Goal: Task Accomplishment & Management: Complete application form

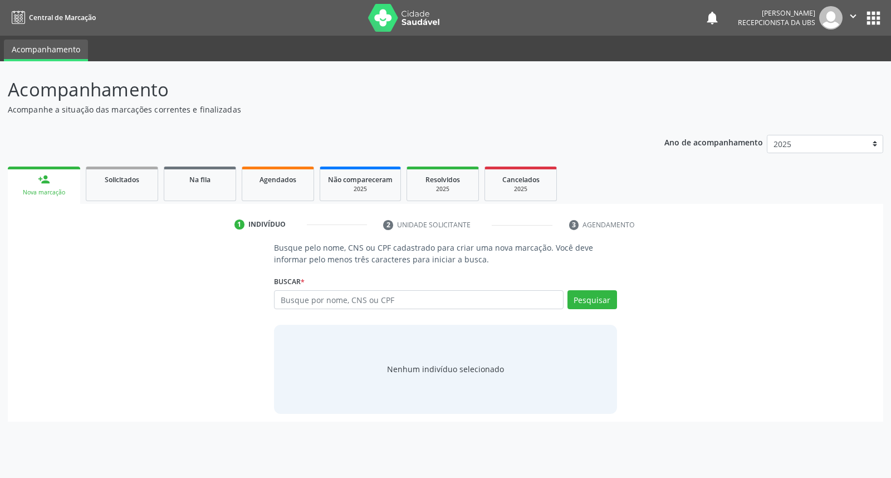
click at [62, 186] on link "person_add Nova marcação" at bounding box center [44, 184] width 72 height 37
click at [49, 186] on link "person_add Nova marcação" at bounding box center [44, 184] width 72 height 37
click at [337, 300] on input "text" at bounding box center [418, 299] width 289 height 19
type input "rayka cristhina nascimento silva"
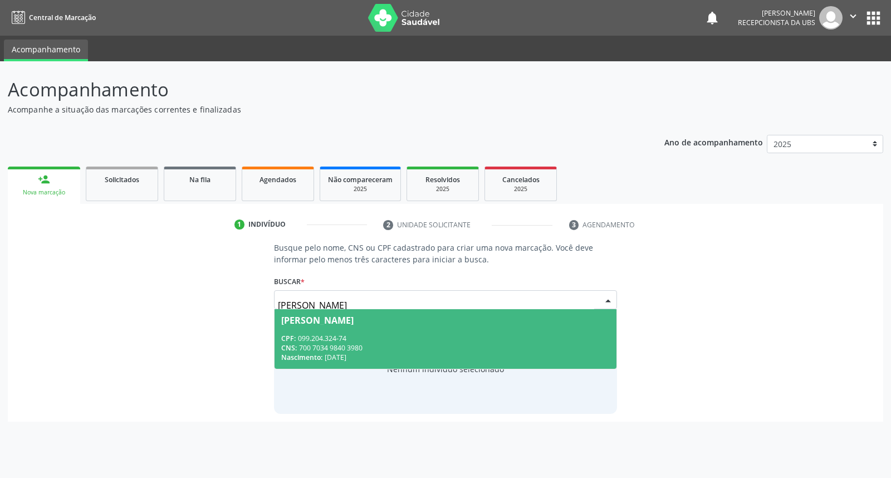
click at [347, 320] on div "Rayka Cristhina Nascimento Silva" at bounding box center [317, 320] width 72 height 9
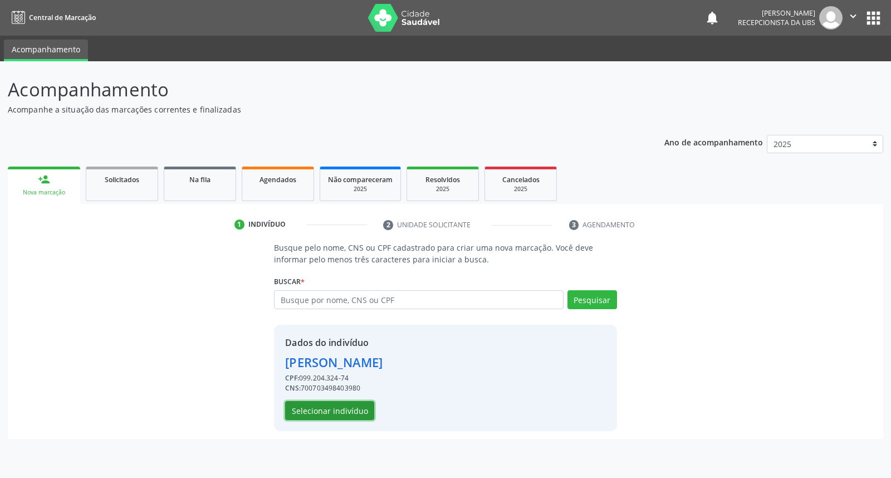
click at [318, 409] on button "Selecionar indivíduo" at bounding box center [329, 410] width 89 height 19
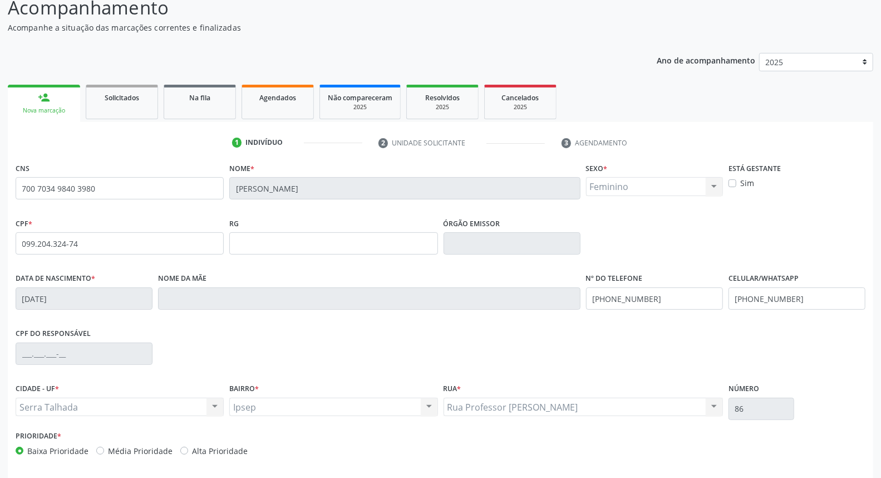
scroll to position [125, 0]
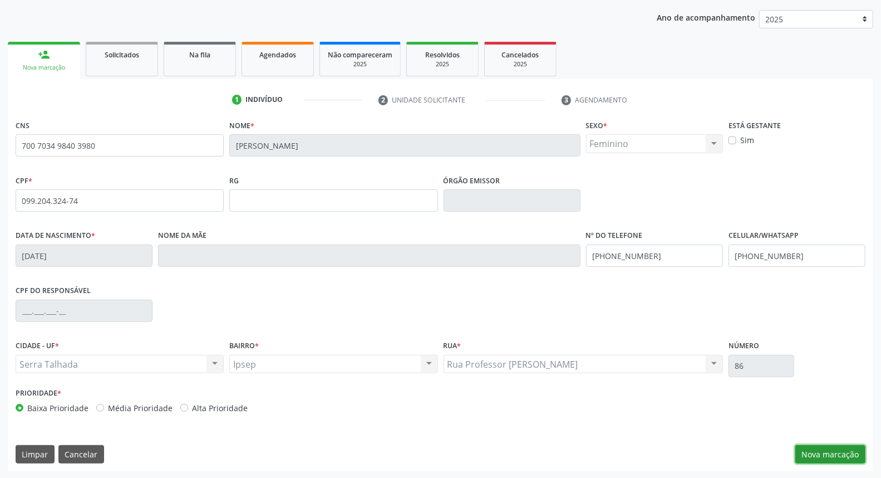
click at [843, 454] on button "Nova marcação" at bounding box center [831, 454] width 70 height 19
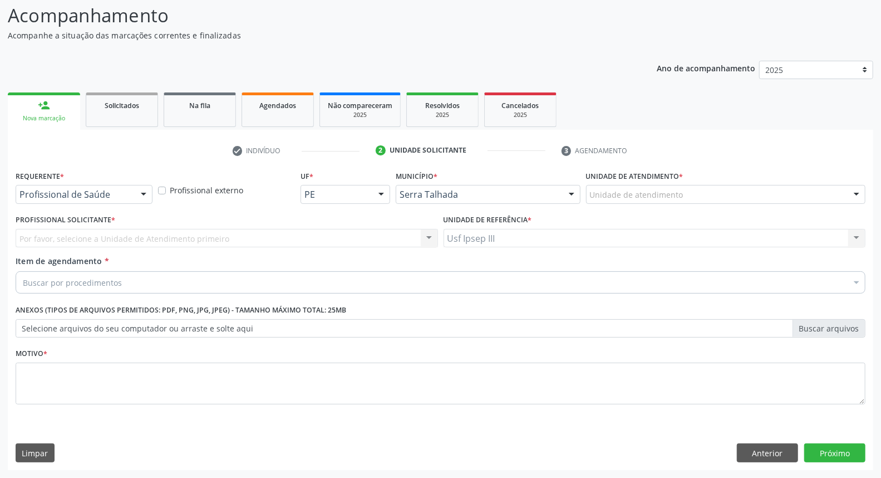
scroll to position [73, 0]
click at [143, 198] on div at bounding box center [143, 195] width 17 height 19
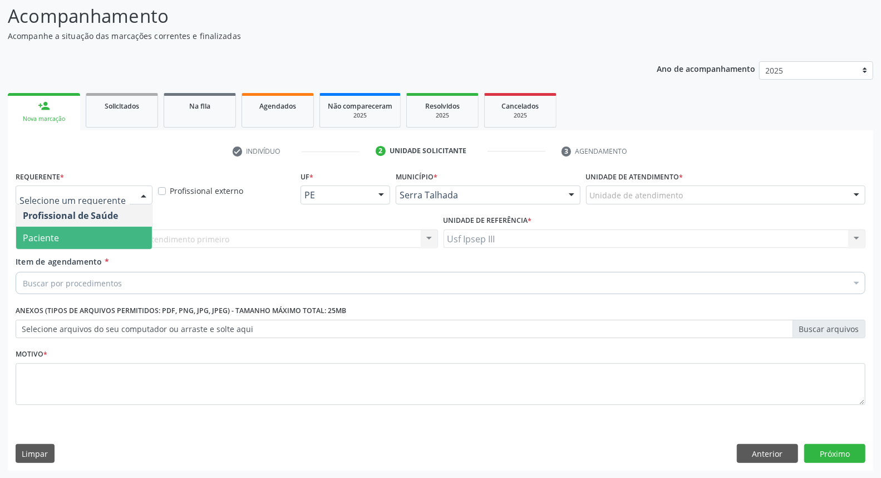
click at [130, 236] on span "Paciente" at bounding box center [84, 238] width 136 height 22
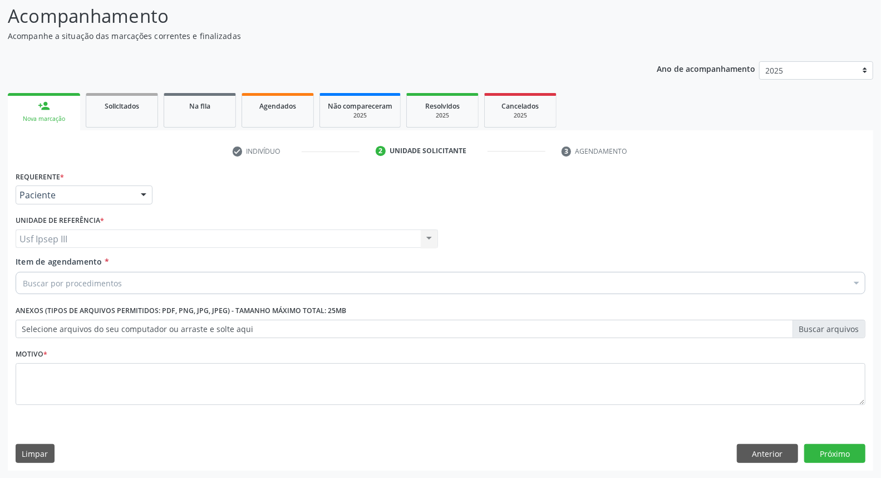
click at [128, 282] on div "Buscar por procedimentos" at bounding box center [441, 283] width 850 height 22
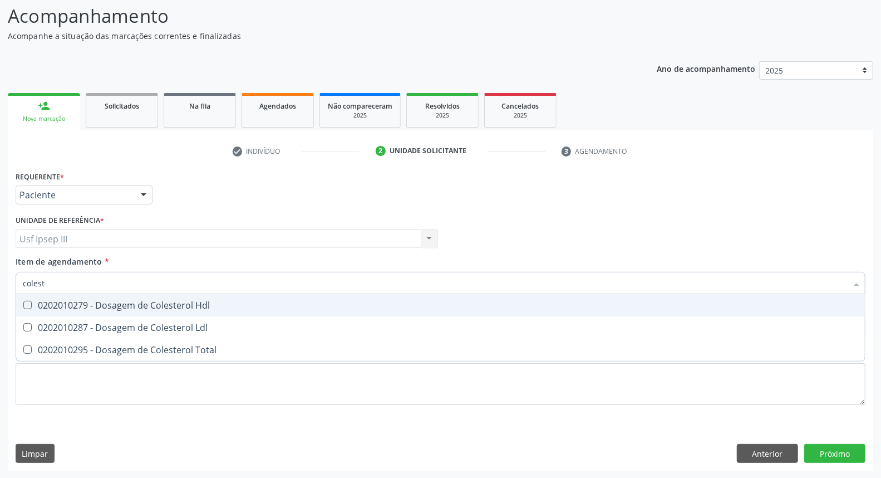
type input "coleste"
click at [128, 307] on div "0202010279 - Dosagem de Colesterol Hdl" at bounding box center [441, 305] width 836 height 9
checkbox Hdl "true"
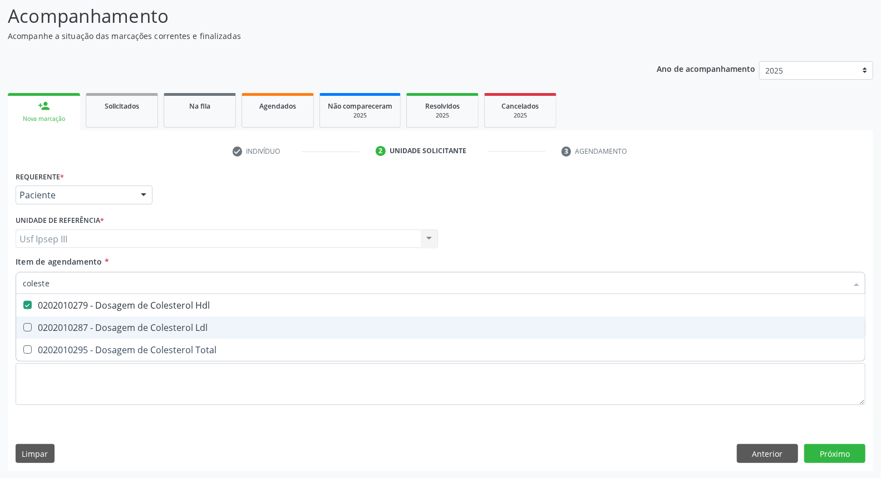
click at [128, 327] on div "0202010287 - Dosagem de Colesterol Ldl" at bounding box center [441, 327] width 836 height 9
checkbox Ldl "true"
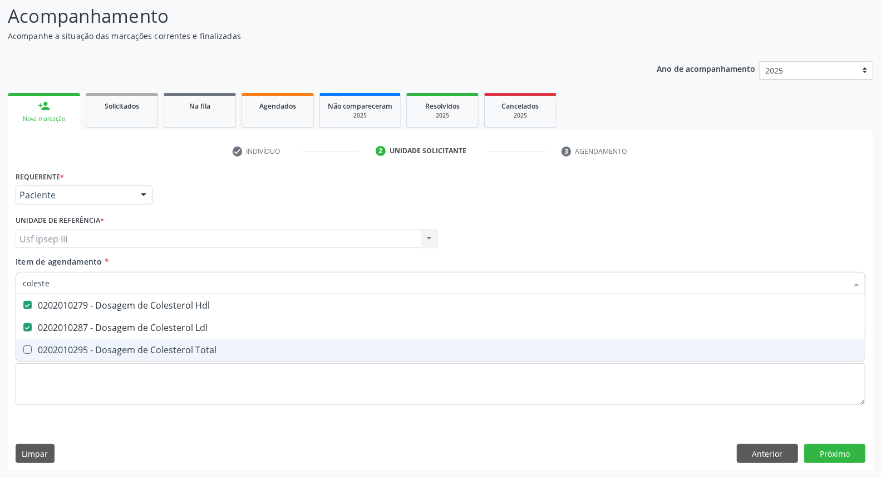
click at [126, 347] on div "0202010295 - Dosagem de Colesterol Total" at bounding box center [441, 349] width 836 height 9
checkbox Total "true"
type input "c"
checkbox Hdl "false"
checkbox Ldl "false"
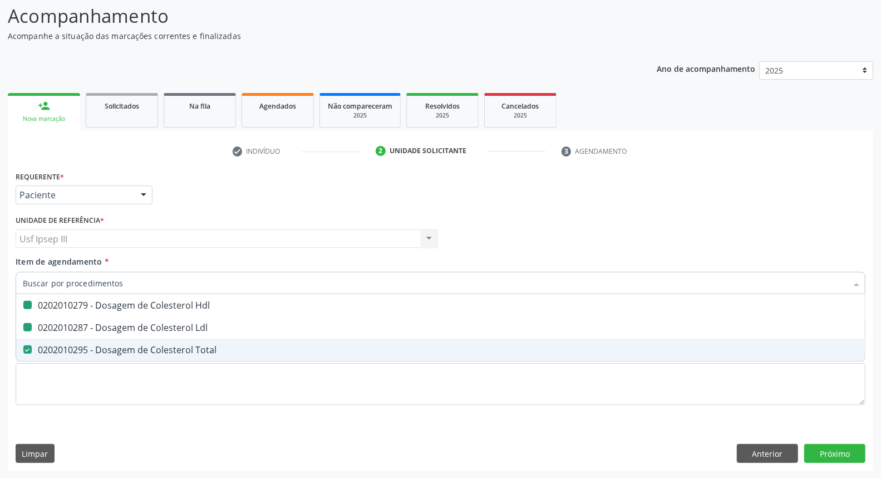
checkbox Total "false"
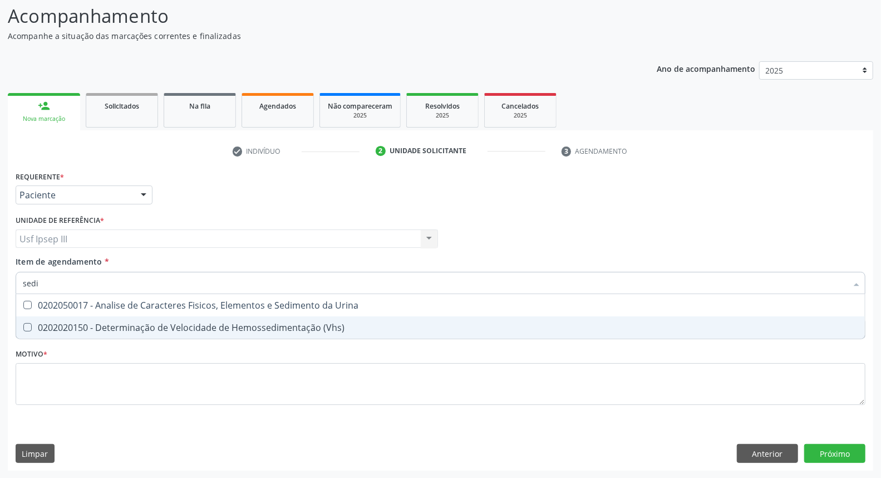
type input "sedim"
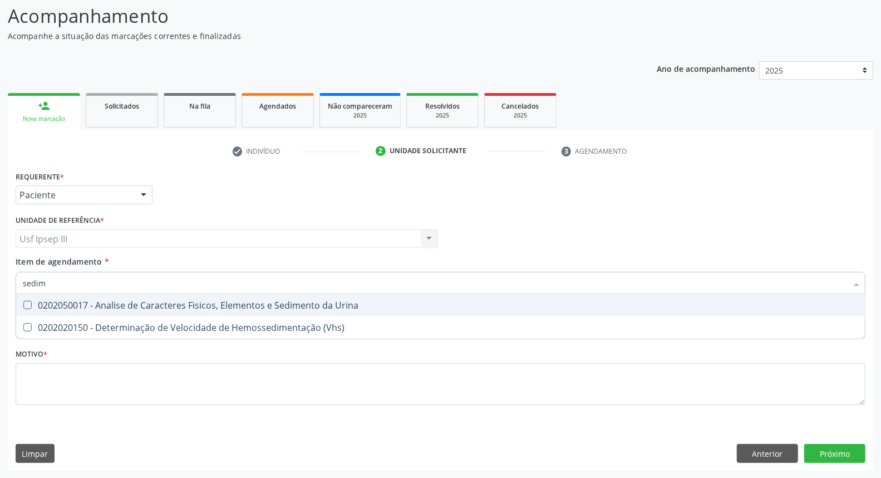
click at [173, 305] on div "0202050017 - Analise de Caracteres Fisicos, Elementos e Sedimento da Urina" at bounding box center [441, 305] width 836 height 9
checkbox Urina "true"
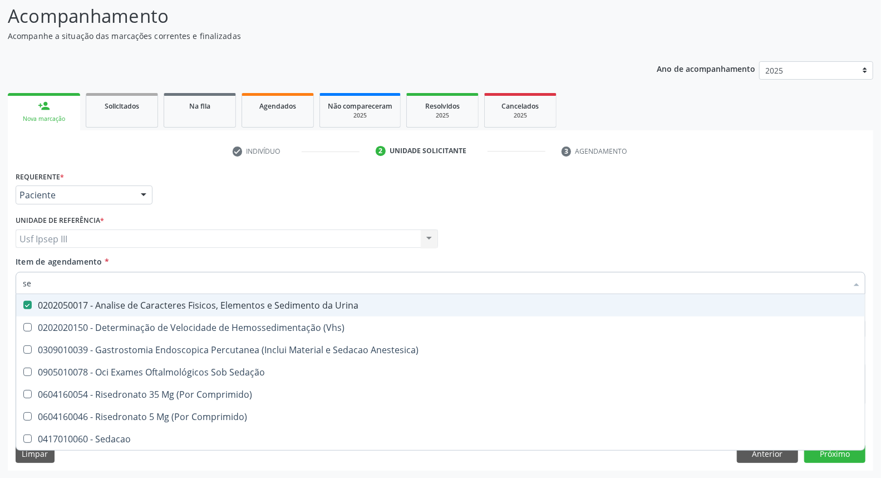
type input "s"
checkbox Urina "false"
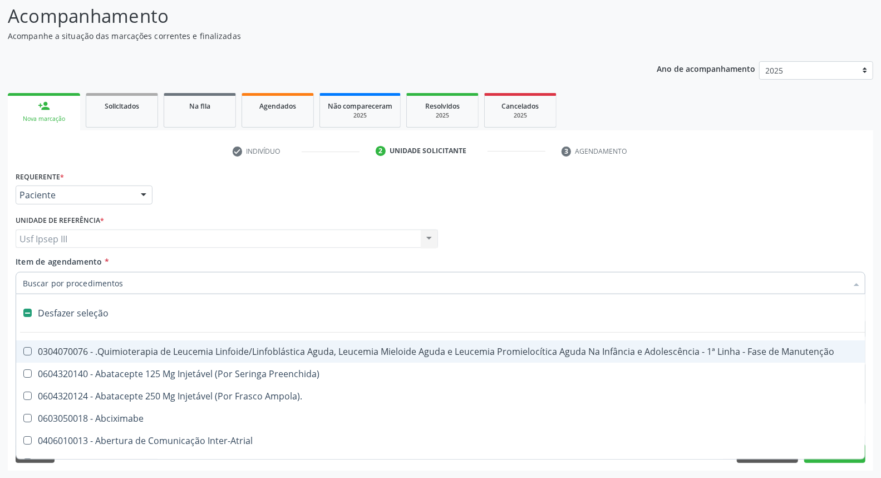
type input "h"
checkbox Urina "false"
checkbox B "true"
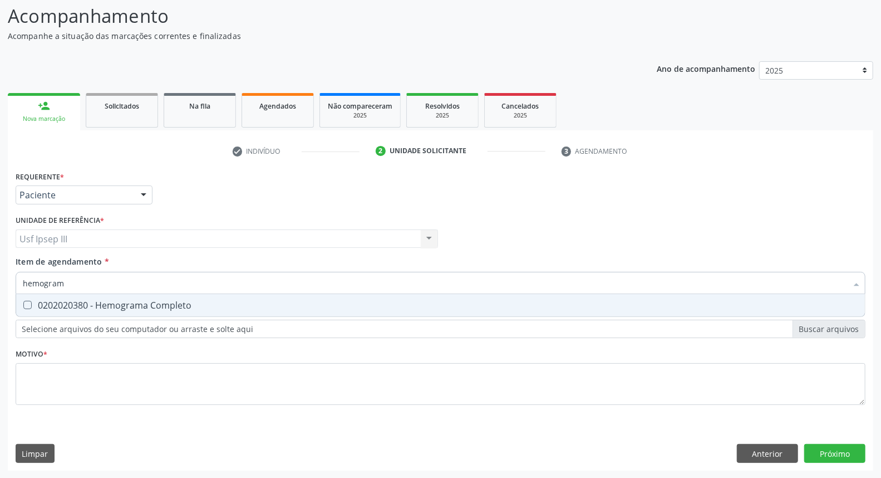
type input "hemograma"
click at [173, 305] on div "0202020380 - Hemograma Completo" at bounding box center [441, 305] width 836 height 9
checkbox Completo "true"
type input "h"
checkbox Completo "false"
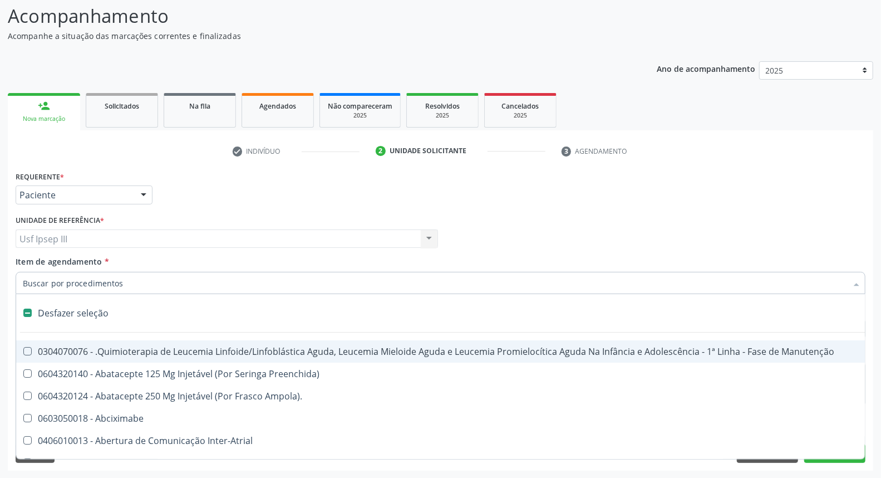
type input "t"
checkbox Reto "true"
checkbox Urina "false"
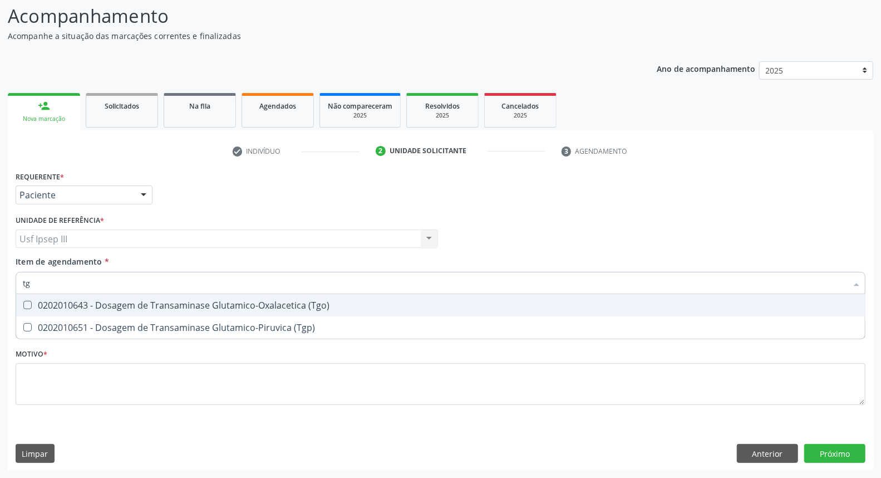
type input "tgo"
click at [173, 305] on div "0202010643 - Dosagem de Transaminase Glutamico-Oxalacetica (Tgo)" at bounding box center [441, 305] width 836 height 9
checkbox \(Tgo\) "true"
type input "tgp"
click at [173, 305] on div "0202010651 - Dosagem de Transaminase Glutamico-Piruvica (Tgp)" at bounding box center [441, 305] width 836 height 9
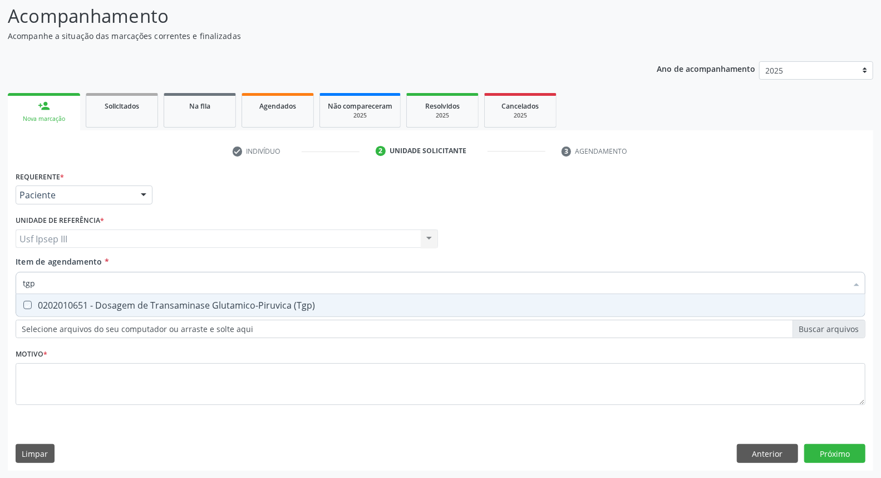
checkbox \(Tgp\) "true"
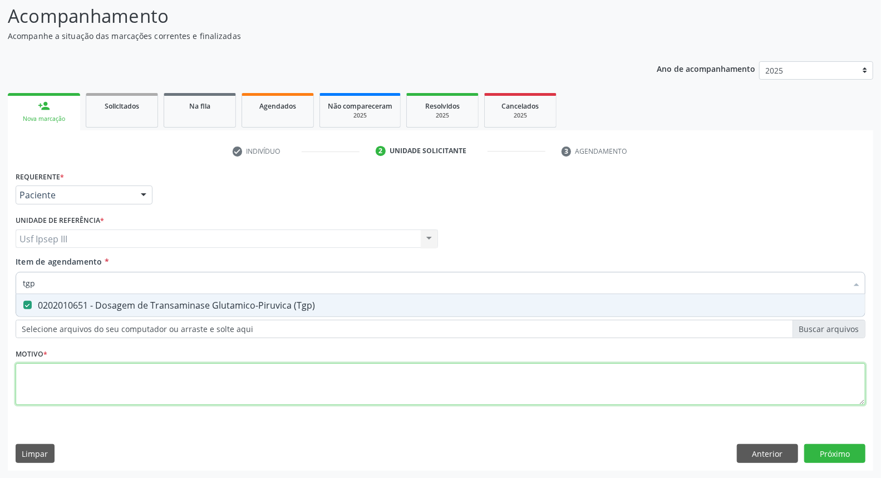
click at [47, 385] on div "Requerente * Paciente Profissional de Saúde Paciente Nenhum resultado encontrad…" at bounding box center [441, 294] width 850 height 252
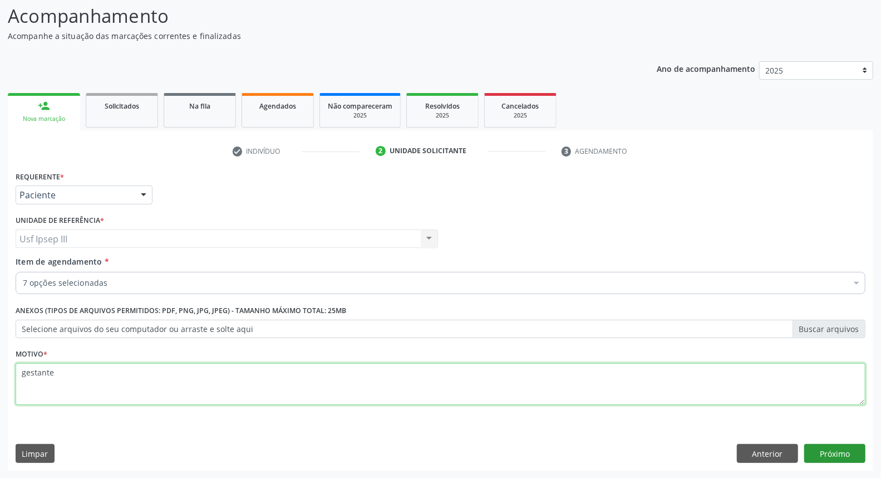
type textarea "gestante"
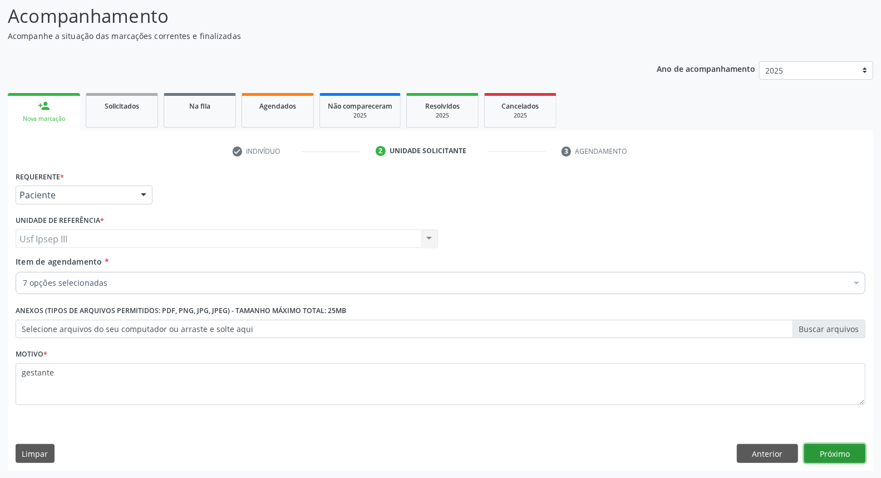
click at [828, 452] on button "Próximo" at bounding box center [834, 453] width 61 height 19
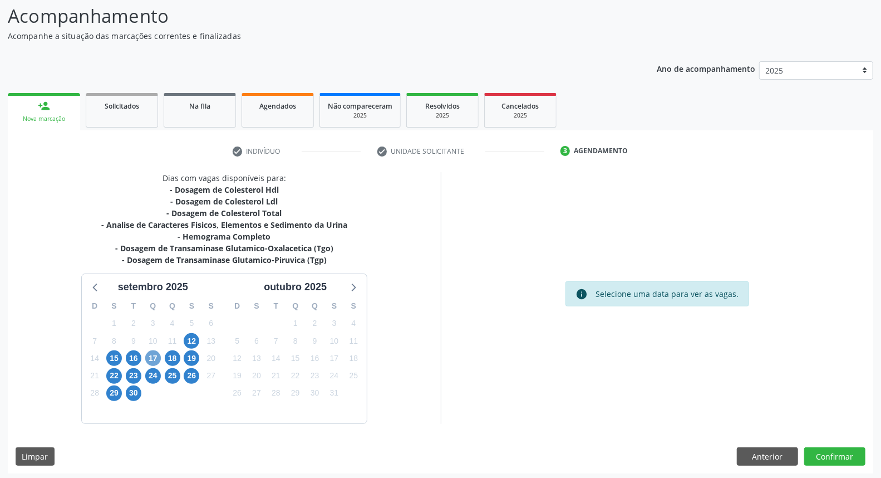
click at [156, 358] on span "17" at bounding box center [153, 358] width 16 height 16
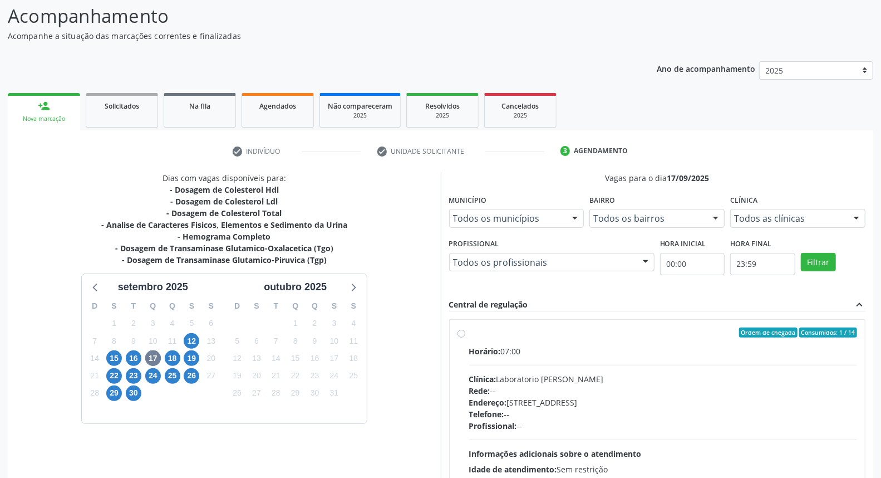
click at [708, 418] on div "Telefone: --" at bounding box center [663, 414] width 389 height 12
click at [465, 337] on input "Ordem de chegada Consumidos: 1 / 14 Horário: 07:00 Clínica: Laboratorio Jose Pa…" at bounding box center [462, 332] width 8 height 10
radio input "true"
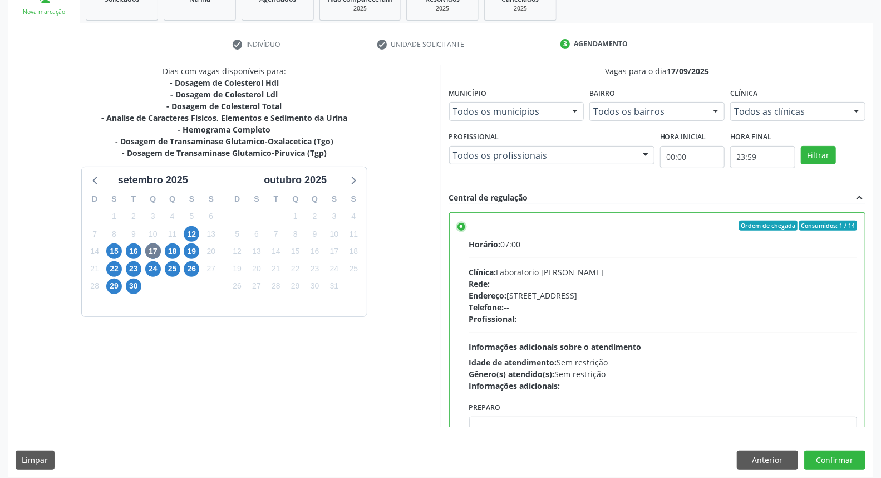
scroll to position [186, 0]
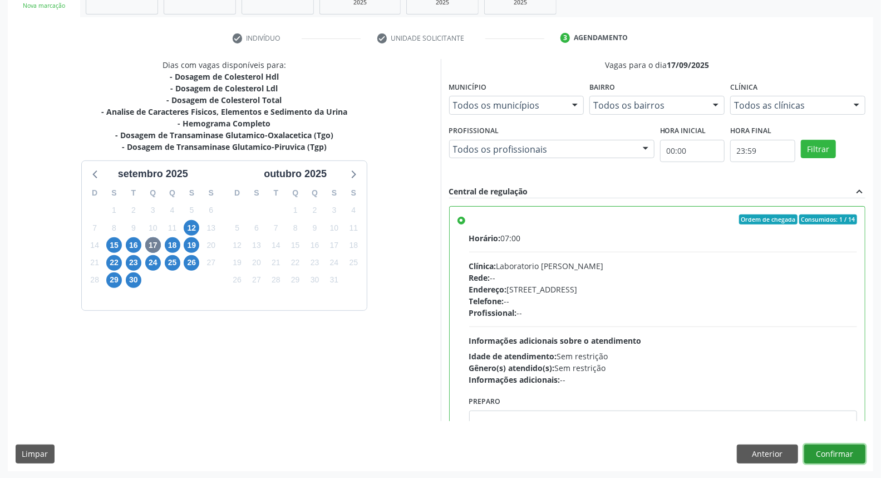
click at [833, 453] on button "Confirmar" at bounding box center [834, 453] width 61 height 19
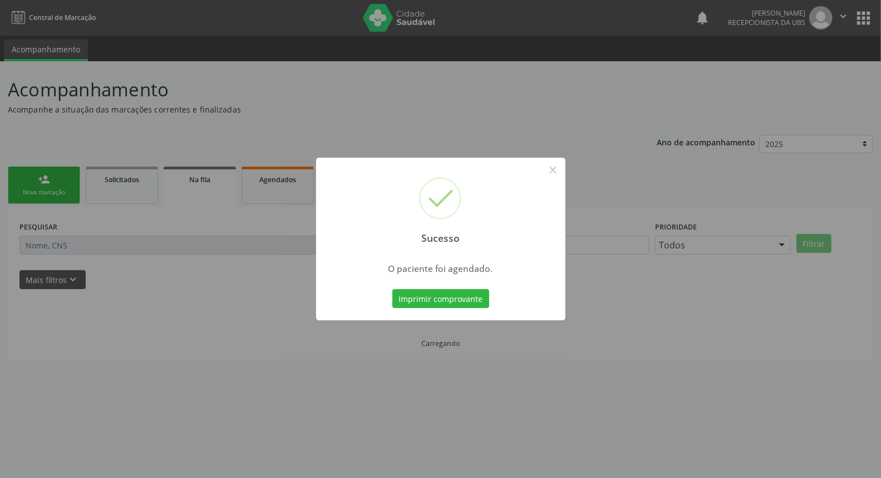
scroll to position [0, 0]
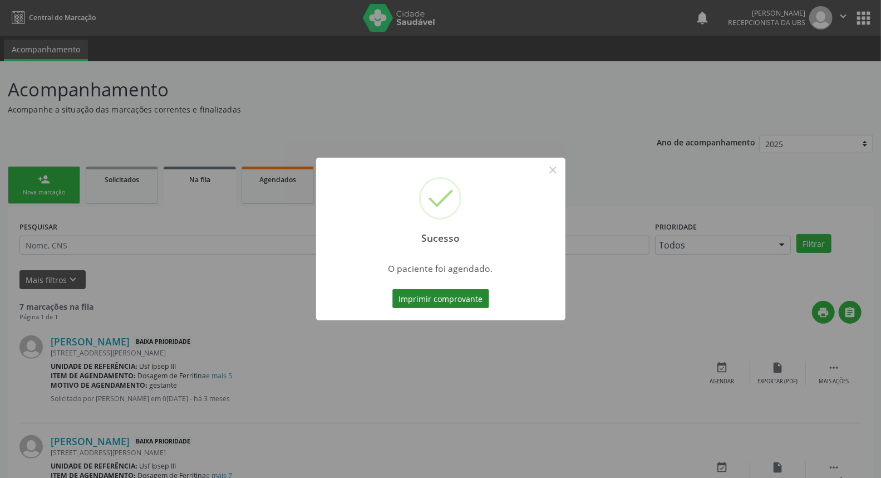
click at [451, 302] on button "Imprimir comprovante" at bounding box center [440, 298] width 97 height 19
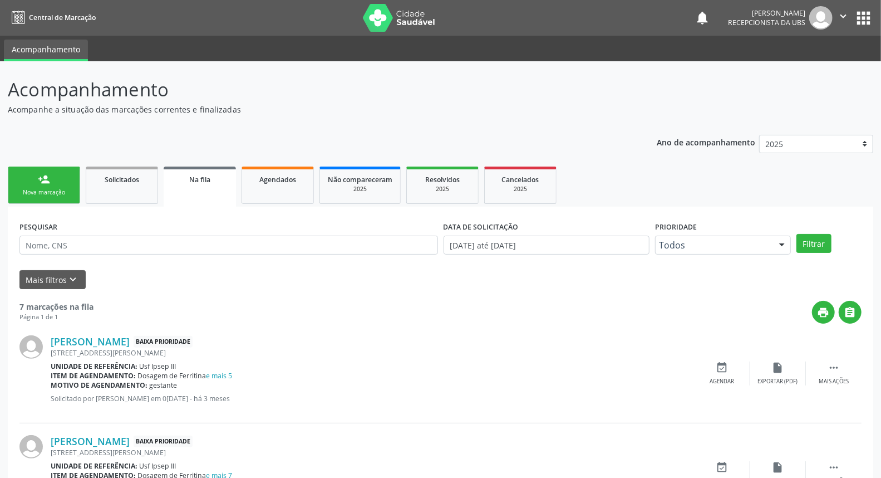
click at [52, 186] on link "person_add Nova marcação" at bounding box center [44, 184] width 72 height 37
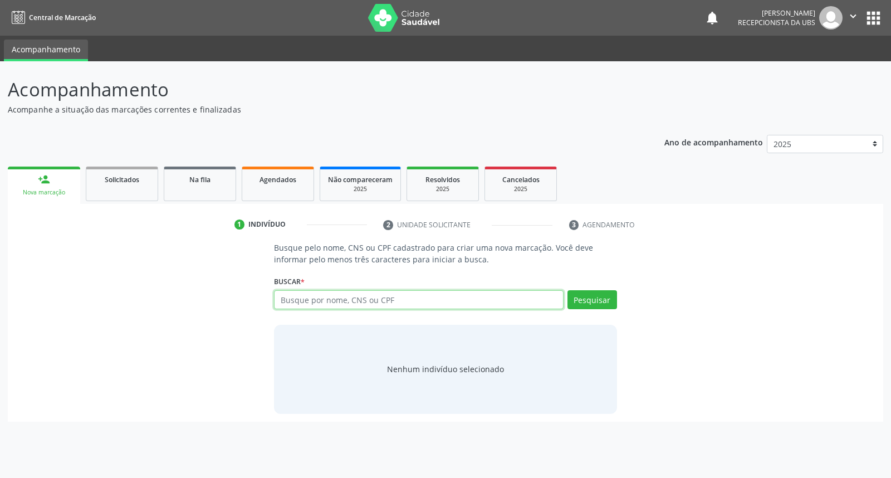
click at [317, 293] on input "text" at bounding box center [418, 299] width 289 height 19
type input "rayka cristhina nascimento silva"
click at [593, 297] on button "Pesquisar" at bounding box center [592, 299] width 50 height 19
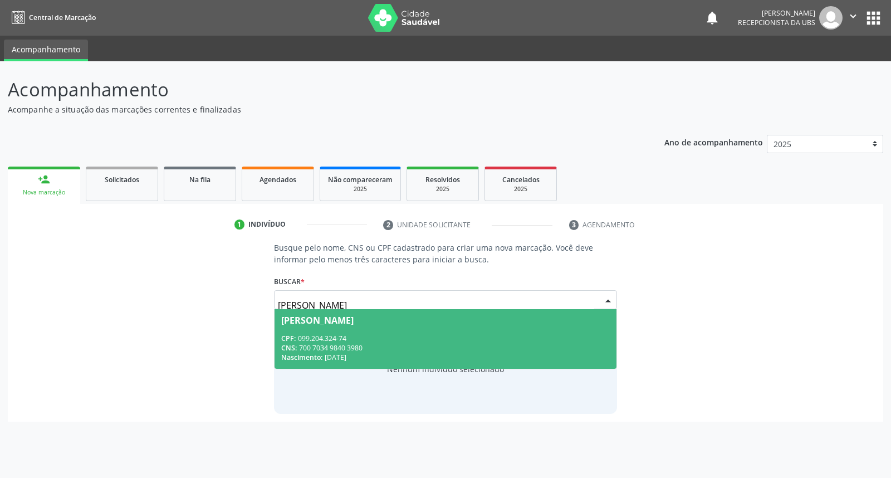
click at [477, 343] on div "CNS: 700 7034 9840 3980" at bounding box center [445, 347] width 328 height 9
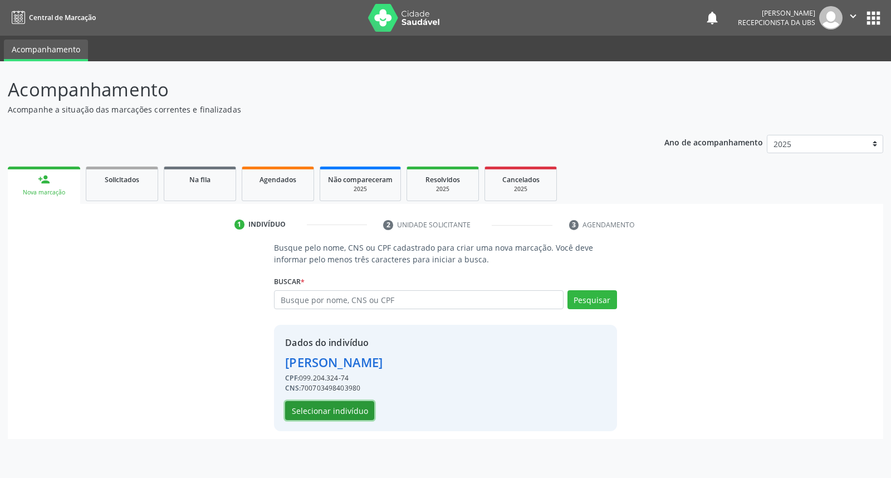
click at [325, 411] on button "Selecionar indivíduo" at bounding box center [329, 410] width 89 height 19
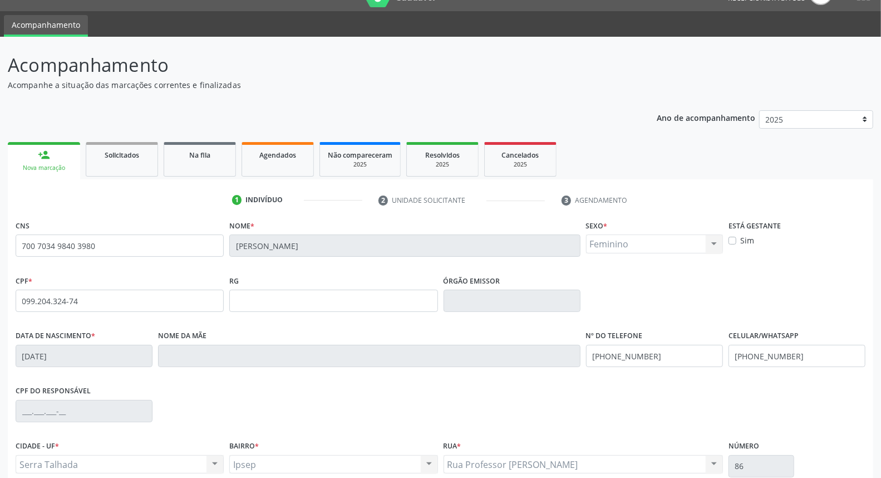
scroll to position [125, 0]
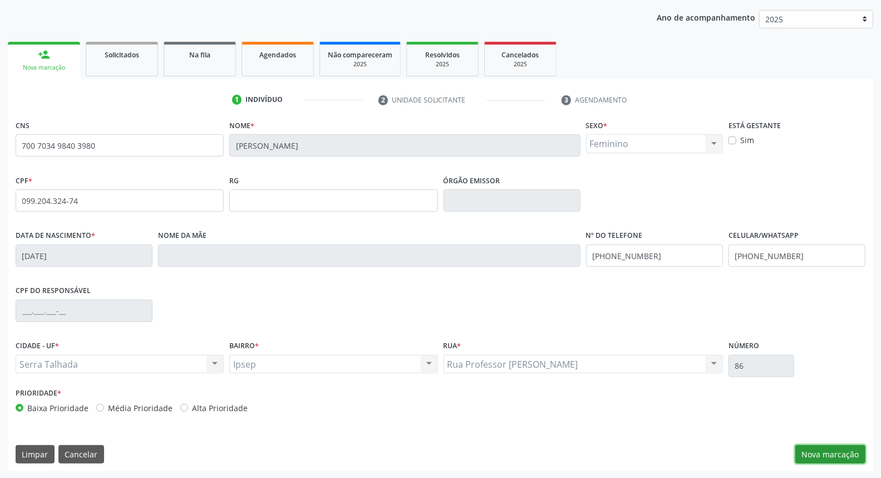
click at [804, 448] on button "Nova marcação" at bounding box center [831, 454] width 70 height 19
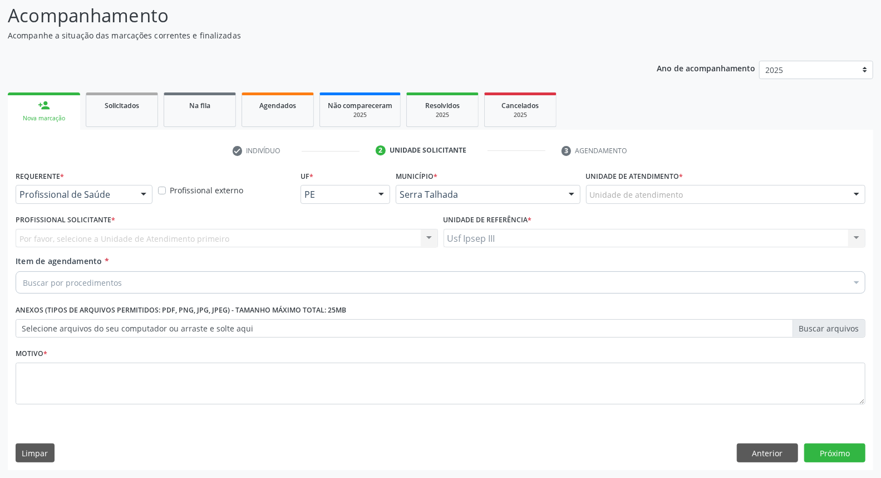
scroll to position [73, 0]
click at [146, 195] on div at bounding box center [143, 195] width 17 height 19
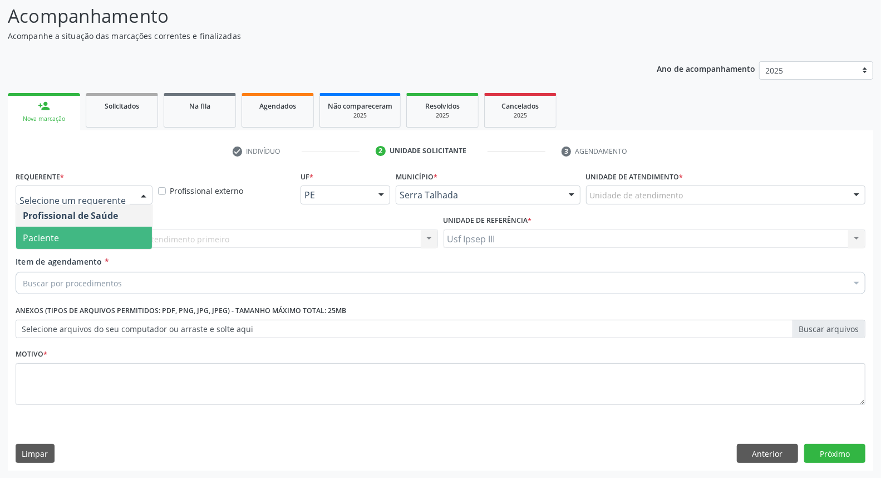
click at [110, 237] on span "Paciente" at bounding box center [84, 238] width 136 height 22
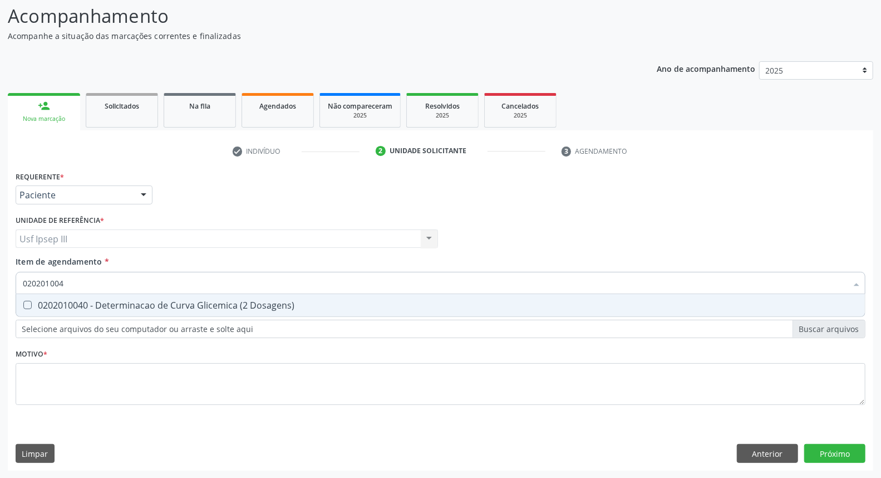
type input "0202010040"
click at [112, 304] on div "0202010040 - Determinacao de Curva Glicemica (2 Dosagens)" at bounding box center [441, 305] width 836 height 9
checkbox Dosagens\) "true"
type input "02020100"
checkbox Dosagens\) "false"
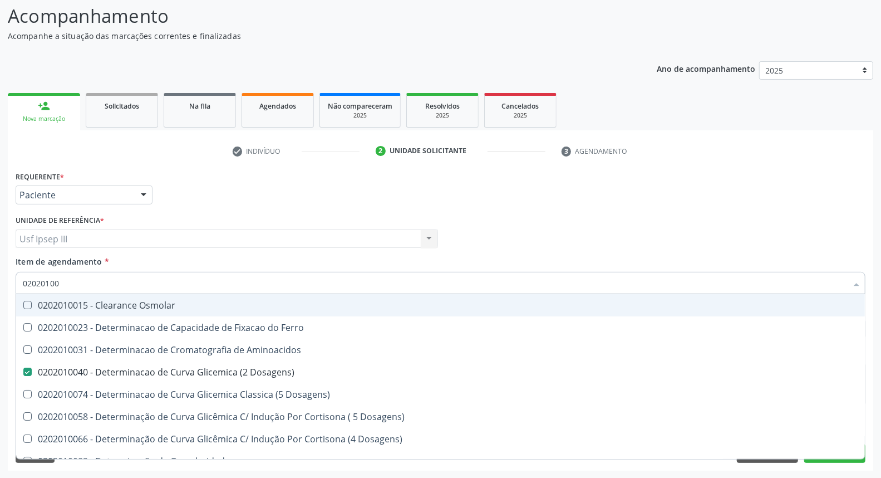
type input "0202010"
checkbox Dosagens\) "false"
checkbox Dosagens\) "true"
type input "020201"
checkbox Dosagens\) "false"
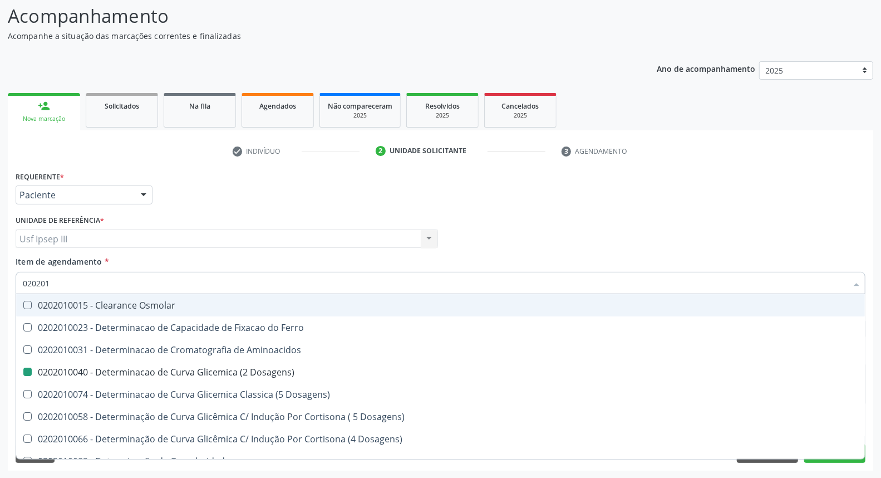
checkbox Dosagens\) "true"
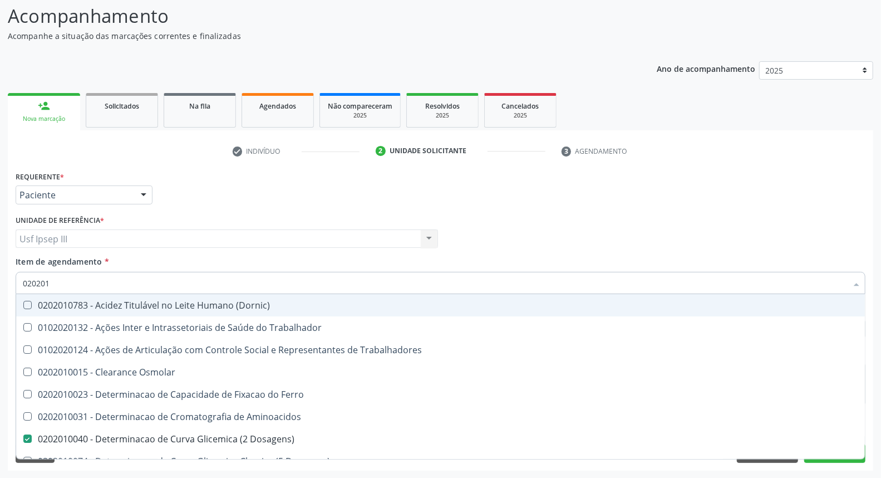
type input "02020"
checkbox Dosagens\) "false"
checkbox Latica "true"
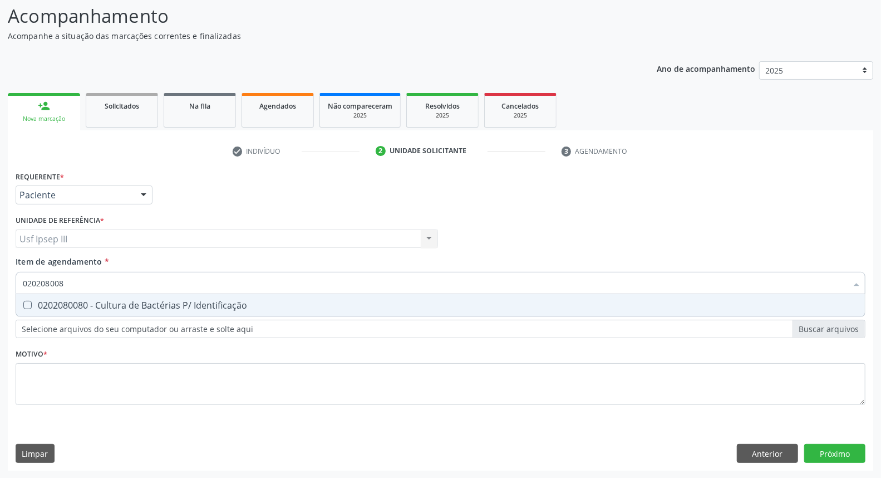
type input "0202080080"
click at [112, 304] on div "0202080080 - Cultura de Bactérias P/ Identificação" at bounding box center [441, 305] width 836 height 9
checkbox Identificação "true"
type input "02020800"
checkbox Identificação "false"
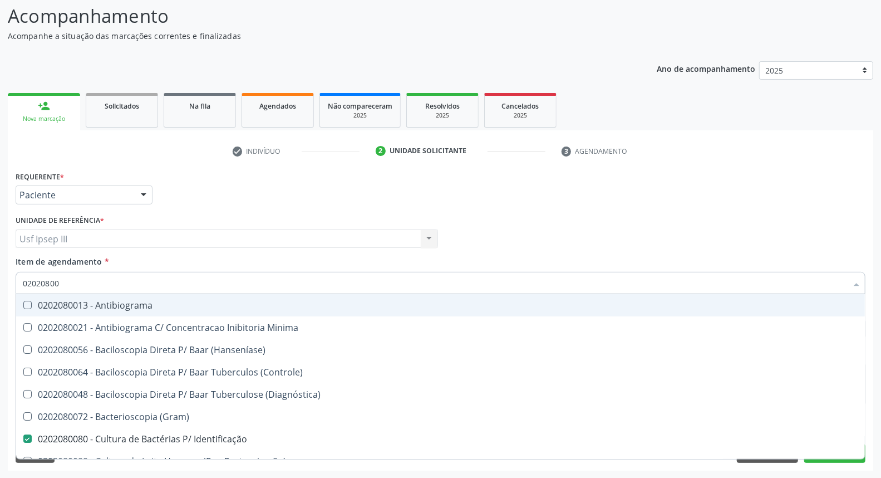
type input "0202080"
checkbox Identificação "false"
type input "02020"
checkbox Identificação "false"
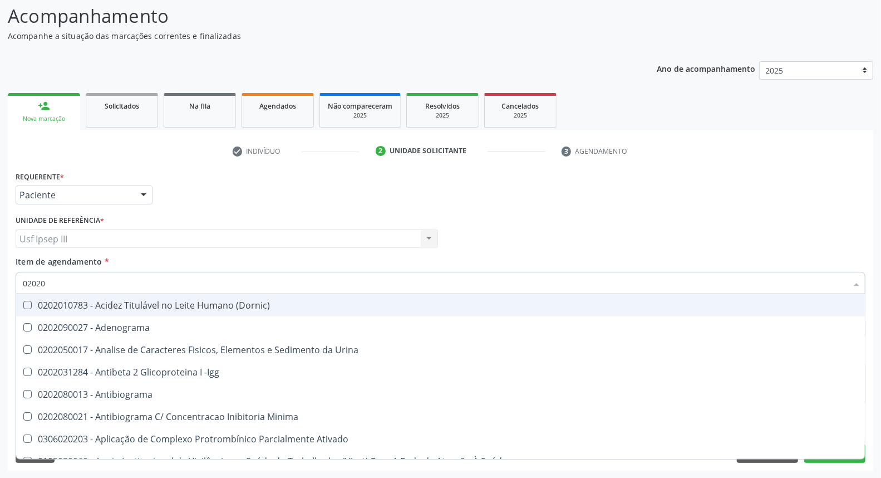
type input "020206"
checkbox Identificação "false"
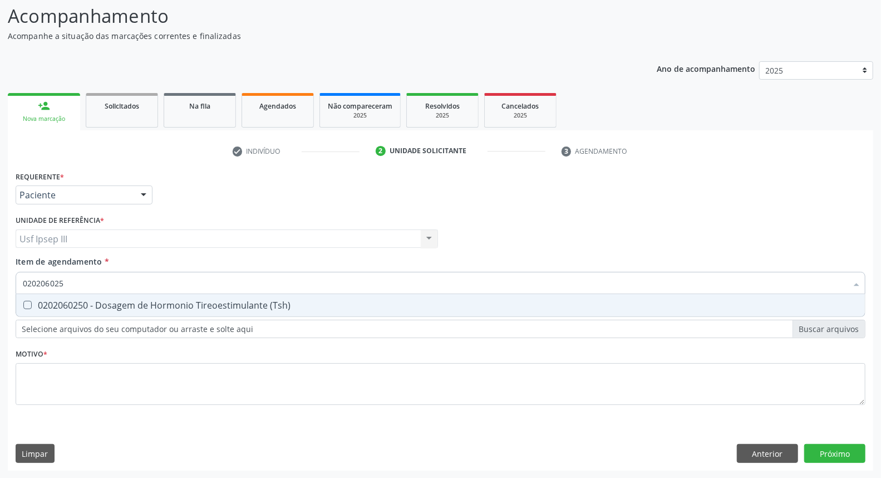
type input "0202060250"
click at [112, 304] on div "0202060250 - Dosagem de Hormonio Tireoestimulante (Tsh)" at bounding box center [441, 305] width 836 height 9
checkbox \(Tsh\) "true"
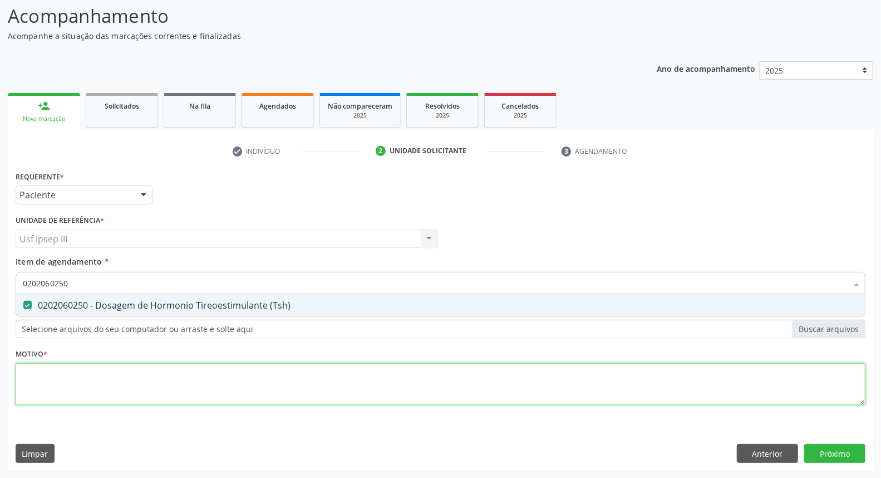
click at [75, 374] on div "Requerente * Paciente Profissional de Saúde Paciente Nenhum resultado encontrad…" at bounding box center [441, 294] width 850 height 252
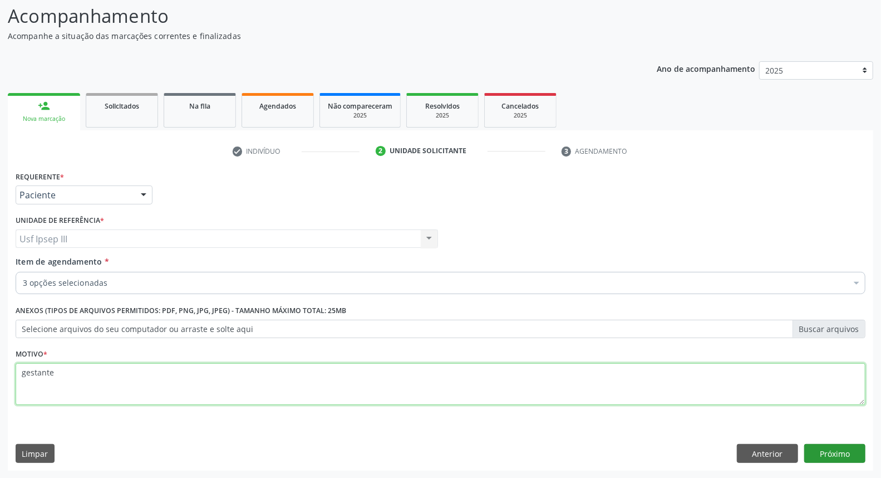
type textarea "gestante"
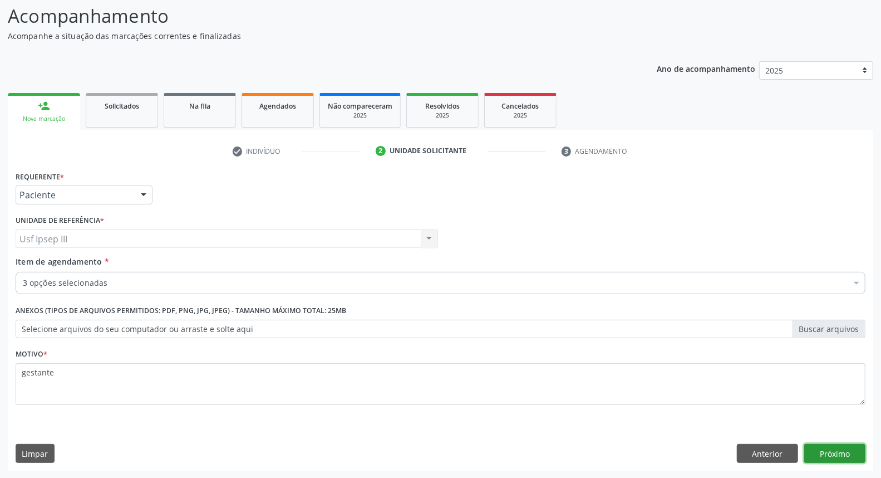
click at [817, 458] on button "Próximo" at bounding box center [834, 453] width 61 height 19
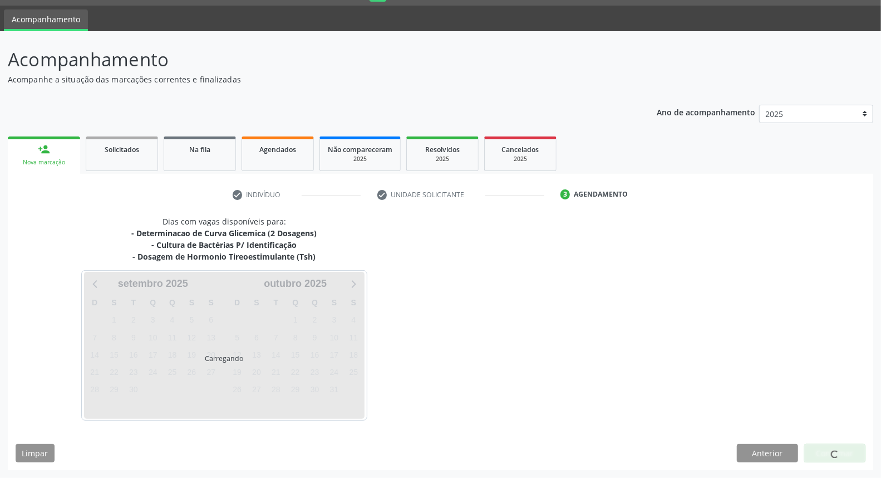
scroll to position [30, 0]
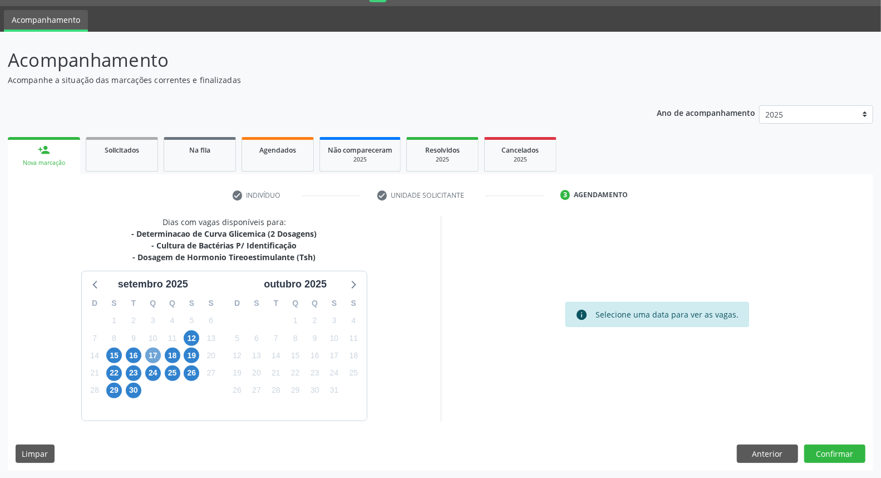
click at [149, 348] on span "17" at bounding box center [153, 355] width 16 height 16
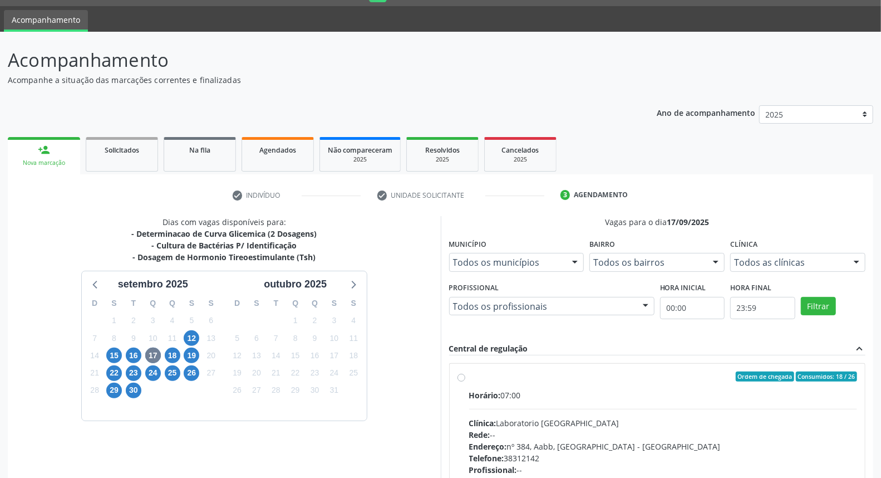
click at [713, 442] on div "Endereço: nº 384, Aabb, Serra Talhada - PE" at bounding box center [663, 446] width 389 height 12
click at [465, 381] on input "Ordem de chegada Consumidos: 18 / 26 Horário: 07:00 Clínica: Laboratorio Sao Fr…" at bounding box center [462, 376] width 8 height 10
radio input "true"
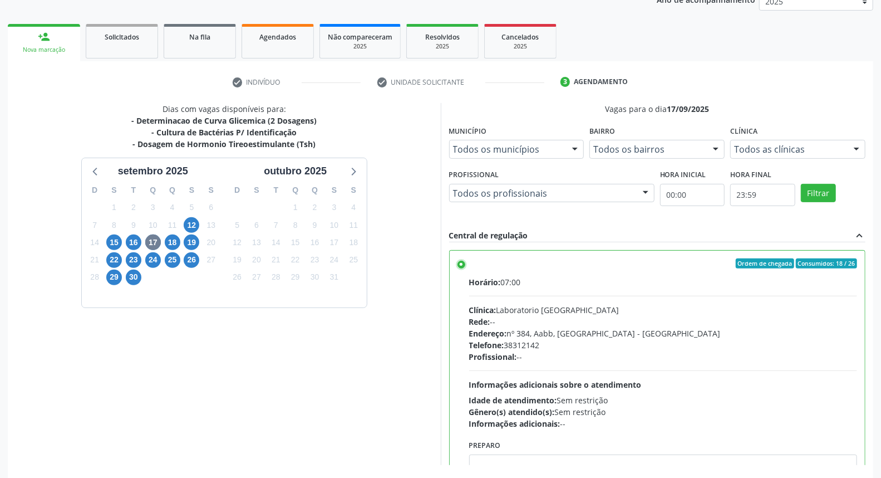
scroll to position [186, 0]
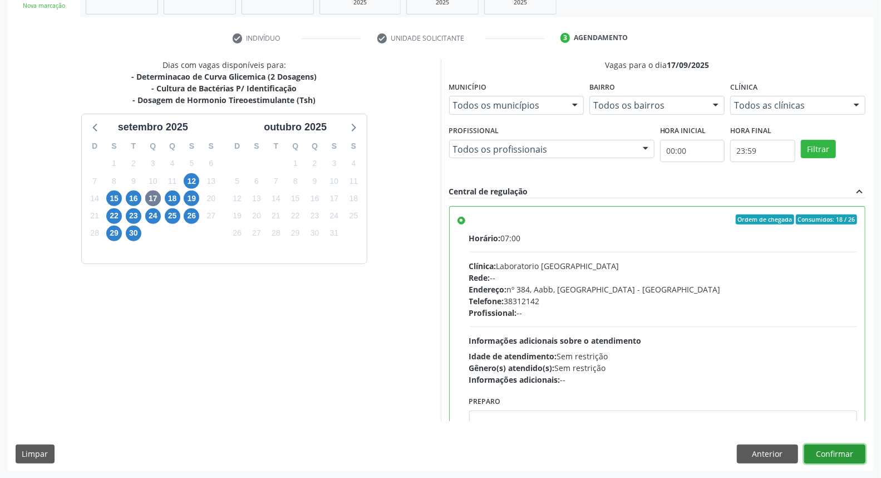
click at [847, 450] on button "Confirmar" at bounding box center [834, 453] width 61 height 19
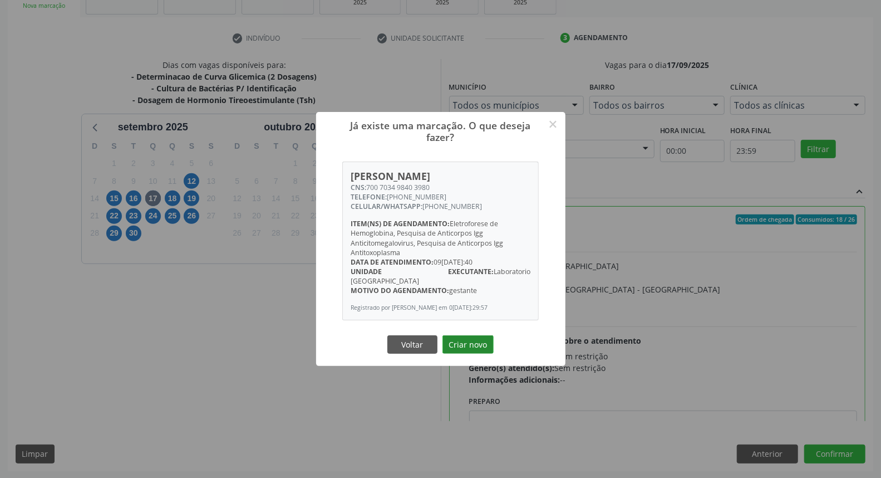
click at [459, 342] on button "Criar novo" at bounding box center [468, 344] width 51 height 19
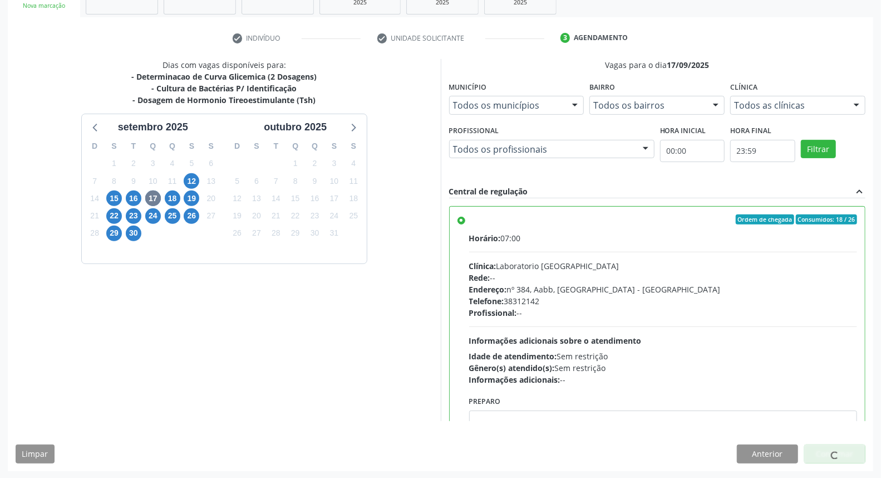
scroll to position [0, 0]
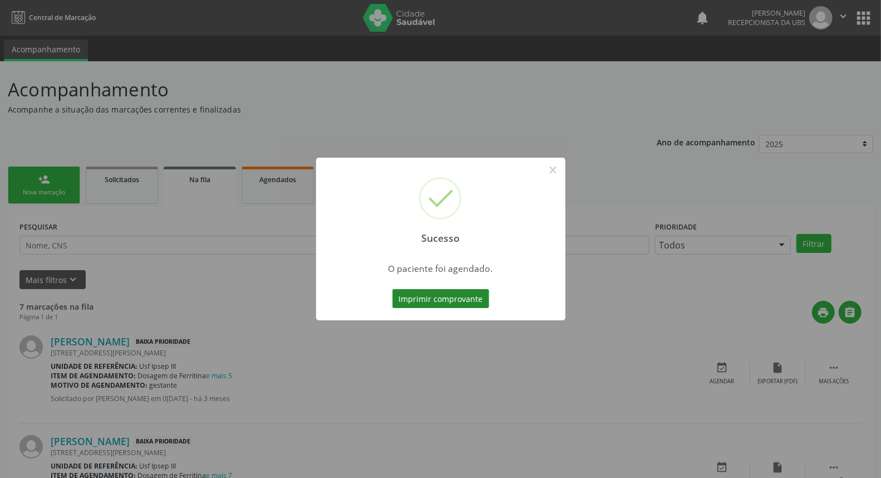
click at [449, 302] on button "Imprimir comprovante" at bounding box center [440, 298] width 97 height 19
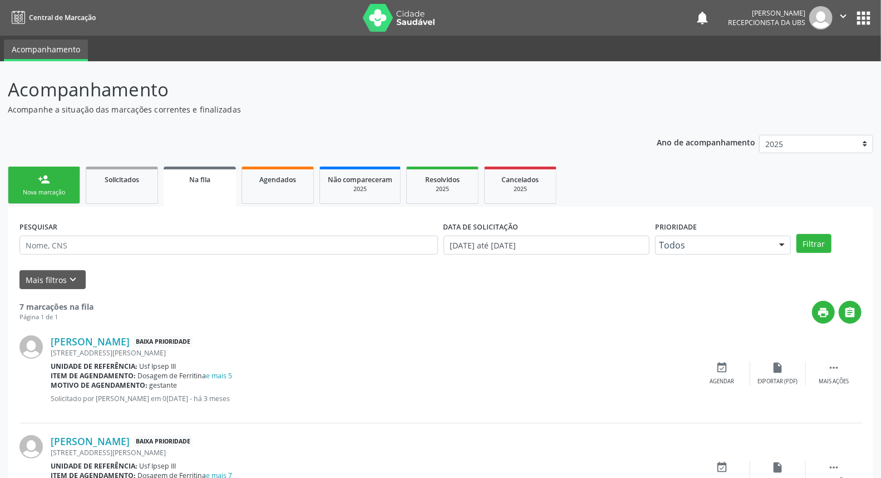
click at [49, 176] on div "person_add" at bounding box center [44, 179] width 12 height 12
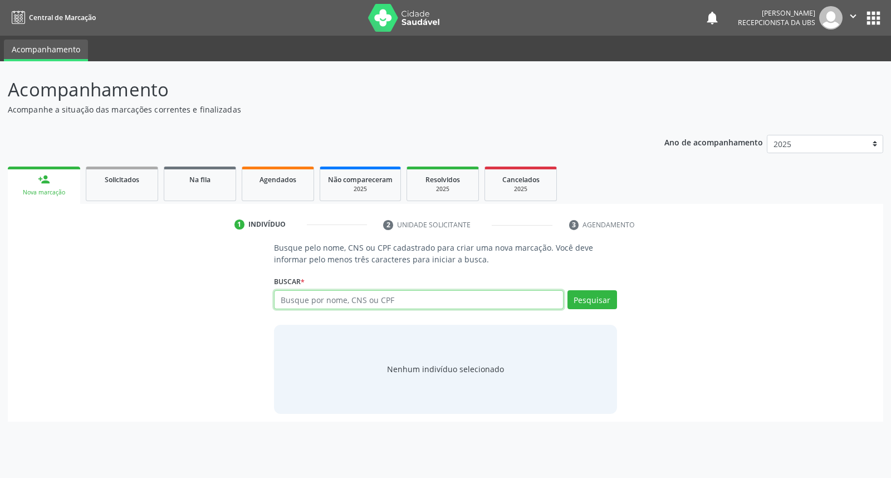
click at [349, 295] on input "text" at bounding box center [418, 299] width 289 height 19
type input "caroline agnes ribeiro da silva"
click at [572, 297] on button "Pesquisar" at bounding box center [592, 299] width 50 height 19
type input "caroline agnes ribeiro da silva"
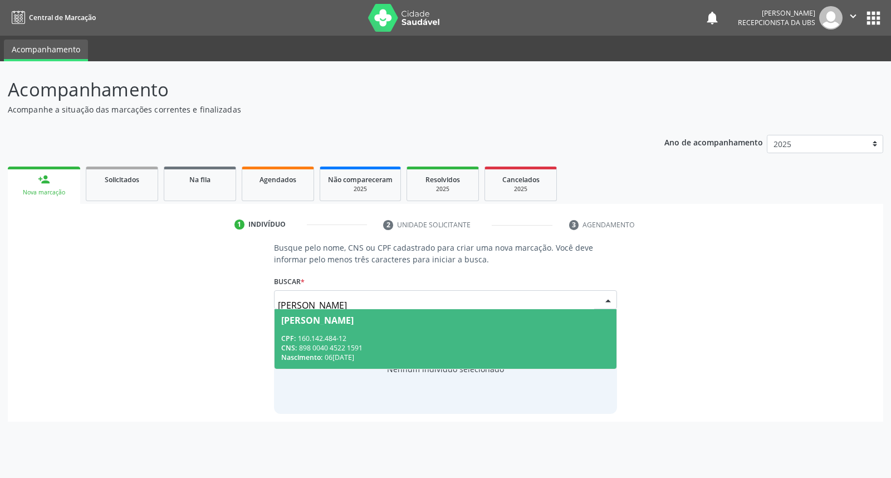
click at [445, 305] on input "caroline agnes ribeiro da silva" at bounding box center [436, 305] width 316 height 22
click at [445, 316] on div "Caroline Agnes Ribeiro da Silva" at bounding box center [445, 320] width 328 height 9
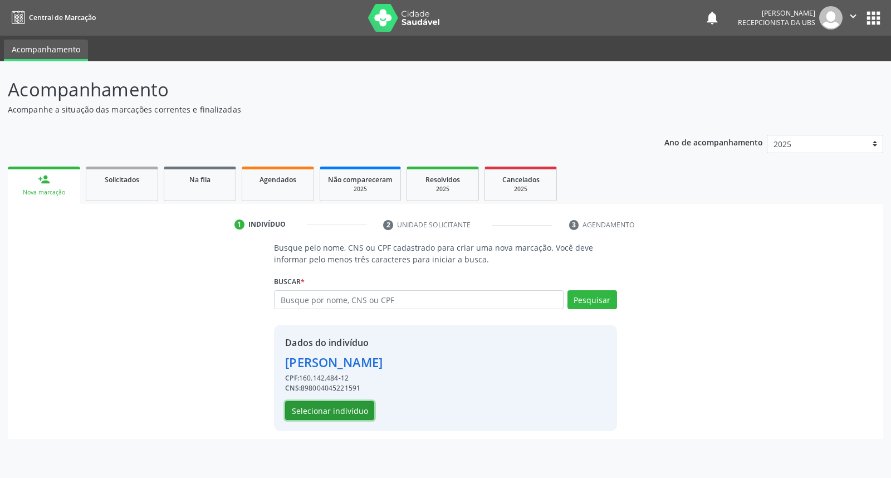
click at [331, 409] on button "Selecionar indivíduo" at bounding box center [329, 410] width 89 height 19
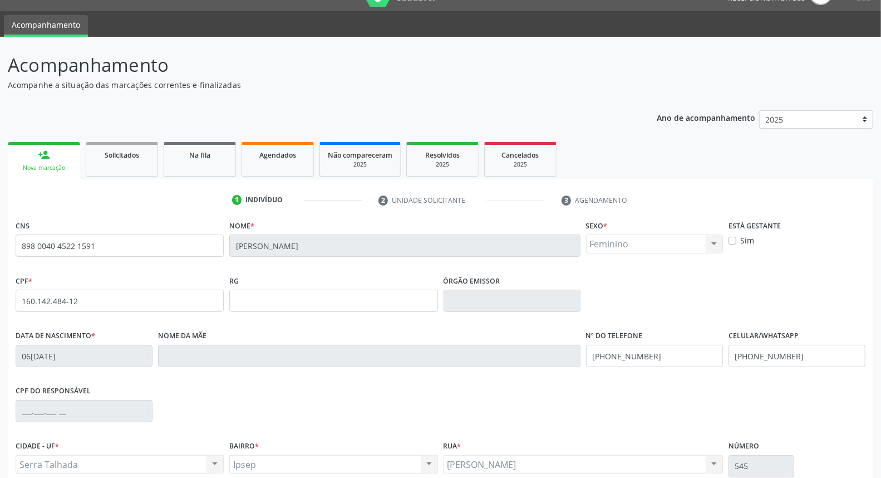
scroll to position [125, 0]
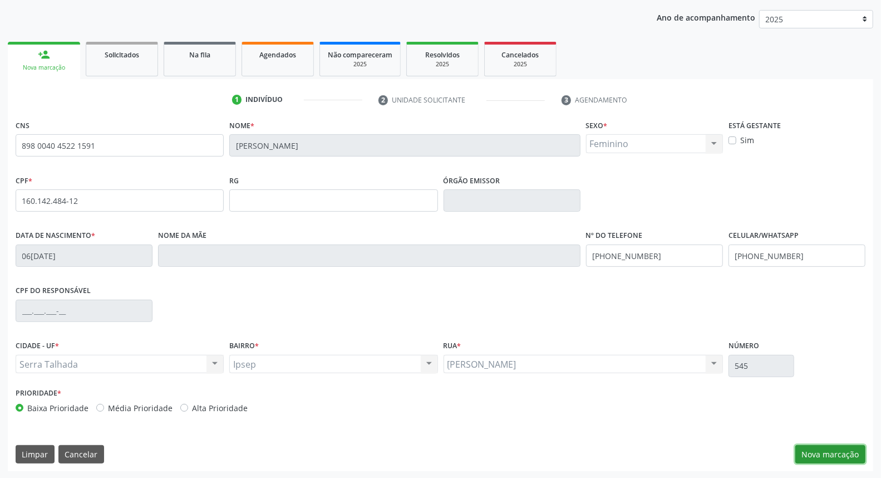
click at [823, 452] on button "Nova marcação" at bounding box center [831, 454] width 70 height 19
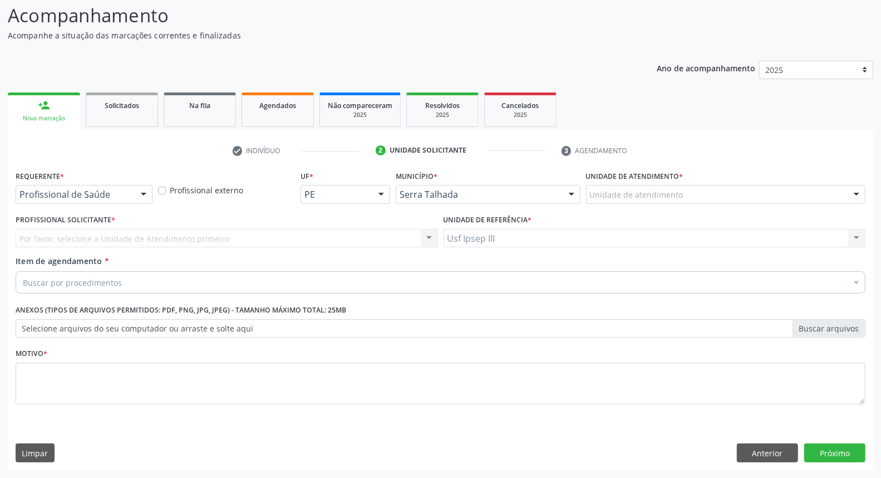
scroll to position [73, 0]
click at [149, 197] on div at bounding box center [143, 195] width 17 height 19
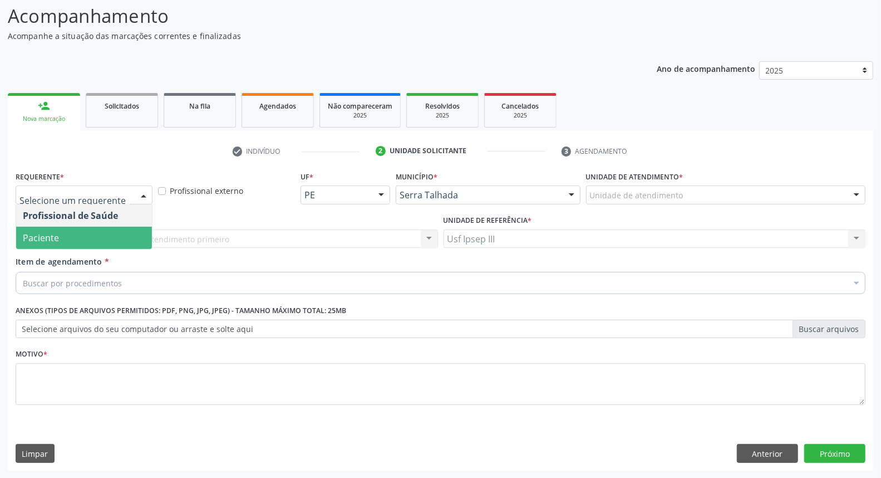
click at [114, 232] on span "Paciente" at bounding box center [84, 238] width 136 height 22
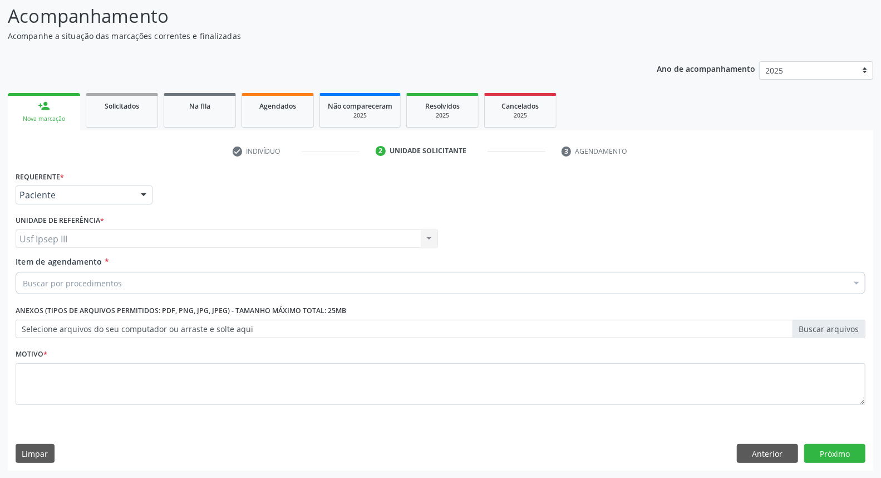
click at [111, 289] on div "Buscar por procedimentos" at bounding box center [441, 283] width 850 height 22
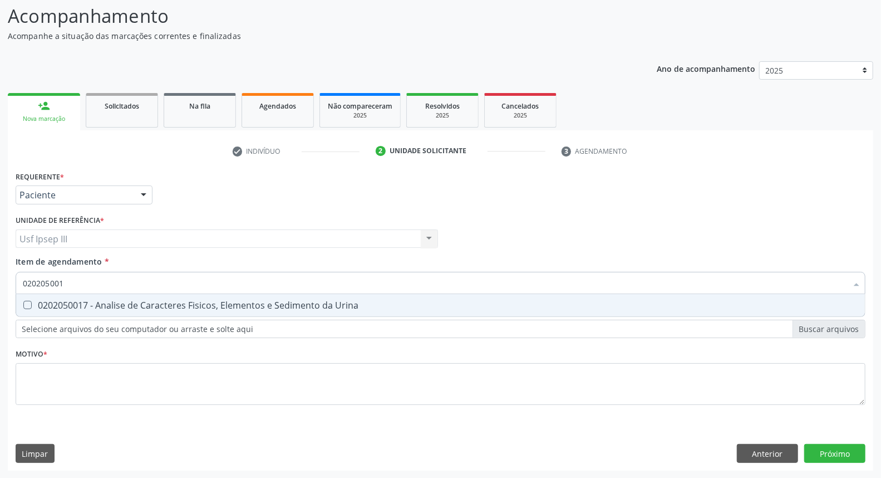
type input "0202050017"
click at [106, 304] on div "0202050017 - Analise de Caracteres Fisicos, Elementos e Sedimento da Urina" at bounding box center [441, 305] width 836 height 9
checkbox Urina "true"
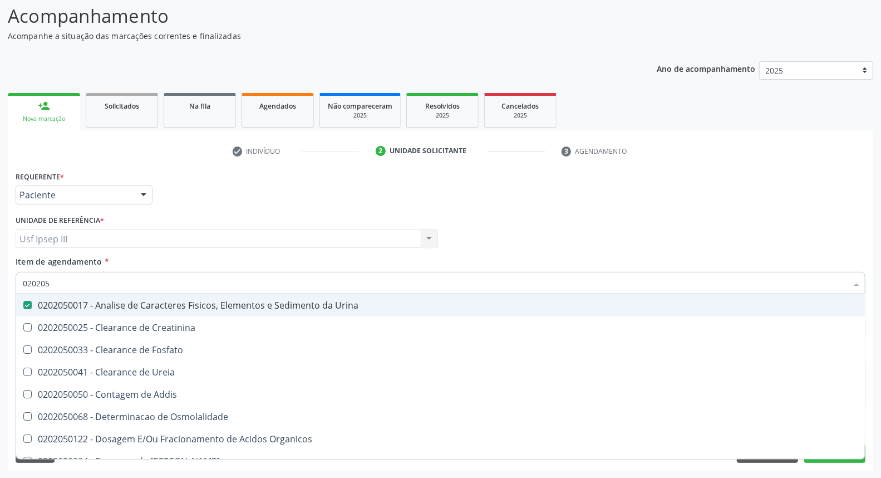
type input "02020"
checkbox Urina "false"
checkbox Fosfato "true"
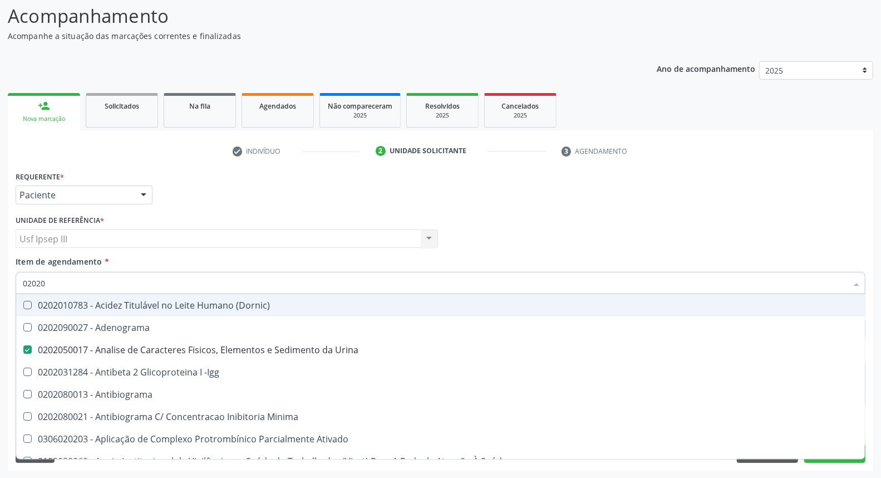
type input "020202"
checkbox Urina "false"
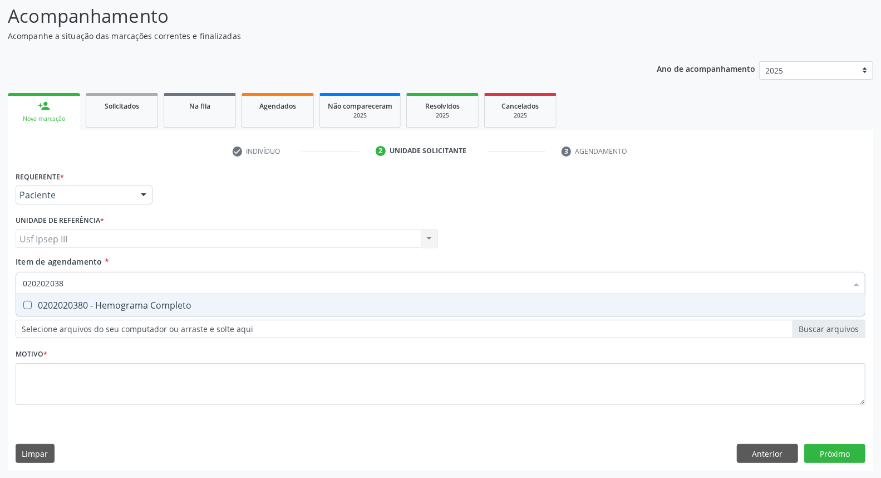
type input "0202020380"
click at [106, 304] on div "0202020380 - Hemograma Completo" at bounding box center [441, 305] width 836 height 9
checkbox Completo "true"
type input "0"
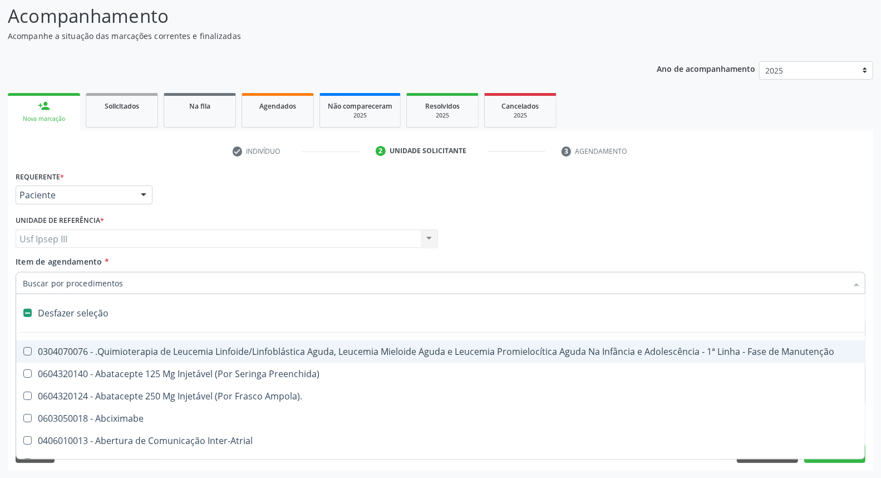
checkbox Manutenção "false"
type input "c"
checkbox Punho "true"
checkbox Urina "false"
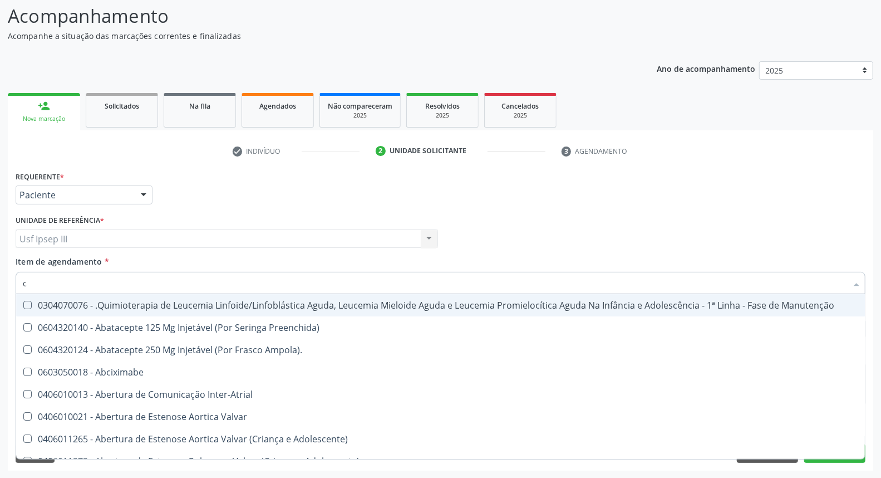
type input "co"
checkbox Injetável "true"
checkbox Urina "false"
type input "col"
checkbox Injetável "false"
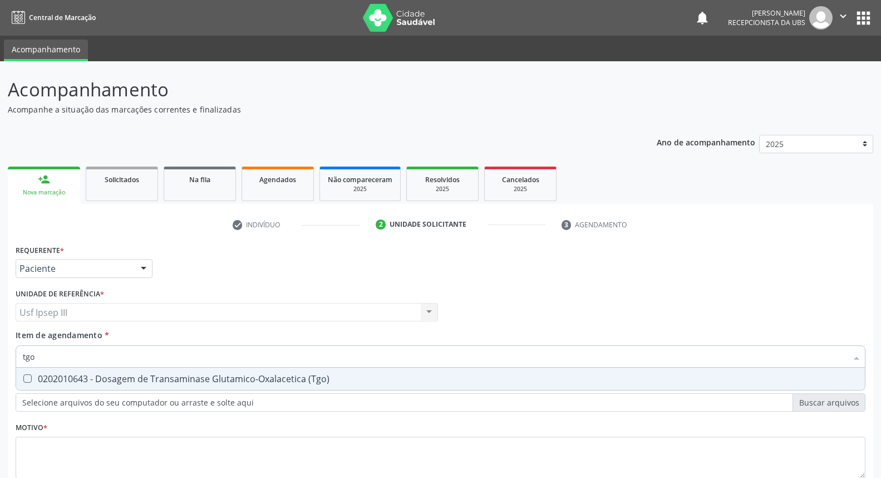
scroll to position [73, 0]
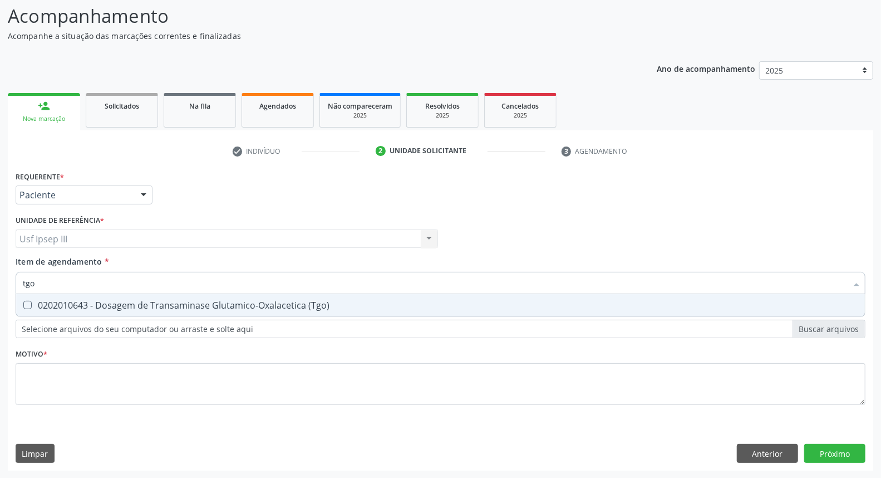
click at [110, 312] on span "0202010643 - Dosagem de Transaminase Glutamico-Oxalacetica (Tgo)" at bounding box center [440, 305] width 849 height 22
checkbox \(Tgo\) "true"
type input "tgp"
click at [110, 304] on div "0202010651 - Dosagem de Transaminase Glutamico-Piruvica (Tgp)" at bounding box center [441, 305] width 836 height 9
checkbox \(Tgp\) "true"
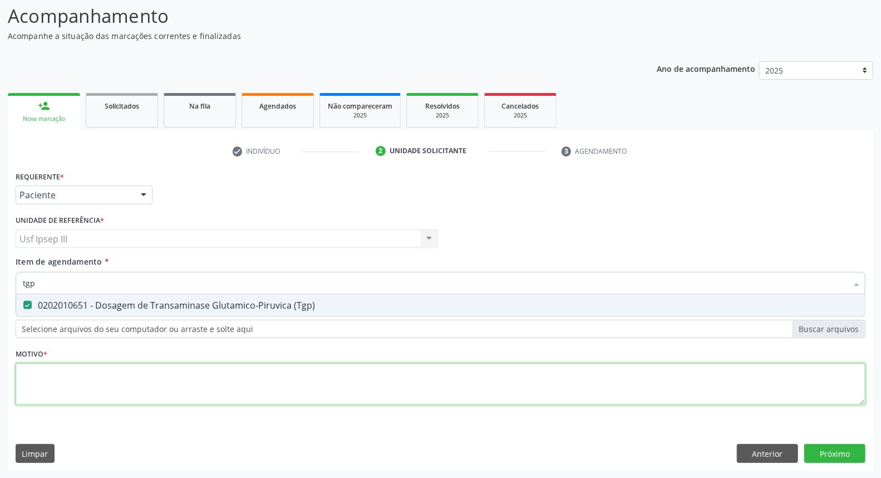
click at [68, 382] on div "Requerente * Paciente Profissional de Saúde Paciente Nenhum resultado encontrad…" at bounding box center [441, 294] width 850 height 252
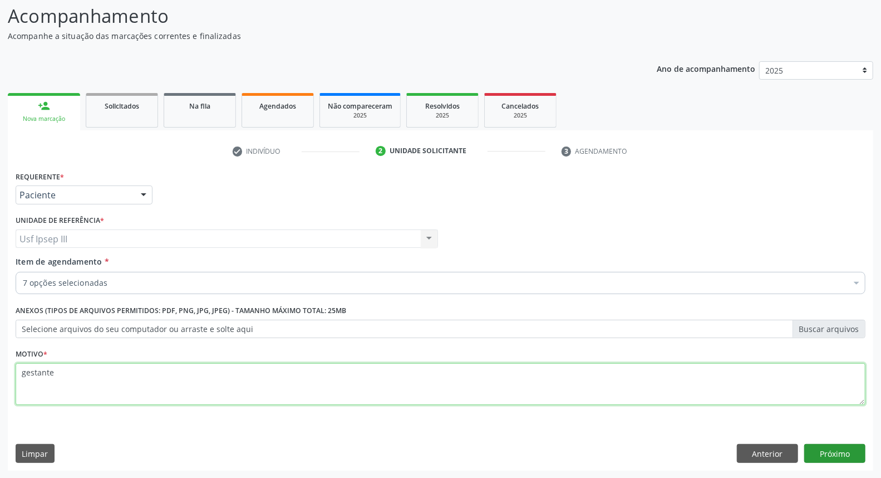
type textarea "gestante"
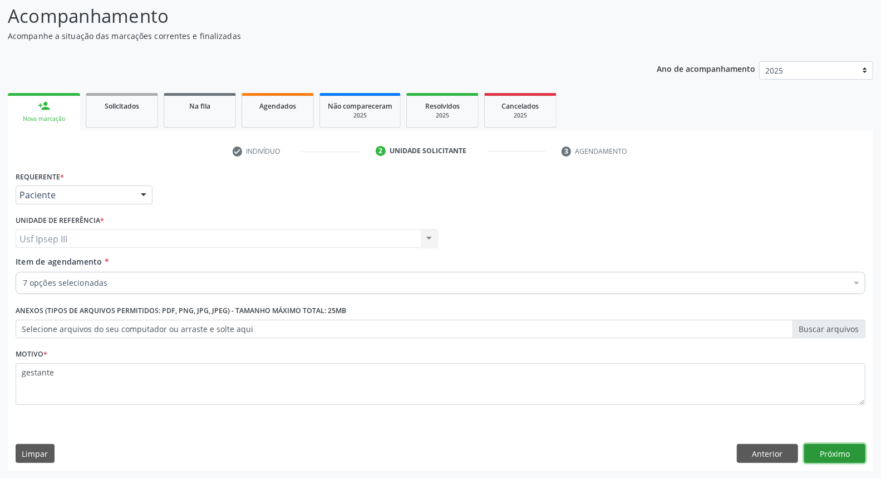
click at [834, 454] on button "Próximo" at bounding box center [834, 453] width 61 height 19
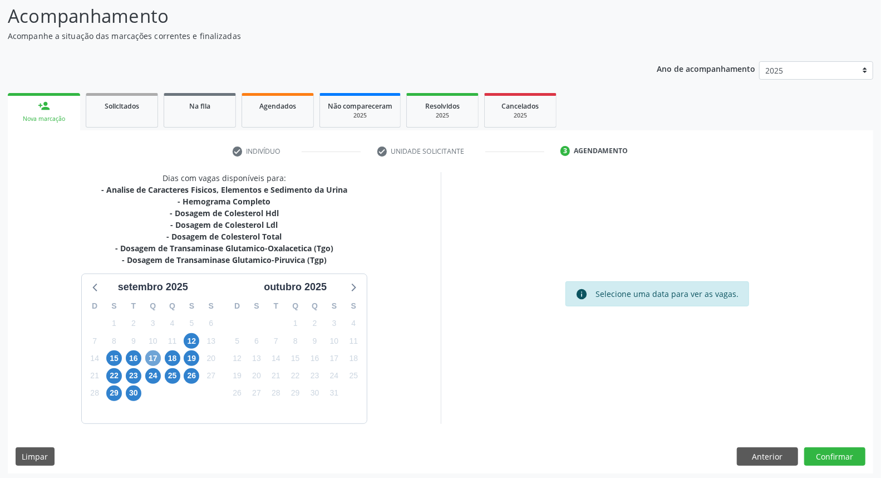
click at [158, 358] on span "17" at bounding box center [153, 358] width 16 height 16
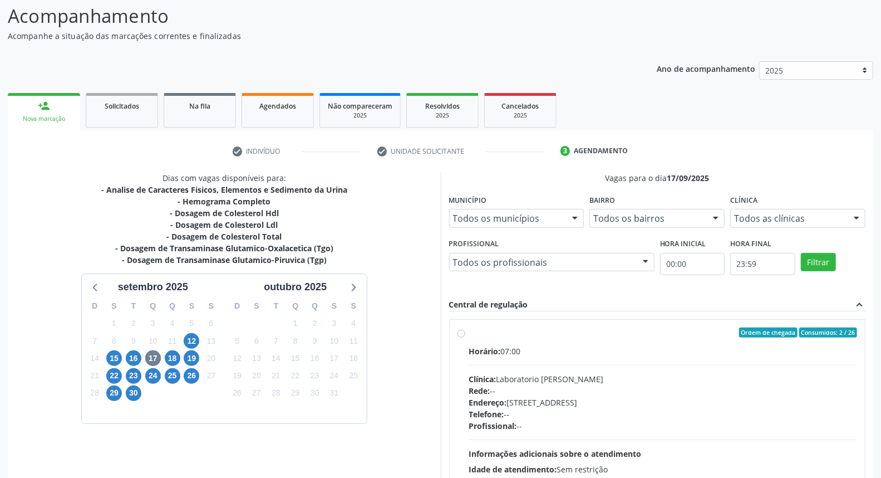
click at [582, 420] on div "Profissional: --" at bounding box center [663, 426] width 389 height 12
click at [465, 337] on input "Ordem de chegada Consumidos: 2 / 26 Horário: 07:00 Clínica: Laboratorio [PERSON…" at bounding box center [462, 332] width 8 height 10
radio input "true"
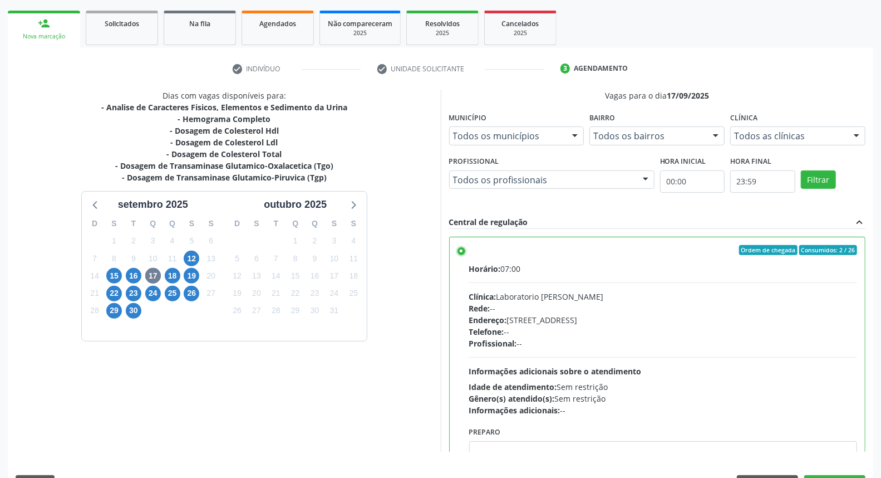
scroll to position [186, 0]
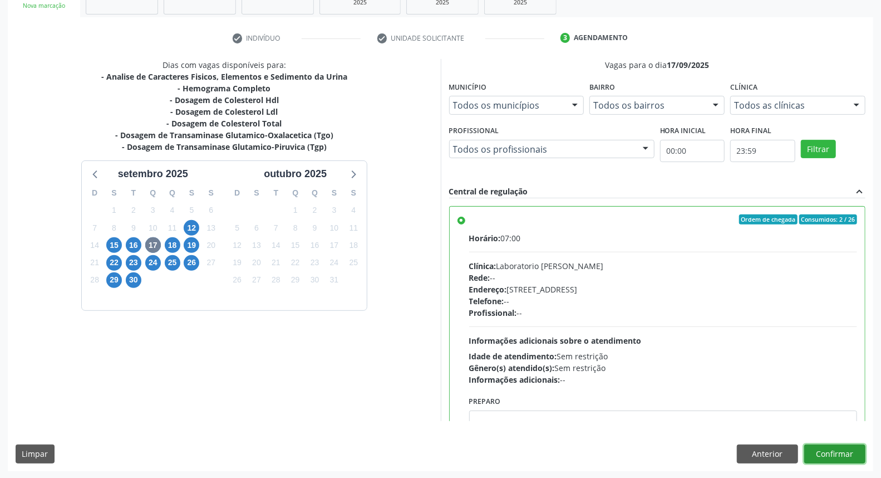
click at [810, 448] on button "Confirmar" at bounding box center [834, 453] width 61 height 19
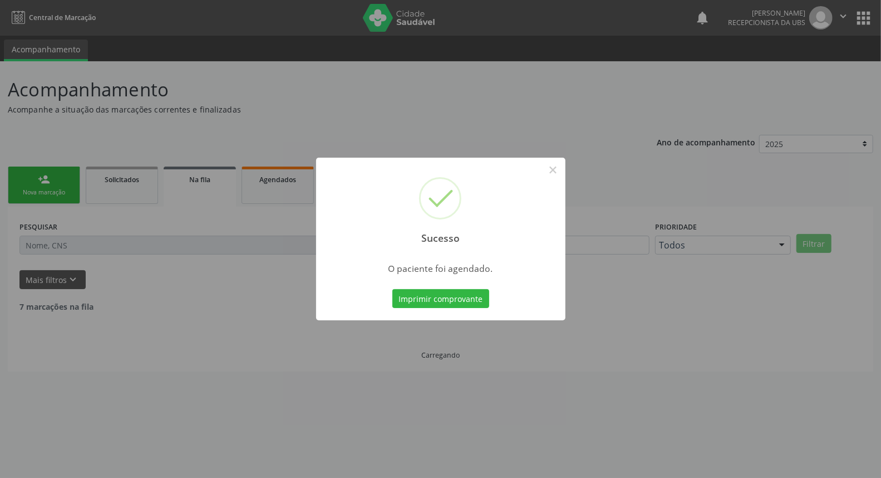
scroll to position [0, 0]
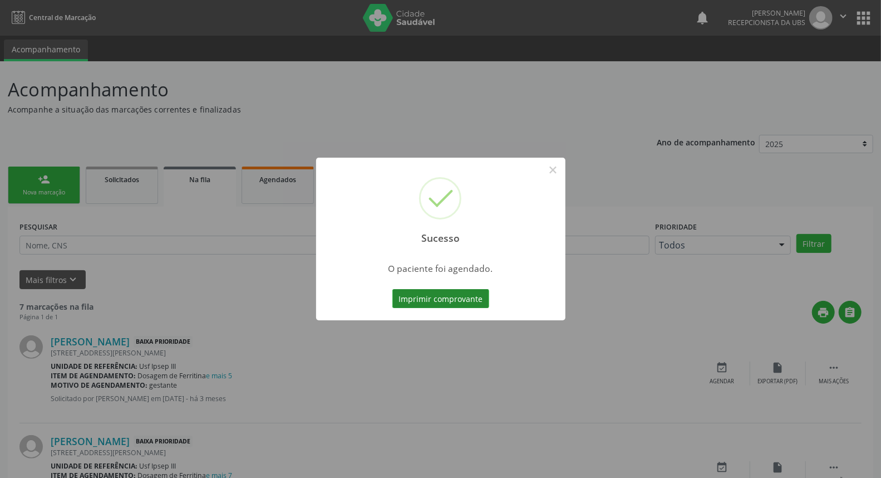
click at [420, 294] on button "Imprimir comprovante" at bounding box center [440, 298] width 97 height 19
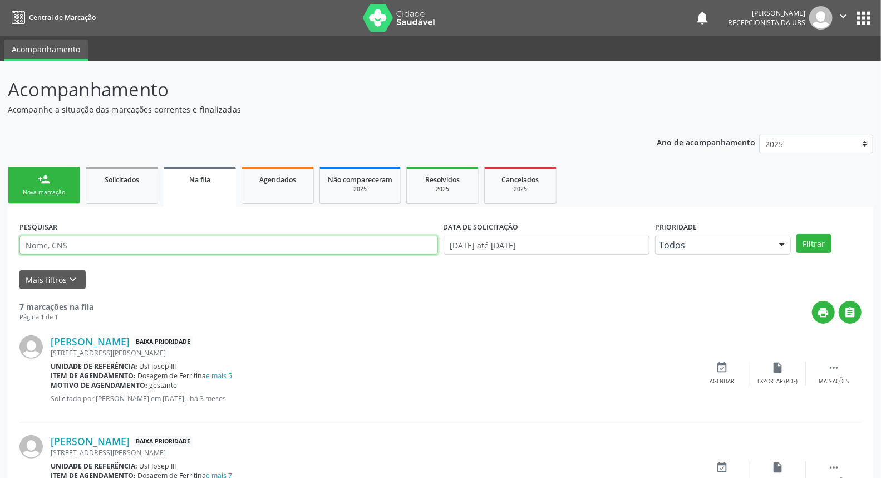
click at [114, 240] on input "text" at bounding box center [228, 244] width 419 height 19
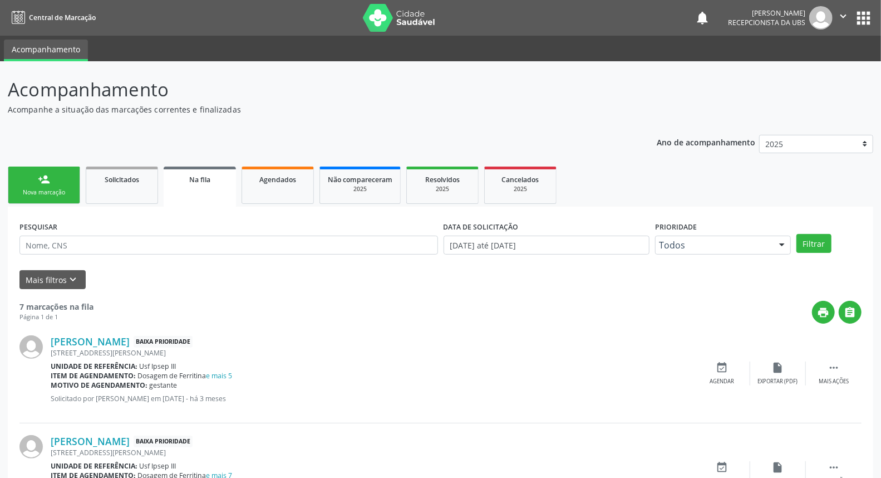
click at [47, 188] on div "Nova marcação" at bounding box center [44, 192] width 56 height 8
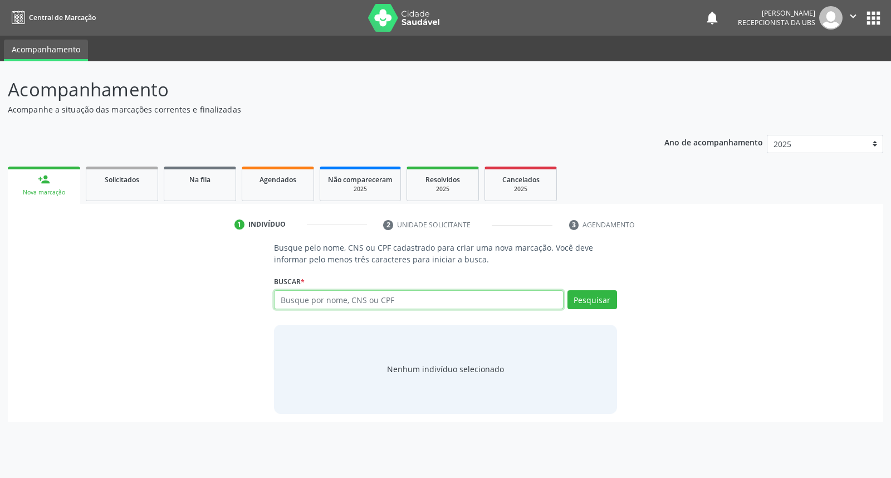
click at [357, 297] on input "text" at bounding box center [418, 299] width 289 height 19
type input "caroline agnes ribeiro da silva"
click at [595, 296] on button "Pesquisar" at bounding box center [592, 299] width 50 height 19
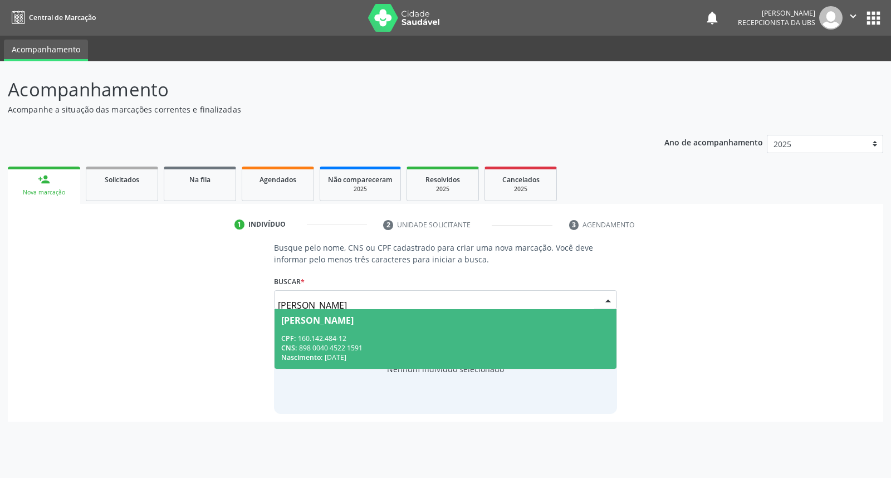
click at [549, 327] on span "Caroline Agnes Ribeiro da Silva CPF: 160.142.484-12 CNS: 898 0040 4522 1591 Nas…" at bounding box center [444, 339] width 341 height 60
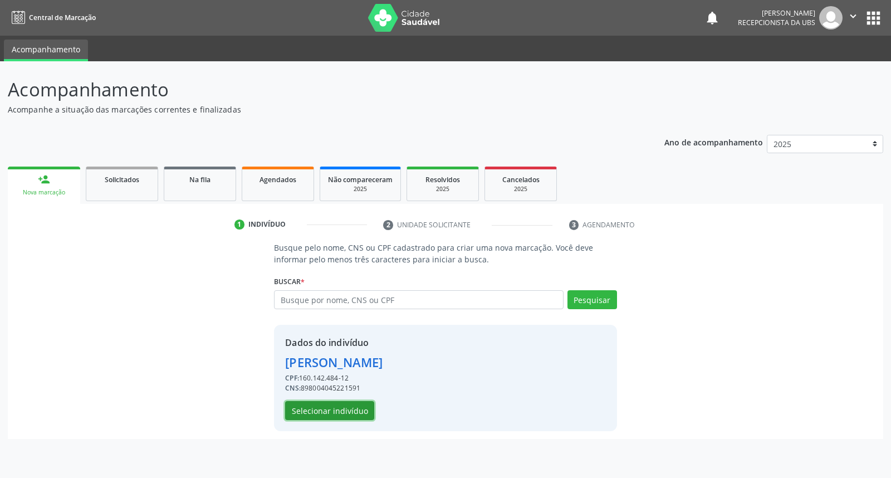
click at [345, 413] on button "Selecionar indivíduo" at bounding box center [329, 410] width 89 height 19
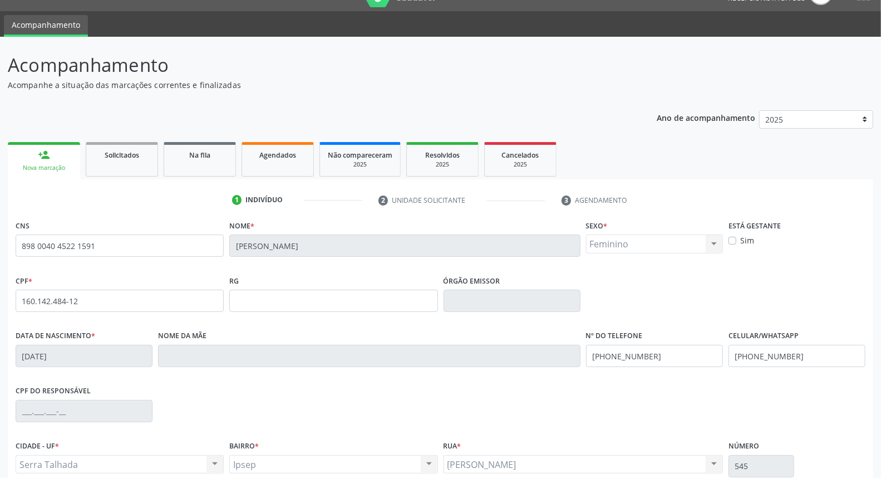
scroll to position [125, 0]
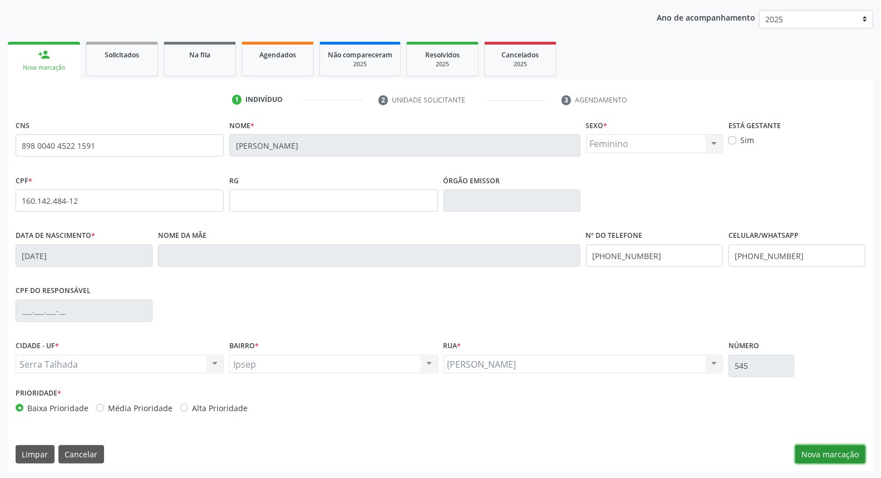
click at [842, 446] on button "Nova marcação" at bounding box center [831, 454] width 70 height 19
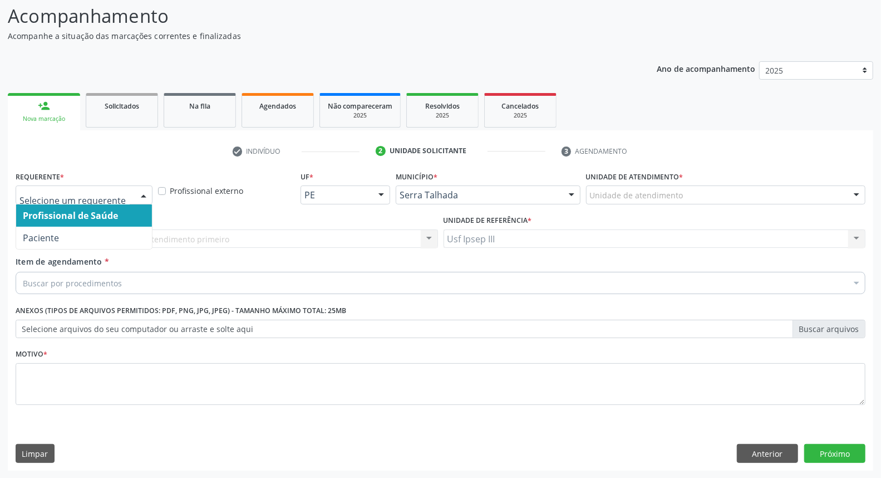
click at [146, 190] on div at bounding box center [143, 195] width 17 height 19
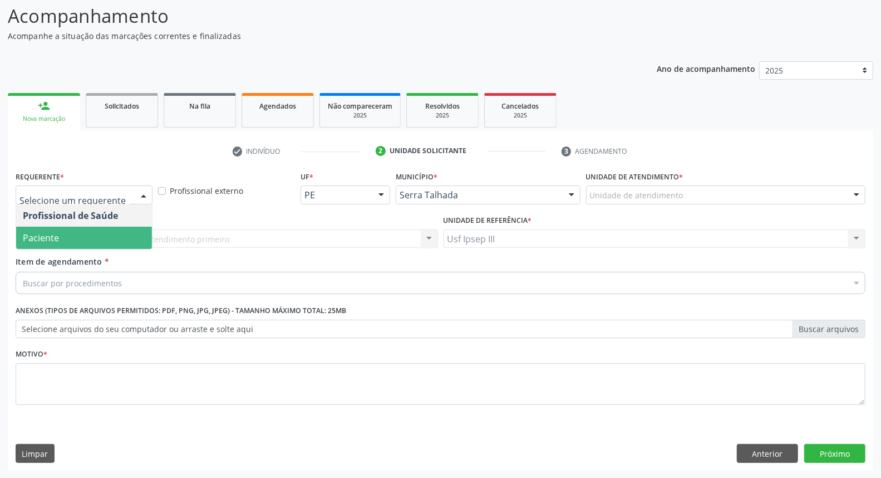
click at [125, 240] on span "Paciente" at bounding box center [84, 238] width 136 height 22
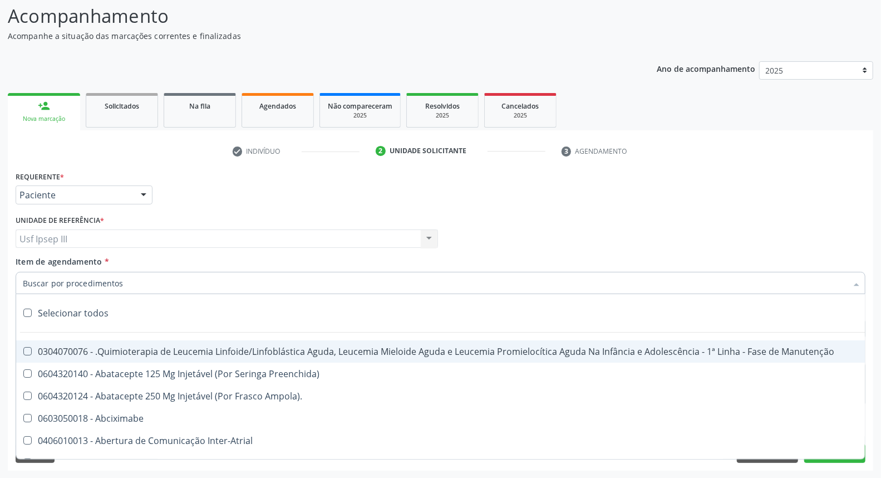
click at [134, 275] on div at bounding box center [441, 283] width 850 height 22
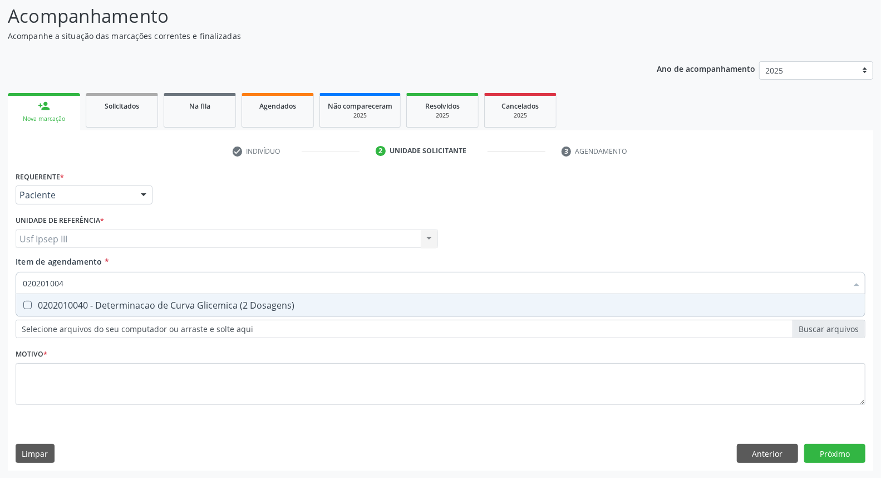
type input "0202010040"
click at [125, 307] on div "0202010040 - Determinacao de Curva Glicemica (2 Dosagens)" at bounding box center [441, 305] width 836 height 9
checkbox Dosagens\) "true"
type input "02020100"
checkbox Dosagens\) "false"
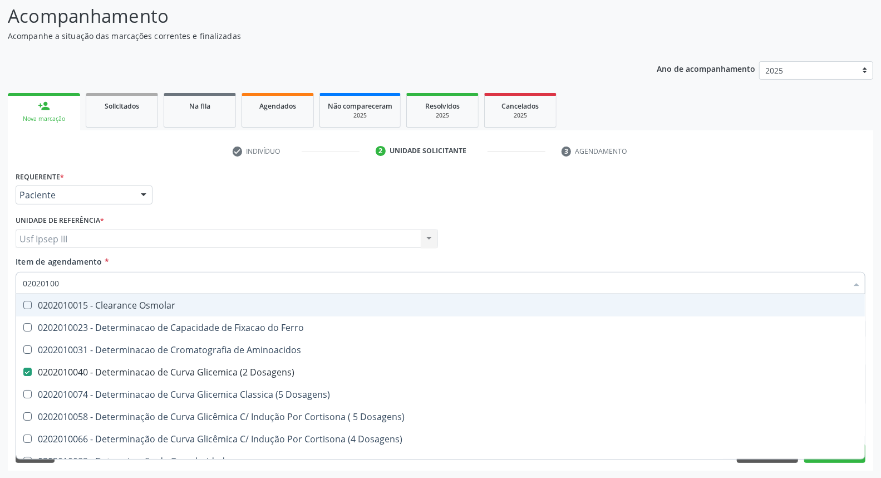
type input "0202010"
checkbox Dosagens\) "false"
checkbox Dosagens\) "true"
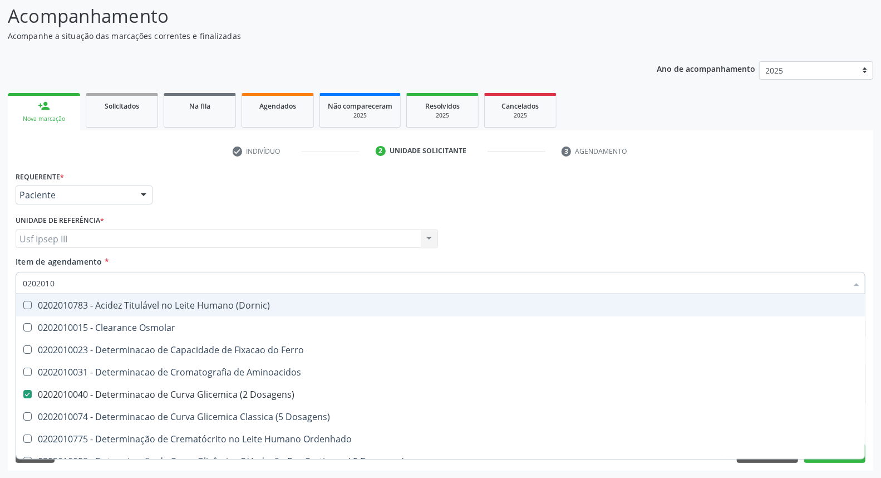
type input "020201"
checkbox Dosagens\) "false"
checkbox Ordenhado "true"
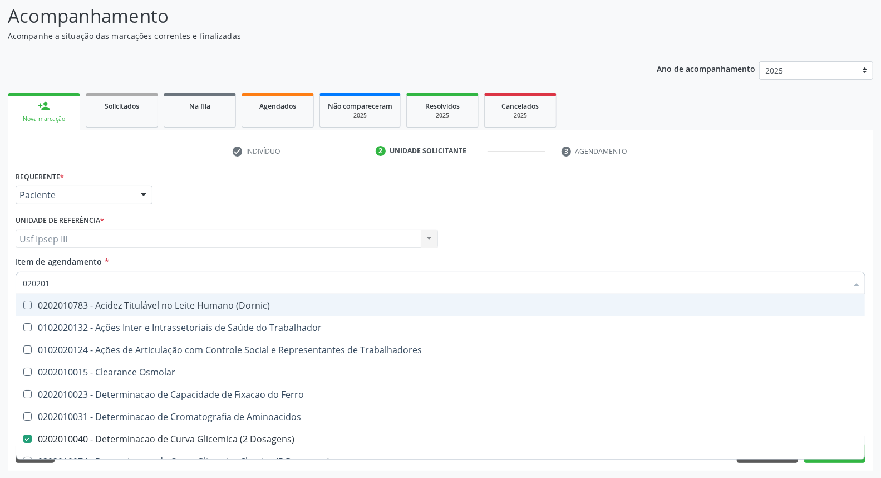
type input "02020"
checkbox Dosagens\) "false"
checkbox Latica "true"
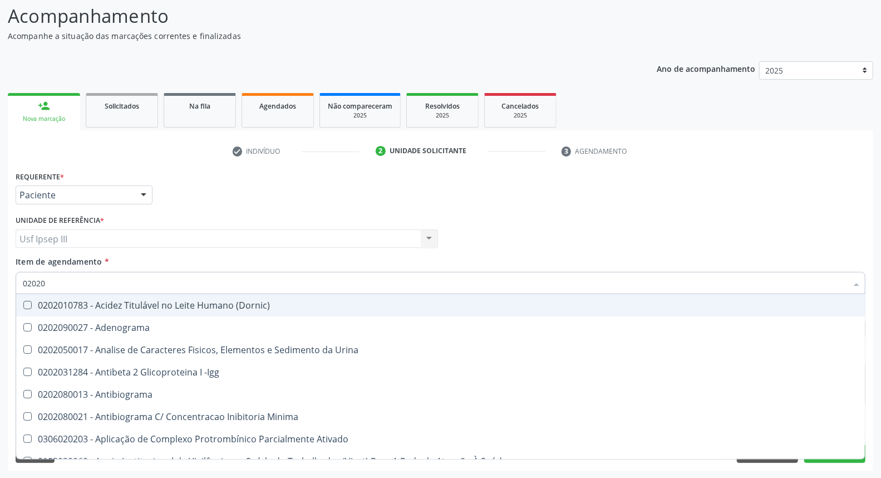
type input "020203"
checkbox Dosagens\) "false"
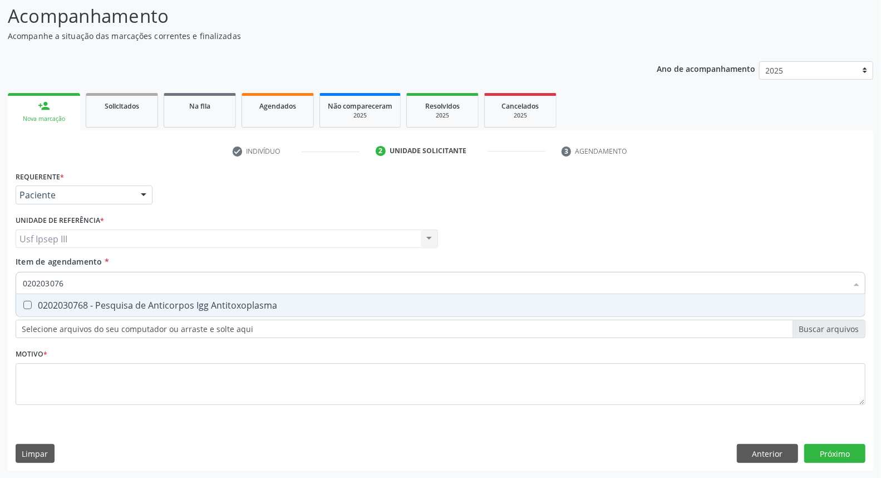
type input "0202030768"
click at [125, 307] on div "0202030768 - Pesquisa de Anticorpos Igg Antitoxoplasma" at bounding box center [441, 305] width 836 height 9
checkbox Antitoxoplasma "true"
type input "02020307"
checkbox Antitoxoplasma "false"
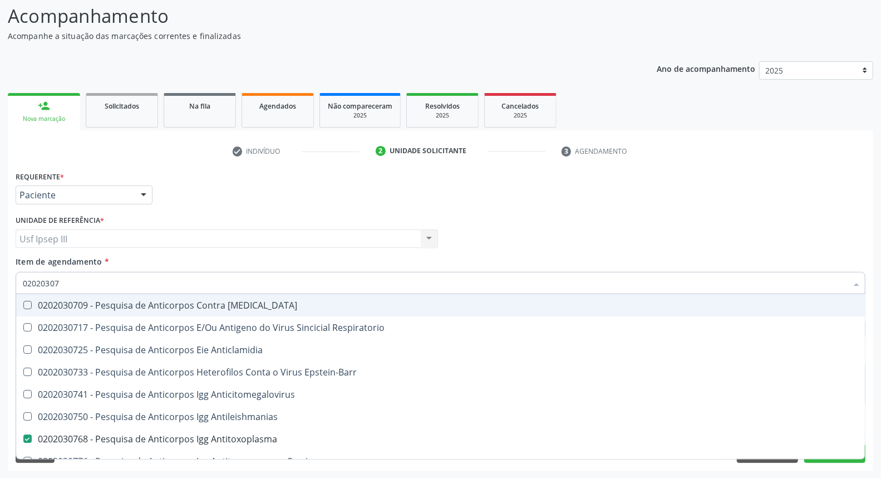
type input "0202030"
checkbox Antitoxoplasma "false"
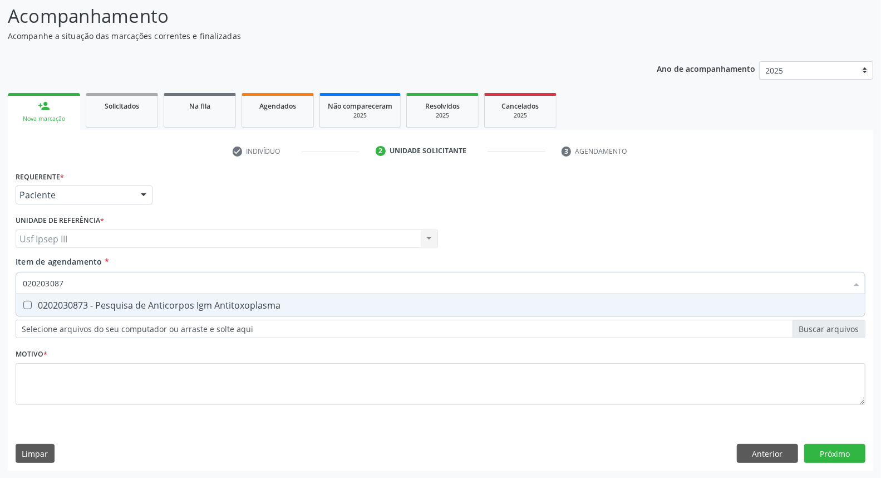
type input "0202030873"
click at [125, 307] on div "0202030873 - Pesquisa de Anticorpos Igm Antitoxoplasma" at bounding box center [441, 305] width 836 height 9
checkbox Antitoxoplasma "true"
type input "02020308"
checkbox Antitoxoplasma "false"
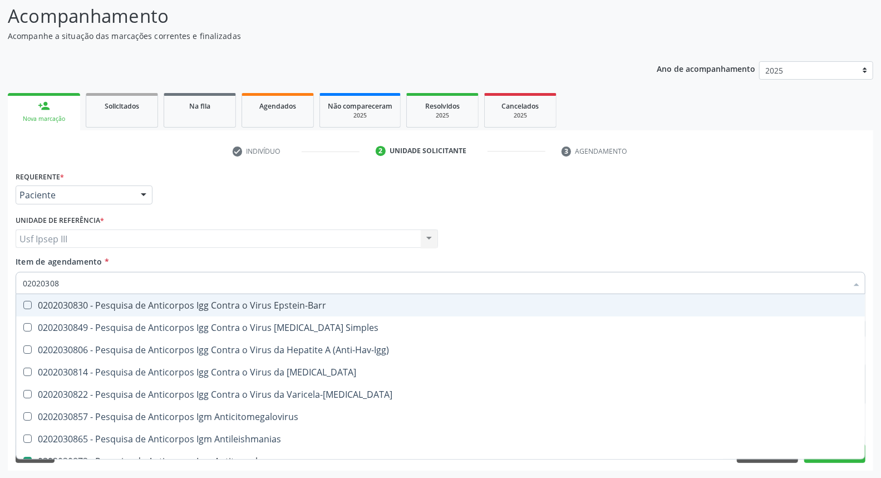
type input "0202030"
checkbox Antitoxoplasma "false"
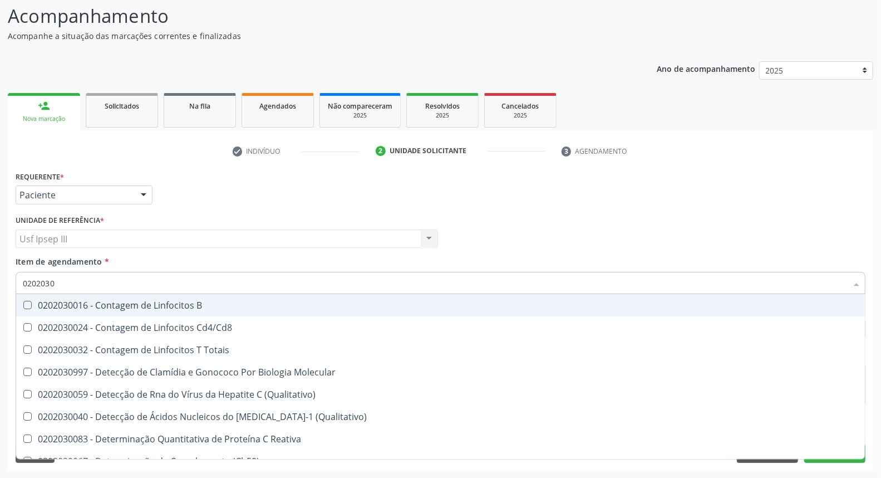
type input "020203"
checkbox Antitoxoplasma "false"
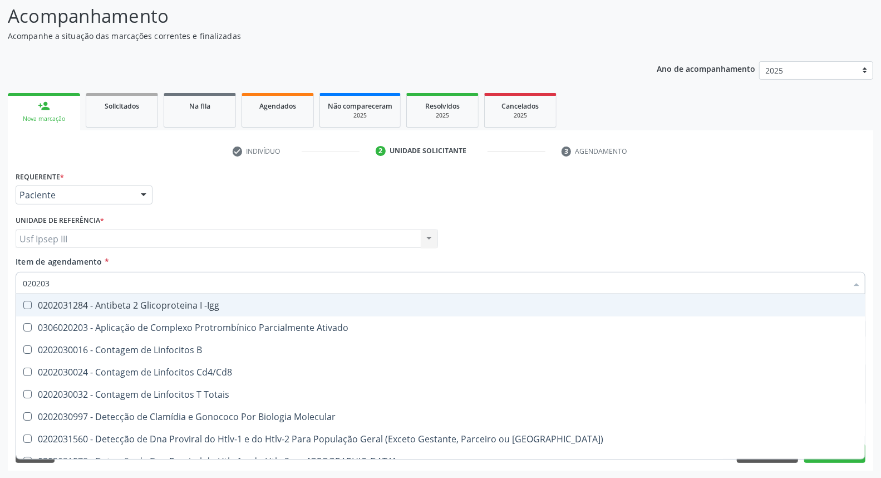
type input "02020"
checkbox Proteinas "true"
checkbox Antitoxoplasma "false"
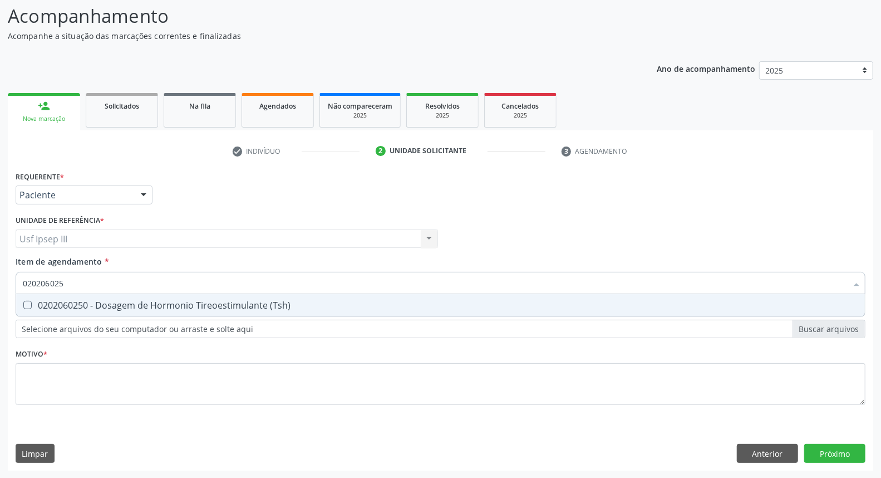
type input "0202060250"
click at [125, 307] on div "0202060250 - Dosagem de Hormonio Tireoestimulante (Tsh)" at bounding box center [441, 305] width 836 height 9
checkbox \(Tsh\) "true"
type input "02020602"
checkbox \(Tsh\) "false"
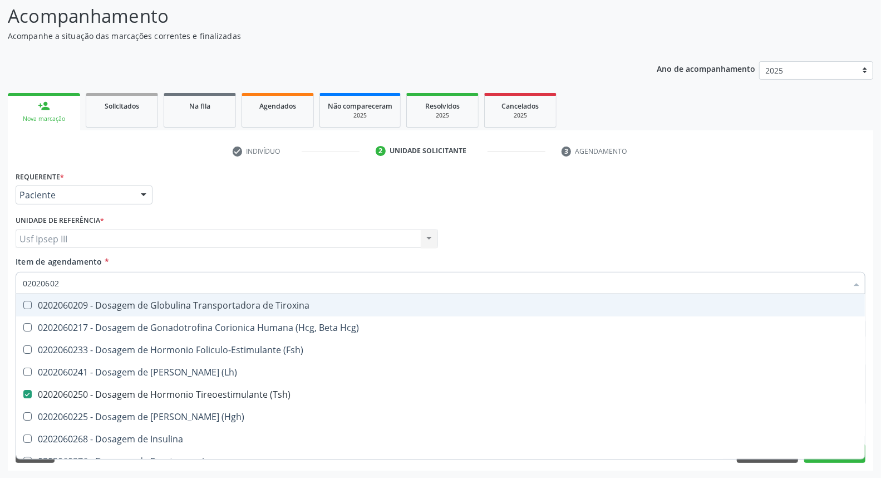
type input "0202060"
checkbox \(Tsh\) "false"
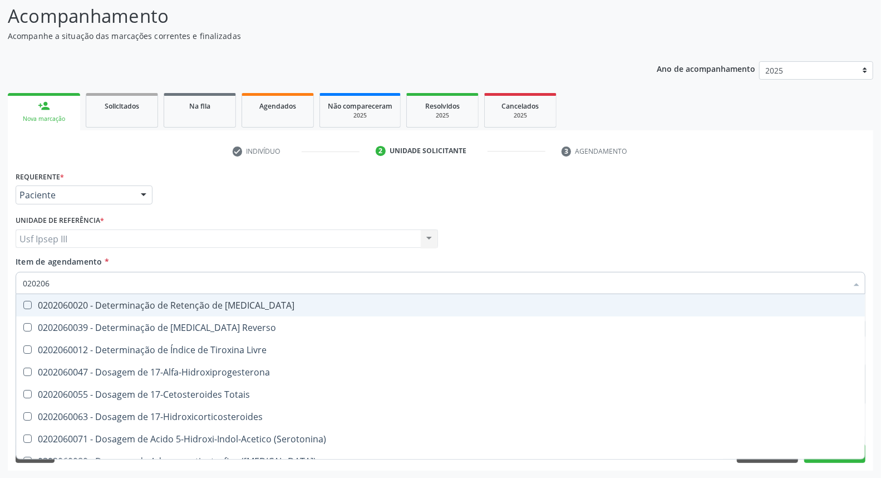
type input "02020"
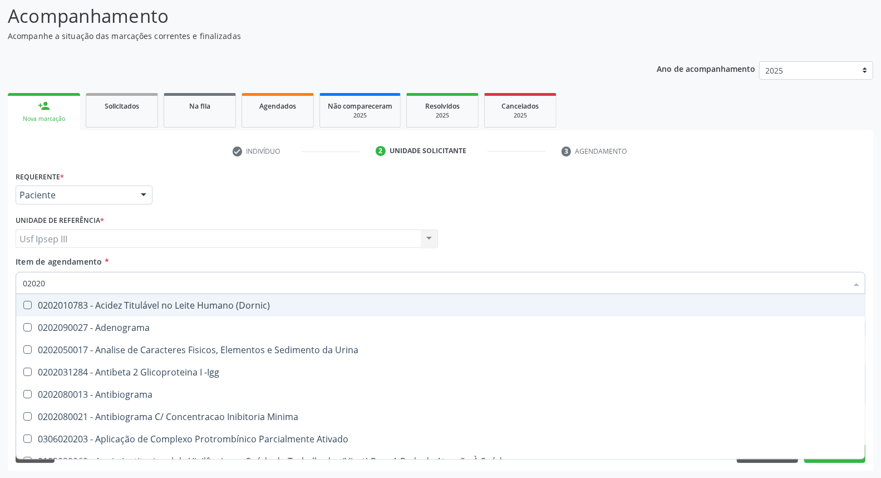
checkbox Creatinina "false"
type input "020202"
checkbox Dosagens\) "false"
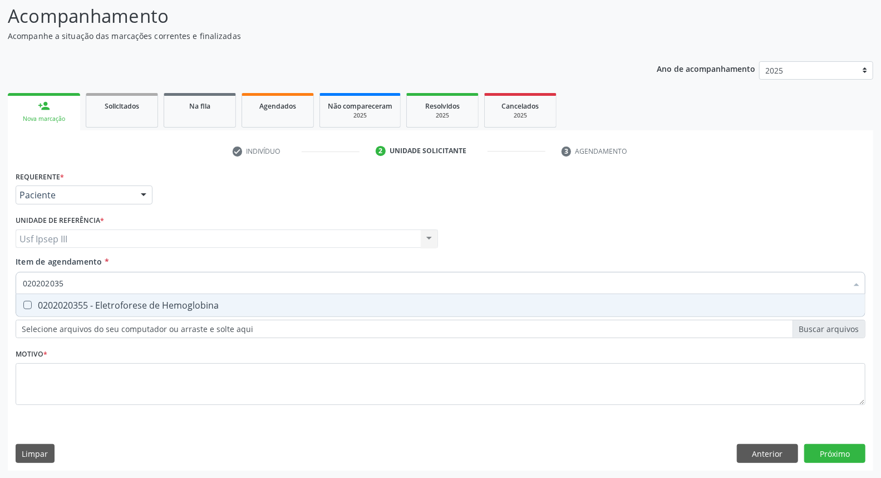
type input "0202020355"
click at [125, 307] on div "0202020355 - Eletroforese de Hemoglobina" at bounding box center [441, 305] width 836 height 9
checkbox Hemoglobina "true"
type input "02020203"
checkbox Hemoglobina "false"
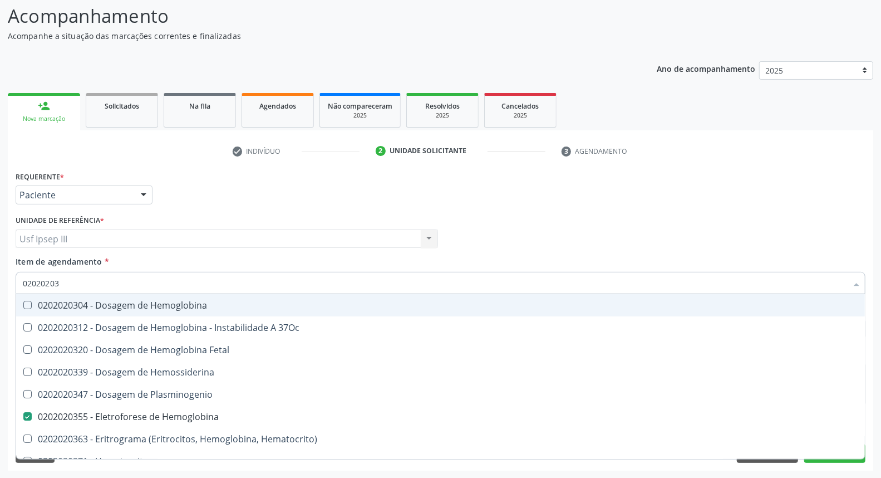
type input "0202020"
checkbox Hemoglobina "false"
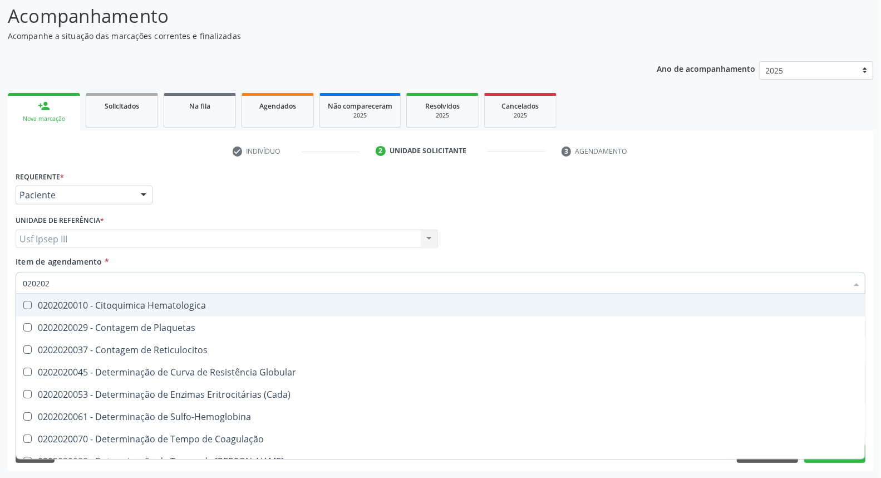
type input "02020"
checkbox Hemoglobina "false"
checkbox Esfregaço "true"
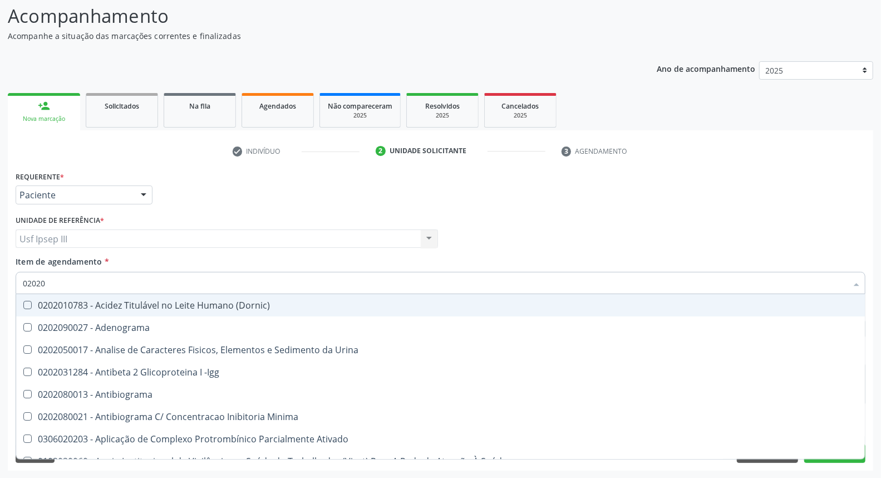
type input "020203"
checkbox Parceria\) "true"
checkbox Dosagens\) "false"
checkbox Anti-Achr "true"
checkbox Calcio "true"
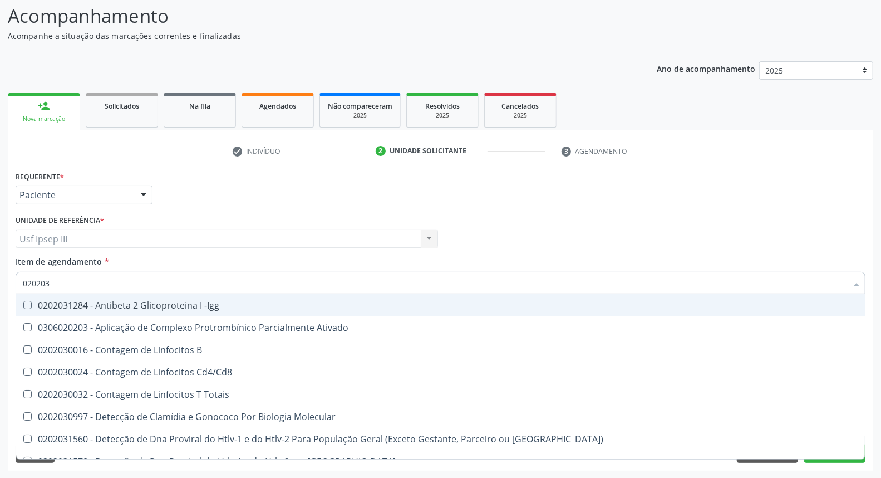
type input "0202030"
checkbox Hemoglobina "false"
checkbox \(Ro\) "true"
checkbox Antiespermatozoides "true"
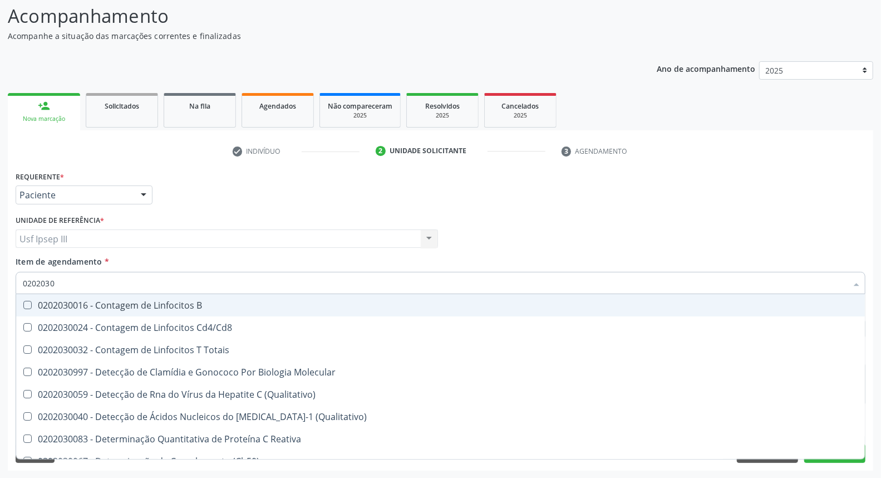
type input "02020307"
checkbox Reativa "true"
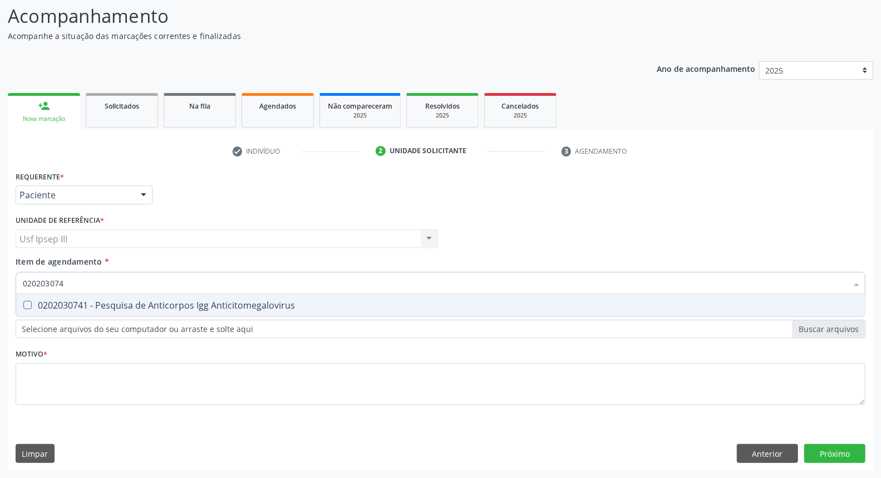
type input "0202030741"
click at [125, 307] on div "0202030741 - Pesquisa de Anticorpos Igg Anticitomegalovirus" at bounding box center [441, 305] width 836 height 9
checkbox Anticitomegalovirus "true"
type input "02020307"
checkbox Anticitomegalovirus "false"
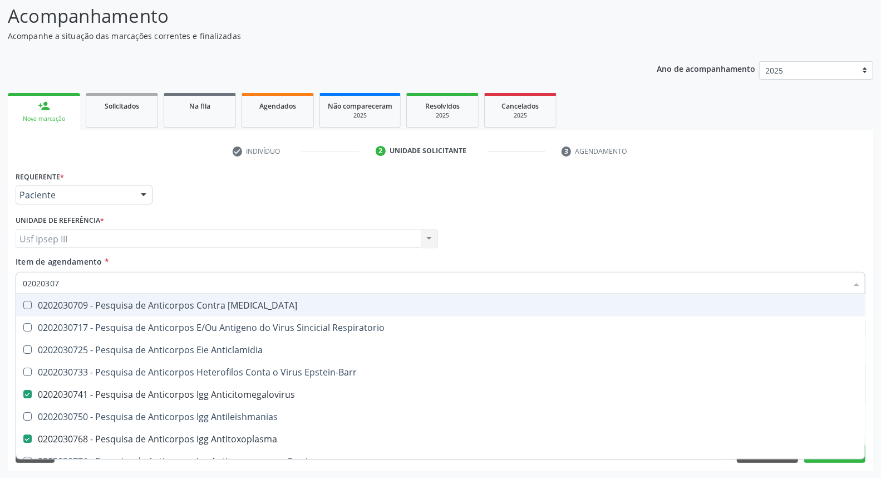
type input "0202030"
checkbox Anticitomegalovirus "false"
checkbox Antitoxoplasma "false"
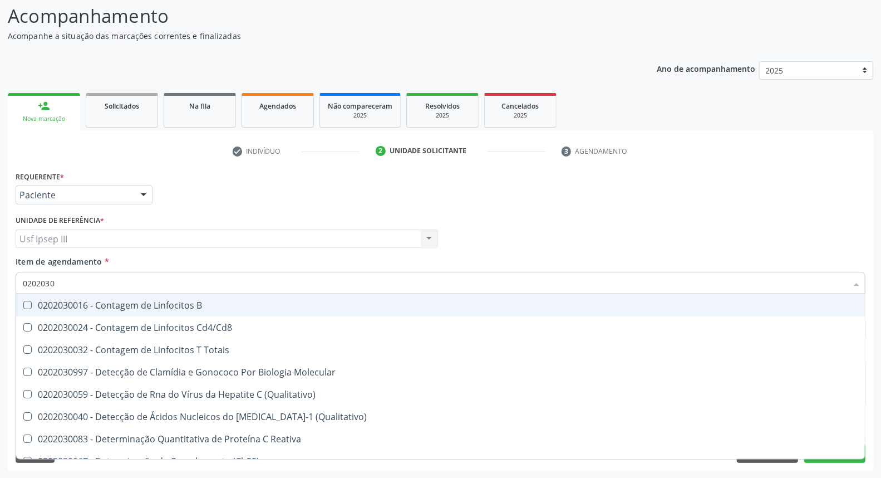
type input "02020308"
checkbox \(Ch50\) "true"
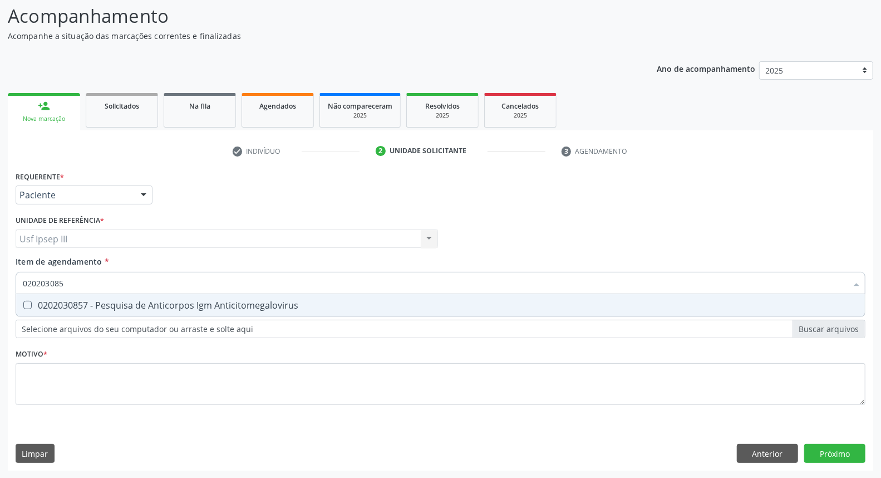
type input "0202030857"
click at [125, 307] on div "0202030857 - Pesquisa de Anticorpos Igm Anticitomegalovirus" at bounding box center [441, 305] width 836 height 9
checkbox Anticitomegalovirus "true"
type input "02020308"
checkbox Anticitomegalovirus "false"
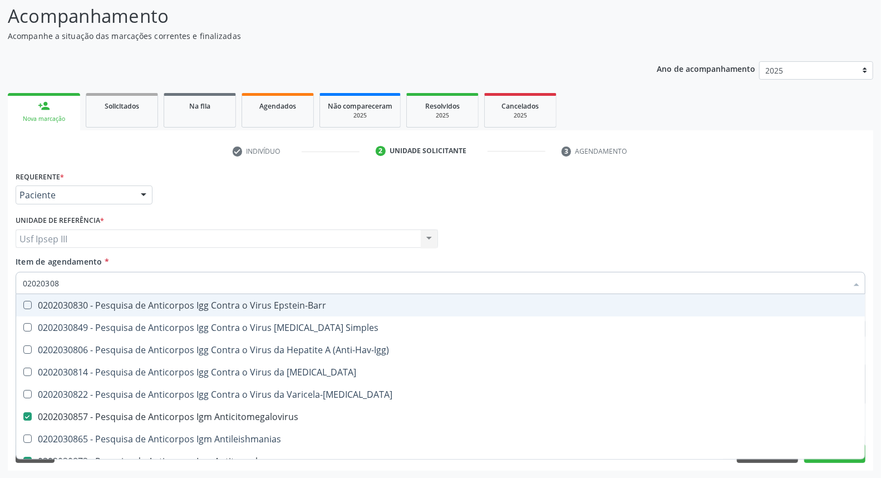
type input "0202030"
checkbox Anticitomegalovirus "false"
checkbox Antitoxoplasma "false"
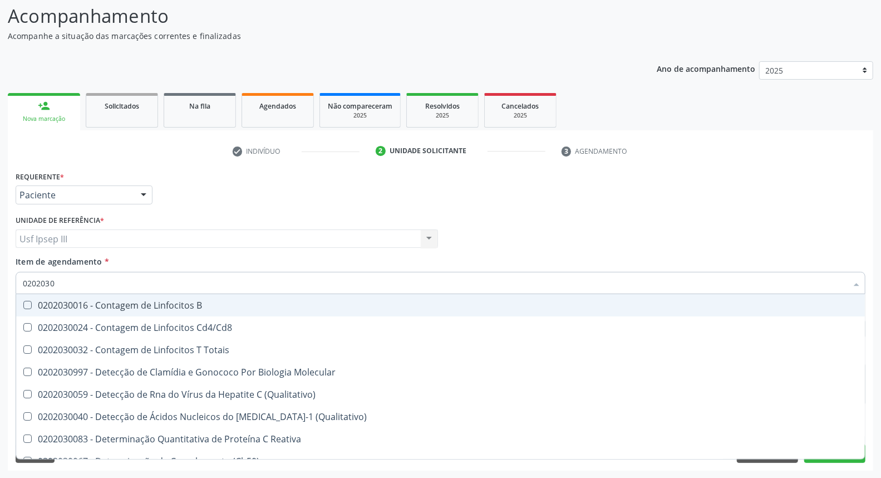
type input "020203"
checkbox Suprarenal "true"
checkbox Anticitomegalovirus "false"
checkbox Antitoxoplasma "false"
checkbox Anticitomegalovirus "false"
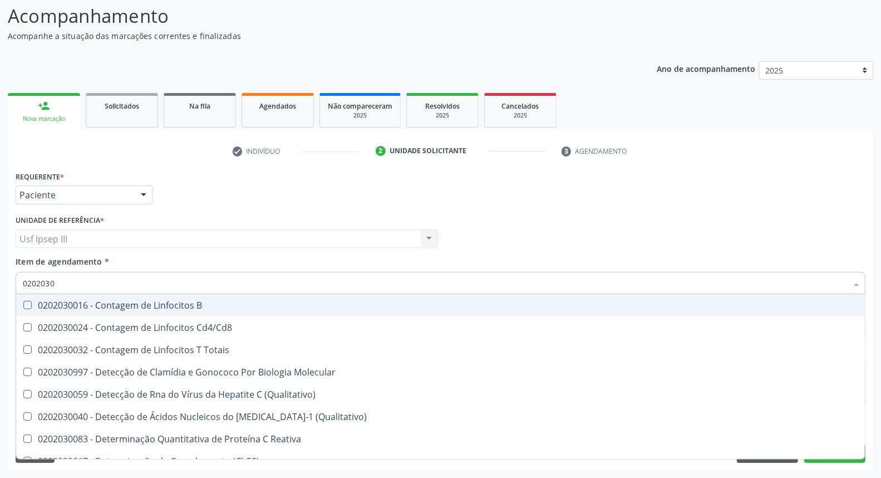
checkbox Antitoxoplasma "false"
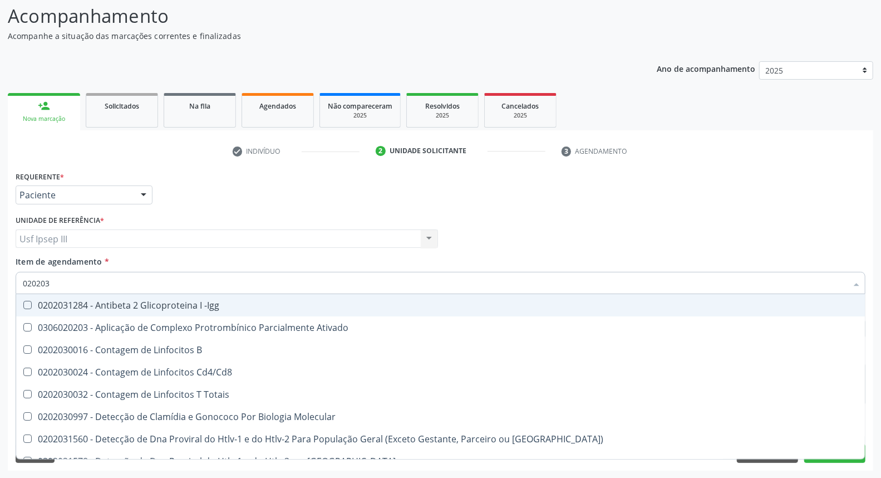
type input "02020"
checkbox Hemoglobina "false"
checkbox Proteinas "true"
checkbox Anticitomegalovirus "false"
checkbox Antitoxoplasma "false"
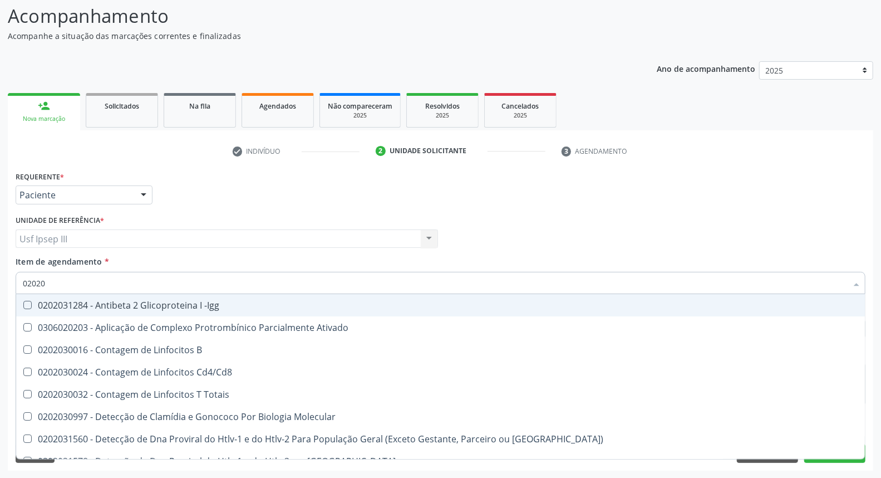
checkbox Anticitomegalovirus "false"
checkbox Antitoxoplasma "false"
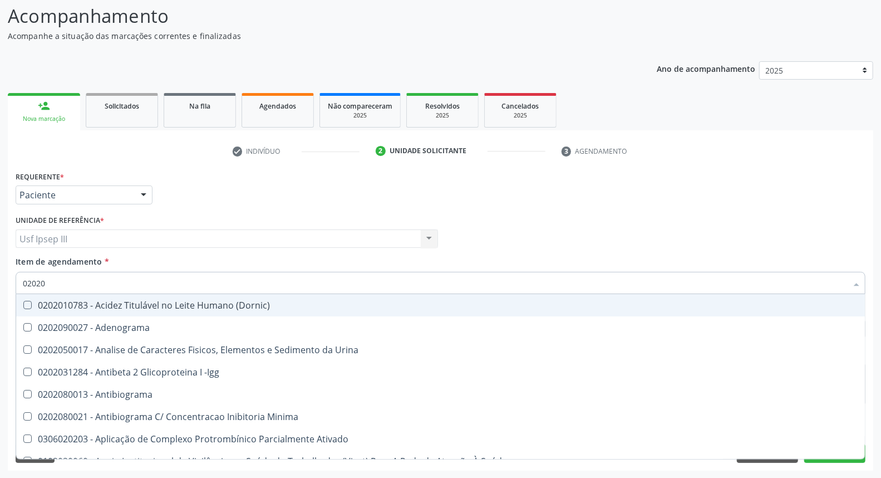
type input "020206"
checkbox Creatinina "true"
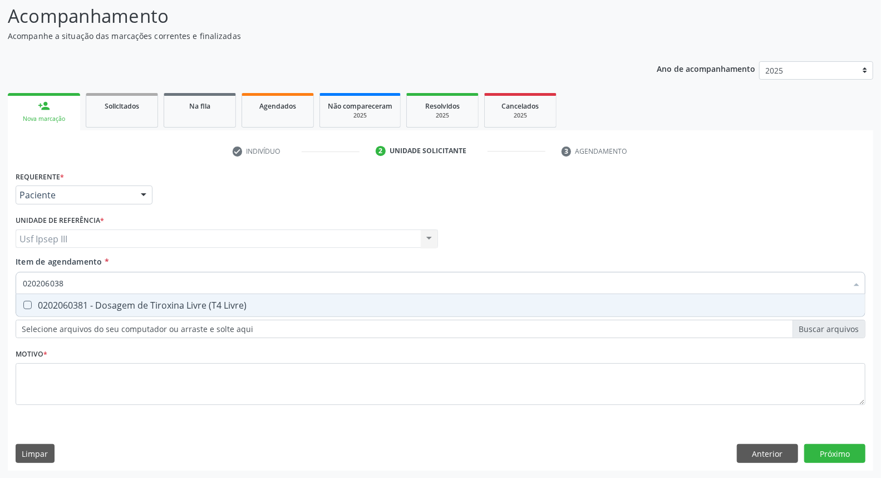
type input "0202060381"
click at [125, 307] on div "0202060381 - Dosagem de Tiroxina Livre (T4 Livre)" at bounding box center [441, 305] width 836 height 9
checkbox Livre\) "true"
type input "02020603"
checkbox Livre\) "false"
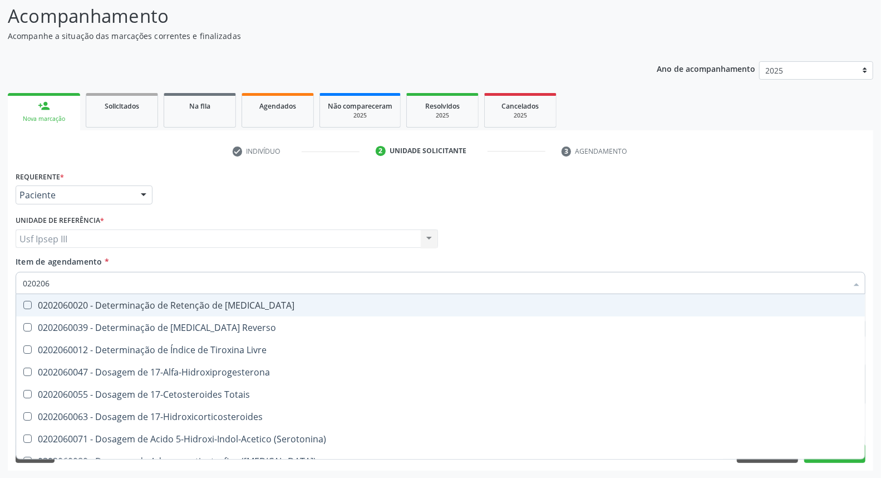
type input "02020"
checkbox \(Tsh\) "false"
checkbox Livre\) "false"
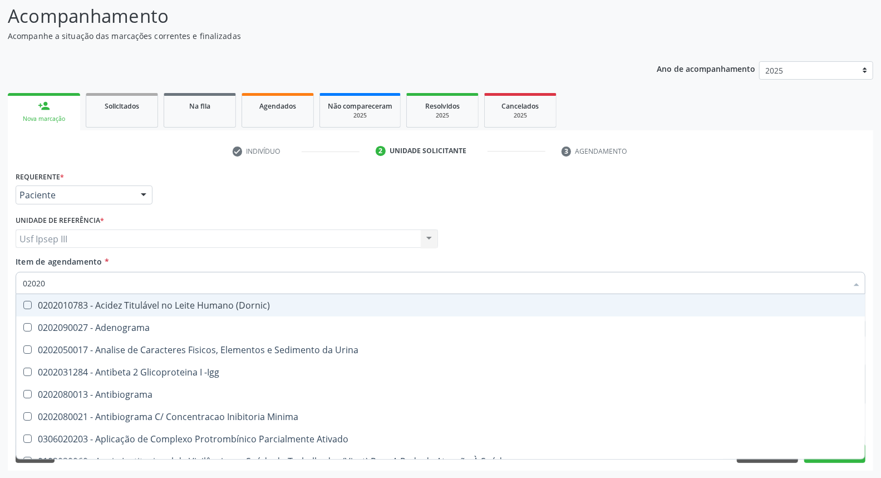
type input "0202"
checkbox Dosagens\) "false"
checkbox T3 "true"
checkbox \(Tsh\) "false"
checkbox Piruvato "true"
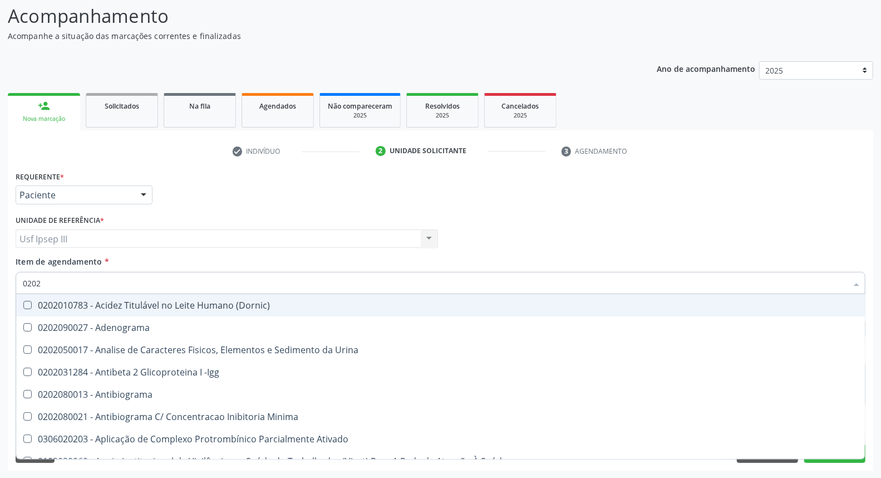
checkbox Livre\) "false"
checkbox Hemoglobina "false"
checkbox Direto "true"
checkbox Delgada\) "true"
checkbox Anticitomegalovirus "false"
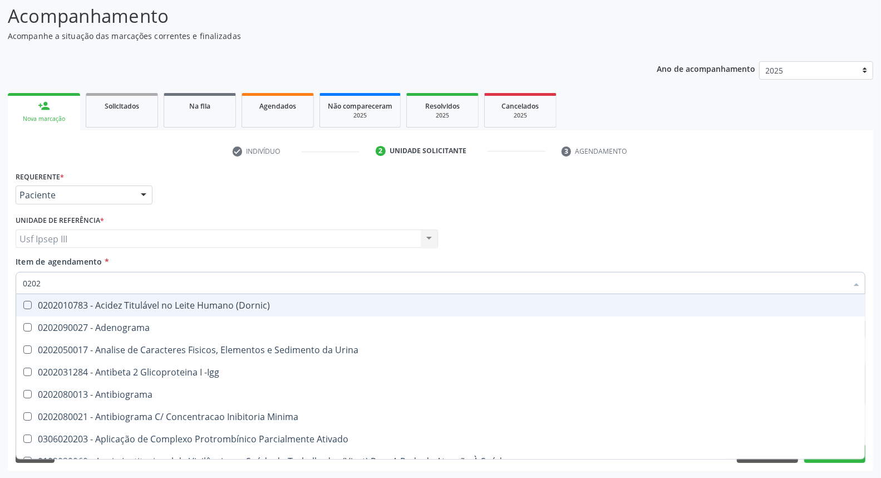
checkbox Antitoxoplasma "false"
checkbox Anticitomegalovirus "false"
checkbox Antitoxoplasma "false"
checkbox Fezes "true"
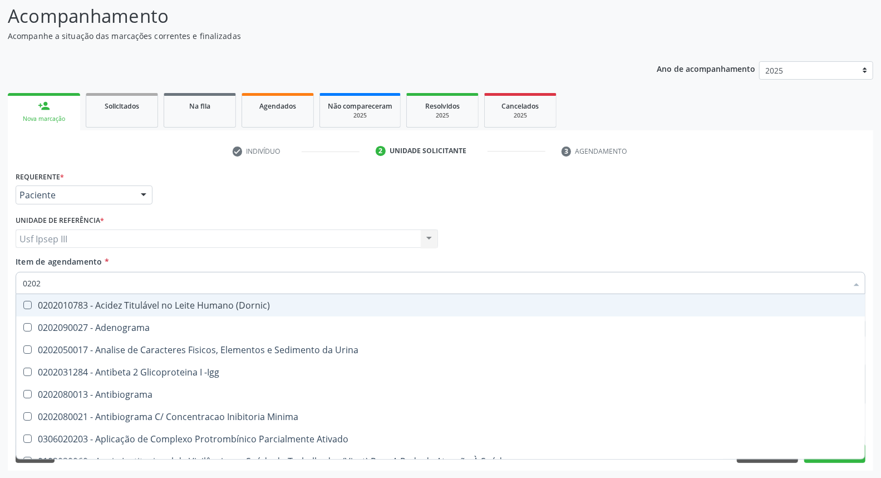
checkbox Coombs\) "true"
checkbox \(Urina\) "true"
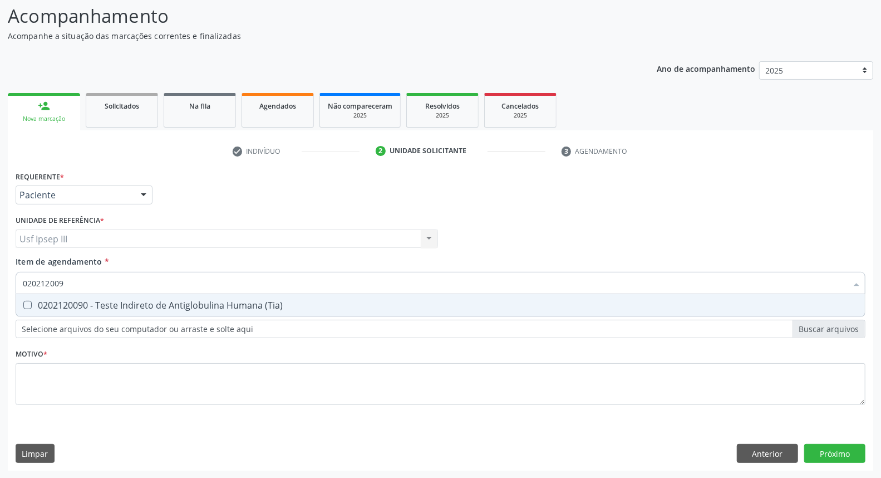
type input "0202120090"
click at [125, 307] on div "0202120090 - Teste Indireto de Antiglobulina Humana (Tia)" at bounding box center [441, 305] width 836 height 9
checkbox \(Tia\) "true"
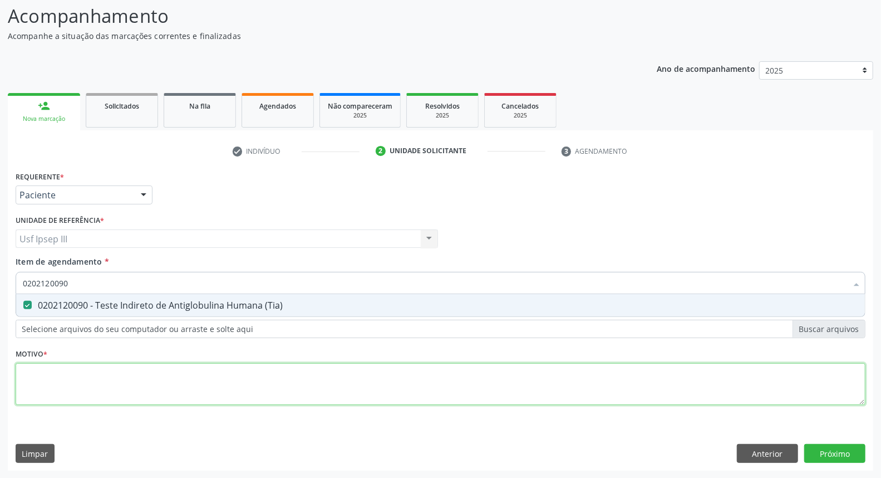
click at [68, 381] on div "Requerente * Paciente Profissional de Saúde Paciente Nenhum resultado encontrad…" at bounding box center [441, 294] width 850 height 252
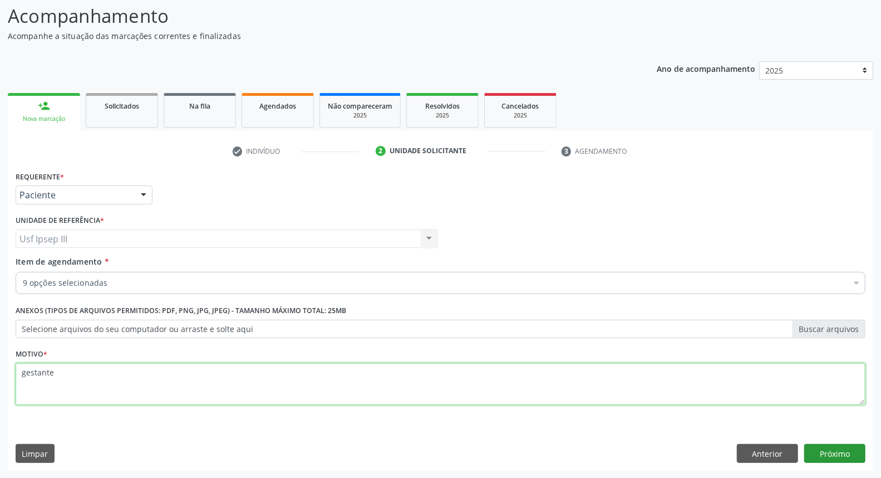
type textarea "gestante"
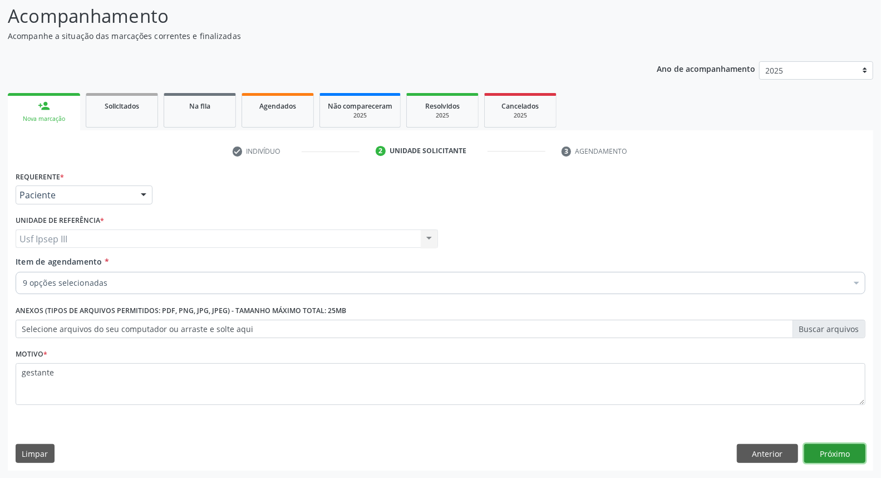
click at [833, 449] on button "Próximo" at bounding box center [834, 453] width 61 height 19
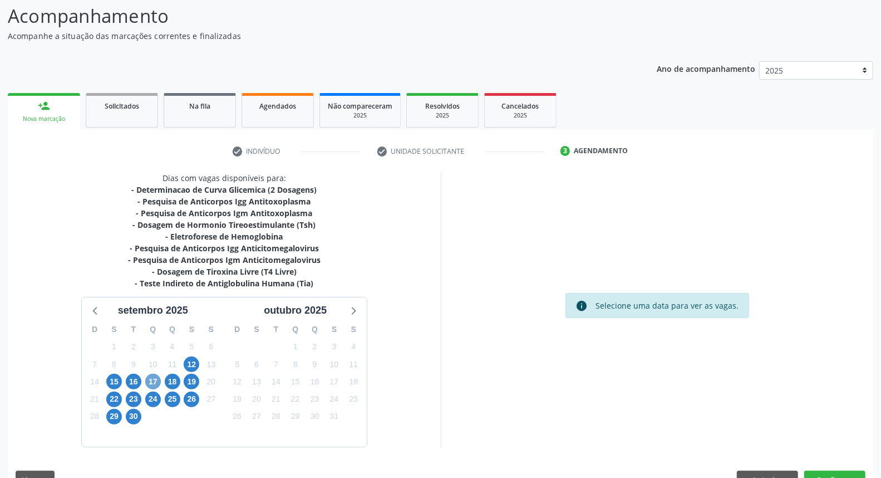
click at [149, 377] on span "17" at bounding box center [153, 382] width 16 height 16
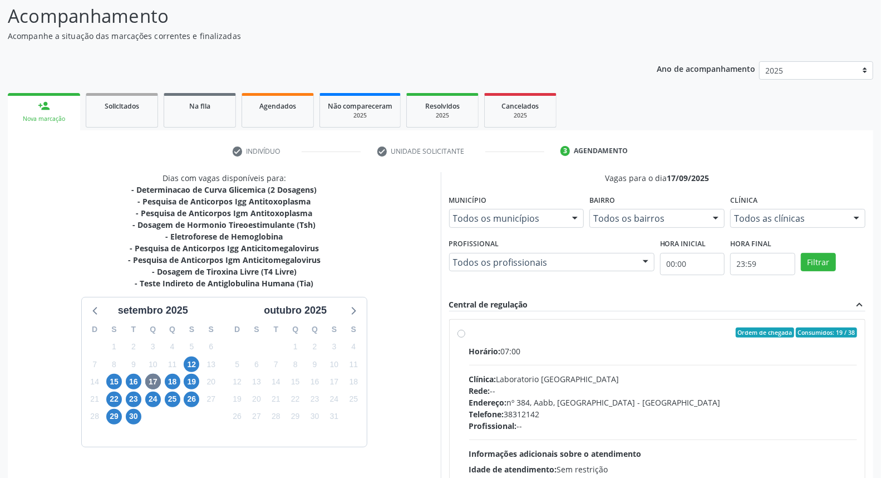
click at [632, 403] on div "Endereço: nº 384, Aabb, Serra Talhada - PE" at bounding box center [663, 402] width 389 height 12
click at [465, 337] on input "Ordem de chegada Consumidos: 19 / 38 Horário: 07:00 Clínica: Laboratorio Sao Fr…" at bounding box center [462, 332] width 8 height 10
radio input "true"
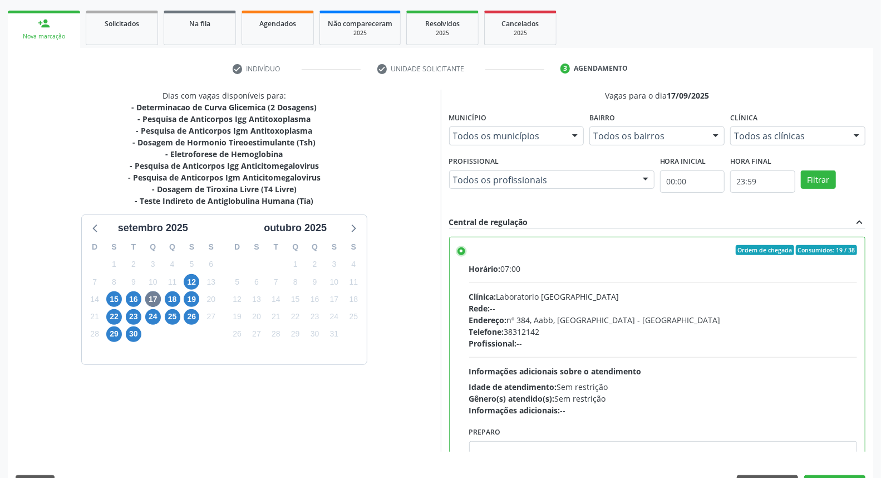
scroll to position [186, 0]
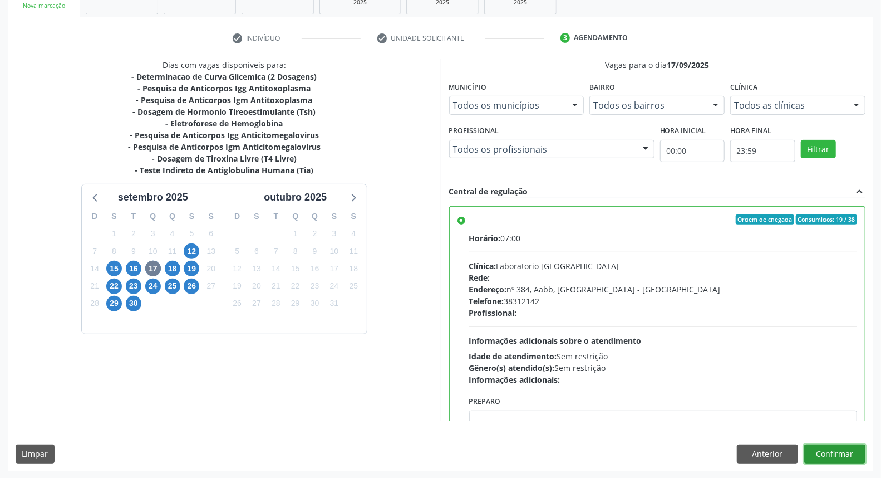
click at [835, 453] on button "Confirmar" at bounding box center [834, 453] width 61 height 19
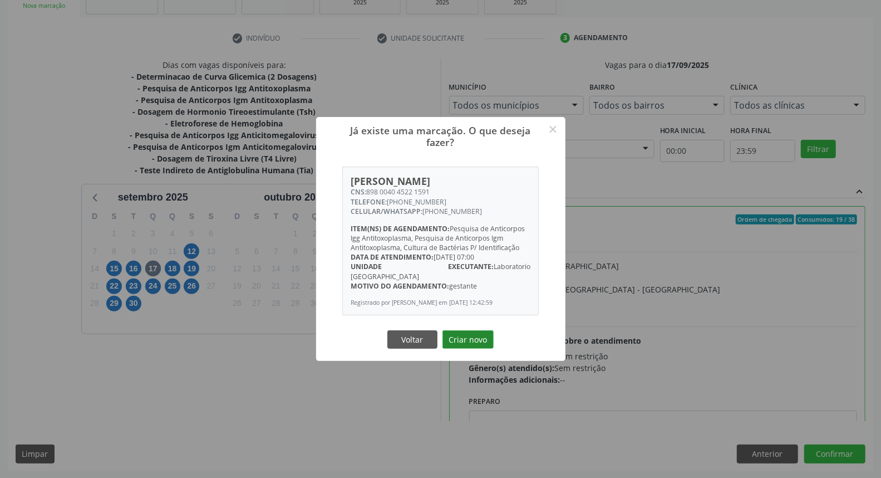
click at [477, 340] on button "Criar novo" at bounding box center [468, 339] width 51 height 19
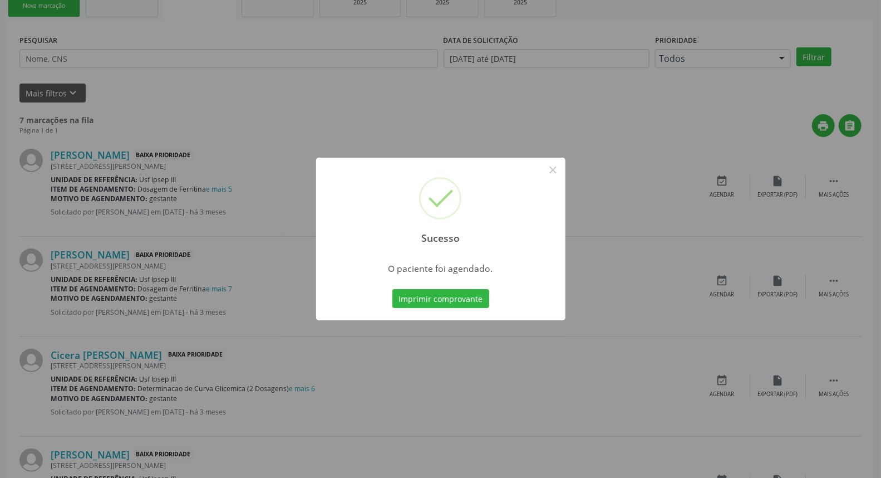
scroll to position [0, 0]
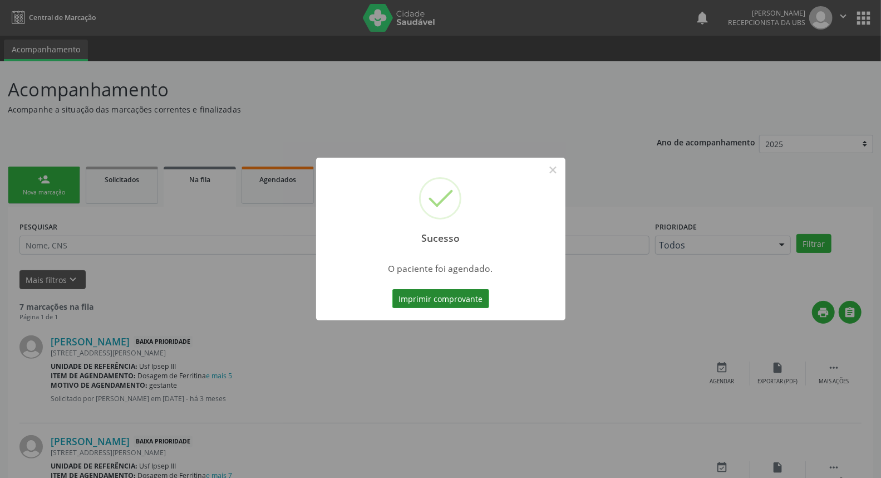
click at [444, 301] on button "Imprimir comprovante" at bounding box center [440, 298] width 97 height 19
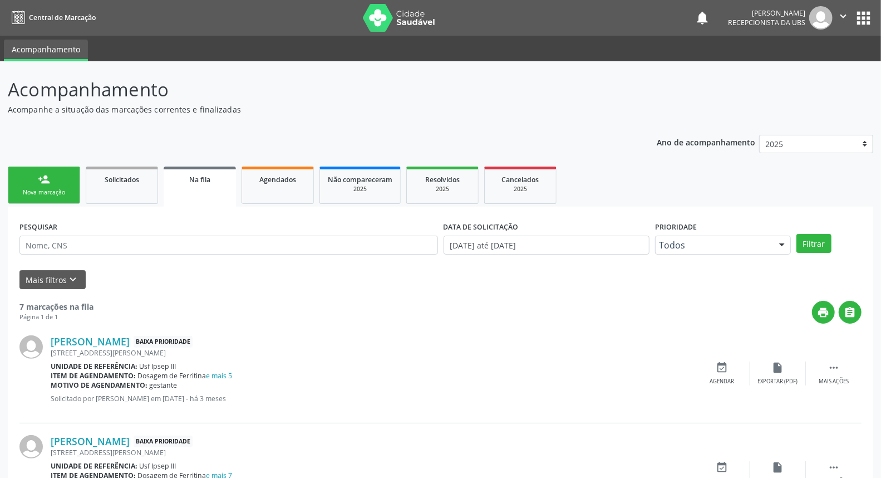
click at [35, 180] on link "person_add Nova marcação" at bounding box center [44, 184] width 72 height 37
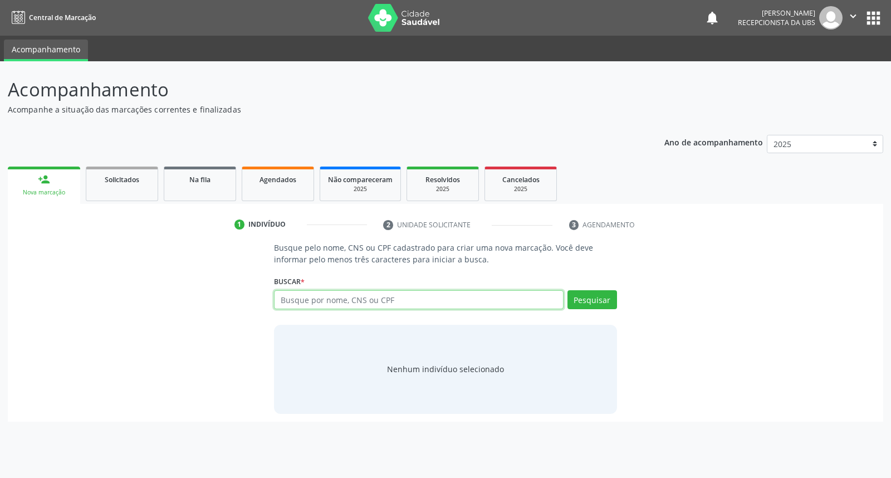
click at [357, 298] on input "text" at bounding box center [418, 299] width 289 height 19
type input "karla milene da silva monteiro"
click at [593, 302] on button "Pesquisar" at bounding box center [592, 299] width 50 height 19
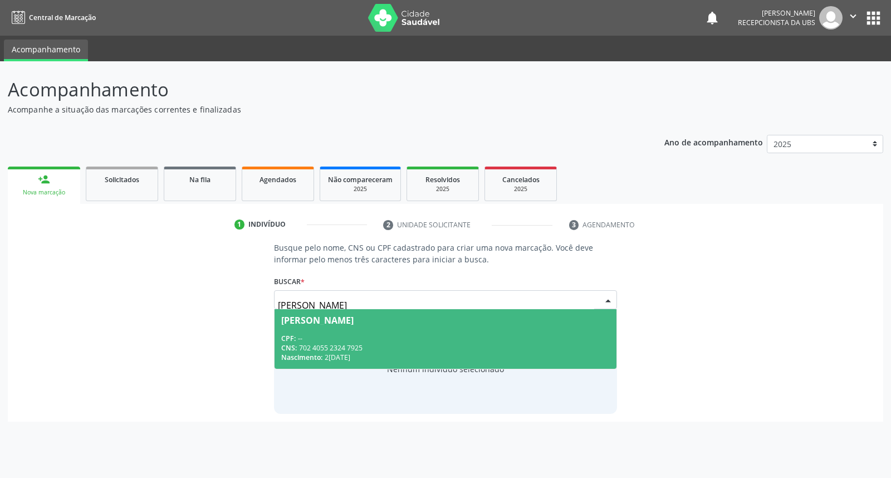
click at [526, 318] on div "Karla Milene da Silva Monteiro" at bounding box center [445, 320] width 328 height 9
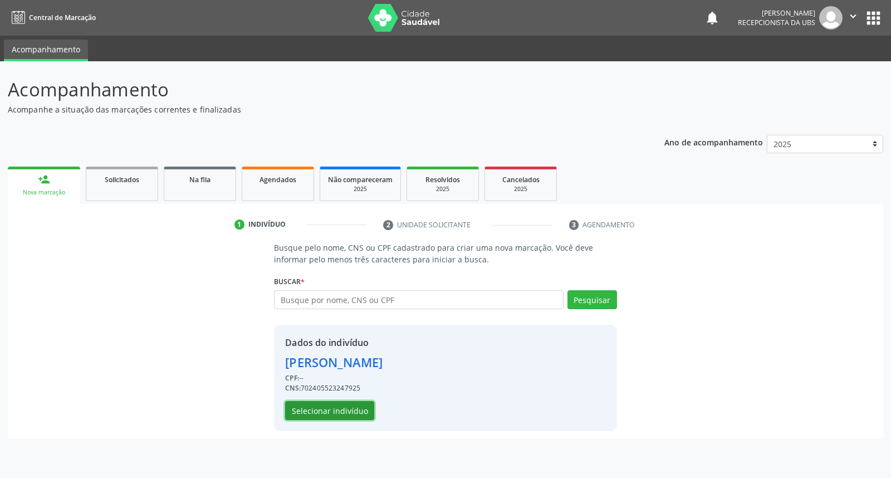
click at [357, 414] on button "Selecionar indivíduo" at bounding box center [329, 410] width 89 height 19
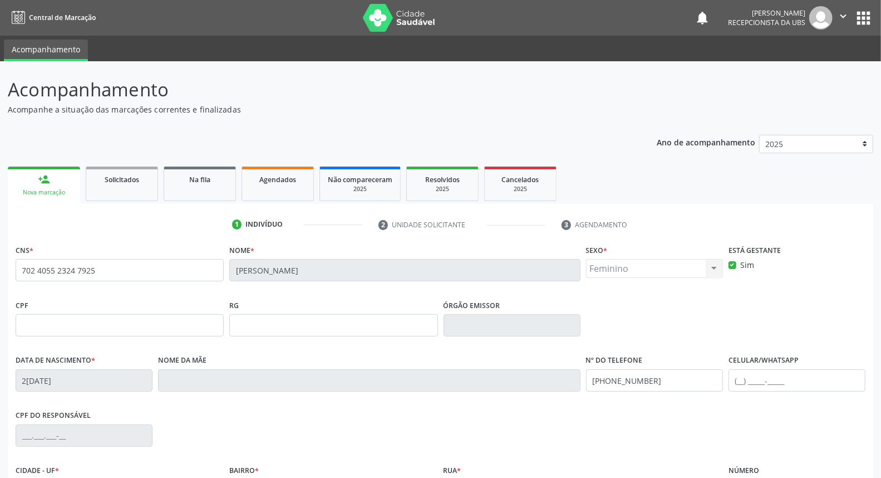
click at [878, 466] on div "Acompanhamento Acompanhe a situação das marcações correntes e finalizadas Relat…" at bounding box center [440, 332] width 881 height 542
click at [804, 377] on input "text" at bounding box center [797, 380] width 137 height 22
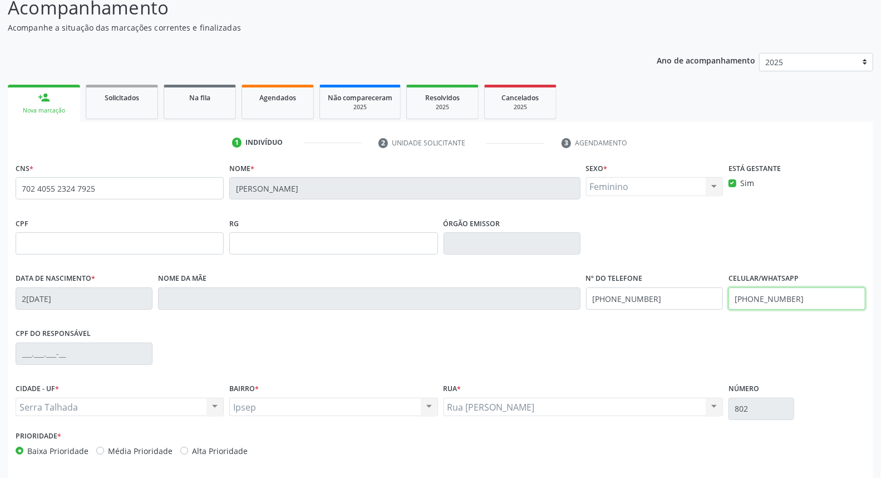
scroll to position [125, 0]
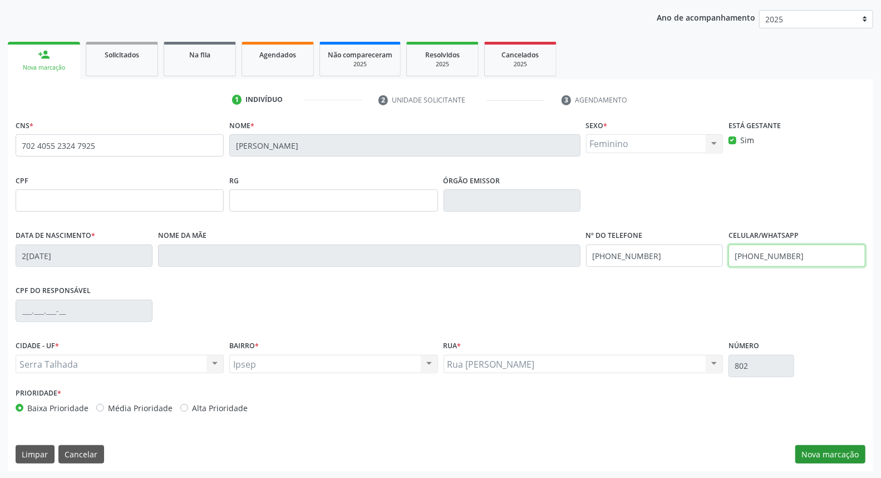
type input "(87) 98170-7976"
click at [843, 453] on button "Nova marcação" at bounding box center [831, 454] width 70 height 19
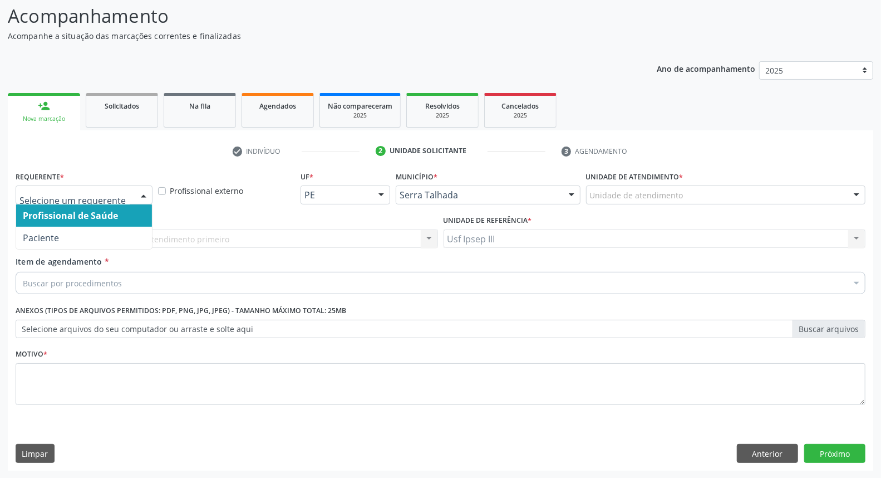
click at [149, 195] on div at bounding box center [143, 195] width 17 height 19
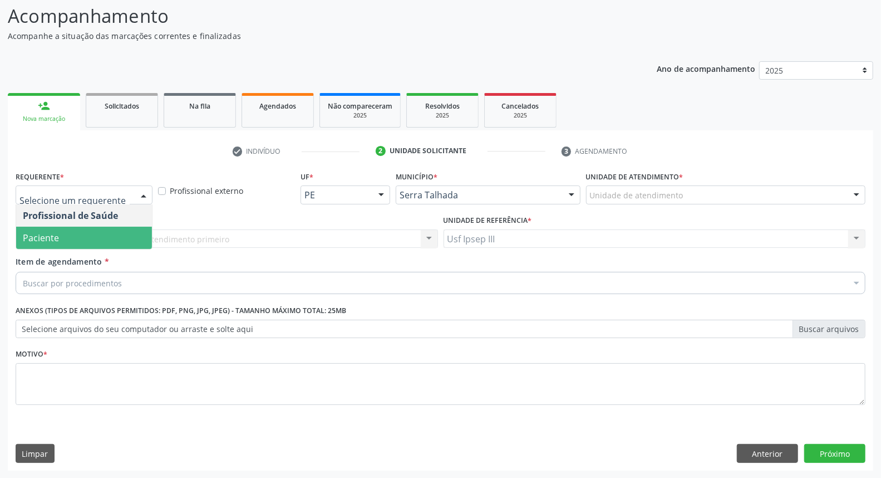
click at [99, 235] on span "Paciente" at bounding box center [84, 238] width 136 height 22
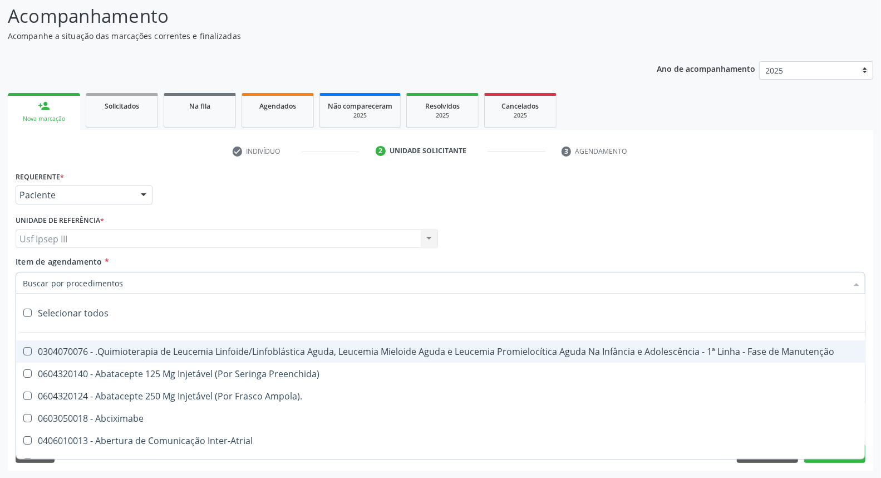
click at [97, 272] on div at bounding box center [441, 283] width 850 height 22
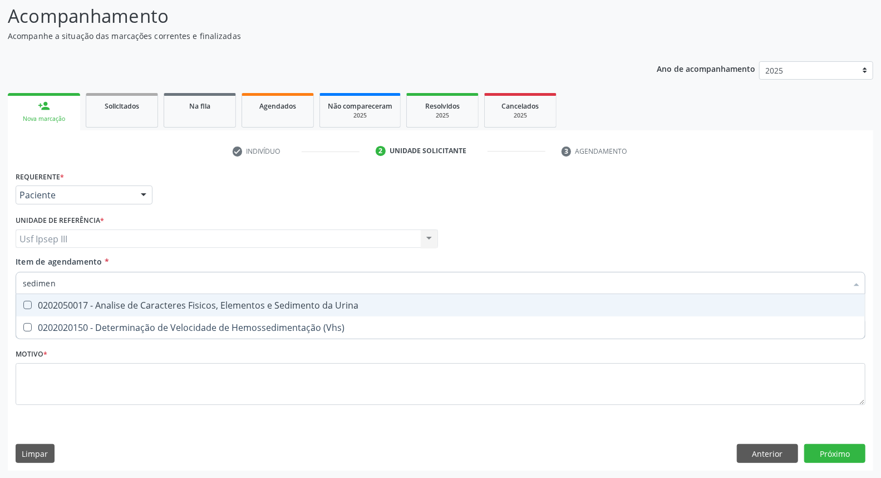
type input "sediment"
click at [80, 301] on div "0202050017 - Analise de Caracteres Fisicos, Elementos e Sedimento da Urina" at bounding box center [441, 305] width 836 height 9
checkbox Urina "true"
type input "s"
checkbox Urina "false"
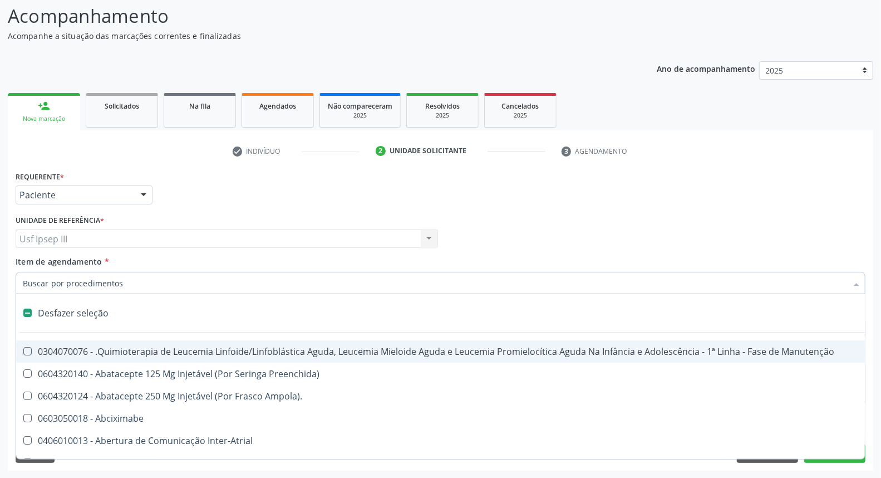
type input "h"
checkbox Urina "false"
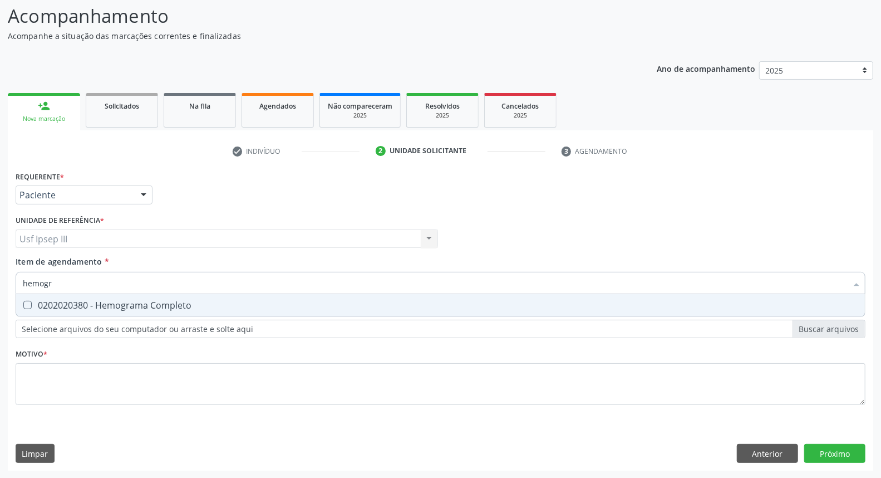
type input "hemogra"
click at [80, 301] on div "0202020380 - Hemograma Completo" at bounding box center [441, 305] width 836 height 9
checkbox Completo "true"
type input "h"
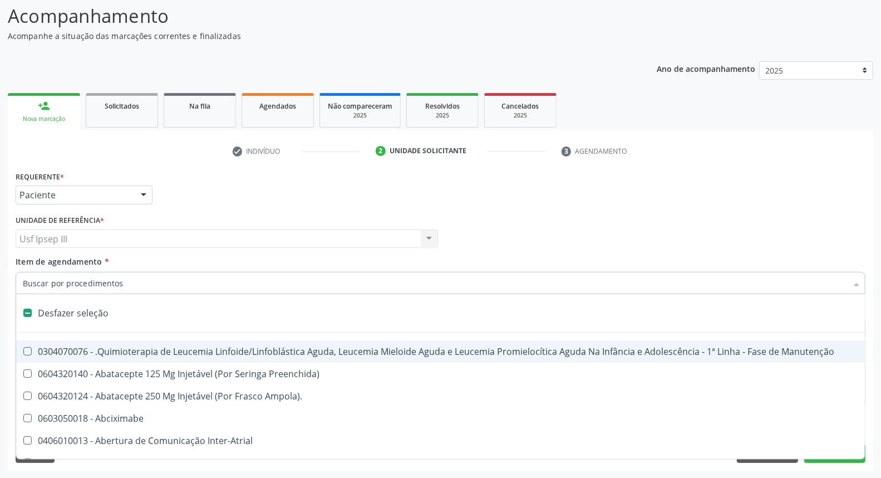
checkbox Manutenção "false"
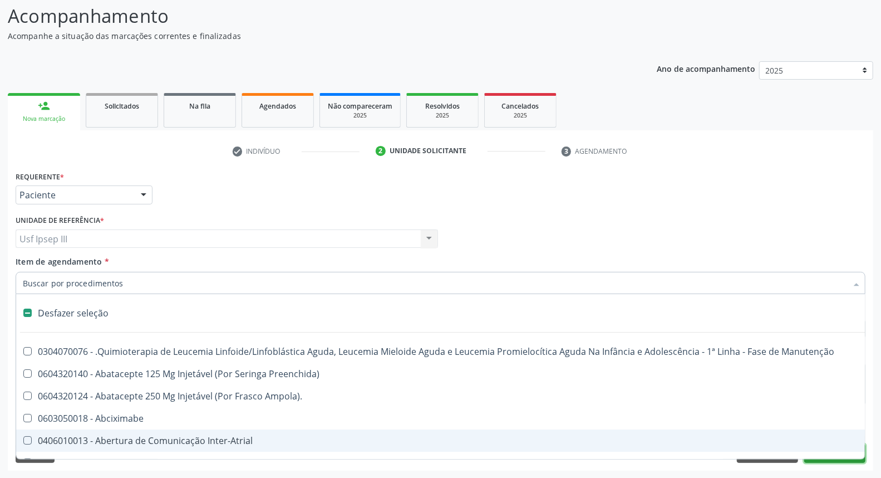
click at [824, 460] on button "Próximo" at bounding box center [834, 453] width 61 height 19
checkbox Preenchida\) "true"
checkbox Ampola\)\ "true"
checkbox Urina "false"
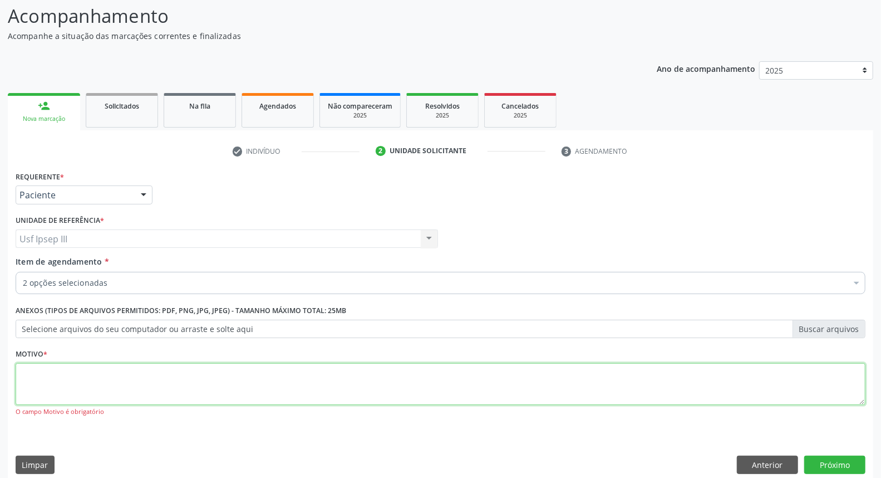
click at [161, 370] on textarea at bounding box center [441, 384] width 850 height 42
type textarea "gestante"
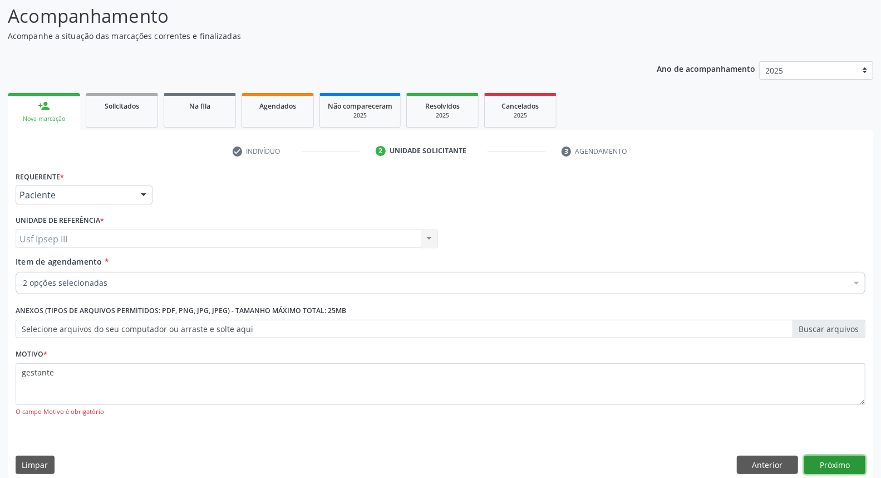
click at [837, 459] on button "Próximo" at bounding box center [834, 464] width 61 height 19
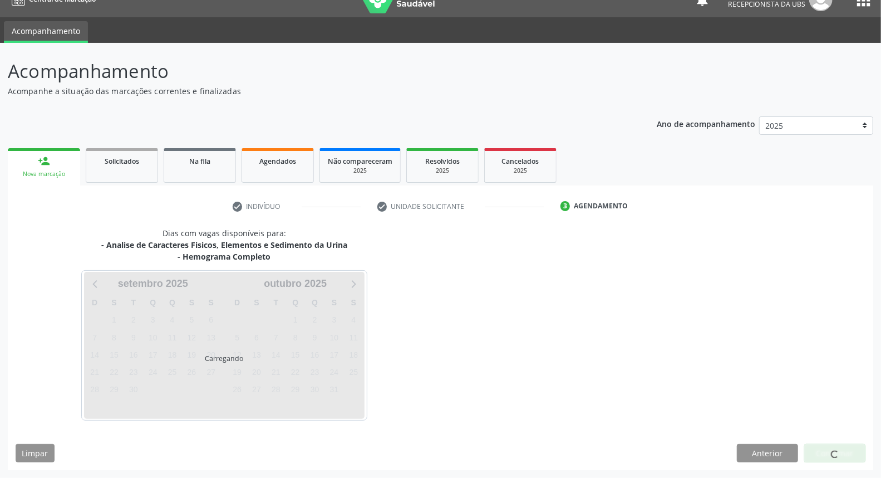
scroll to position [18, 0]
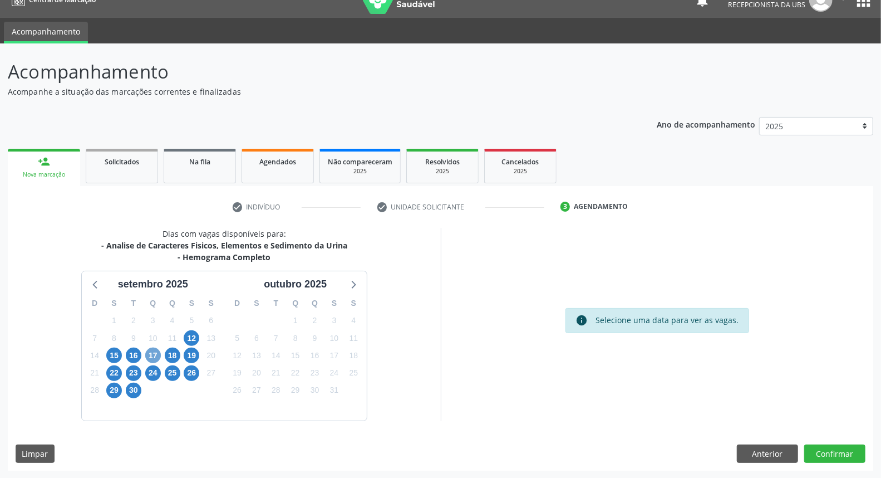
click at [149, 355] on span "17" at bounding box center [153, 355] width 16 height 16
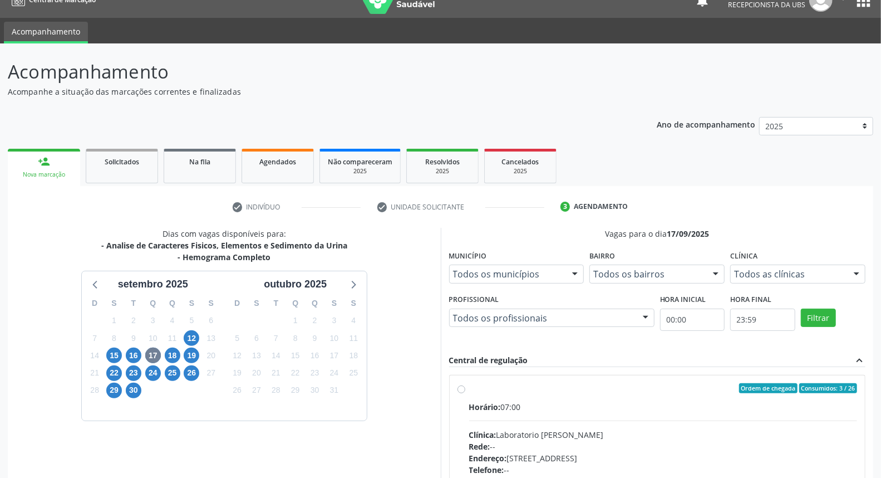
click at [593, 435] on div "Clínica: Laboratorio Jose Paulo Terto" at bounding box center [663, 435] width 389 height 12
click at [465, 393] on input "Ordem de chegada Consumidos: 3 / 26 Horário: 07:00 Clínica: Laboratorio Jose Pa…" at bounding box center [462, 388] width 8 height 10
radio input "true"
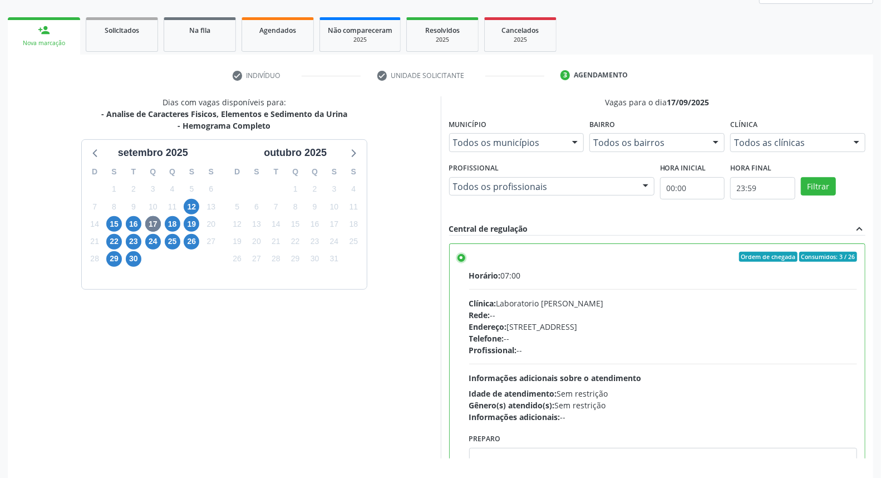
scroll to position [186, 0]
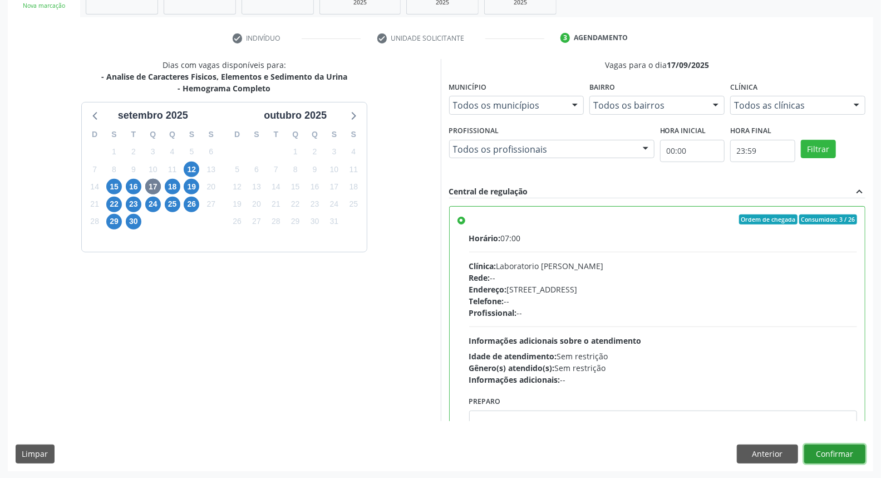
click at [845, 444] on button "Confirmar" at bounding box center [834, 453] width 61 height 19
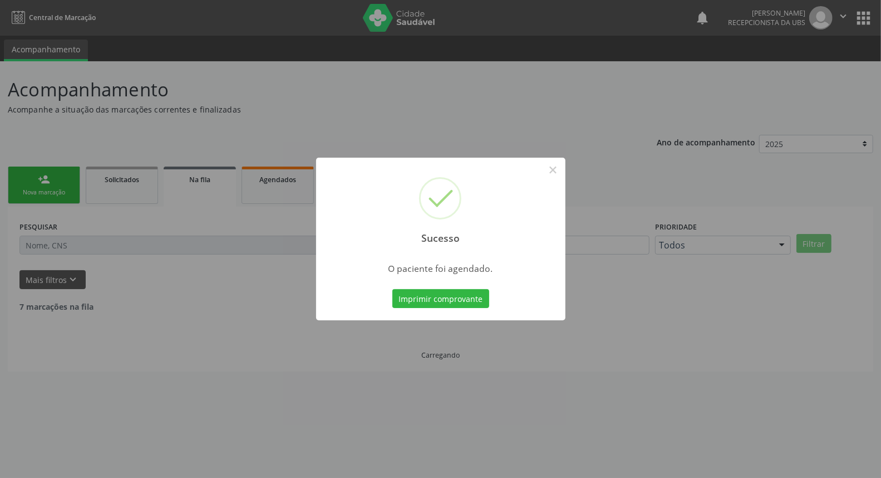
scroll to position [0, 0]
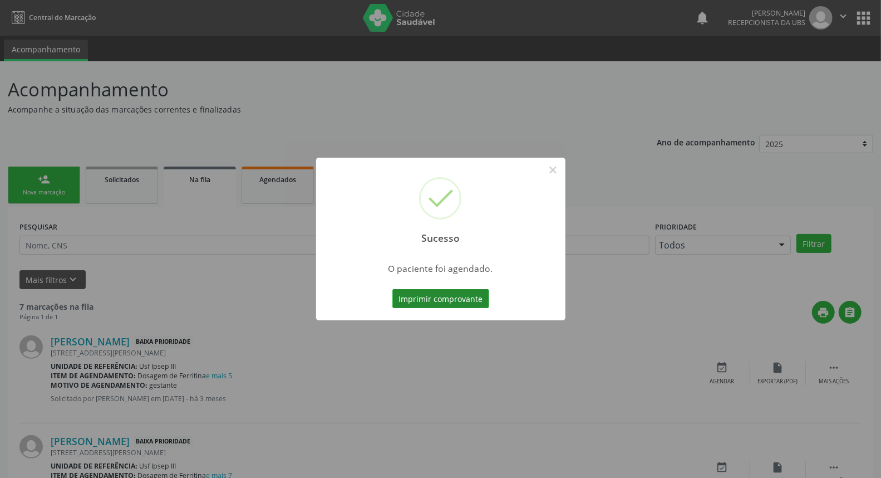
click at [458, 292] on button "Imprimir comprovante" at bounding box center [440, 298] width 97 height 19
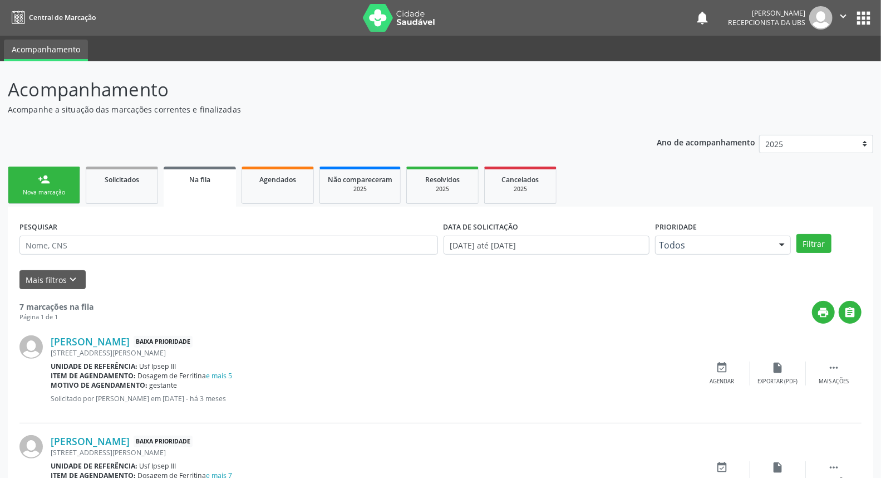
click at [43, 188] on div "Nova marcação" at bounding box center [44, 192] width 56 height 8
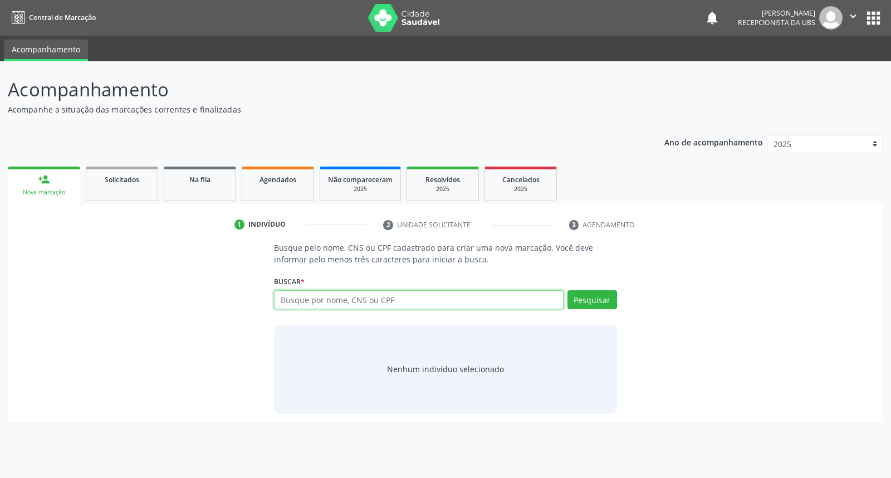
click at [297, 291] on input "text" at bounding box center [418, 299] width 289 height 19
type input "karla milene da silva monteiro"
click at [582, 293] on button "Pesquisar" at bounding box center [592, 299] width 50 height 19
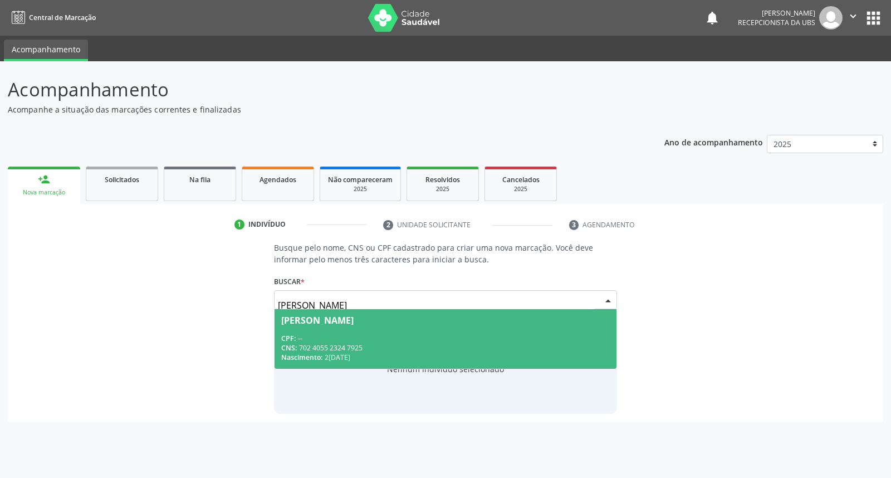
click at [547, 331] on span "Karla Milene da Silva Monteiro CPF: -- CNS: 702 4055 2324 7925 Nascimento: 25/0…" at bounding box center [444, 339] width 341 height 60
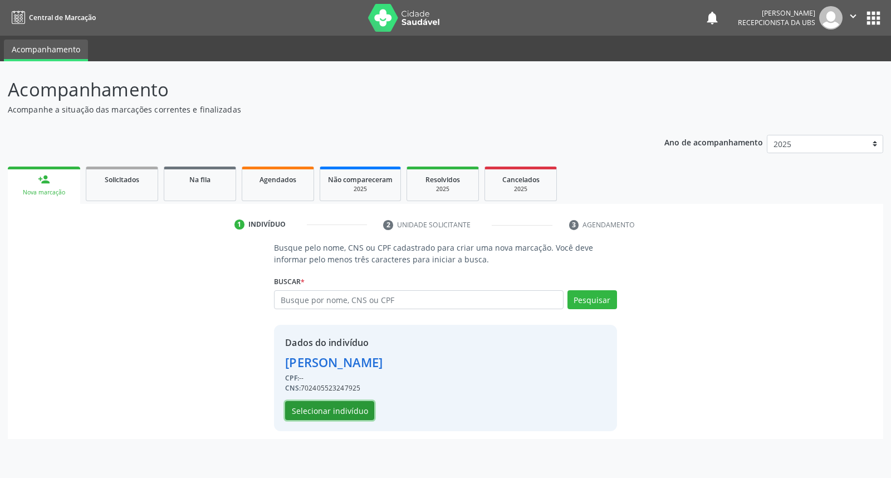
click at [355, 408] on button "Selecionar indivíduo" at bounding box center [329, 410] width 89 height 19
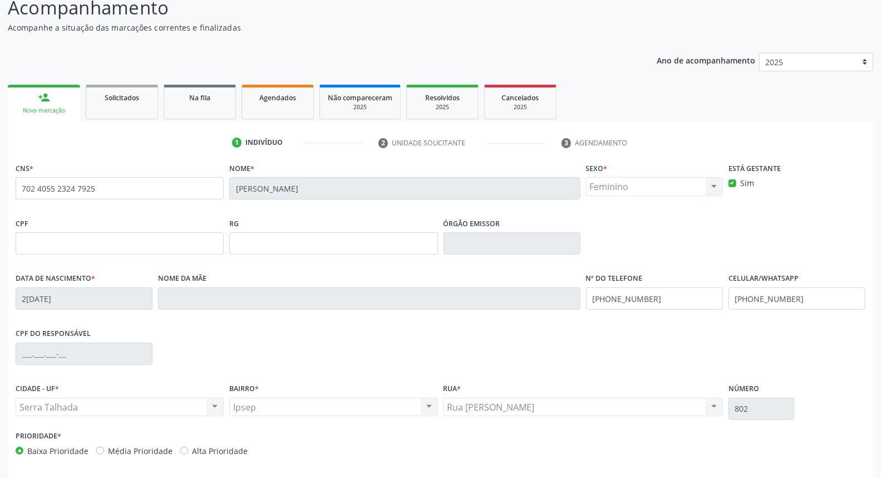
scroll to position [125, 0]
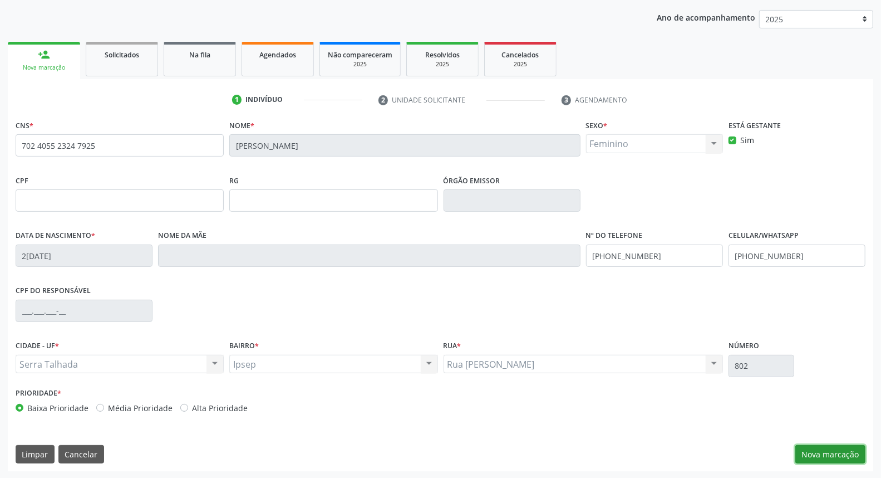
click at [818, 454] on button "Nova marcação" at bounding box center [831, 454] width 70 height 19
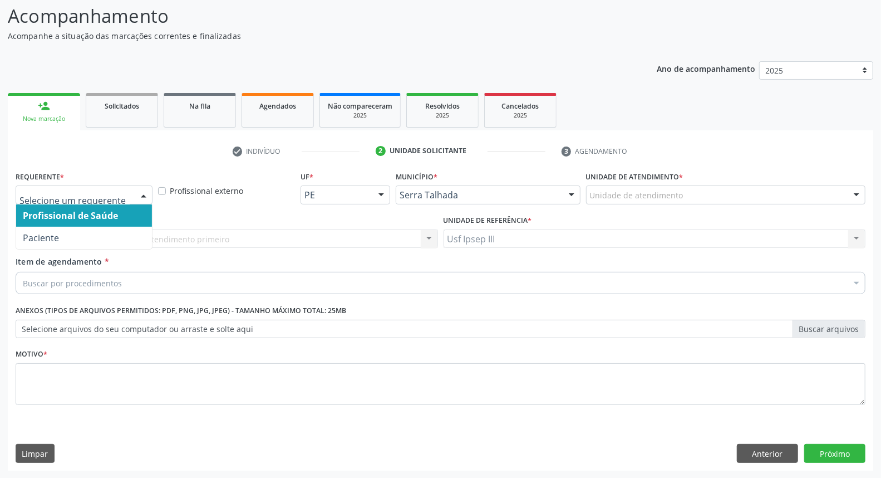
click at [143, 195] on div at bounding box center [143, 195] width 17 height 19
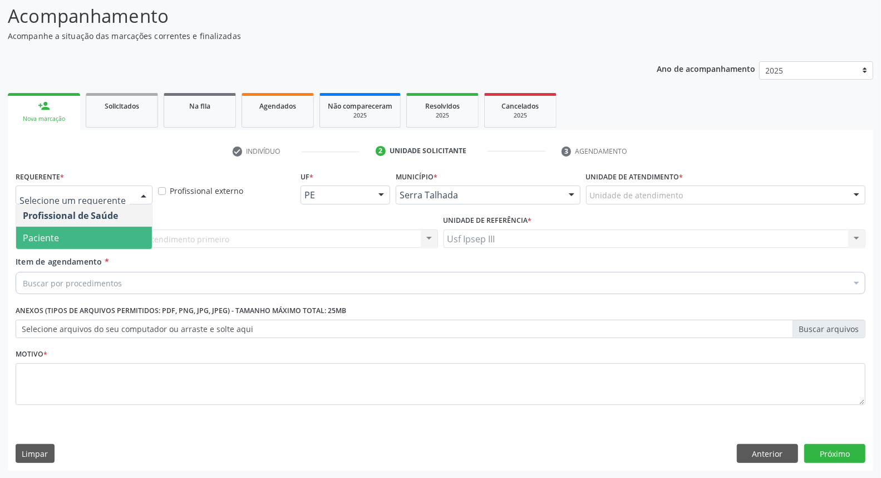
click at [130, 238] on span "Paciente" at bounding box center [84, 238] width 136 height 22
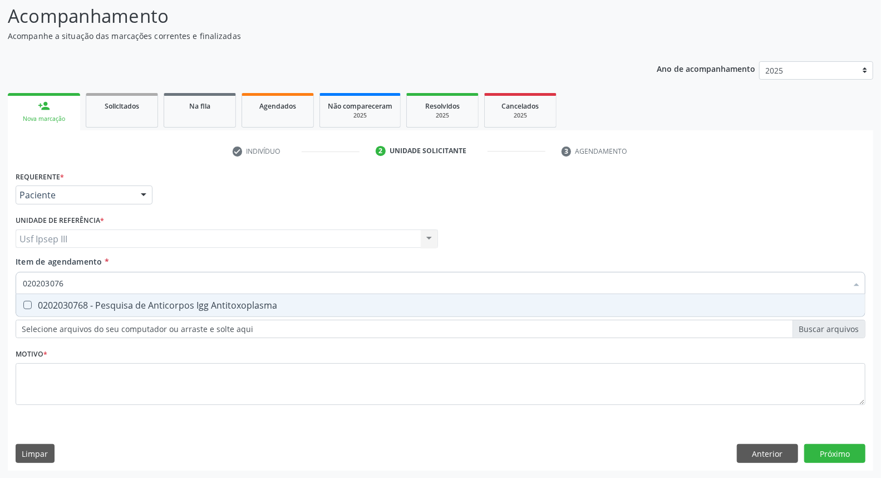
type input "0202030768"
click at [112, 282] on input "0202030768" at bounding box center [435, 283] width 824 height 22
click at [112, 301] on div "0202030768 - Pesquisa de Anticorpos Igg Antitoxoplasma" at bounding box center [441, 305] width 836 height 9
checkbox Antitoxoplasma "true"
type input "02020307"
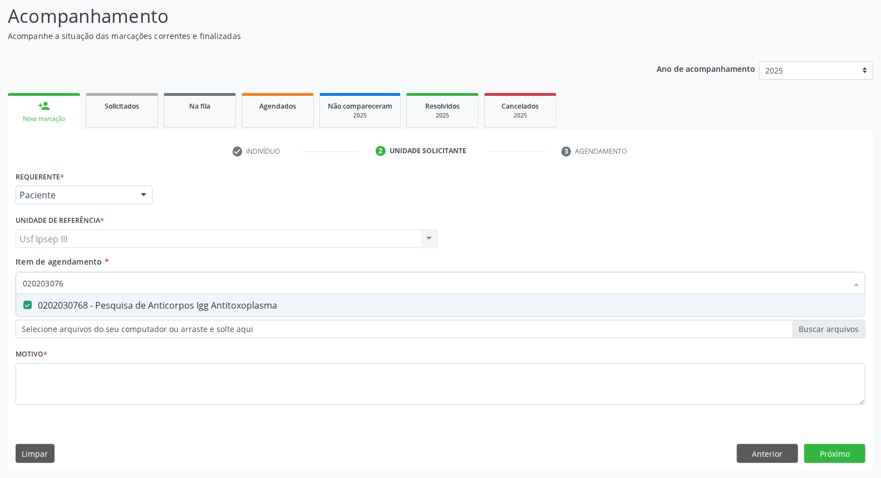
checkbox Antitoxoplasma "false"
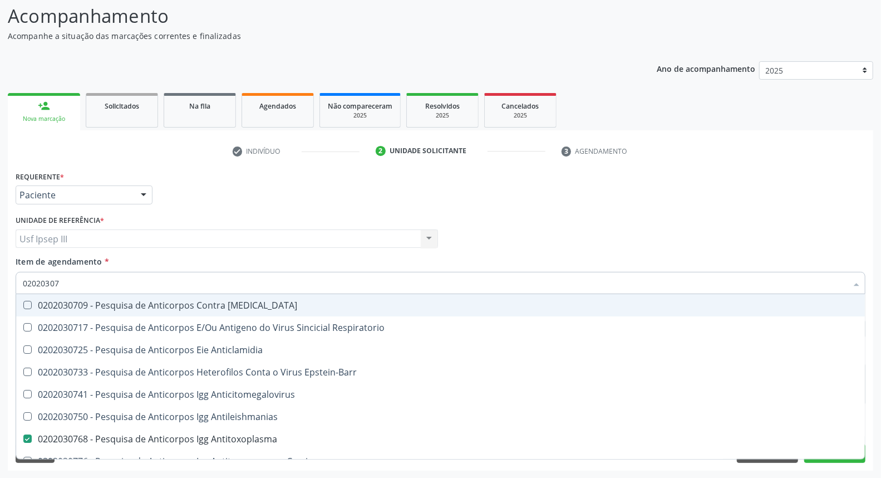
type input "0202030"
checkbox Antitoxoplasma "false"
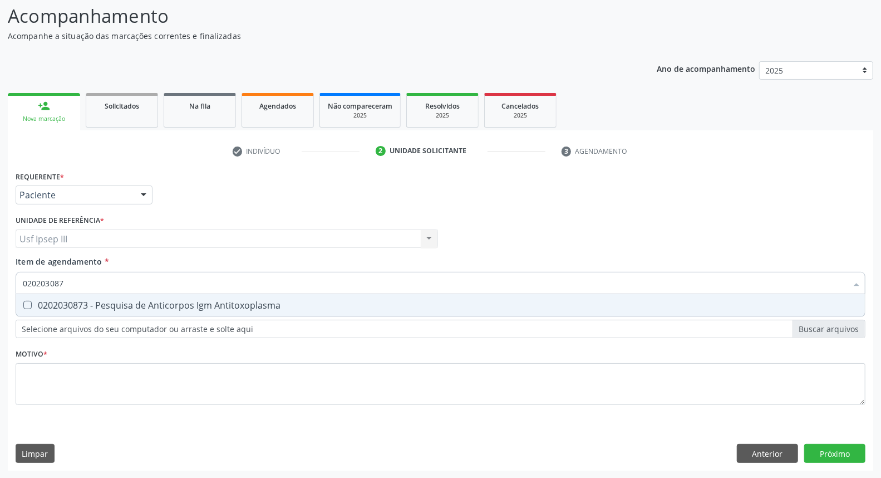
type input "0202030873"
click at [112, 301] on div "0202030873 - Pesquisa de Anticorpos Igm Antitoxoplasma" at bounding box center [441, 305] width 836 height 9
checkbox Antitoxoplasma "true"
type input "02020308"
checkbox Antitoxoplasma "false"
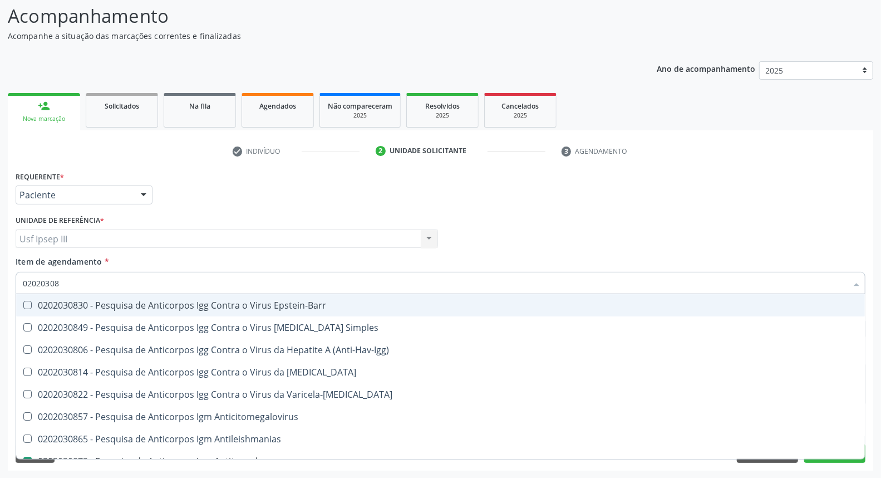
type input "0202030"
checkbox Antitoxoplasma "false"
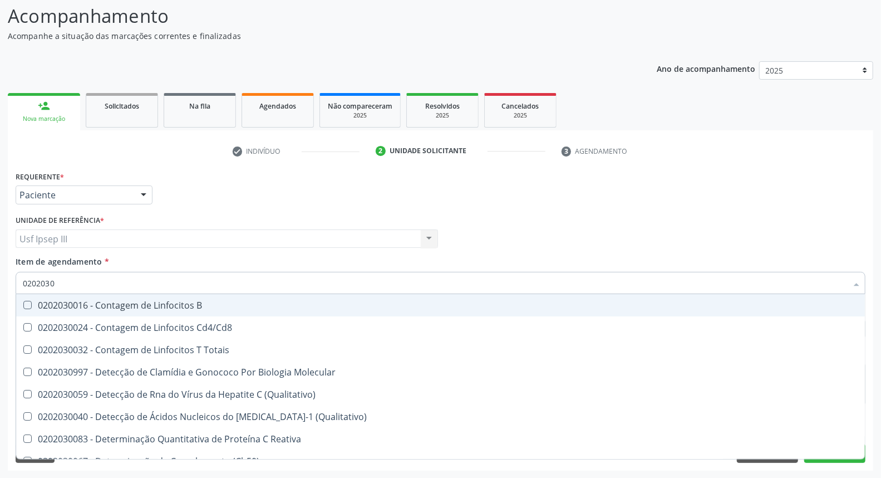
type input "020203"
checkbox Antitoxoplasma "false"
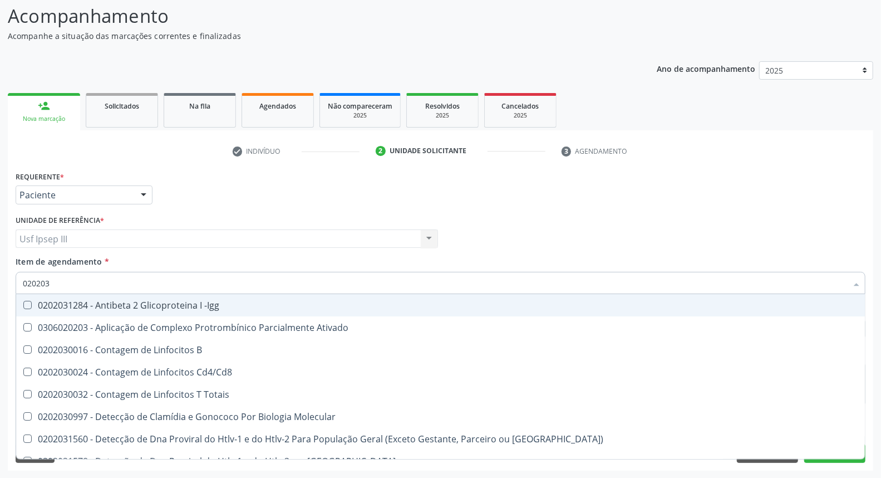
type input "02020"
checkbox Antitoxoplasma "false"
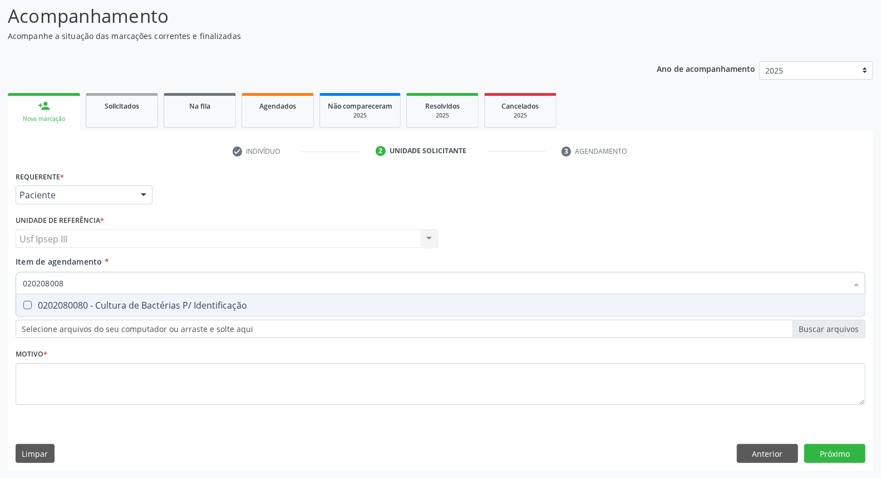
type input "0202080080"
click at [112, 301] on div "0202080080 - Cultura de Bactérias P/ Identificação" at bounding box center [441, 305] width 836 height 9
checkbox Identificação "true"
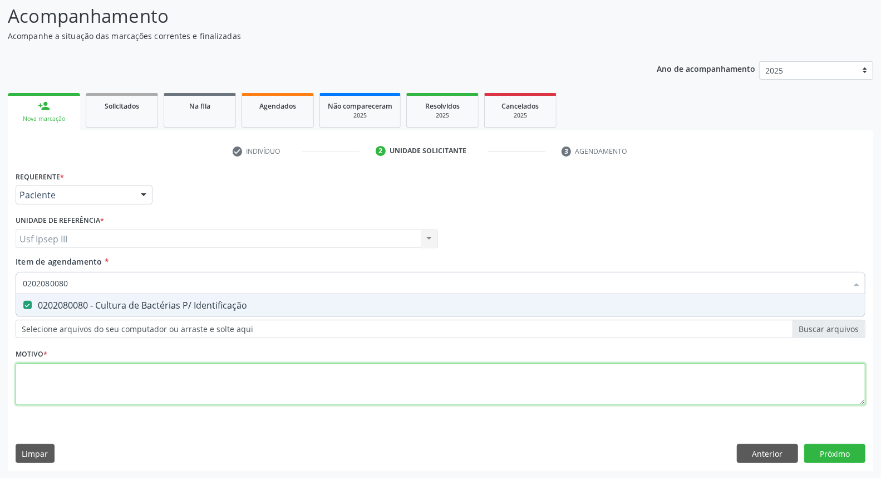
click at [52, 384] on div "Requerente * Paciente Profissional de Saúde Paciente Nenhum resultado encontrad…" at bounding box center [441, 294] width 850 height 252
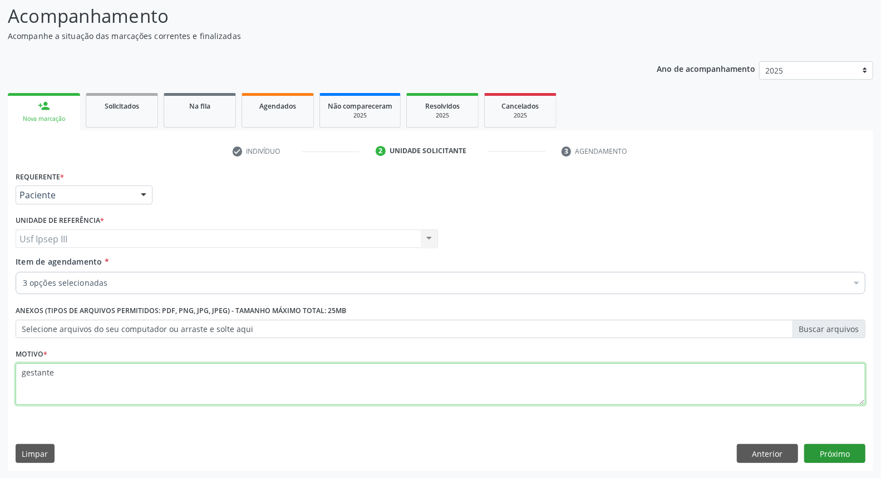
type textarea "gestante"
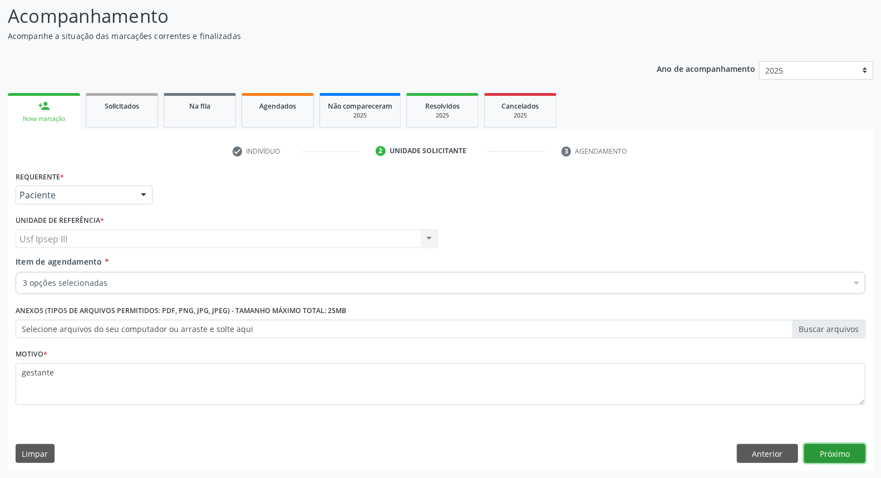
click at [839, 449] on button "Próximo" at bounding box center [834, 453] width 61 height 19
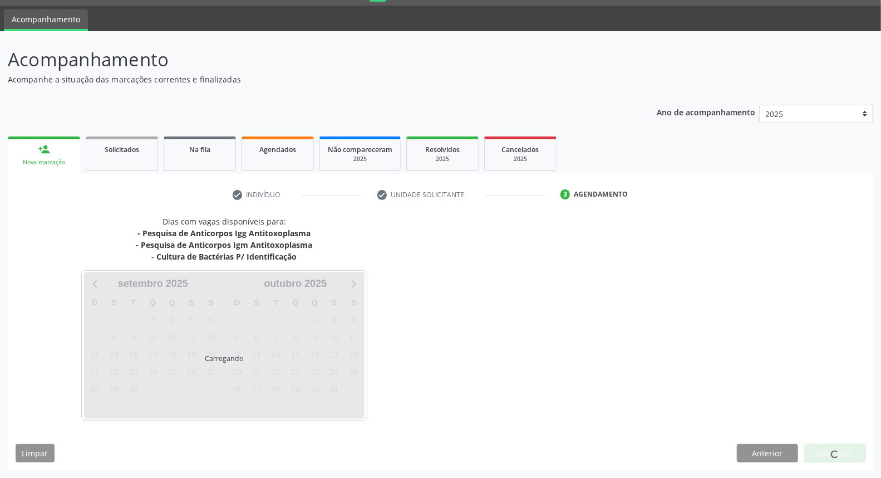
scroll to position [30, 0]
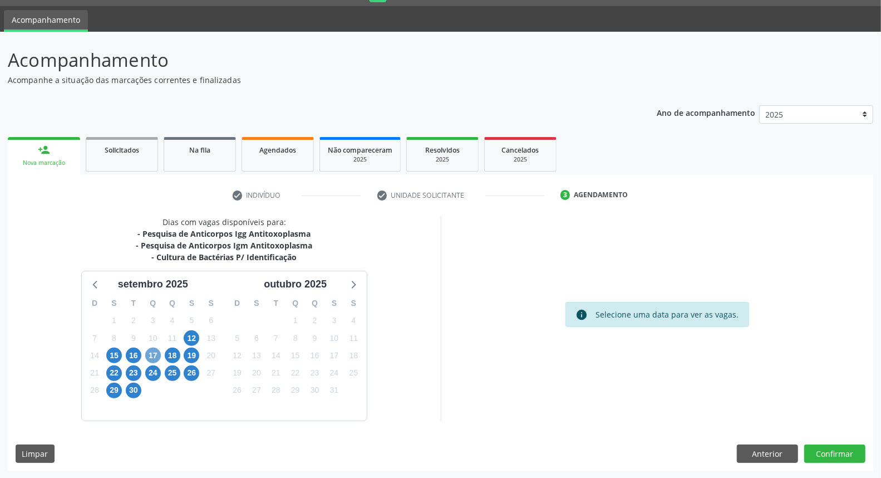
click at [148, 351] on span "17" at bounding box center [153, 355] width 16 height 16
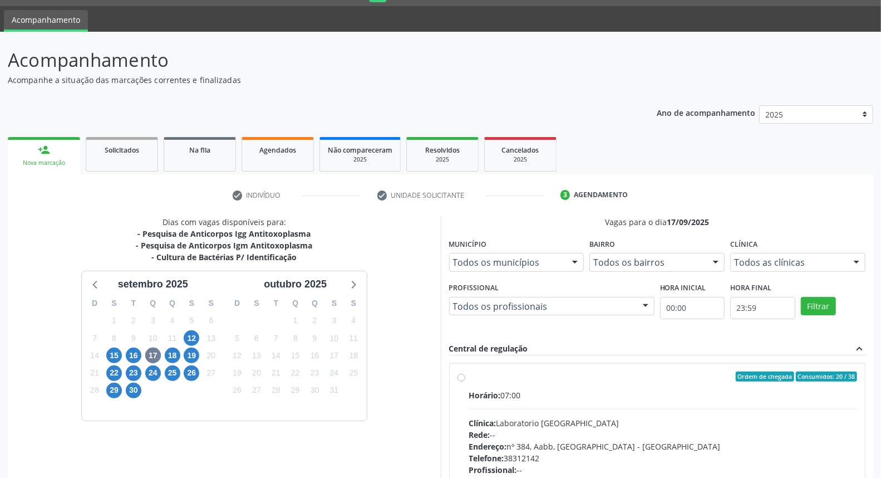
click at [641, 437] on div "Rede: --" at bounding box center [663, 435] width 389 height 12
click at [465, 381] on input "Ordem de chegada Consumidos: 20 / 38 Horário: 07:00 Clínica: Laboratorio Sao Fr…" at bounding box center [462, 376] width 8 height 10
radio input "true"
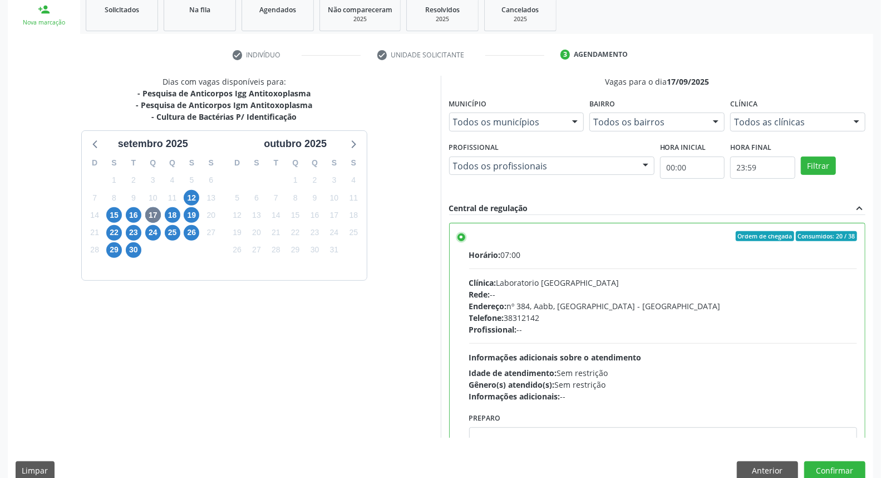
scroll to position [186, 0]
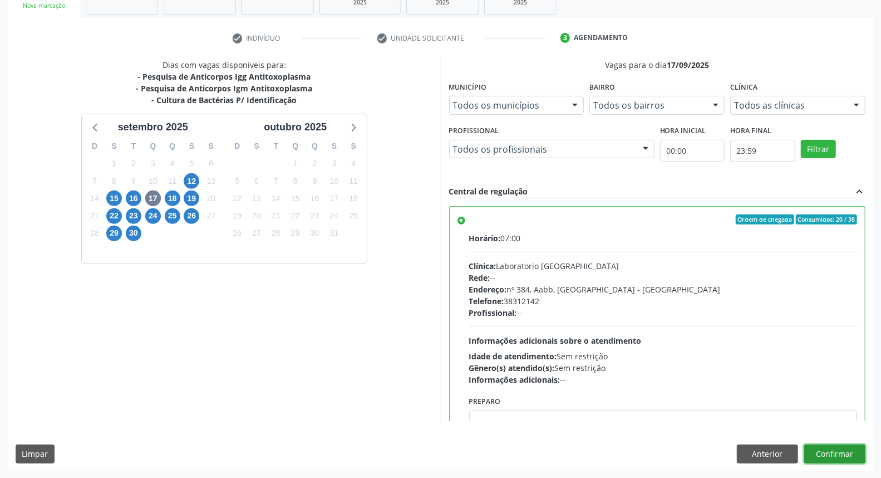
click at [844, 451] on button "Confirmar" at bounding box center [834, 453] width 61 height 19
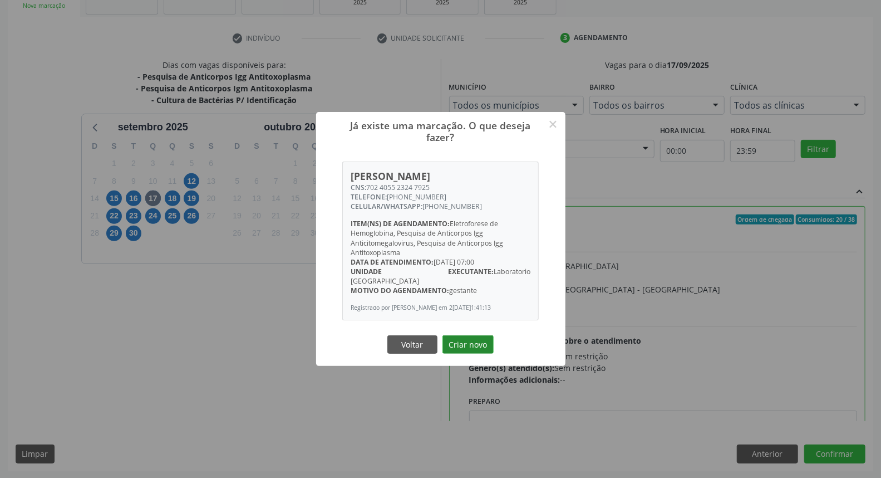
click at [460, 338] on button "Criar novo" at bounding box center [468, 344] width 51 height 19
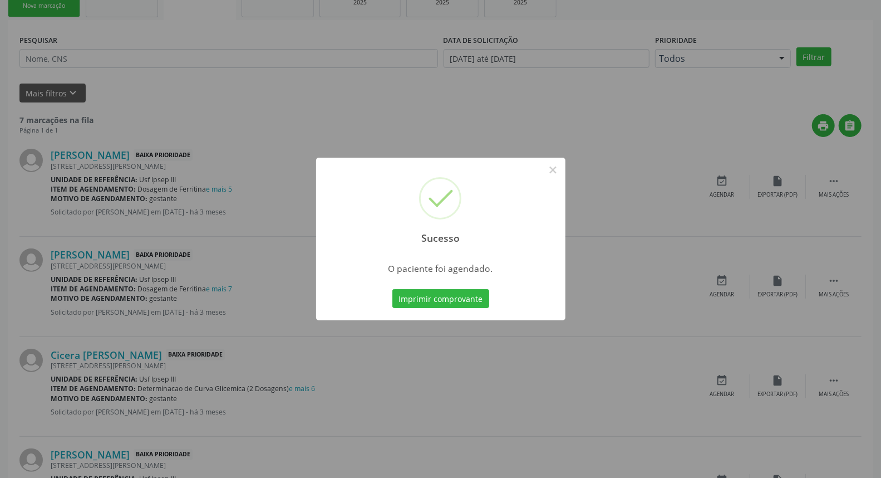
scroll to position [0, 0]
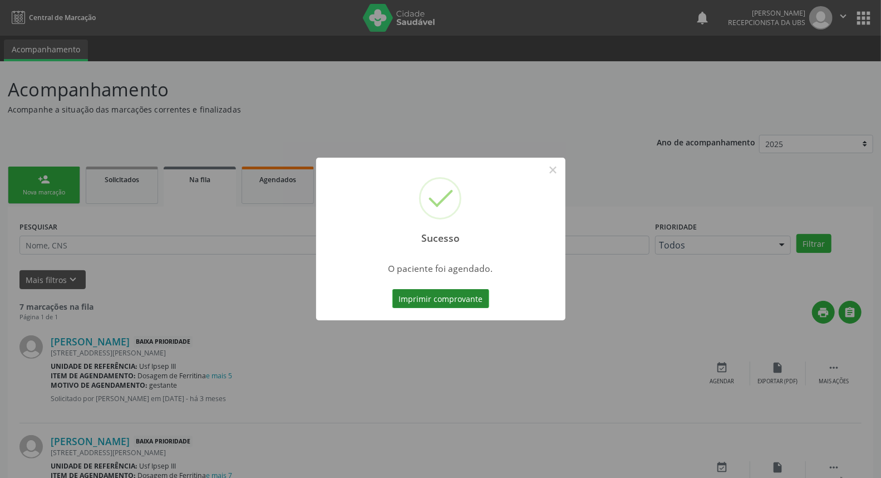
click at [454, 298] on button "Imprimir comprovante" at bounding box center [440, 298] width 97 height 19
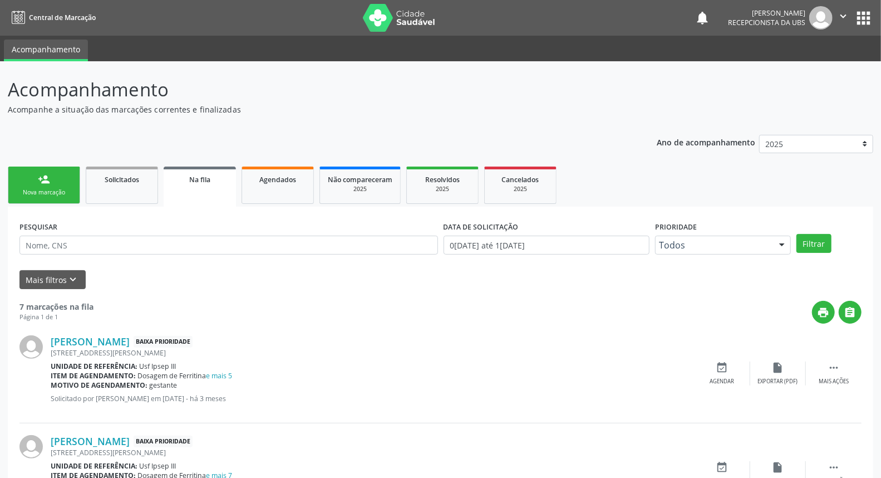
click at [50, 186] on link "person_add Nova marcação" at bounding box center [44, 184] width 72 height 37
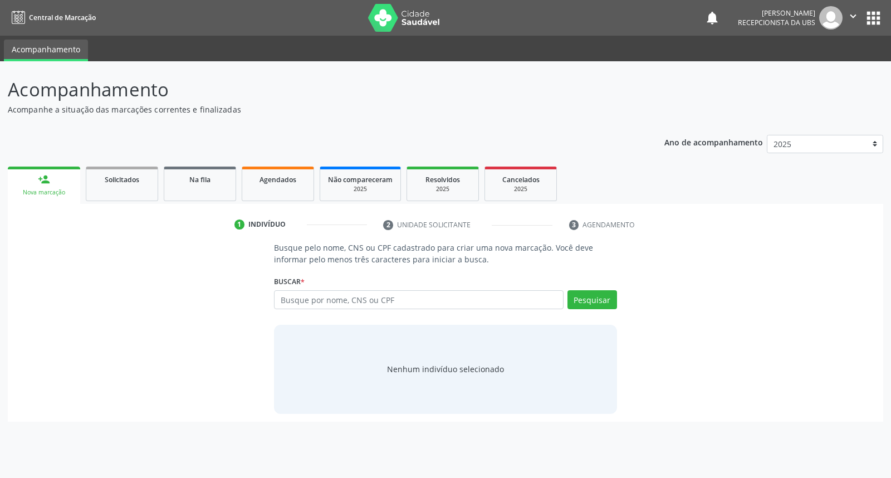
click at [50, 186] on link "person_add Nova marcação" at bounding box center [44, 184] width 72 height 37
click at [301, 305] on input "text" at bounding box center [418, 299] width 289 height 19
type input "maria jose kaillany da luz"
click at [592, 298] on button "Pesquisar" at bounding box center [592, 299] width 50 height 19
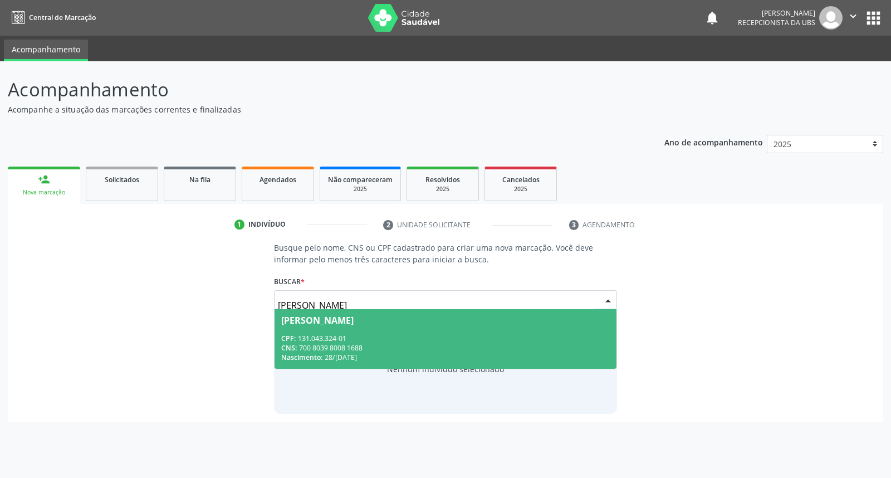
click at [528, 331] on span "Maria Jose Kaillany da Luz CPF: 131.043.324-01 CNS: 700 8039 8008 1688 Nascimen…" at bounding box center [444, 339] width 341 height 60
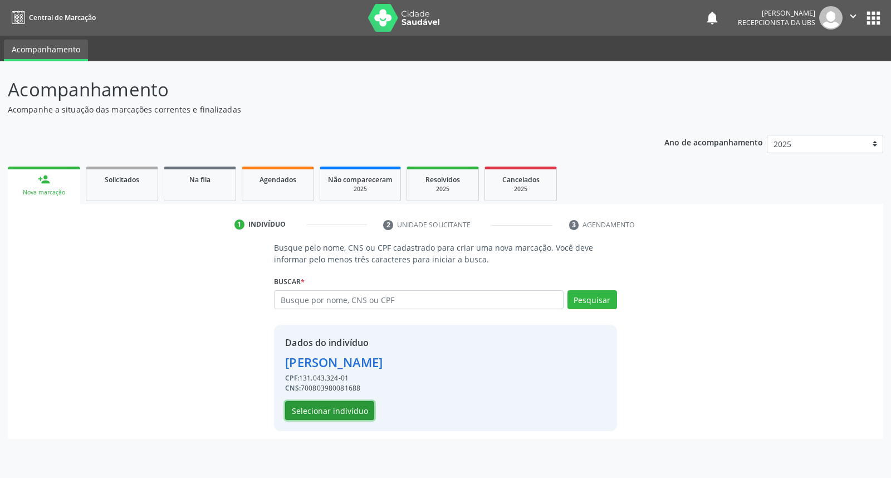
click at [360, 404] on button "Selecionar indivíduo" at bounding box center [329, 410] width 89 height 19
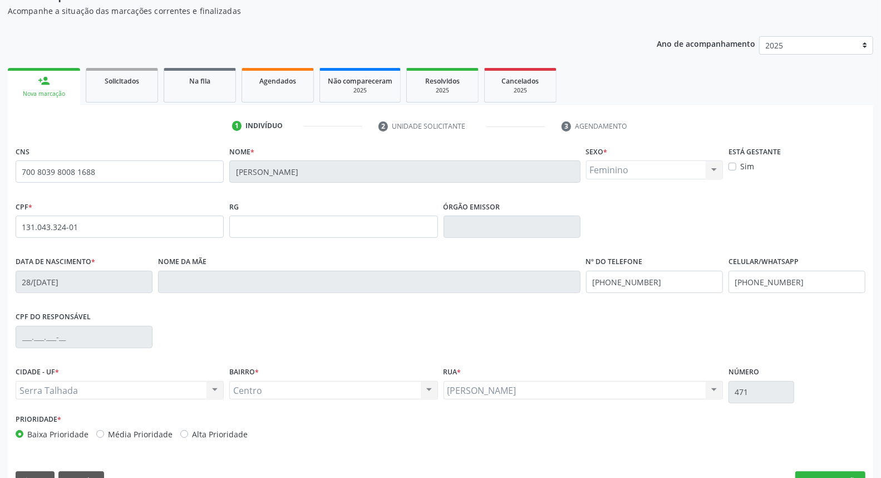
scroll to position [125, 0]
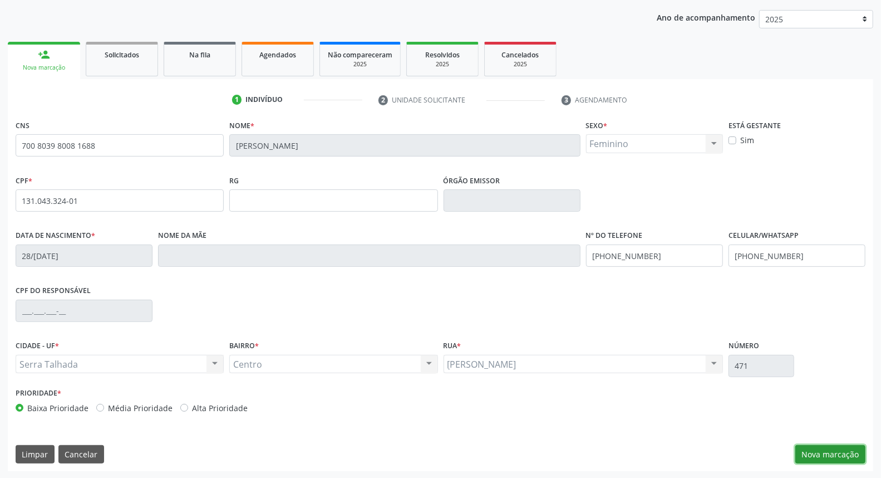
click at [818, 449] on button "Nova marcação" at bounding box center [831, 454] width 70 height 19
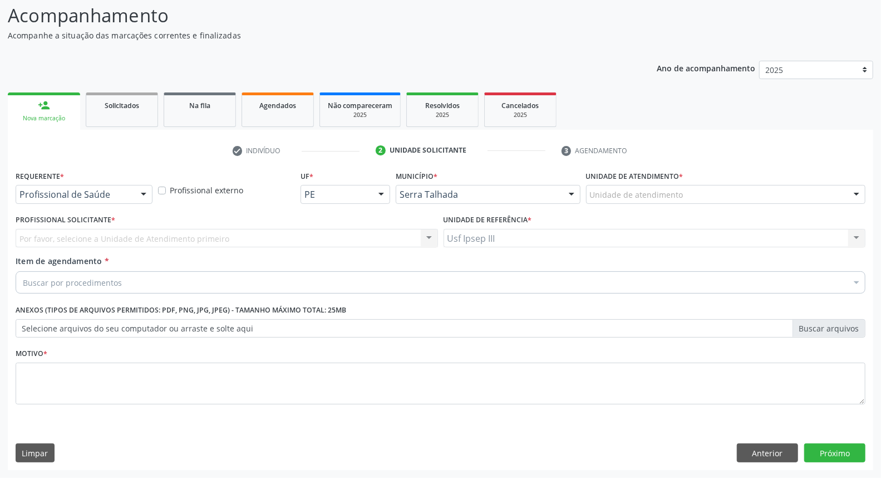
scroll to position [73, 0]
click at [145, 196] on div at bounding box center [143, 195] width 17 height 19
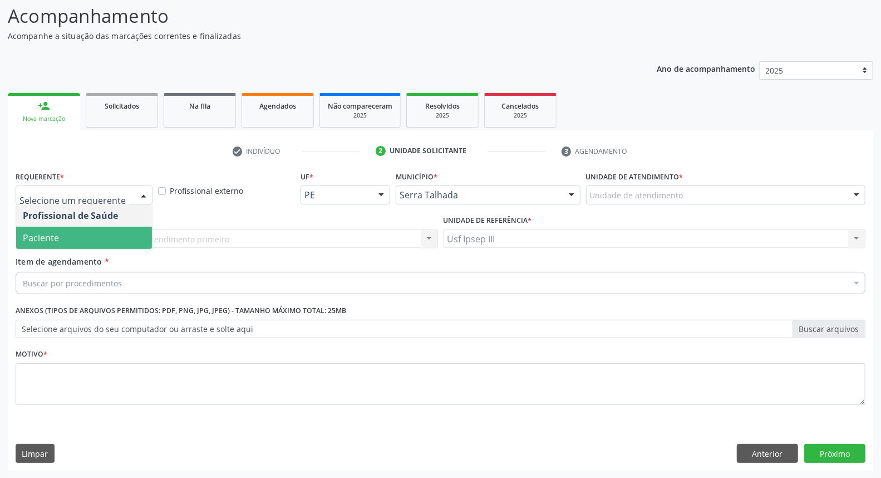
click at [124, 246] on span "Paciente" at bounding box center [84, 238] width 136 height 22
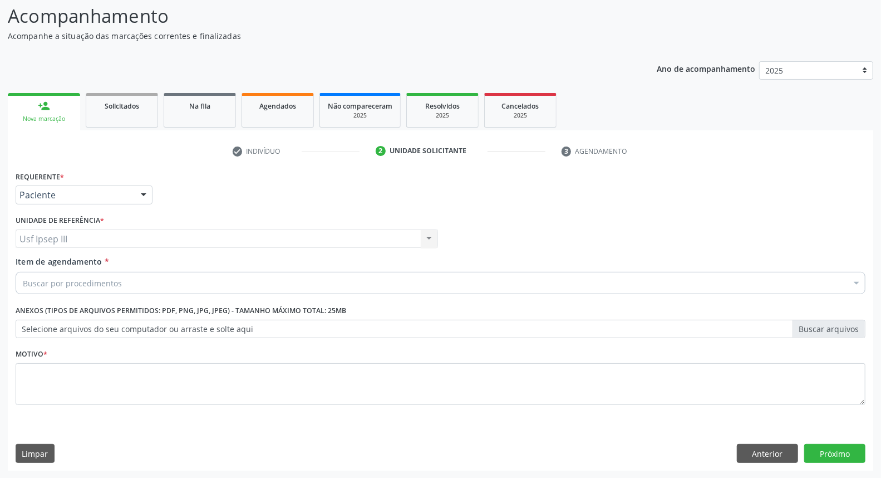
click at [124, 278] on div "Buscar por procedimentos" at bounding box center [441, 283] width 850 height 22
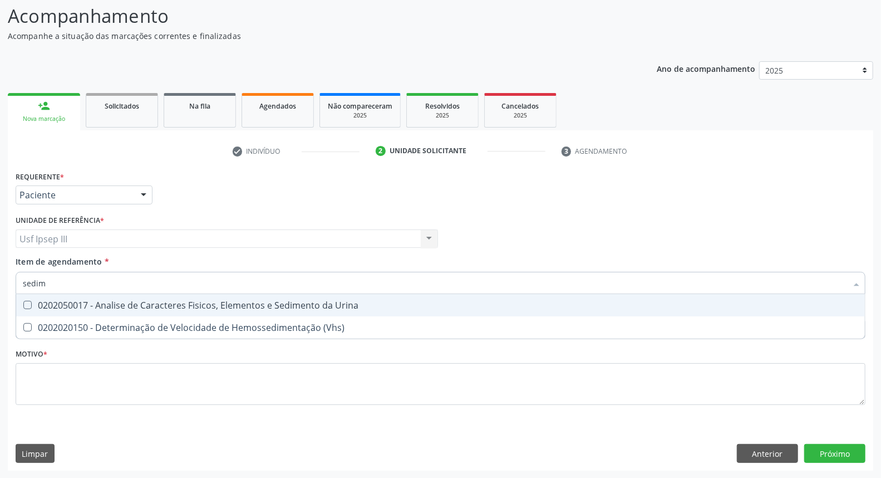
type input "sedime"
click at [110, 304] on div "0202050017 - Analise de Caracteres Fisicos, Elementos e Sedimento da Urina" at bounding box center [441, 305] width 836 height 9
checkbox Urina "true"
type input "s"
checkbox Urina "false"
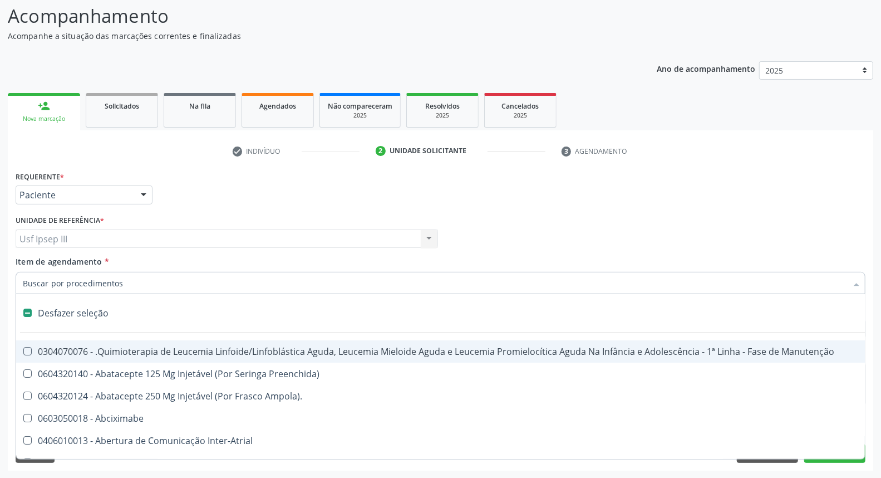
type input "h"
checkbox Urina "false"
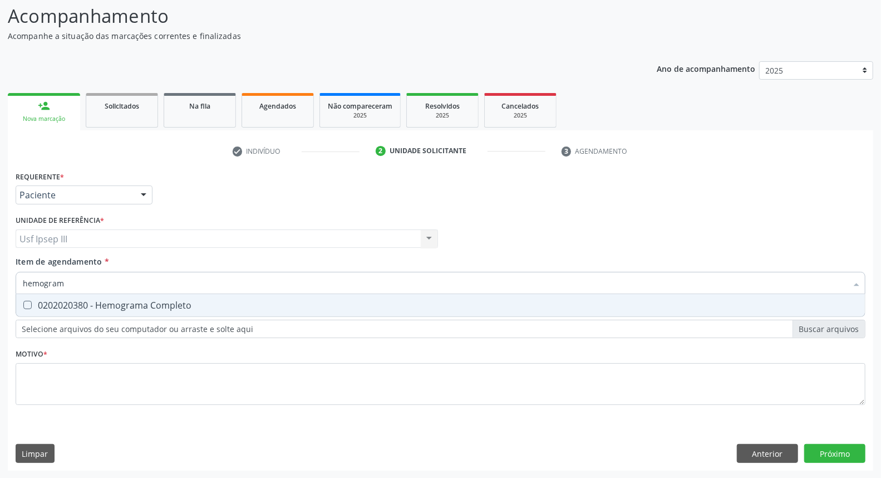
type input "hemograma"
click at [110, 304] on div "0202020380 - Hemograma Completo" at bounding box center [441, 305] width 836 height 9
checkbox Completo "true"
type input "he"
checkbox Completo "false"
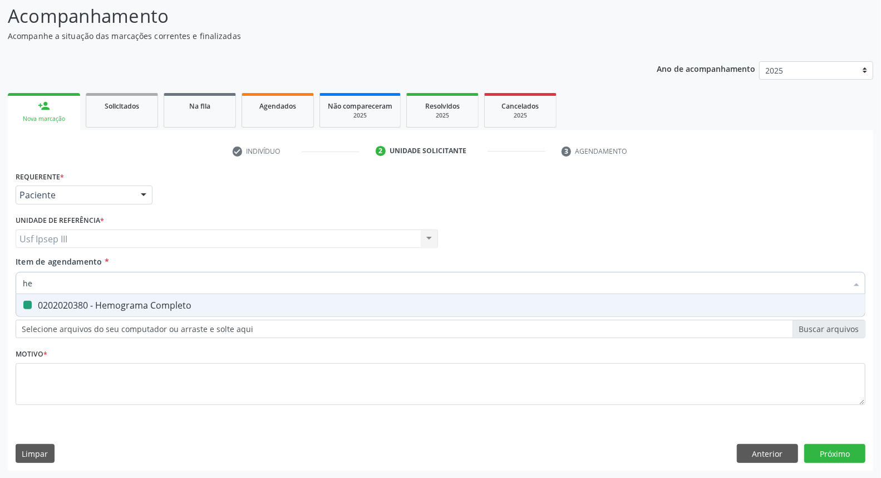
type input "h"
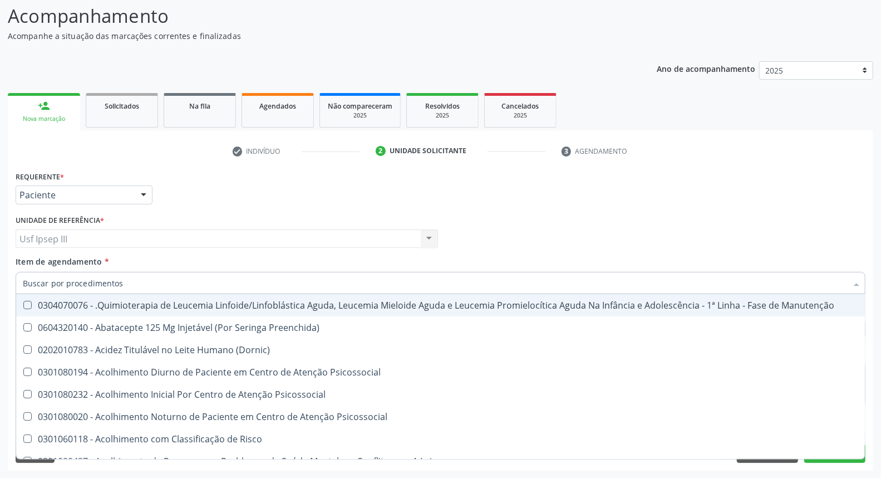
checkbox \(Hemicolectomia\) "true"
checkbox Completo "false"
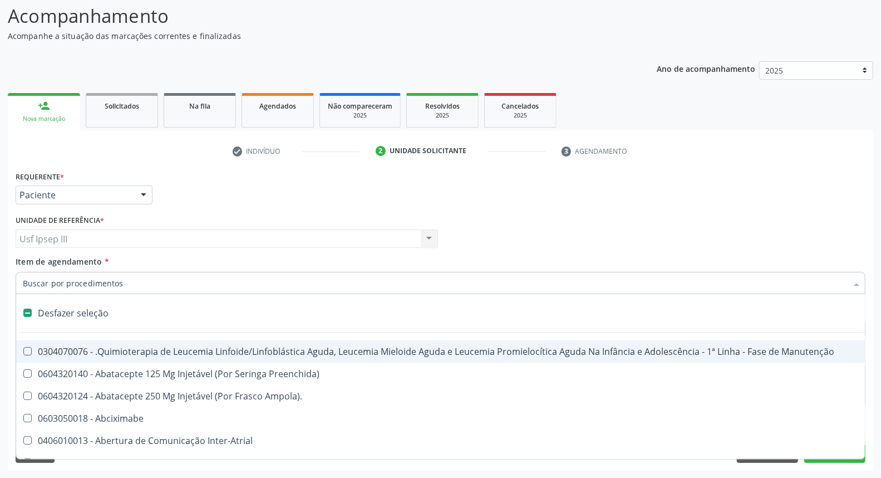
type input "c"
checkbox Punho "true"
checkbox Urina "false"
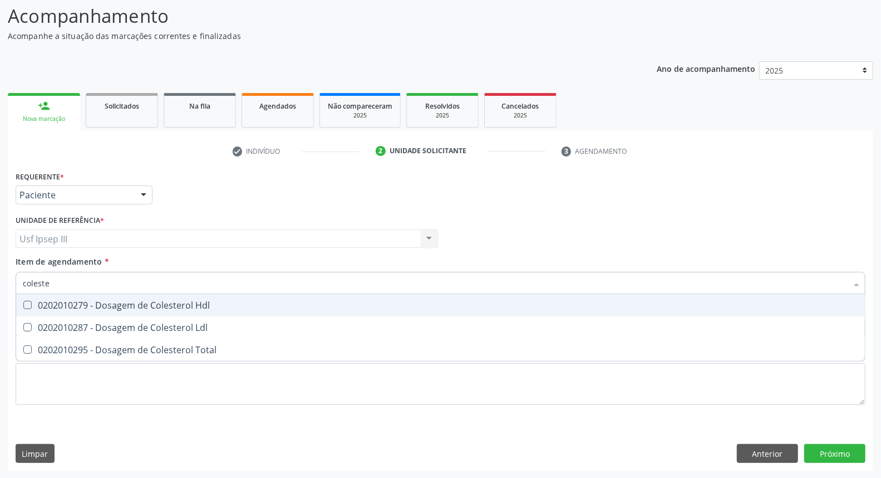
type input "colester"
click at [110, 304] on div "0202010279 - Dosagem de Colesterol Hdl" at bounding box center [441, 305] width 836 height 9
checkbox Hdl "true"
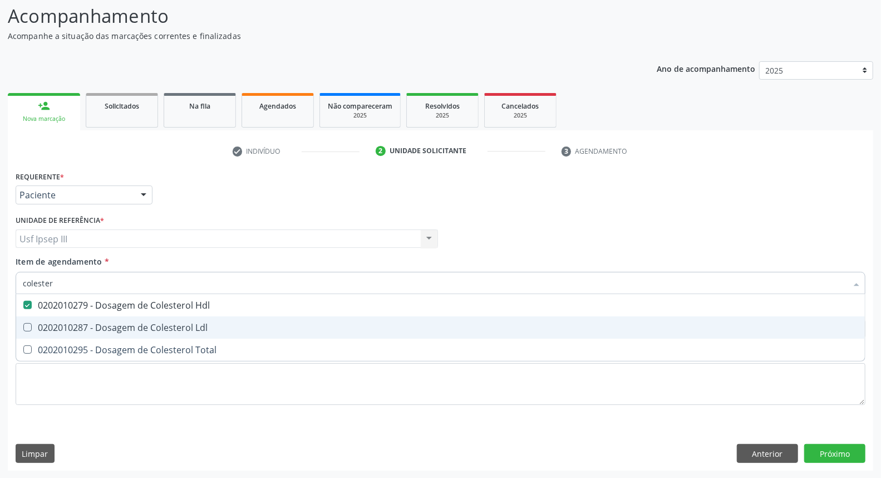
click at [105, 325] on div "0202010287 - Dosagem de Colesterol Ldl" at bounding box center [441, 327] width 836 height 9
checkbox Ldl "true"
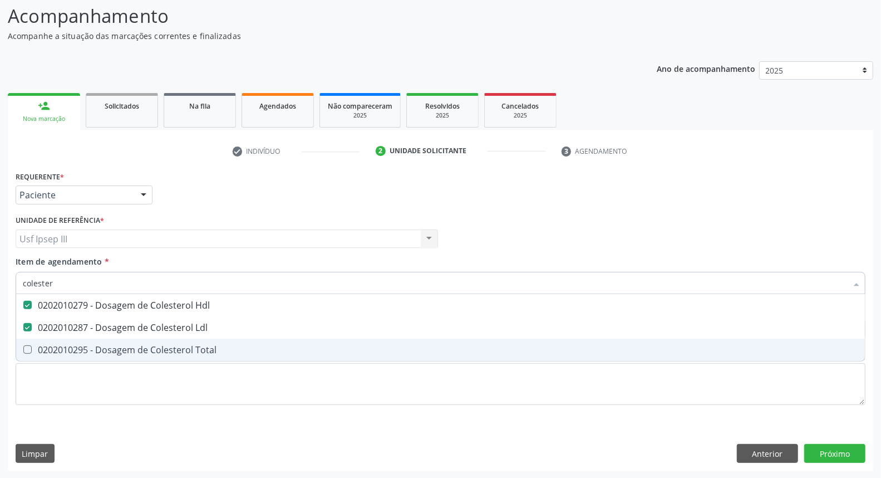
click at [101, 350] on div "0202010295 - Dosagem de Colesterol Total" at bounding box center [441, 349] width 836 height 9
checkbox Total "true"
type input "c"
checkbox Hdl "false"
checkbox Ldl "false"
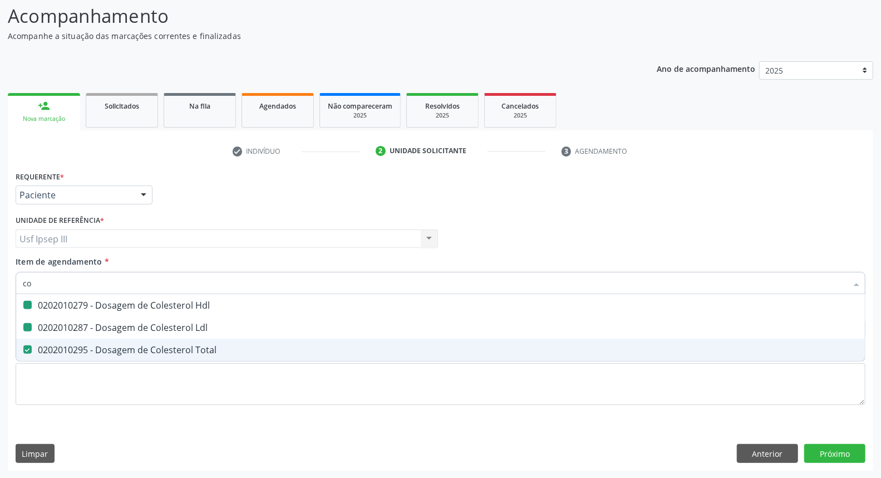
checkbox Total "false"
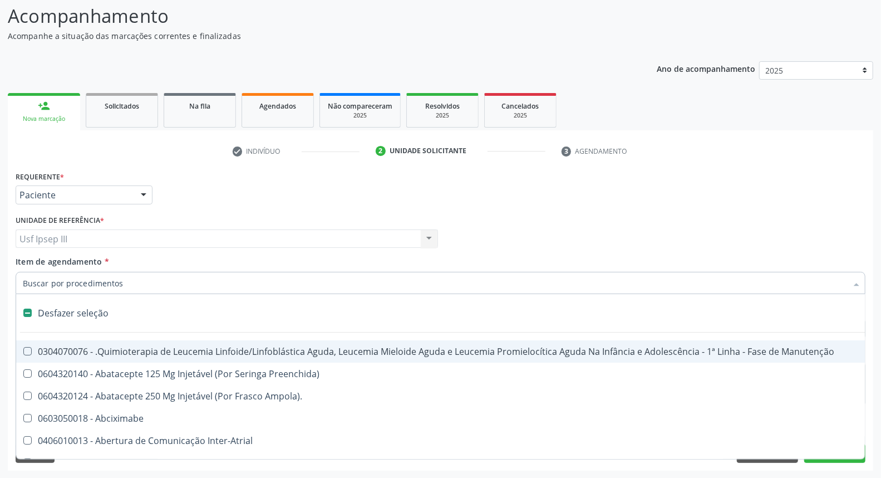
type input "t"
checkbox Reto "true"
checkbox Urina "false"
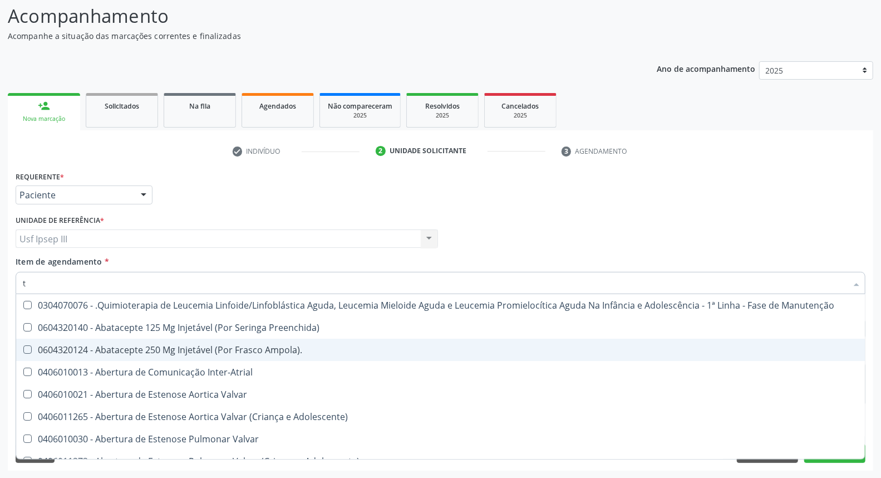
type input "tr"
checkbox Urina "false"
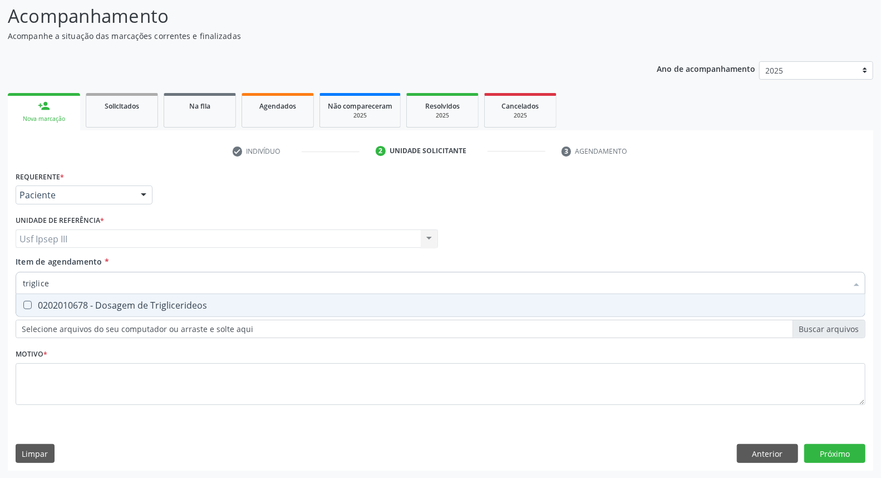
type input "triglicer"
click at [125, 307] on div "0202010678 - Dosagem de Triglicerideos" at bounding box center [441, 305] width 836 height 9
checkbox Triglicerideos "true"
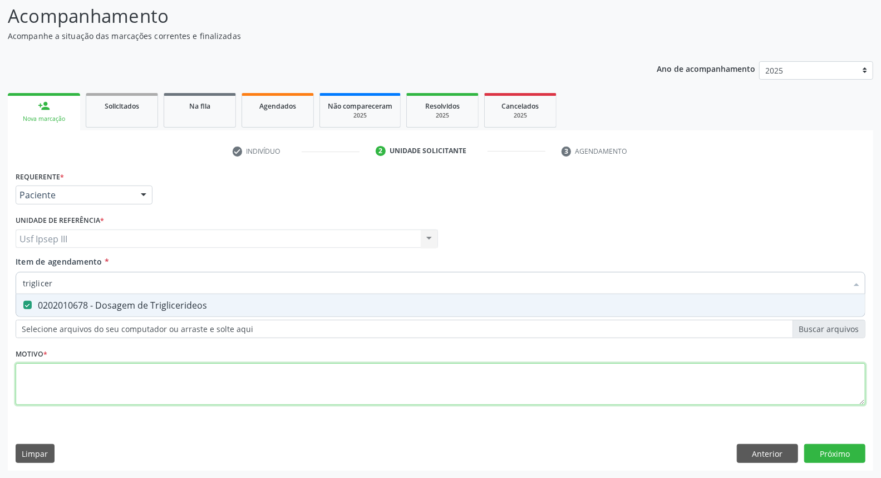
click at [32, 374] on div "Requerente * Paciente Profissional de Saúde Paciente Nenhum resultado encontrad…" at bounding box center [441, 294] width 850 height 252
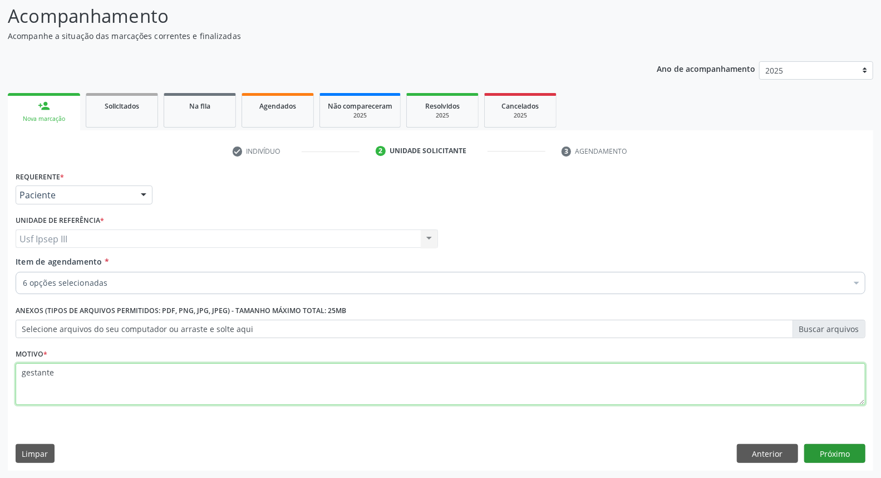
type textarea "gestante"
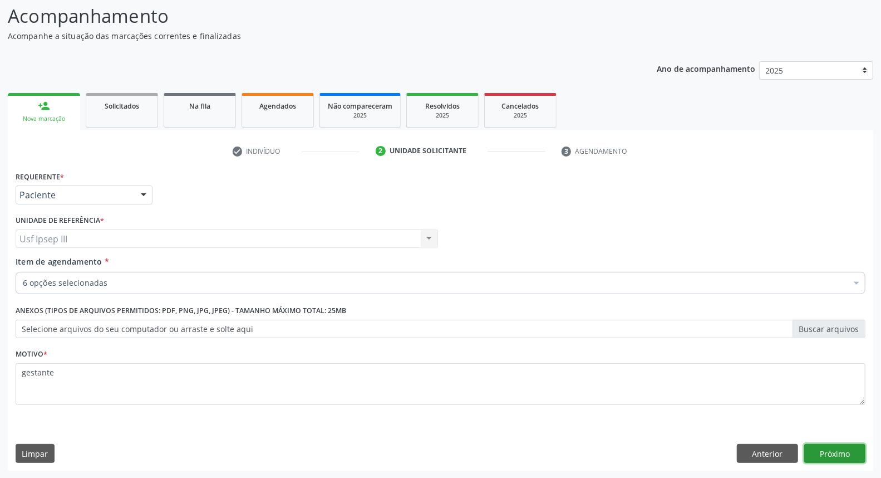
click at [840, 449] on button "Próximo" at bounding box center [834, 453] width 61 height 19
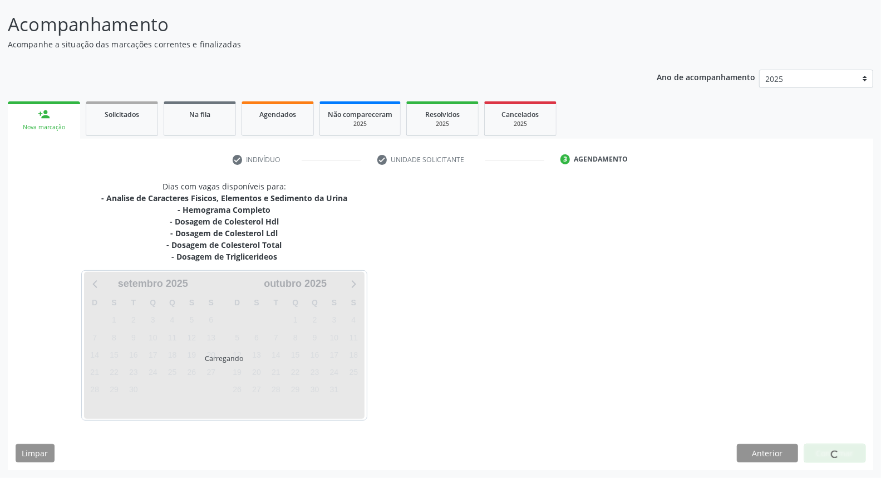
scroll to position [64, 0]
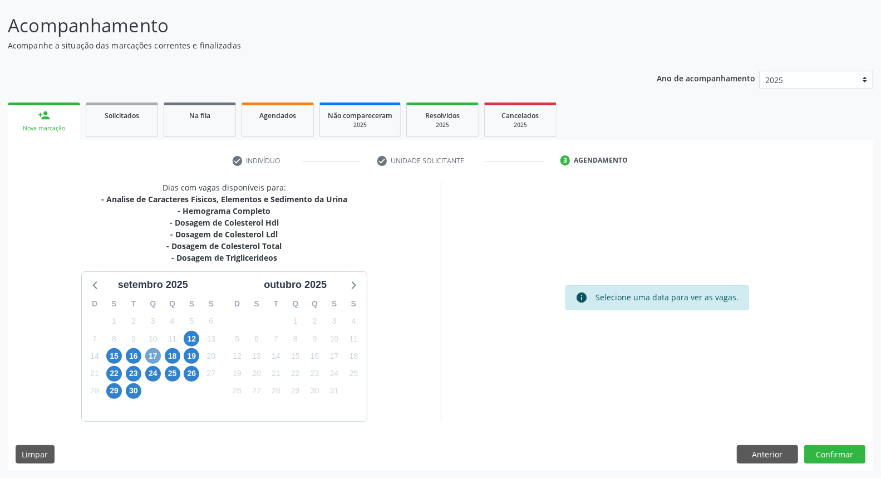
click at [151, 357] on span "17" at bounding box center [153, 356] width 16 height 16
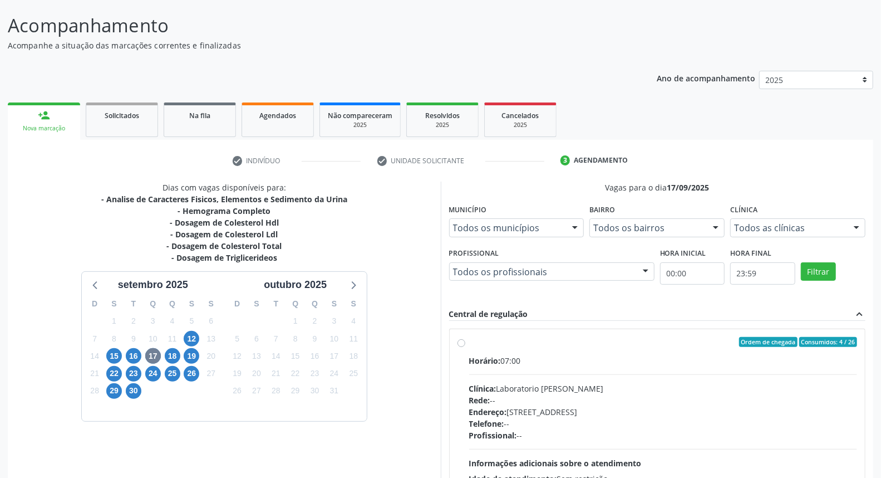
click at [577, 397] on div "Rede: --" at bounding box center [663, 400] width 389 height 12
click at [465, 347] on input "Ordem de chegada Consumidos: 4 / 26 Horário: 07:00 Clínica: Laboratorio Jose Pa…" at bounding box center [462, 342] width 8 height 10
radio input "true"
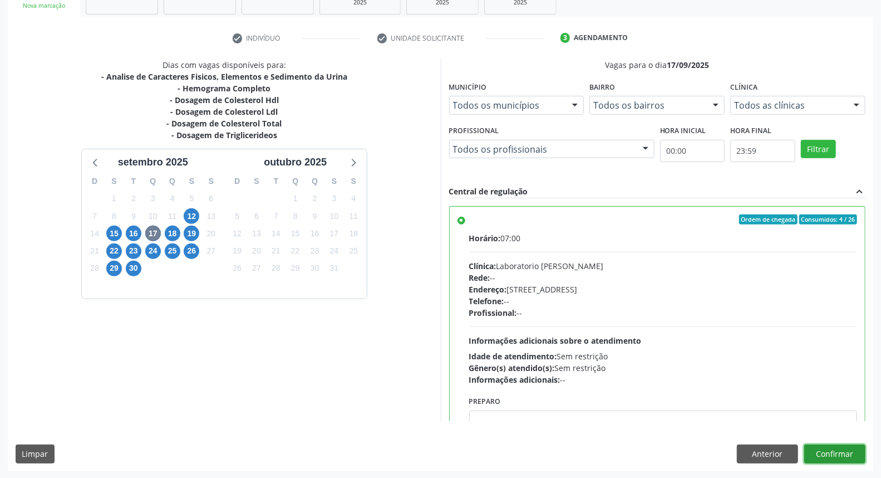
click at [833, 449] on button "Confirmar" at bounding box center [834, 453] width 61 height 19
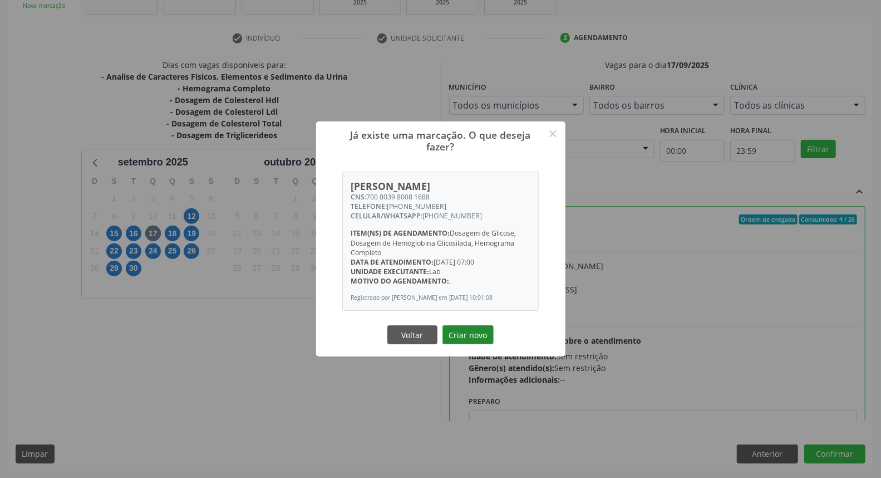
click at [465, 342] on button "Criar novo" at bounding box center [468, 334] width 51 height 19
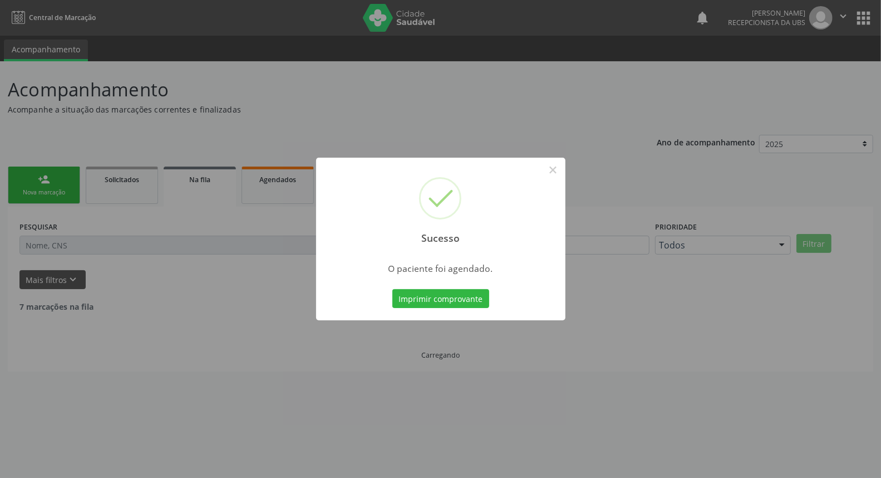
scroll to position [0, 0]
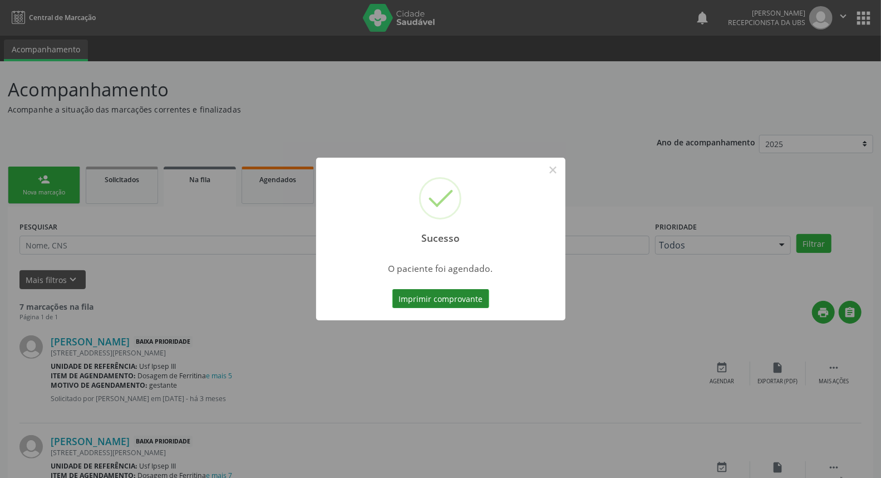
click at [454, 291] on button "Imprimir comprovante" at bounding box center [440, 298] width 97 height 19
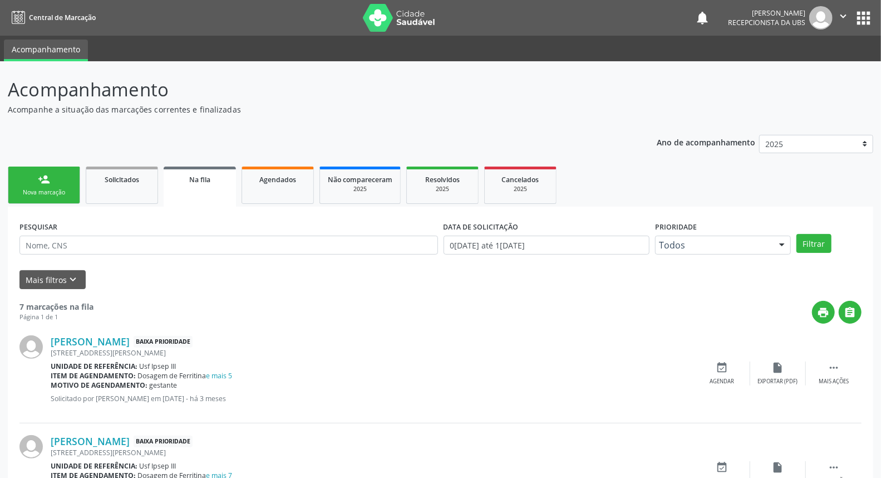
click at [30, 171] on link "person_add Nova marcação" at bounding box center [44, 184] width 72 height 37
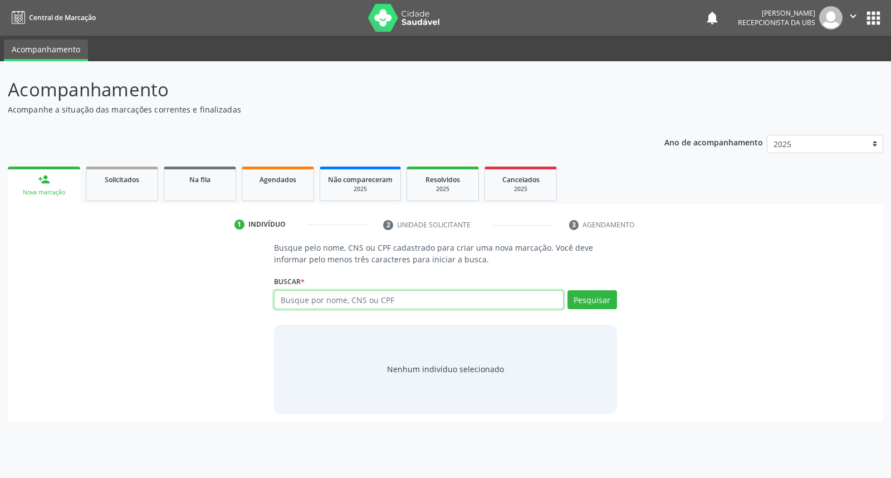
click at [298, 293] on input "text" at bounding box center [418, 299] width 289 height 19
type input "maria jose kaillany da luz"
click at [592, 303] on button "Pesquisar" at bounding box center [592, 299] width 50 height 19
type input "maria jose kaillany da luz"
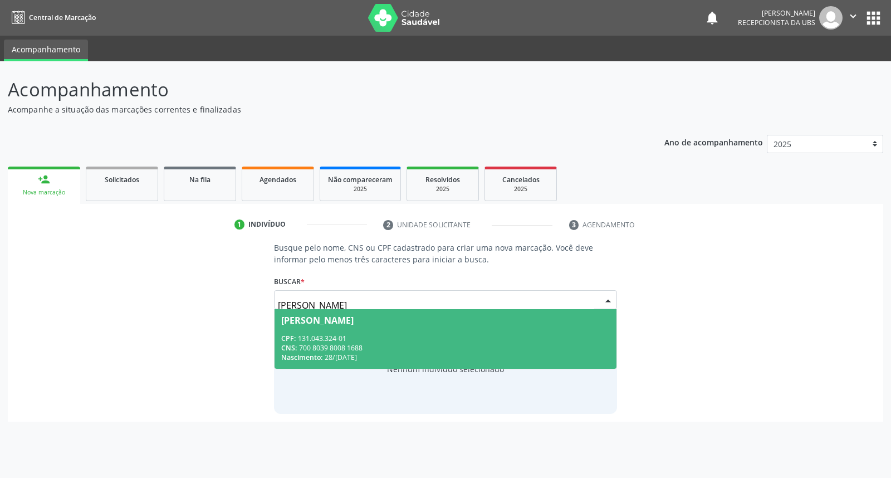
click at [516, 326] on span "Maria Jose Kaillany da Luz CPF: 131.043.324-01 CNS: 700 8039 8008 1688 Nascimen…" at bounding box center [444, 339] width 341 height 60
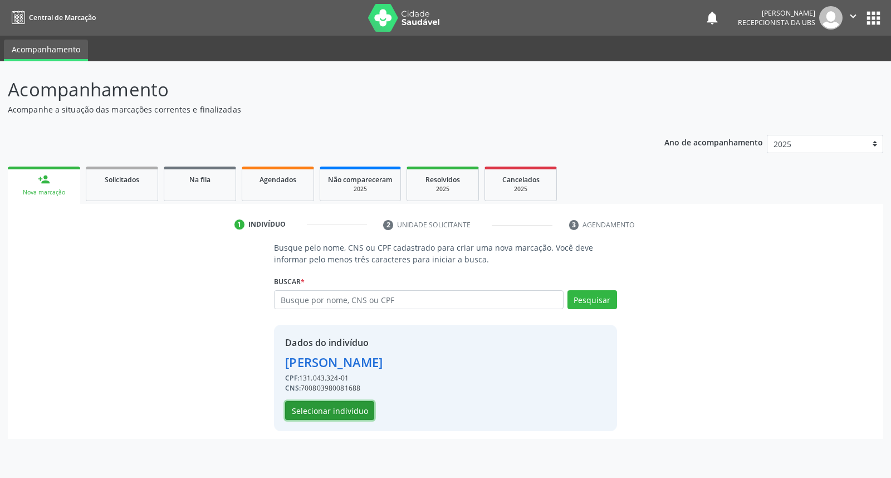
click at [332, 410] on button "Selecionar indivíduo" at bounding box center [329, 410] width 89 height 19
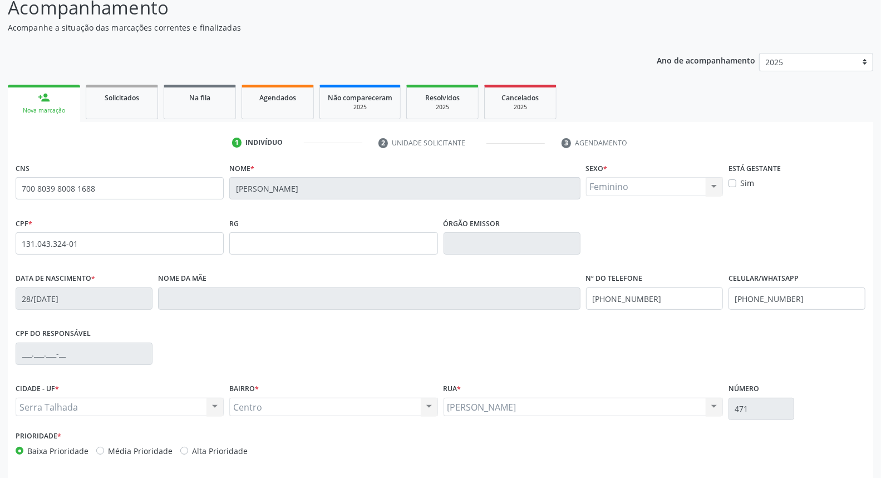
scroll to position [125, 0]
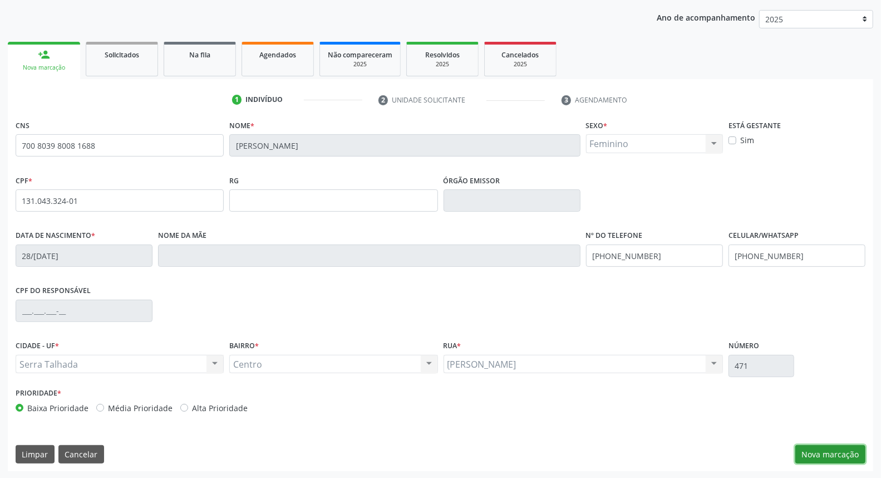
click at [839, 448] on button "Nova marcação" at bounding box center [831, 454] width 70 height 19
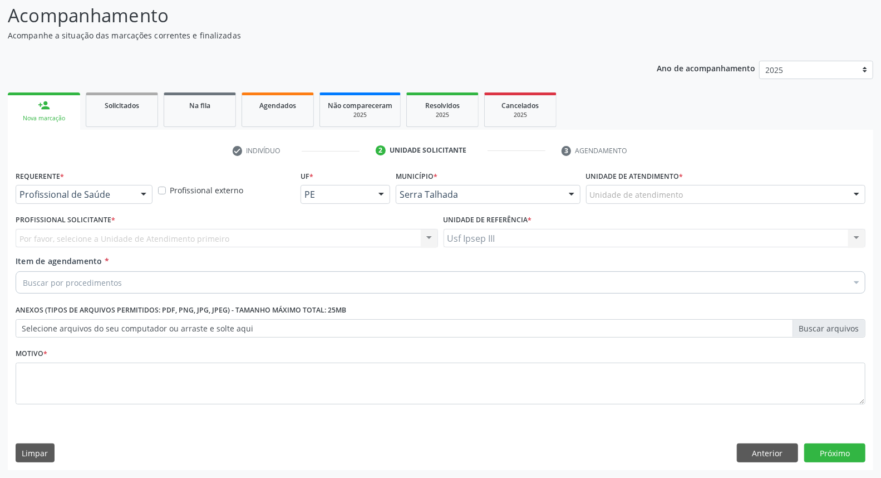
scroll to position [73, 0]
click at [144, 192] on div at bounding box center [143, 195] width 17 height 19
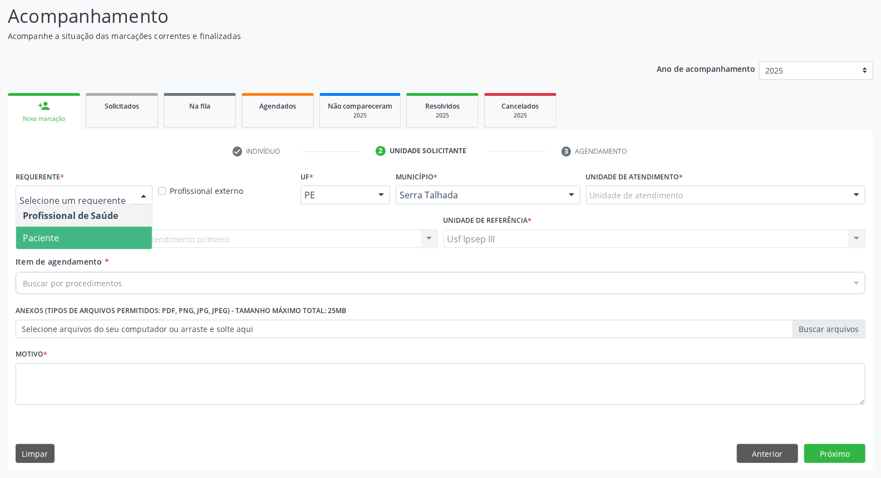
click at [124, 234] on span "Paciente" at bounding box center [84, 238] width 136 height 22
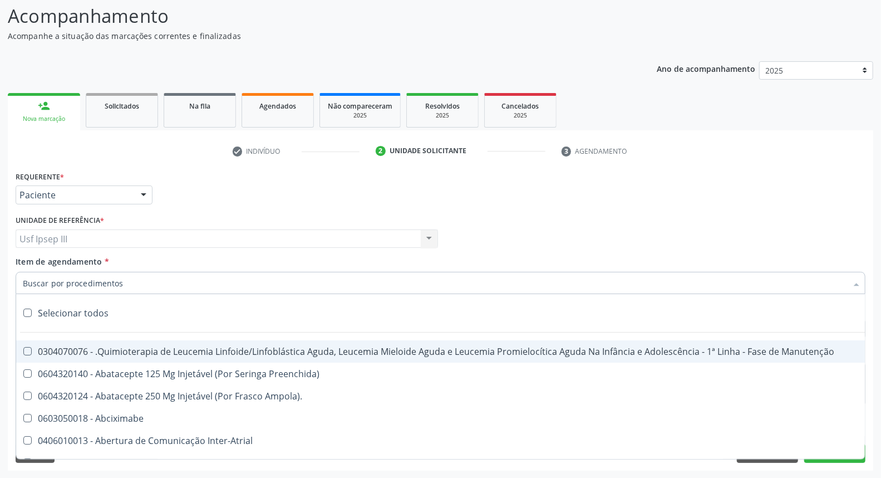
click at [130, 277] on div at bounding box center [441, 283] width 850 height 22
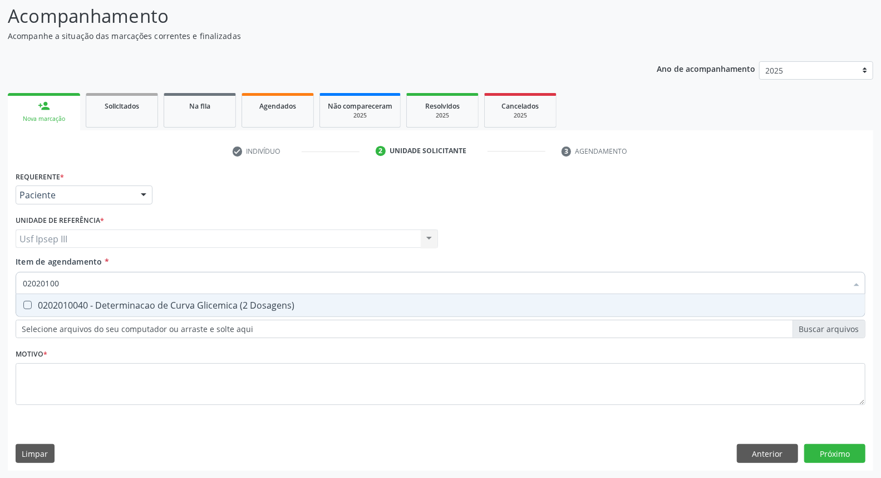
type input "020201004"
click at [128, 308] on div "0202010040 - Determinacao de Curva Glicemica (2 Dosagens)" at bounding box center [441, 305] width 836 height 9
checkbox Dosagens\) "true"
type input "02020100"
checkbox Dosagens\) "false"
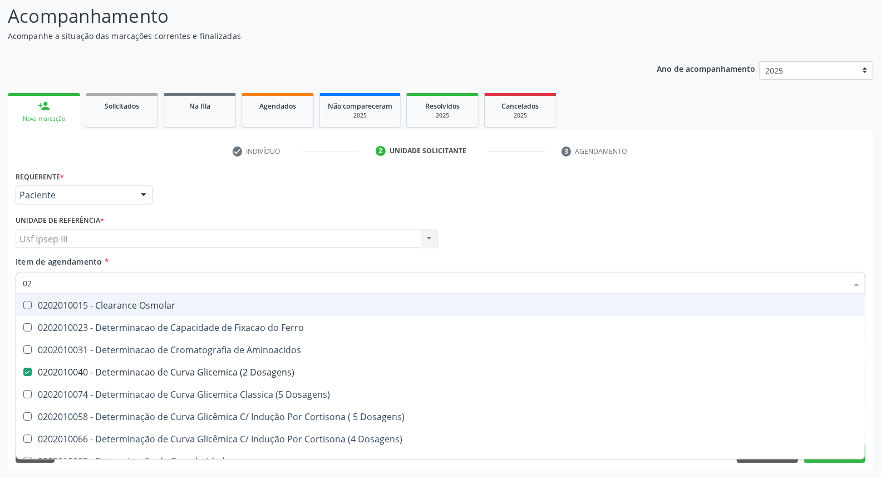
type input "0"
checkbox Dosagens\) "false"
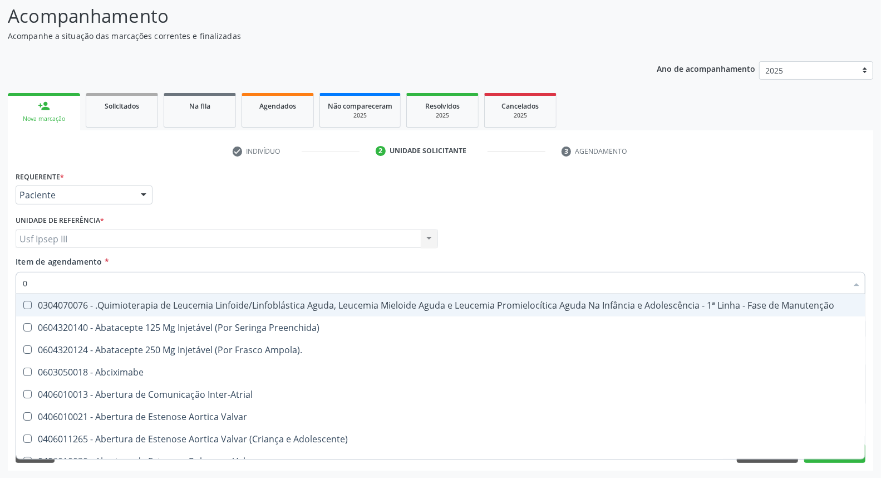
type input "02"
checkbox Infusão "true"
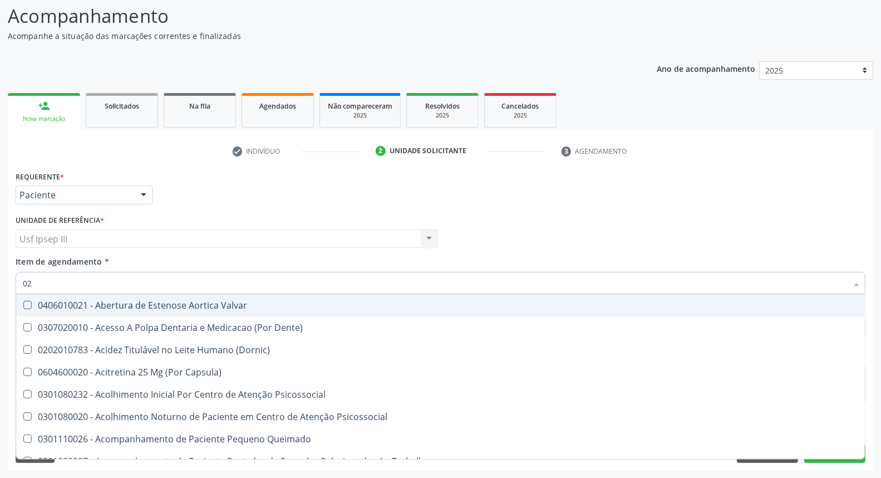
type input "020"
checkbox Captação "true"
checkbox Dosagens\) "false"
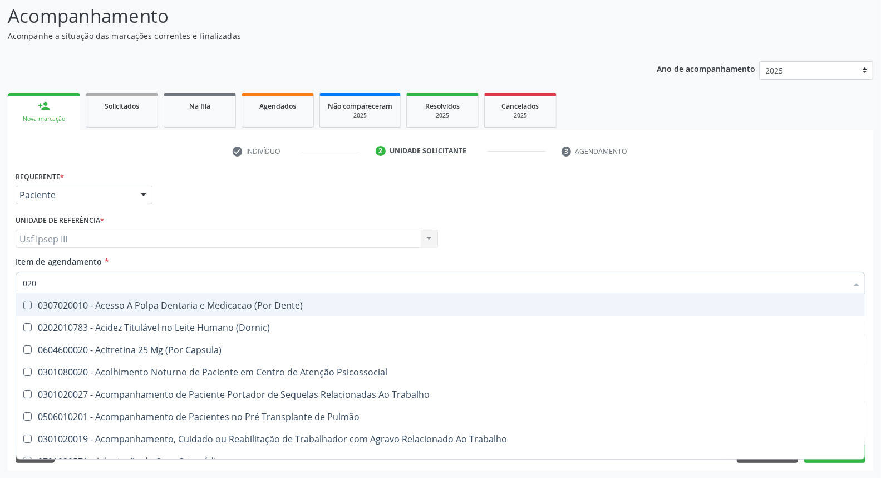
type input "0202"
checkbox Arquitetura "true"
checkbox Dosagens\) "false"
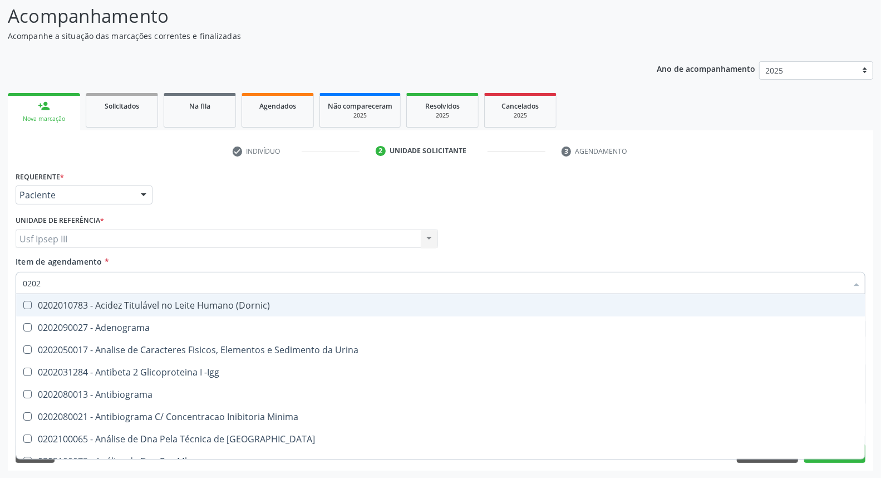
type input "02020"
checkbox Parceria\) "true"
checkbox Dosagens\) "false"
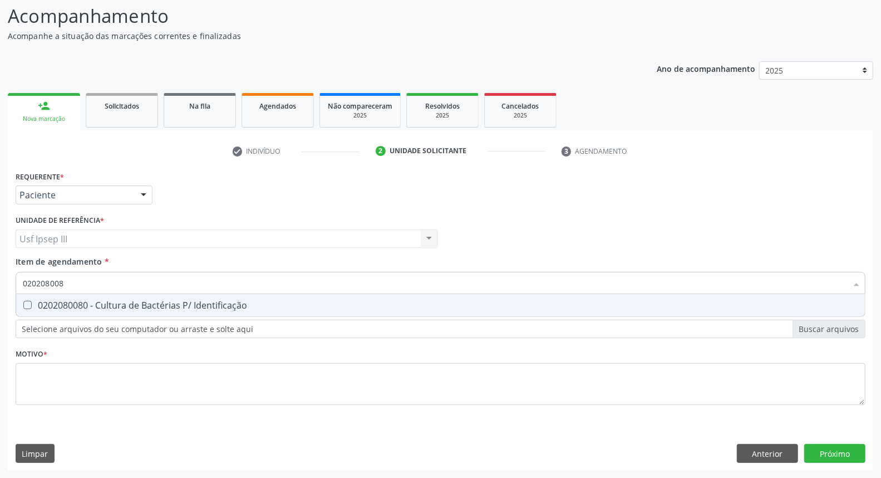
type input "0202080080"
click at [128, 308] on div "0202080080 - Cultura de Bactérias P/ Identificação" at bounding box center [441, 305] width 836 height 9
checkbox Identificação "true"
type input "0"
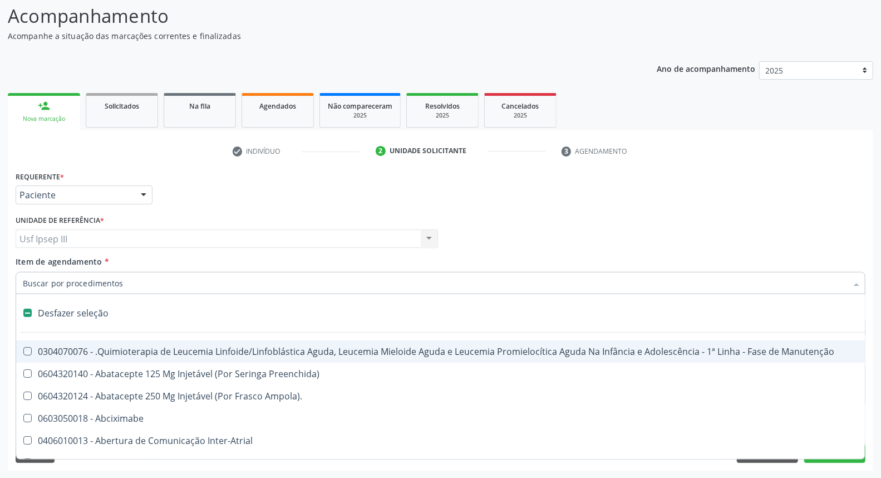
checkbox Manutenção "false"
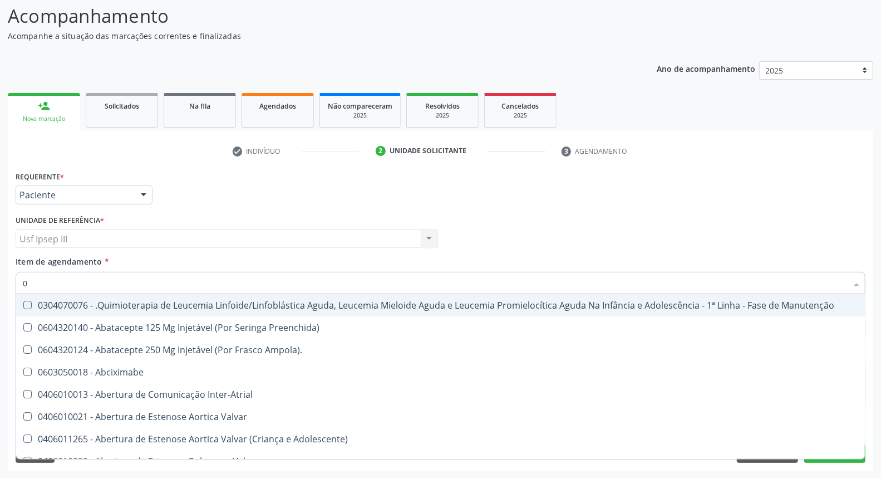
type input "02"
checkbox Aberto "true"
checkbox Infusão "true"
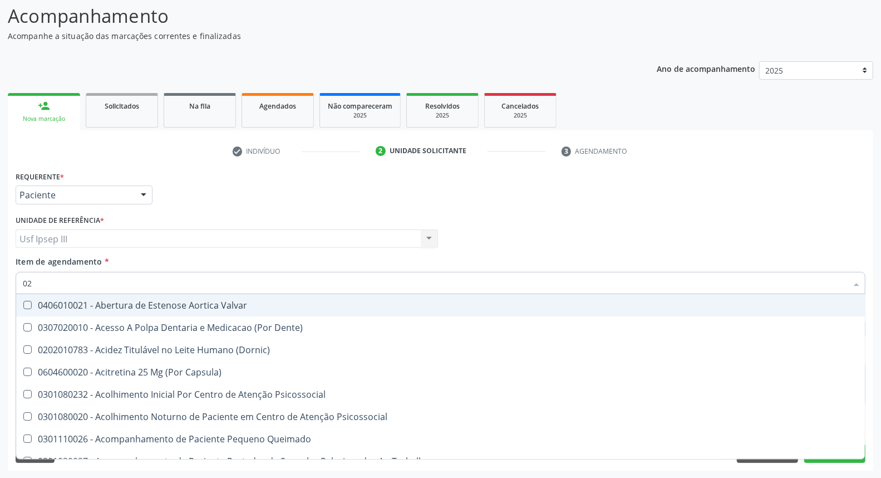
type input "020"
checkbox Gastro-Esofagico "true"
checkbox Captação "true"
checkbox Identificação "false"
checkbox Dosagens\) "false"
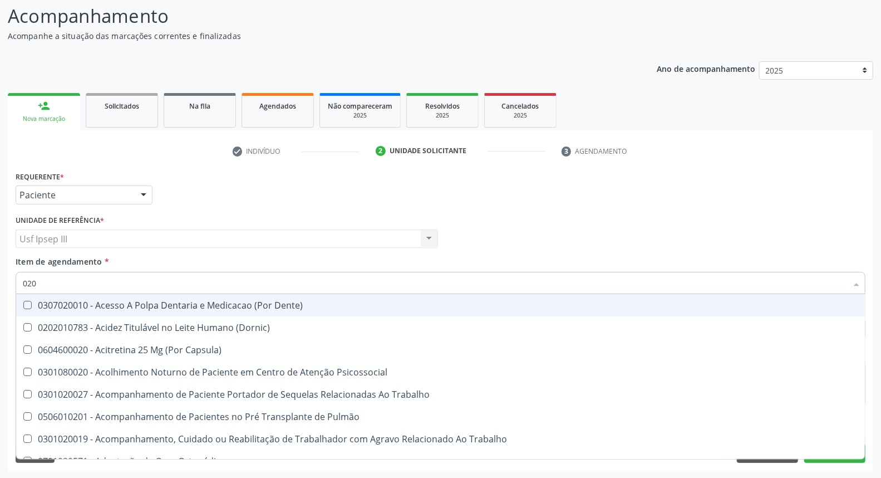
type input "0202"
checkbox Blot "true"
checkbox Arquitetura "true"
checkbox Identificação "false"
checkbox Dosagens\) "false"
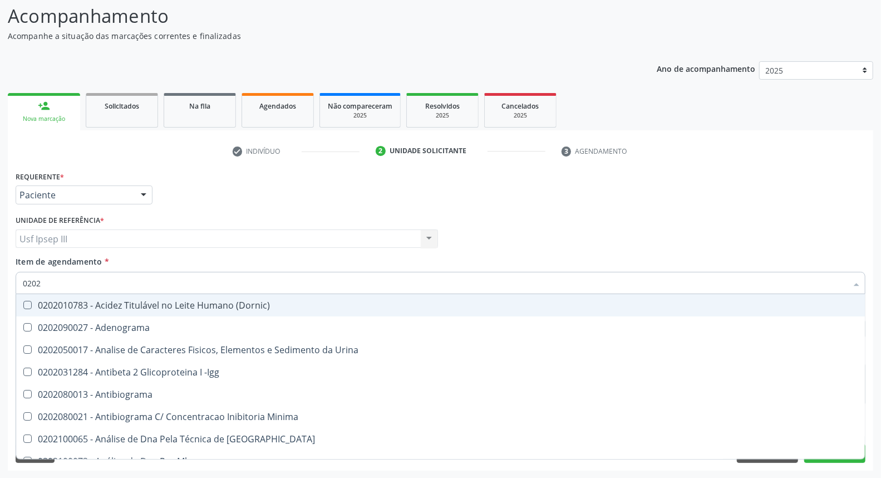
type input "02020"
checkbox Anaerobicas "true"
checkbox Identificação "false"
checkbox Parceria\) "true"
checkbox Dosagens\) "false"
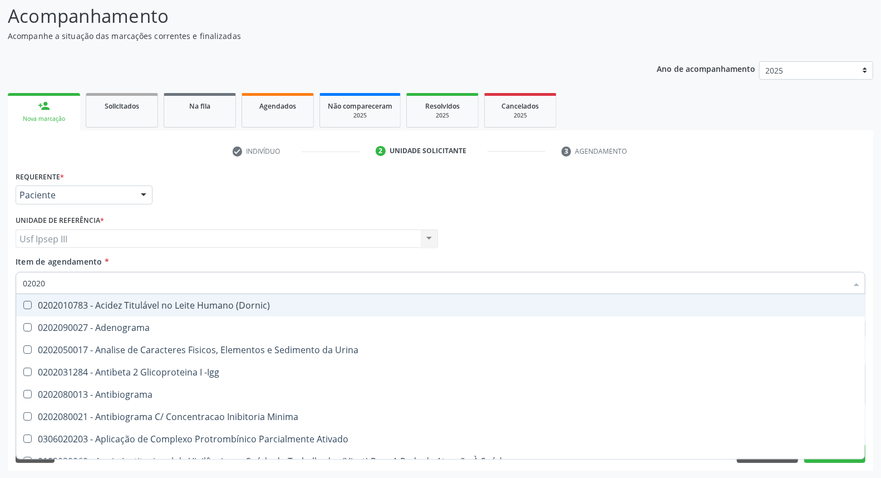
type input "020203"
checkbox Identificação "false"
checkbox Dosagens\) "false"
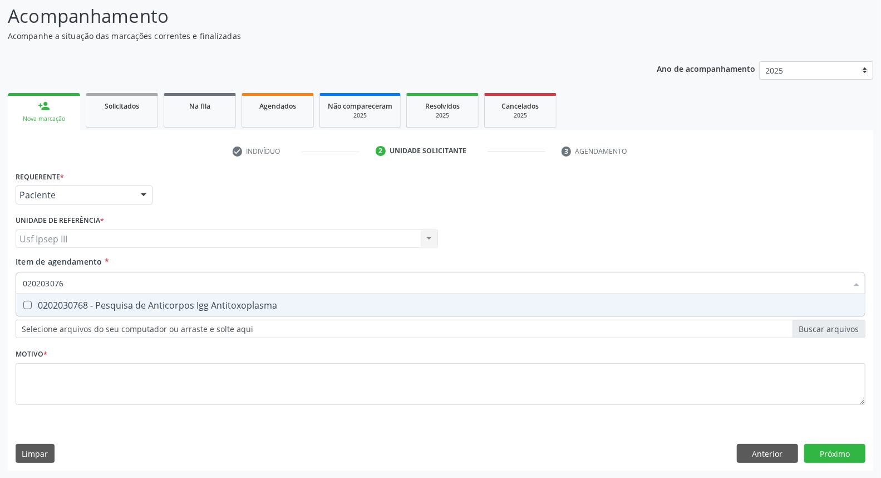
type input "0202030768"
click at [128, 308] on div "0202030768 - Pesquisa de Anticorpos Igg Antitoxoplasma" at bounding box center [441, 305] width 836 height 9
checkbox Antitoxoplasma "true"
type input "02020307"
checkbox Antitoxoplasma "false"
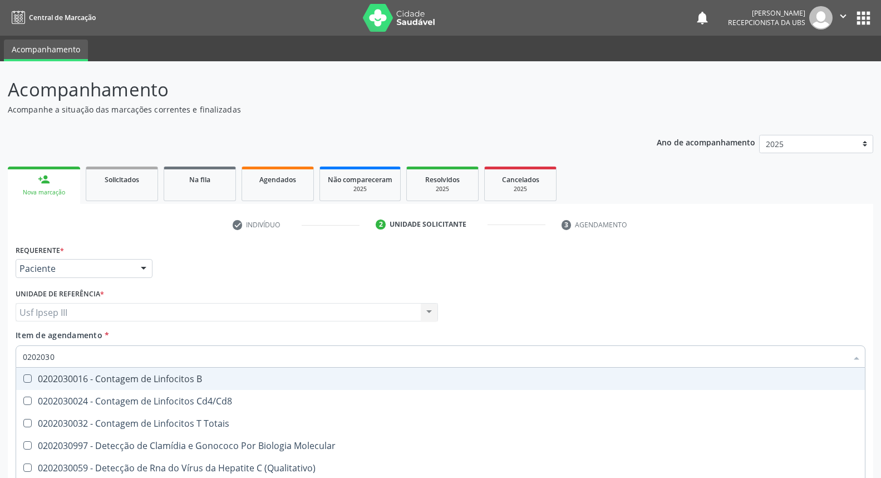
scroll to position [73, 0]
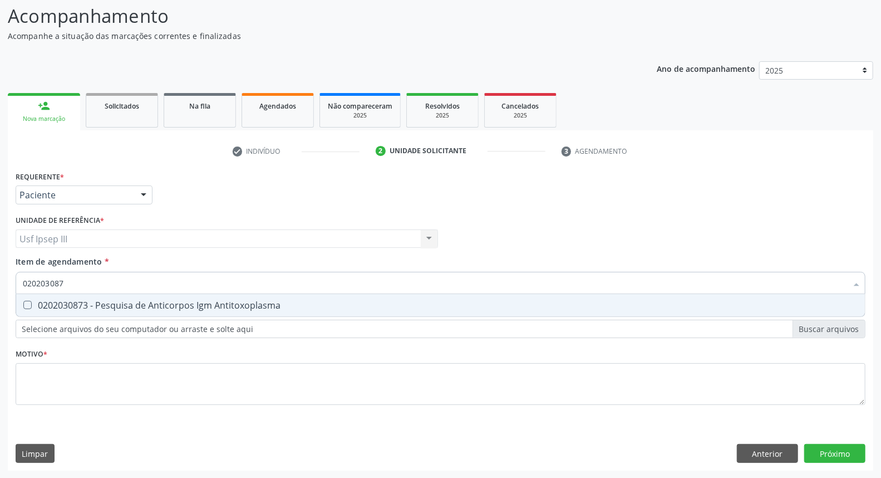
type input "0202030873"
click at [128, 308] on div "0202030873 - Pesquisa de Anticorpos Igm Antitoxoplasma" at bounding box center [441, 305] width 836 height 9
checkbox Antitoxoplasma "true"
type input "0"
checkbox Antitoxoplasma "false"
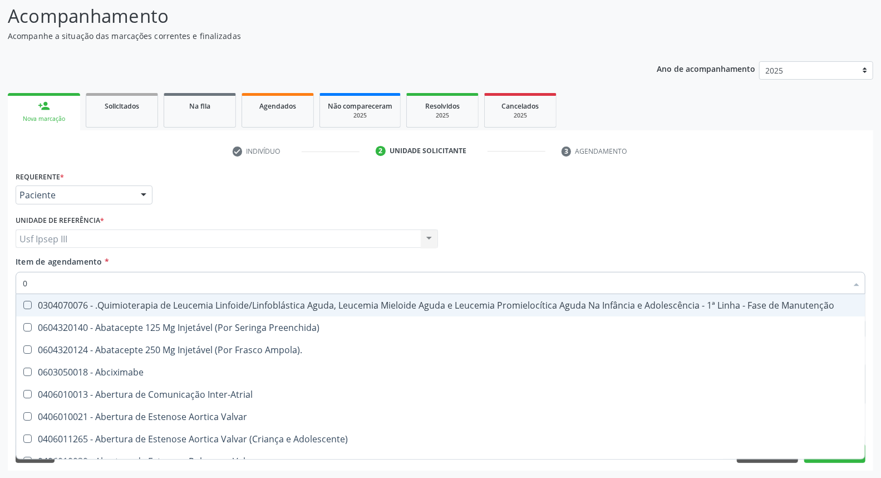
type input "02"
checkbox Aberto "true"
checkbox Infusão "true"
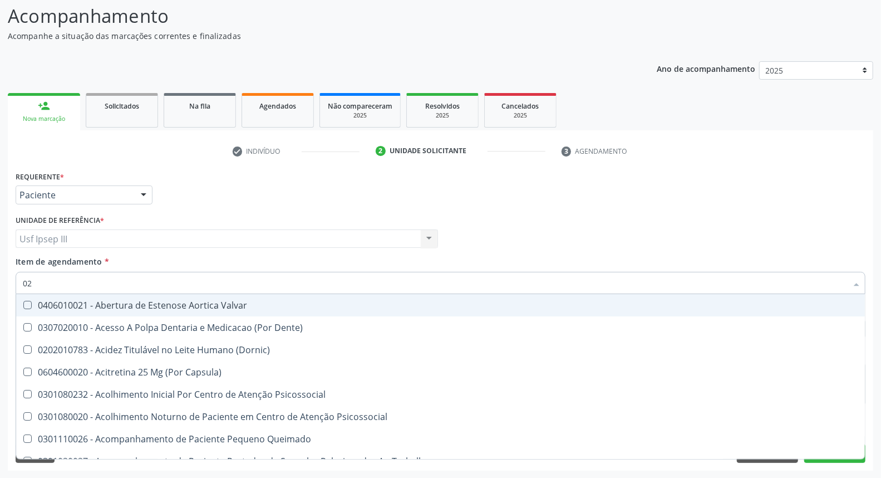
type input "020"
checkbox Gastro-Esofagico "true"
checkbox Captação "true"
checkbox Identificação "false"
checkbox Dosagens\) "false"
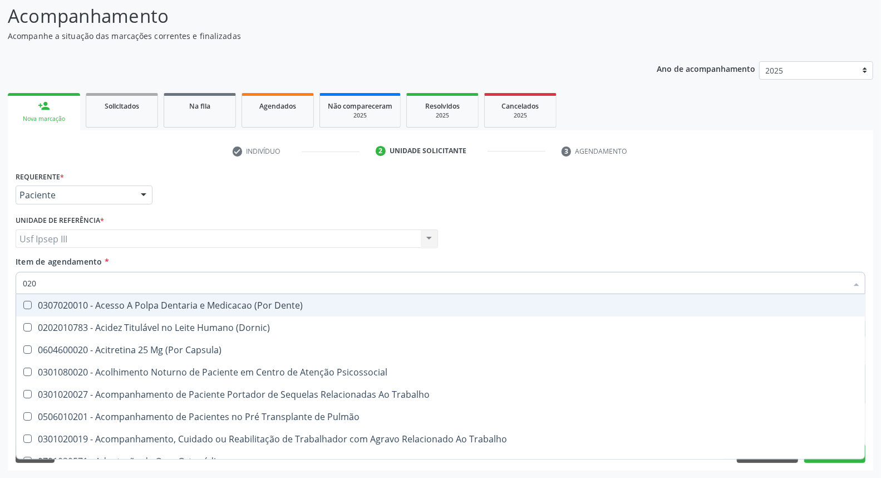
type input "0202"
checkbox Blot "true"
checkbox Arquitetura "true"
checkbox Identificação "false"
checkbox Dosagens\) "false"
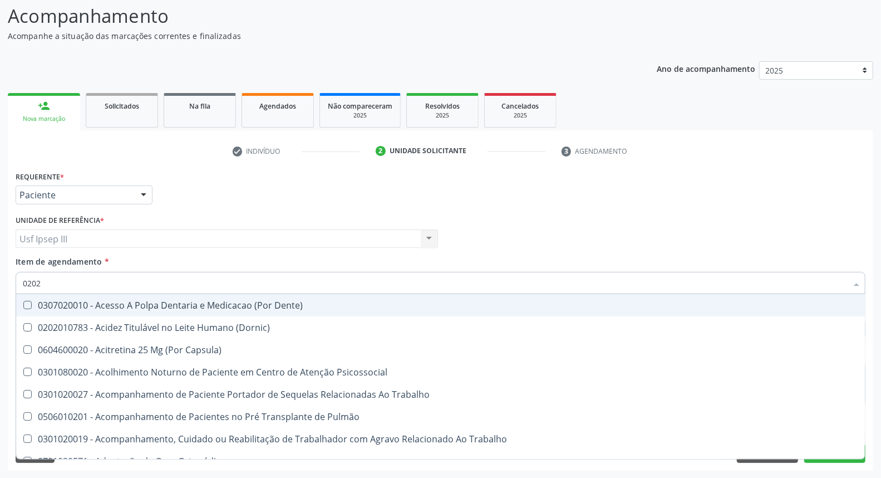
checkbox Dosagens\) "true"
checkbox Euglobulina "true"
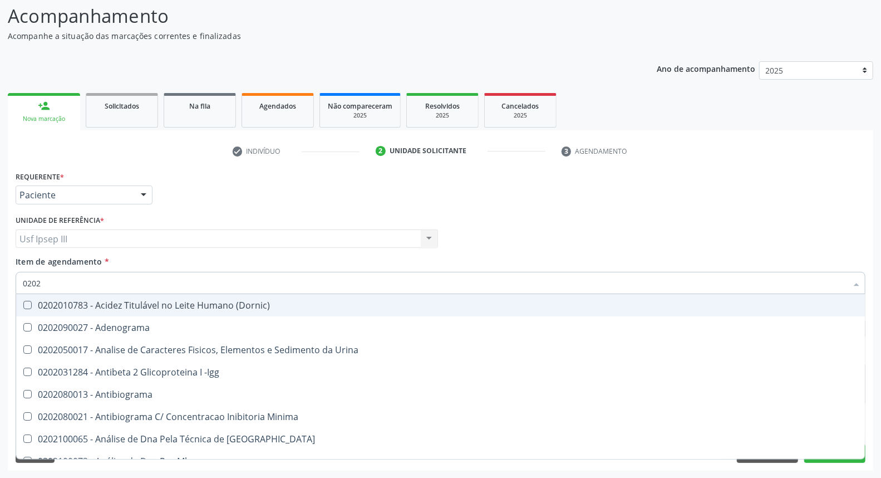
type input "02020"
checkbox Anaerobicas "true"
checkbox Identificação "false"
checkbox Parceria\) "true"
checkbox Dosagens\) "false"
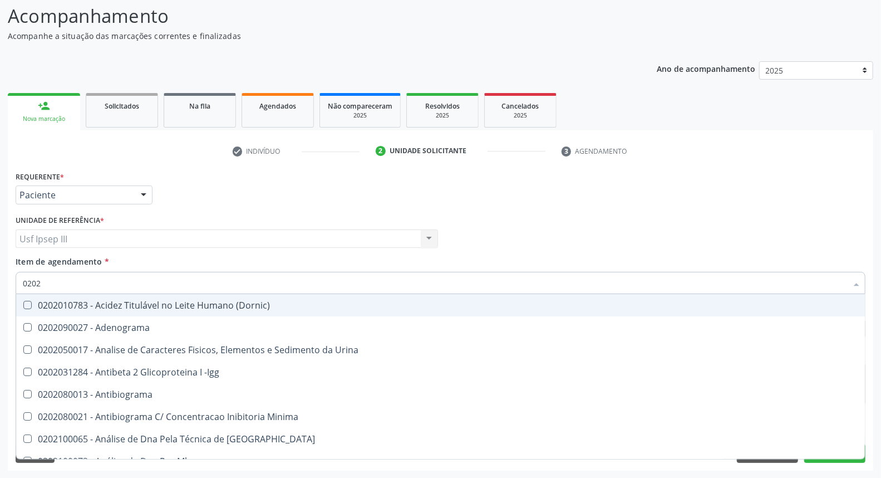
checkbox Carini "true"
checkbox Parceria\) "true"
checkbox Antitoxoplasma "false"
type input "020208"
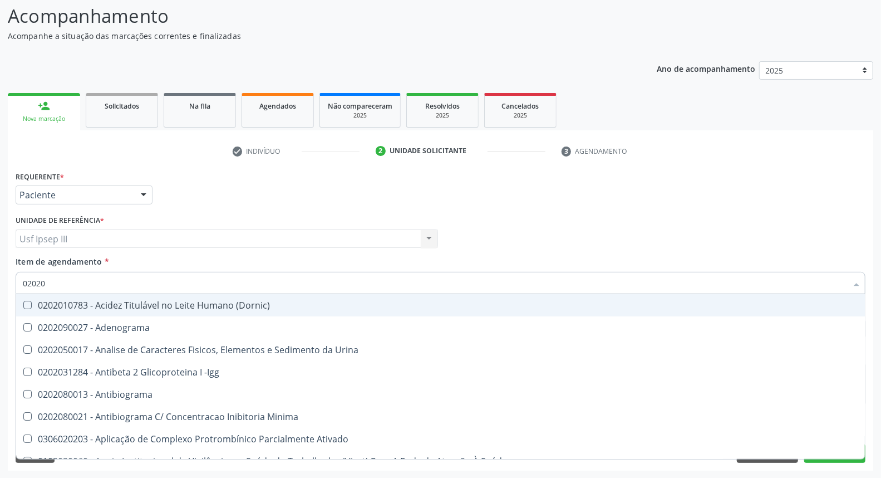
checkbox Trabalhador "true"
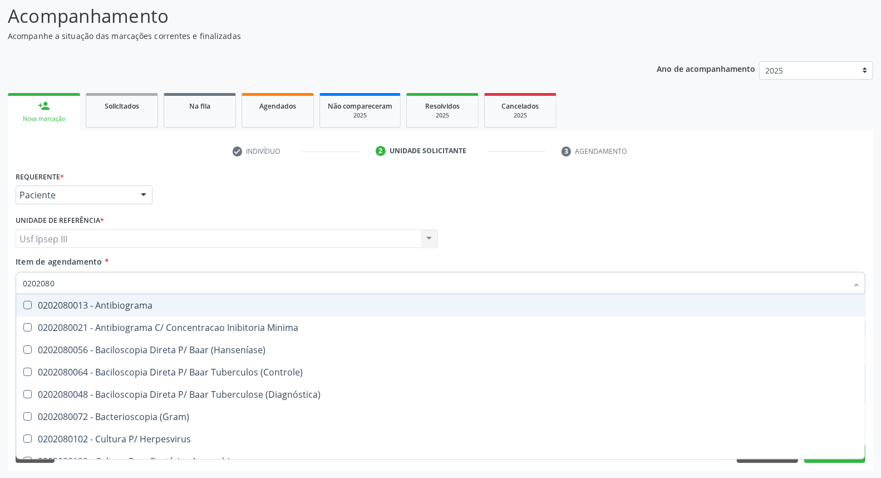
type input "02020800"
checkbox Herpesvirus "true"
type input "020208008"
checkbox Antibiograma "true"
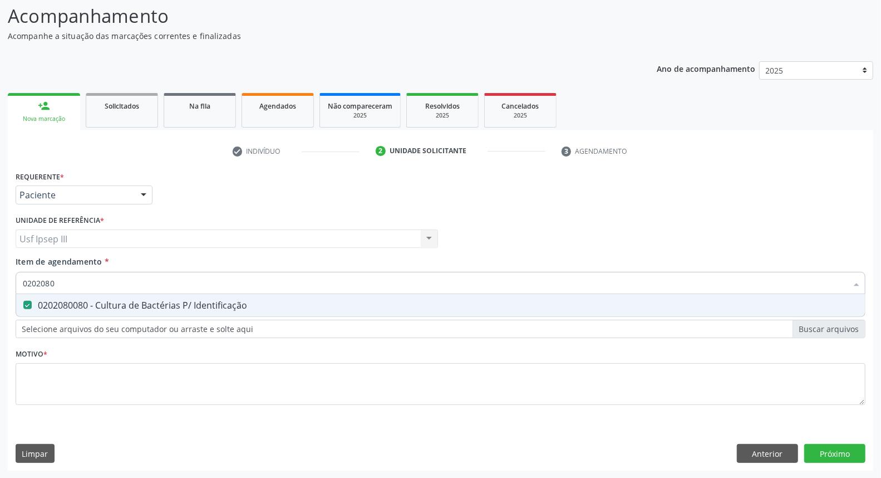
type input "020208"
checkbox Identificação "false"
type input "0"
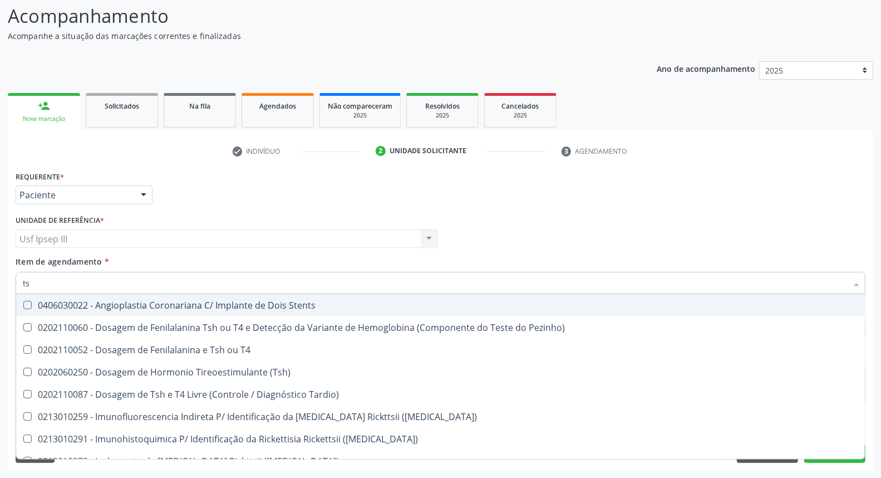
type input "t"
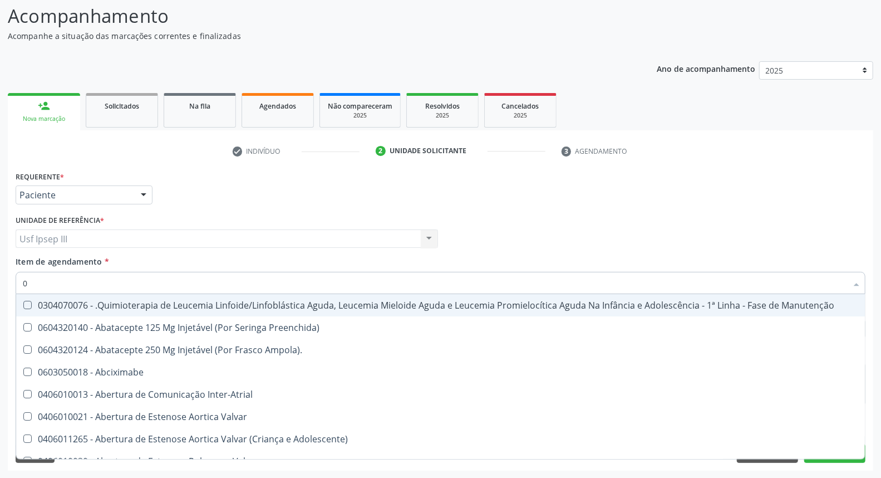
type input "02"
checkbox Aberto "true"
checkbox Infusão "true"
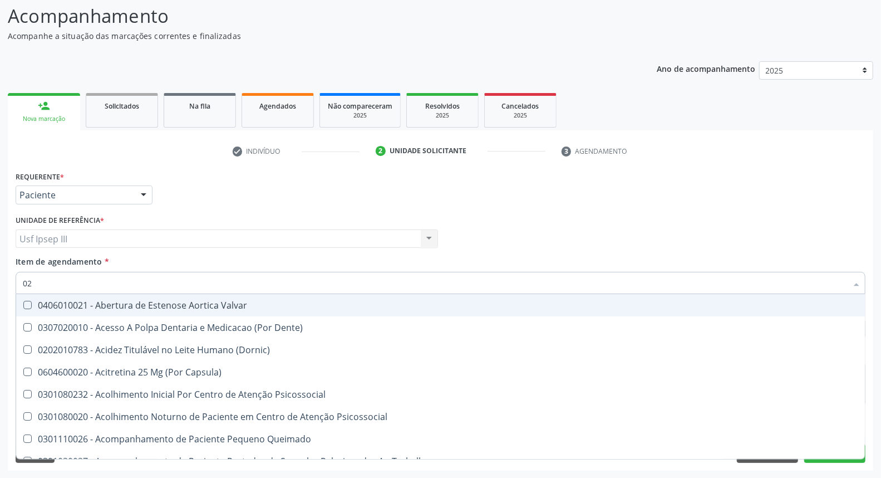
type input "020"
checkbox Gastro-Esofagico "true"
checkbox Captação "true"
checkbox Identificação "false"
checkbox Dosagens\) "false"
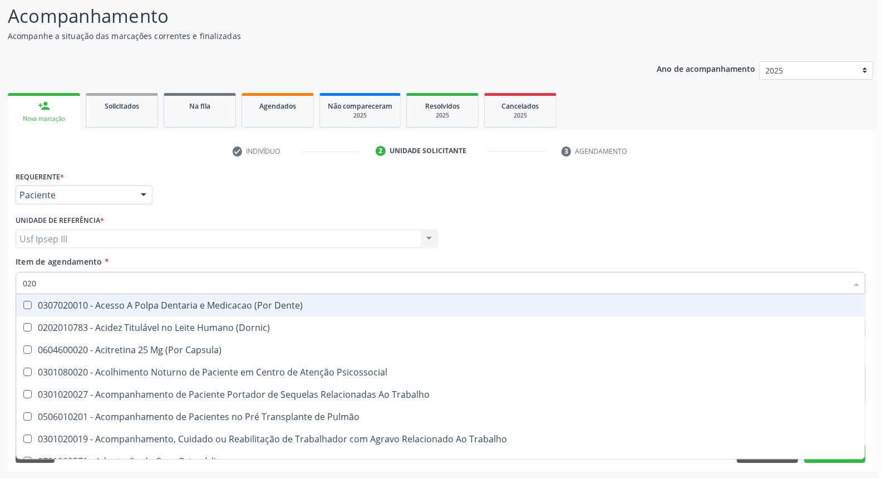
type input "0202"
checkbox Blot "true"
checkbox Arquitetura "true"
checkbox Identificação "false"
checkbox Dosagens\) "false"
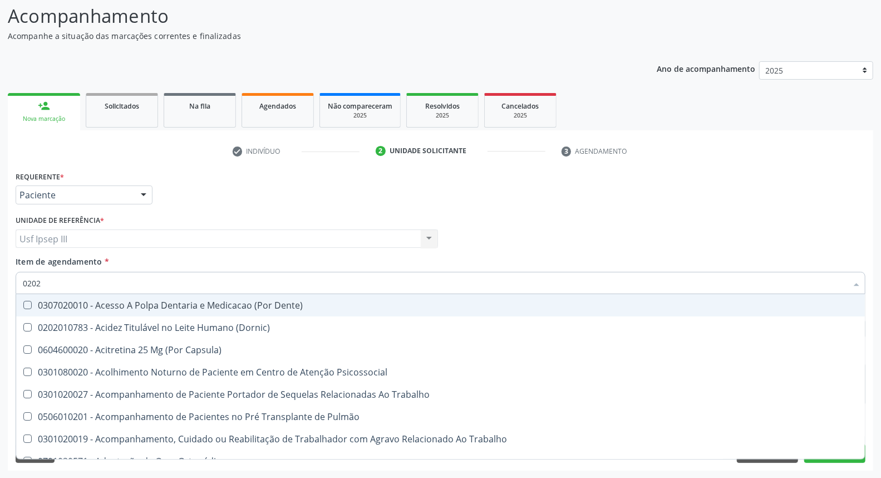
checkbox Dosagens\) "true"
checkbox Euglobulina "true"
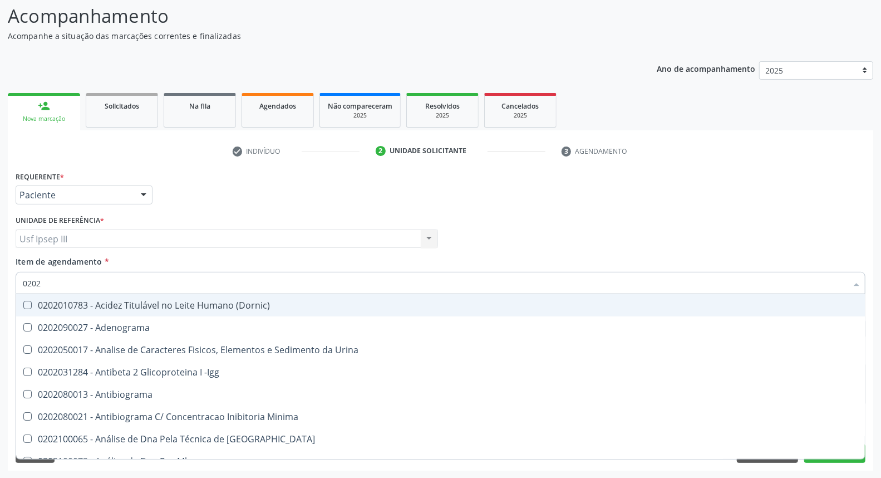
type input "02020"
checkbox Anaerobicas "true"
checkbox Identificação "false"
checkbox Parceria\) "true"
checkbox Dosagens\) "false"
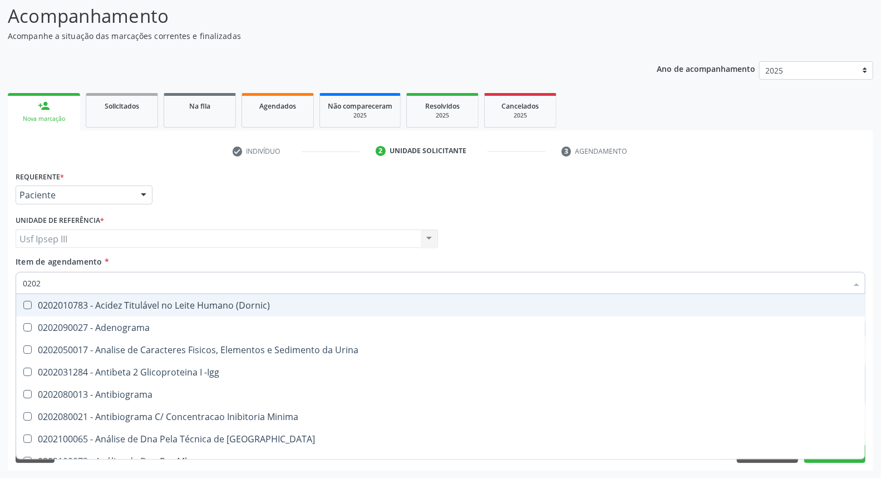
checkbox Carini "true"
checkbox Parceria\) "true"
checkbox Antitoxoplasma "false"
type input "020206"
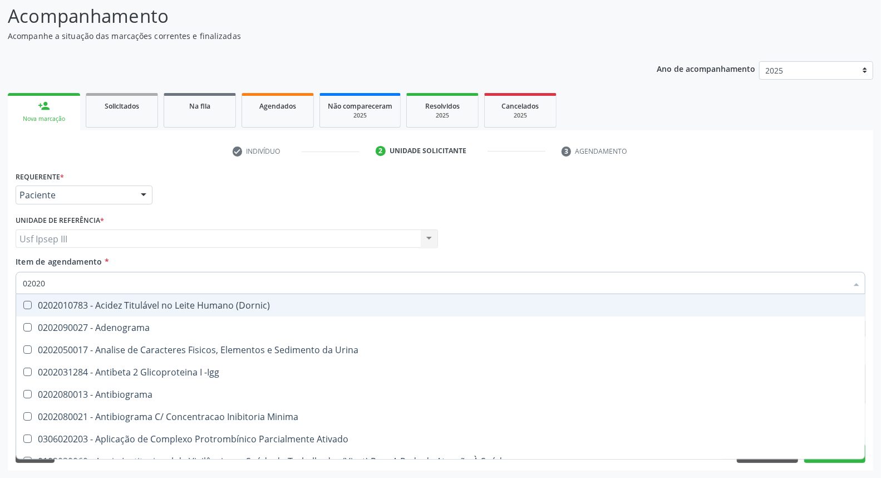
checkbox Identificação "false"
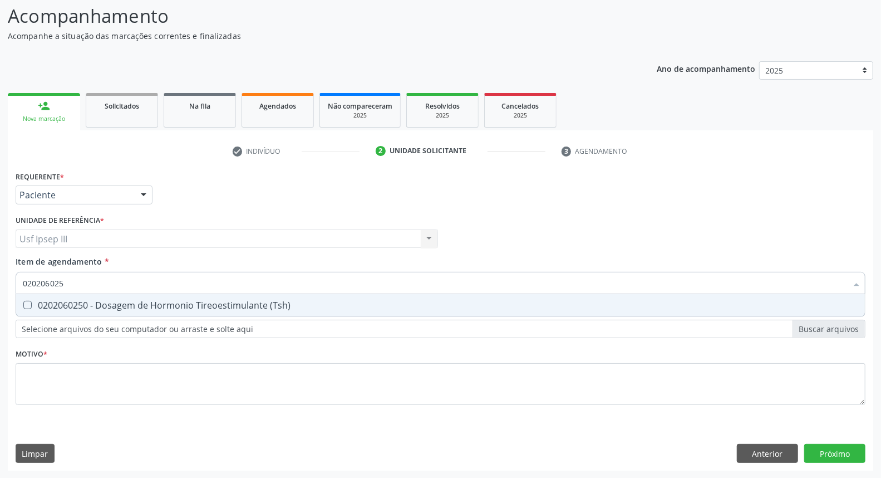
type input "0202060250"
click at [128, 308] on div "0202060250 - Dosagem de Hormonio Tireoestimulante (Tsh)" at bounding box center [441, 305] width 836 height 9
checkbox \(Tsh\) "true"
type input "02020602"
checkbox \(Tsh\) "false"
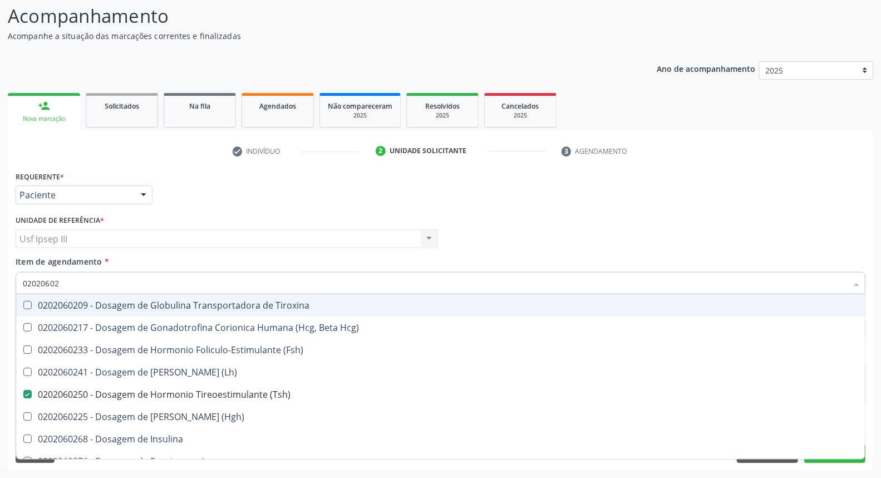
type input "0202060"
checkbox \(Tsh\) "false"
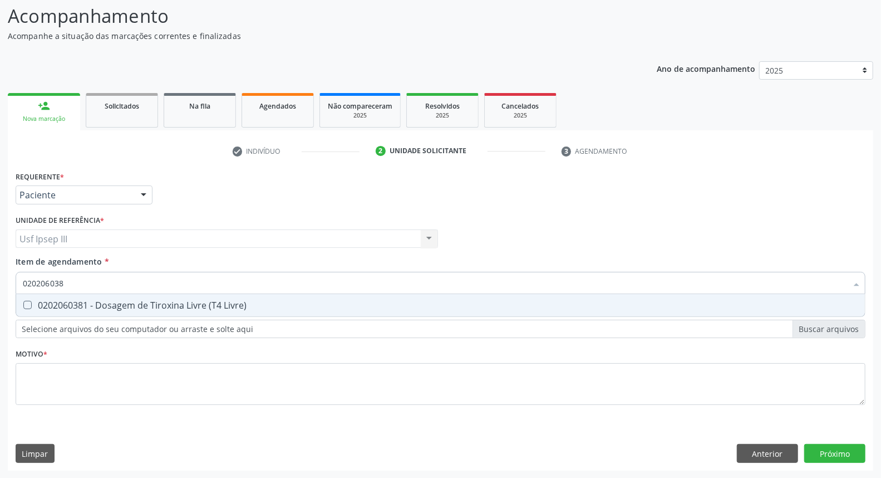
type input "0202060381"
click at [128, 308] on div "0202060381 - Dosagem de Tiroxina Livre (T4 Livre)" at bounding box center [441, 305] width 836 height 9
checkbox Livre\) "true"
type input "02020603"
checkbox Livre\) "false"
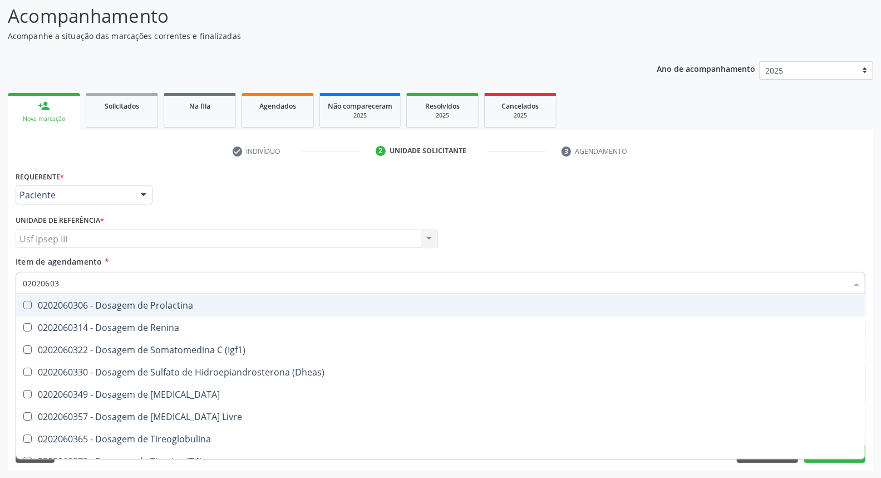
type input "0202060"
checkbox Livre\) "false"
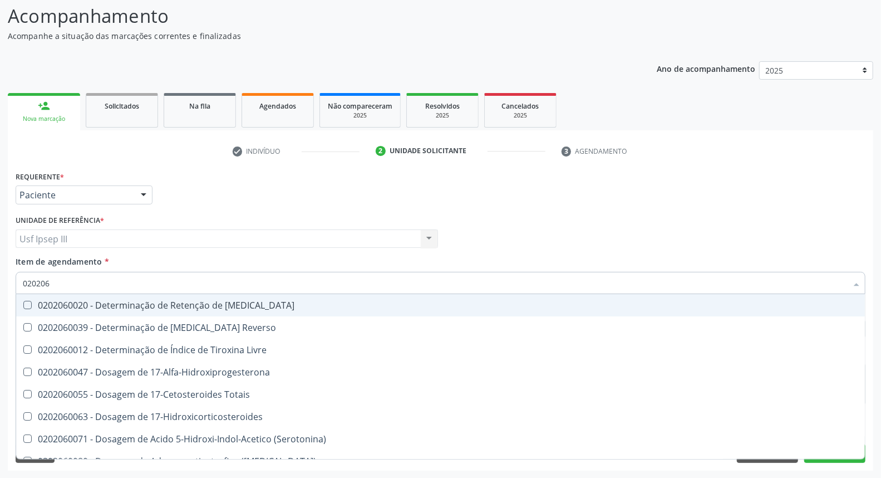
type input "02020"
checkbox \(Tsh\) "false"
checkbox Livre\) "false"
checkbox \(T3\) "true"
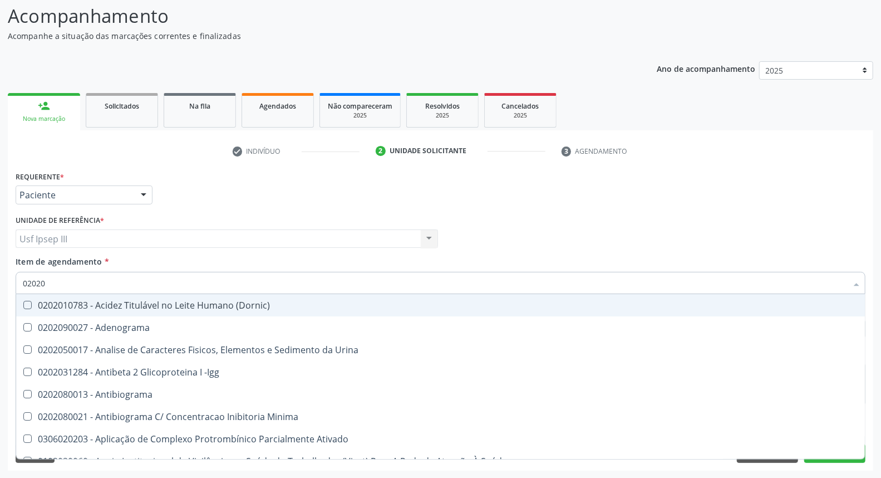
type input "020203"
checkbox Identificação "false"
checkbox Dosagens\) "false"
checkbox Anti-Achr "true"
checkbox Calcio "true"
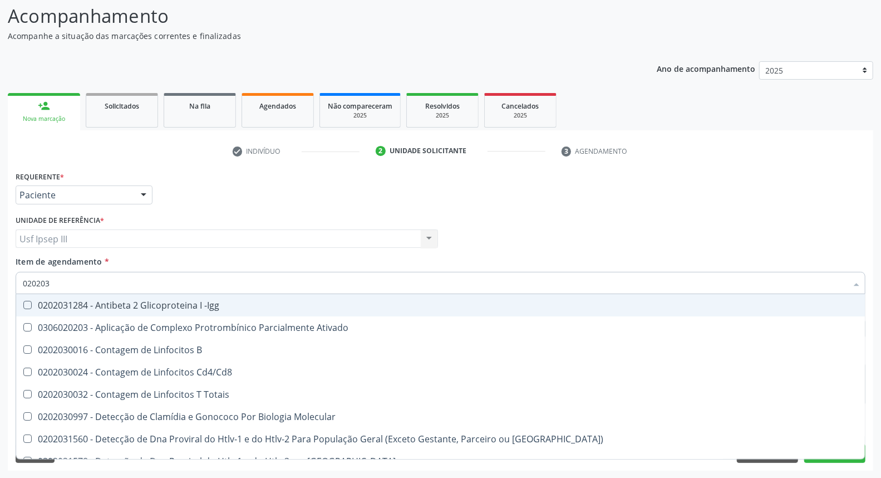
type input "0202030"
checkbox \(Ro\) "true"
checkbox Antiespermatozoides "true"
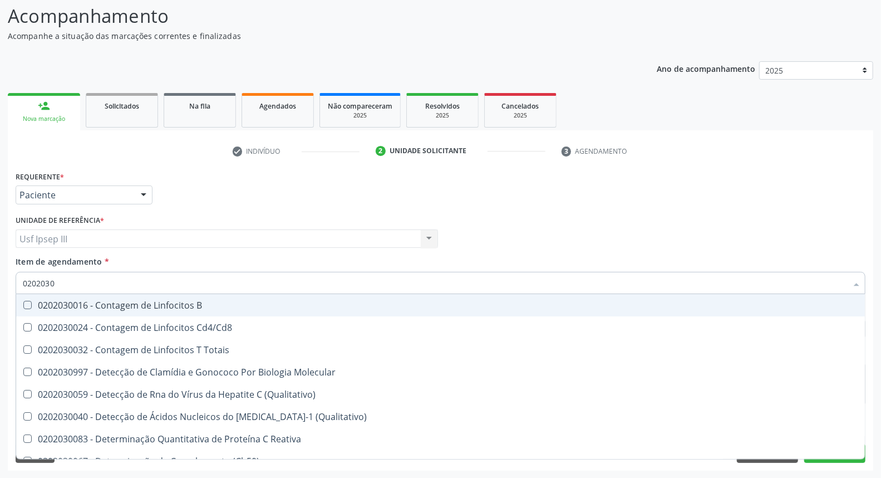
type input "02020307"
checkbox Reativa "true"
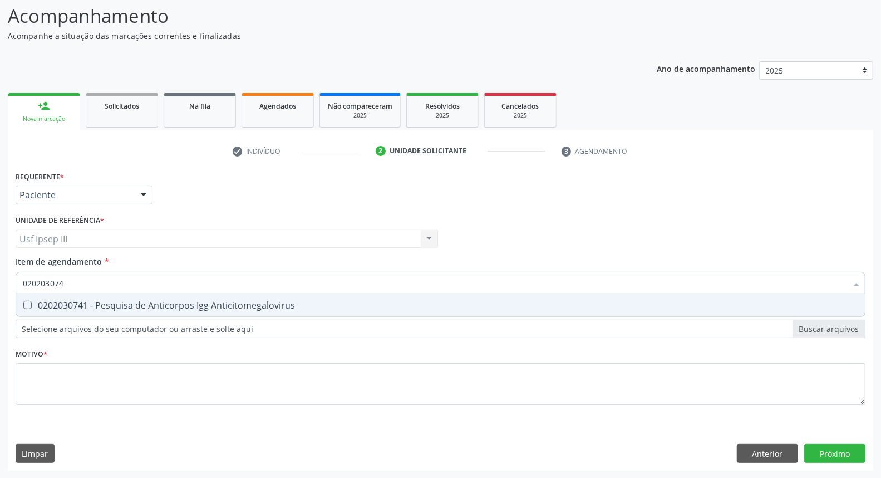
type input "0202030741"
click at [128, 308] on div "0202030741 - Pesquisa de Anticorpos Igg Anticitomegalovirus" at bounding box center [441, 305] width 836 height 9
checkbox Anticitomegalovirus "true"
type input "02020307"
checkbox Anticitomegalovirus "false"
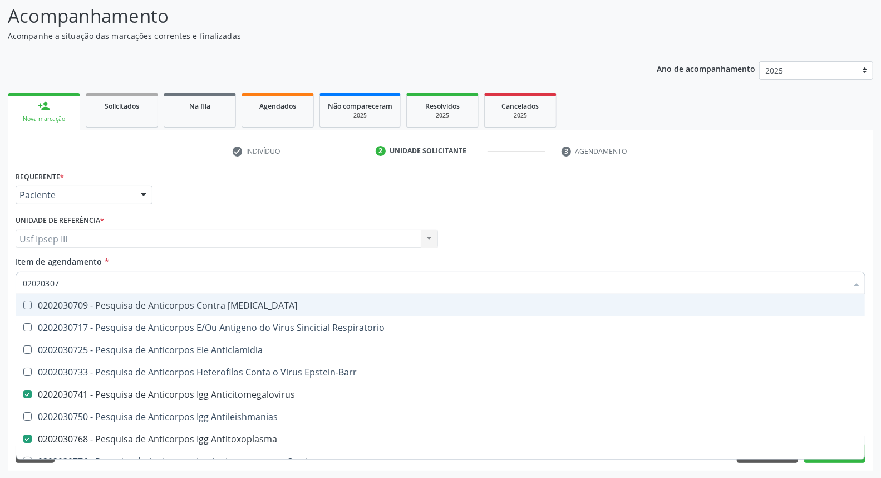
type input "0202030"
checkbox Anticitomegalovirus "false"
checkbox Antitoxoplasma "false"
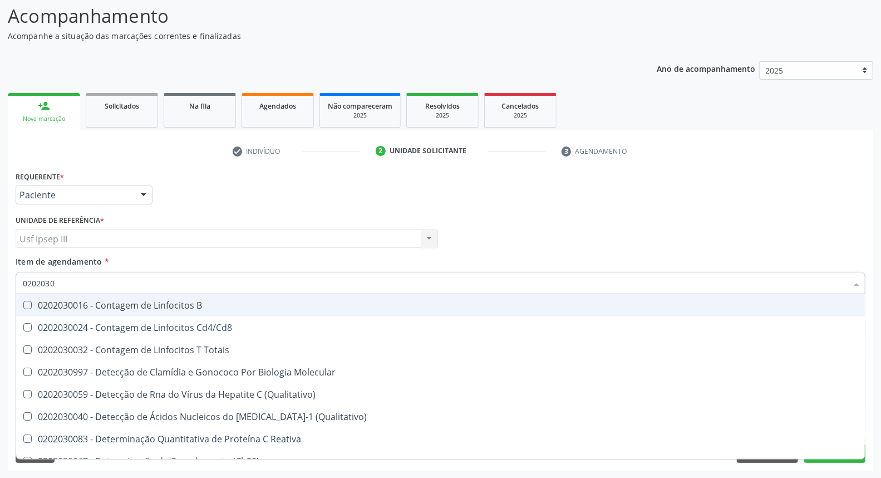
type input "02020308"
checkbox \(Ch50\) "true"
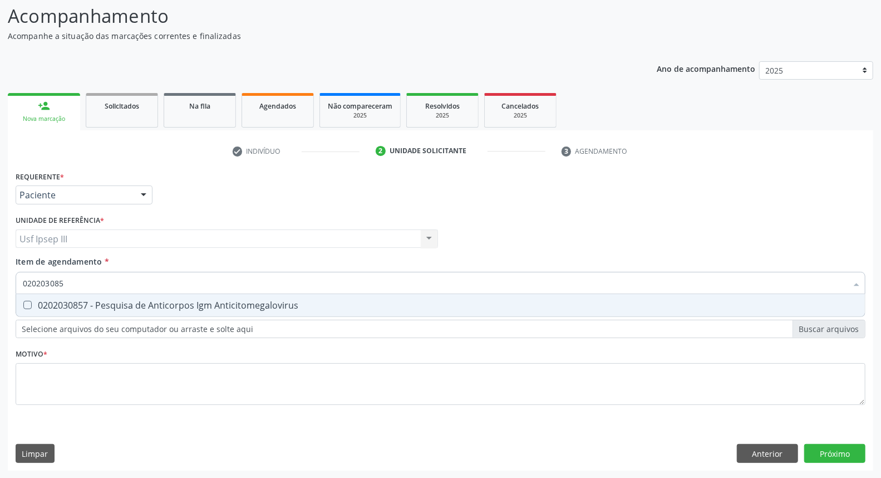
type input "0202030857"
click at [128, 308] on div "0202030857 - Pesquisa de Anticorpos Igm Anticitomegalovirus" at bounding box center [441, 305] width 836 height 9
checkbox Anticitomegalovirus "true"
type input "02020308"
checkbox Anticitomegalovirus "false"
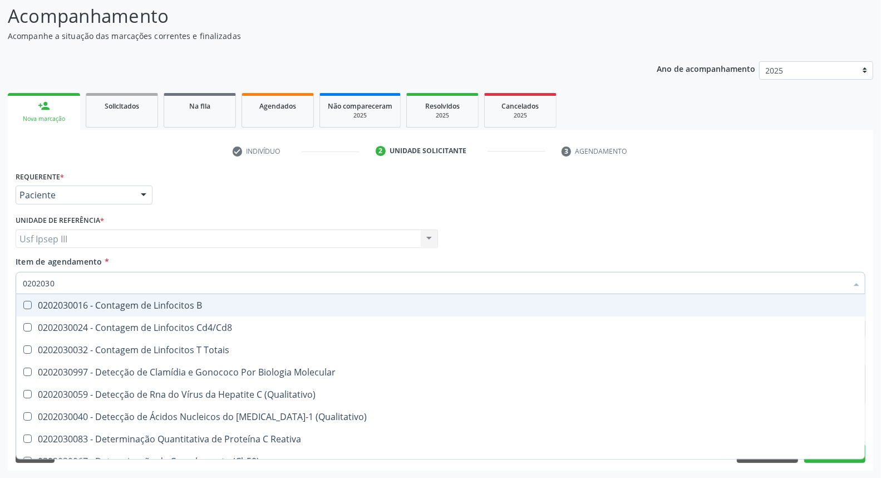
type input "02020308"
checkbox \(Qualitativo\) "true"
checkbox \(Ch50\) "true"
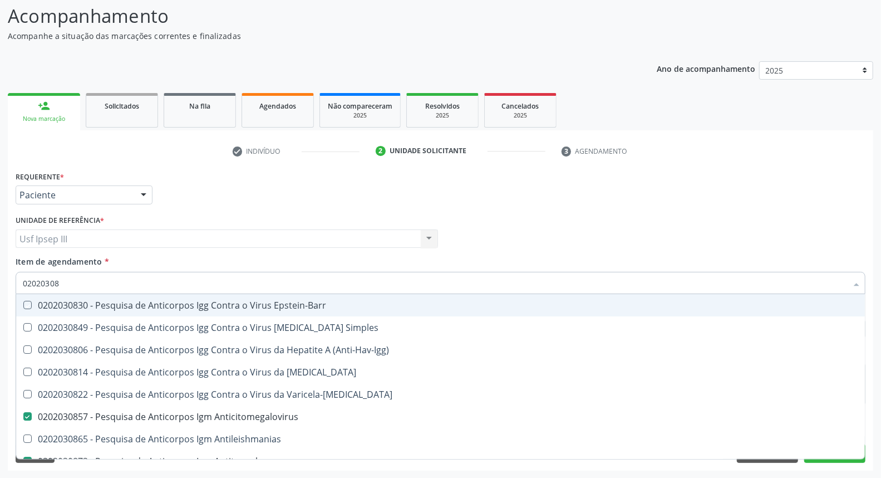
type input "020203085"
checkbox Epstein-Barr "true"
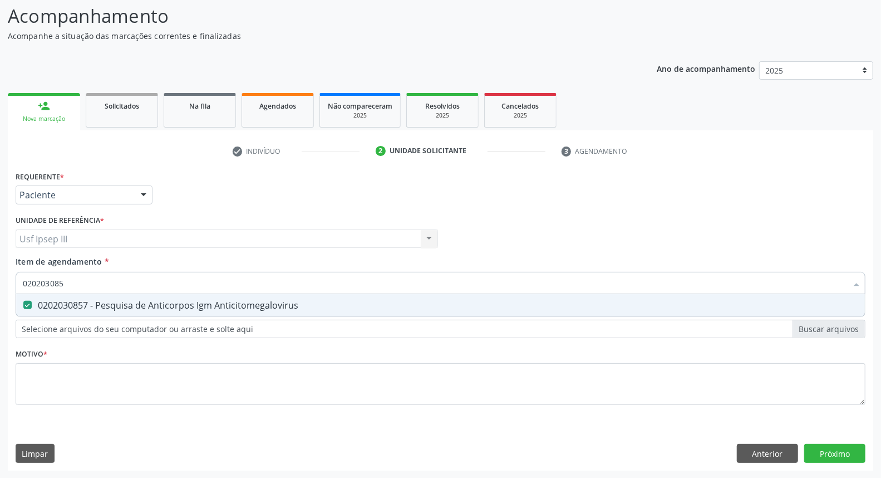
type input "02020308"
checkbox Anticitomegalovirus "false"
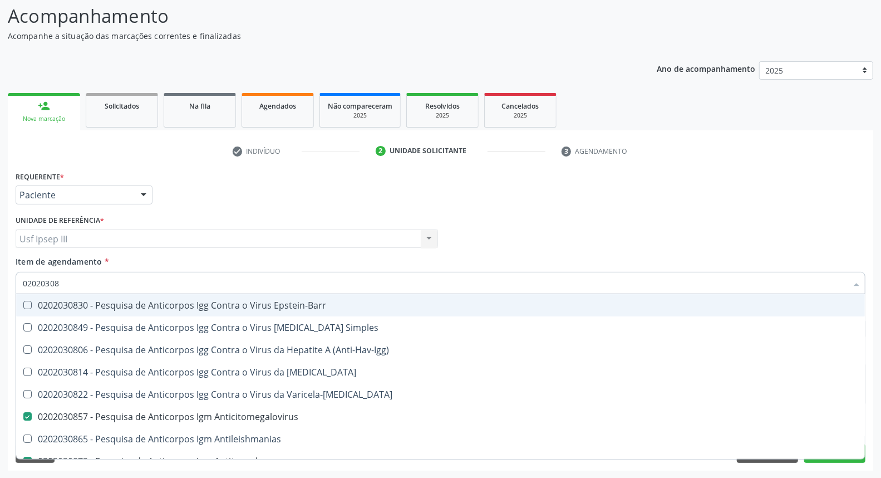
type input "0202030"
checkbox Anticitomegalovirus "false"
checkbox Antitoxoplasma "false"
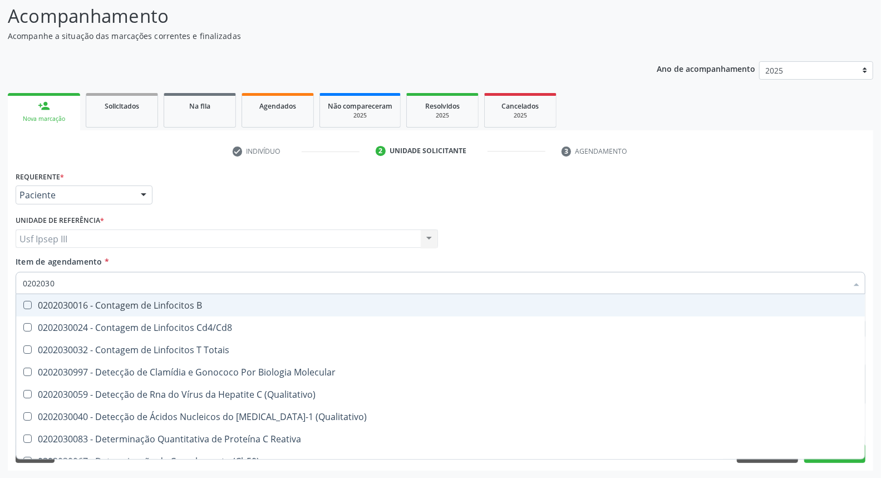
type input "020203"
checkbox Anticitomegalovirus "false"
checkbox Antitoxoplasma "false"
checkbox Anticitomegalovirus "false"
checkbox Antitoxoplasma "false"
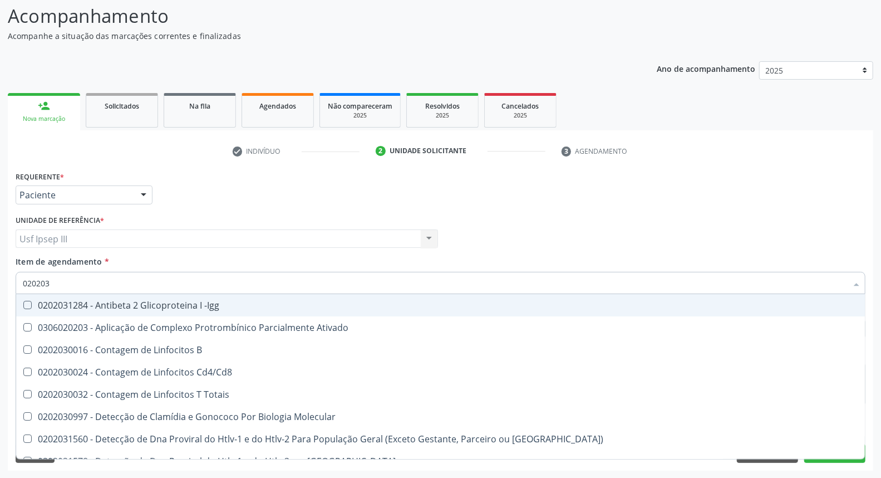
type input "02020"
checkbox Sirolimo "true"
checkbox Proteinas "true"
checkbox Anticitomegalovirus "false"
checkbox Antitoxoplasma "false"
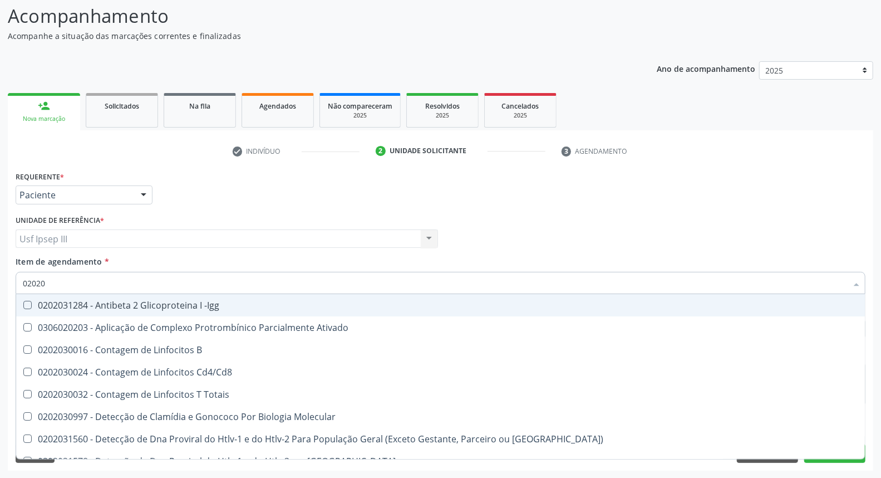
checkbox Anticitomegalovirus "false"
checkbox Antitoxoplasma "false"
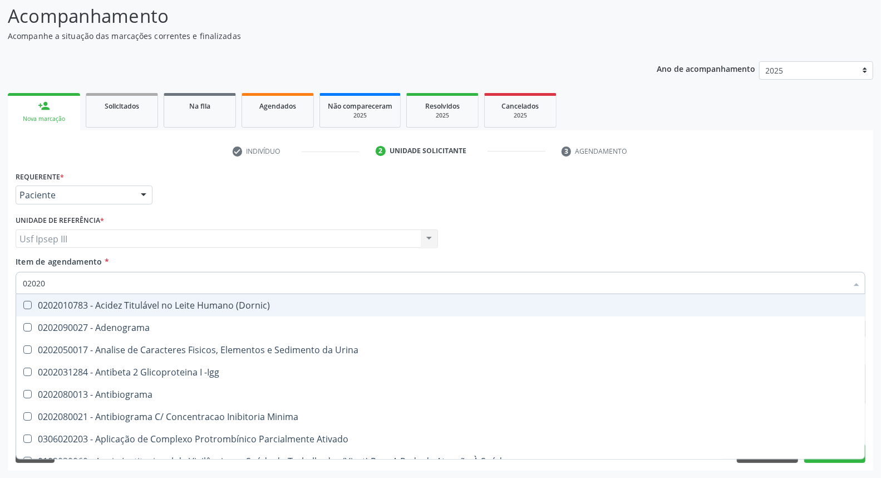
type input "020202"
checkbox Identificação "false"
checkbox Dosagens\) "false"
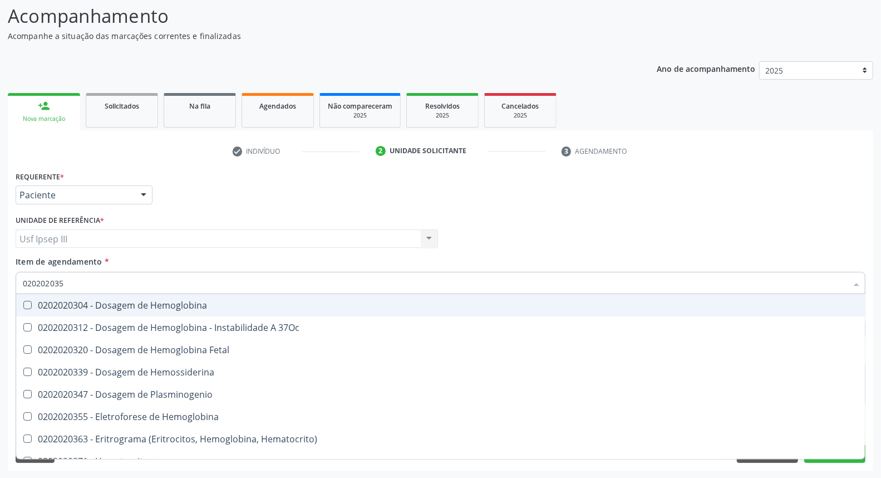
type input "0202020355"
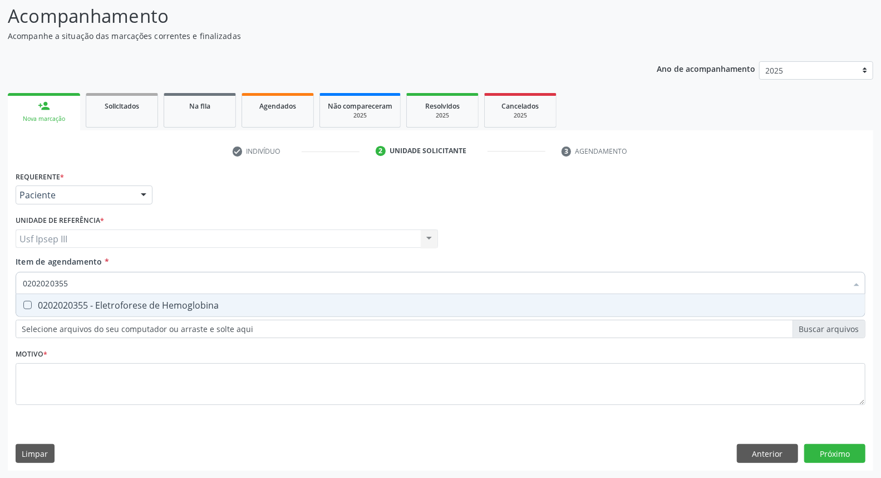
click at [128, 308] on div "0202020355 - Eletroforese de Hemoglobina" at bounding box center [441, 305] width 836 height 9
checkbox Hemoglobina "true"
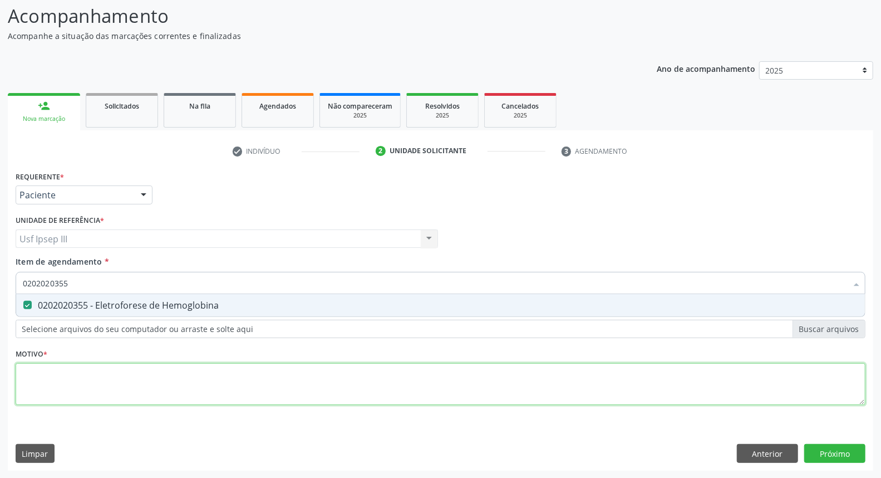
click at [64, 369] on div "Requerente * Paciente Profissional de Saúde Paciente Nenhum resultado encontrad…" at bounding box center [441, 294] width 850 height 252
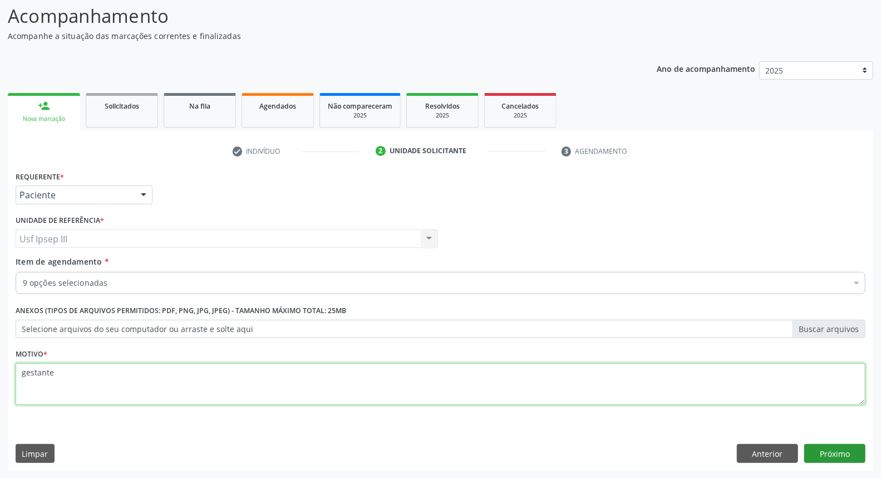
type textarea "gestante"
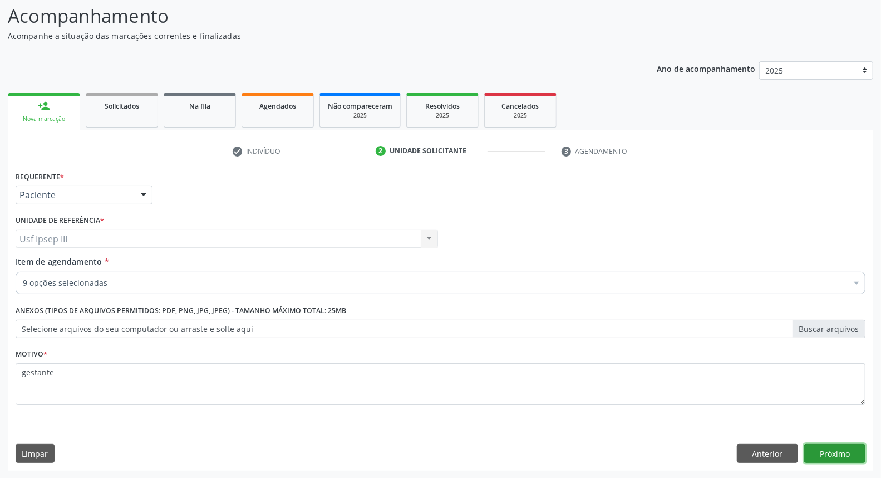
click at [832, 447] on button "Próximo" at bounding box center [834, 453] width 61 height 19
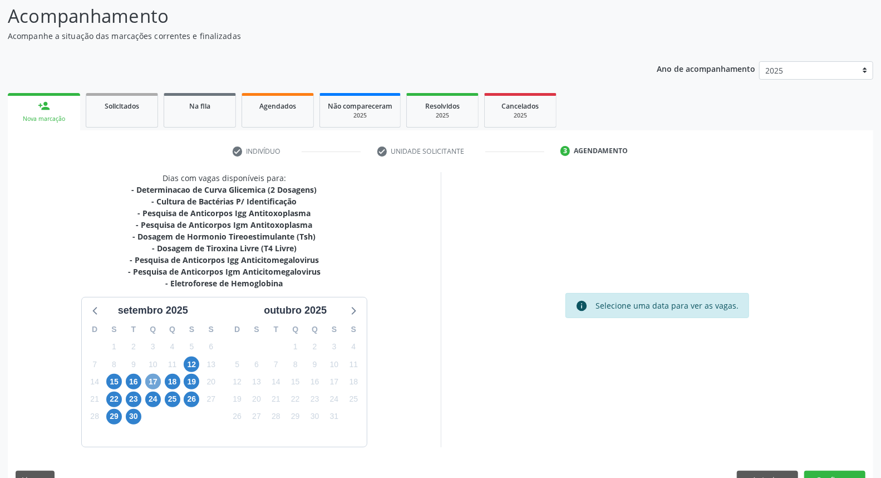
click at [154, 375] on span "17" at bounding box center [153, 382] width 16 height 16
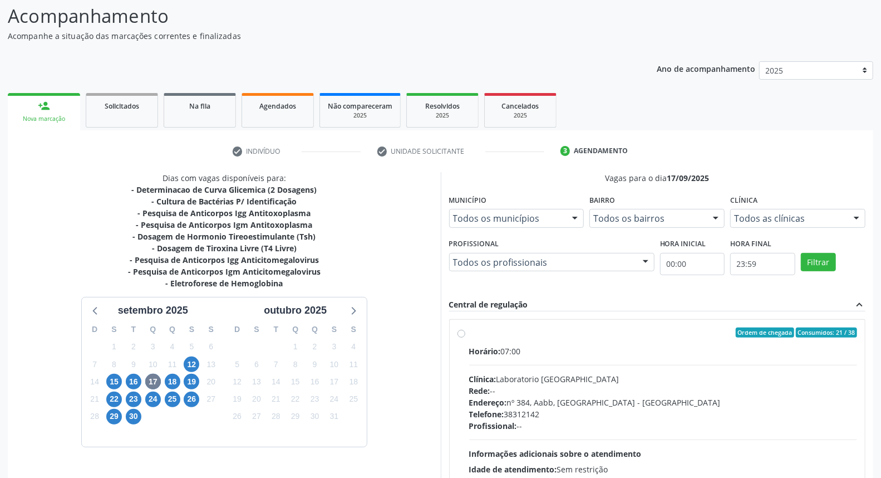
click at [581, 401] on div "Endereço: nº 384, Aabb, [GEOGRAPHIC_DATA] - [GEOGRAPHIC_DATA]" at bounding box center [663, 402] width 389 height 12
click at [465, 337] on input "Ordem de chegada Consumidos: 21 / 38 Horário: 07:00 Clínica: Laboratorio Sao Fr…" at bounding box center [462, 332] width 8 height 10
radio input "true"
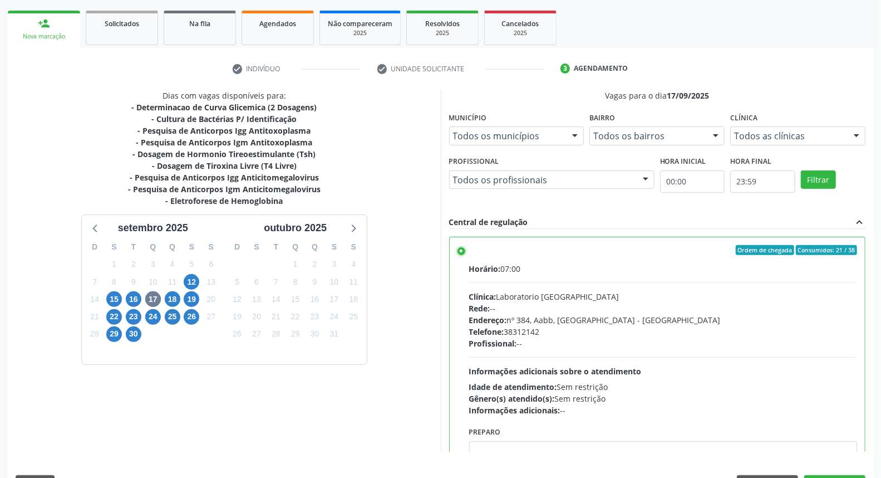
scroll to position [186, 0]
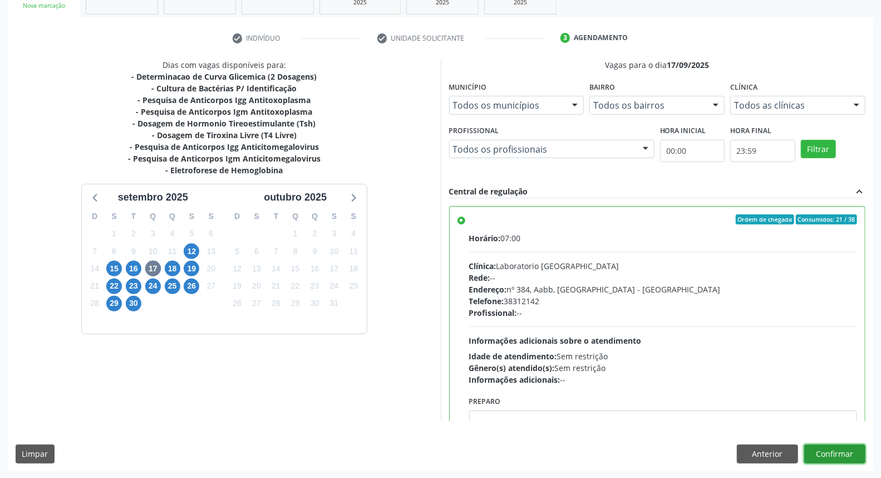
click at [838, 455] on button "Confirmar" at bounding box center [834, 453] width 61 height 19
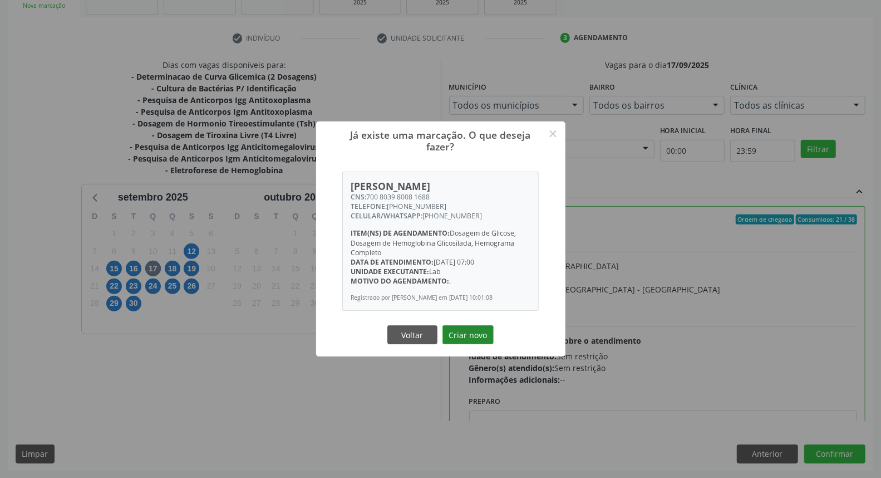
click at [475, 340] on button "Criar novo" at bounding box center [468, 334] width 51 height 19
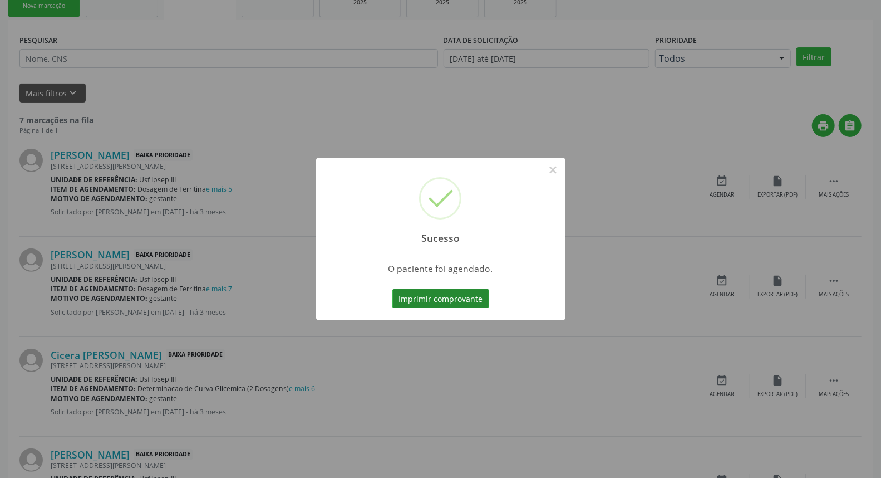
scroll to position [0, 0]
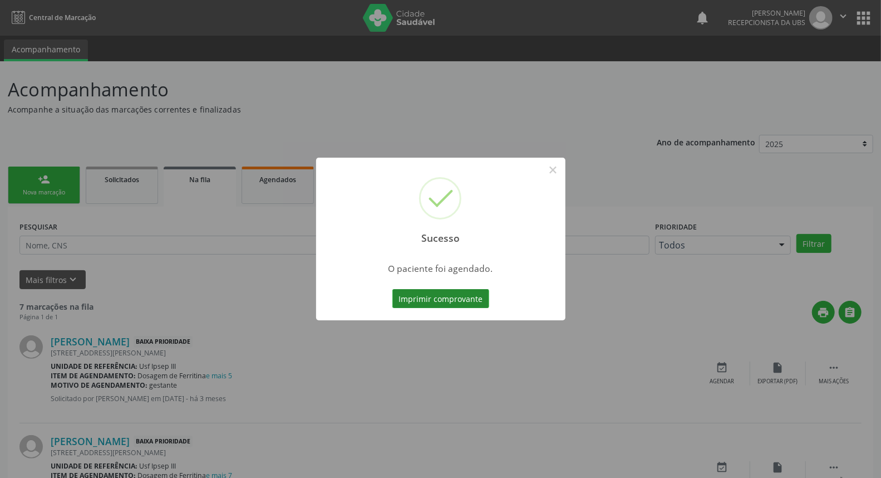
click at [469, 300] on button "Imprimir comprovante" at bounding box center [440, 298] width 97 height 19
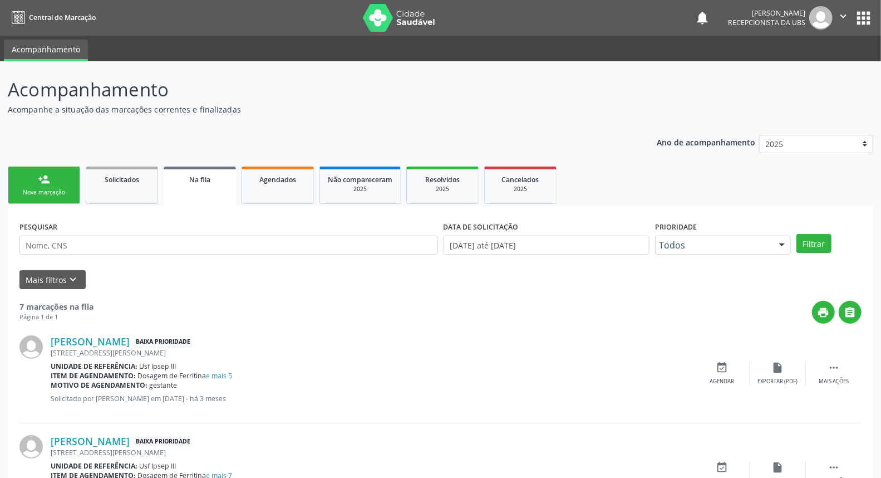
click at [30, 181] on link "person_add Nova marcação" at bounding box center [44, 184] width 72 height 37
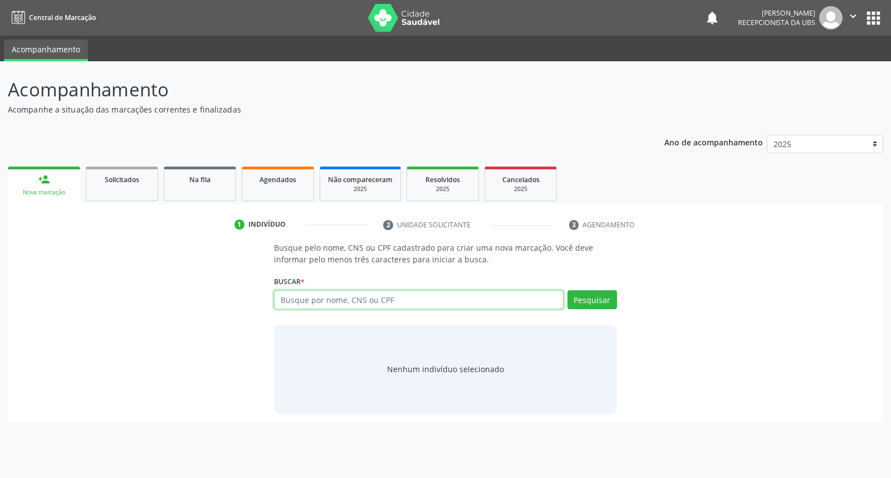
click at [340, 295] on input "text" at bounding box center [418, 299] width 289 height 19
type input "paulo targino de souza"
click at [583, 296] on button "Pesquisar" at bounding box center [592, 299] width 50 height 19
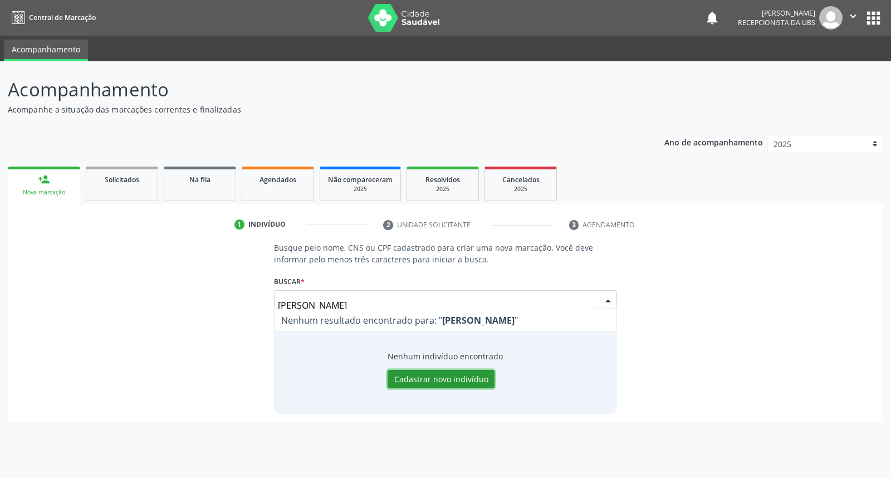
click at [453, 376] on button "Cadastrar novo indivíduo" at bounding box center [440, 379] width 107 height 19
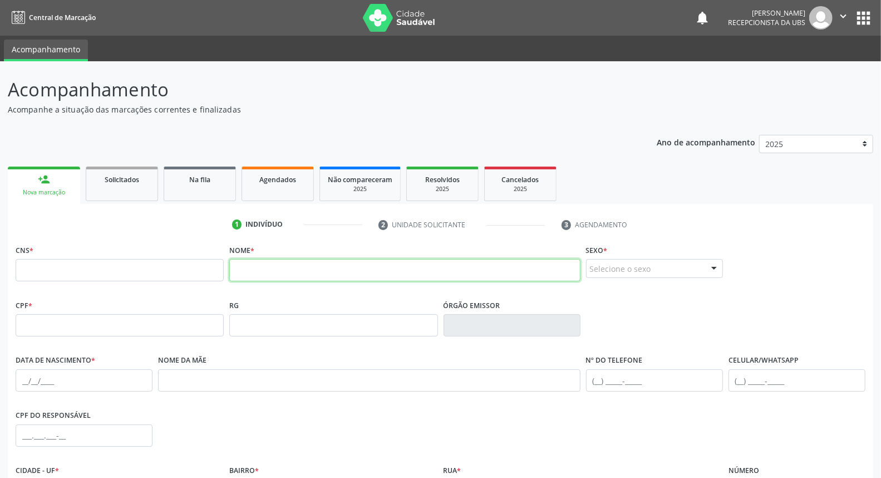
click at [307, 271] on input "text" at bounding box center [404, 270] width 351 height 22
type input "paulo targino de souza"
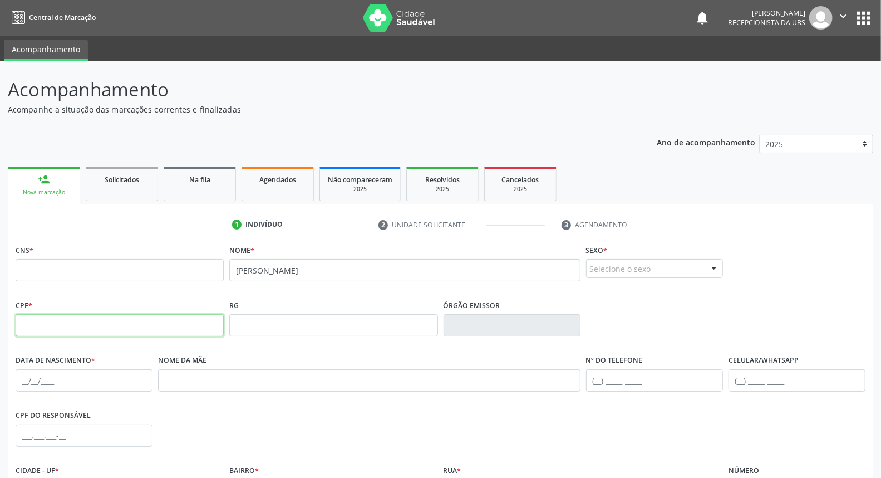
click at [177, 323] on input "text" at bounding box center [120, 325] width 208 height 22
type input "239.173.184-15"
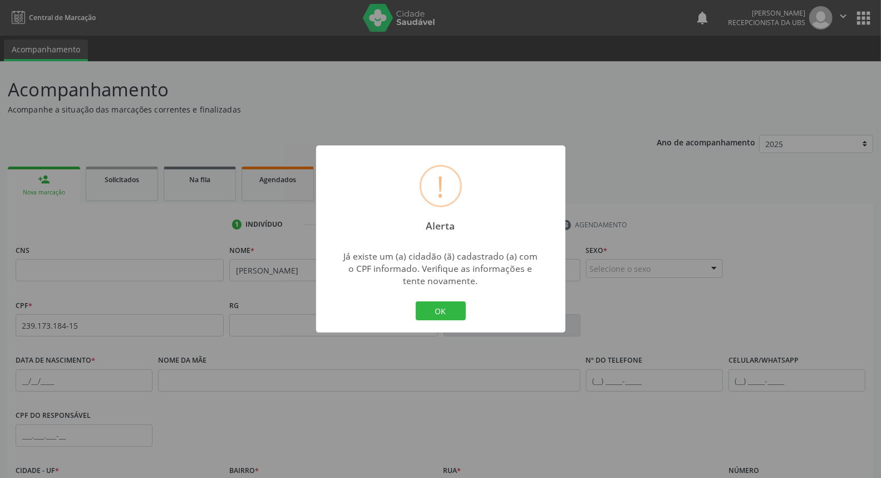
click at [711, 264] on div "! Alerta × Já existe um (a) cidadão (ã) cadastrado (a) com o CPF informado. Ver…" at bounding box center [440, 239] width 881 height 478
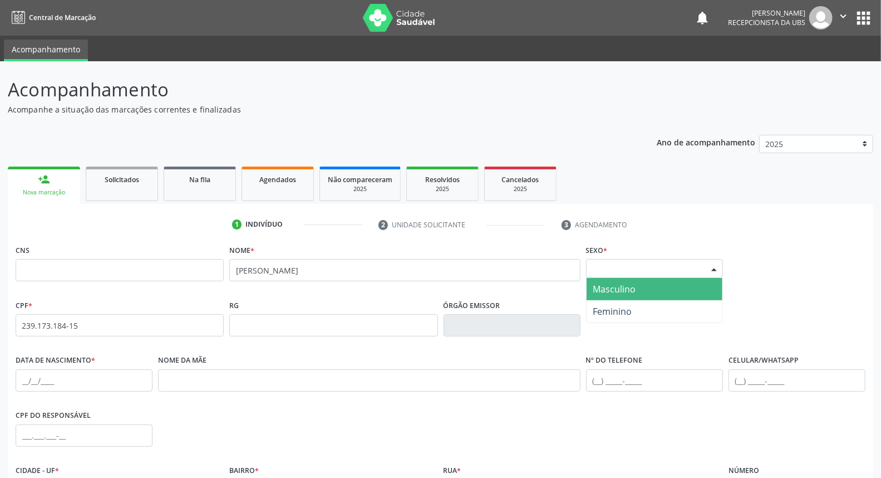
click at [711, 264] on div at bounding box center [714, 268] width 17 height 19
click at [640, 285] on span "Masculino" at bounding box center [655, 289] width 136 height 22
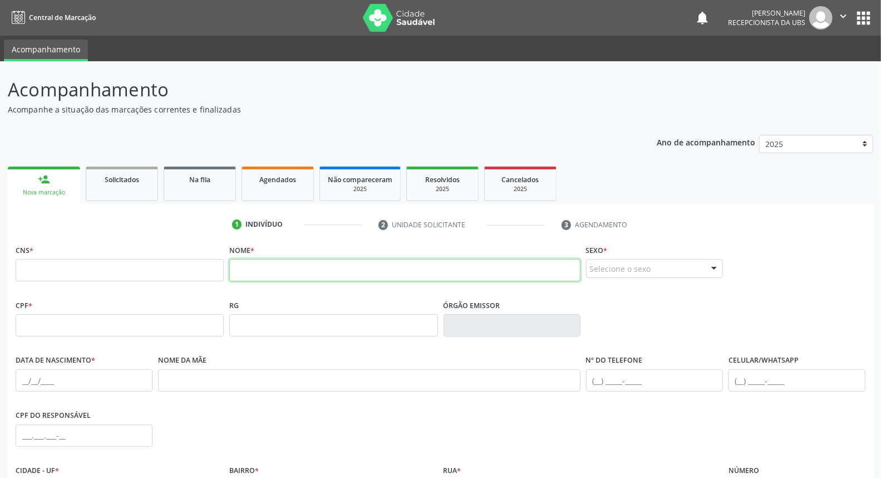
click at [253, 264] on input "text" at bounding box center [404, 270] width 351 height 22
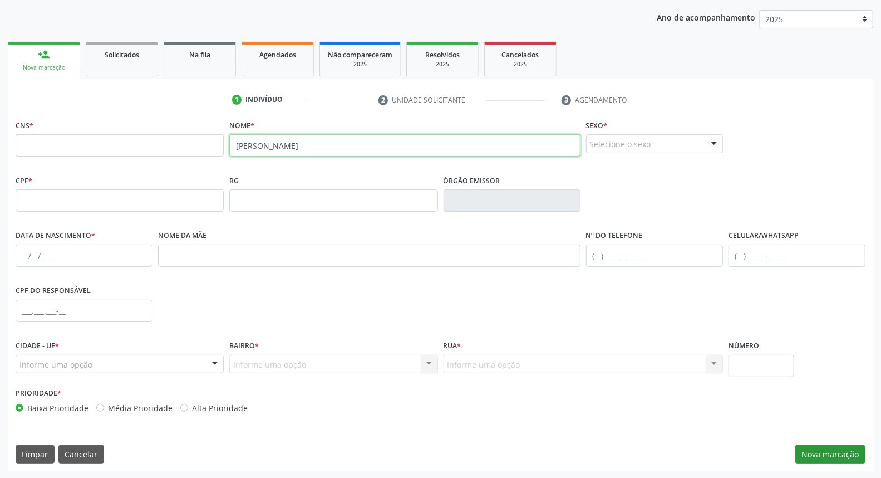
type input "maria do socorro souza dias"
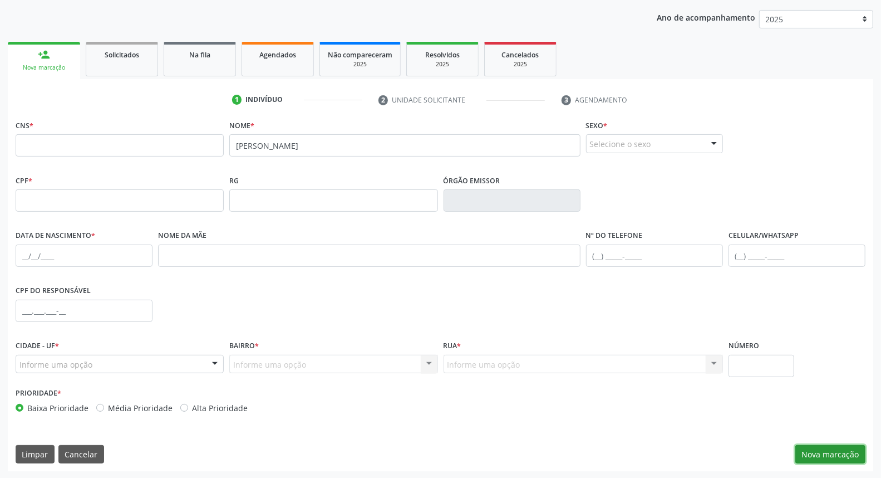
click at [817, 448] on button "Nova marcação" at bounding box center [831, 454] width 70 height 19
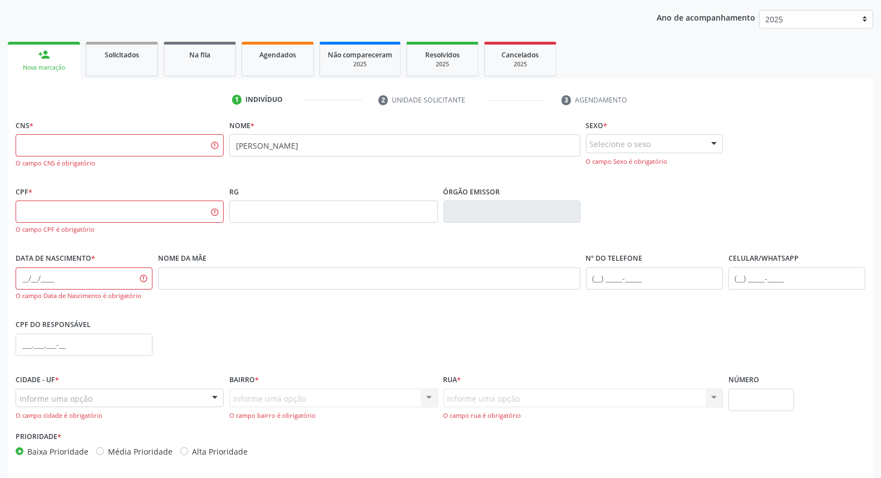
click at [48, 59] on div "person_add" at bounding box center [44, 54] width 12 height 12
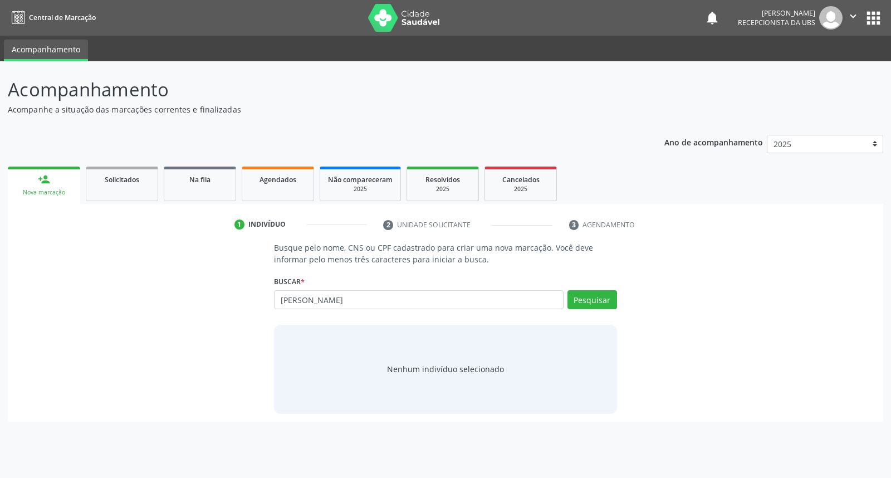
type input "[PERSON_NAME]"
type input "m"
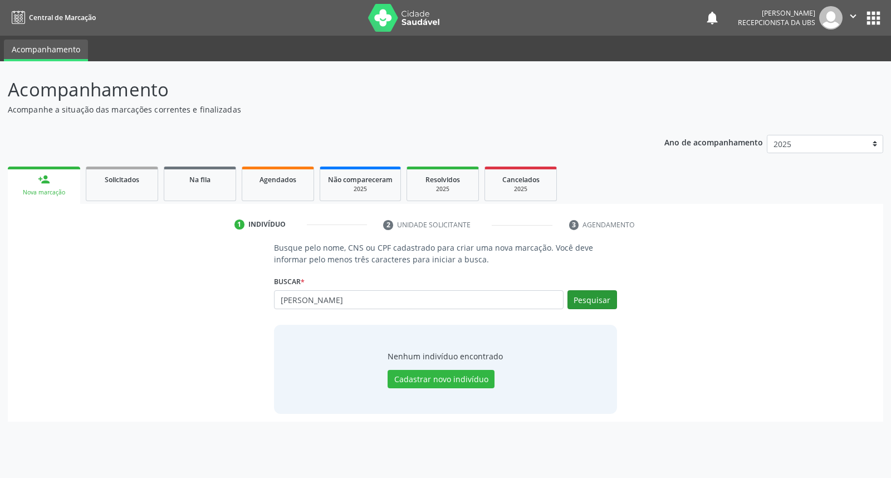
type input "[PERSON_NAME]"
click at [588, 305] on button "Pesquisar" at bounding box center [592, 299] width 50 height 19
type input "[PERSON_NAME]"
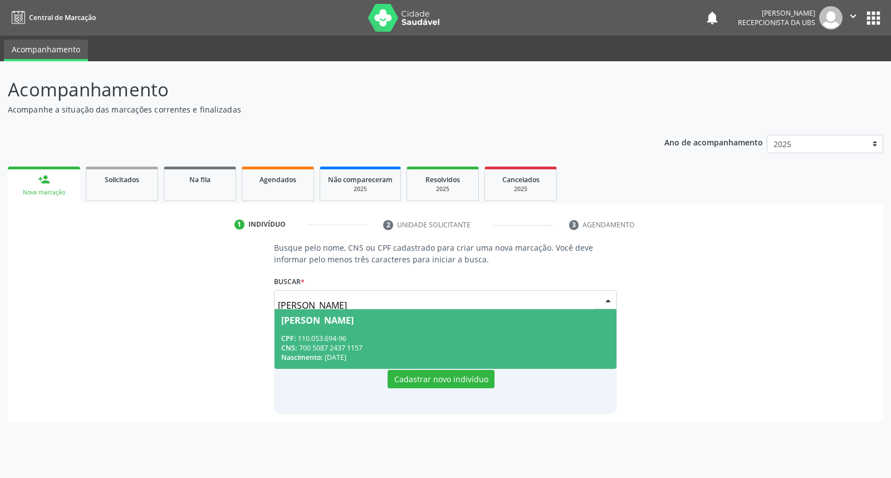
click at [527, 321] on div "[PERSON_NAME]" at bounding box center [445, 320] width 328 height 9
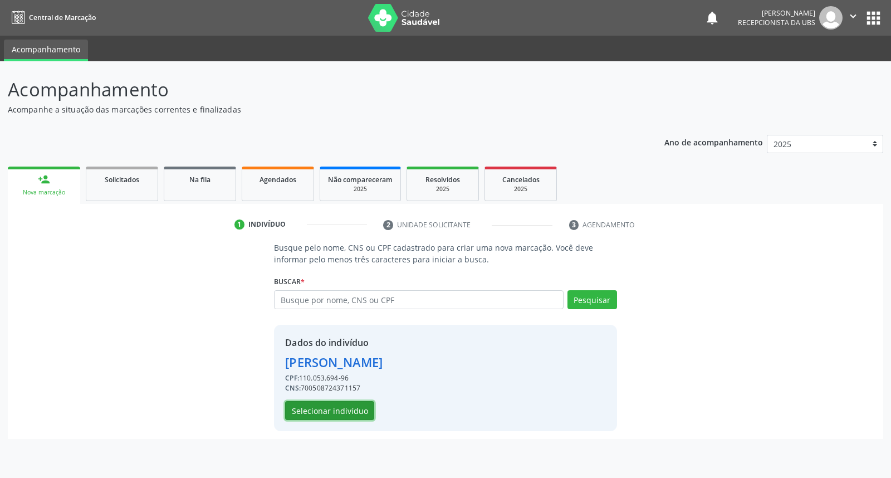
click at [340, 408] on button "Selecionar indivíduo" at bounding box center [329, 410] width 89 height 19
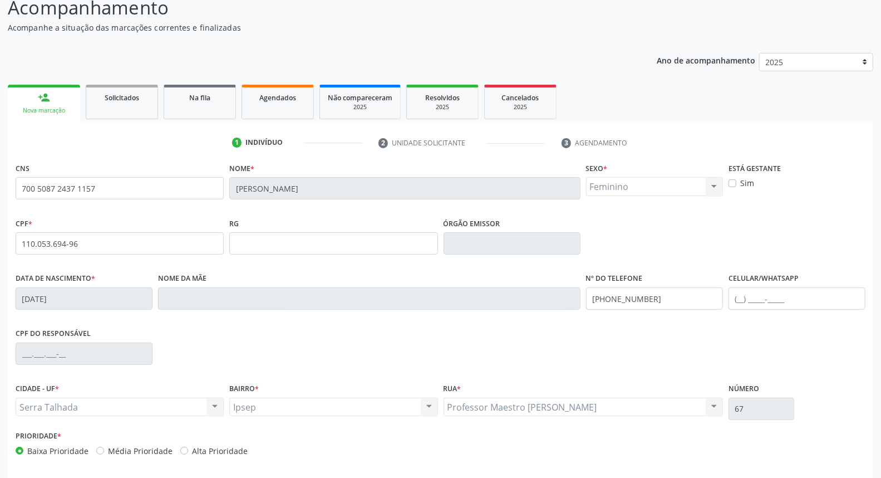
scroll to position [125, 0]
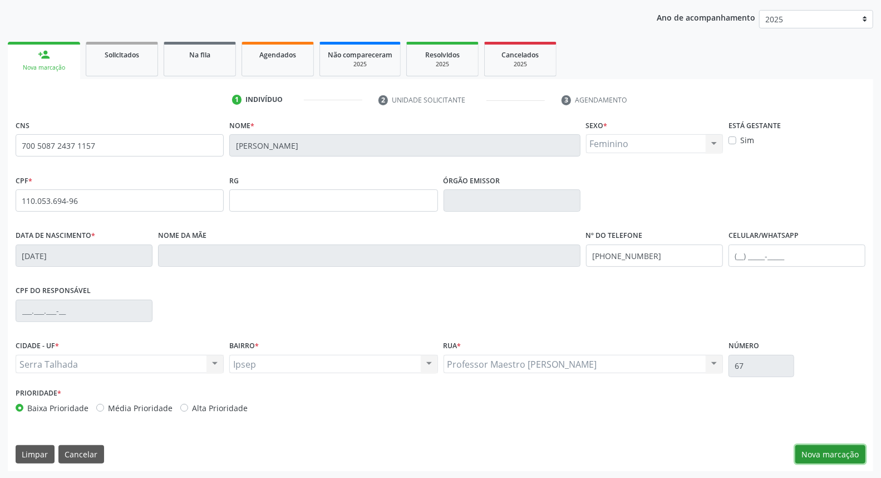
click at [824, 446] on button "Nova marcação" at bounding box center [831, 454] width 70 height 19
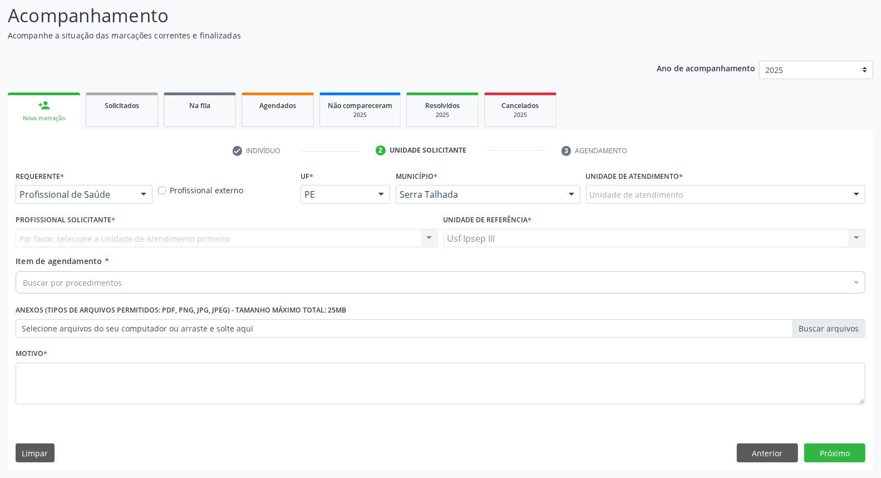
scroll to position [73, 0]
click at [145, 197] on div at bounding box center [143, 195] width 17 height 19
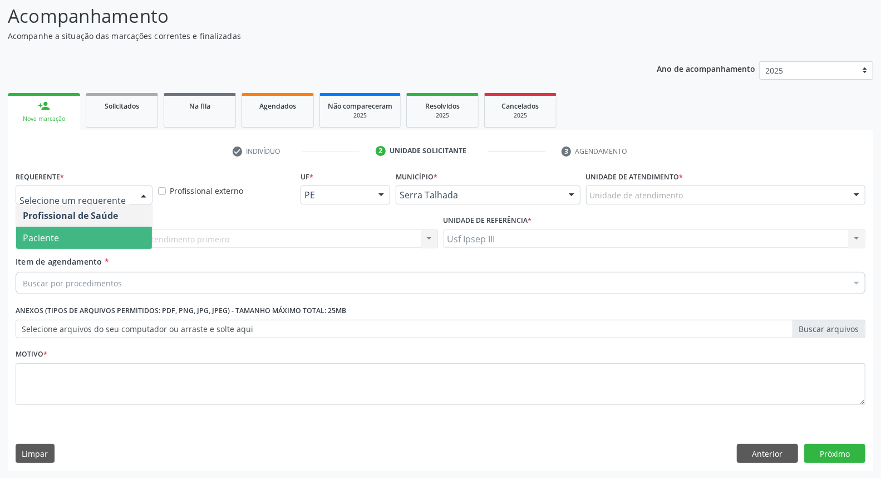
click at [136, 228] on span "Paciente" at bounding box center [84, 238] width 136 height 22
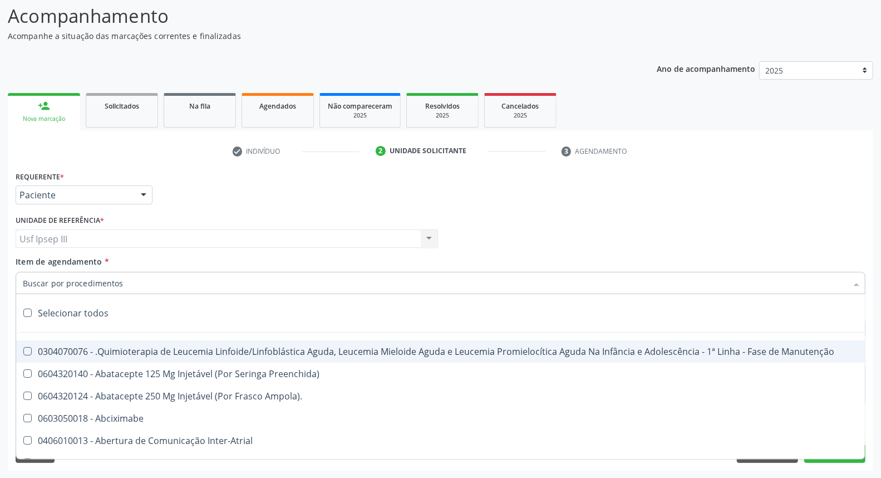
click at [132, 279] on div at bounding box center [441, 283] width 850 height 22
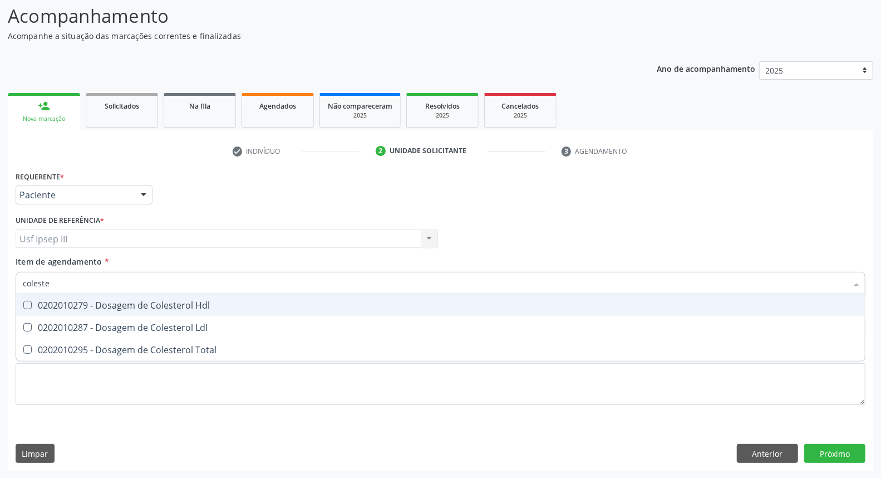
type input "colester"
click at [131, 296] on span "0202010279 - Dosagem de Colesterol Hdl" at bounding box center [440, 305] width 849 height 22
checkbox Hdl "true"
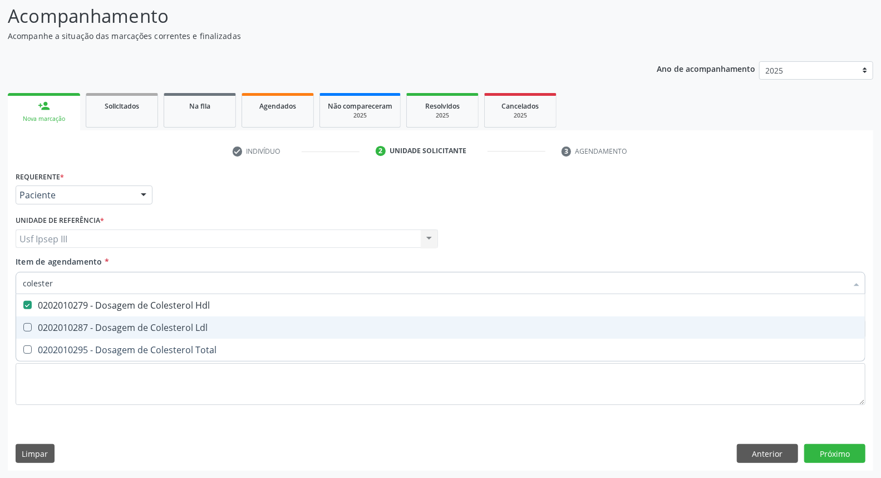
click at [129, 335] on span "0202010287 - Dosagem de Colesterol Ldl" at bounding box center [440, 327] width 849 height 22
checkbox Ldl "true"
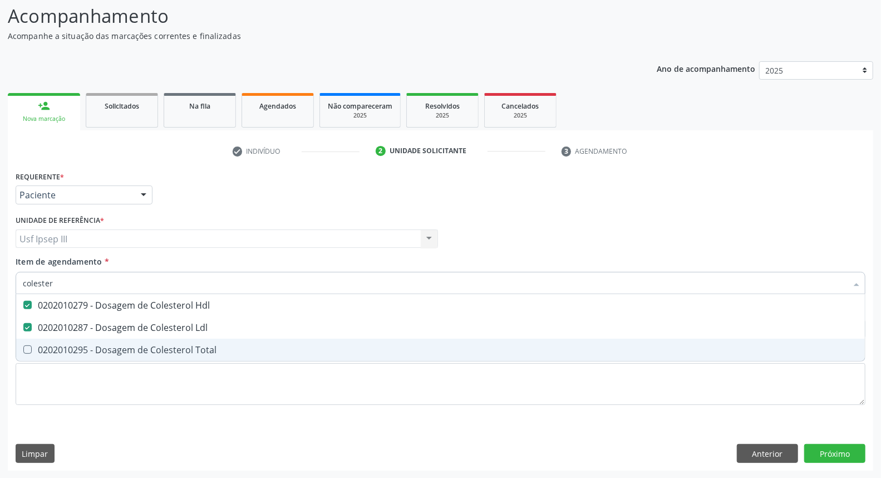
click at [129, 349] on div "0202010295 - Dosagem de Colesterol Total" at bounding box center [441, 349] width 836 height 9
checkbox Total "true"
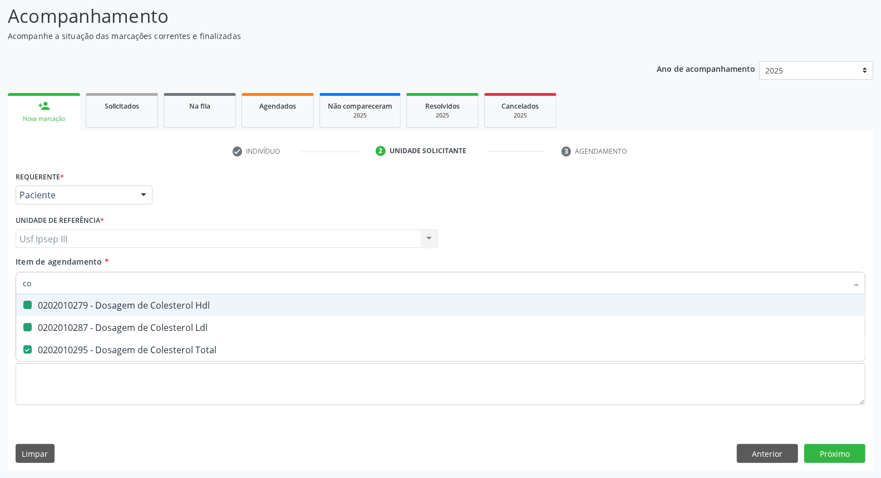
type input "c"
checkbox Hdl "false"
checkbox Ldl "false"
checkbox Total "false"
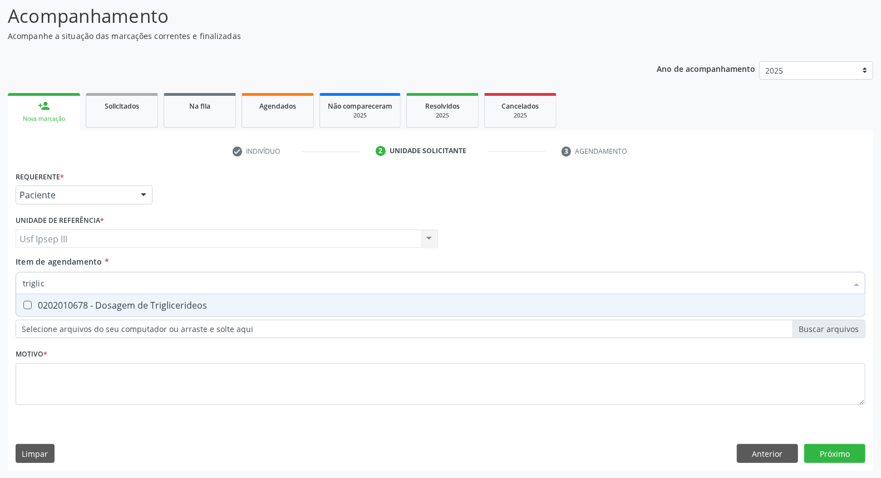
type input "triglice"
click at [125, 297] on span "0202010678 - Dosagem de Triglicerideos" at bounding box center [440, 305] width 849 height 22
checkbox Triglicerideos "true"
type input "t"
checkbox Triglicerideos "false"
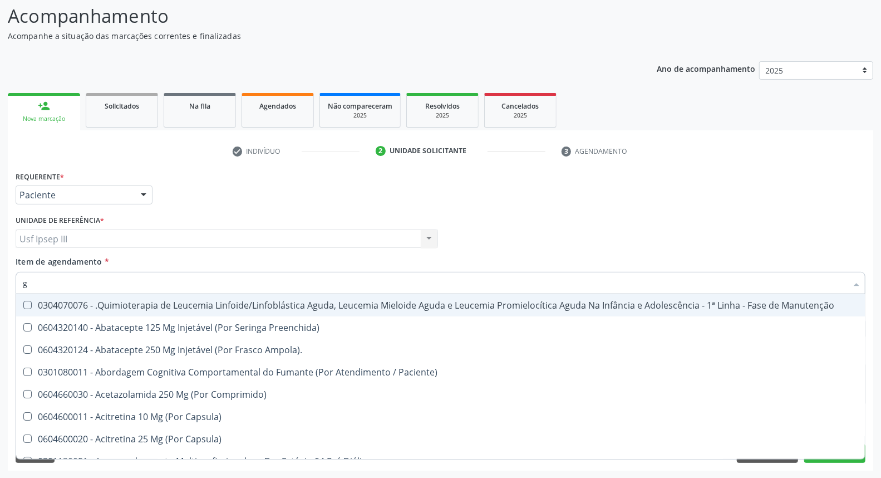
type input "gl"
checkbox Pé "true"
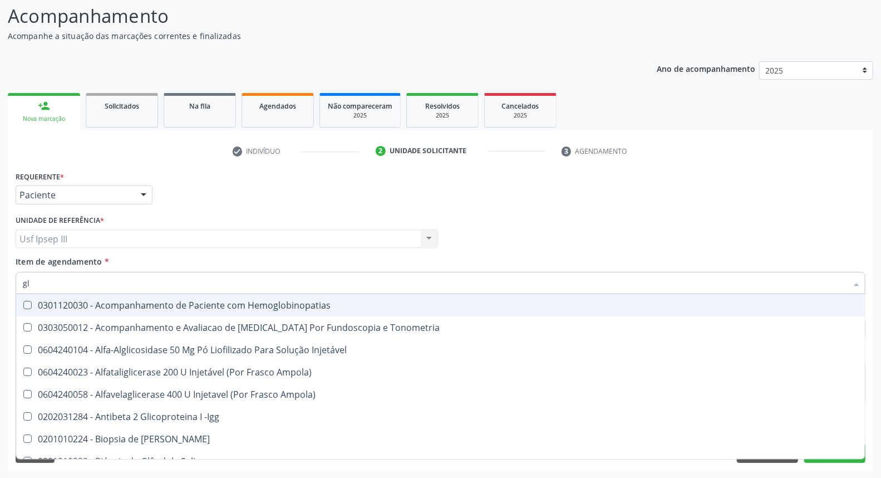
type input "gli"
checkbox Glomerular "true"
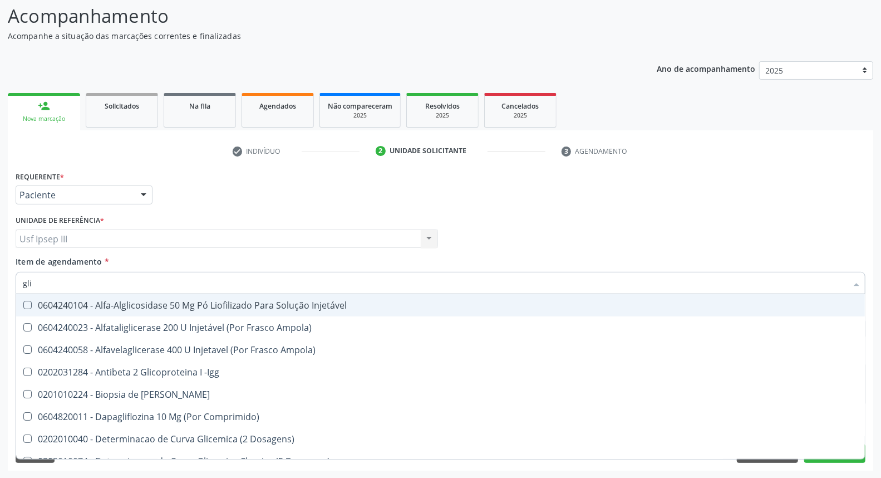
type input "glic"
checkbox Derrames "true"
checkbox Triglicerideos "false"
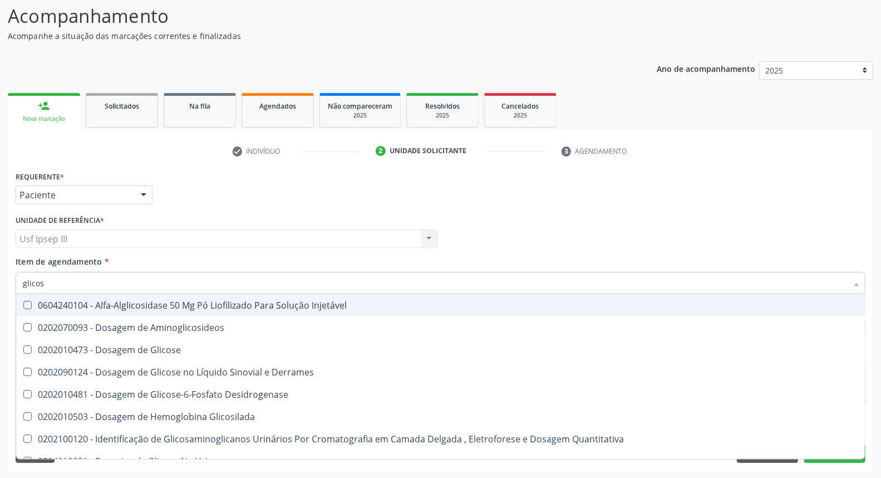
type input "glicose"
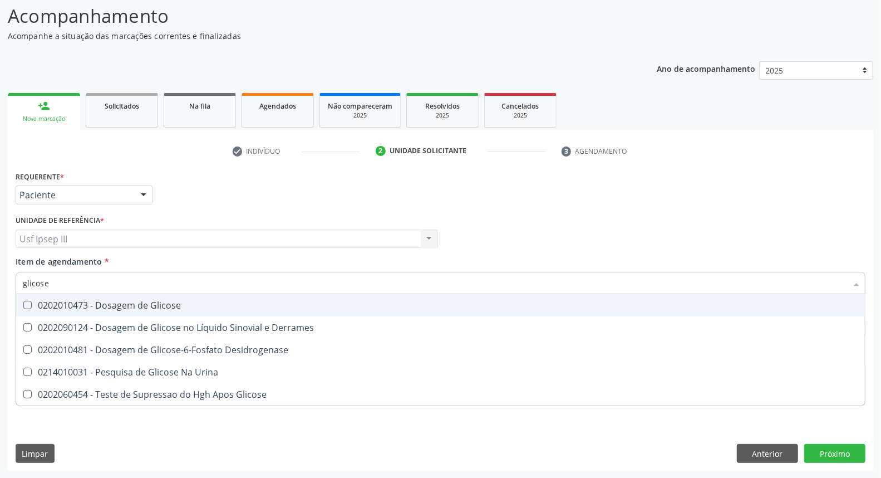
click at [125, 297] on span "0202010473 - Dosagem de Glicose" at bounding box center [440, 305] width 849 height 22
checkbox Glicose "true"
type input "glicos"
checkbox Glicose "false"
checkbox Desidrogenase "true"
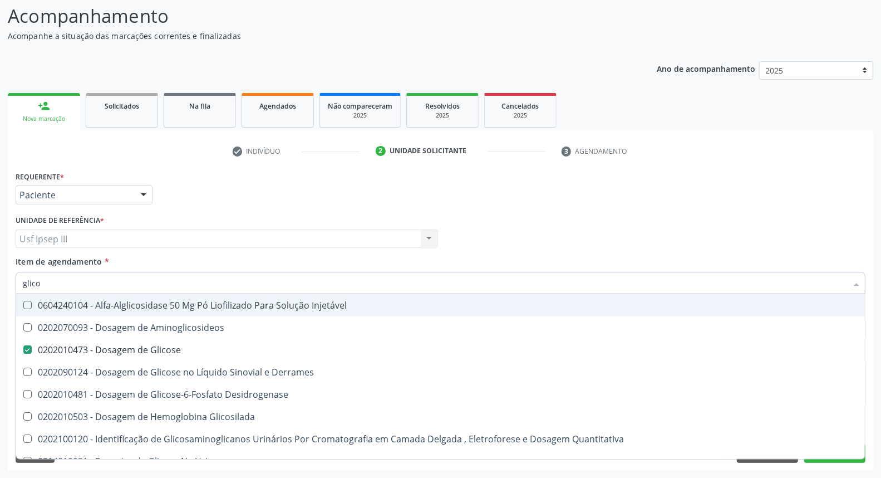
type input "glic"
checkbox Glicose "false"
checkbox Glicosilada "false"
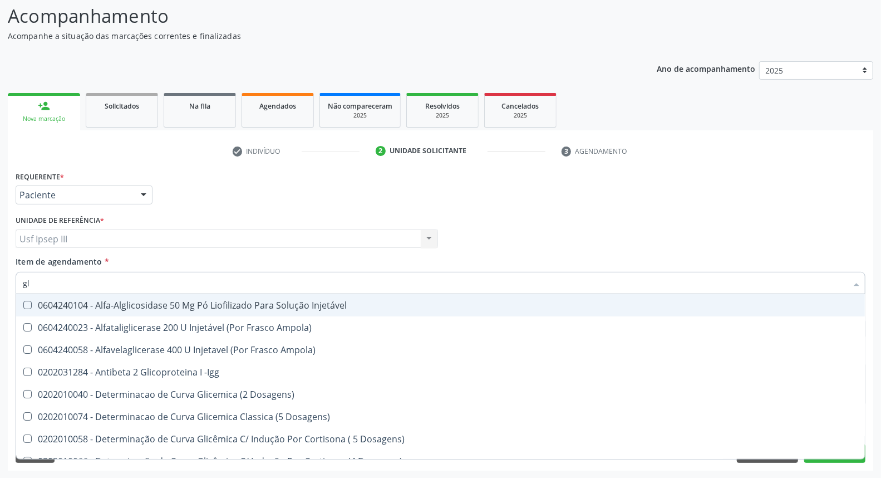
type input "g"
checkbox Glicose "false"
checkbox Glicosilada "false"
checkbox Triglicerideos "false"
checkbox Delgada\) "false"
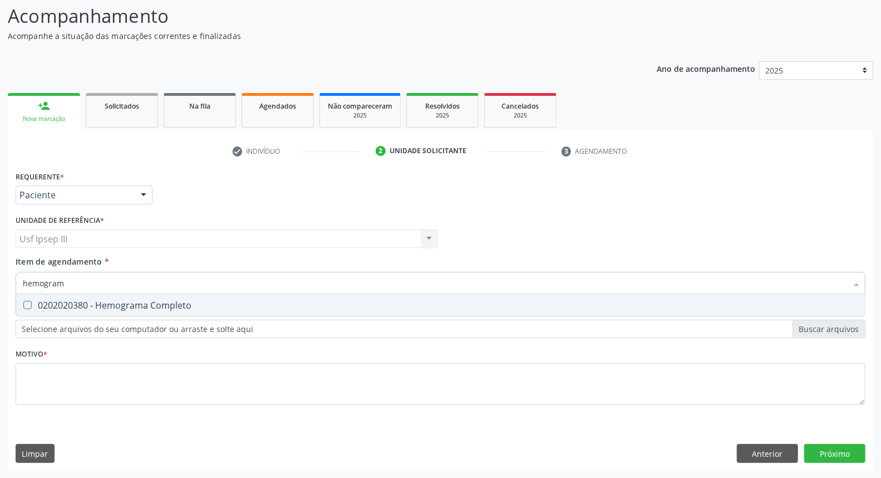
type input "hemograma"
click at [125, 297] on span "0202020380 - Hemograma Completo" at bounding box center [440, 305] width 849 height 22
checkbox Completo "true"
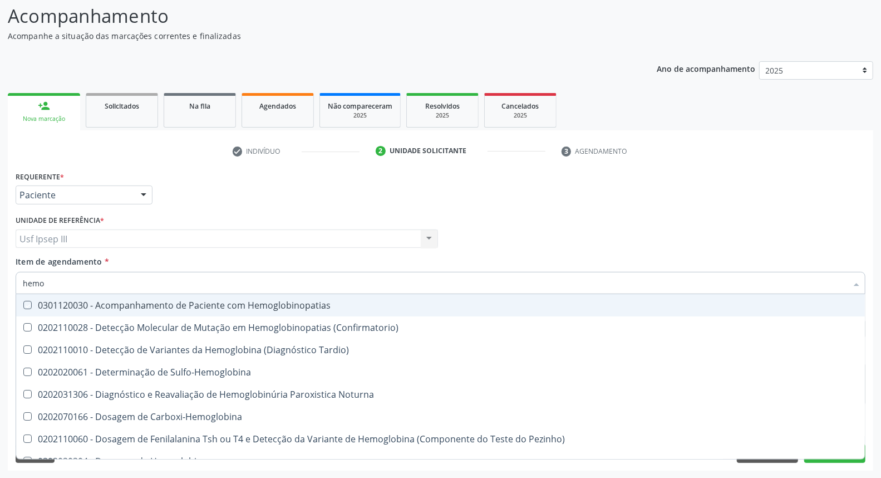
type input "hem"
checkbox Hemoglobinopatias "false"
checkbox Completo "false"
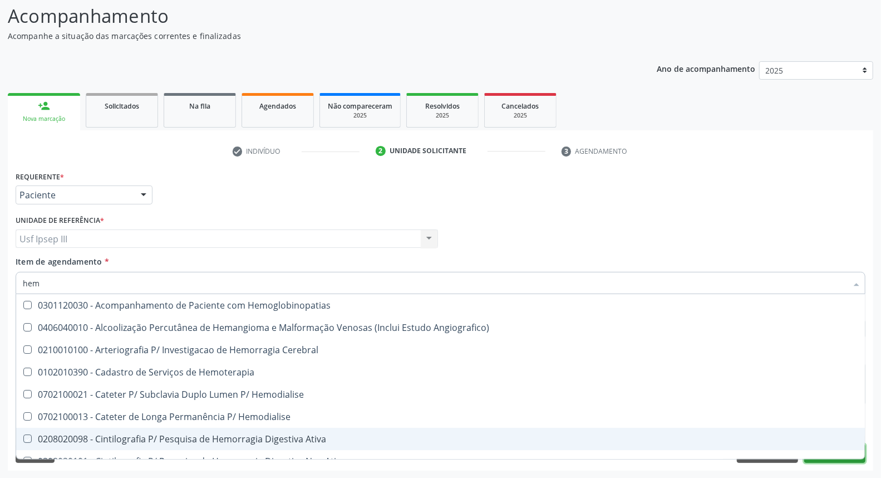
click at [831, 459] on button "Próximo" at bounding box center [834, 453] width 61 height 19
checkbox Angiografico\) "true"
checkbox Cerebral "true"
checkbox Hemoterapia "true"
checkbox Hemodialise "true"
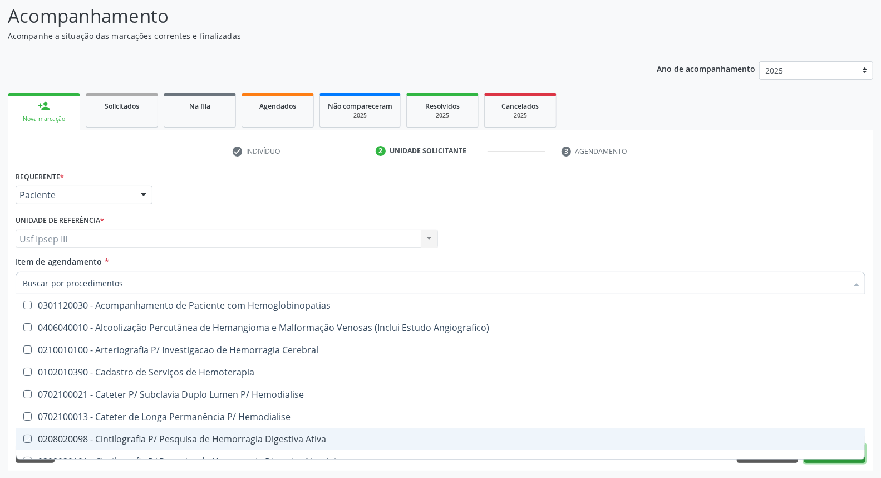
checkbox Hemodialise "true"
checkbox Ativa "true"
checkbox Completo "false"
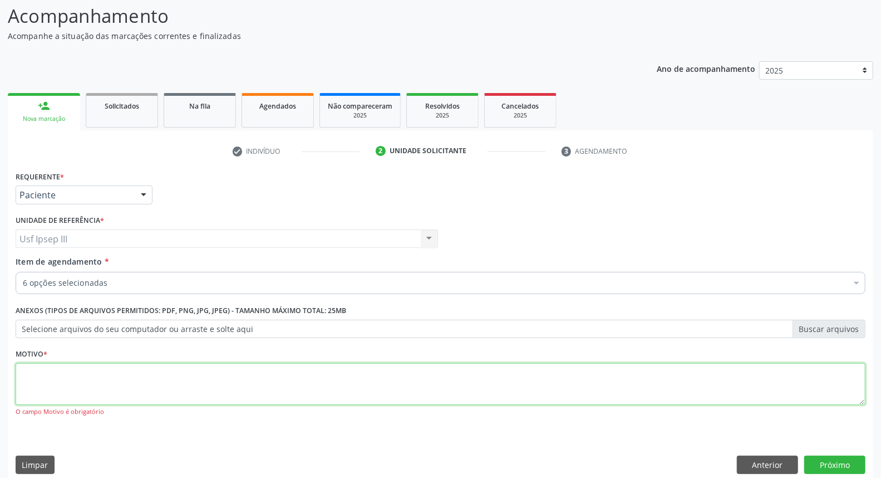
click at [294, 374] on textarea at bounding box center [441, 384] width 850 height 42
type textarea "."
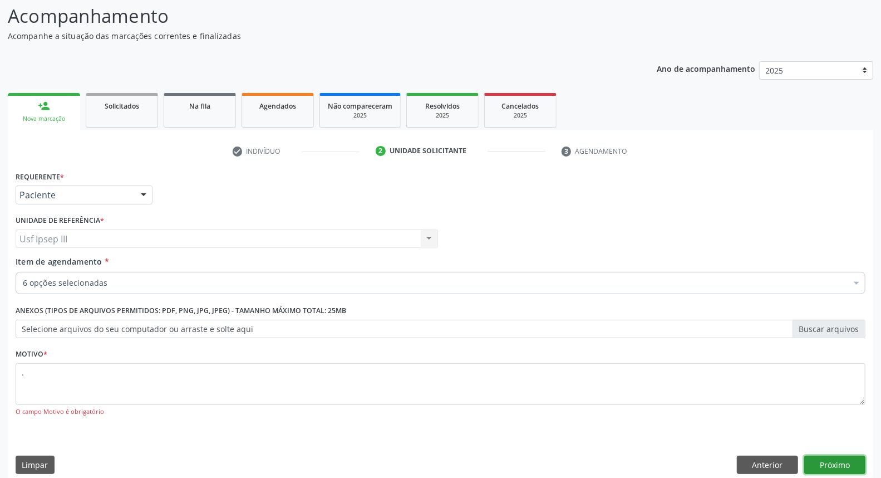
click at [846, 462] on button "Próximo" at bounding box center [834, 464] width 61 height 19
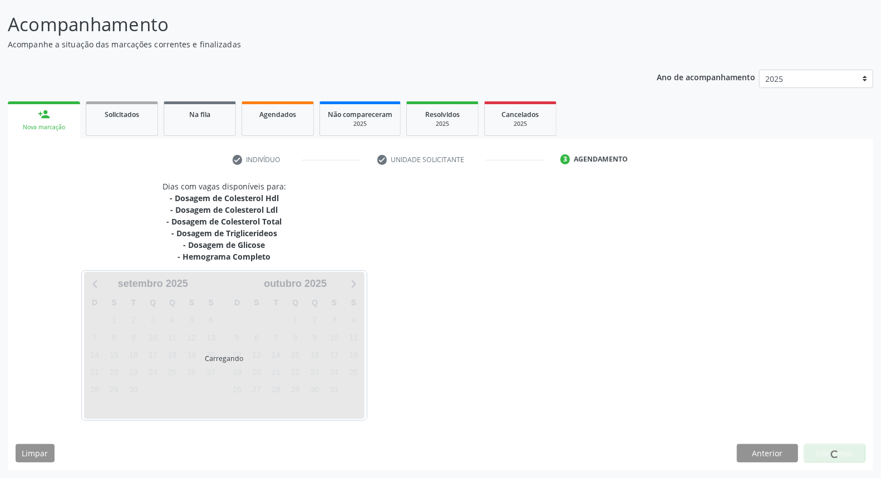
scroll to position [64, 0]
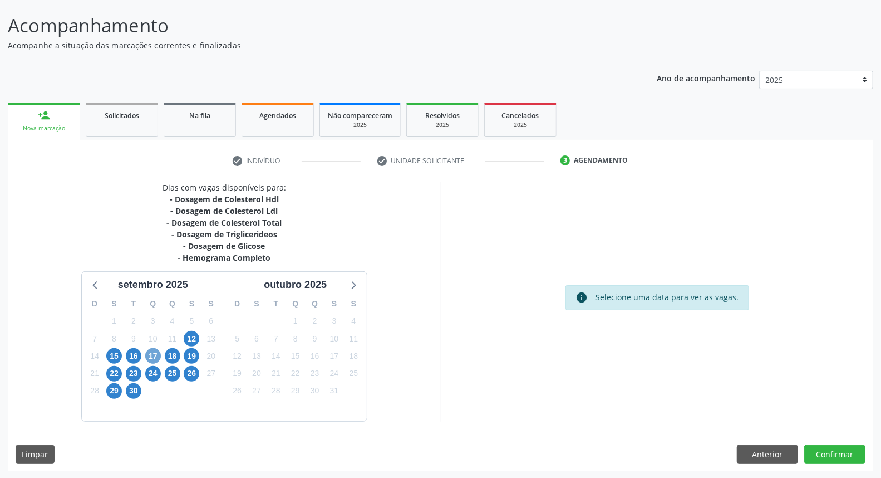
click at [153, 351] on span "17" at bounding box center [153, 356] width 16 height 16
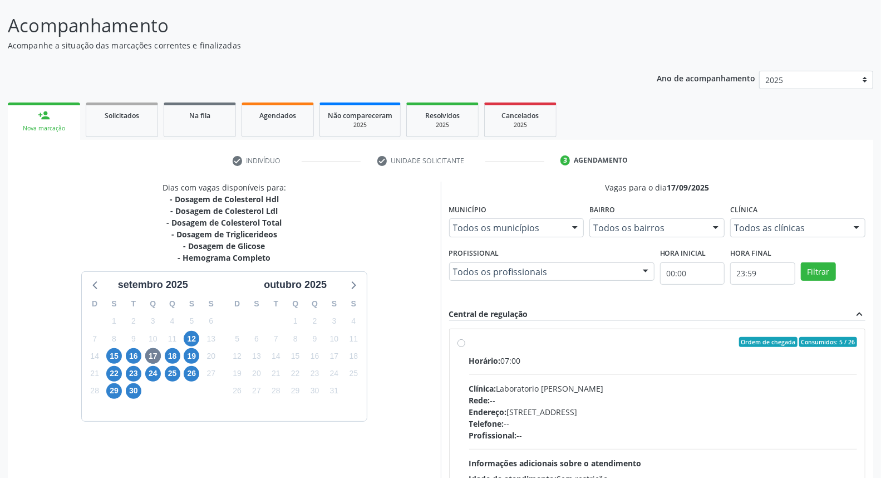
click at [646, 402] on div "Rede: --" at bounding box center [663, 400] width 389 height 12
click at [465, 347] on input "Ordem de chegada Consumidos: 5 / 26 Horário: 07:00 Clínica: Laboratorio Jose Pa…" at bounding box center [462, 342] width 8 height 10
radio input "true"
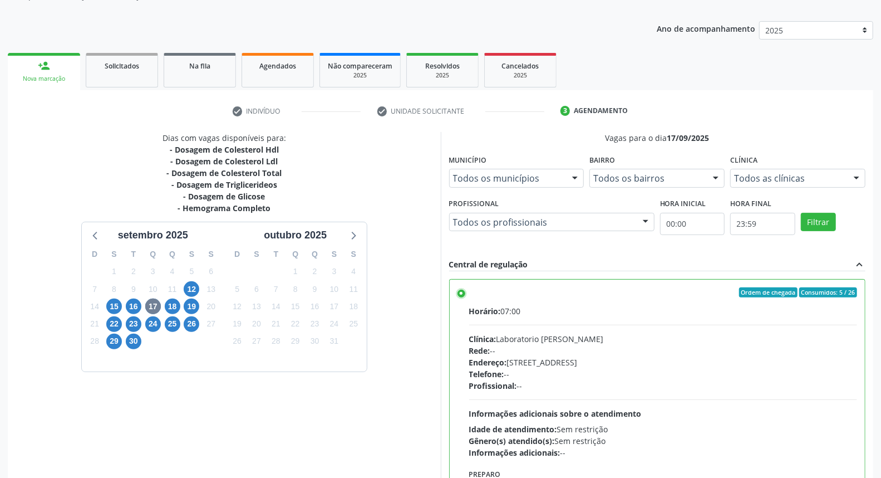
scroll to position [186, 0]
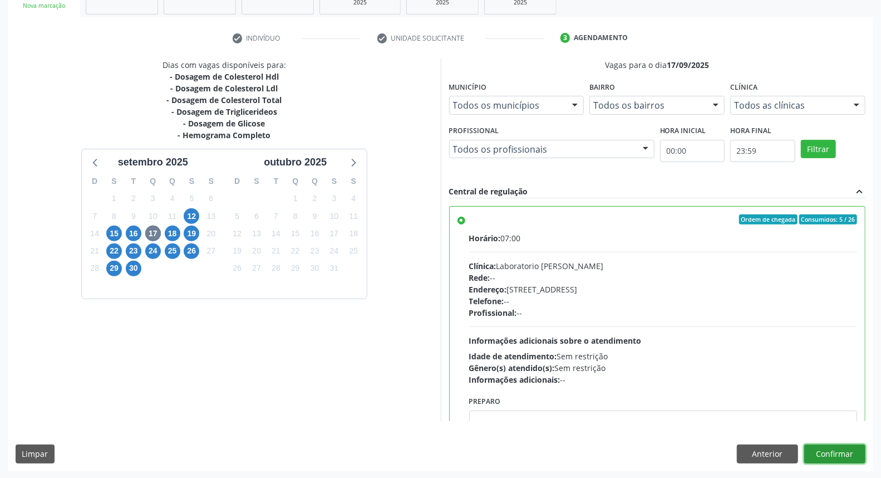
click at [833, 455] on button "Confirmar" at bounding box center [834, 453] width 61 height 19
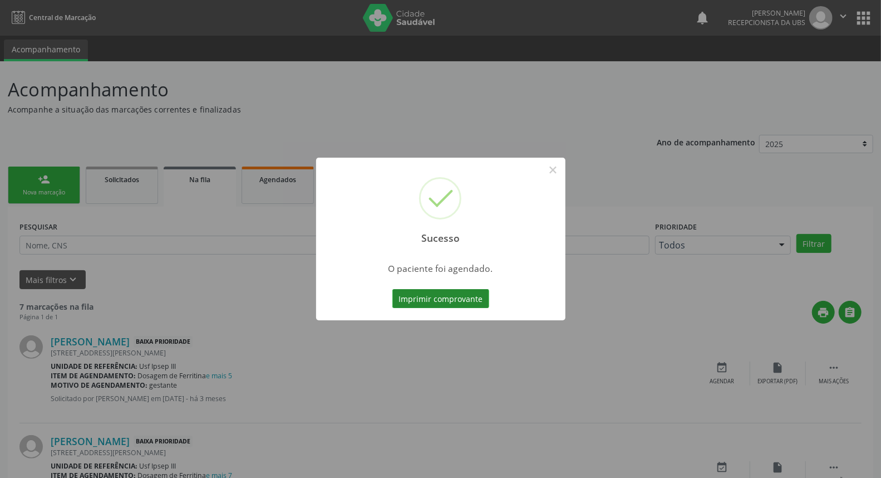
click at [413, 298] on button "Imprimir comprovante" at bounding box center [440, 298] width 97 height 19
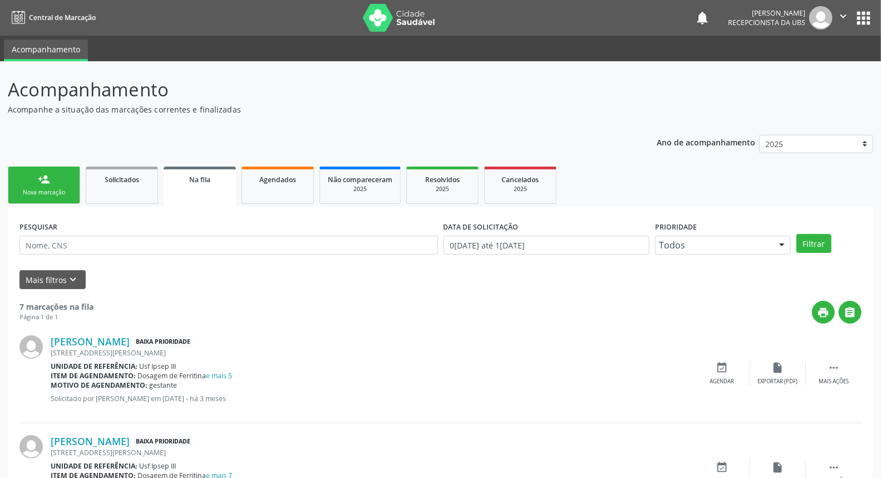
click at [37, 186] on link "person_add Nova marcação" at bounding box center [44, 184] width 72 height 37
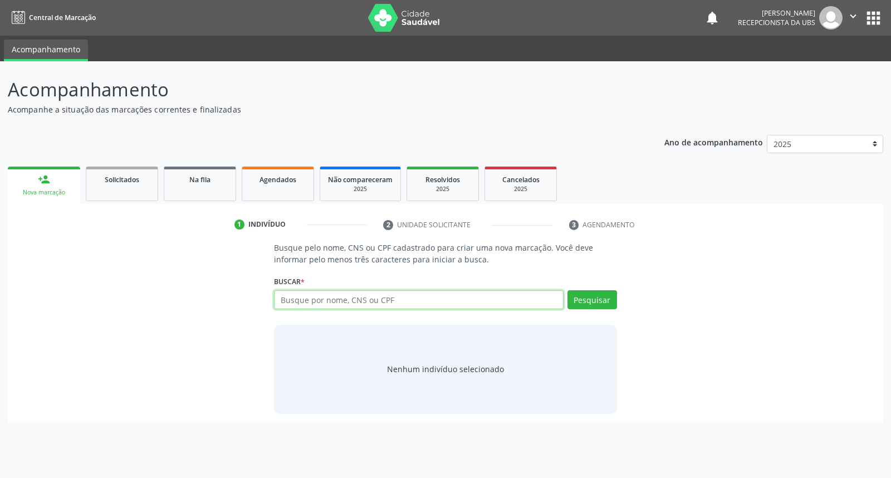
click at [318, 299] on input "text" at bounding box center [418, 299] width 289 height 19
click at [583, 293] on button "Pesquisar" at bounding box center [592, 299] width 50 height 19
click at [319, 301] on input "dilma silvacruz" at bounding box center [418, 299] width 289 height 19
type input "dilma silva cruz"
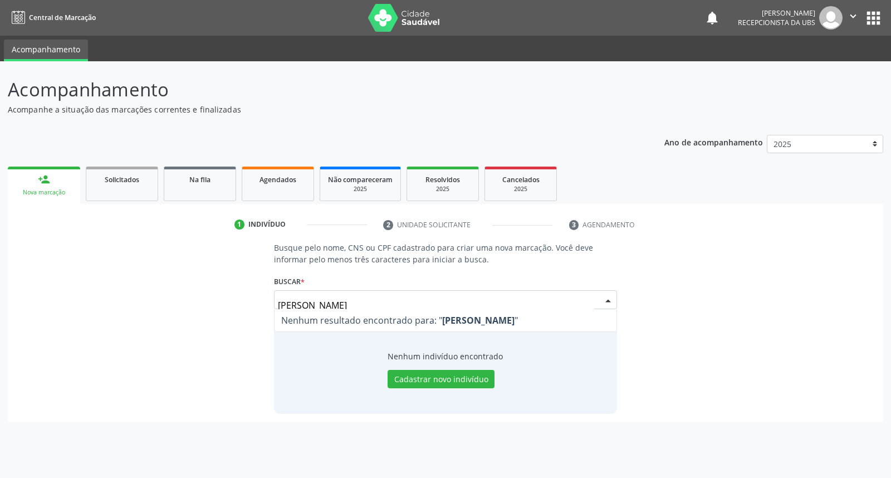
click at [359, 301] on input "dilma silvacruz" at bounding box center [436, 305] width 316 height 22
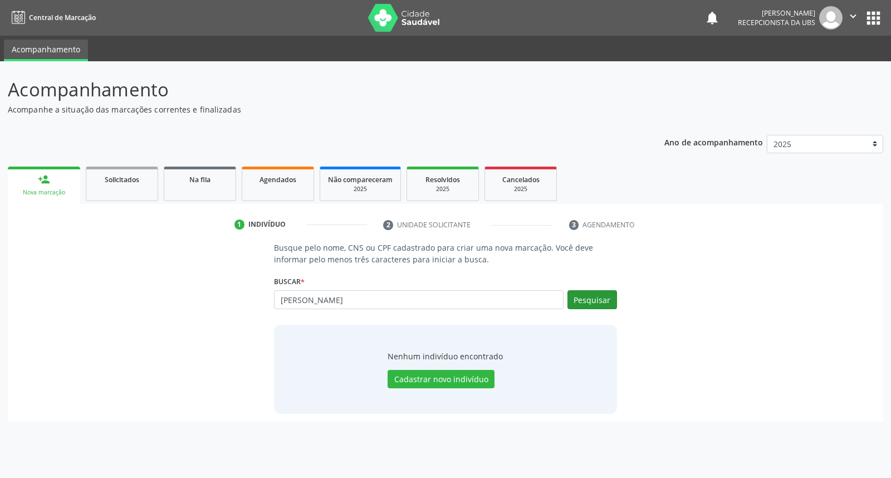
type input "dilma silva cruz"
click at [577, 303] on button "Pesquisar" at bounding box center [592, 299] width 50 height 19
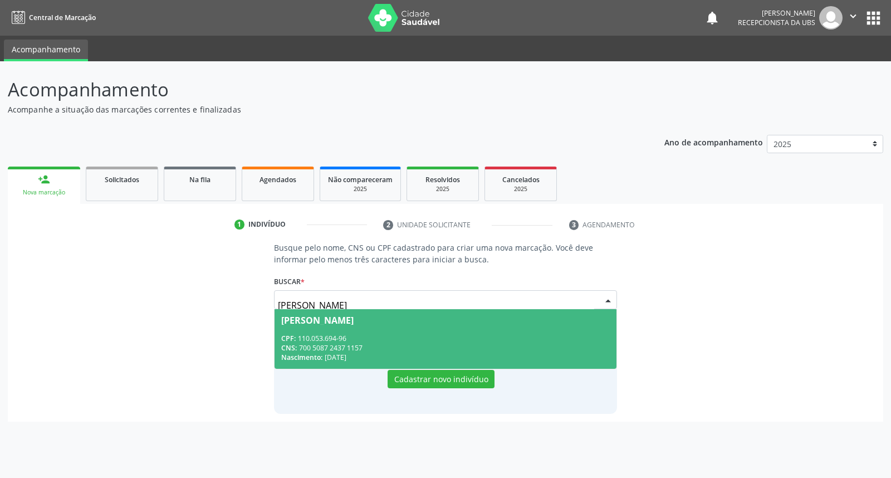
click at [541, 328] on span "Dilma Silva Cruz CPF: 110.053.694-96 CNS: 700 5087 2437 1157 Nascimento: 27/05/…" at bounding box center [444, 339] width 341 height 60
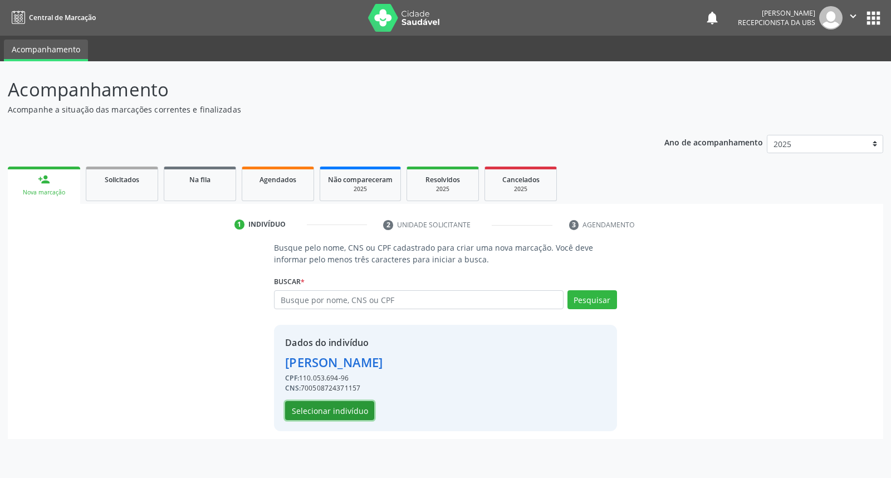
click at [362, 414] on button "Selecionar indivíduo" at bounding box center [329, 410] width 89 height 19
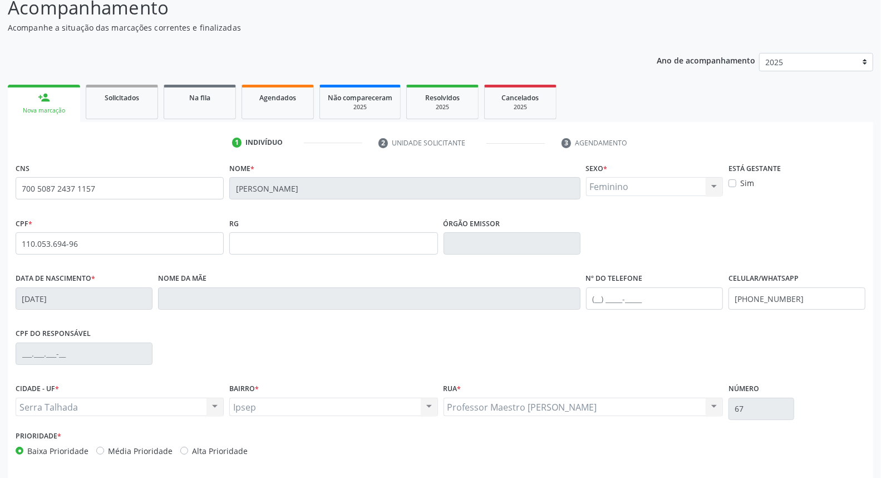
scroll to position [125, 0]
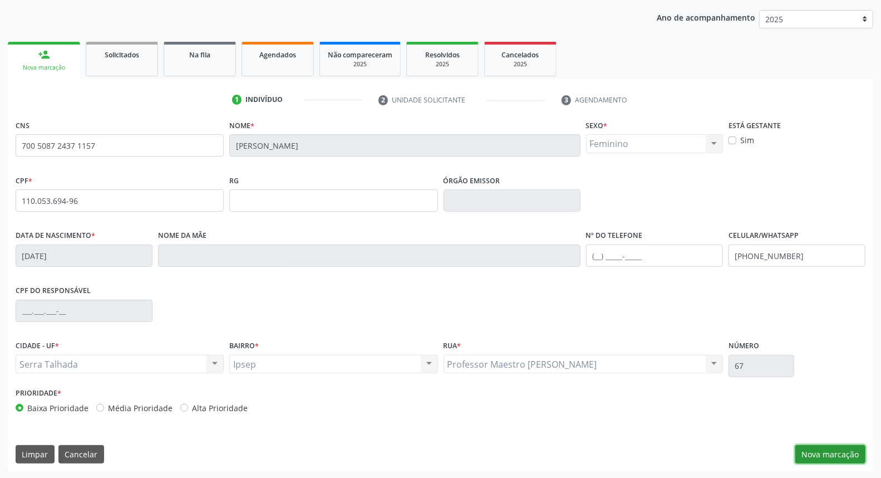
click at [828, 458] on button "Nova marcação" at bounding box center [831, 454] width 70 height 19
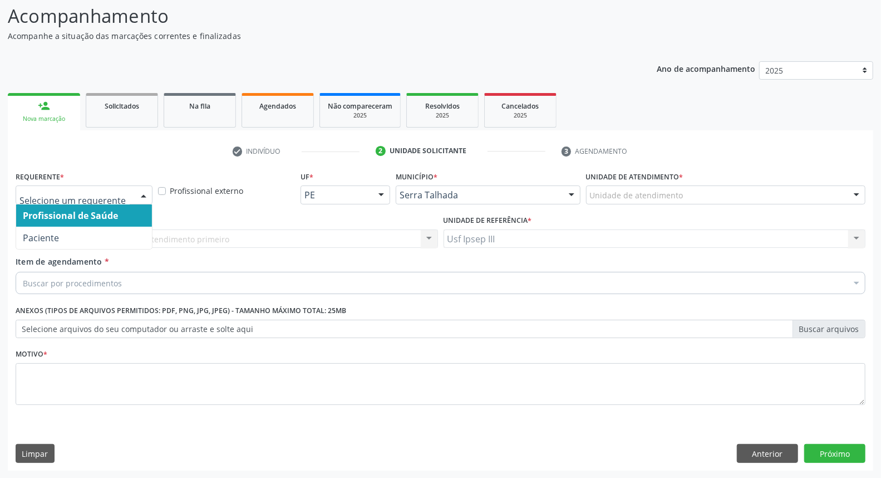
click at [145, 193] on div at bounding box center [143, 195] width 17 height 19
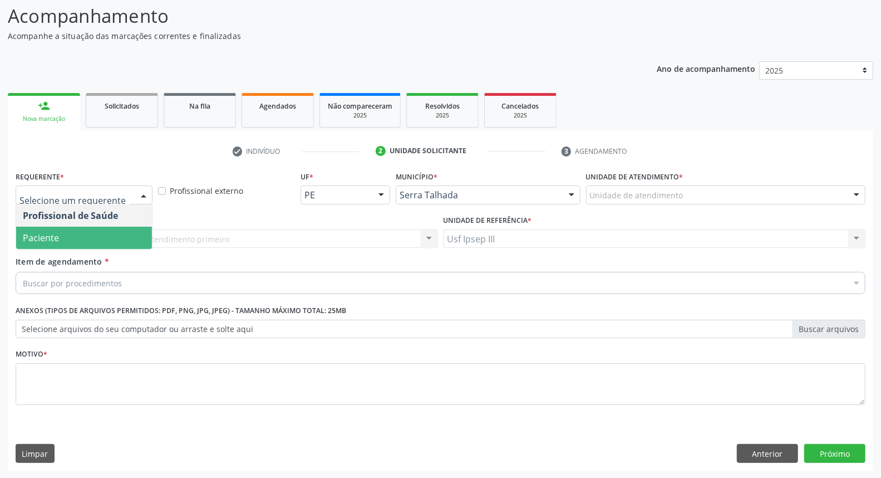
click at [134, 230] on span "Paciente" at bounding box center [84, 238] width 136 height 22
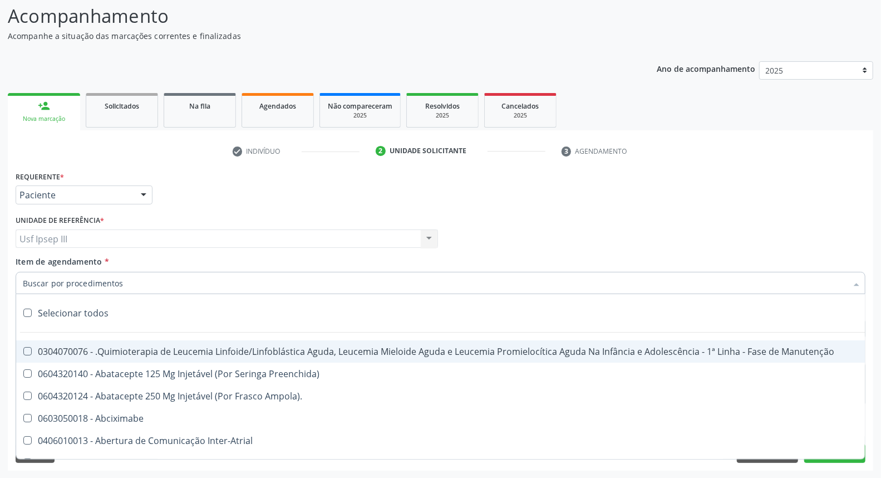
click at [126, 282] on div at bounding box center [441, 283] width 850 height 22
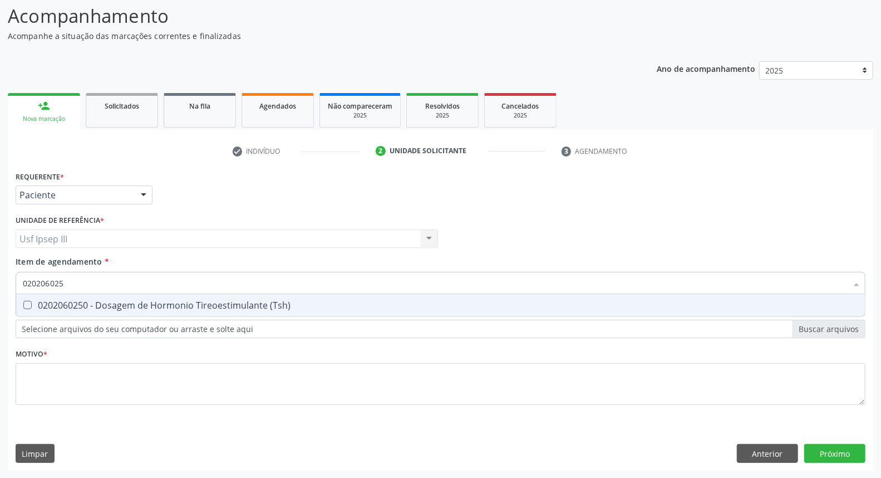
type input "0202060250"
click at [126, 282] on input "0202060250" at bounding box center [435, 283] width 824 height 22
click at [125, 308] on div "0202060250 - Dosagem de Hormonio Tireoestimulante (Tsh)" at bounding box center [441, 305] width 836 height 9
checkbox \(Tsh\) "true"
type input "0"
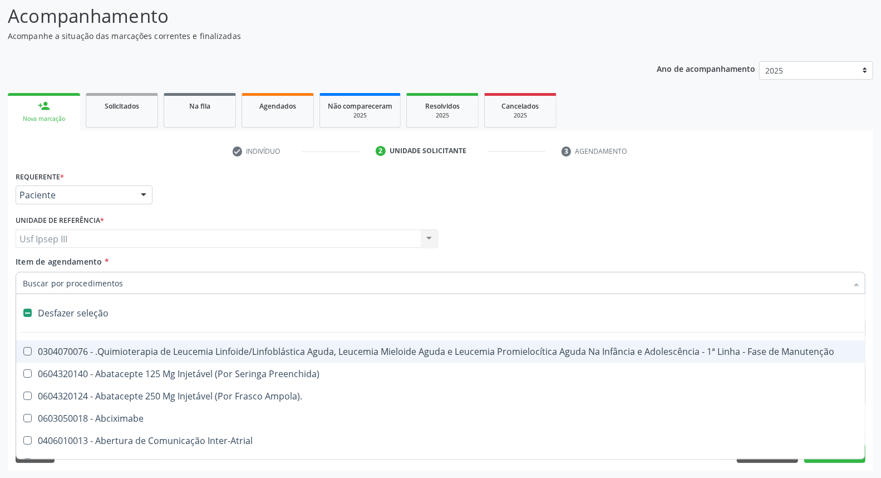
checkbox Manutenção "false"
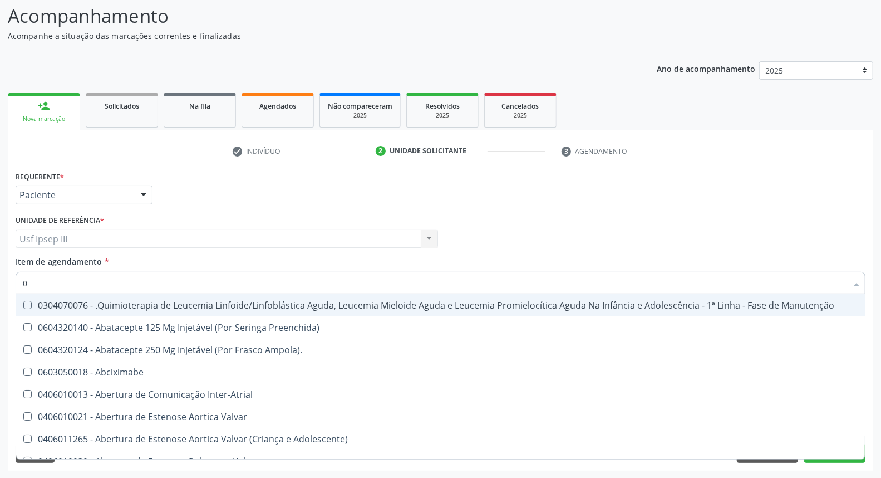
type input "02"
checkbox Simples "true"
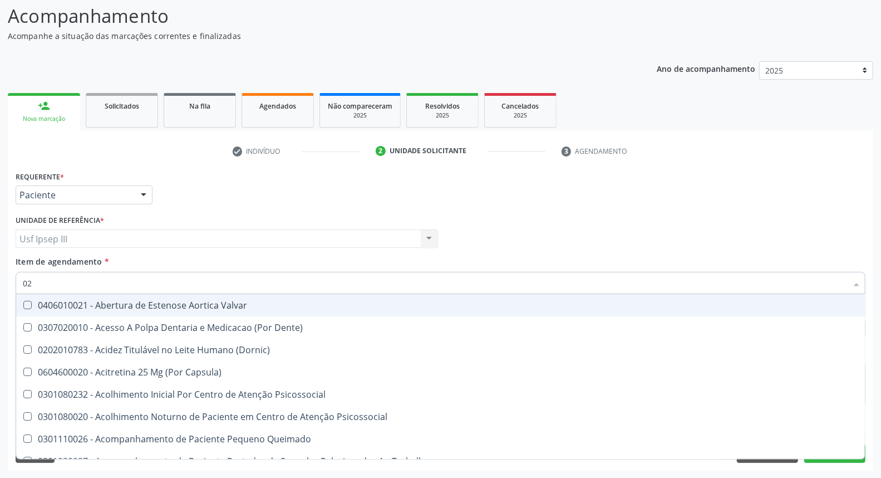
type input "020"
checkbox Hormonais "true"
checkbox \(Tsh\) "false"
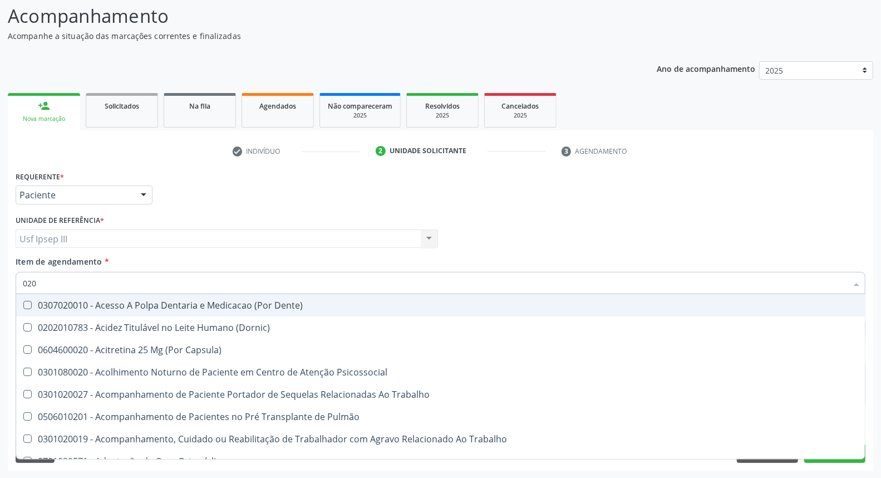
type input "0202"
checkbox Drogas "true"
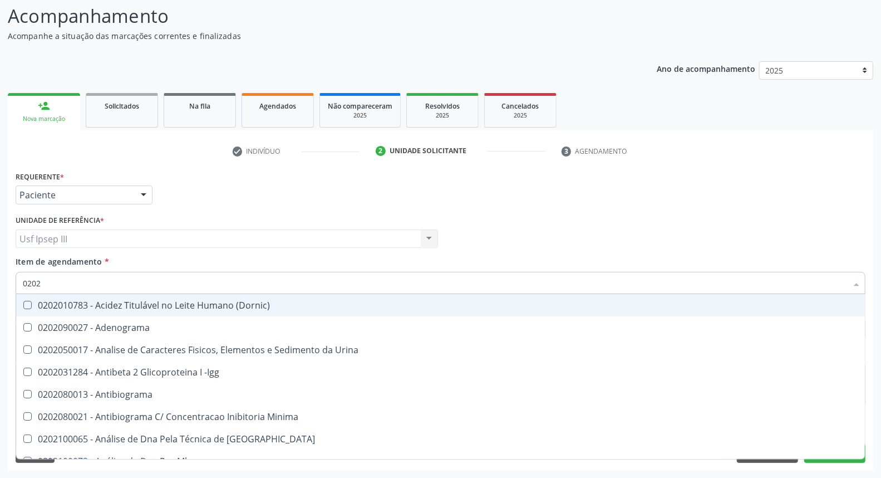
type input "02020"
checkbox Esperma "true"
checkbox \(Tsh\) "false"
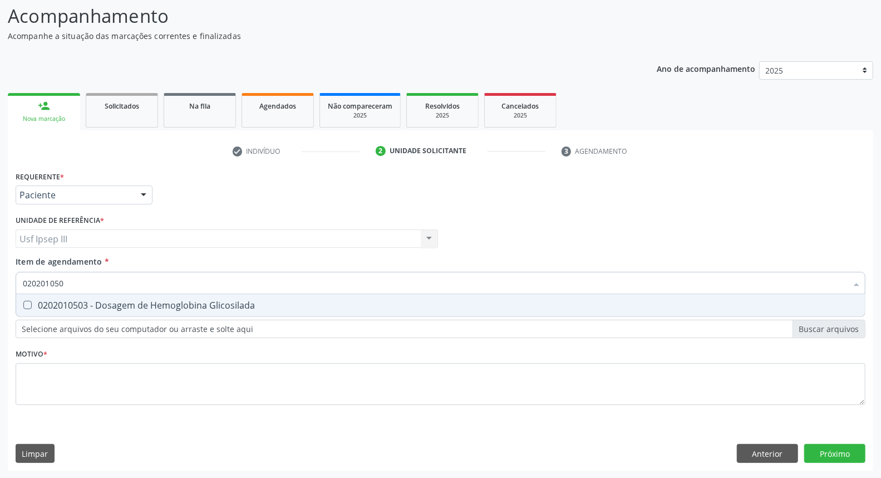
type input "0202010503"
click at [125, 308] on div "0202010503 - Dosagem de Hemoglobina Glicosilada" at bounding box center [441, 305] width 836 height 9
checkbox Glicosilada "true"
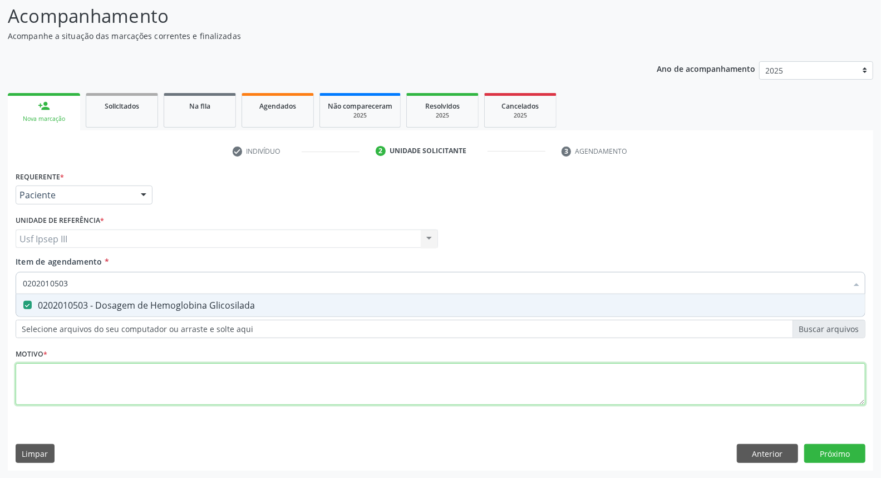
click at [57, 376] on div "Requerente * Paciente Profissional de Saúde Paciente Nenhum resultado encontrad…" at bounding box center [441, 294] width 850 height 252
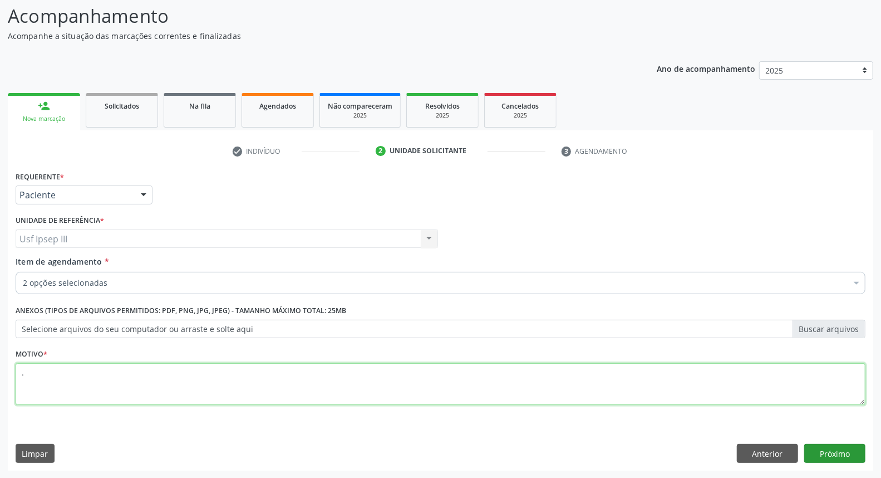
type textarea "."
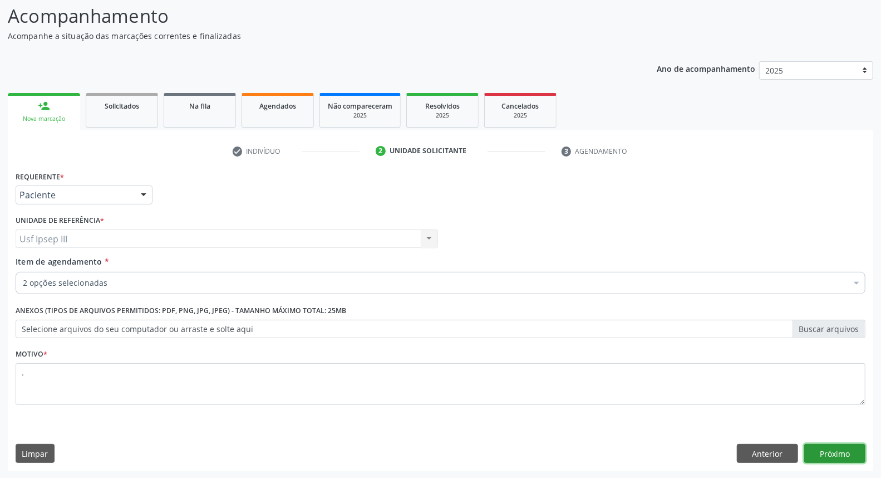
click at [836, 445] on button "Próximo" at bounding box center [834, 453] width 61 height 19
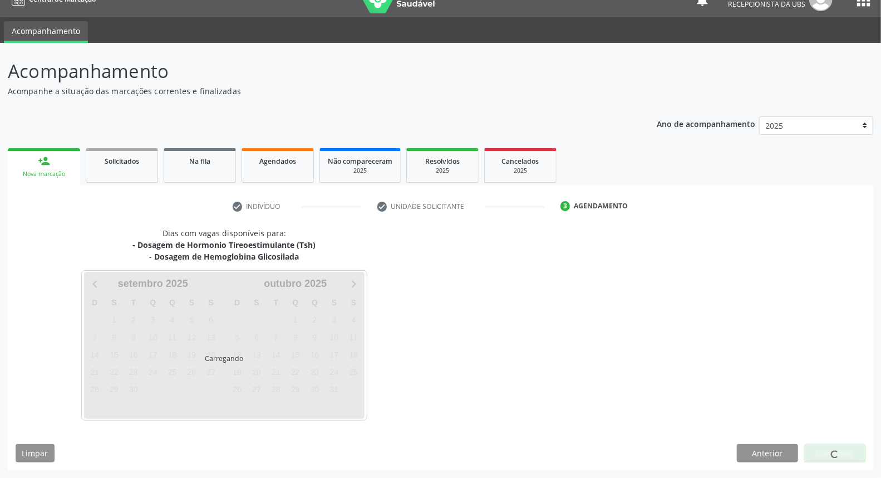
scroll to position [18, 0]
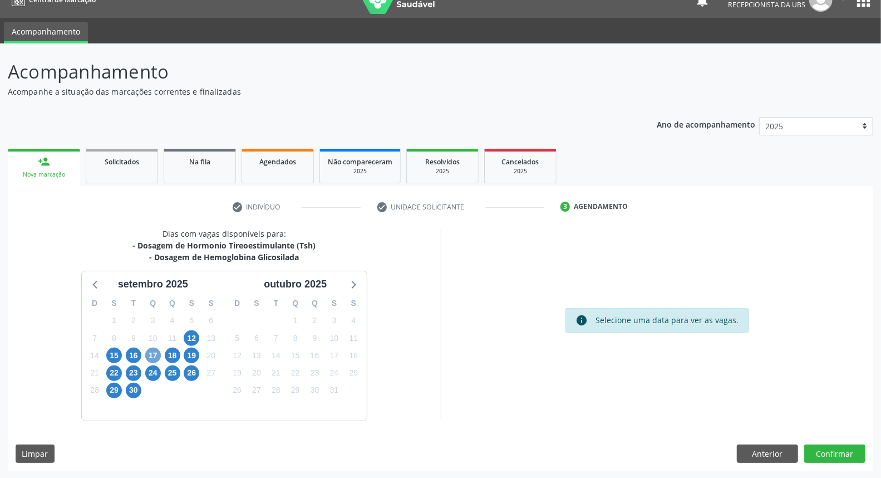
click at [149, 354] on span "17" at bounding box center [153, 355] width 16 height 16
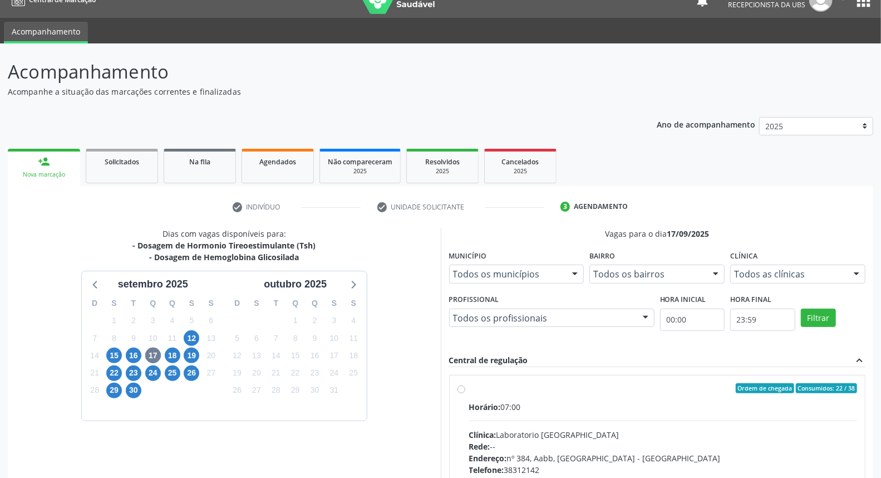
click at [571, 441] on div "Rede: --" at bounding box center [663, 446] width 389 height 12
click at [465, 393] on input "Ordem de chegada Consumidos: 22 / 38 Horário: 07:00 Clínica: Laboratorio Sao Fr…" at bounding box center [462, 388] width 8 height 10
radio input "true"
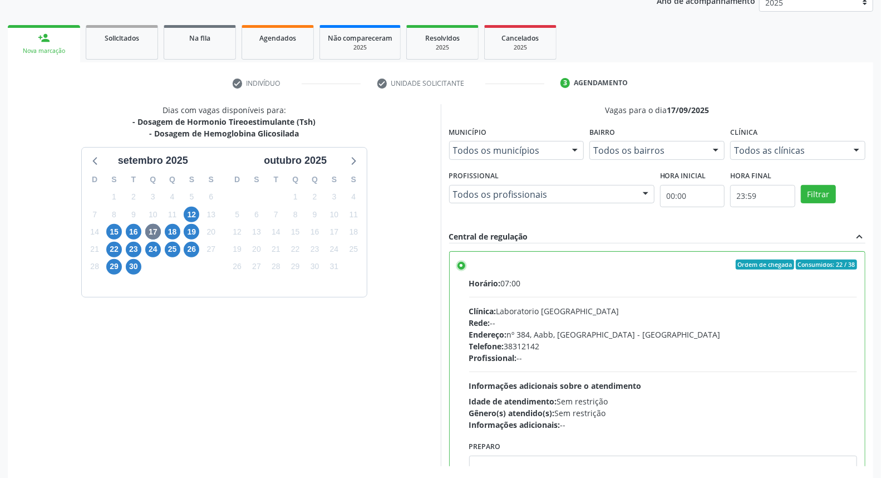
scroll to position [186, 0]
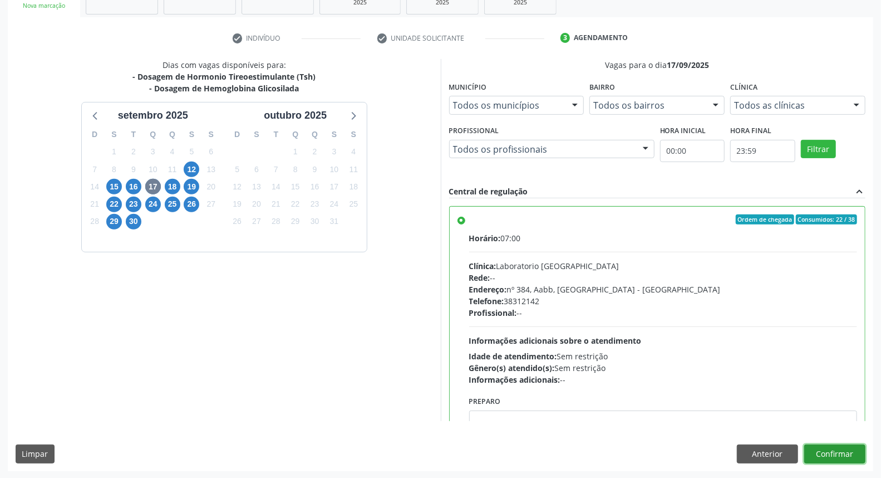
click at [846, 449] on button "Confirmar" at bounding box center [834, 453] width 61 height 19
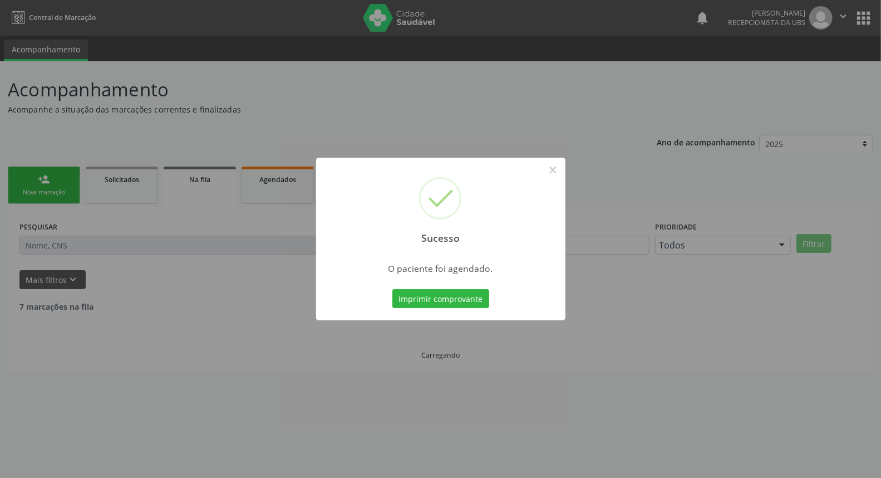
scroll to position [0, 0]
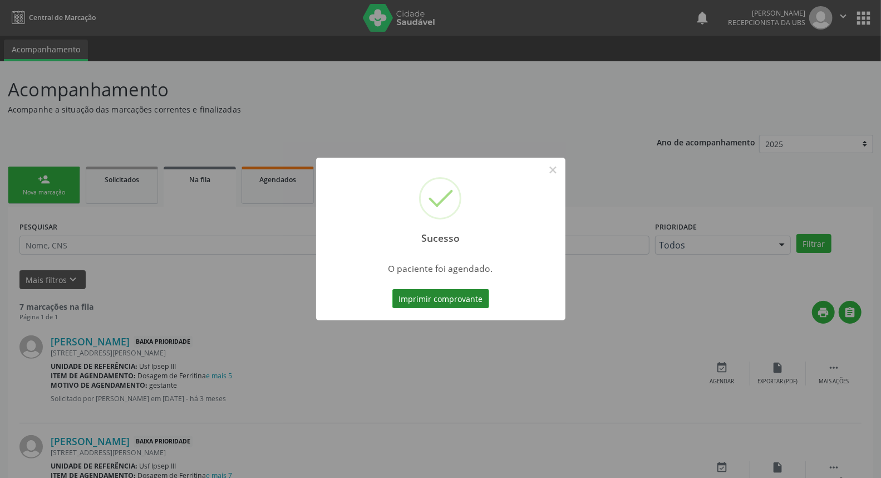
click at [445, 298] on button "Imprimir comprovante" at bounding box center [440, 298] width 97 height 19
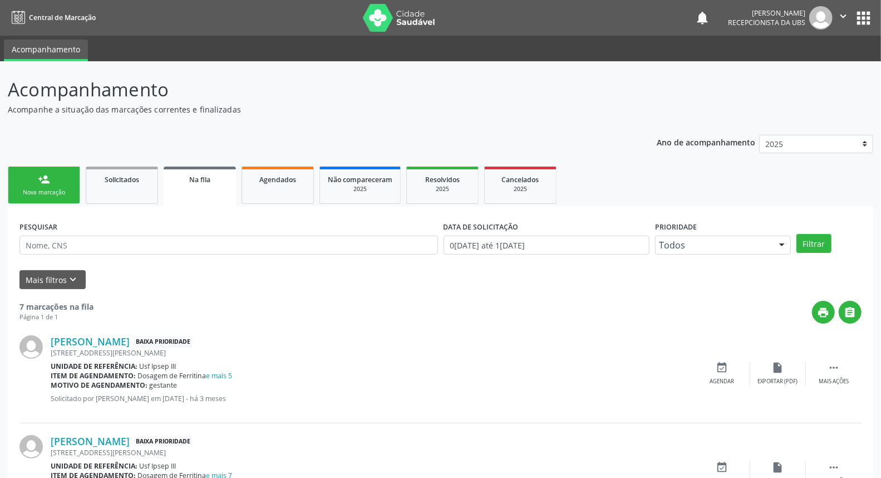
click at [51, 179] on link "person_add Nova marcação" at bounding box center [44, 184] width 72 height 37
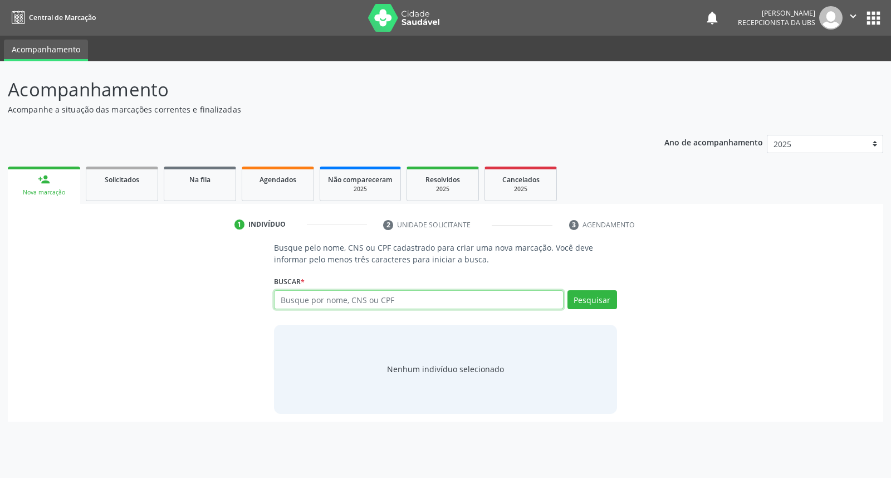
click at [296, 299] on input "text" at bounding box center [418, 299] width 289 height 19
type input "daniely da silva santos"
click at [591, 302] on button "Pesquisar" at bounding box center [592, 299] width 50 height 19
type input "daniely da silva santos"
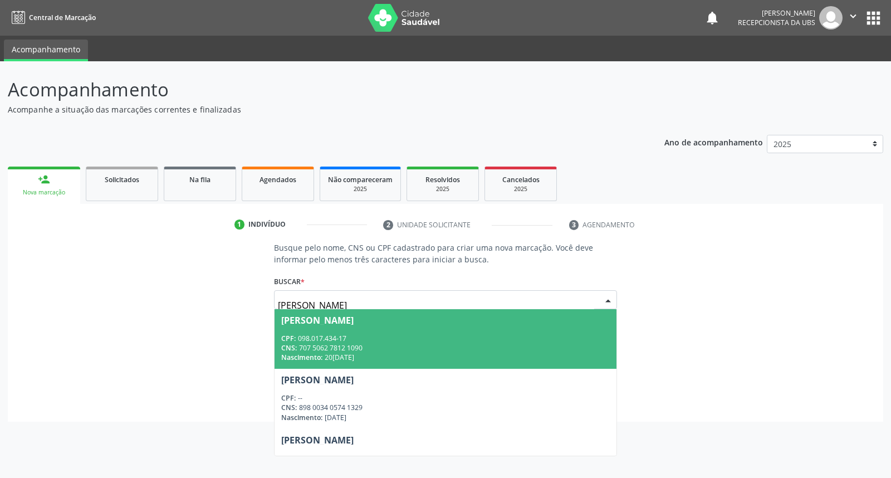
click at [535, 330] on span "Daniely da Silva Santos CPF: 098.017.434-17 CNS: 707 5062 7812 1090 Nascimento:…" at bounding box center [444, 339] width 341 height 60
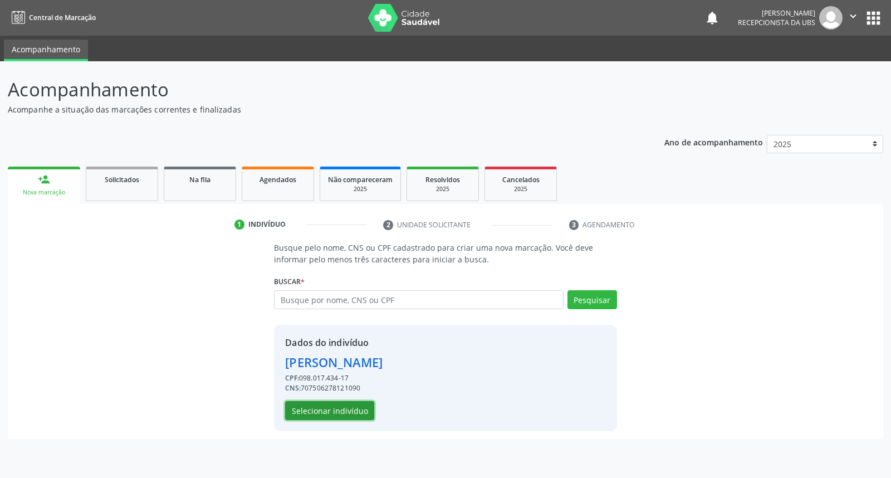
click at [352, 404] on button "Selecionar indivíduo" at bounding box center [329, 410] width 89 height 19
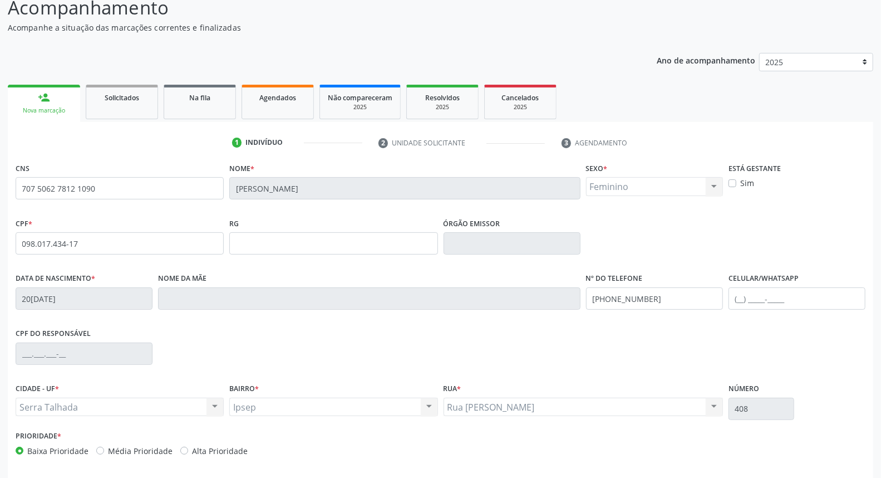
scroll to position [125, 0]
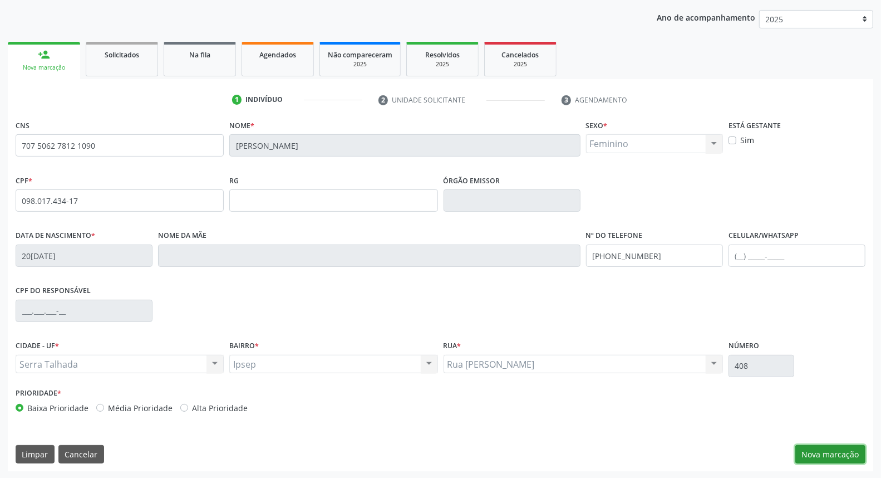
click at [832, 455] on button "Nova marcação" at bounding box center [831, 454] width 70 height 19
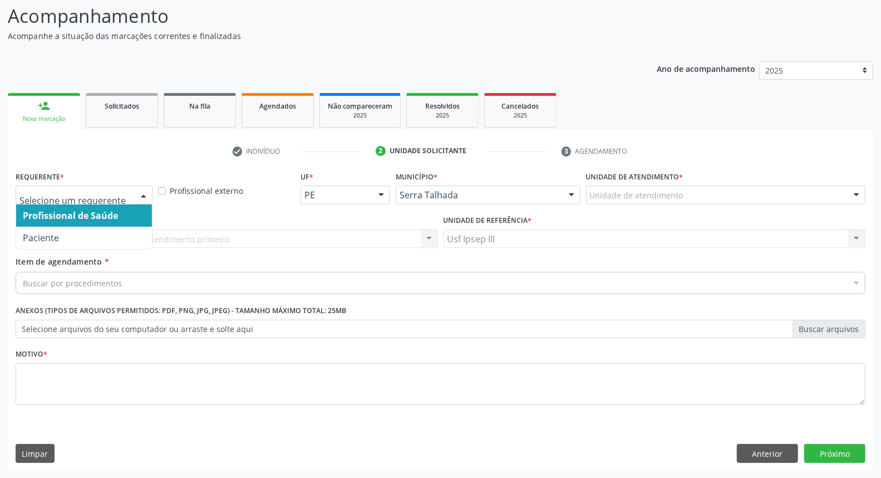
click at [146, 191] on div at bounding box center [143, 195] width 17 height 19
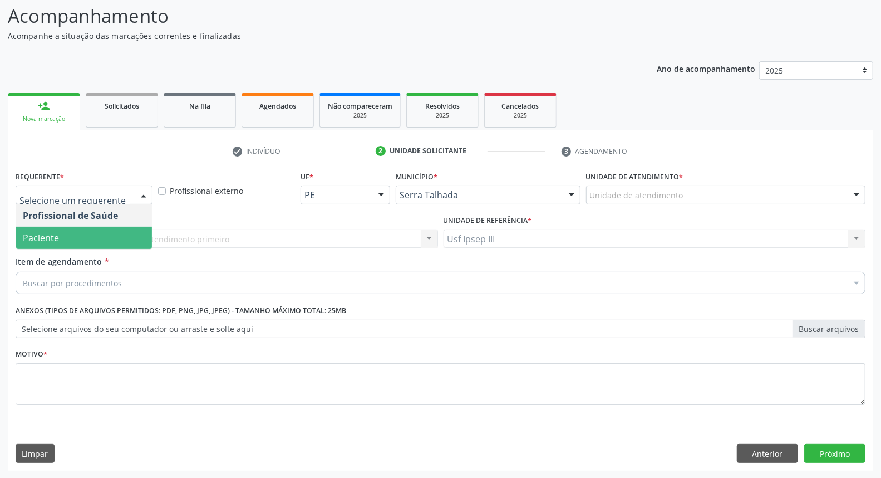
click at [118, 230] on span "Paciente" at bounding box center [84, 238] width 136 height 22
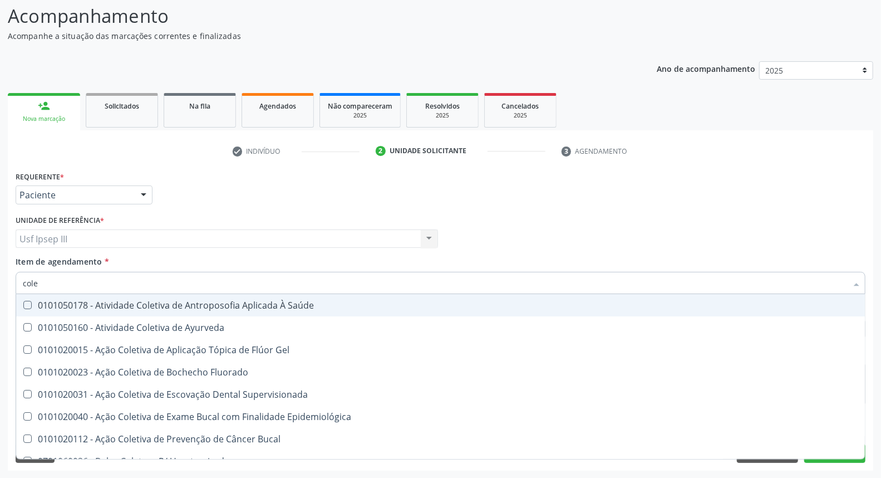
type input "coles"
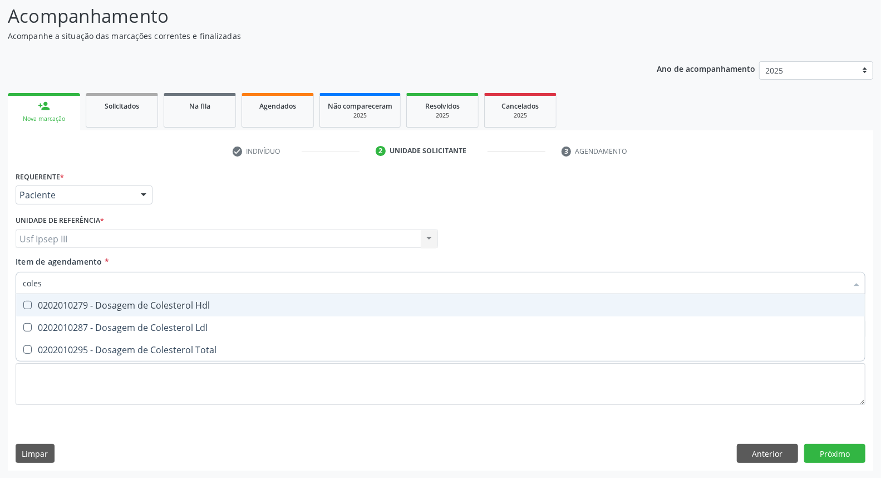
click at [131, 308] on div "0202010279 - Dosagem de Colesterol Hdl" at bounding box center [441, 305] width 836 height 9
checkbox Hdl "true"
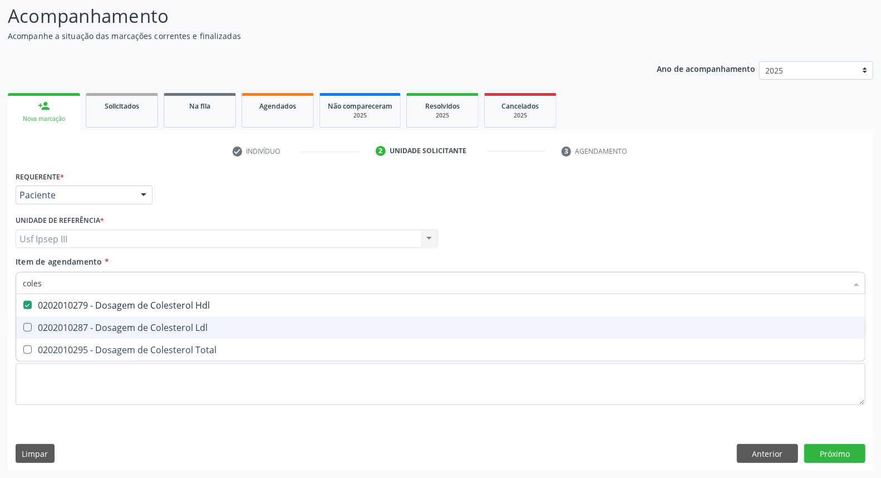
click at [124, 330] on div "0202010287 - Dosagem de Colesterol Ldl" at bounding box center [441, 327] width 836 height 9
checkbox Ldl "true"
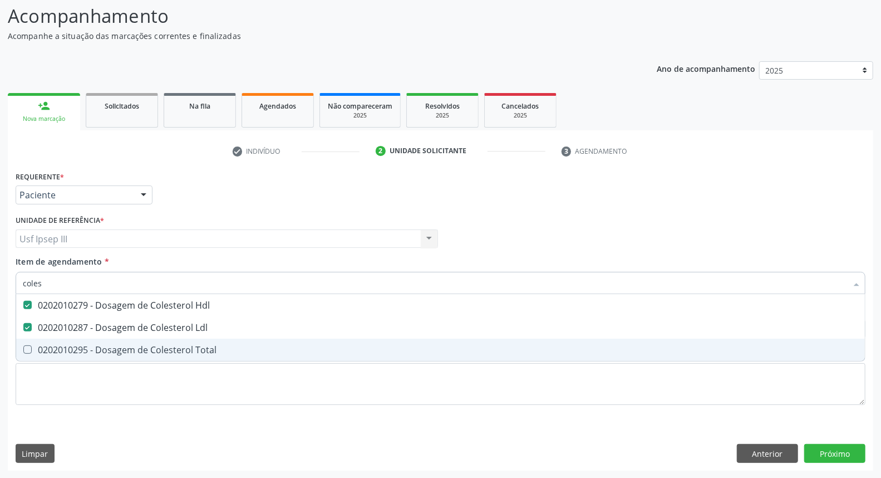
click at [121, 345] on div "0202010295 - Dosagem de Colesterol Total" at bounding box center [441, 349] width 836 height 9
checkbox Total "true"
type input "cole"
checkbox Hdl "false"
checkbox Ldl "false"
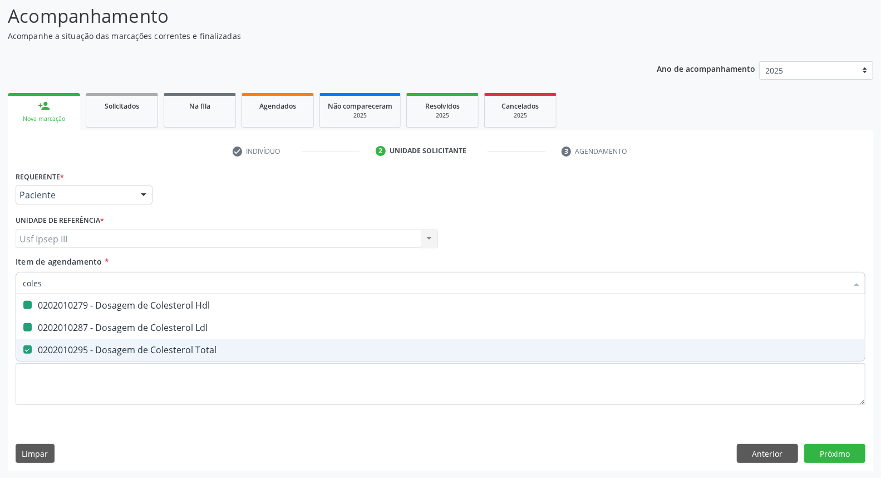
checkbox Total "false"
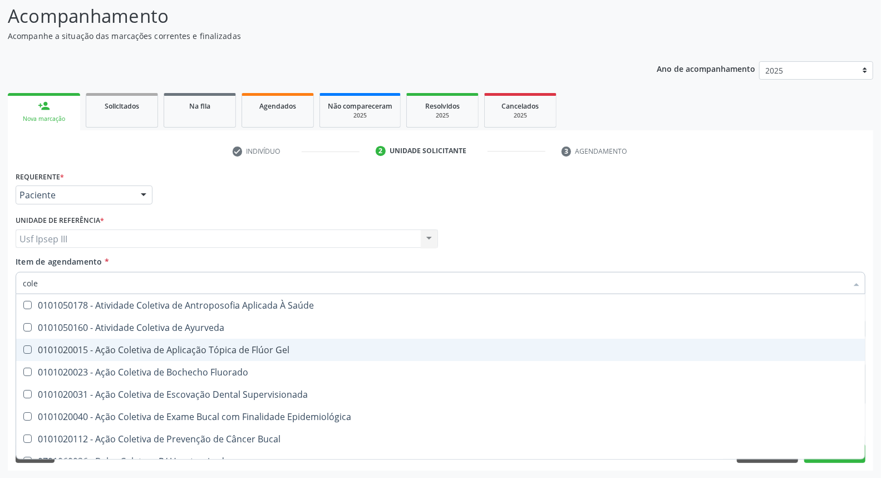
type input "col"
checkbox Hdl "false"
checkbox Ldl "false"
checkbox Total "false"
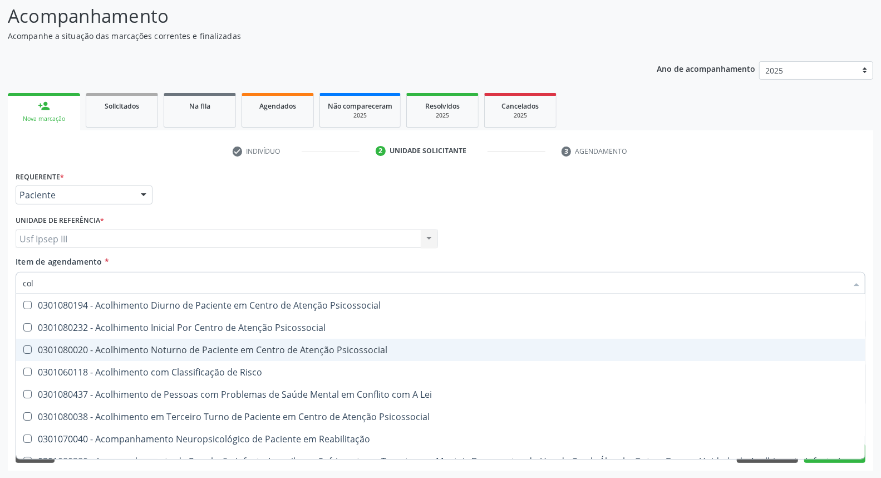
type input "co"
checkbox Hdl "false"
checkbox Ldl "false"
checkbox Total "false"
type input "c"
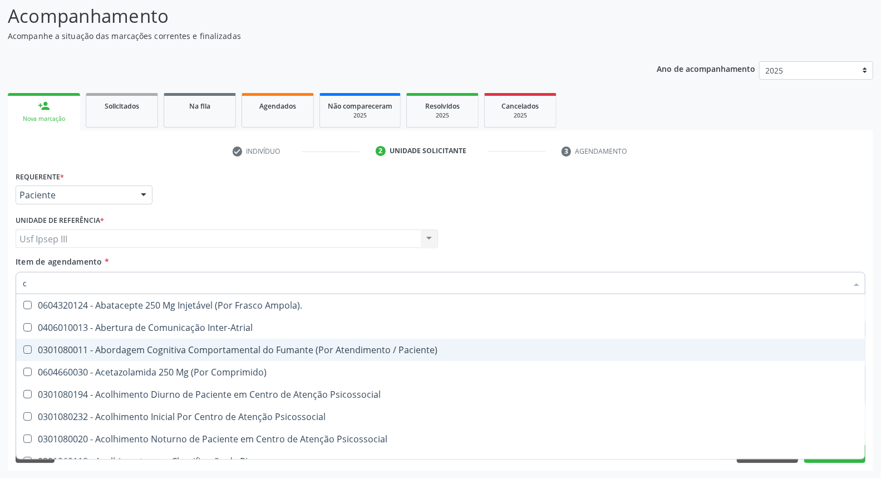
checkbox Hdl "false"
checkbox Ldl "false"
checkbox Total "false"
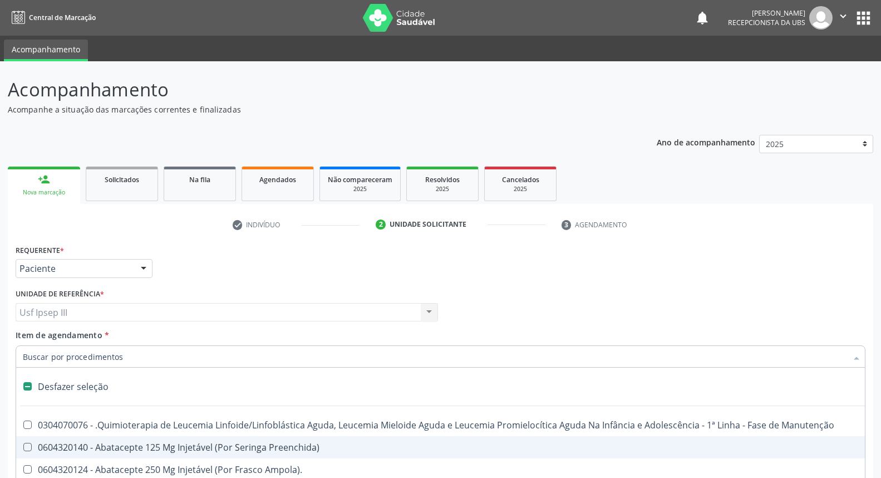
type input "g"
checkbox Linha "true"
checkbox Infusão "true"
checkbox Urostomizados "true"
checkbox Revestido\) "true"
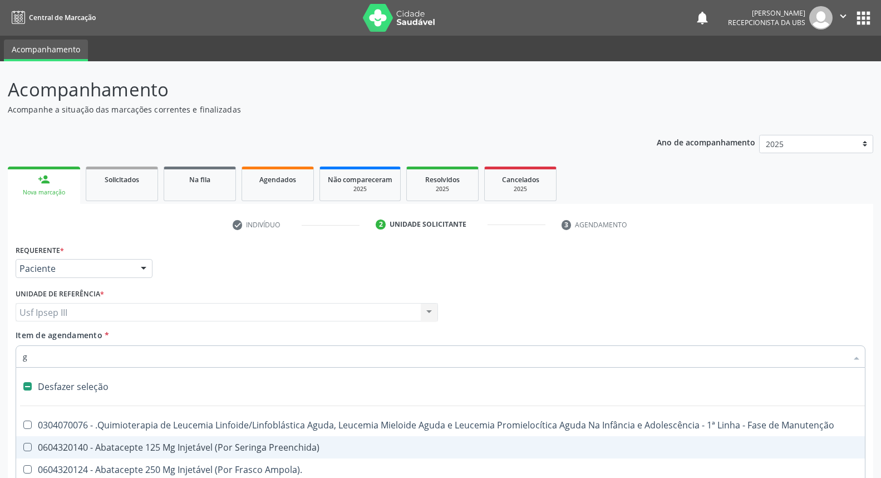
scroll to position [73, 0]
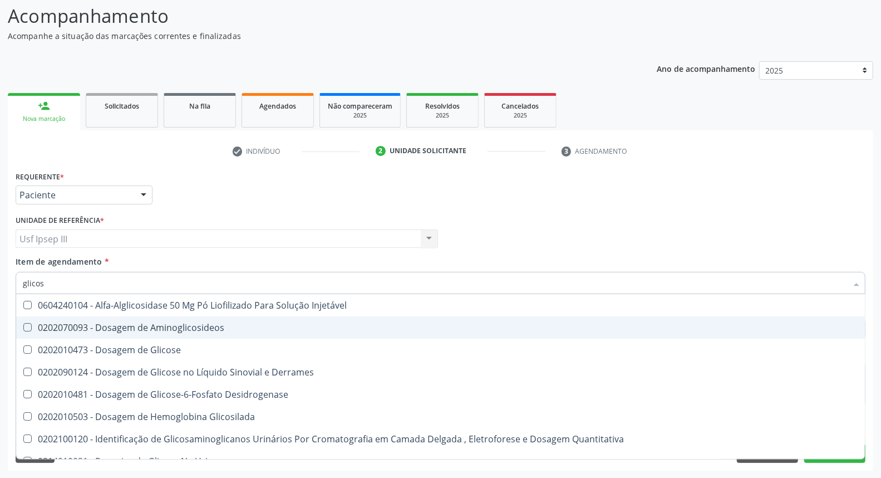
type input "glicose"
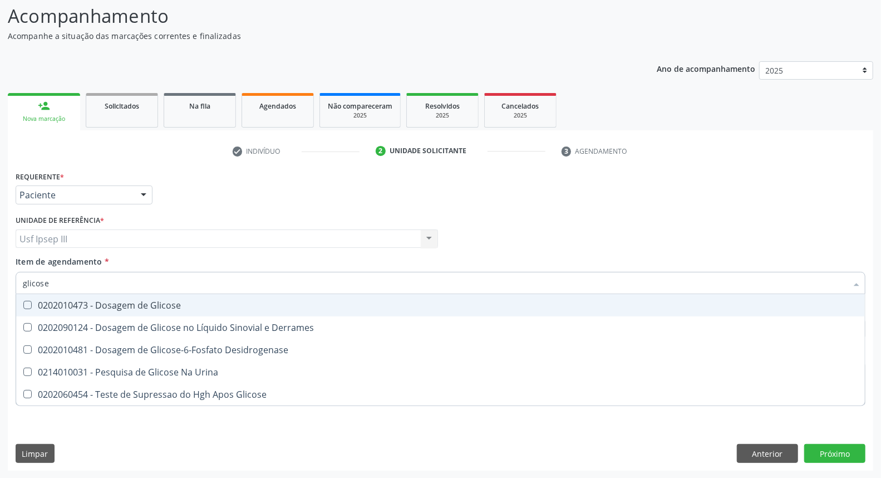
click at [137, 309] on div "0202010473 - Dosagem de Glicose" at bounding box center [441, 305] width 836 height 9
checkbox Glicose "true"
type input "glicos"
checkbox Glicose "false"
checkbox Desidrogenase "true"
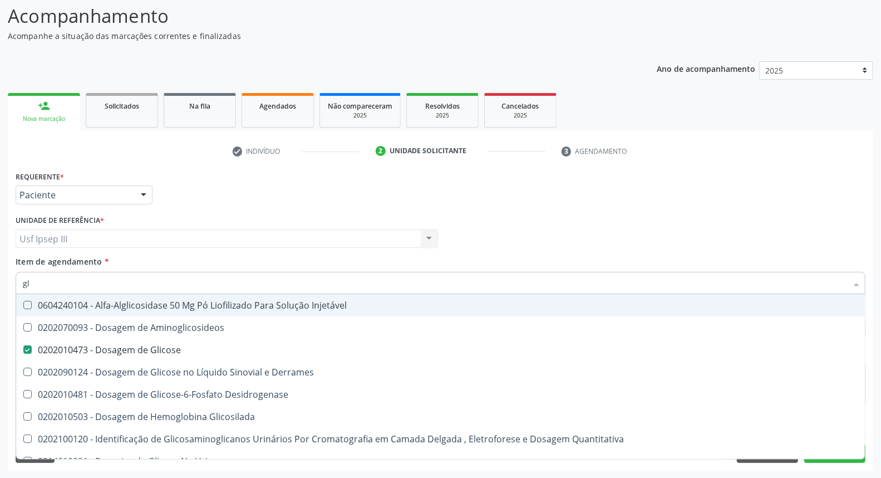
type input "g"
checkbox Glicose "false"
checkbox Glicosilada "false"
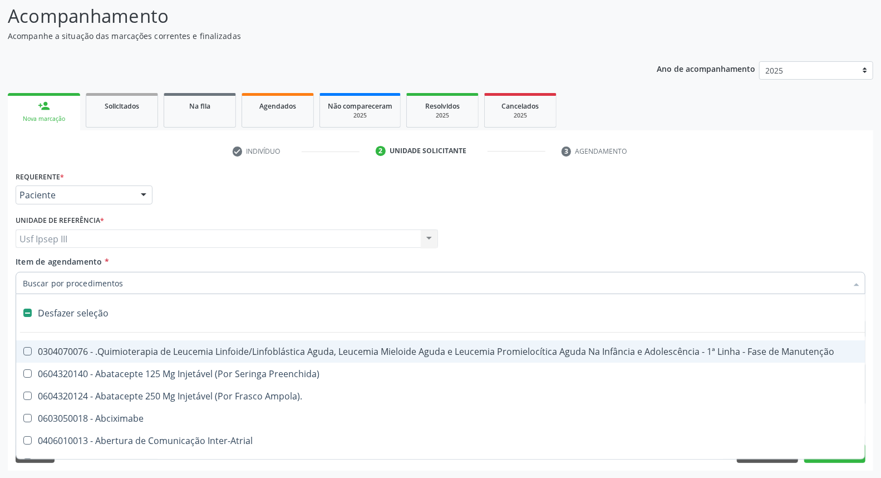
checkbox Linha "false"
checkbox Infusão "false"
checkbox Urostomizados "false"
checkbox Revestido\) "false"
checkbox Capsula\) "false"
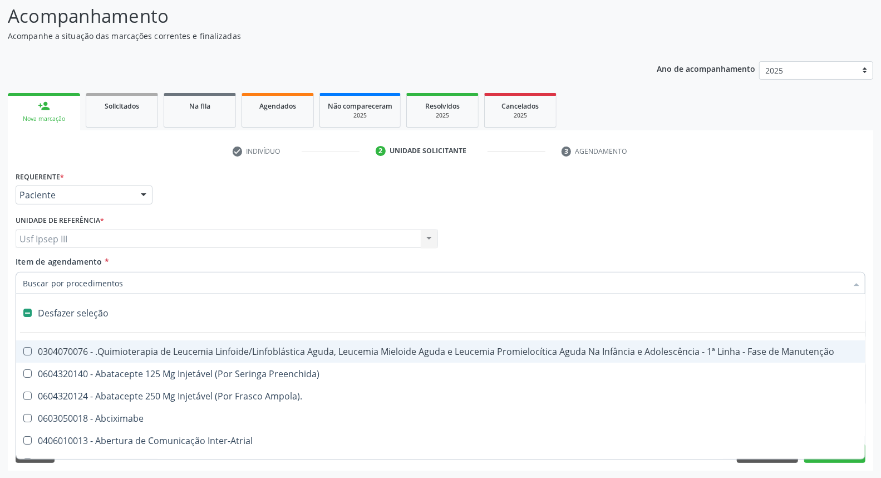
type input "h"
checkbox B "true"
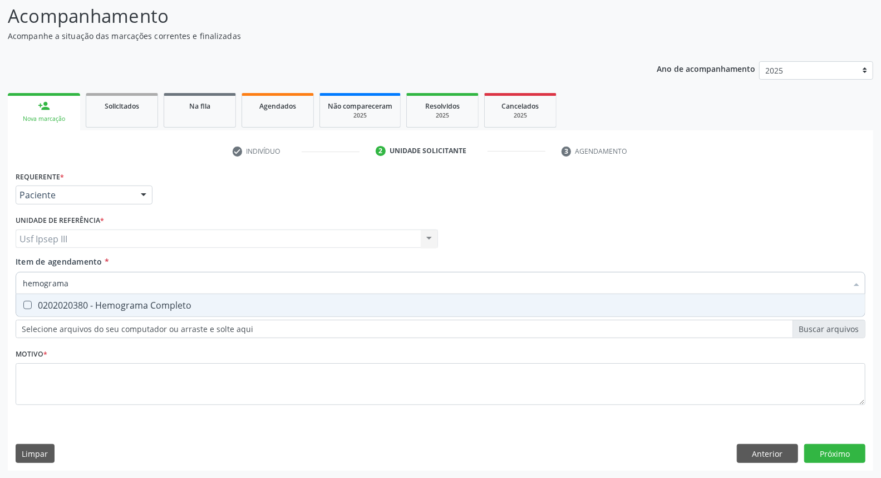
type input "hemograma"
click at [137, 309] on div "0202020380 - Hemograma Completo" at bounding box center [441, 305] width 836 height 9
checkbox Completo "true"
type input "he"
checkbox Completo "false"
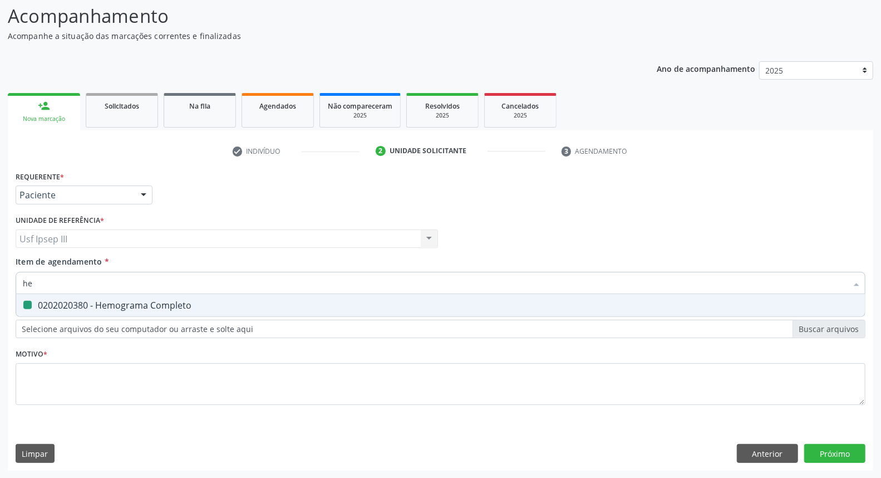
type input "h"
type input "trigli"
click at [137, 309] on div "0202010678 - Dosagem de Triglicerideos" at bounding box center [441, 305] width 836 height 9
checkbox Triglicerideos "true"
type input "t"
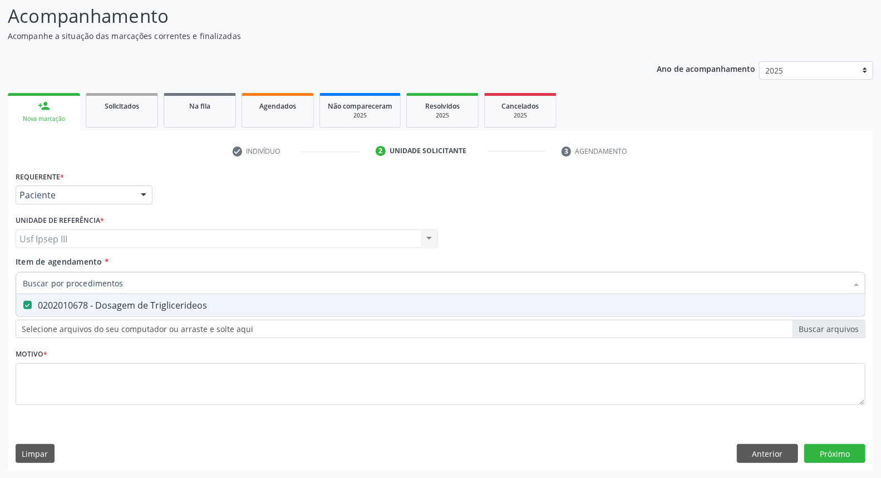
checkbox Triglicerideos "false"
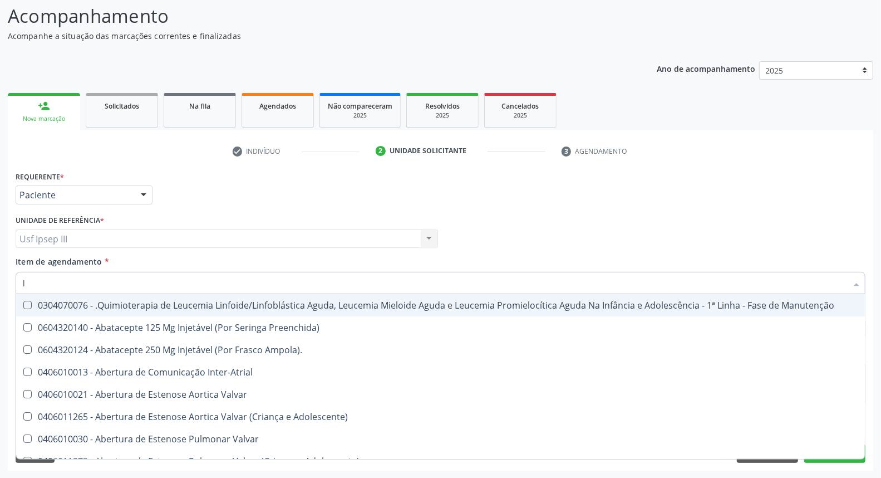
type input "ld"
checkbox Inter-Atrial "true"
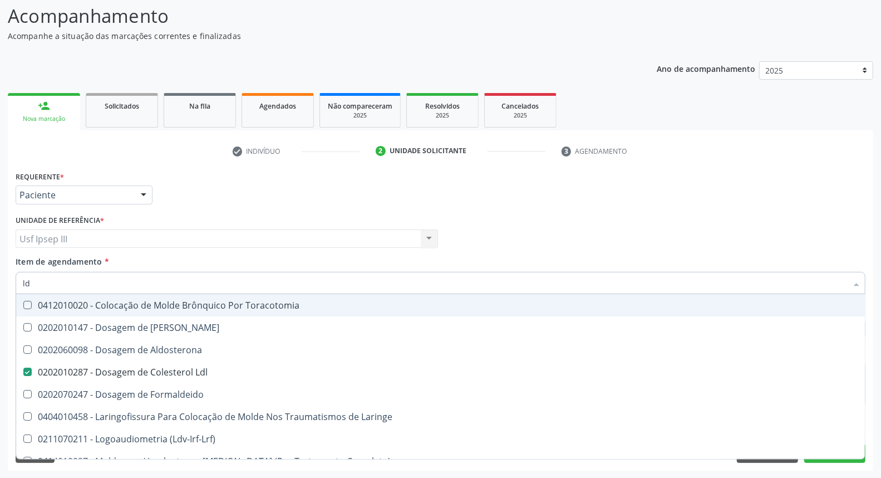
type input "ldl"
checkbox Toracotomia "true"
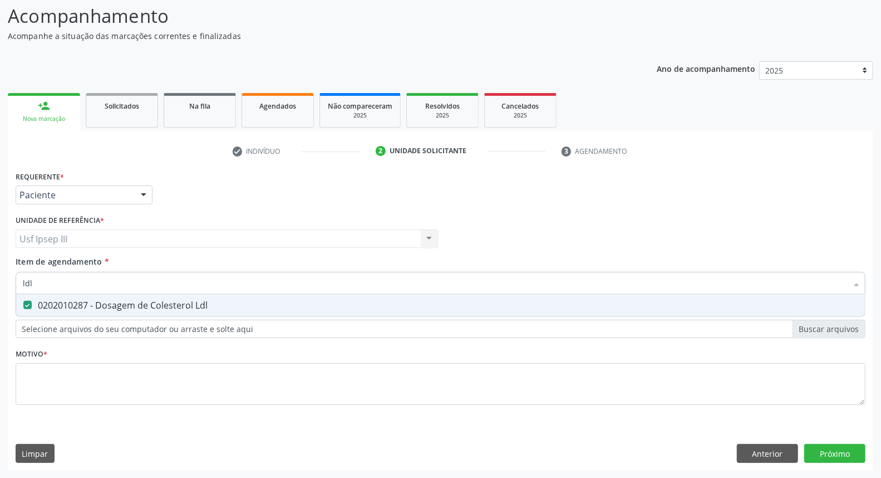
type input "ld"
checkbox Ldl "false"
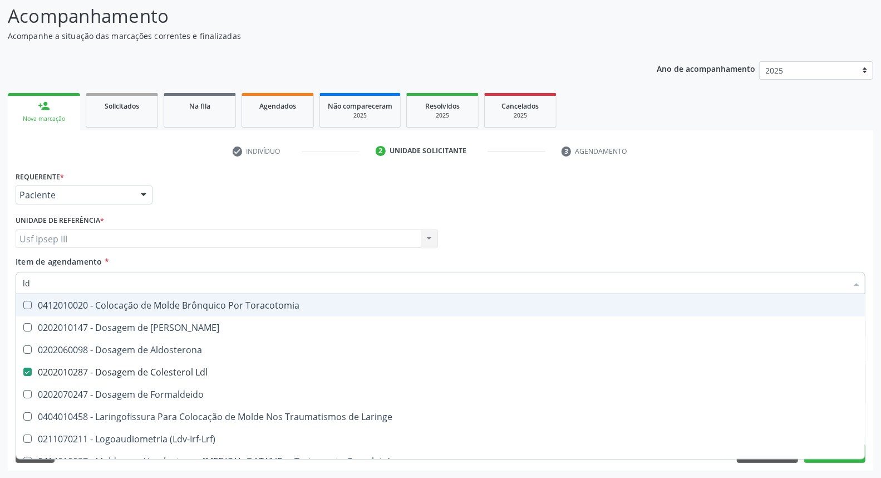
type input "l"
checkbox Ldl "false"
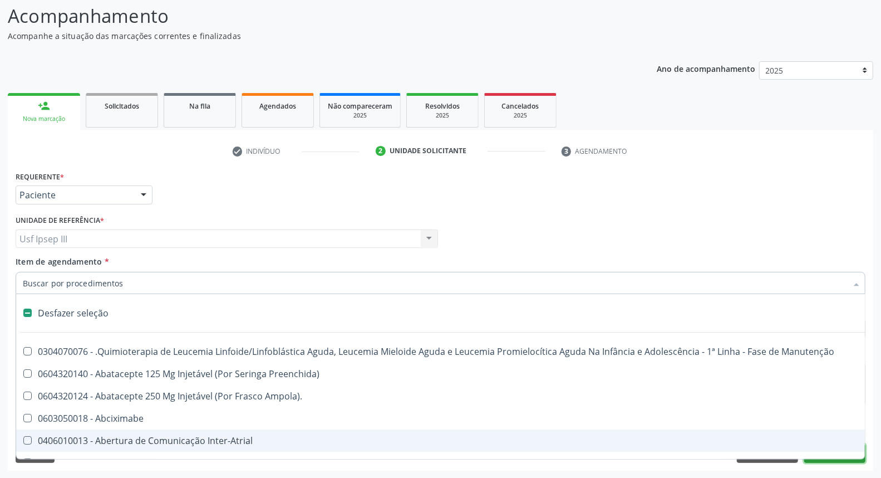
click at [813, 462] on button "Próximo" at bounding box center [834, 453] width 61 height 19
checkbox Preenchida\) "true"
checkbox Ampola\)\ "true"
checkbox Abciximabe "true"
checkbox Inter-Atrial "true"
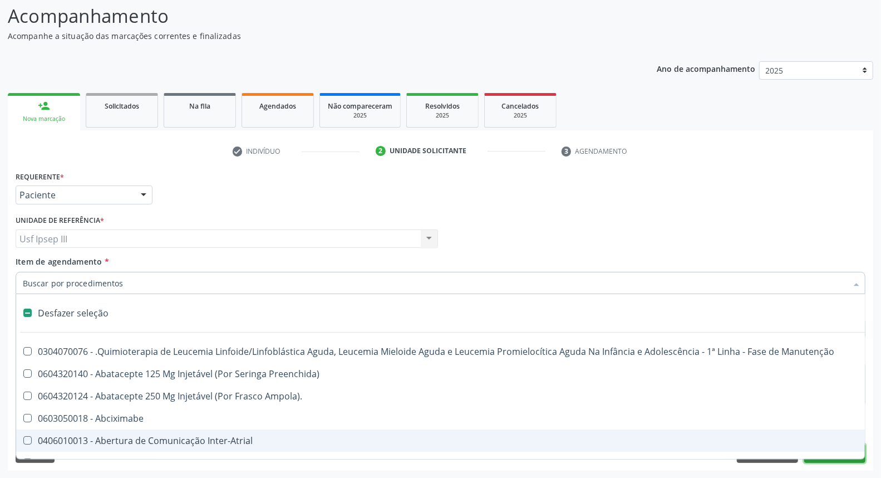
checkbox Valvar "true"
checkbox Adolescente\) "true"
checkbox Valvar "true"
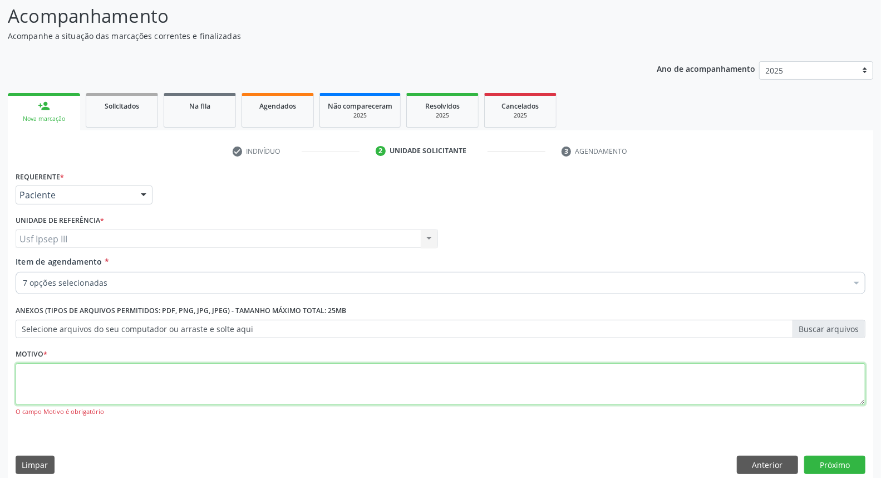
click at [329, 369] on textarea at bounding box center [441, 384] width 850 height 42
type textarea "."
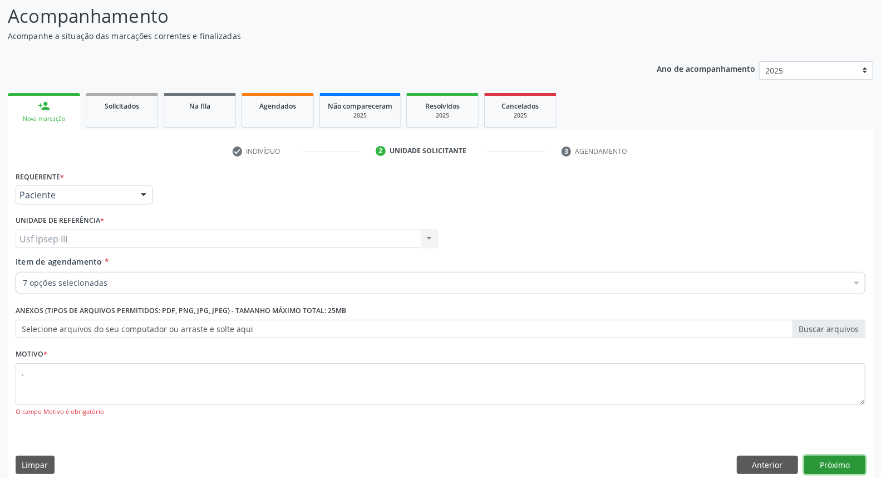
click at [830, 458] on button "Próximo" at bounding box center [834, 464] width 61 height 19
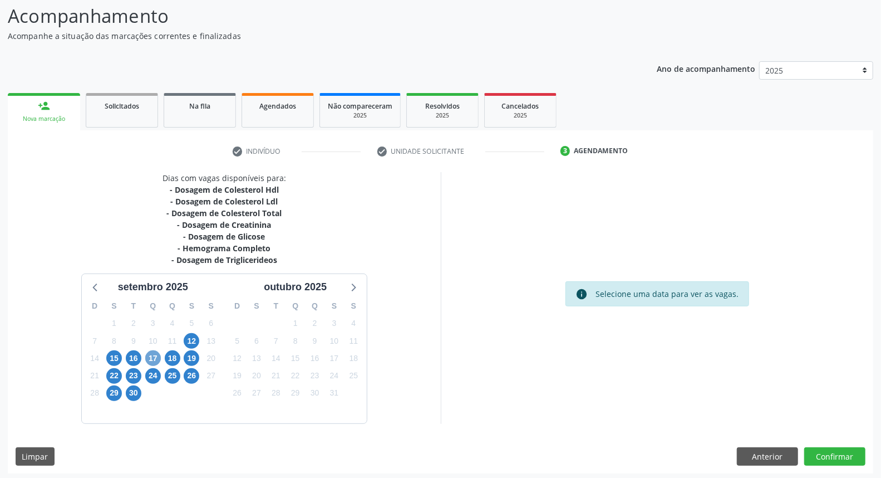
click at [154, 360] on span "17" at bounding box center [153, 358] width 16 height 16
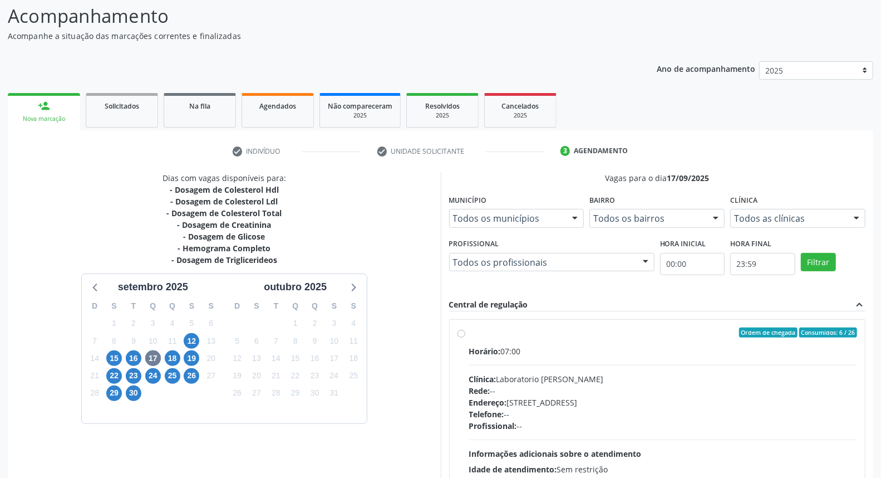
click at [582, 412] on div "Telefone: --" at bounding box center [663, 414] width 389 height 12
click at [465, 337] on input "Ordem de chegada Consumidos: 6 / 26 Horário: 07:00 Clínica: Laboratorio Jose Pa…" at bounding box center [462, 332] width 8 height 10
radio input "true"
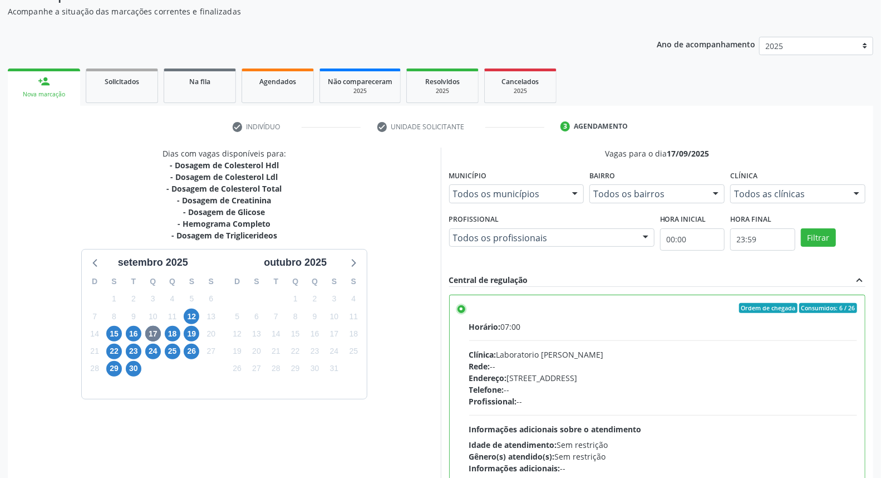
scroll to position [186, 0]
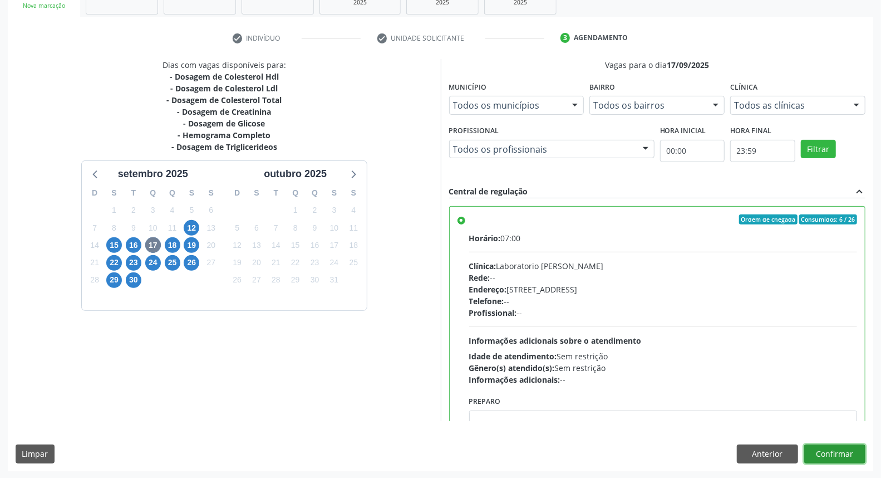
click at [834, 448] on button "Confirmar" at bounding box center [834, 453] width 61 height 19
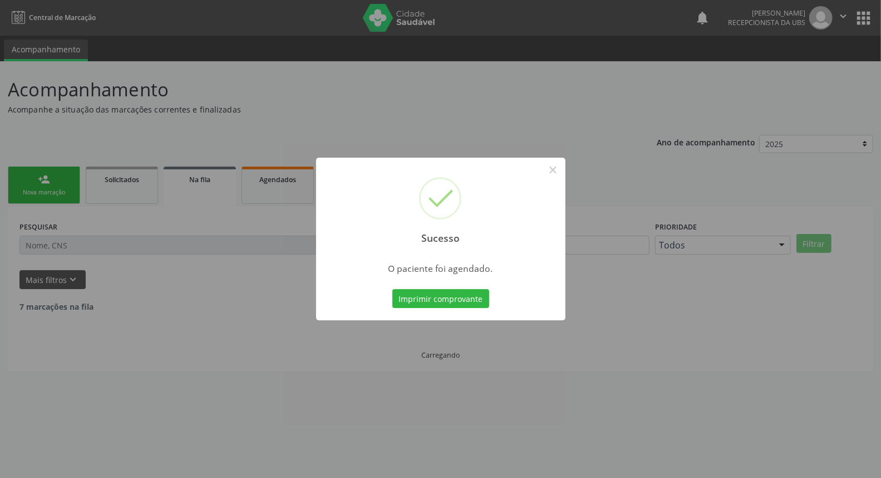
scroll to position [0, 0]
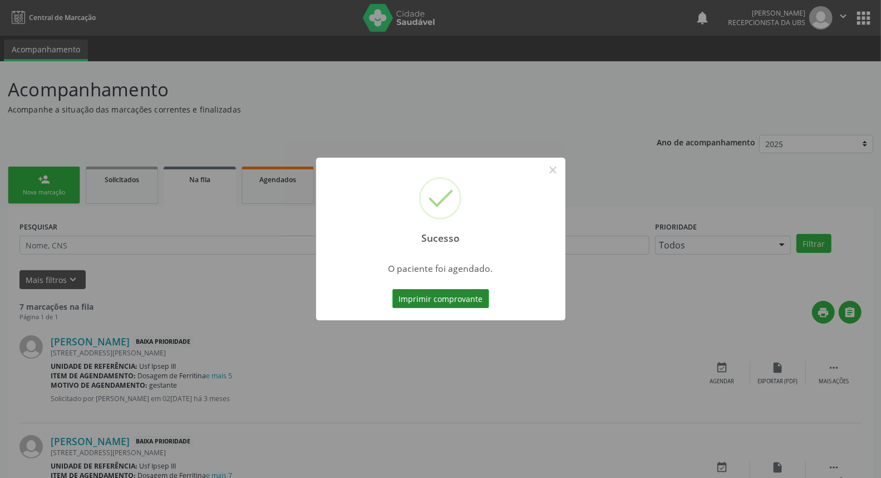
click at [431, 298] on button "Imprimir comprovante" at bounding box center [440, 298] width 97 height 19
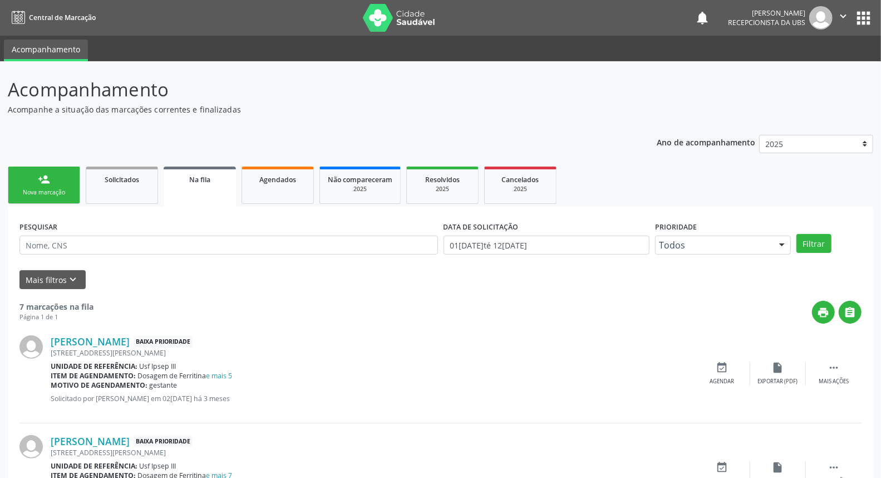
click at [47, 189] on div "Nova marcação" at bounding box center [44, 192] width 56 height 8
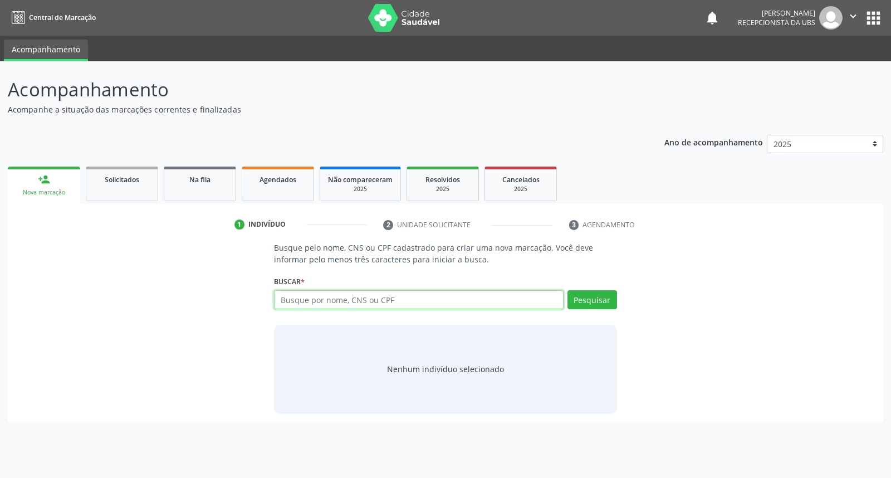
click at [332, 296] on input "text" at bounding box center [418, 299] width 289 height 19
type input "daniely da silva santos"
click at [580, 302] on button "Pesquisar" at bounding box center [592, 299] width 50 height 19
type input "daniely da silva santos"
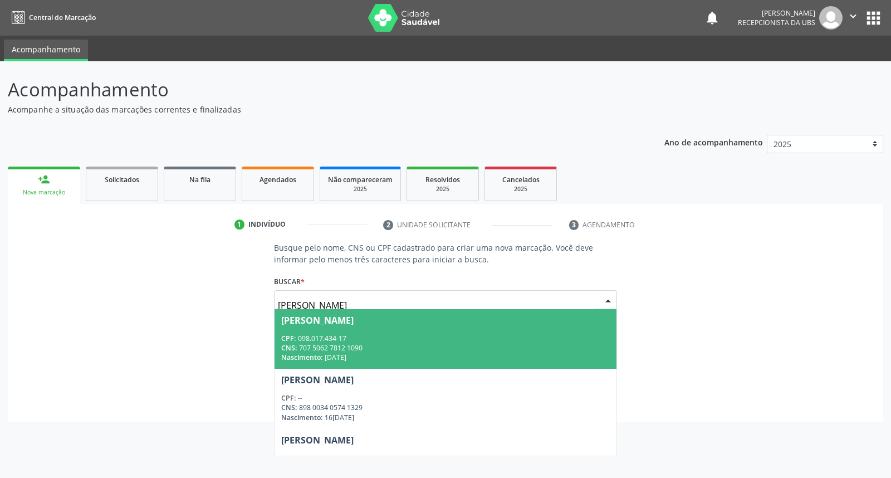
click at [512, 335] on div "CPF: 098.017.434-17" at bounding box center [445, 337] width 328 height 9
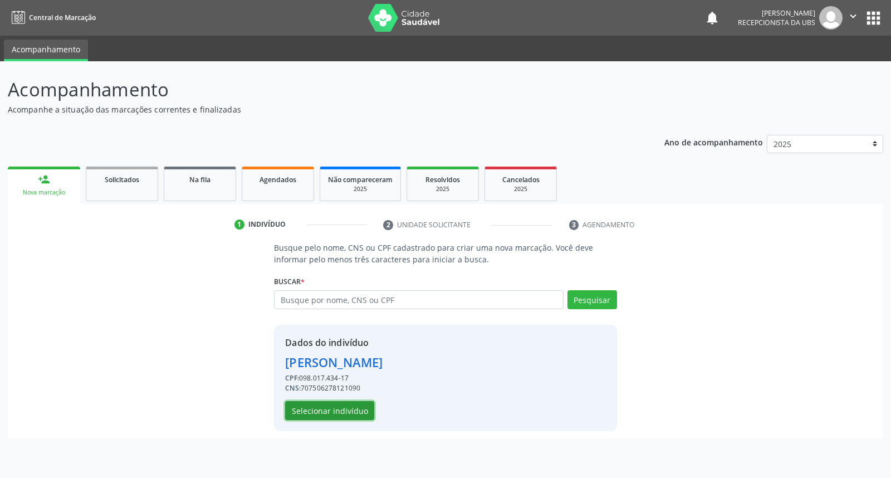
click at [320, 408] on button "Selecionar indivíduo" at bounding box center [329, 410] width 89 height 19
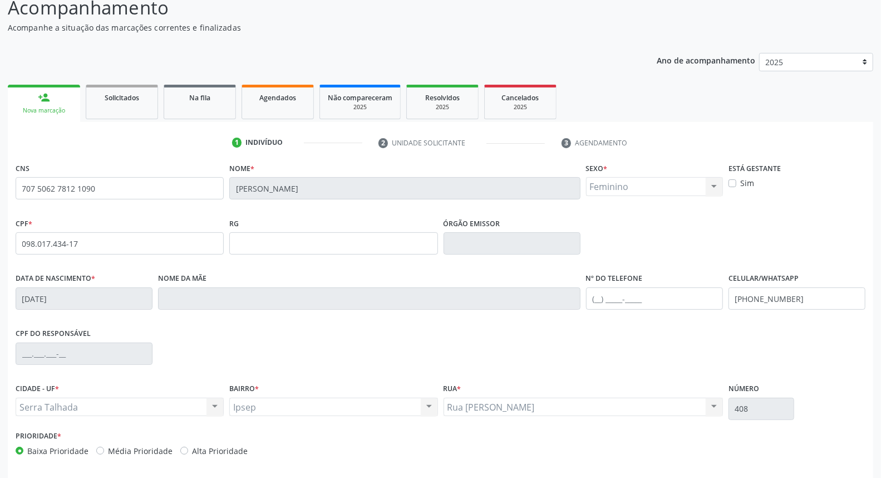
scroll to position [125, 0]
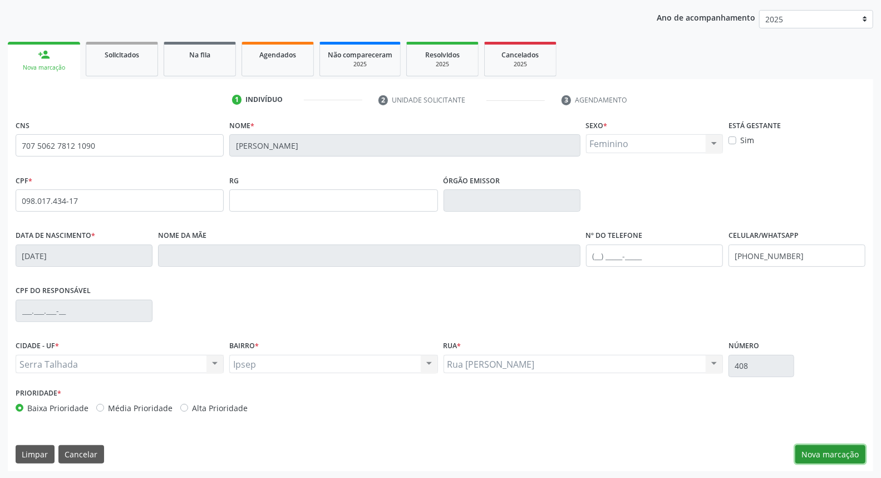
click at [813, 449] on button "Nova marcação" at bounding box center [831, 454] width 70 height 19
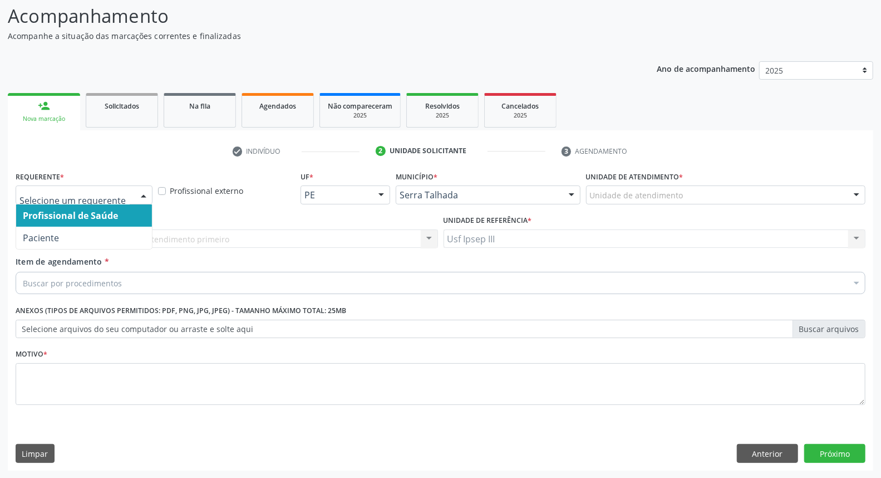
click at [143, 194] on div at bounding box center [143, 195] width 17 height 19
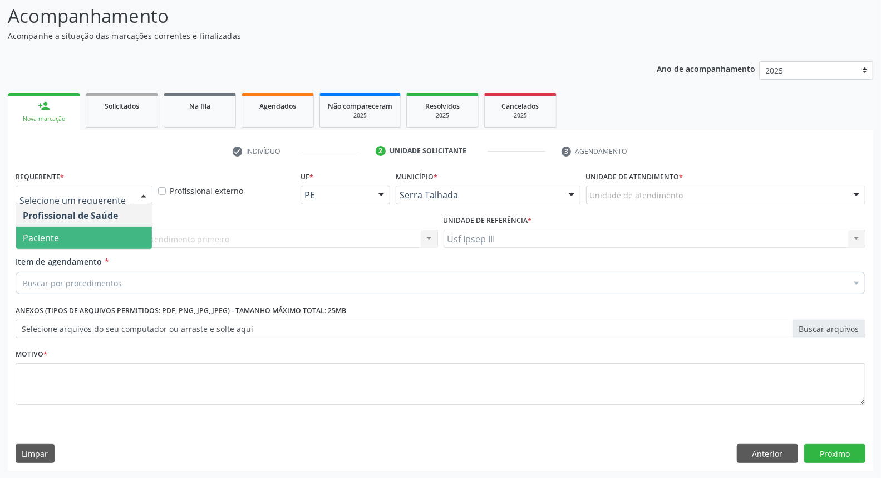
click at [115, 237] on span "Paciente" at bounding box center [84, 238] width 136 height 22
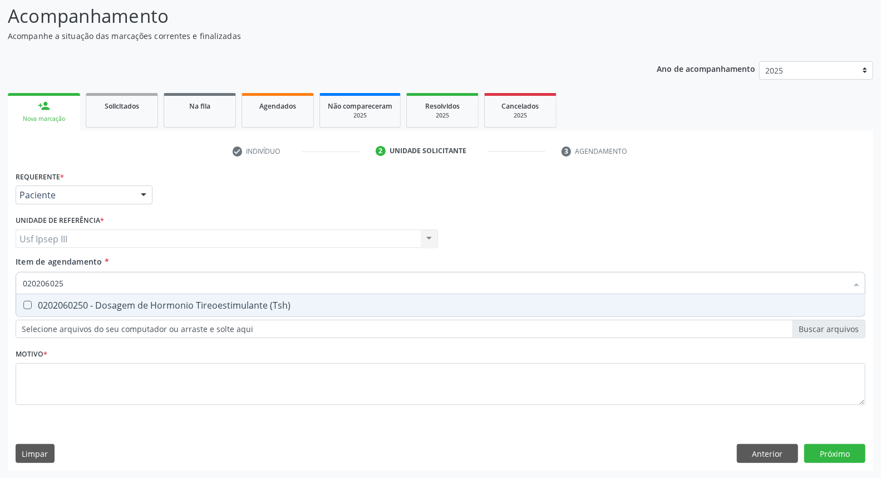
type input "0202060250"
click at [145, 302] on div "0202060250 - Dosagem de Hormonio Tireoestimulante (Tsh)" at bounding box center [441, 305] width 836 height 9
checkbox \(Tsh\) "true"
type input "02020602"
checkbox \(Tsh\) "false"
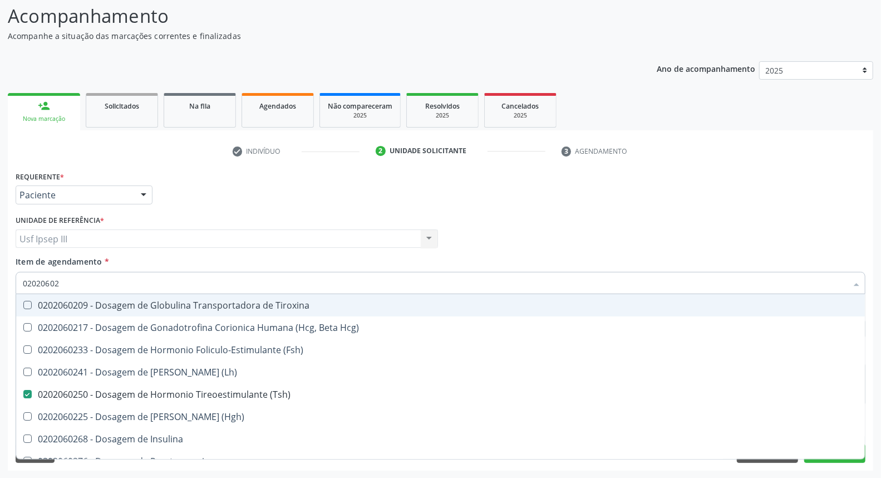
type input "0202060"
checkbox \(Tsh\) "false"
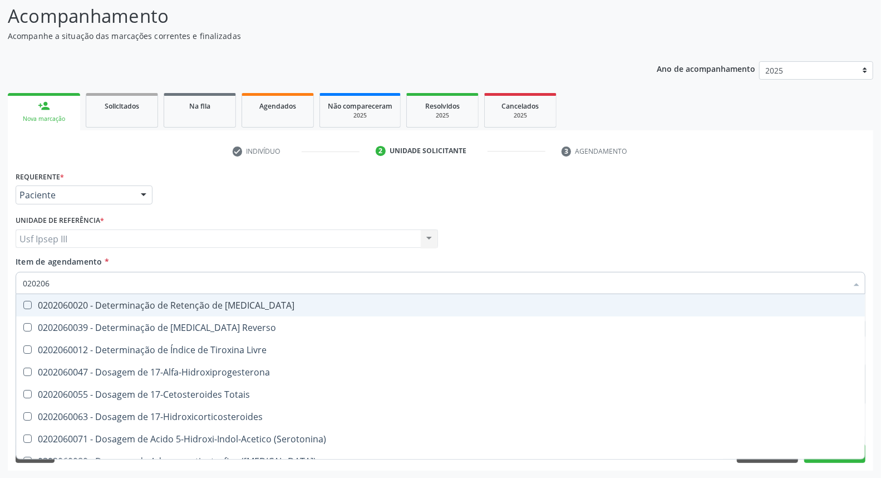
type input "02020"
checkbox \(Tsh\) "false"
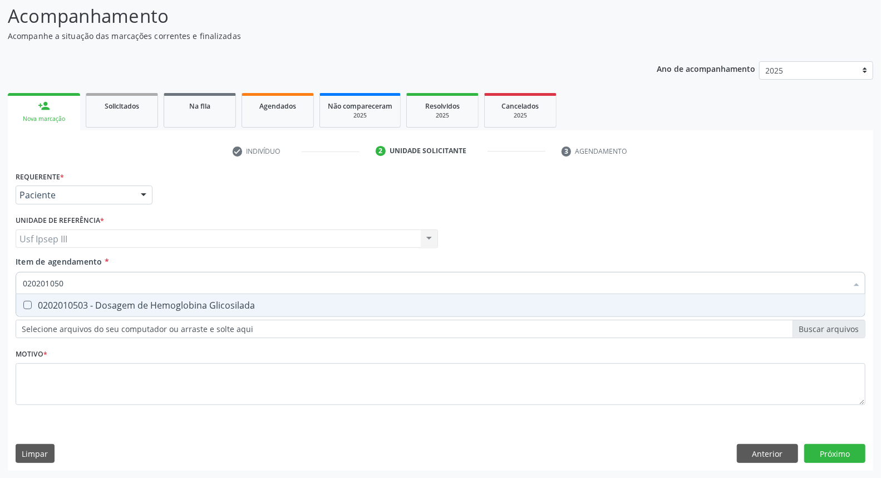
type input "0202010503"
click at [145, 302] on div "0202010503 - Dosagem de Hemoglobina Glicosilada" at bounding box center [441, 305] width 836 height 9
checkbox Glicosilada "true"
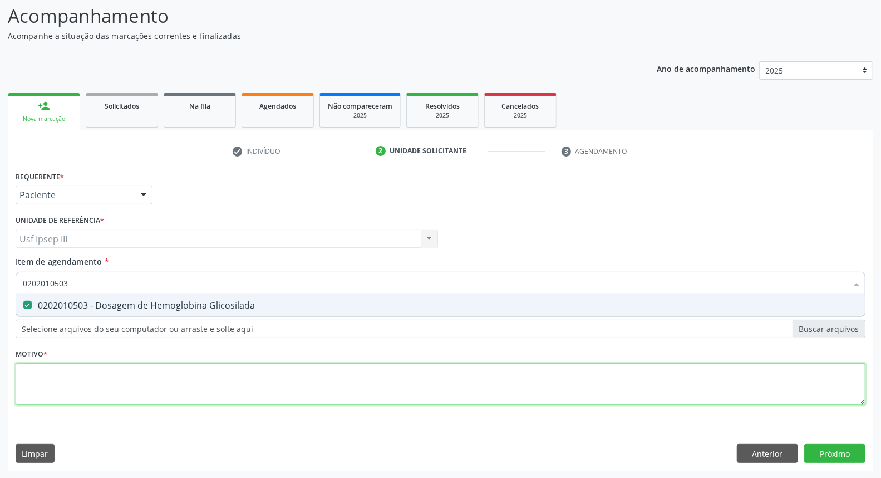
click at [41, 375] on div "Requerente * Paciente Profissional de Saúde Paciente Nenhum resultado encontrad…" at bounding box center [441, 294] width 850 height 252
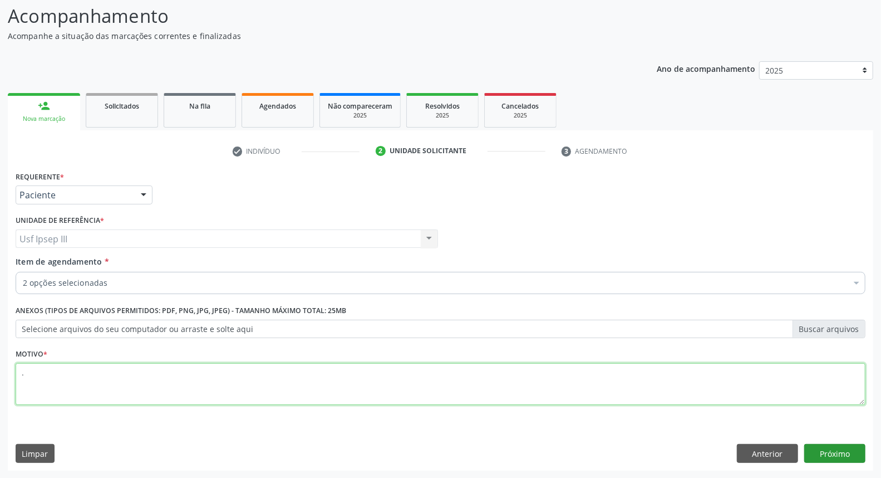
type textarea "."
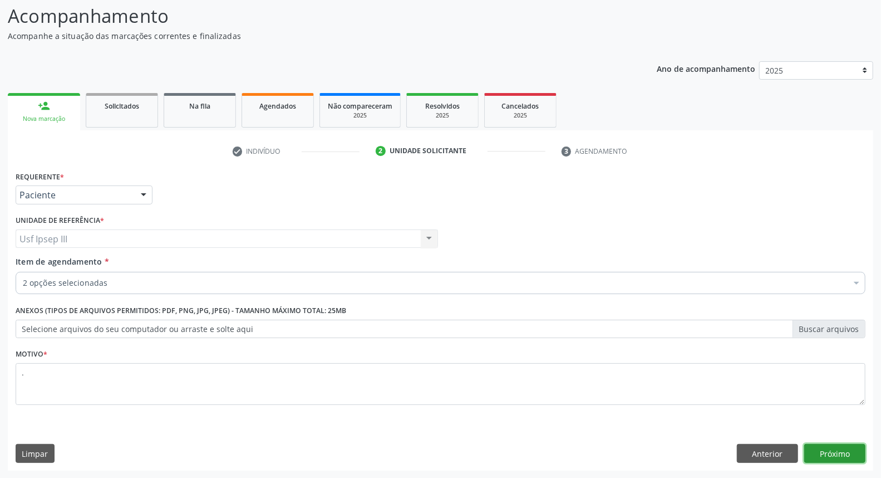
click at [822, 452] on button "Próximo" at bounding box center [834, 453] width 61 height 19
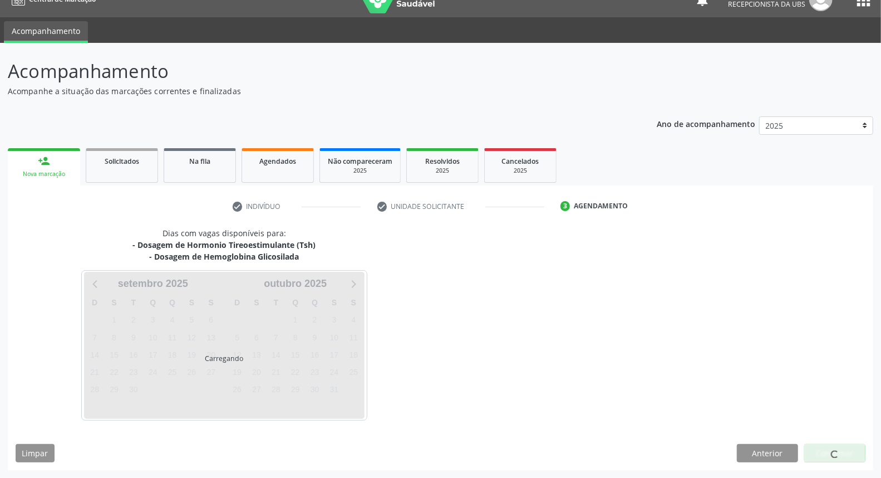
scroll to position [18, 0]
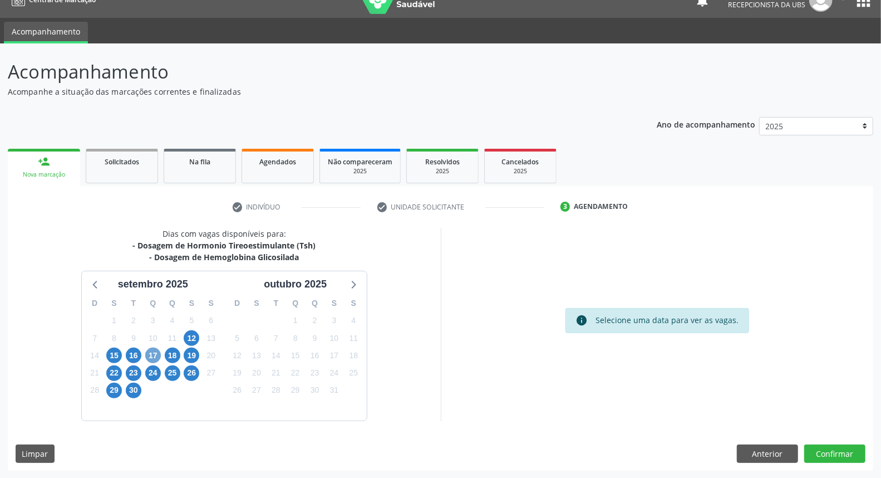
click at [158, 353] on span "17" at bounding box center [153, 355] width 16 height 16
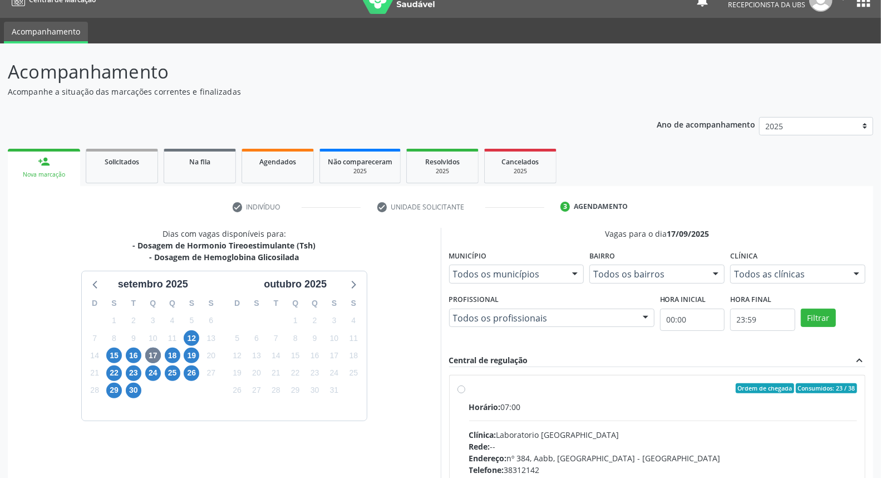
click at [547, 438] on div "Clínica: Laboratorio Sao Francisco" at bounding box center [663, 435] width 389 height 12
click at [465, 393] on input "Ordem de chegada Consumidos: 23 / 38 Horário: 07:00 Clínica: Laboratorio Sao Fr…" at bounding box center [462, 388] width 8 height 10
radio input "true"
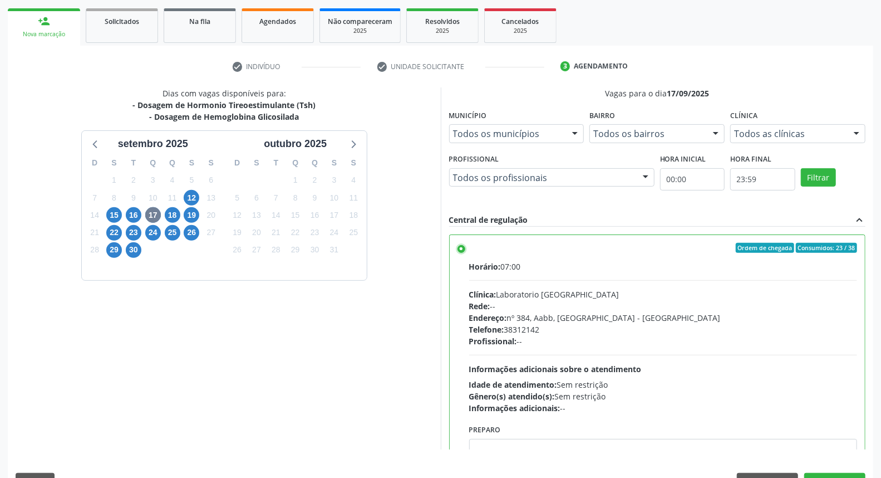
scroll to position [186, 0]
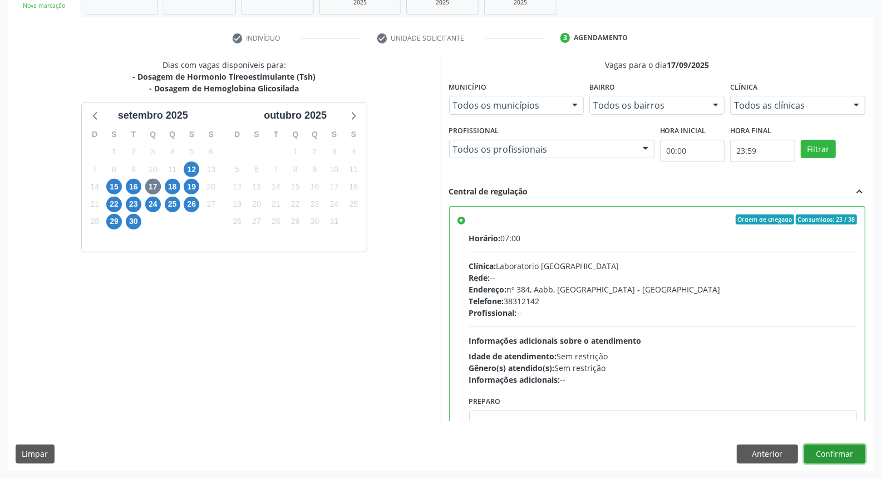
click at [826, 458] on button "Confirmar" at bounding box center [834, 453] width 61 height 19
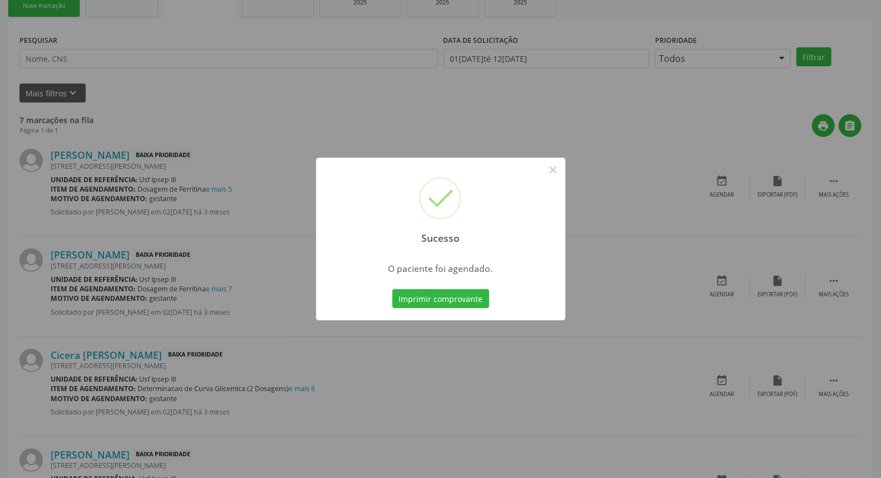
scroll to position [0, 0]
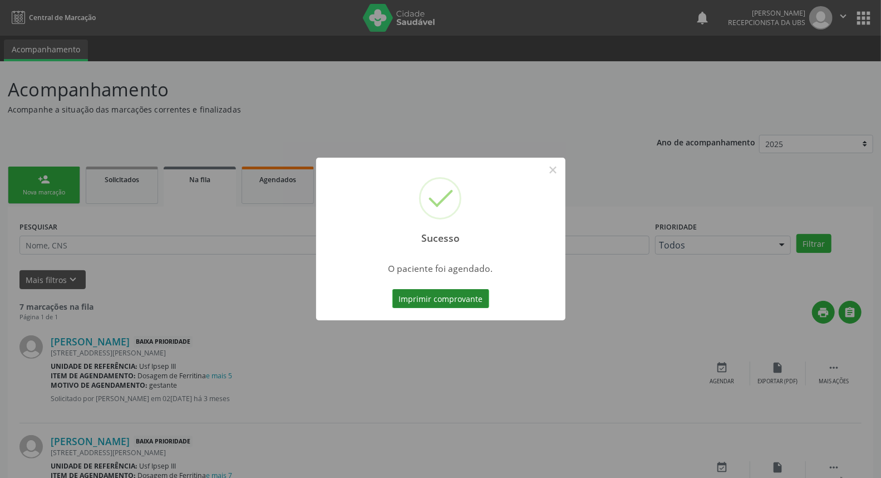
click at [461, 292] on button "Imprimir comprovante" at bounding box center [440, 298] width 97 height 19
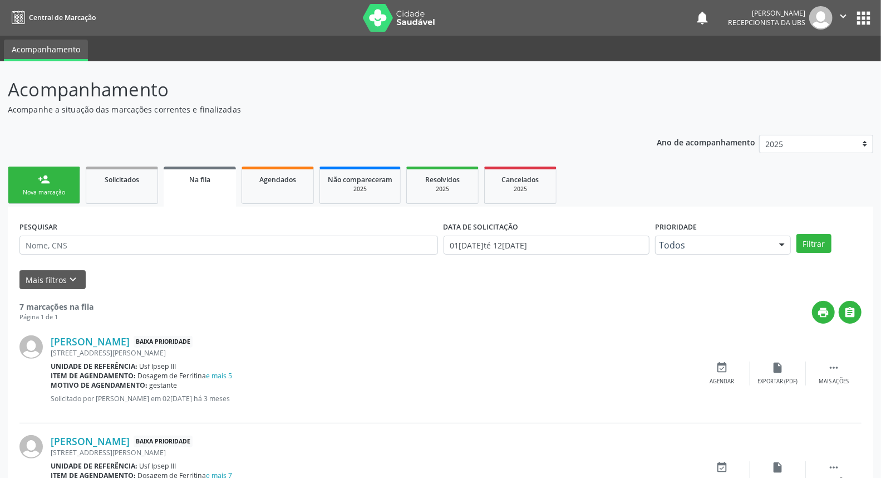
click at [52, 186] on link "person_add Nova marcação" at bounding box center [44, 184] width 72 height 37
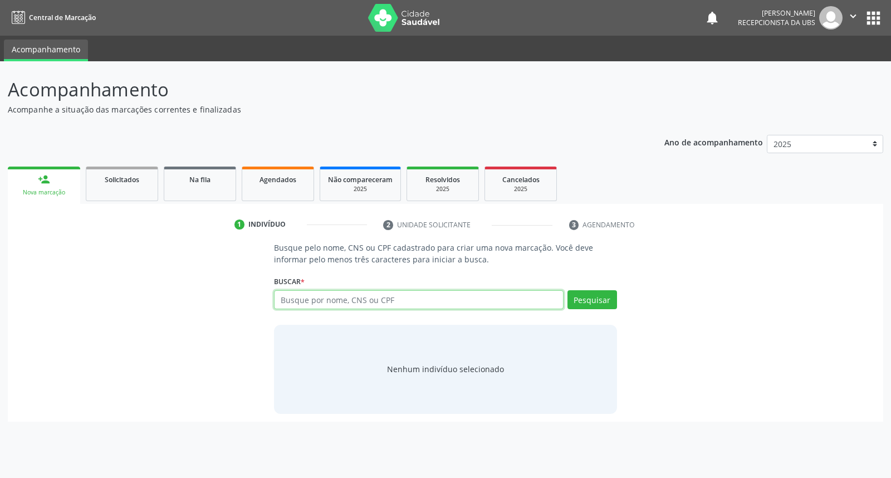
click at [347, 299] on input "text" at bounding box center [418, 299] width 289 height 19
type input "iracema pereira loureiro"
click at [582, 299] on button "Pesquisar" at bounding box center [592, 299] width 50 height 19
type input "iracema pereira loureiro"
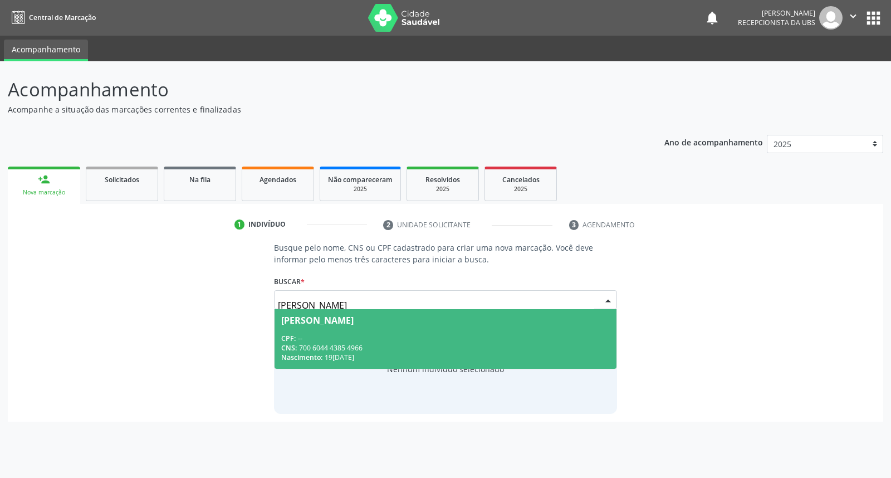
click at [538, 336] on div "CPF: --" at bounding box center [445, 337] width 328 height 9
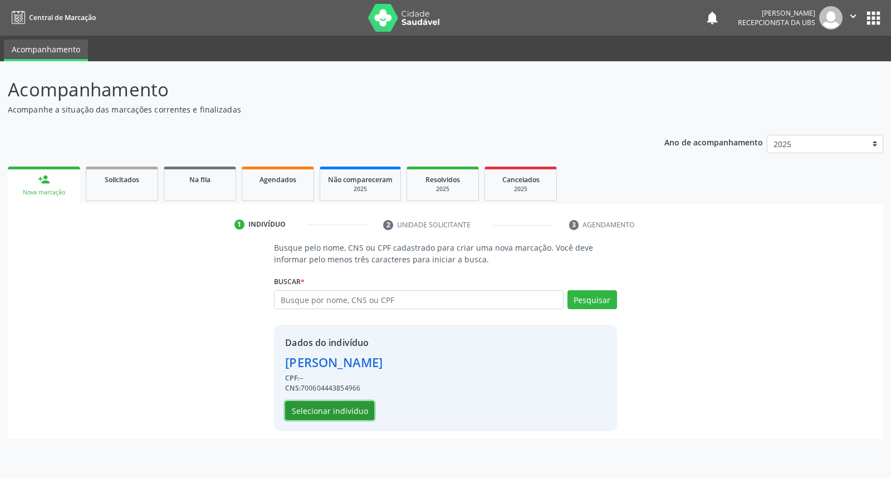
click at [338, 413] on button "Selecionar indivíduo" at bounding box center [329, 410] width 89 height 19
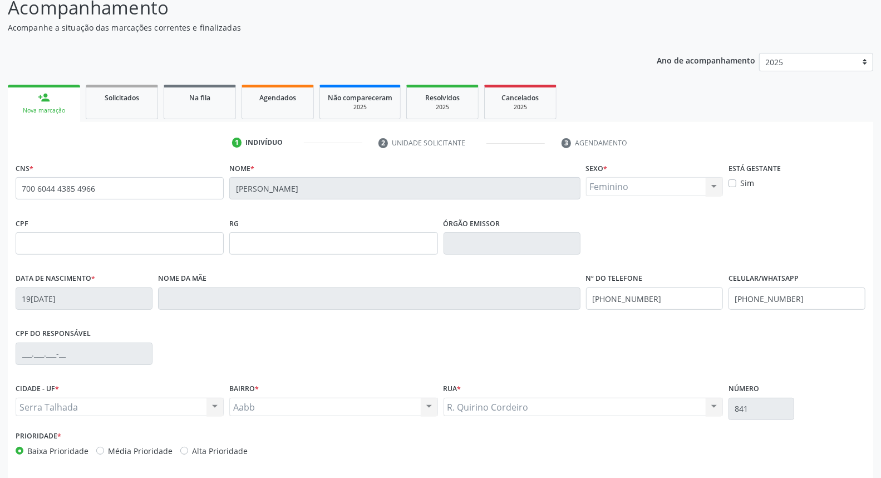
scroll to position [125, 0]
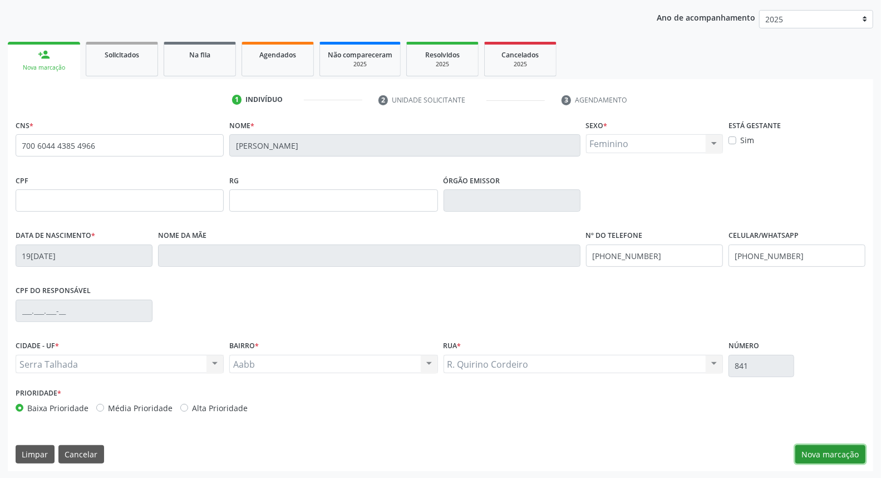
click at [837, 448] on button "Nova marcação" at bounding box center [831, 454] width 70 height 19
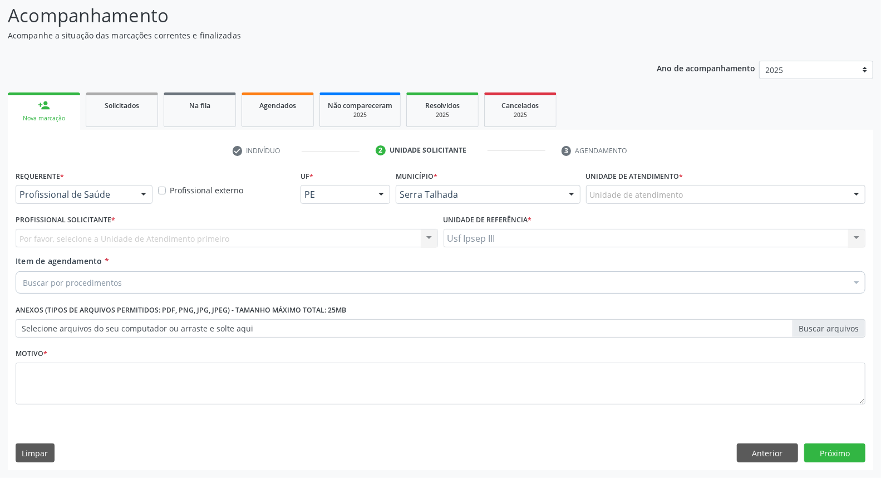
scroll to position [73, 0]
click at [146, 192] on div at bounding box center [143, 195] width 17 height 19
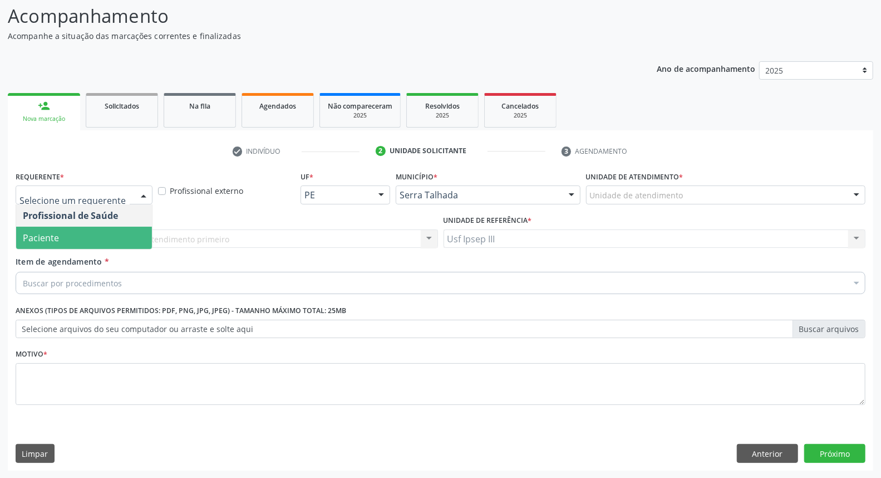
click at [128, 238] on span "Paciente" at bounding box center [84, 238] width 136 height 22
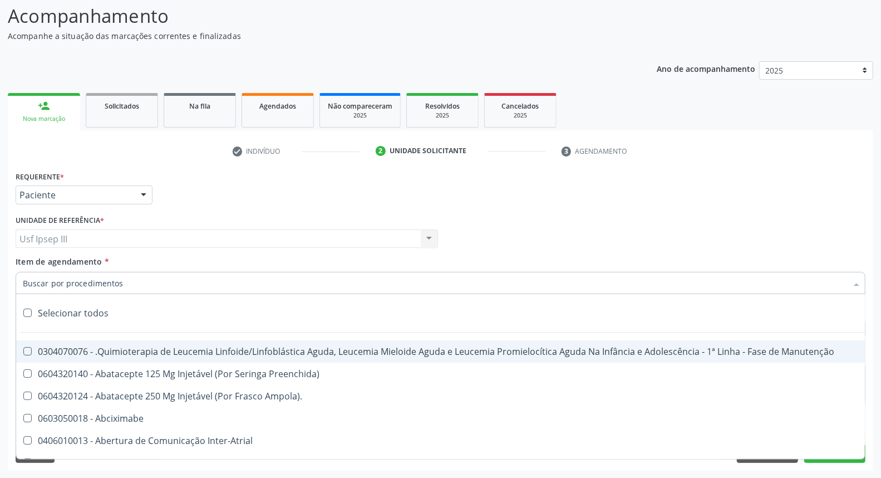
click at [124, 279] on div at bounding box center [441, 283] width 850 height 22
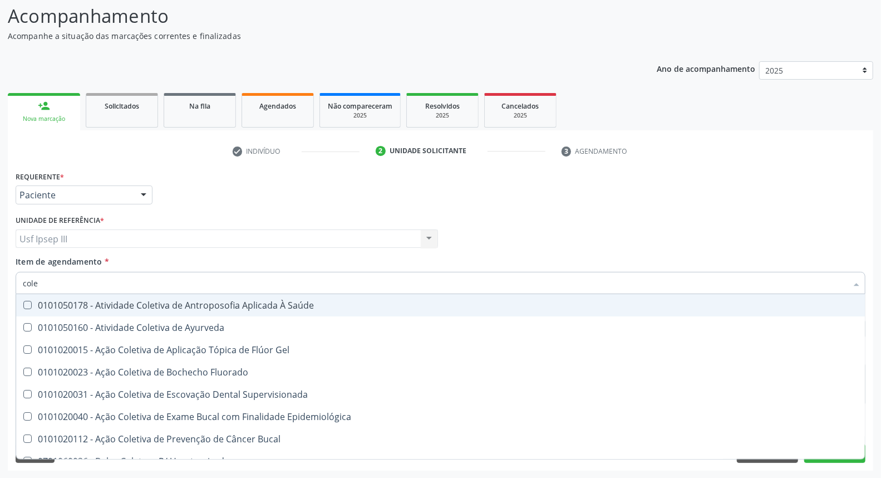
type input "coles"
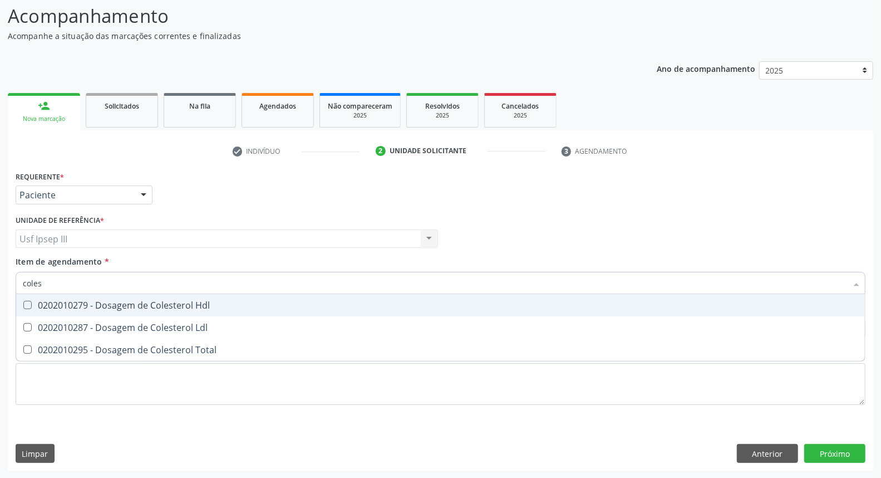
click at [124, 302] on div "0202010279 - Dosagem de Colesterol Hdl" at bounding box center [441, 305] width 836 height 9
checkbox Hdl "true"
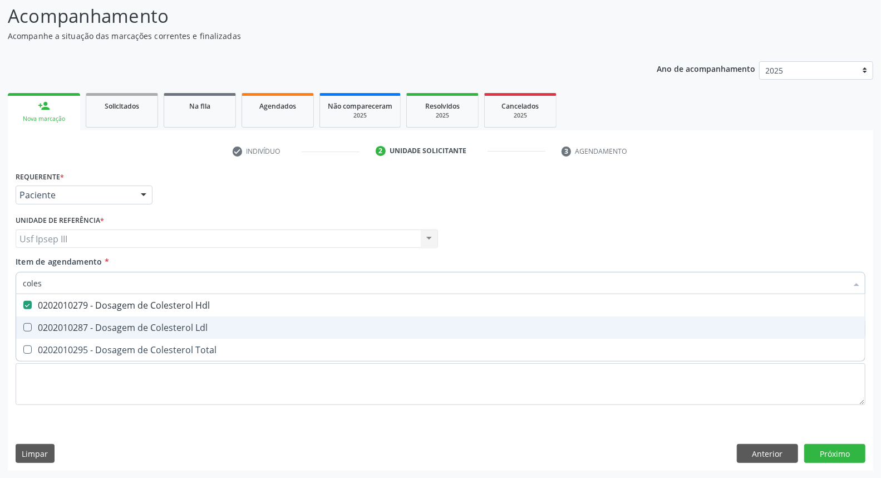
click at [117, 323] on div "0202010287 - Dosagem de Colesterol Ldl" at bounding box center [441, 327] width 836 height 9
checkbox Ldl "true"
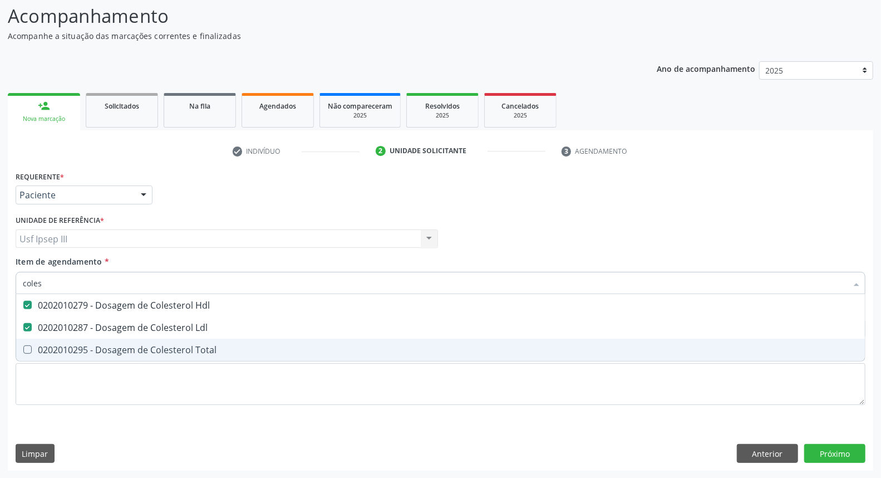
click at [109, 350] on div "0202010295 - Dosagem de Colesterol Total" at bounding box center [441, 349] width 836 height 9
checkbox Total "true"
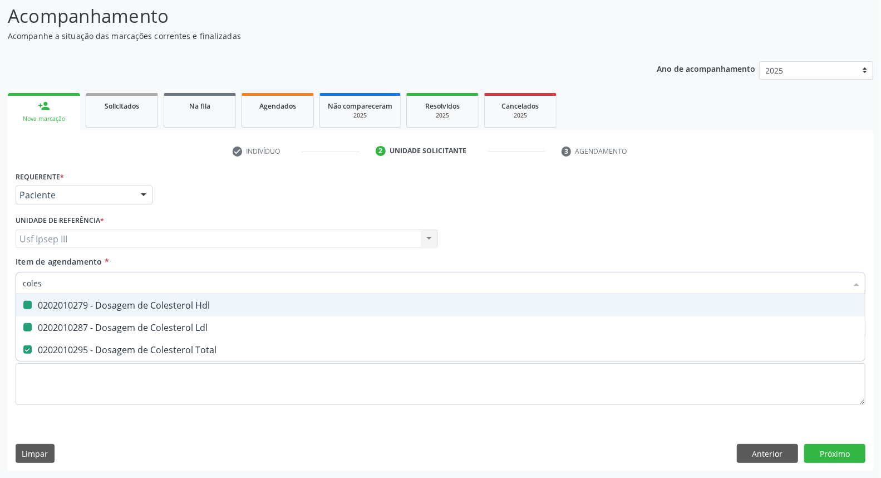
type input "cole"
checkbox Hdl "false"
checkbox Ldl "false"
checkbox Total "false"
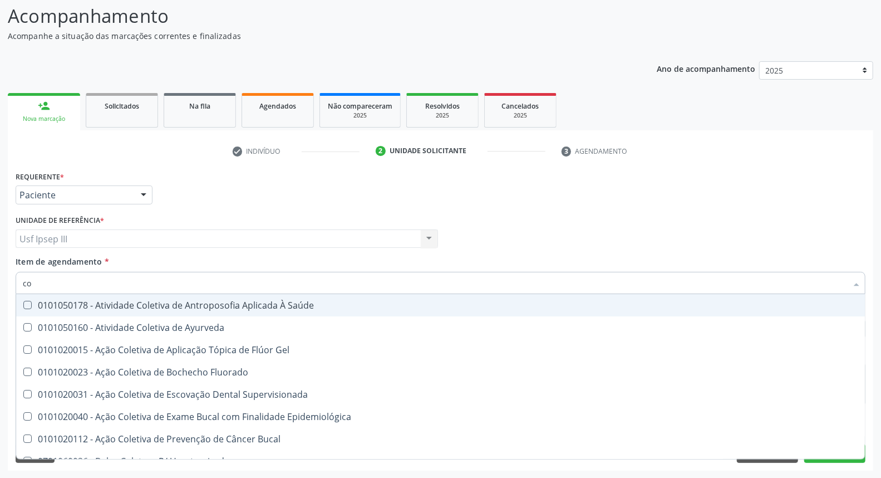
type input "c"
checkbox Hdl "false"
checkbox Ldl "false"
checkbox Total "false"
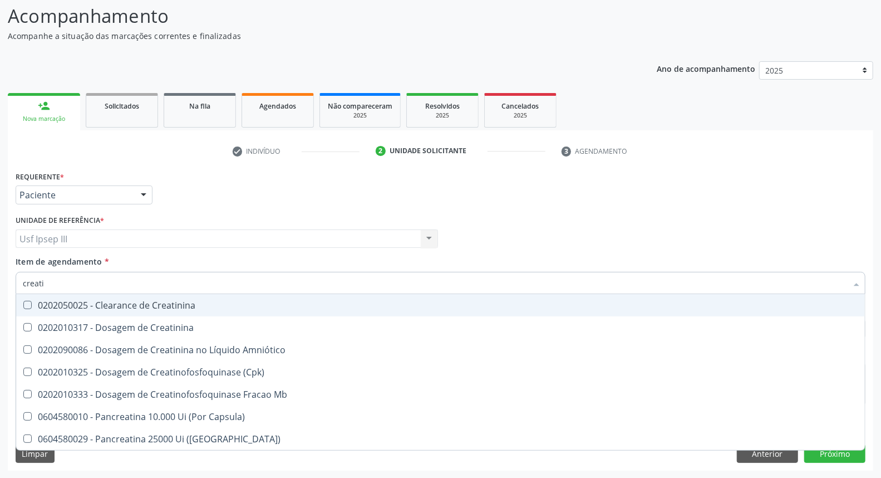
type input "creatin"
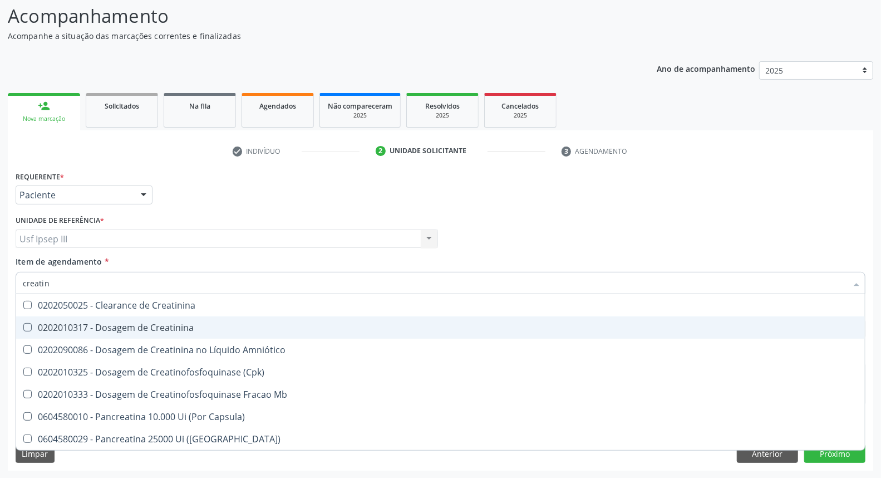
click at [106, 326] on div "0202010317 - Dosagem de Creatinina" at bounding box center [441, 327] width 836 height 9
checkbox Creatinina "true"
type input "crea"
checkbox Creatinina "false"
checkbox \(Cpk\) "false"
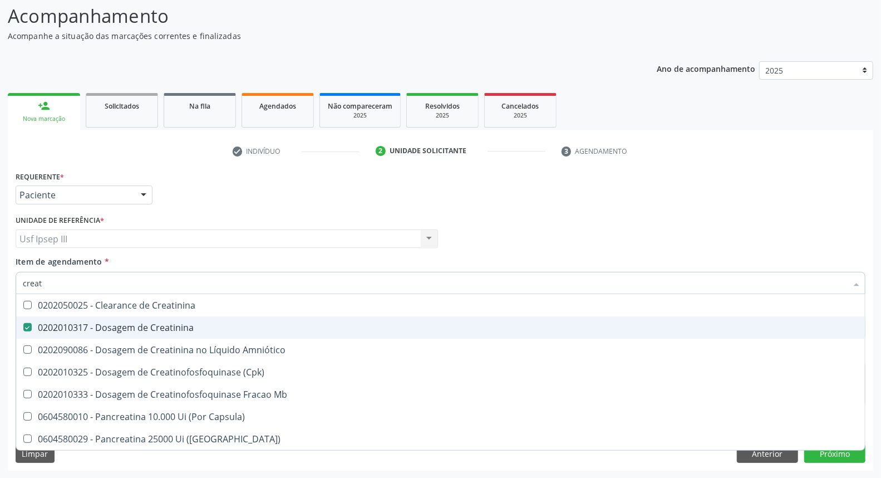
checkbox Capsula\) "true"
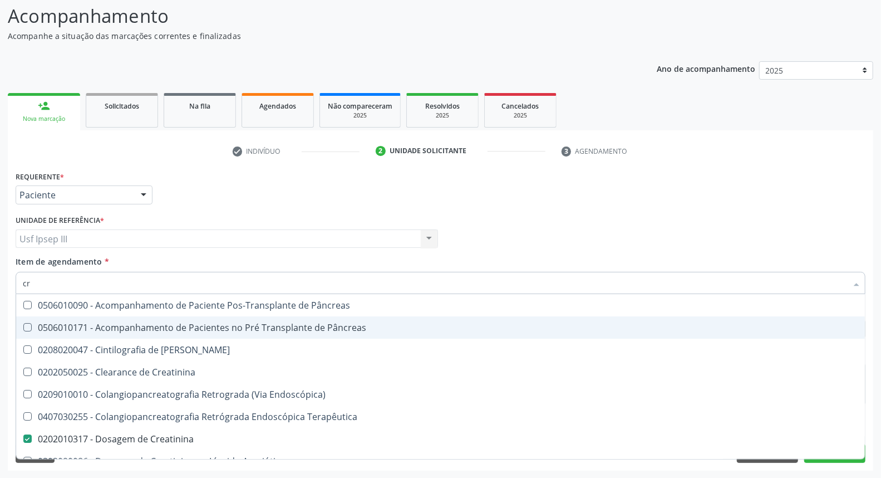
type input "c"
checkbox Creatinina "false"
checkbox Oncologia "false"
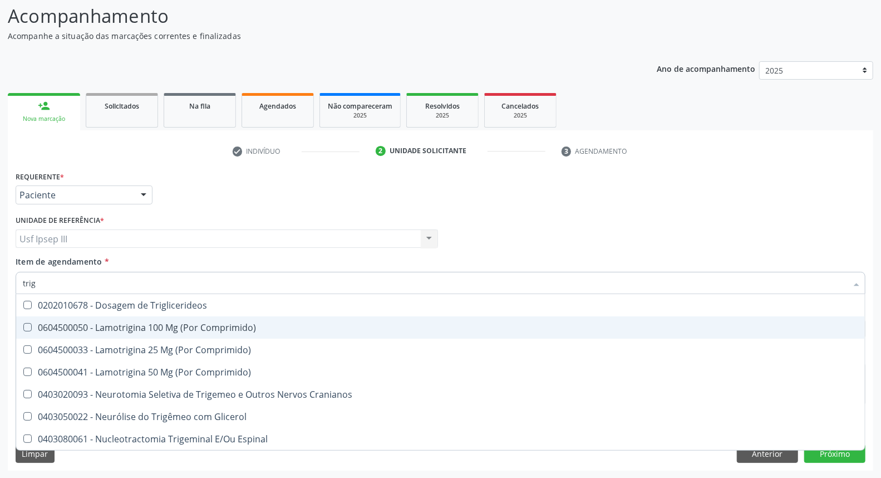
type input "trigl"
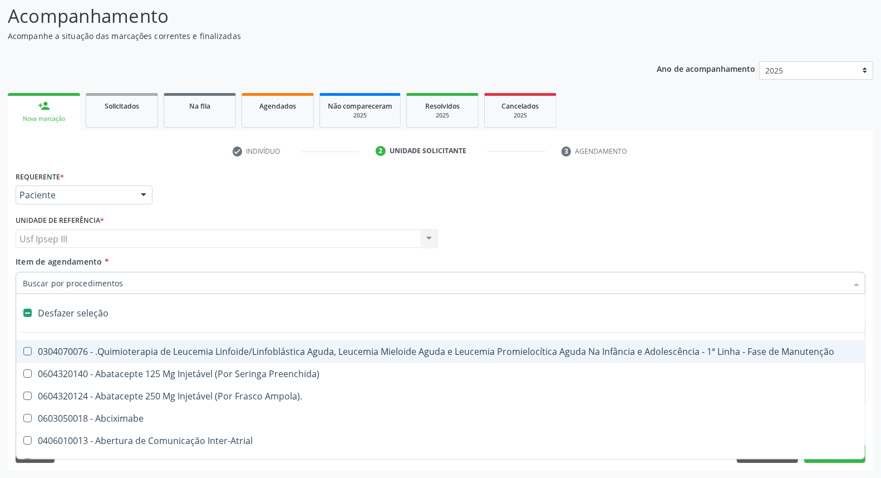
scroll to position [73, 0]
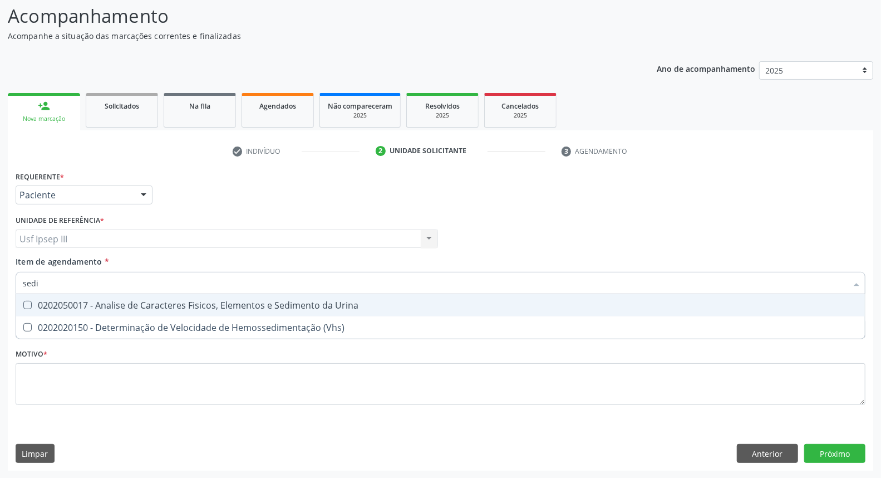
type input "sedim"
click at [114, 307] on div "0202050017 - Analise de Caracteres Fisicos, Elementos e Sedimento da Urina" at bounding box center [441, 305] width 836 height 9
checkbox Urina "true"
type input "s"
checkbox Urina "false"
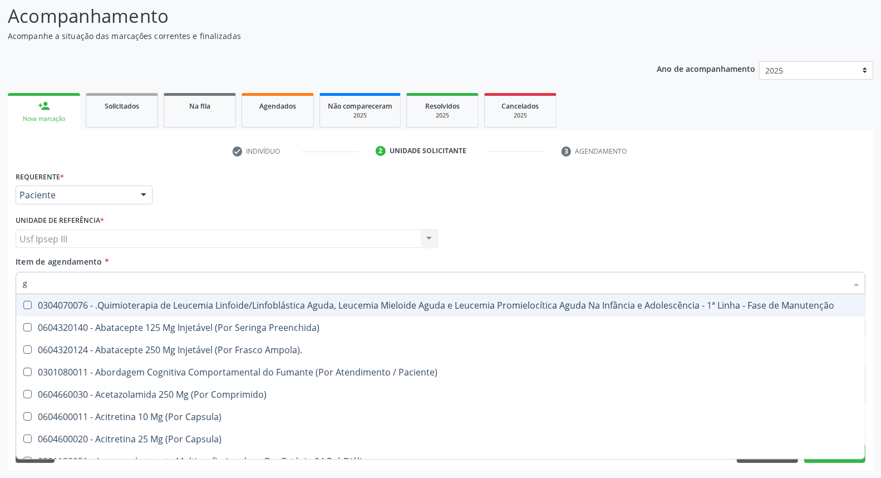
type input "gl"
checkbox Pé "true"
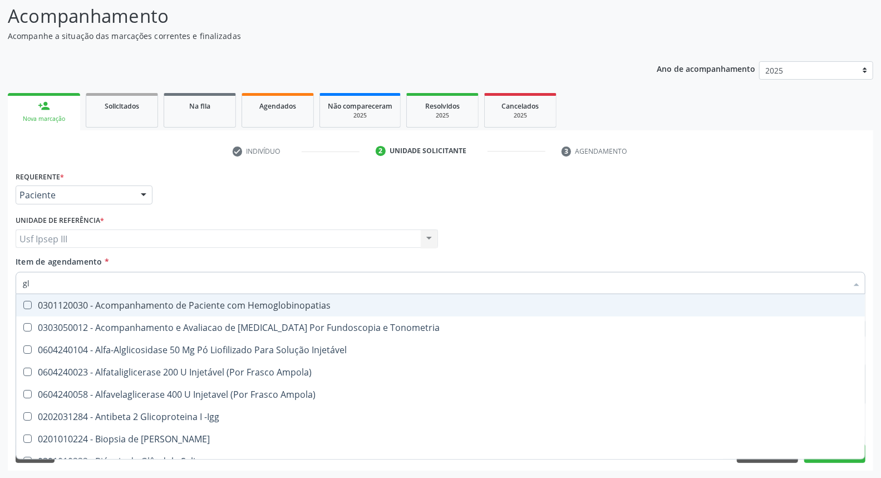
type input "gli"
checkbox Glomerular "true"
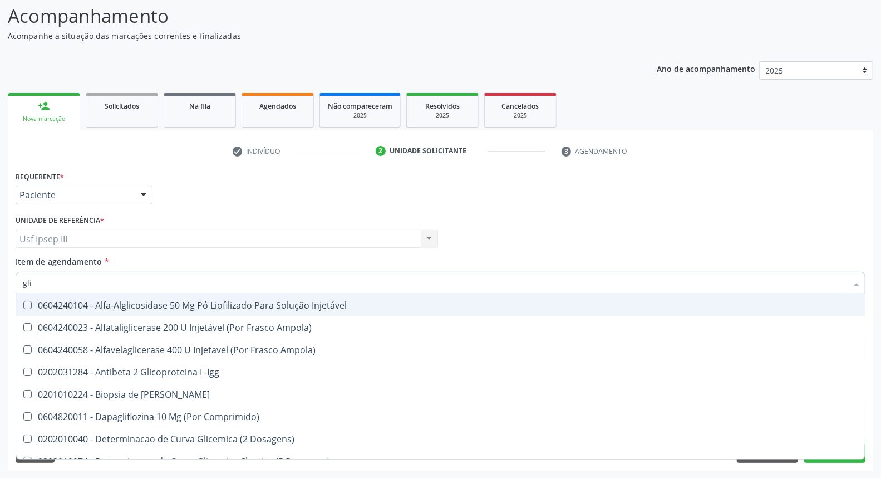
type input "glic"
checkbox Derrames "true"
checkbox Triglicerideos "false"
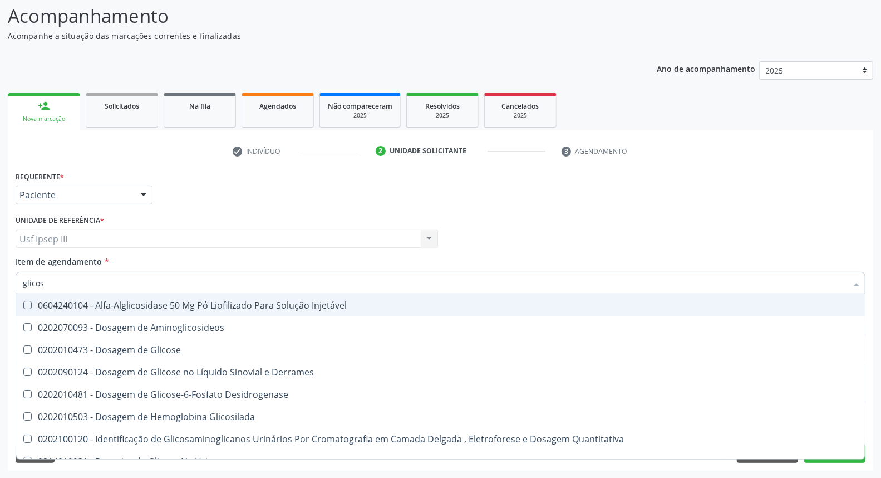
type input "glicose"
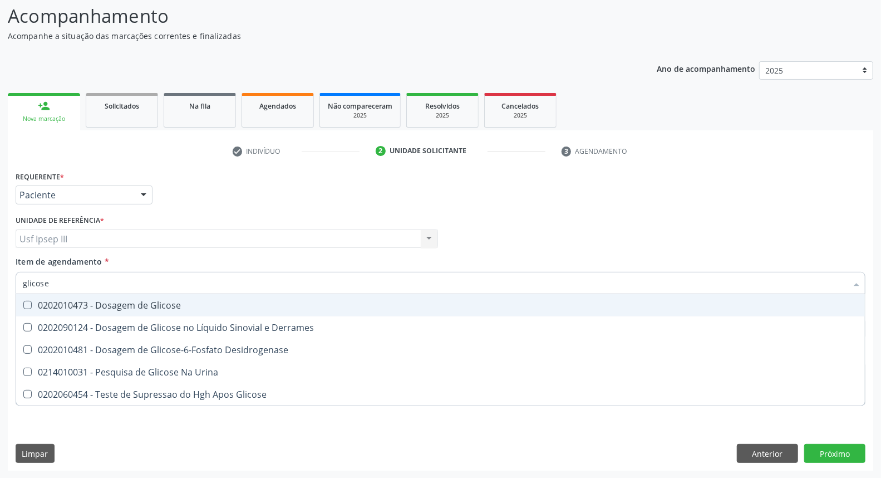
click at [114, 307] on div "0202010473 - Dosagem de Glicose" at bounding box center [441, 305] width 836 height 9
checkbox Glicose "true"
type input "glicos"
checkbox Glicose "false"
checkbox Desidrogenase "true"
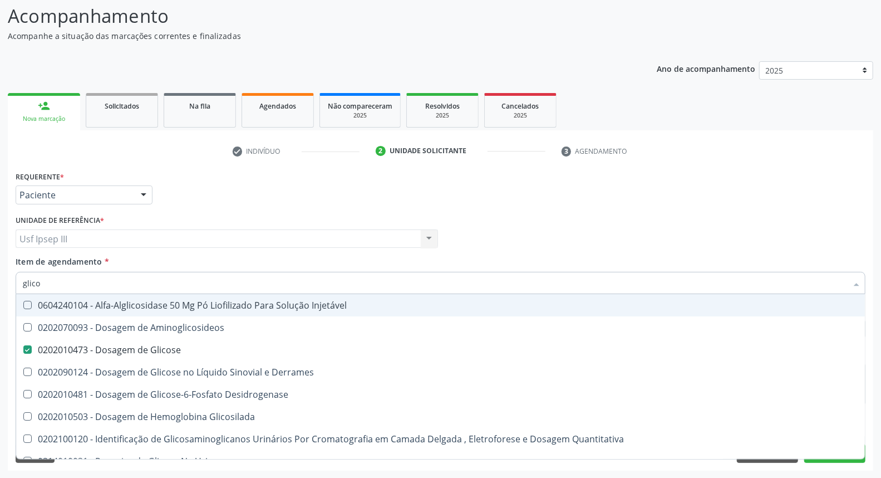
type input "glic"
checkbox Glicose "false"
checkbox Glicosilada "false"
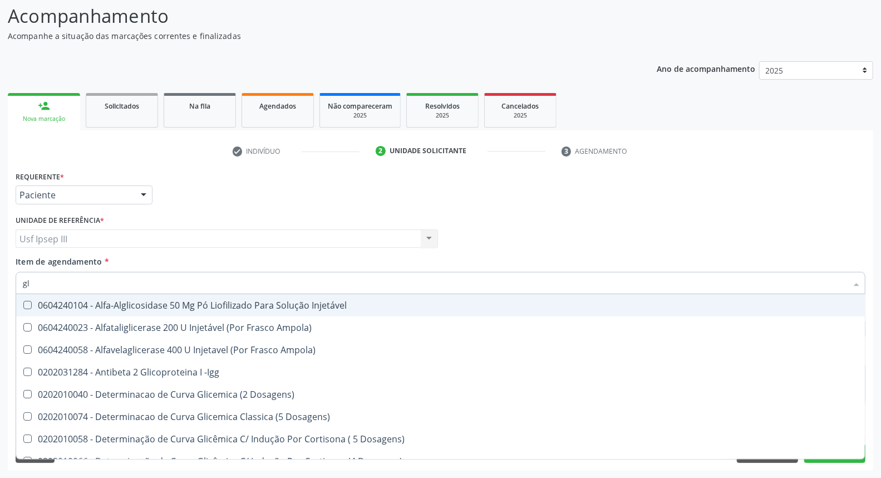
type input "g"
checkbox Glicose "false"
checkbox Glicosilada "false"
checkbox Triglicerideos "false"
checkbox Delgada\) "false"
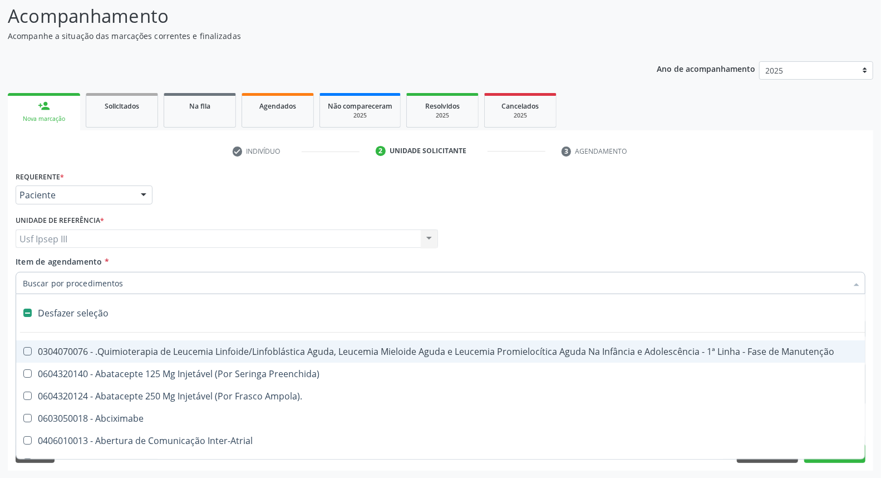
type input "h"
checkbox Urina "false"
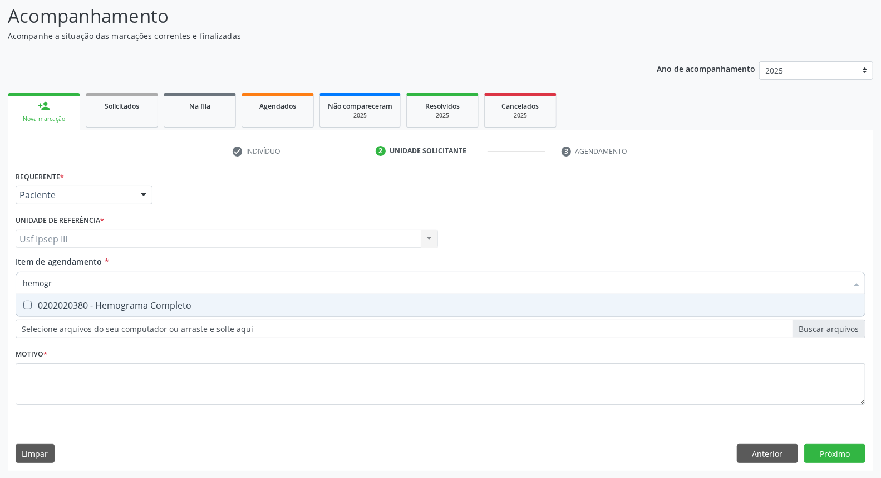
type input "hemogra"
click at [114, 307] on div "0202020380 - Hemograma Completo" at bounding box center [441, 305] width 836 height 9
checkbox Completo "true"
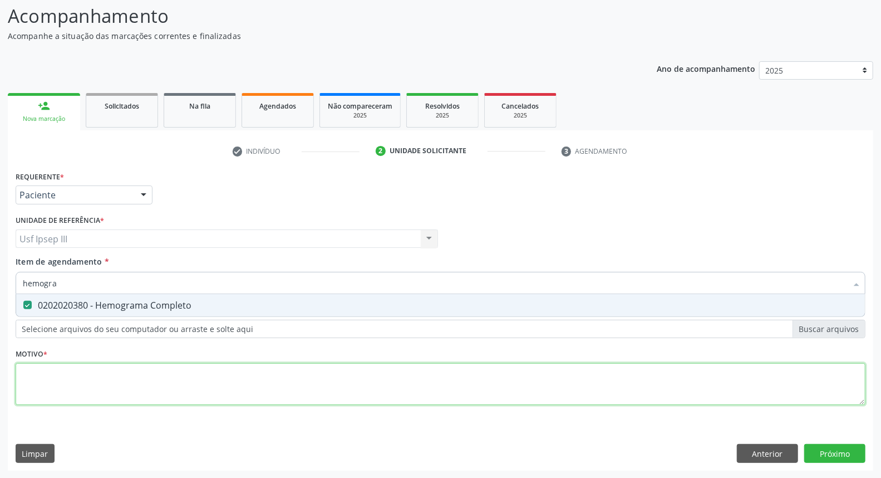
click at [81, 387] on div "Requerente * Paciente Profissional de Saúde Paciente Nenhum resultado encontrad…" at bounding box center [441, 294] width 850 height 252
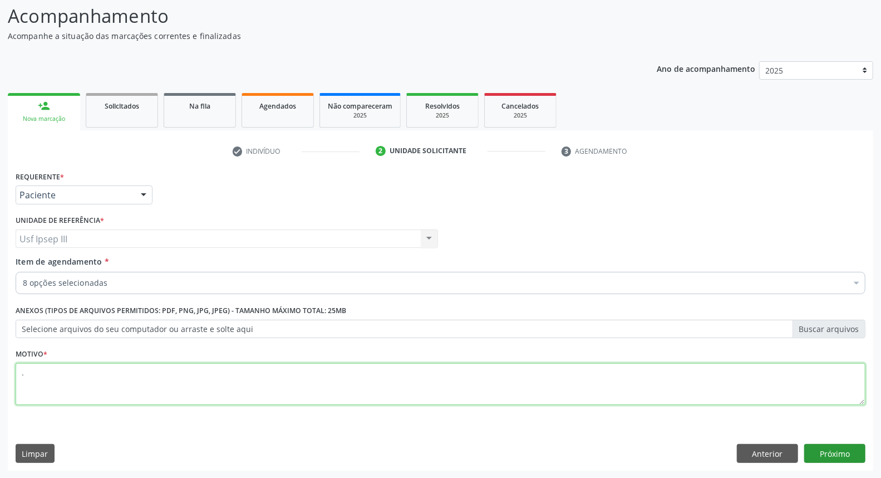
type textarea "."
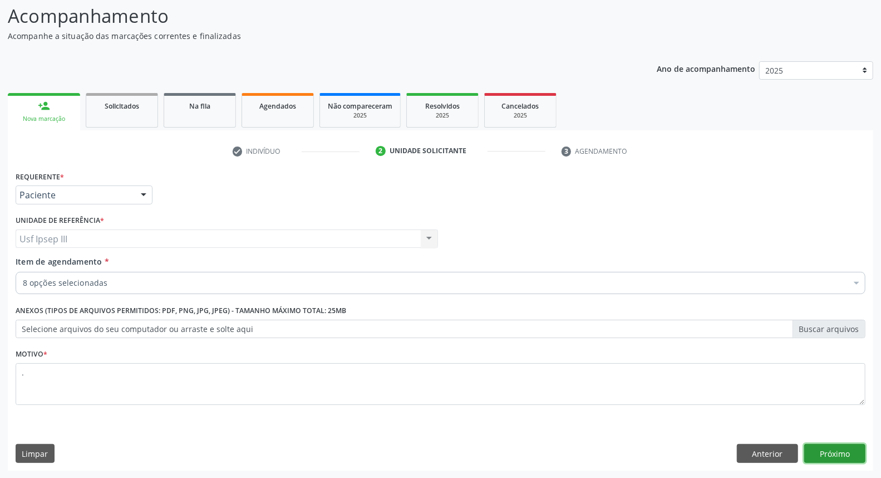
click at [843, 451] on button "Próximo" at bounding box center [834, 453] width 61 height 19
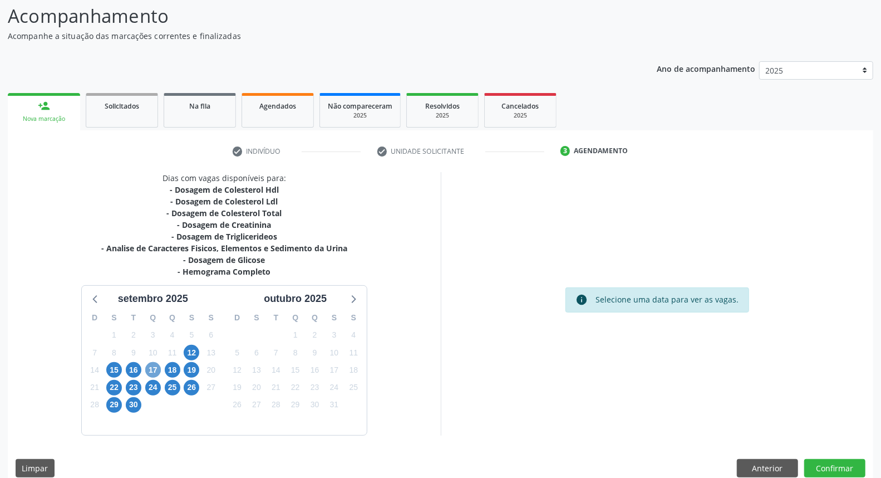
click at [149, 362] on span "17" at bounding box center [153, 370] width 16 height 16
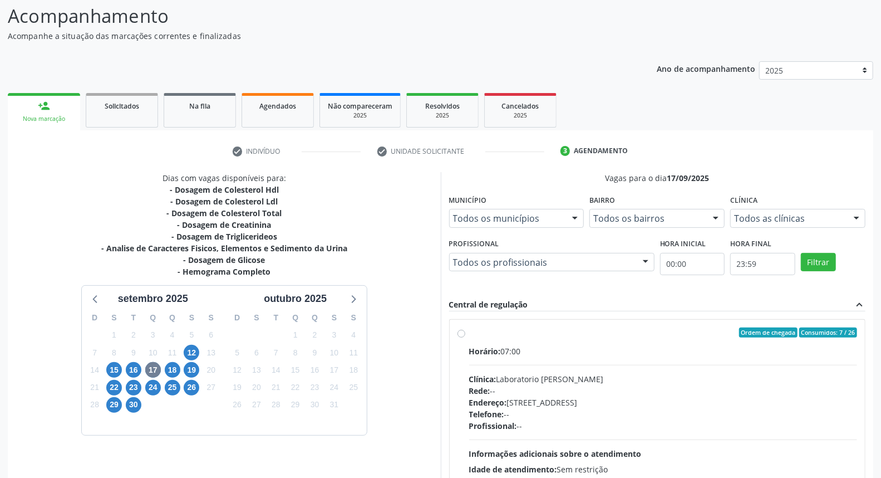
click at [585, 420] on div "Profissional: --" at bounding box center [663, 426] width 389 height 12
click at [465, 337] on input "Ordem de chegada Consumidos: 7 / 26 Horário: 07:00 Clínica: Laboratorio [PERSON…" at bounding box center [462, 332] width 8 height 10
radio input "true"
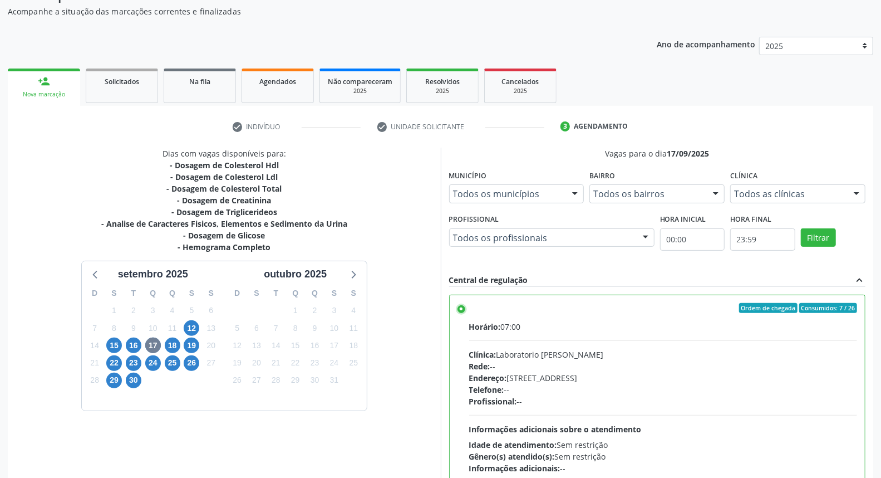
scroll to position [186, 0]
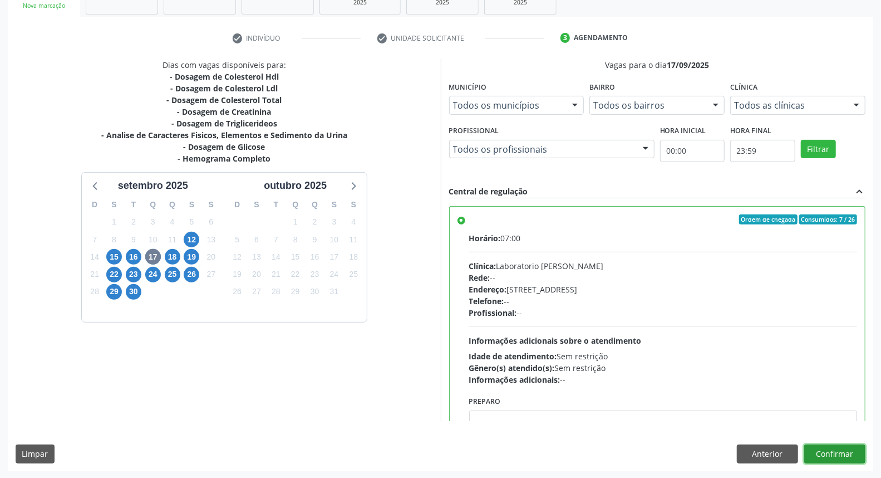
click at [841, 450] on button "Confirmar" at bounding box center [834, 453] width 61 height 19
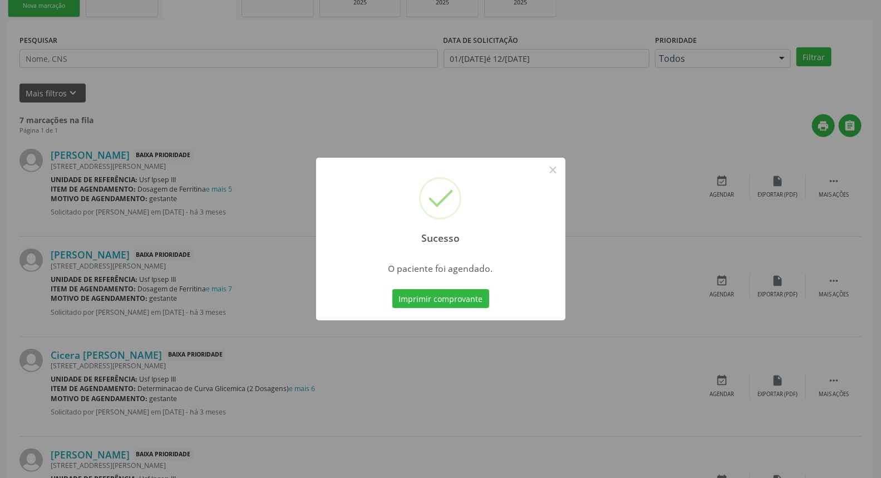
scroll to position [0, 0]
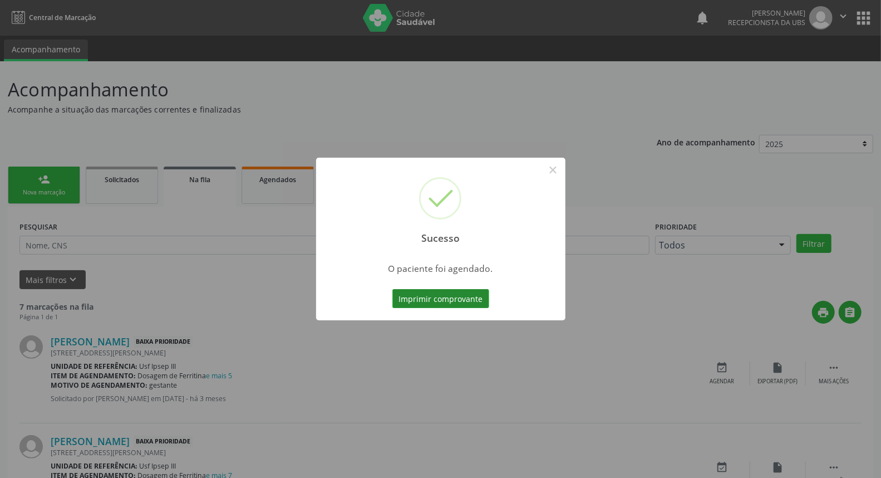
click at [465, 306] on button "Imprimir comprovante" at bounding box center [440, 298] width 97 height 19
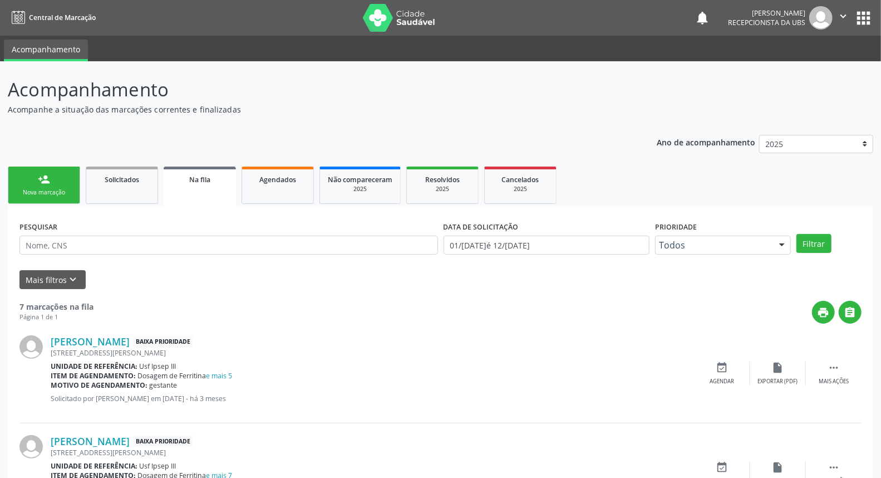
click at [67, 179] on link "person_add Nova marcação" at bounding box center [44, 184] width 72 height 37
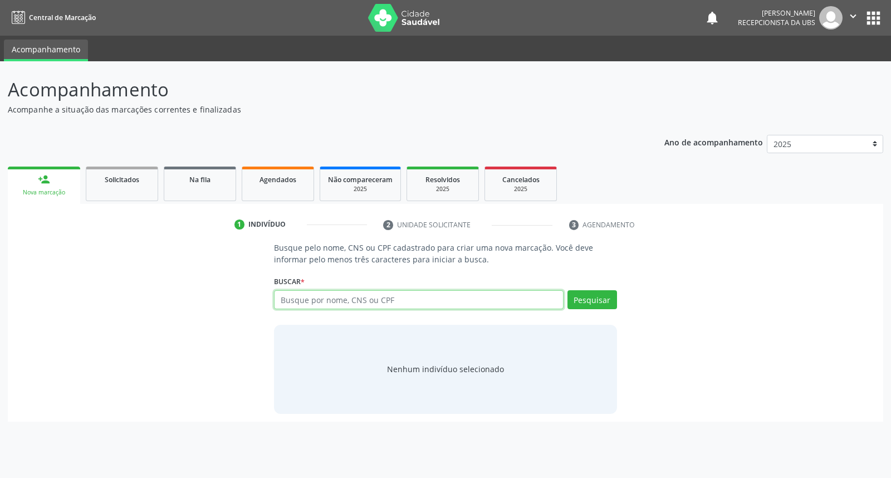
click at [298, 299] on input "text" at bounding box center [418, 299] width 289 height 19
type input "[PERSON_NAME]"
click at [590, 297] on button "Pesquisar" at bounding box center [592, 299] width 50 height 19
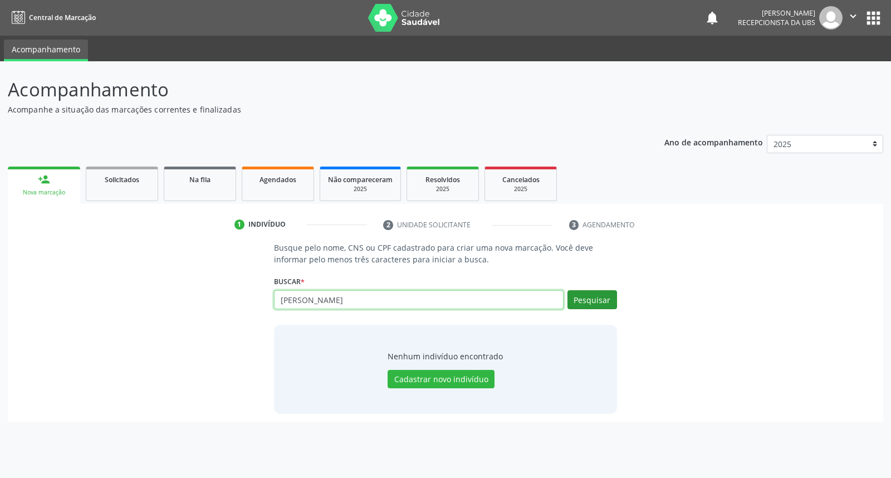
type input "[PERSON_NAME]"
click at [592, 302] on button "Pesquisar" at bounding box center [592, 299] width 50 height 19
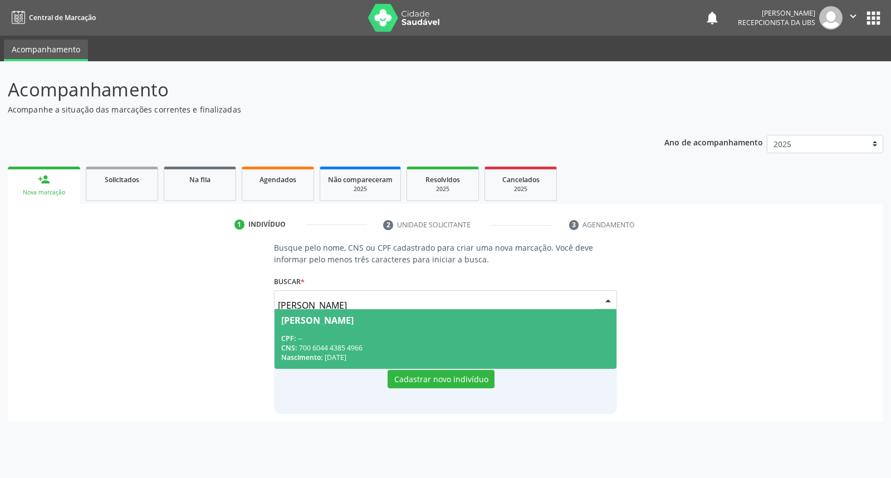
click at [574, 325] on span "[PERSON_NAME] CPF: -- CNS: 700 6044 4385 4966 Nascimento: [DATE]" at bounding box center [444, 339] width 341 height 60
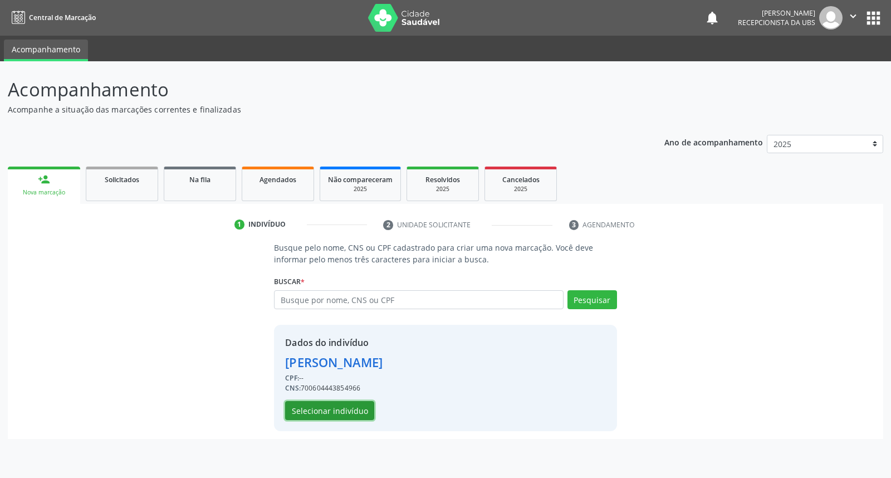
click at [318, 408] on button "Selecionar indivíduo" at bounding box center [329, 410] width 89 height 19
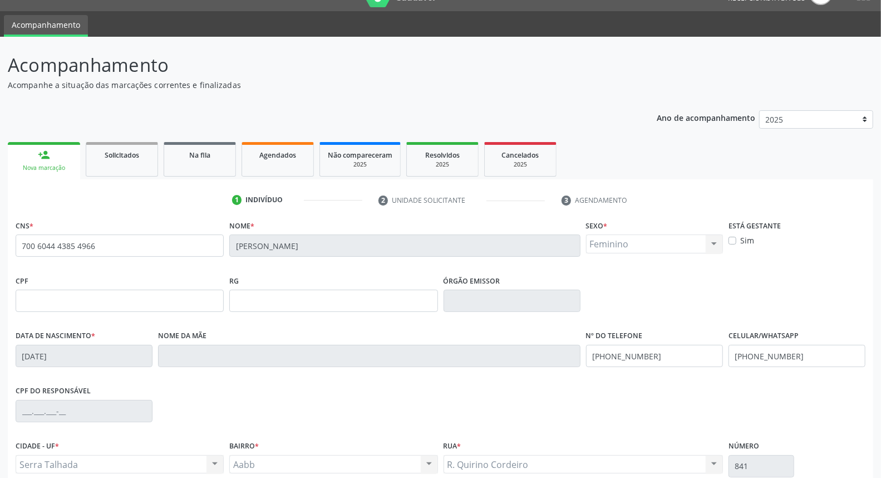
scroll to position [125, 0]
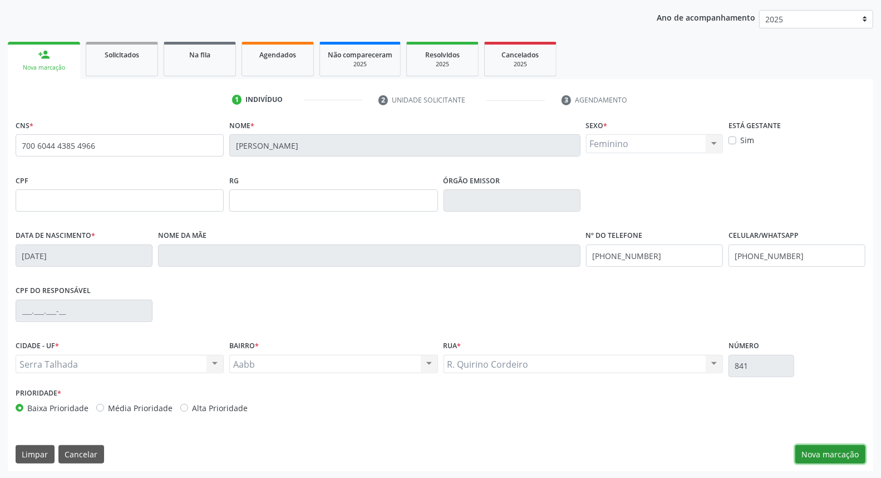
click at [824, 454] on button "Nova marcação" at bounding box center [831, 454] width 70 height 19
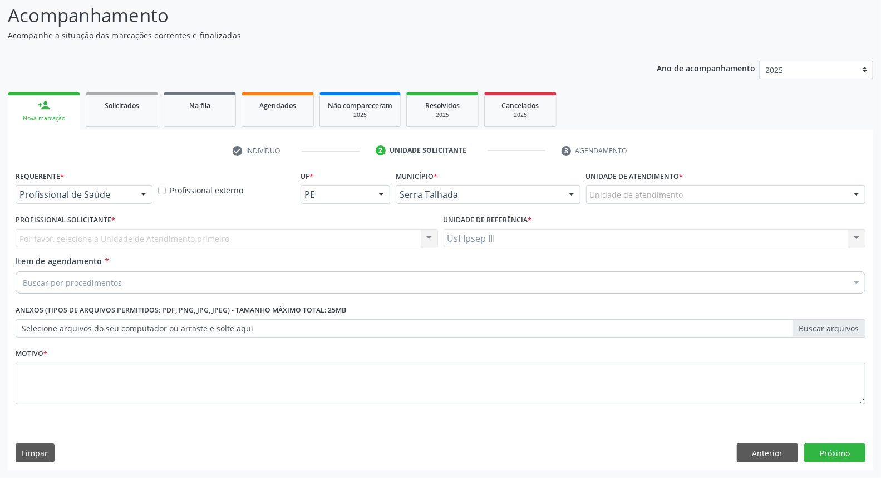
scroll to position [73, 0]
click at [140, 194] on div at bounding box center [143, 195] width 17 height 19
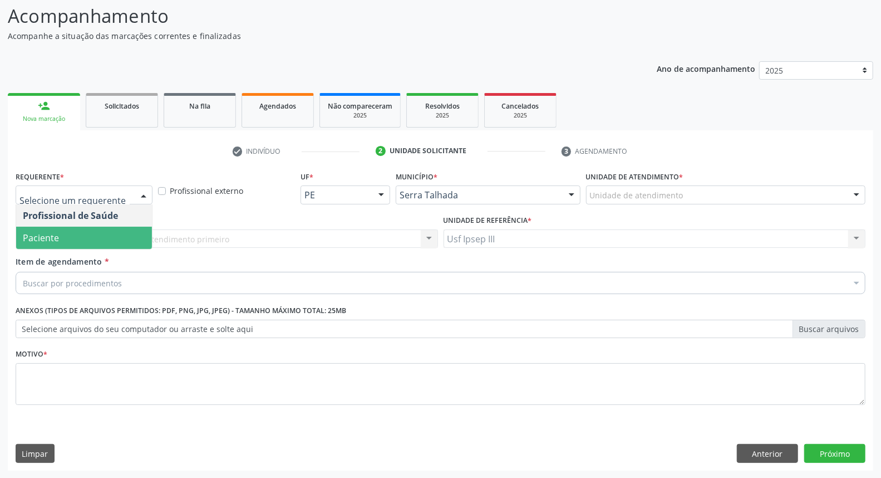
click at [109, 229] on span "Paciente" at bounding box center [84, 238] width 136 height 22
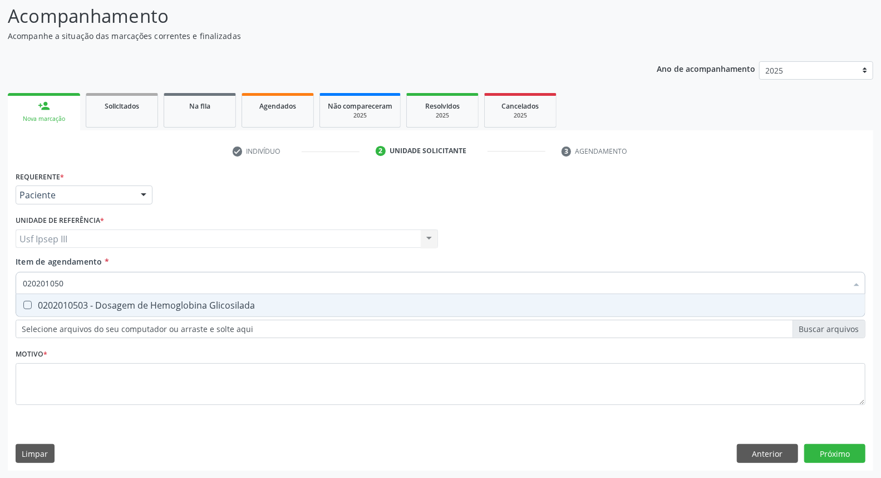
type input "0202010503"
click at [125, 312] on span "0202010503 - Dosagem de Hemoglobina Glicosilada" at bounding box center [440, 305] width 849 height 22
checkbox Glicosilada "true"
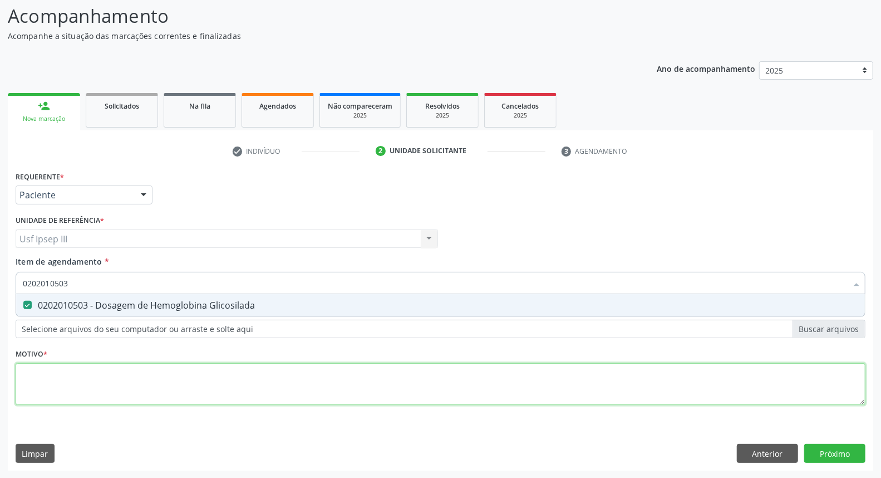
click at [86, 376] on div "Requerente * Paciente Profissional de Saúde Paciente Nenhum resultado encontrad…" at bounding box center [441, 294] width 850 height 252
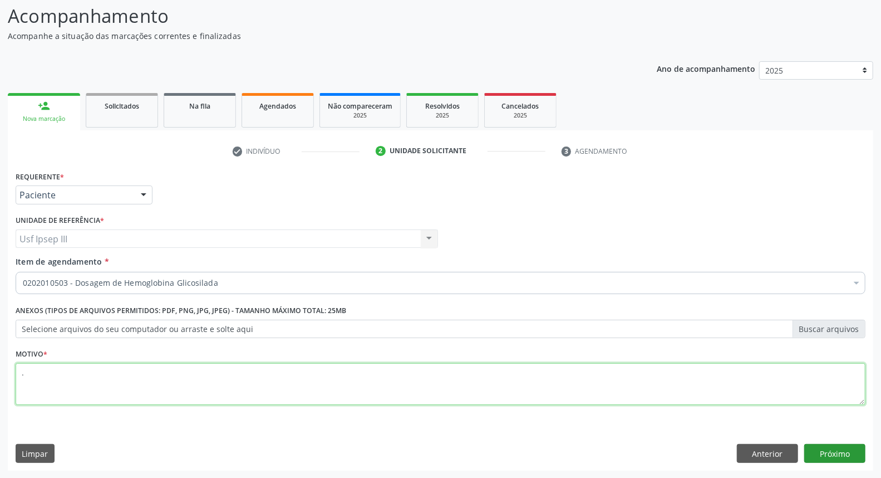
type textarea "."
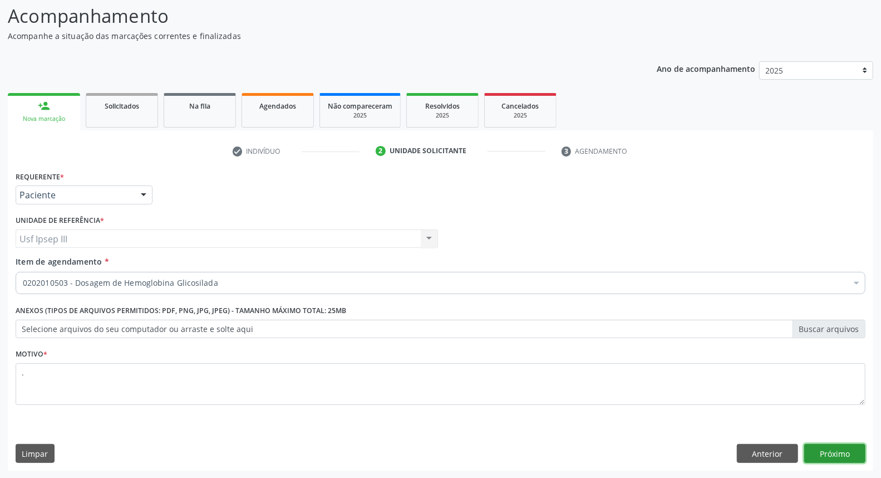
click at [812, 449] on button "Próximo" at bounding box center [834, 453] width 61 height 19
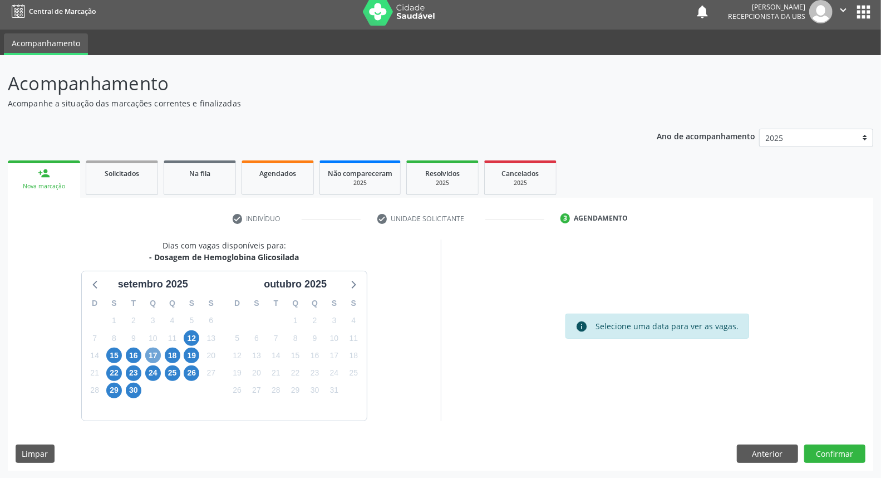
click at [151, 356] on span "17" at bounding box center [153, 355] width 16 height 16
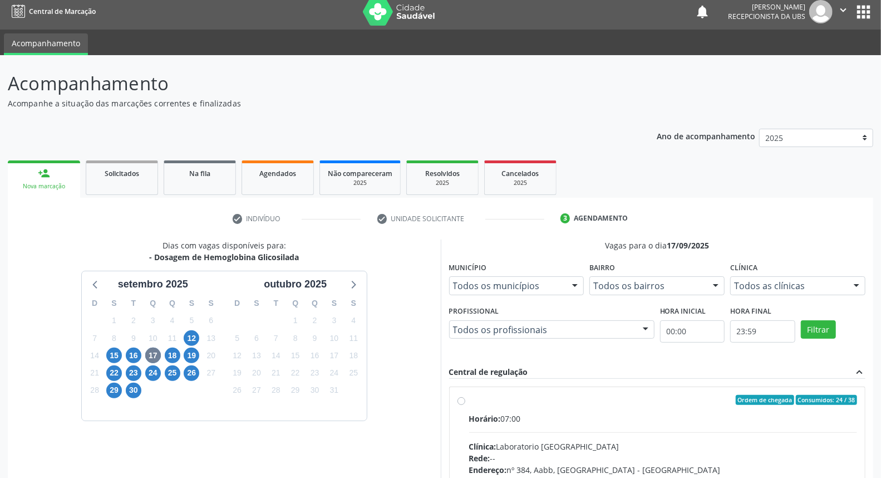
click at [651, 449] on div "Clínica: Laboratorio [GEOGRAPHIC_DATA]" at bounding box center [663, 446] width 389 height 12
click at [465, 405] on input "Ordem de chegada Consumidos: 24 / 38 Horário: 07:00 Clínica: Laboratorio [GEOGR…" at bounding box center [462, 400] width 8 height 10
radio input "true"
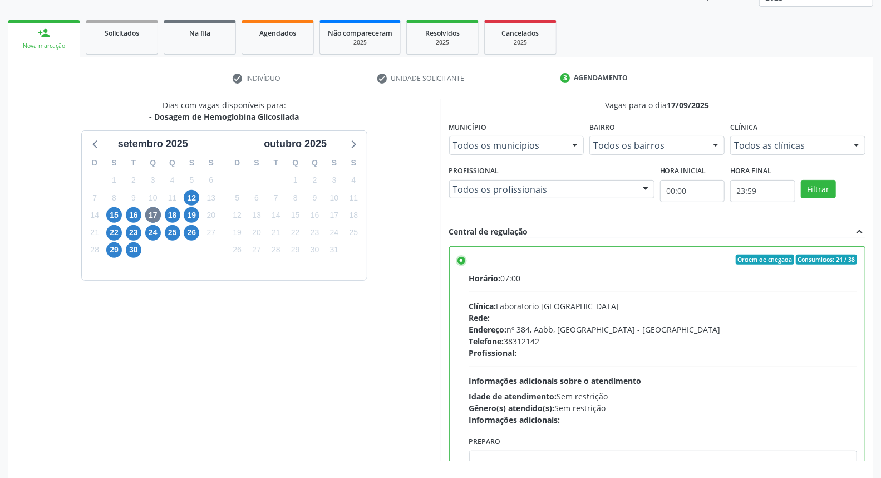
scroll to position [186, 0]
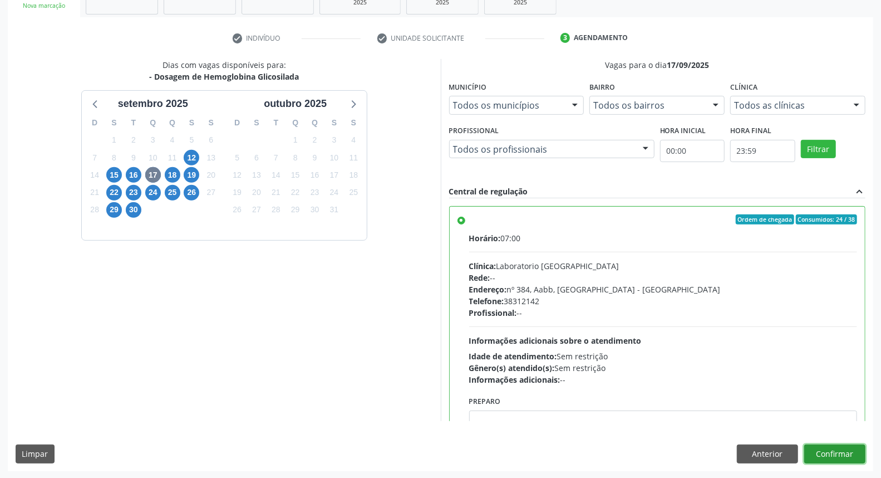
click at [833, 453] on button "Confirmar" at bounding box center [834, 453] width 61 height 19
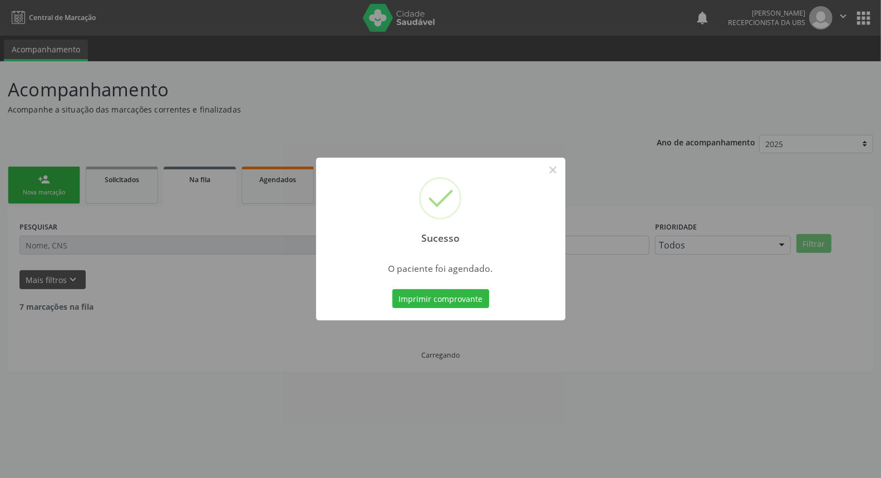
scroll to position [0, 0]
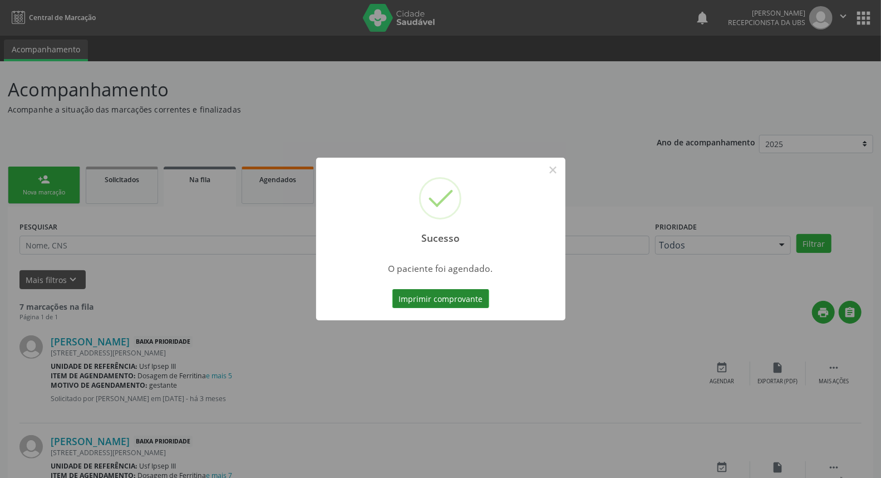
click at [425, 303] on button "Imprimir comprovante" at bounding box center [440, 298] width 97 height 19
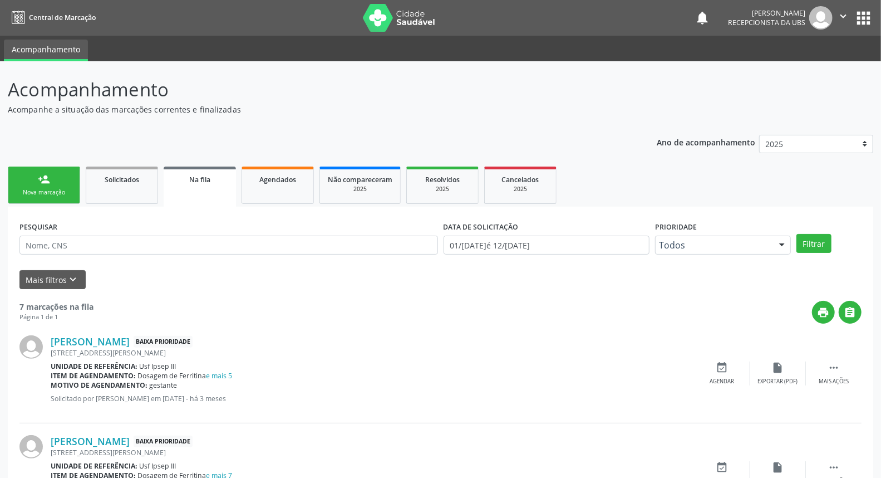
click at [31, 176] on link "person_add Nova marcação" at bounding box center [44, 184] width 72 height 37
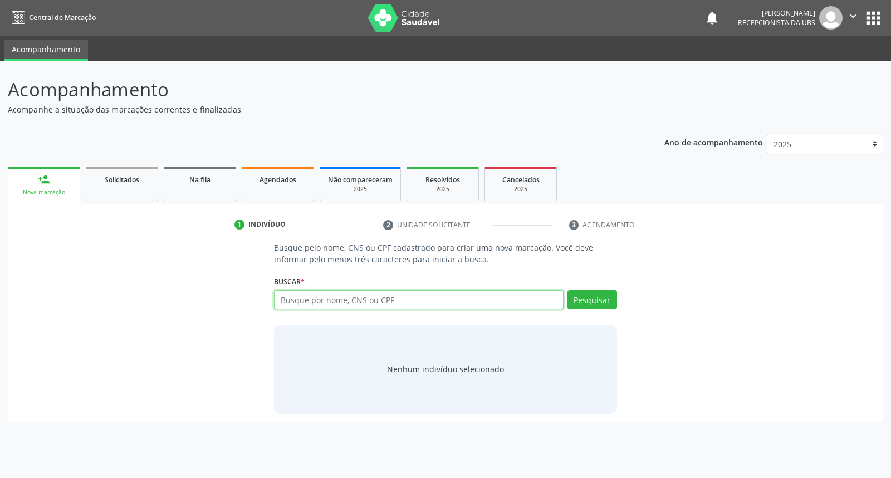
click at [294, 296] on input "text" at bounding box center [418, 299] width 289 height 19
type input "[PERSON_NAME]"
click at [575, 301] on button "Pesquisar" at bounding box center [592, 299] width 50 height 19
type input "[PERSON_NAME]"
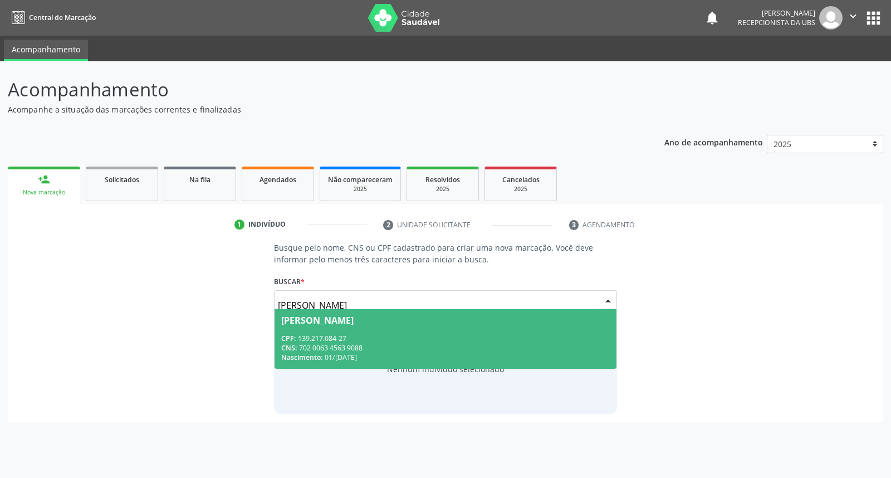
click at [549, 329] on span "[PERSON_NAME] CPF: 139.217.084-27 CNS: 702 0063 4563 9088 Nascimento: [DATE]" at bounding box center [444, 339] width 341 height 60
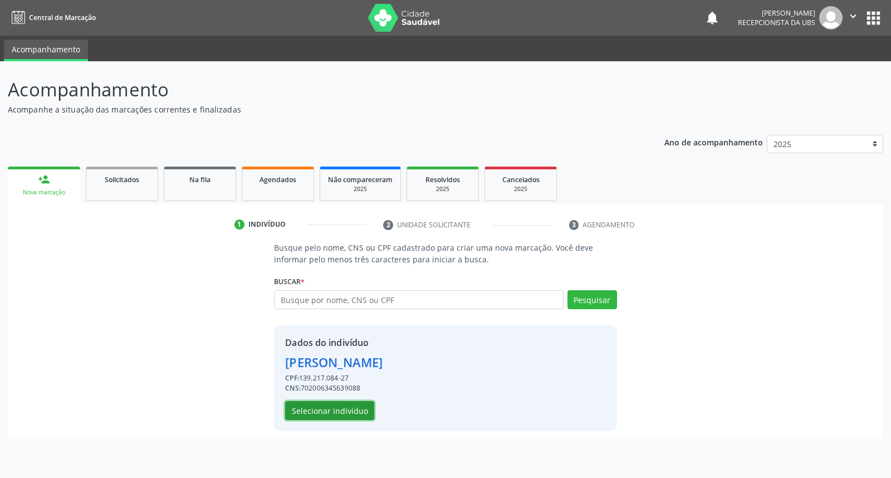
click at [359, 410] on button "Selecionar indivíduo" at bounding box center [329, 410] width 89 height 19
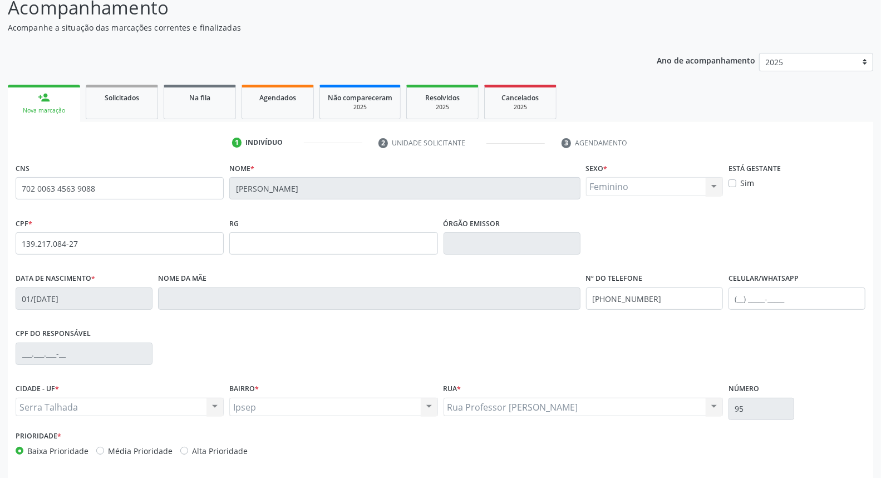
scroll to position [125, 0]
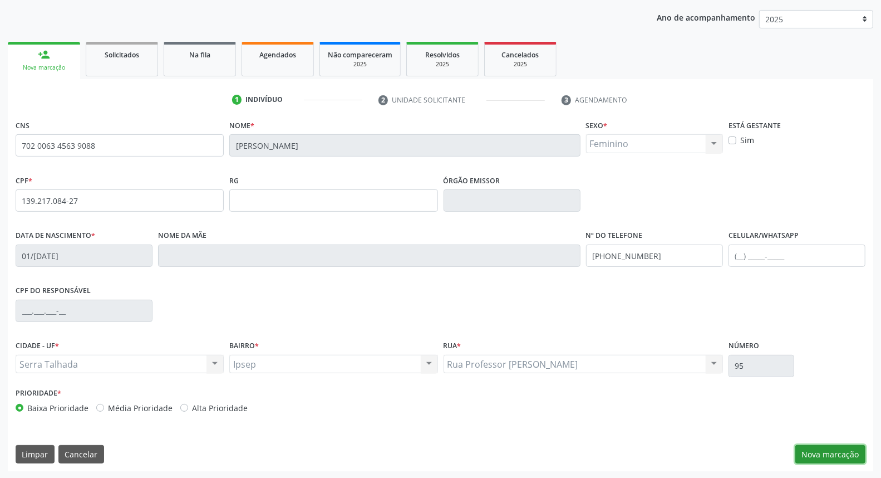
click at [850, 450] on button "Nova marcação" at bounding box center [831, 454] width 70 height 19
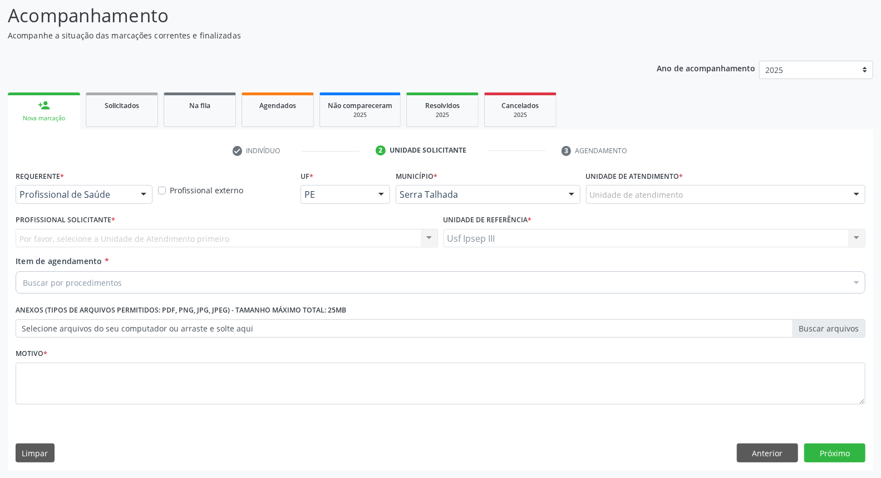
scroll to position [73, 0]
click at [145, 197] on div at bounding box center [143, 195] width 17 height 19
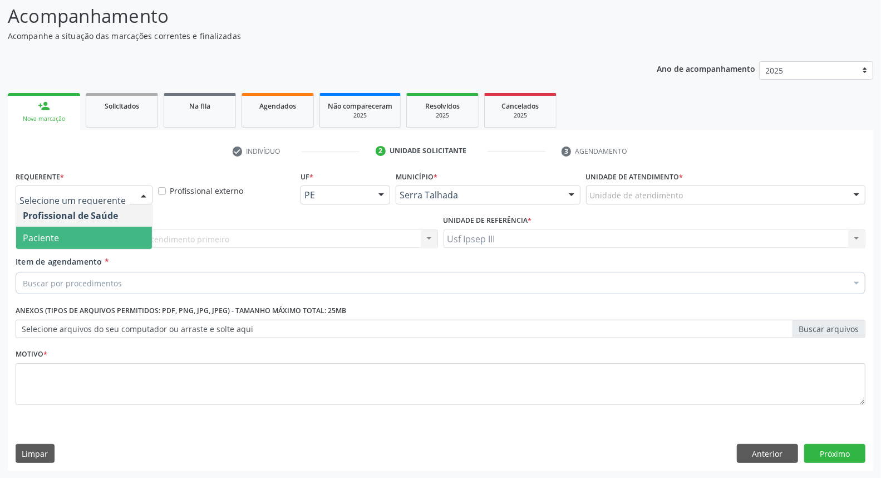
click at [129, 238] on span "Paciente" at bounding box center [84, 238] width 136 height 22
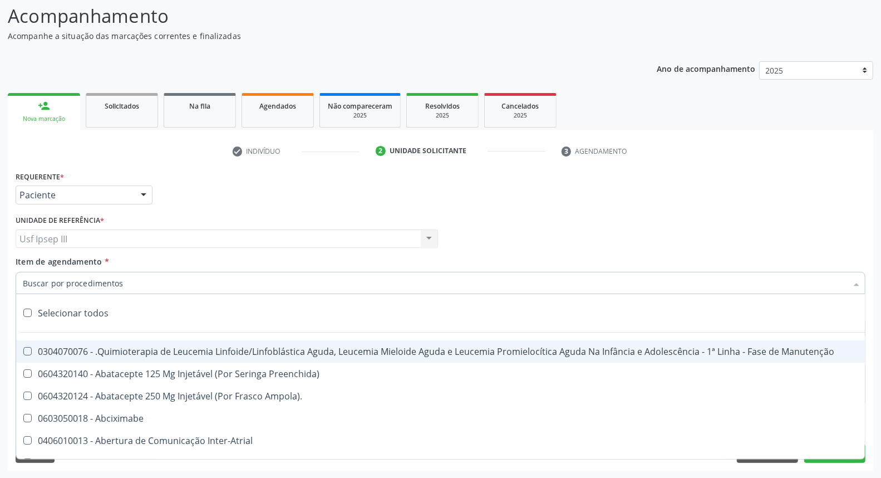
click at [134, 272] on div at bounding box center [441, 283] width 850 height 22
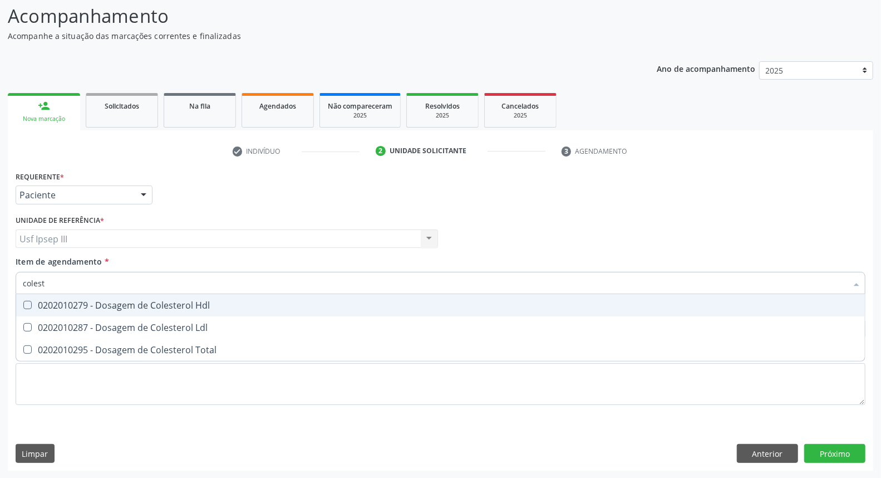
type input "coleste"
click at [126, 303] on div "0202010279 - Dosagem de Colesterol Hdl" at bounding box center [441, 305] width 836 height 9
checkbox Hdl "true"
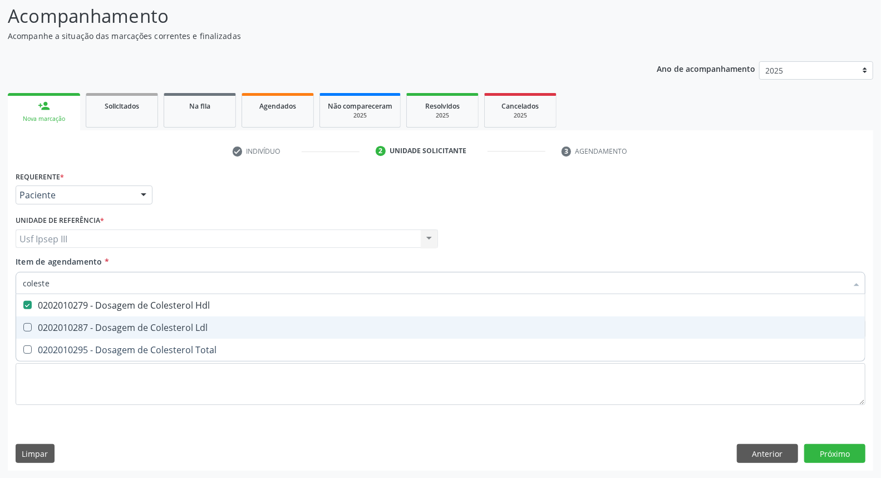
click at [125, 323] on div "0202010287 - Dosagem de Colesterol Ldl" at bounding box center [441, 327] width 836 height 9
checkbox Ldl "true"
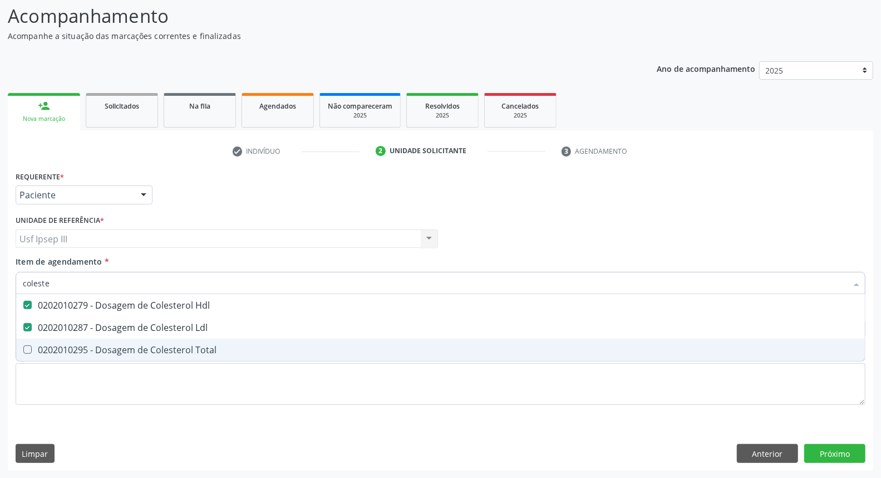
click at [119, 346] on div "0202010295 - Dosagem de Colesterol Total" at bounding box center [441, 349] width 836 height 9
checkbox Total "true"
type input "c"
checkbox Hdl "false"
checkbox Ldl "false"
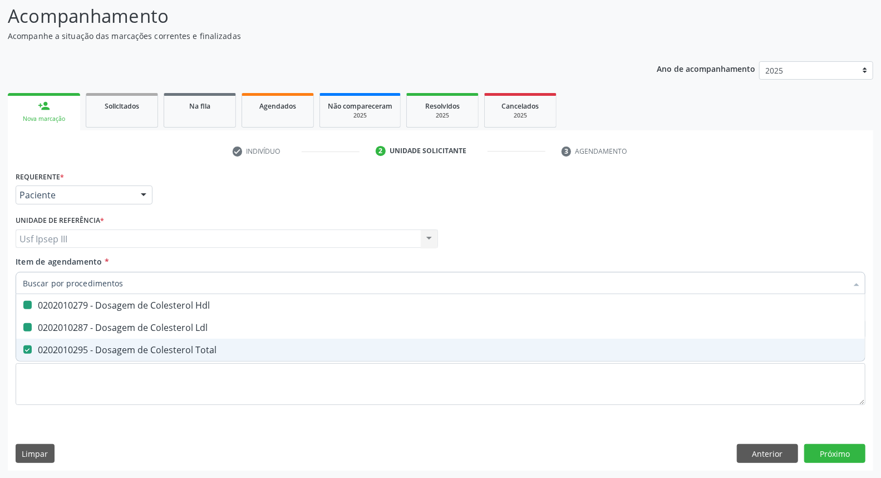
checkbox Total "false"
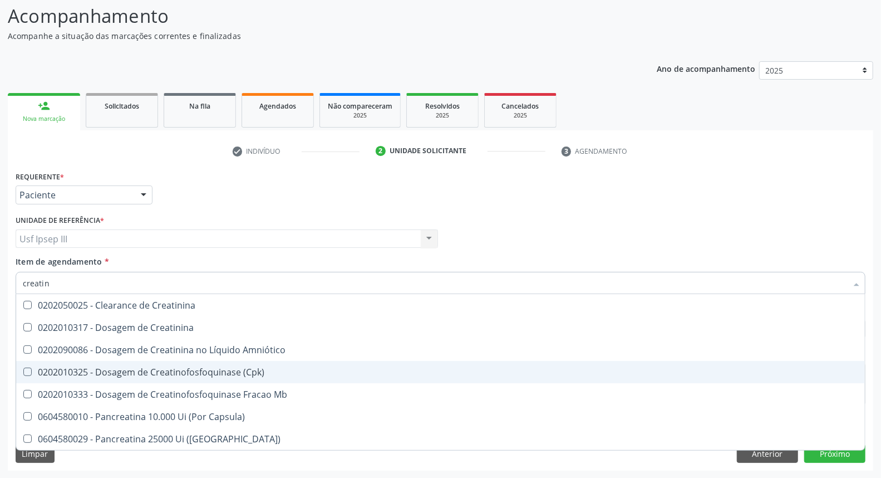
type input "creatini"
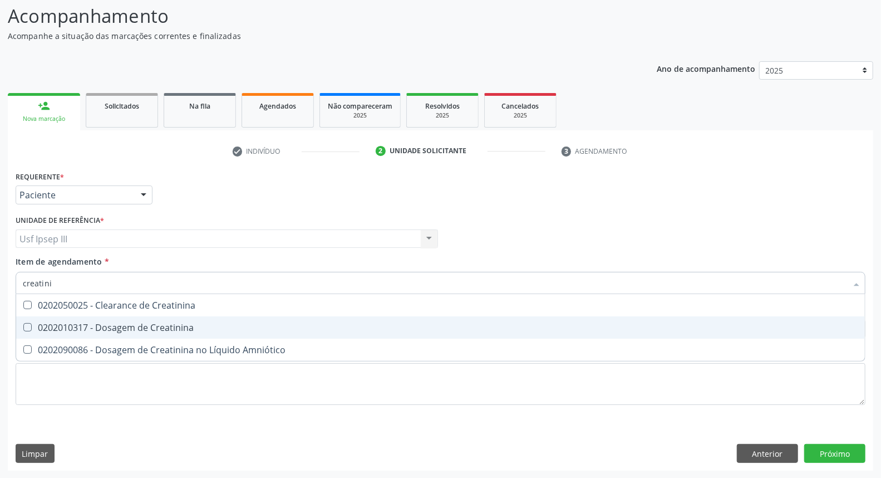
click at [132, 325] on div "0202010317 - Dosagem de Creatinina" at bounding box center [441, 327] width 836 height 9
checkbox Creatinina "true"
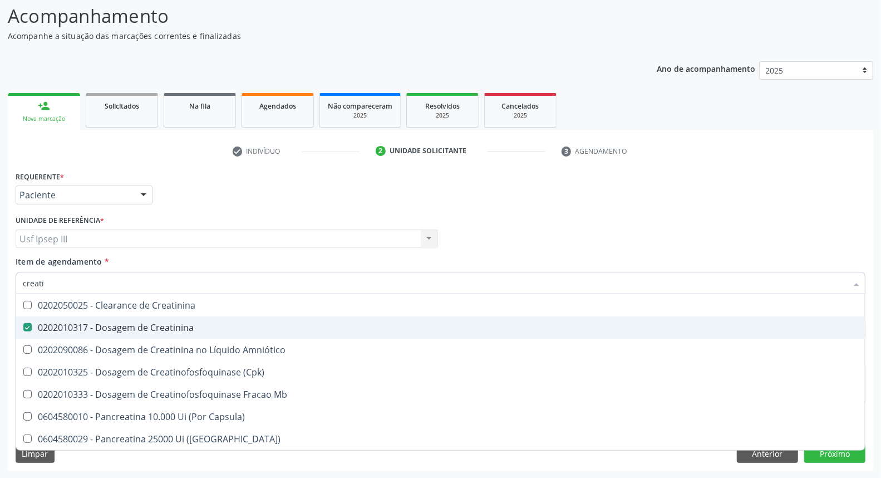
type input "creat"
checkbox Creatinina "false"
checkbox \(Cpk\) "true"
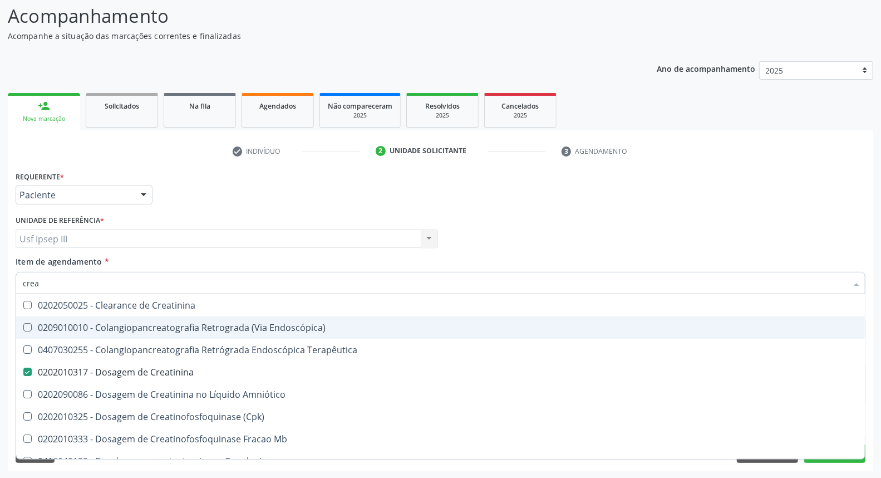
type input "cre"
checkbox Creatinina "false"
checkbox Mb "false"
checkbox Oncologia "true"
type input "c"
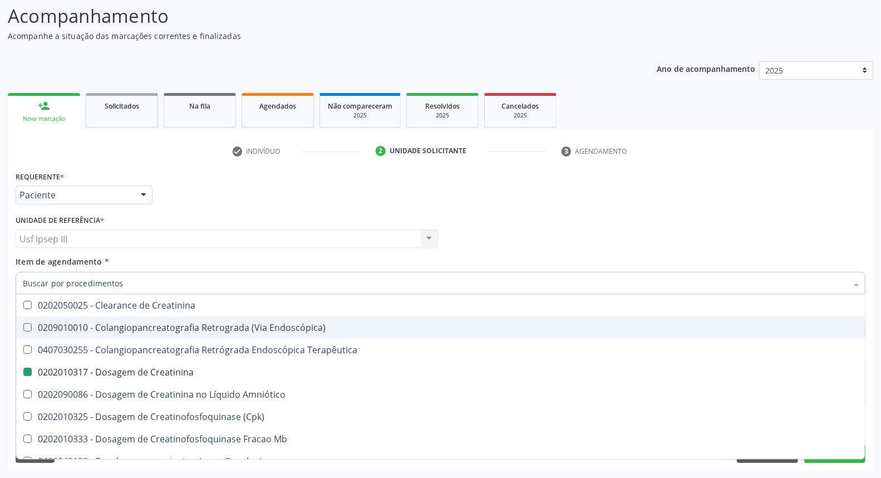
checkbox Oncologia "false"
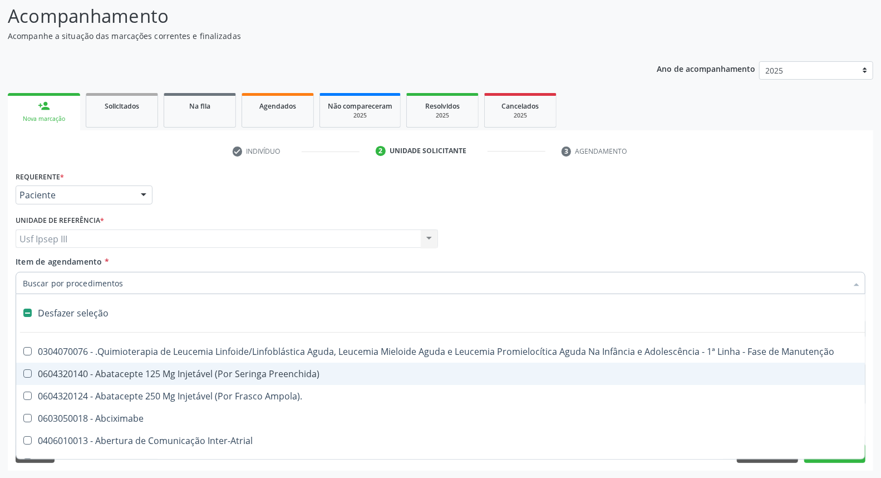
type input "g"
checkbox Linha "true"
checkbox Infusão "true"
checkbox Urostomizados "true"
checkbox Revestido\) "true"
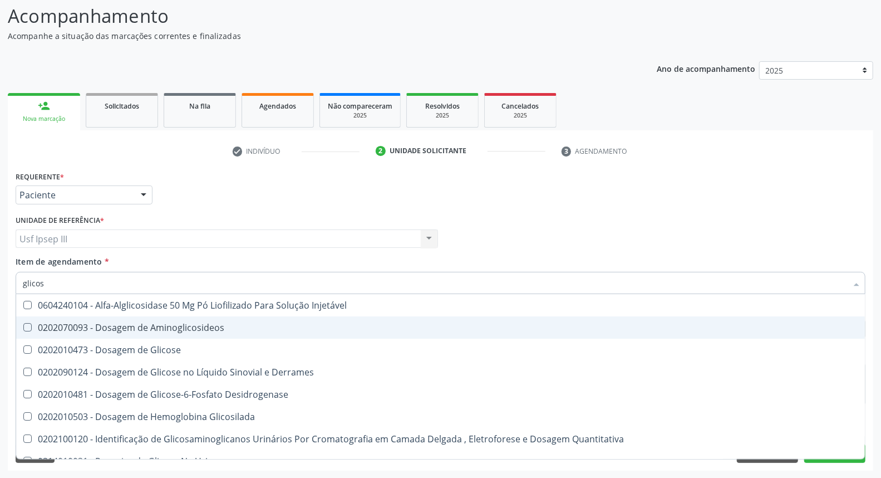
type input "glicose"
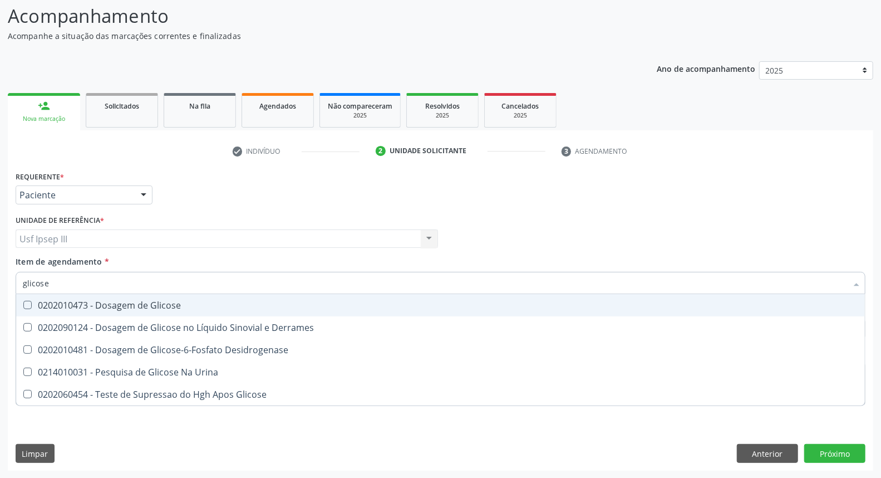
click at [134, 304] on div "0202010473 - Dosagem de Glicose" at bounding box center [441, 305] width 836 height 9
checkbox Glicose "true"
type input "glicos"
checkbox Glicose "false"
checkbox Desidrogenase "true"
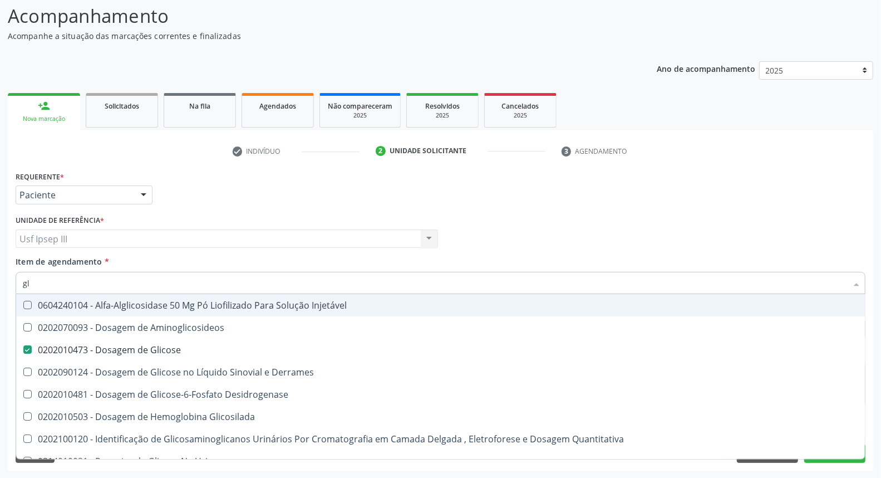
type input "g"
checkbox Glicose "false"
checkbox Glicosilada "false"
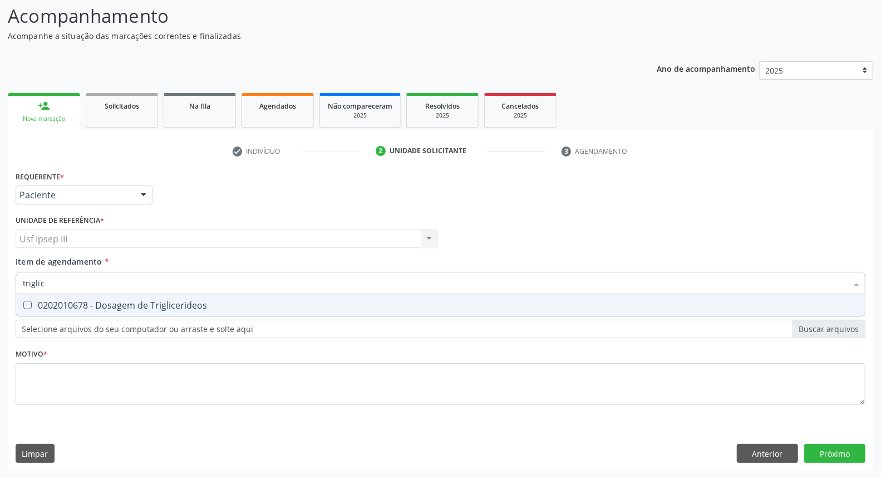
type input "triglice"
click at [134, 304] on div "0202010678 - Dosagem de Triglicerideos" at bounding box center [441, 305] width 836 height 9
checkbox Triglicerideos "true"
type input "t"
checkbox Triglicerideos "false"
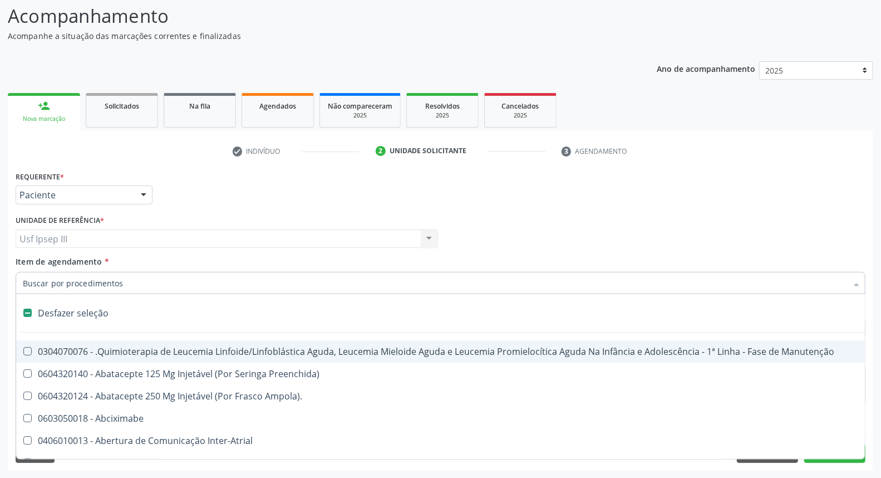
type input "h"
checkbox B "true"
type input "he"
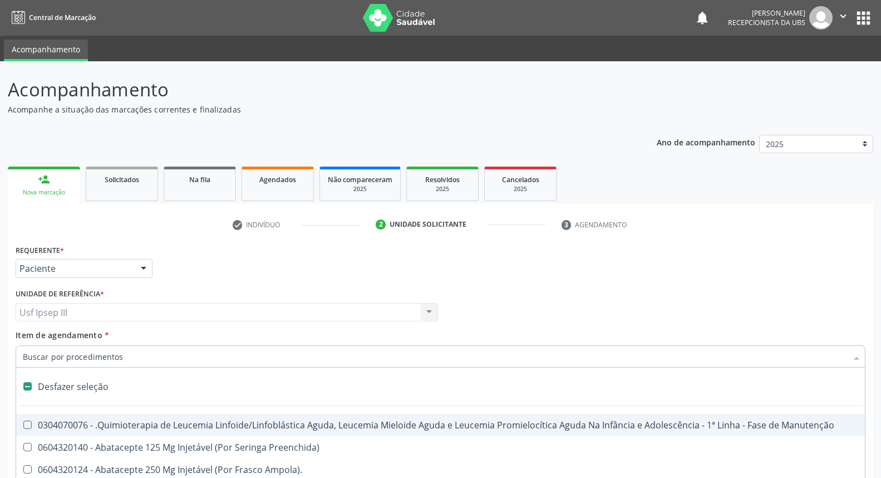
scroll to position [73, 0]
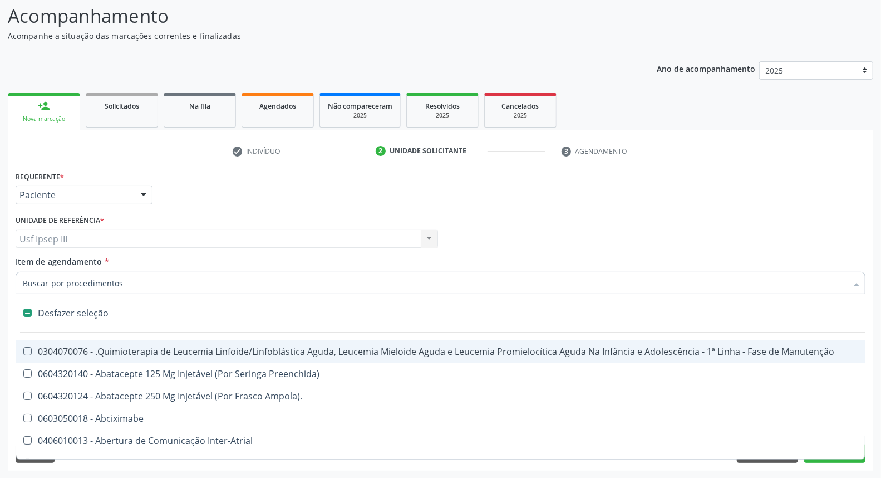
type input "."
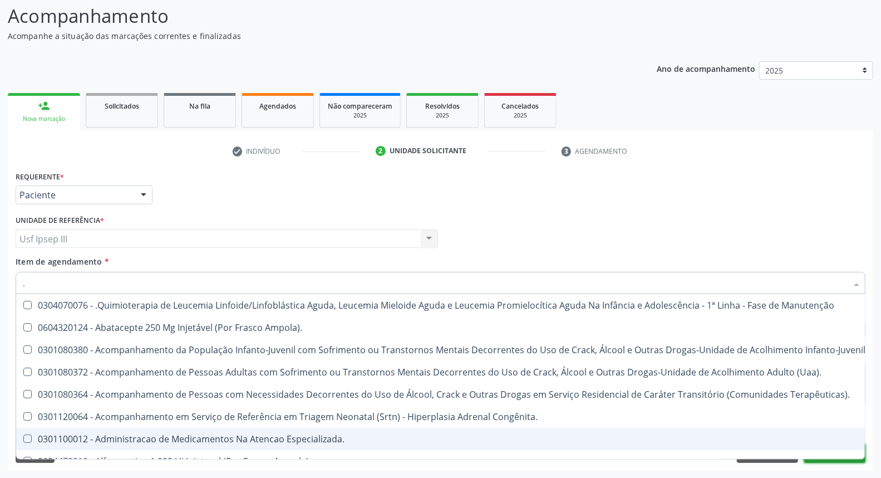
click at [830, 459] on button "Próximo" at bounding box center [834, 453] width 61 height 19
checkbox Ampola\)\ "true"
checkbox \(Uai\)\ "true"
checkbox \(Uaa\)\ "true"
checkbox Terapêuticas\)\ "true"
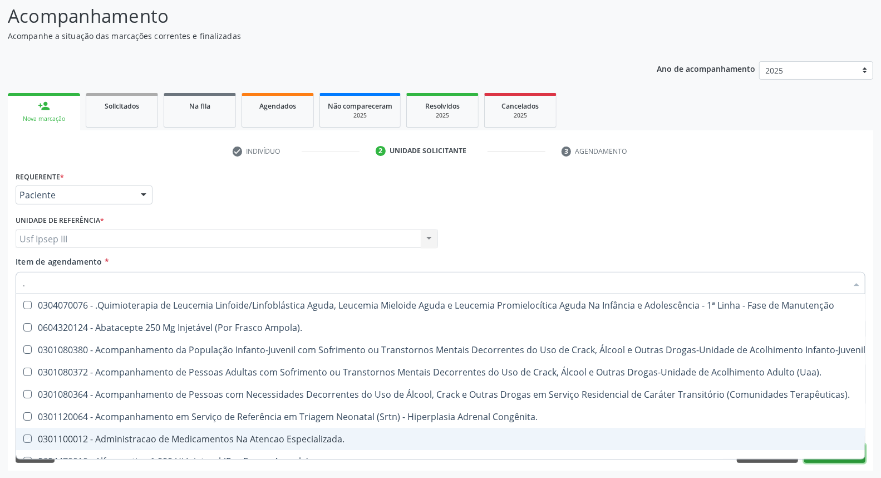
checkbox Congênita\ "true"
checkbox Especializada\ "true"
checkbox Frasco-Ampola\) "true"
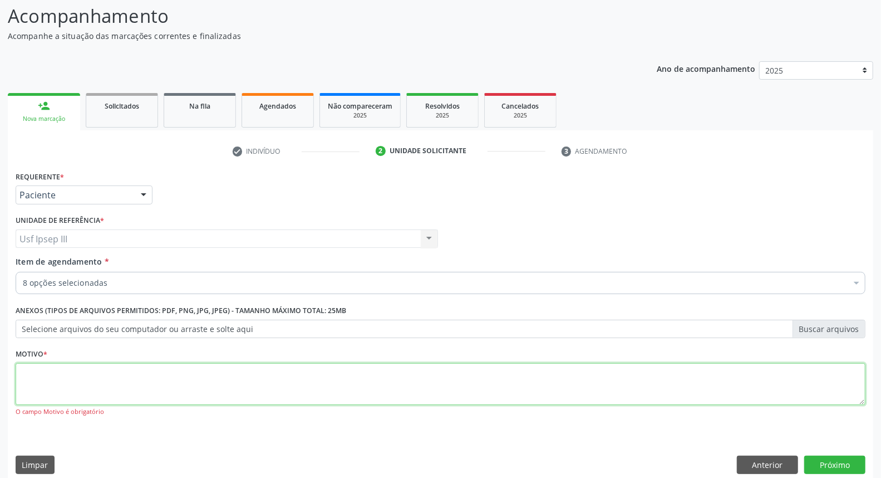
click at [166, 374] on textarea at bounding box center [441, 384] width 850 height 42
type textarea "."
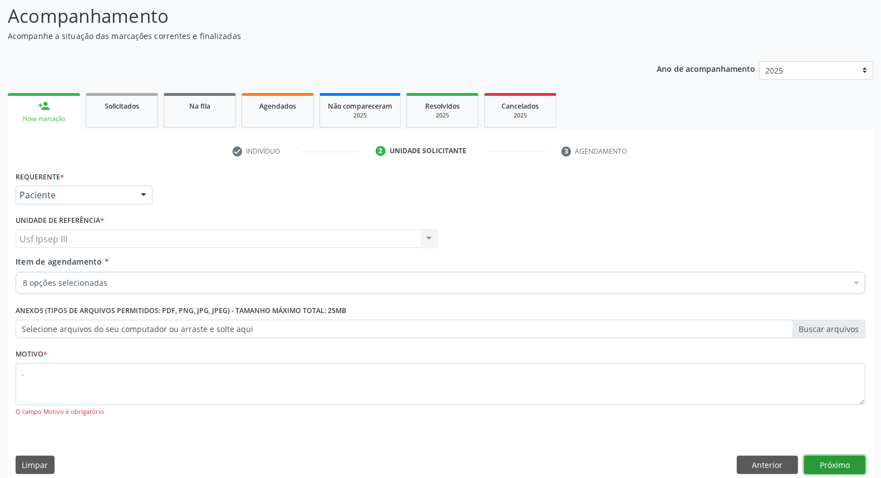
click at [839, 457] on button "Próximo" at bounding box center [834, 464] width 61 height 19
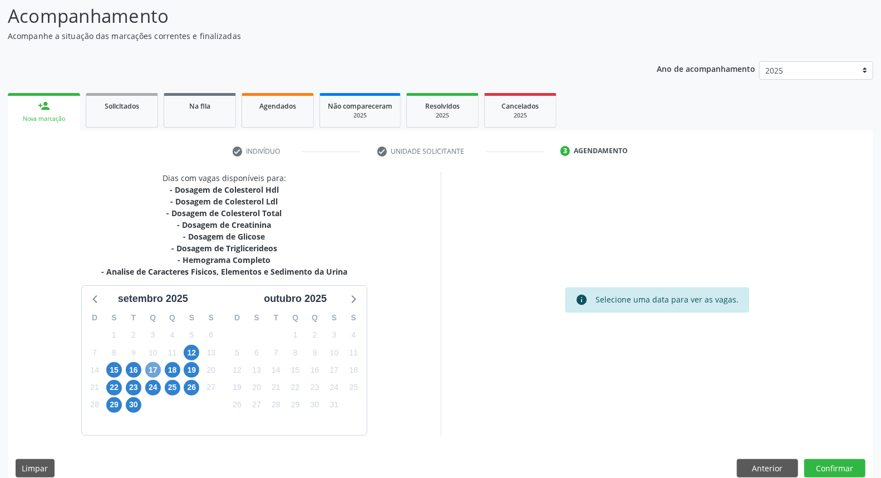
click at [151, 366] on span "17" at bounding box center [153, 370] width 16 height 16
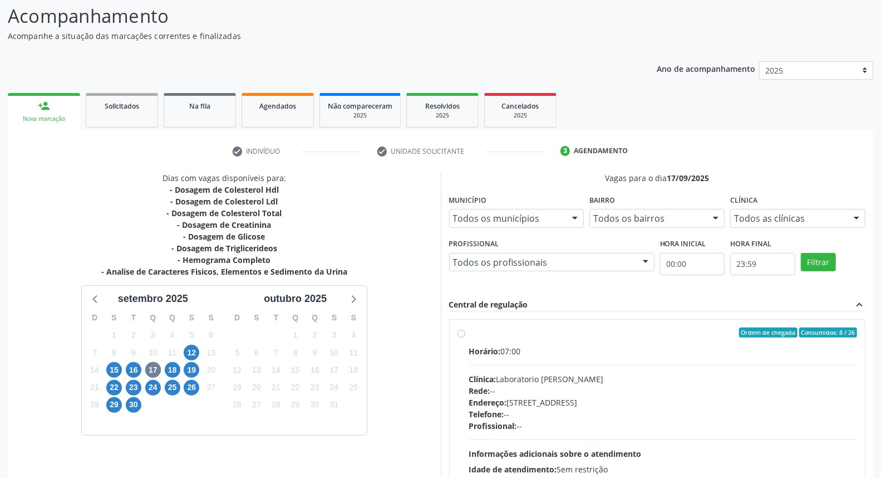
click at [615, 426] on div "Profissional: --" at bounding box center [663, 426] width 389 height 12
click at [465, 337] on input "Ordem de chegada Consumidos: 8 / 26 Horário: 07:00 Clínica: Laboratorio [PERSON…" at bounding box center [462, 332] width 8 height 10
radio input "true"
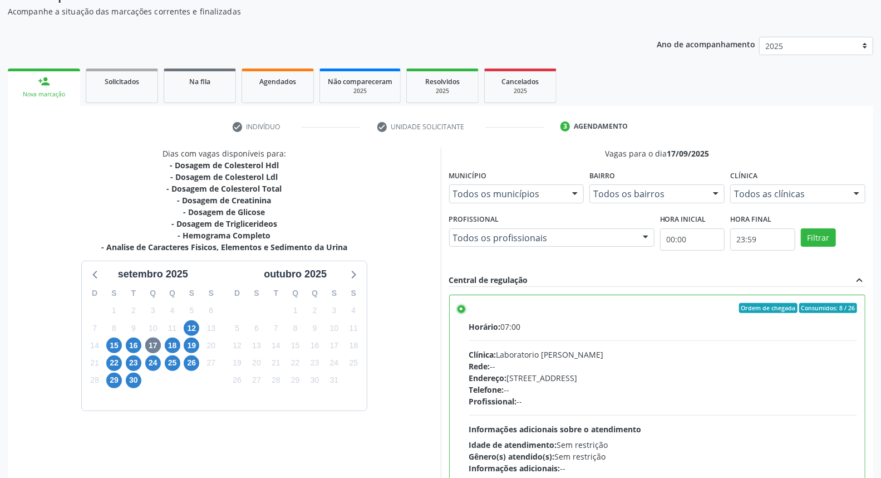
scroll to position [186, 0]
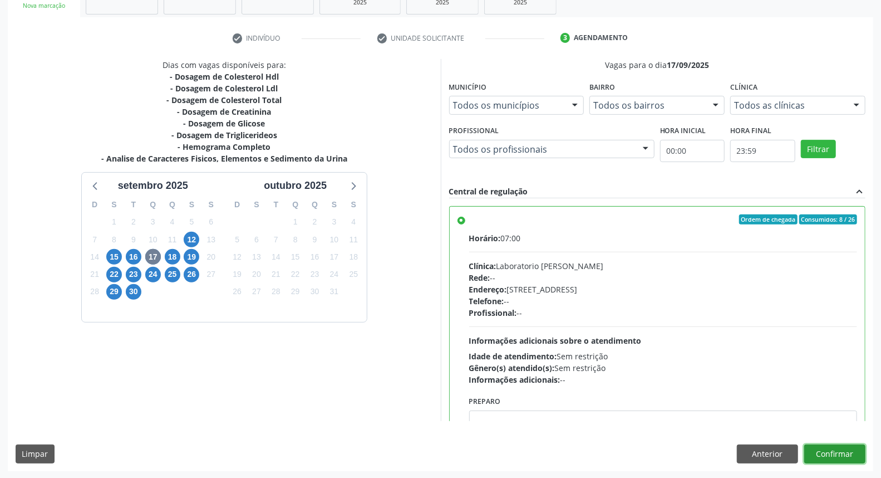
click at [842, 453] on button "Confirmar" at bounding box center [834, 453] width 61 height 19
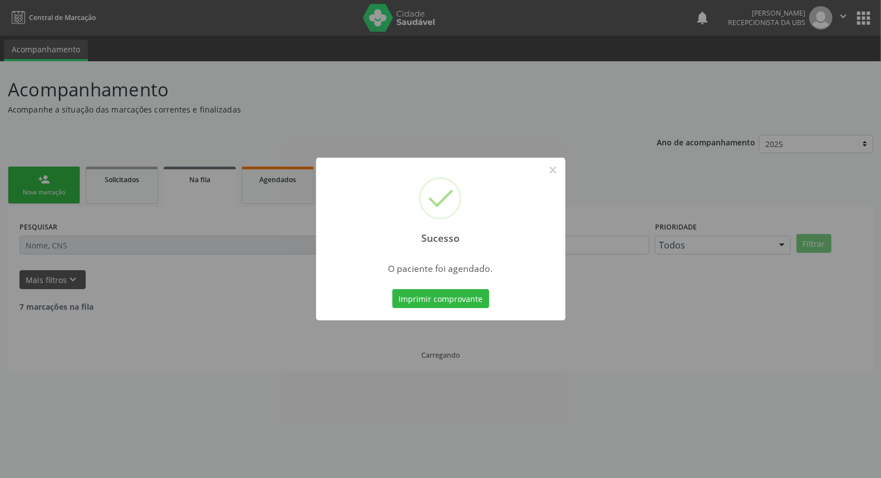
scroll to position [0, 0]
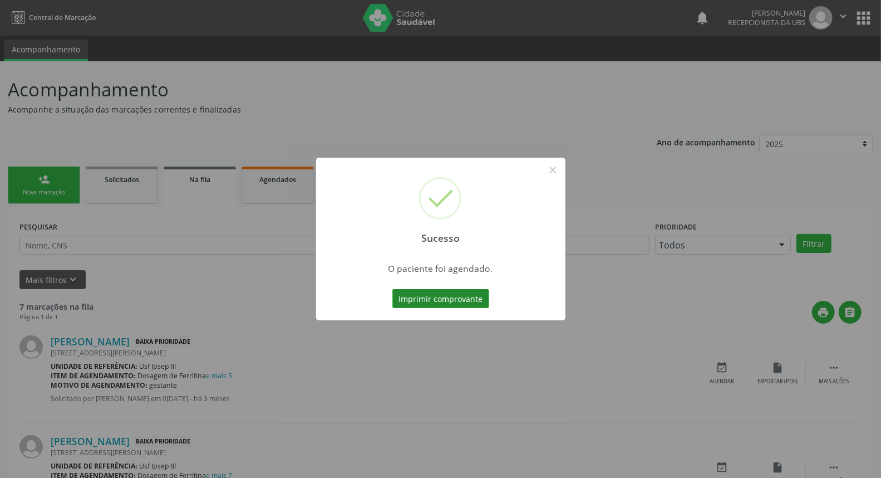
click at [449, 298] on button "Imprimir comprovante" at bounding box center [440, 298] width 97 height 19
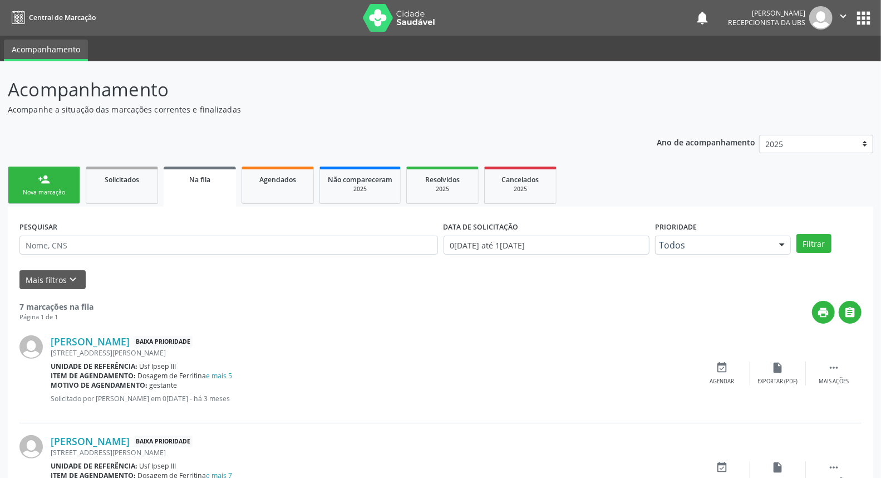
click at [41, 188] on div "Nova marcação" at bounding box center [44, 192] width 56 height 8
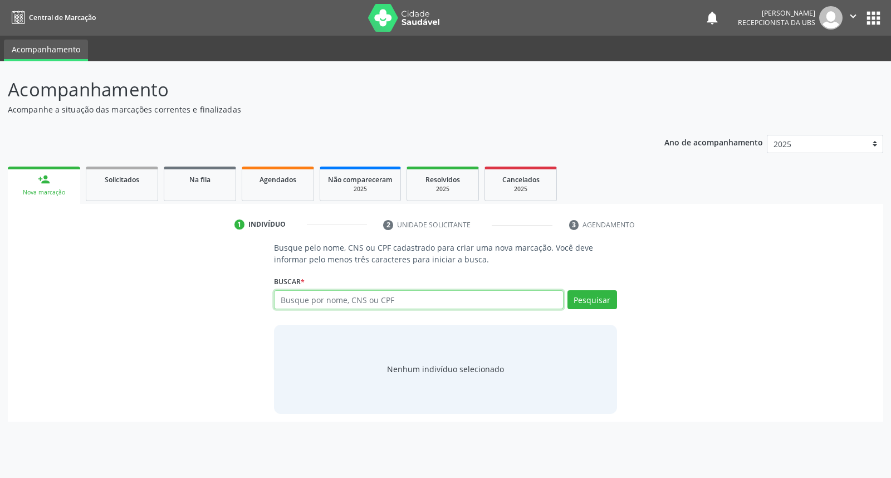
click at [310, 298] on input "text" at bounding box center [418, 299] width 289 height 19
type input "[PERSON_NAME]"
click at [581, 301] on button "Pesquisar" at bounding box center [592, 299] width 50 height 19
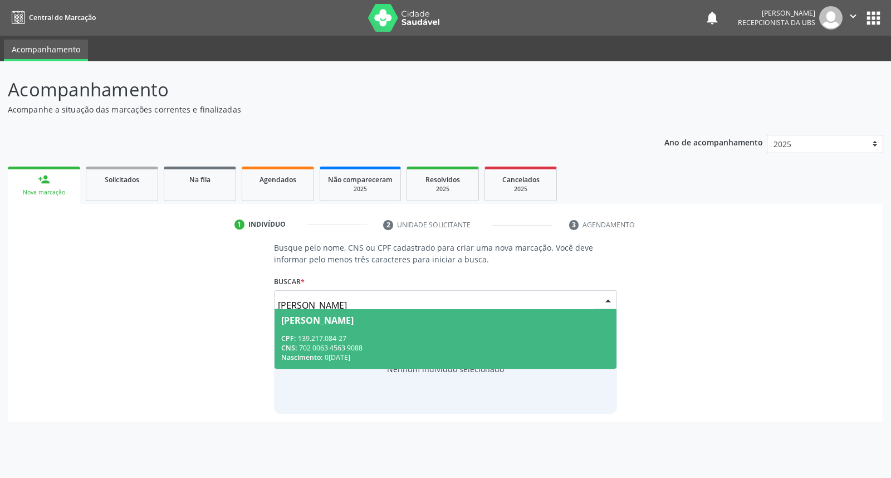
click at [507, 331] on span "[PERSON_NAME] CPF: 139.217.084-27 CNS: 702 0063 4563 9088 Nascimento: [DATE]" at bounding box center [444, 339] width 341 height 60
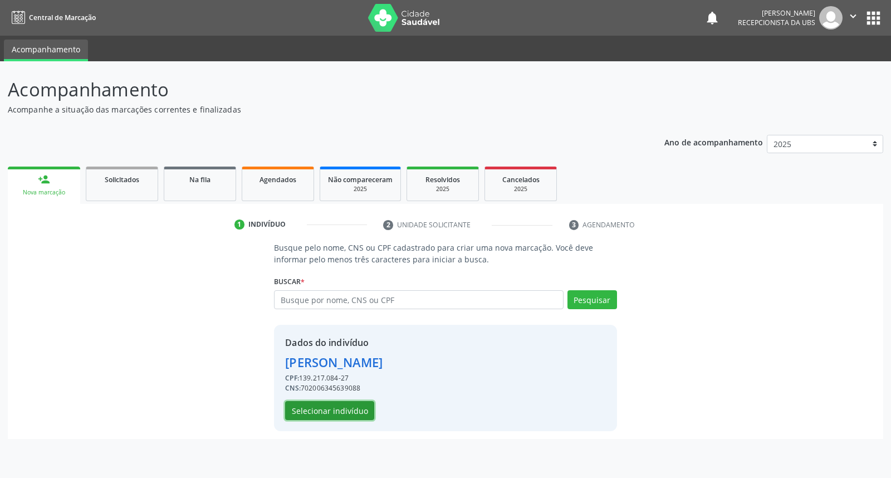
click at [335, 408] on button "Selecionar indivíduo" at bounding box center [329, 410] width 89 height 19
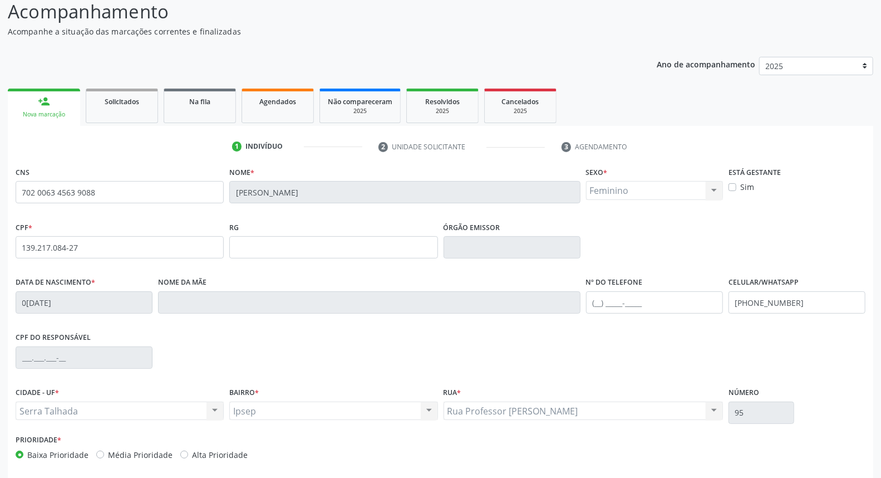
scroll to position [125, 0]
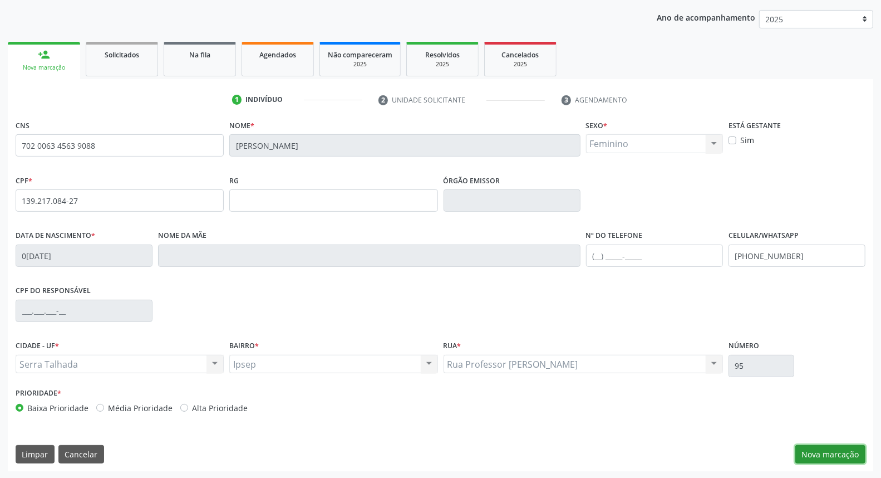
click at [834, 446] on button "Nova marcação" at bounding box center [831, 454] width 70 height 19
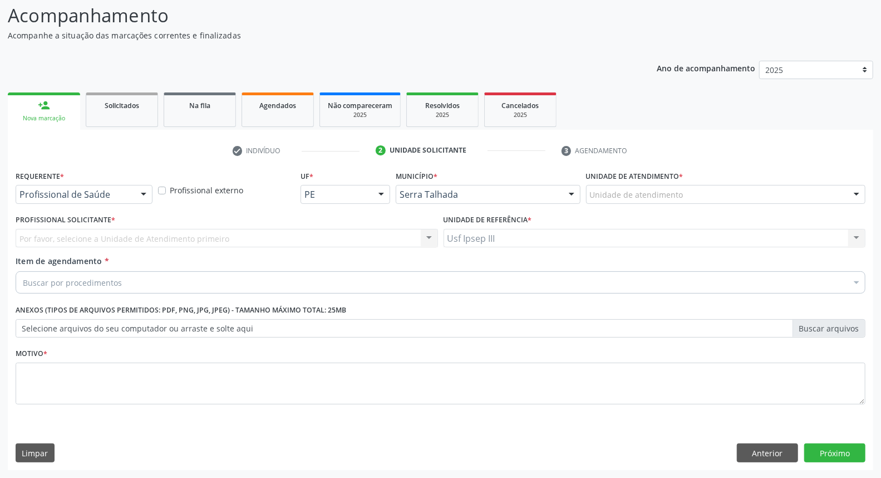
scroll to position [73, 0]
click at [143, 189] on div at bounding box center [143, 195] width 17 height 19
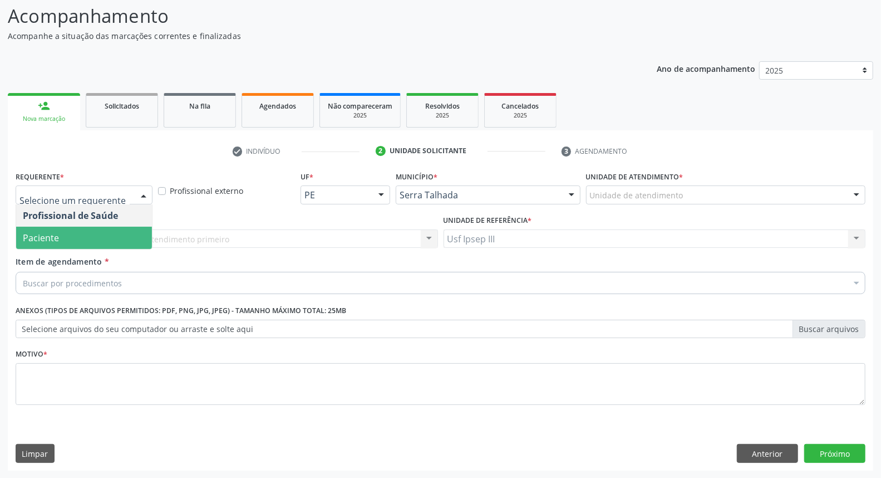
click at [130, 237] on span "Paciente" at bounding box center [84, 238] width 136 height 22
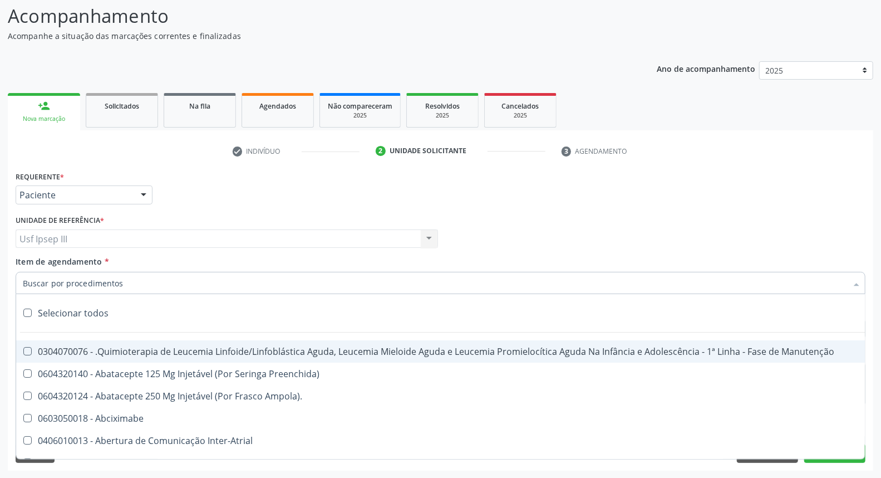
click at [130, 279] on div at bounding box center [441, 283] width 850 height 22
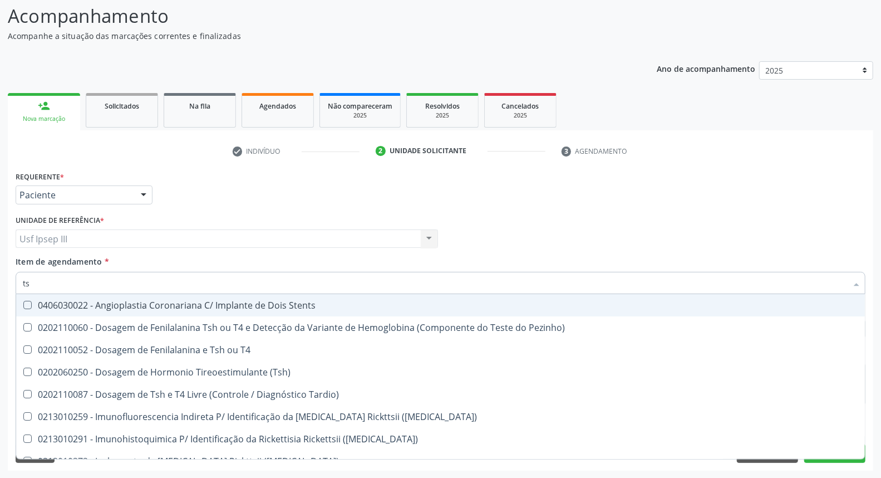
type input "t"
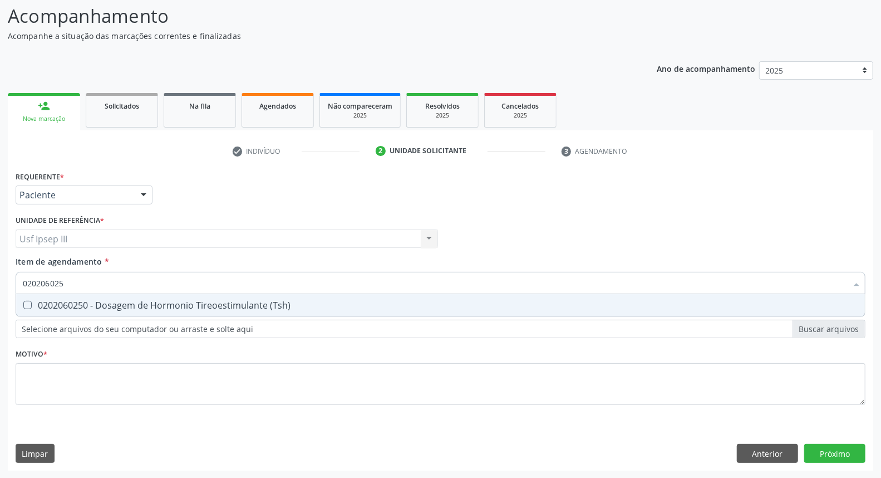
type input "0202060250"
click at [130, 305] on div "0202060250 - Dosagem de Hormonio Tireoestimulante (Tsh)" at bounding box center [441, 305] width 836 height 9
checkbox \(Tsh\) "true"
type input "02020602"
checkbox \(Tsh\) "false"
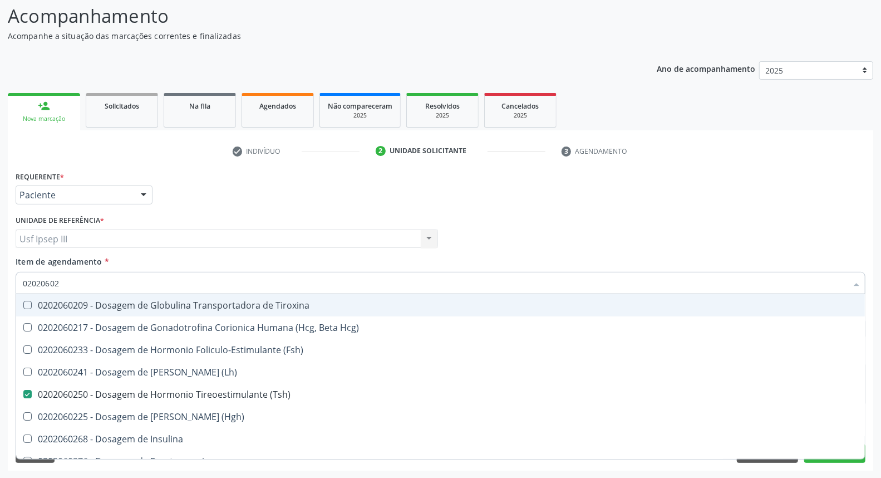
type input "0202060"
checkbox \(Tsh\) "false"
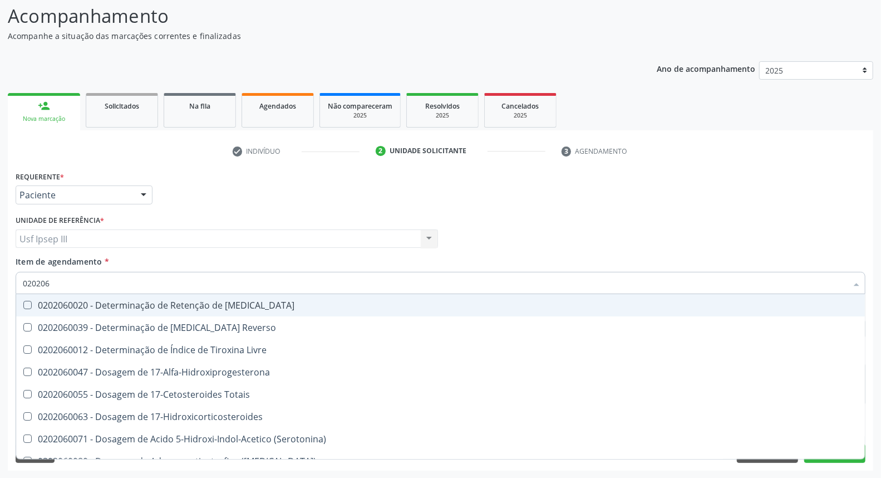
type input "02020"
checkbox \(Tsh\) "false"
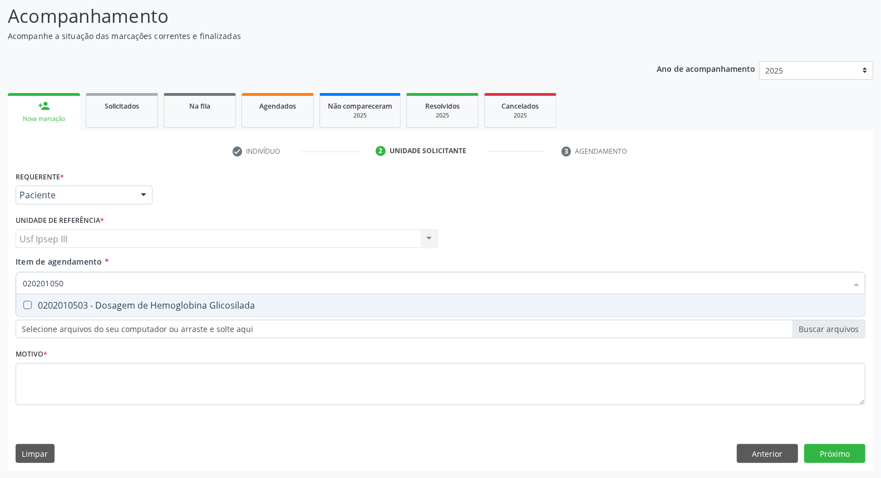
type input "0202010503"
click at [130, 305] on div "0202010503 - Dosagem de Hemoglobina Glicosilada" at bounding box center [441, 305] width 836 height 9
checkbox Glicosilada "true"
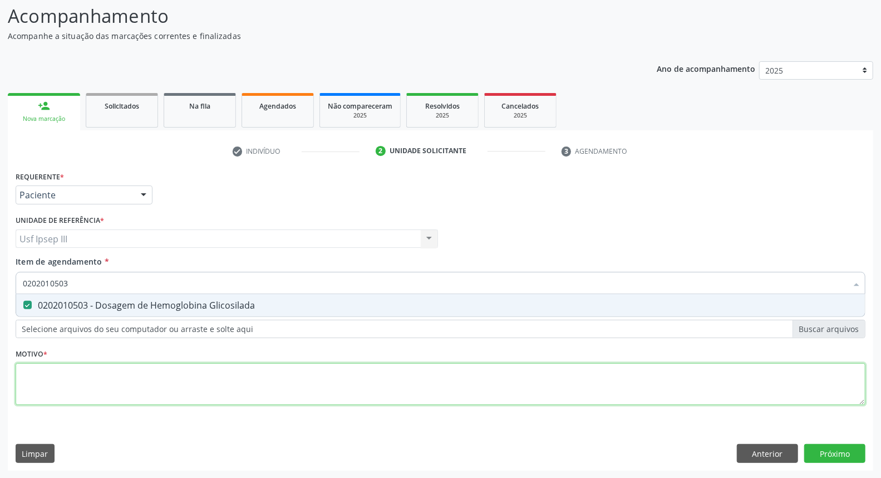
click at [97, 386] on div "Requerente * Paciente Profissional de Saúde Paciente Nenhum resultado encontrad…" at bounding box center [441, 294] width 850 height 252
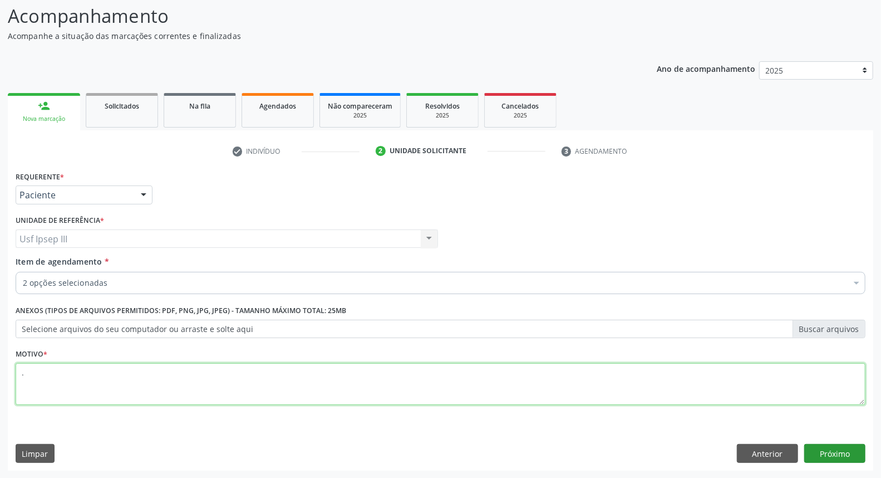
type textarea "."
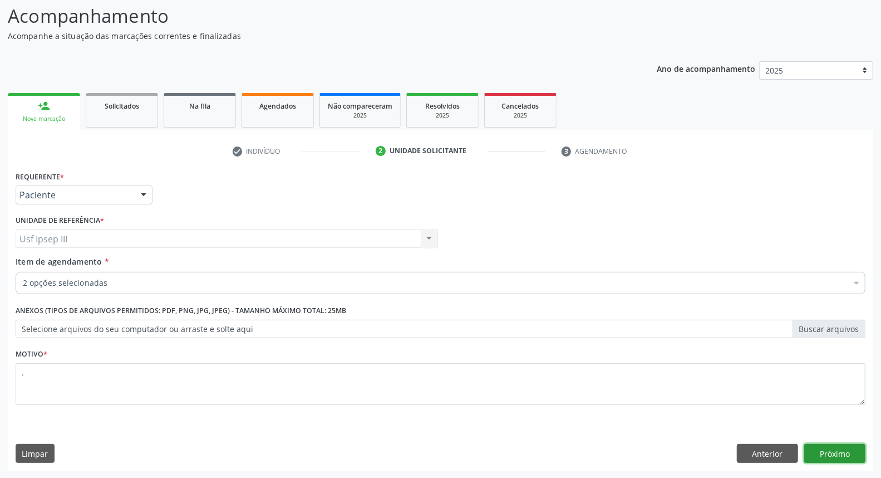
click at [831, 451] on button "Próximo" at bounding box center [834, 453] width 61 height 19
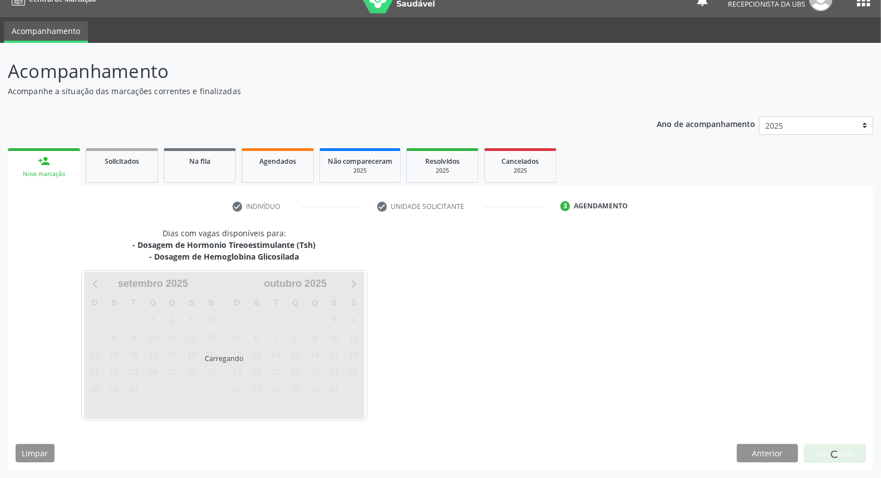
scroll to position [18, 0]
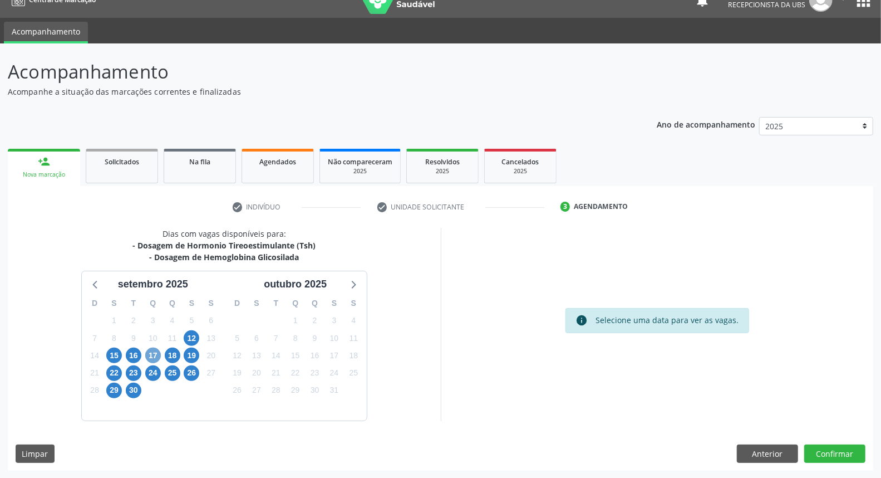
click at [153, 349] on span "17" at bounding box center [153, 355] width 16 height 16
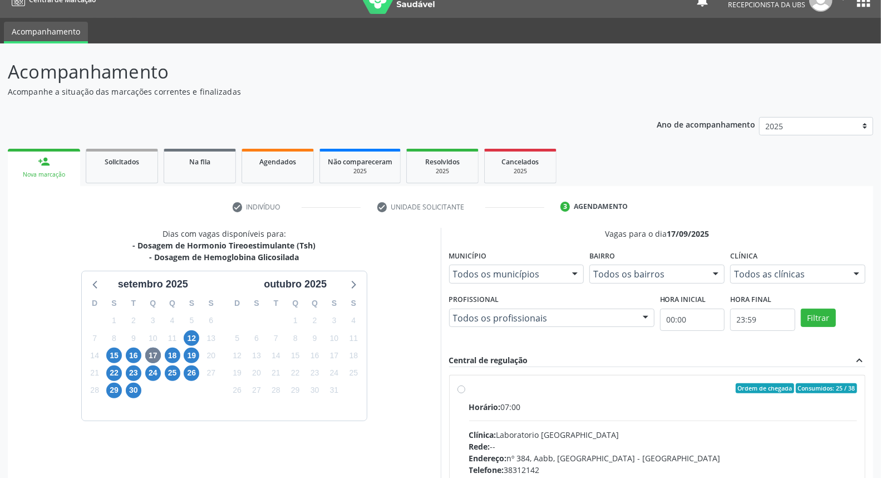
click at [537, 401] on div "Horário: 07:00" at bounding box center [663, 407] width 389 height 12
click at [465, 393] on input "Ordem de chegada Consumidos: 25 / 38 Horário: 07:00 Clínica: Laboratorio [GEOGR…" at bounding box center [462, 388] width 8 height 10
radio input "true"
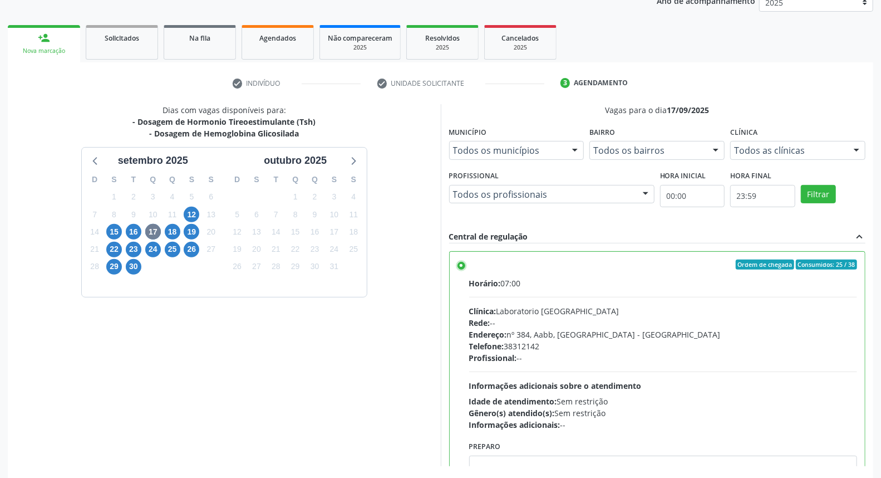
scroll to position [186, 0]
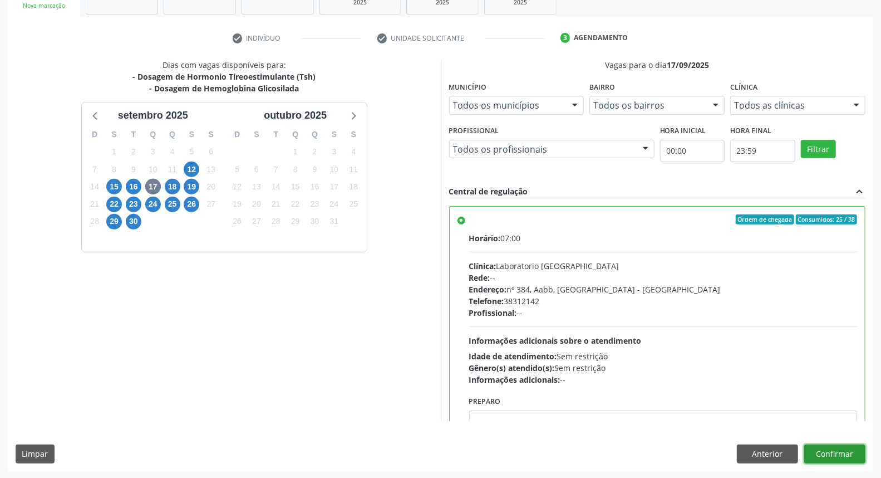
click at [827, 453] on button "Confirmar" at bounding box center [834, 453] width 61 height 19
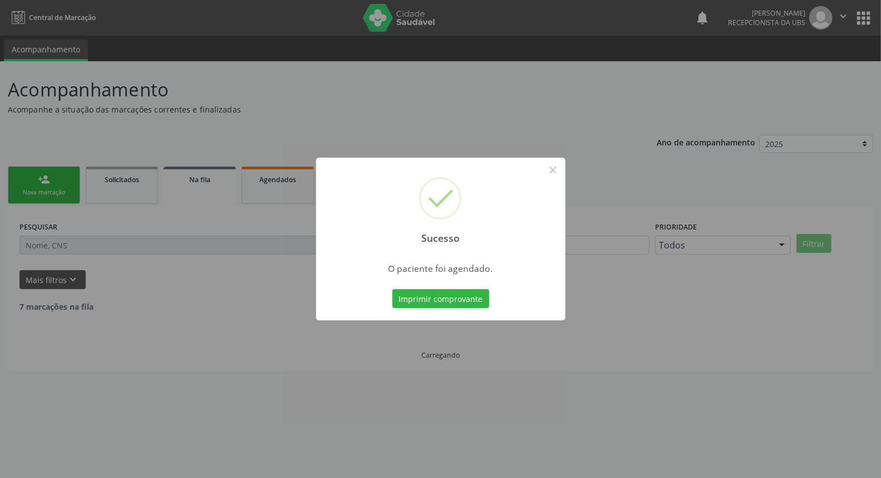
scroll to position [0, 0]
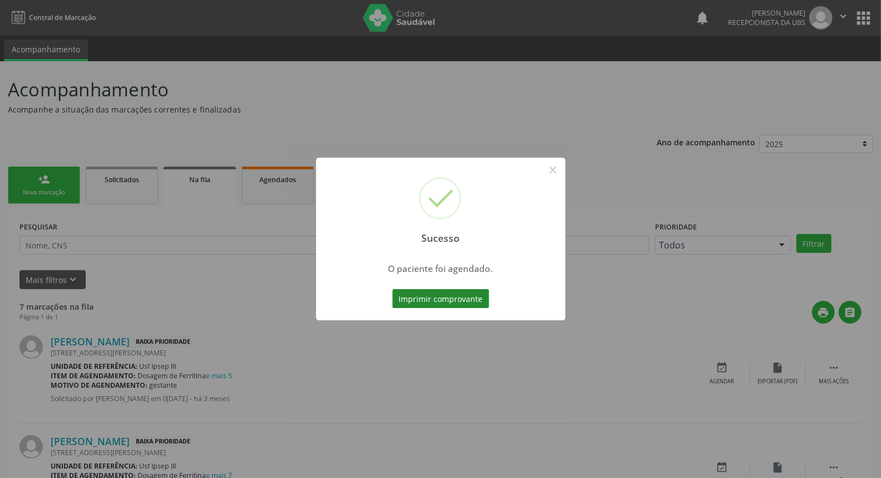
click at [451, 302] on button "Imprimir comprovante" at bounding box center [440, 298] width 97 height 19
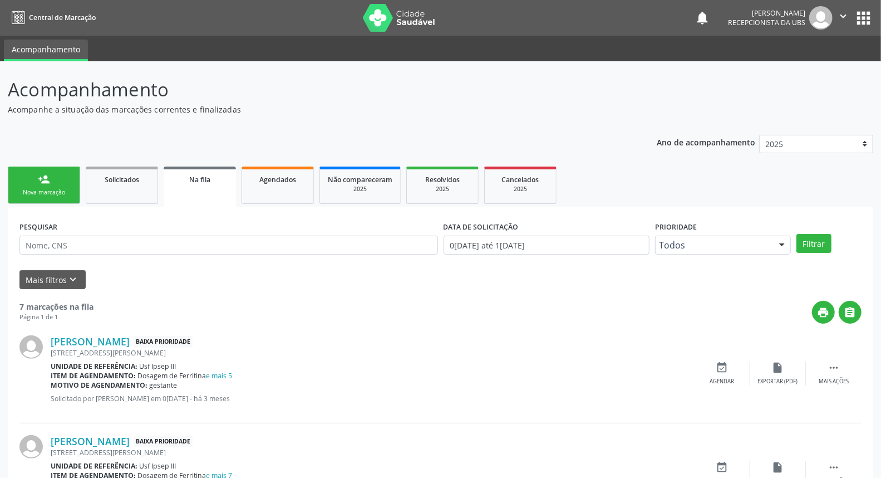
click at [56, 191] on div "Nova marcação" at bounding box center [44, 192] width 56 height 8
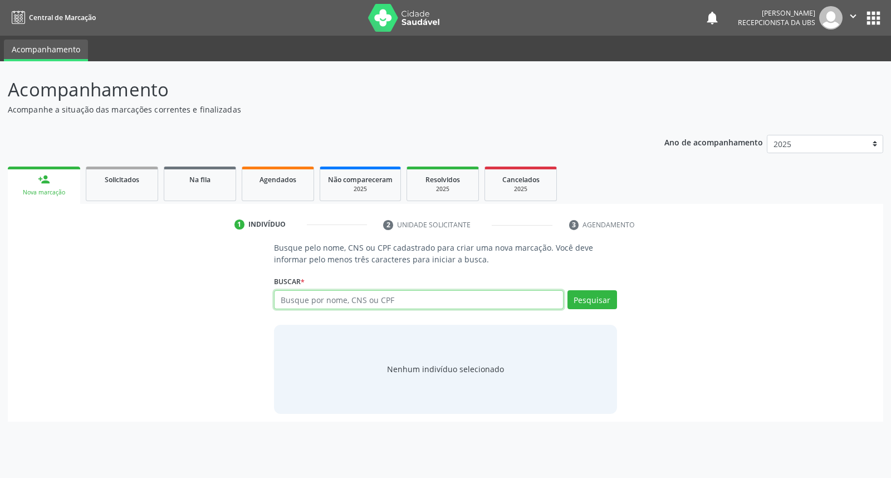
click at [292, 302] on input "text" at bounding box center [418, 299] width 289 height 19
type input "girleide [PERSON_NAME]"
click at [582, 302] on button "Pesquisar" at bounding box center [592, 299] width 50 height 19
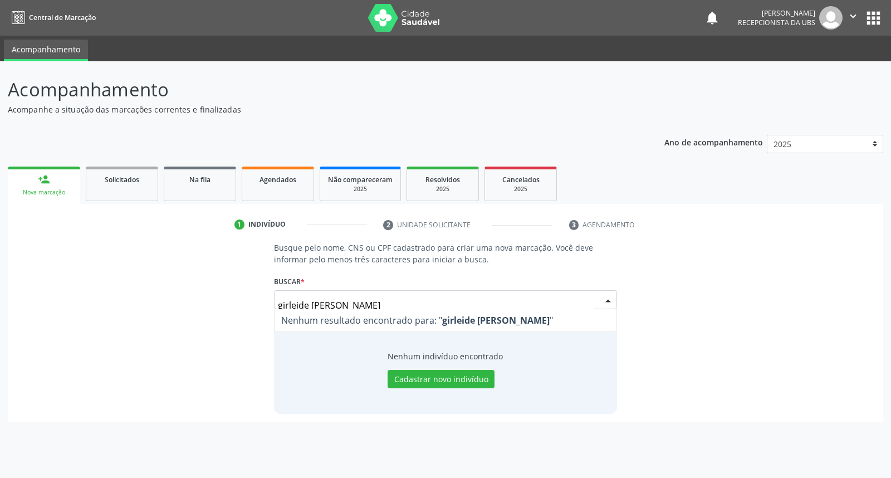
click at [335, 304] on input "girleide [PERSON_NAME]" at bounding box center [436, 305] width 316 height 22
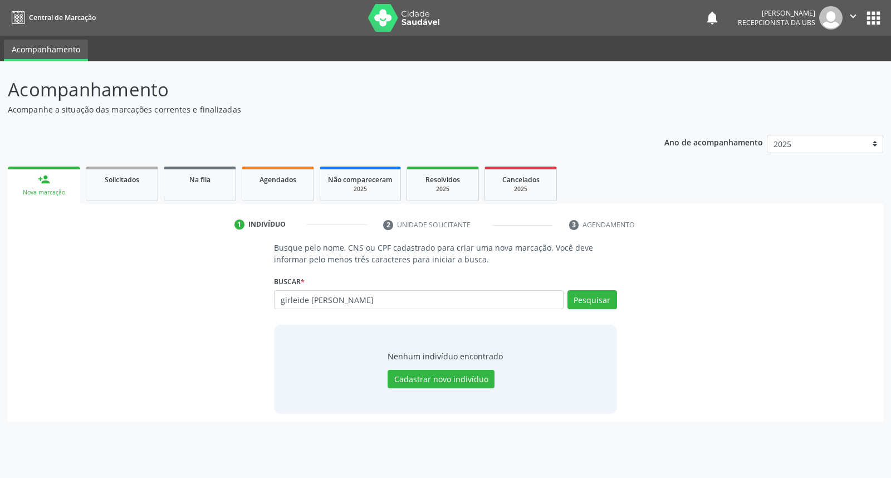
click at [331, 301] on input "girleide [PERSON_NAME]" at bounding box center [418, 299] width 289 height 19
type input "girleide [PERSON_NAME][DEMOGRAPHIC_DATA]"
click at [581, 301] on button "Pesquisar" at bounding box center [592, 299] width 50 height 19
type input "girleide [PERSON_NAME][DEMOGRAPHIC_DATA]"
click at [581, 301] on button "Pesquisar" at bounding box center [592, 299] width 50 height 19
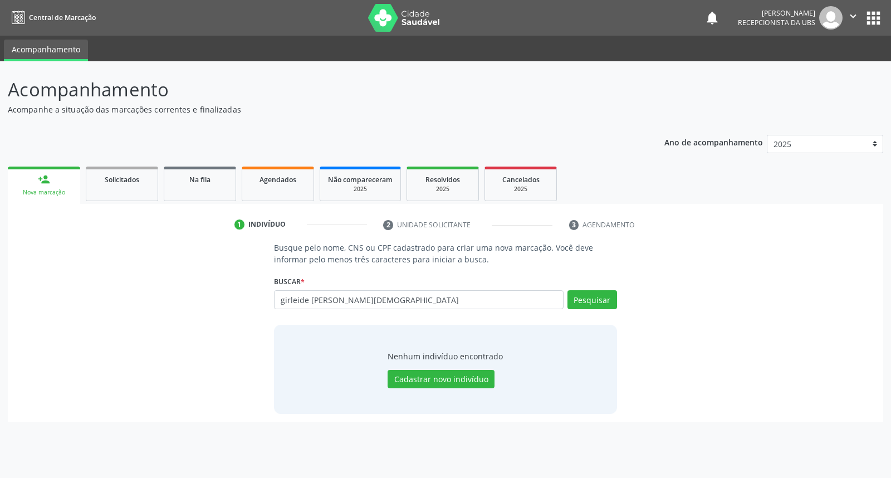
type input "girleide [PERSON_NAME][DEMOGRAPHIC_DATA]"
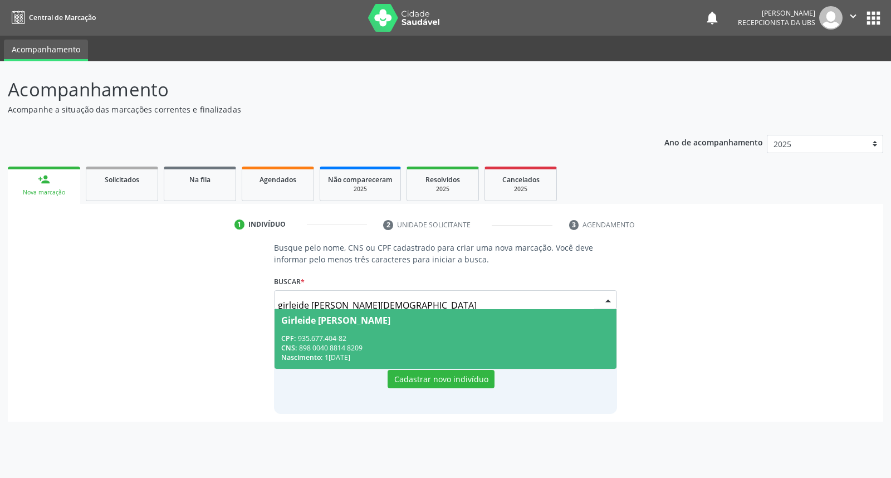
click at [526, 343] on div "CNS: 898 0040 8814 8209" at bounding box center [445, 347] width 328 height 9
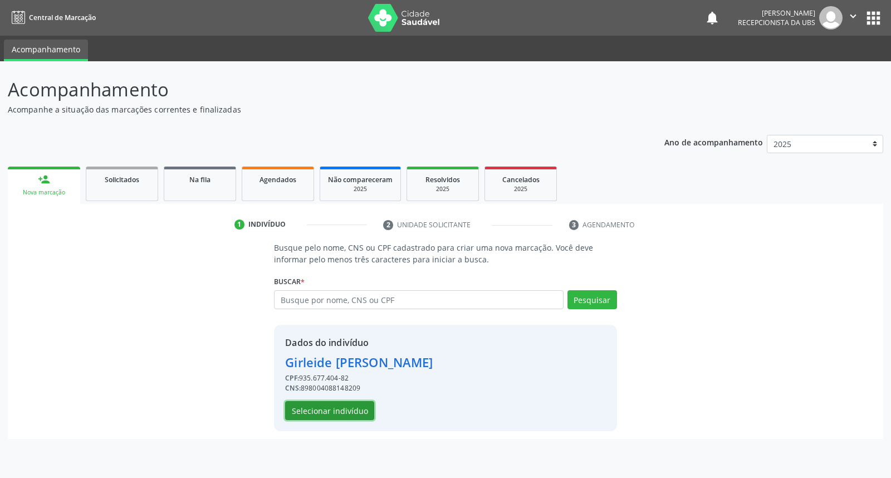
click at [330, 414] on button "Selecionar indivíduo" at bounding box center [329, 410] width 89 height 19
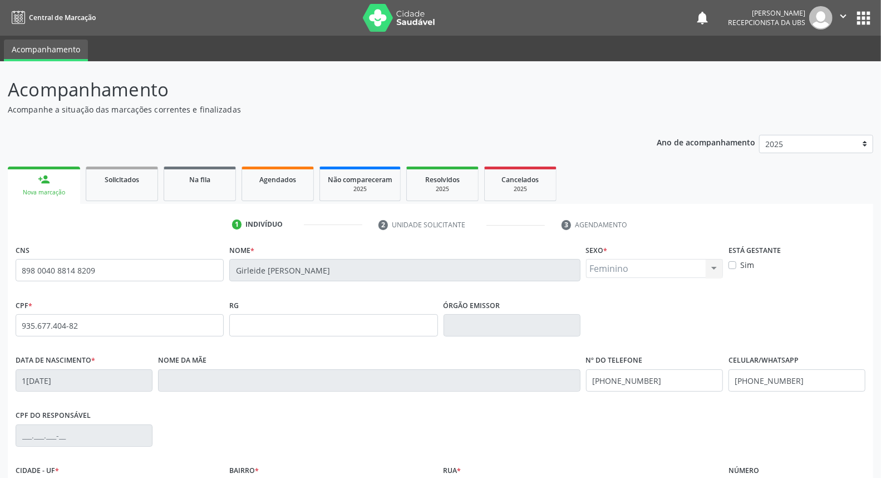
click at [881, 471] on div "Acompanhamento Acompanhe a situação das marcações correntes e finalizadas Relat…" at bounding box center [440, 332] width 881 height 542
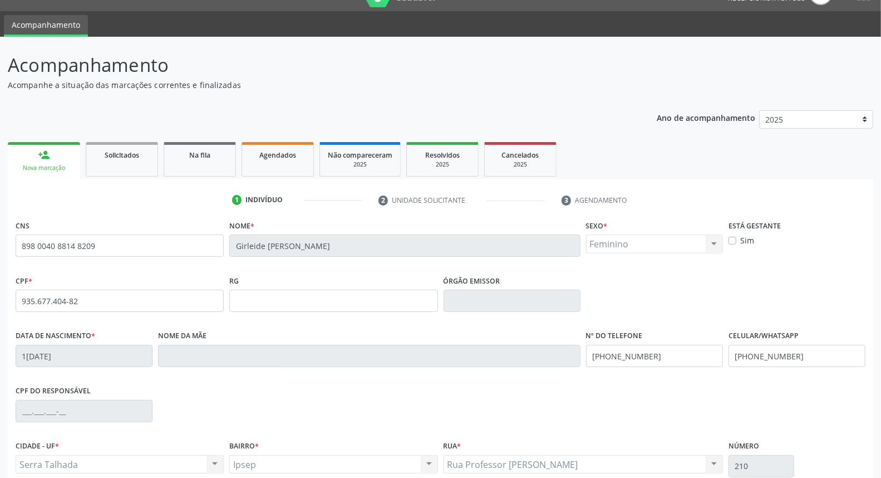
scroll to position [125, 0]
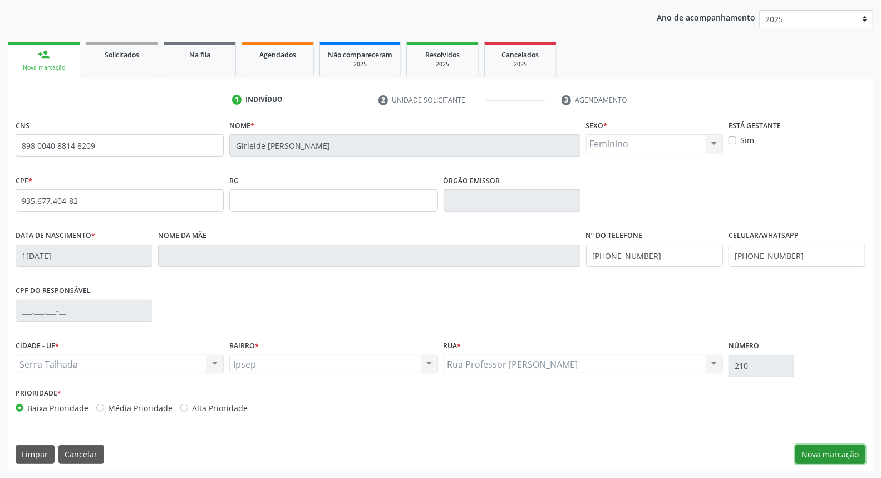
click at [845, 451] on button "Nova marcação" at bounding box center [831, 454] width 70 height 19
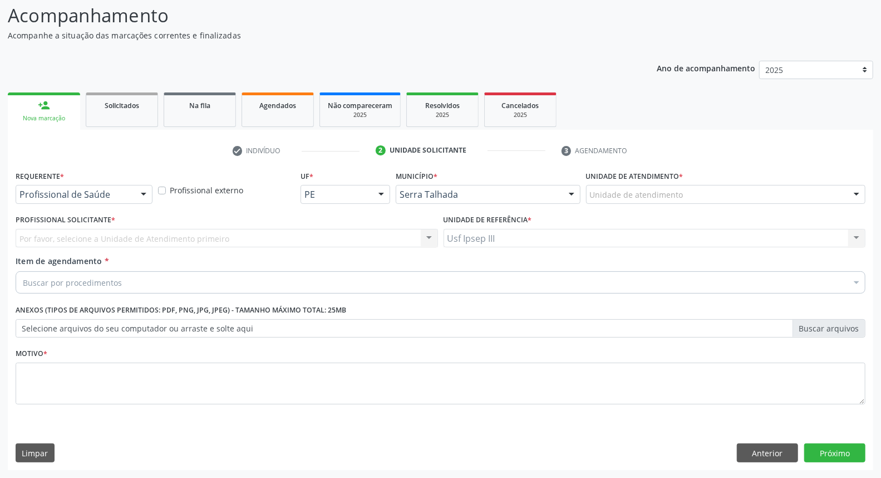
scroll to position [73, 0]
click at [148, 193] on div at bounding box center [143, 195] width 17 height 19
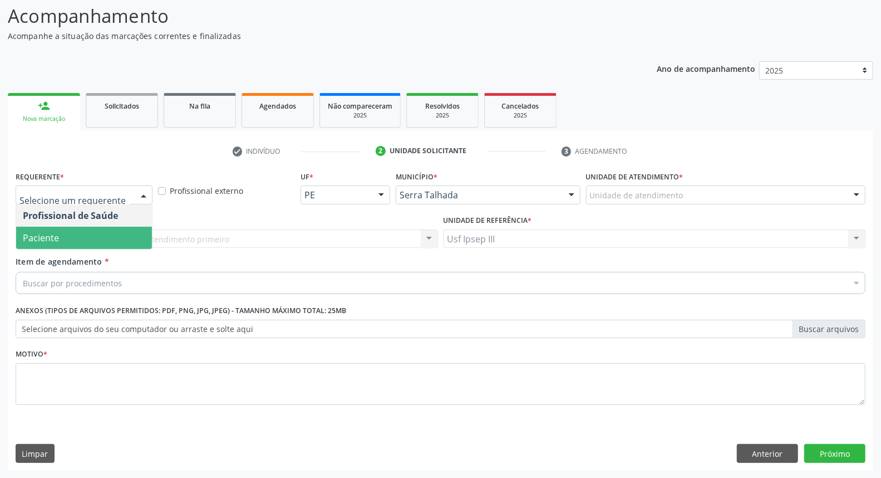
click at [134, 229] on span "Paciente" at bounding box center [84, 238] width 136 height 22
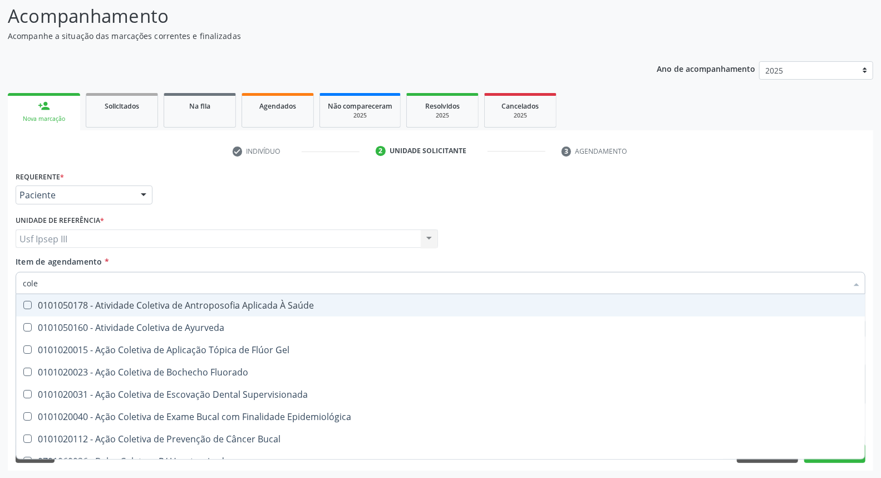
type input "coles"
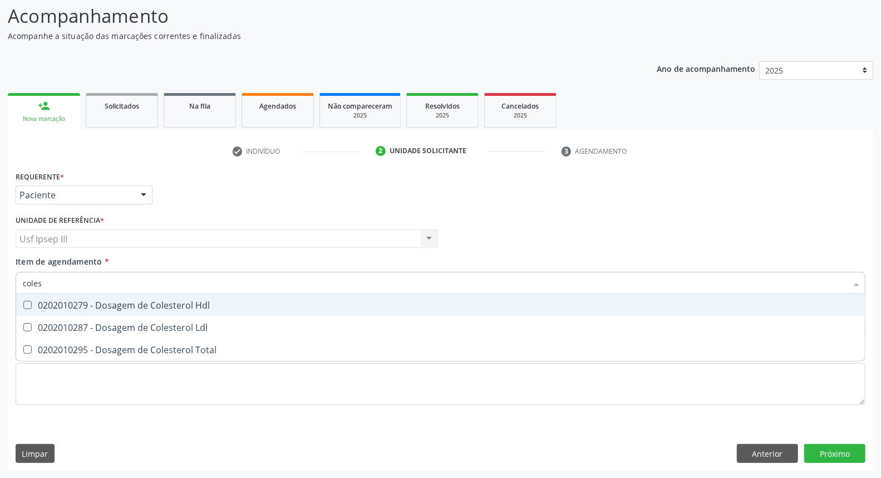
click at [122, 306] on div "0202010279 - Dosagem de Colesterol Hdl" at bounding box center [441, 305] width 836 height 9
checkbox Hdl "true"
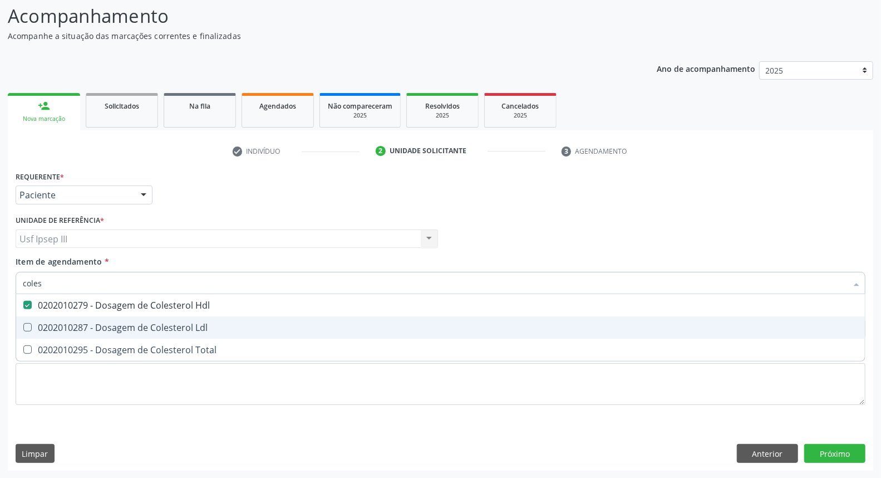
click at [121, 325] on div "0202010287 - Dosagem de Colesterol Ldl" at bounding box center [441, 327] width 836 height 9
checkbox Ldl "true"
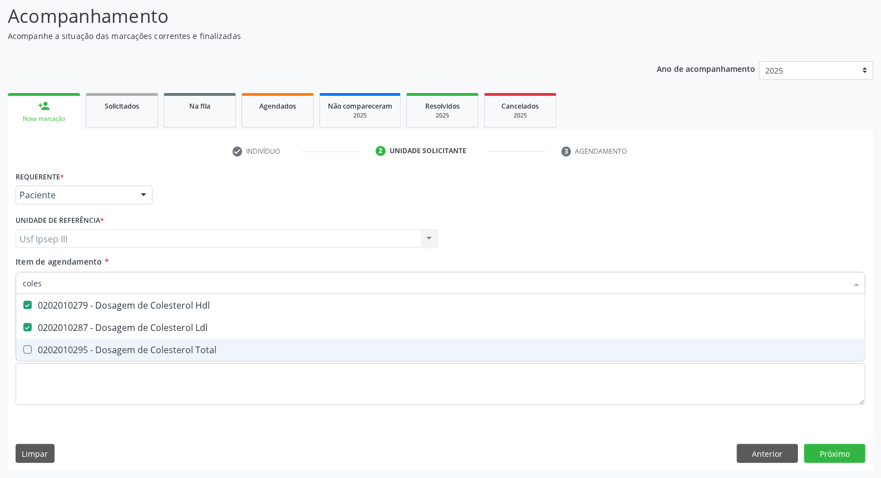
click at [112, 358] on span "0202010295 - Dosagem de Colesterol Total" at bounding box center [440, 349] width 849 height 22
checkbox Total "true"
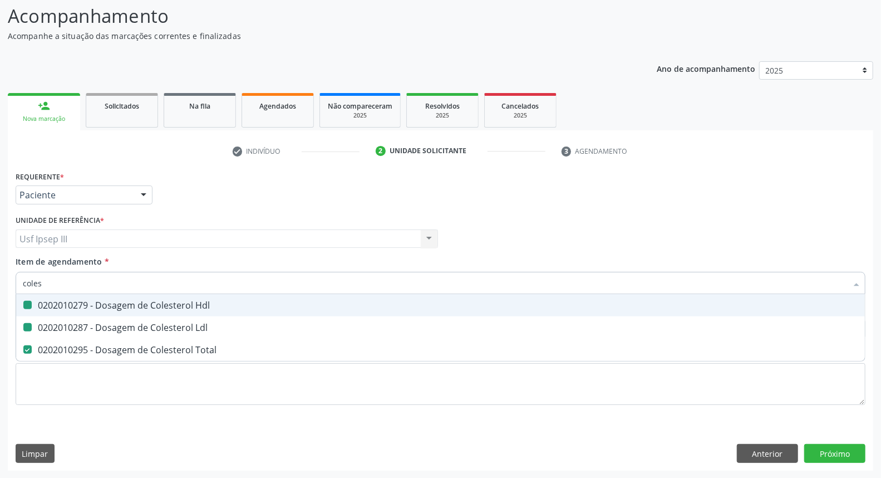
type input "cole"
checkbox Hdl "false"
checkbox Ldl "false"
checkbox Total "false"
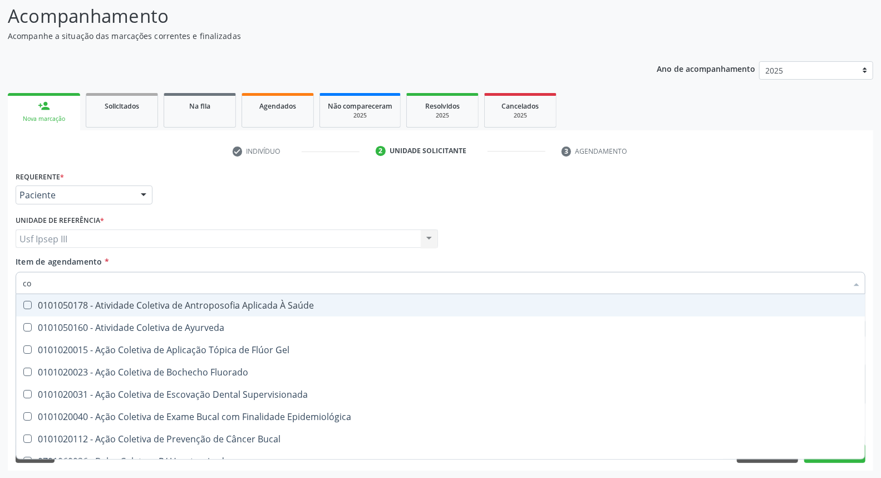
type input "c"
checkbox Hdl "false"
checkbox Ldl "false"
checkbox Total "false"
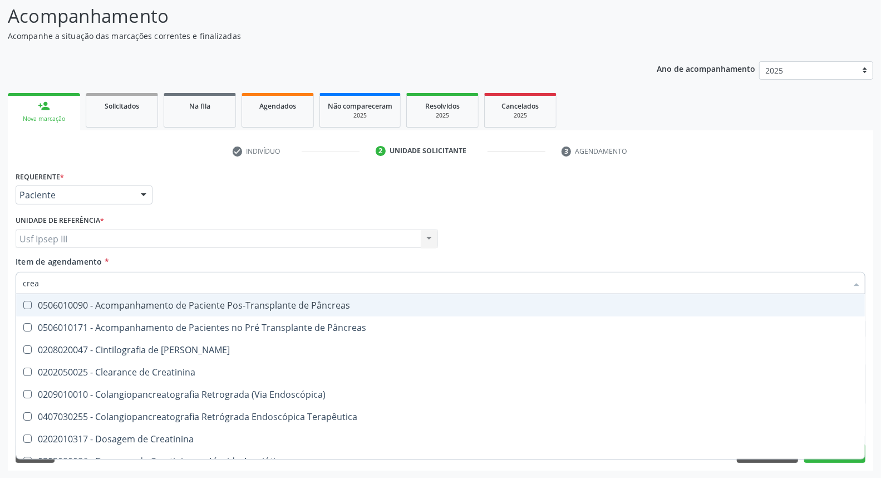
type input "creat"
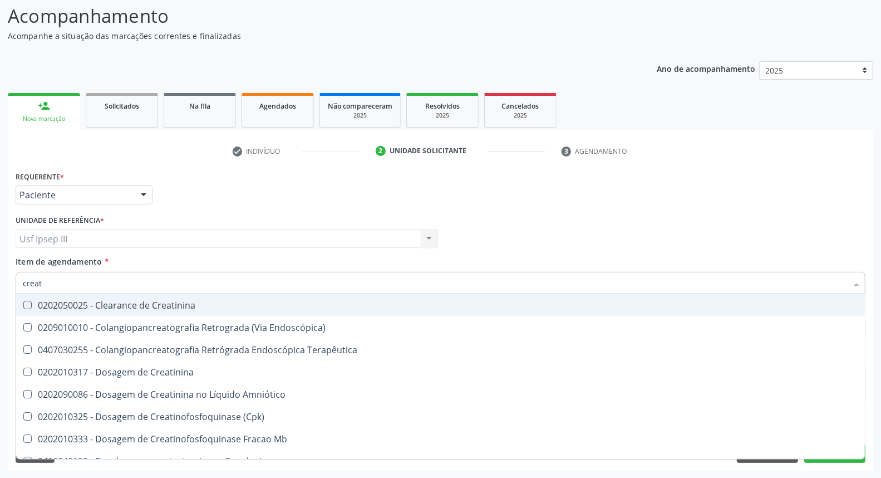
click at [136, 301] on div "0202050025 - Clearance de Creatinina" at bounding box center [441, 305] width 836 height 9
checkbox Creatinina "true"
type input "crea"
checkbox Creatinina "false"
checkbox Creatinina "true"
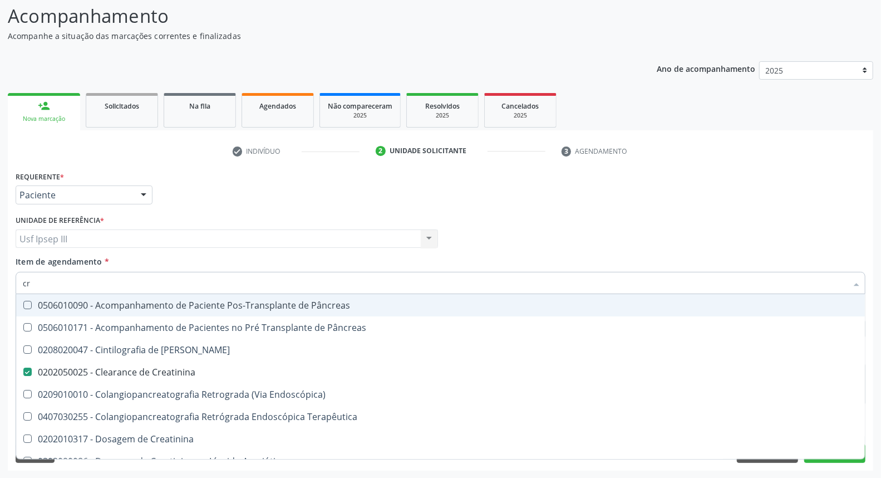
type input "c"
checkbox Creatinina "false"
checkbox Terapêutica "false"
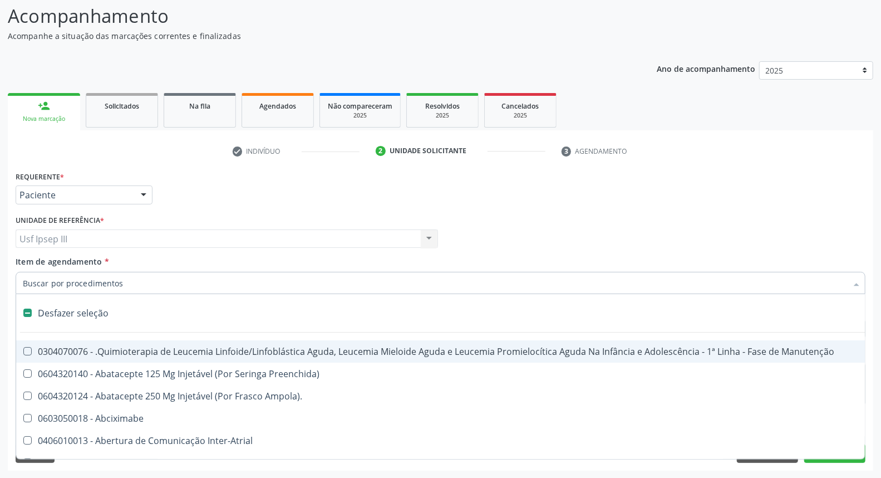
type input "u"
checkbox Creatinina "false"
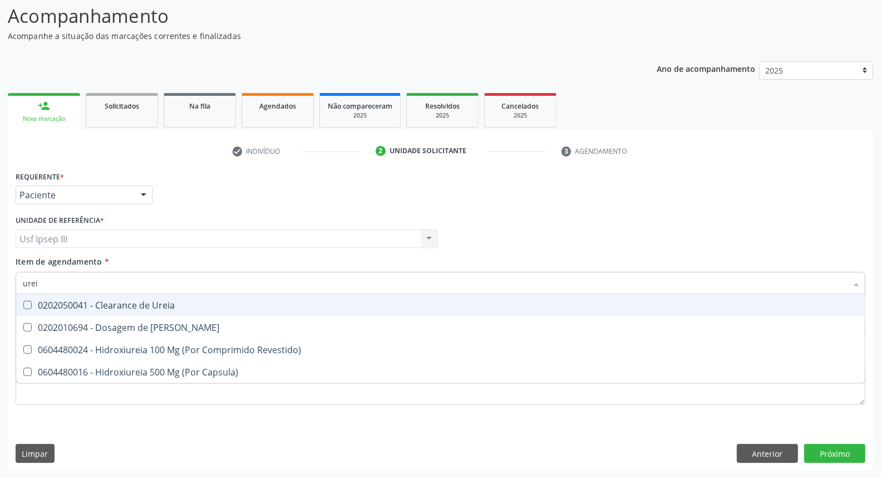
type input "ureia"
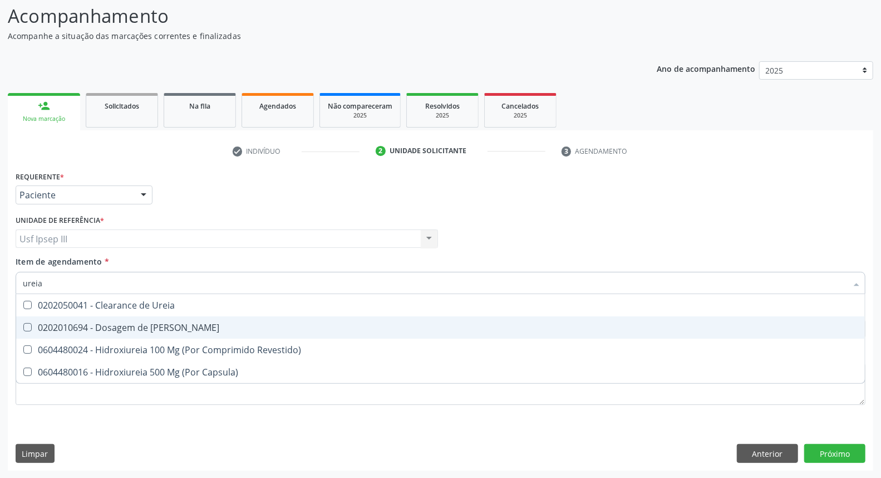
click at [136, 325] on div "0202010694 - Dosagem de [PERSON_NAME]" at bounding box center [441, 327] width 836 height 9
checkbox Ureia "true"
type input "u"
checkbox Ureia "false"
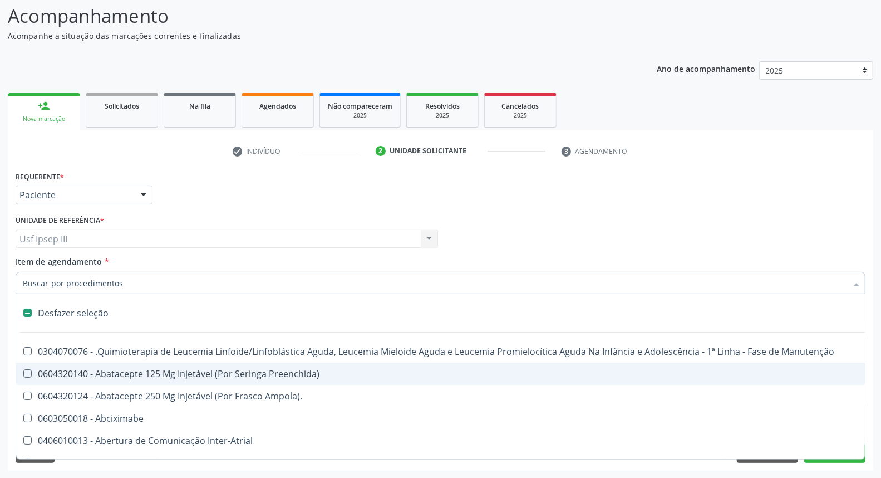
type input "t"
checkbox Gastro-Esofagico "true"
checkbox Creatinina "false"
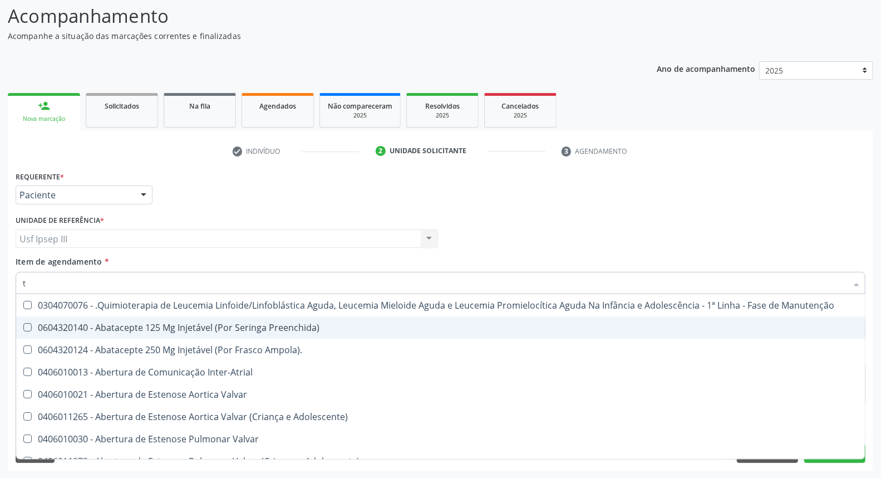
type input "tr"
checkbox Creatinina "false"
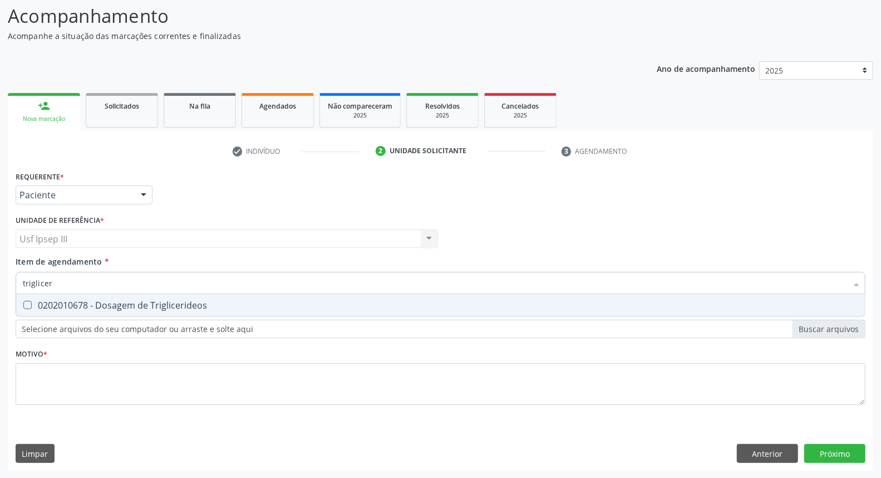
type input "trigliceri"
click at [140, 301] on div "0202010678 - Dosagem de Triglicerideos" at bounding box center [441, 305] width 836 height 9
checkbox Triglicerideos "true"
type input "t"
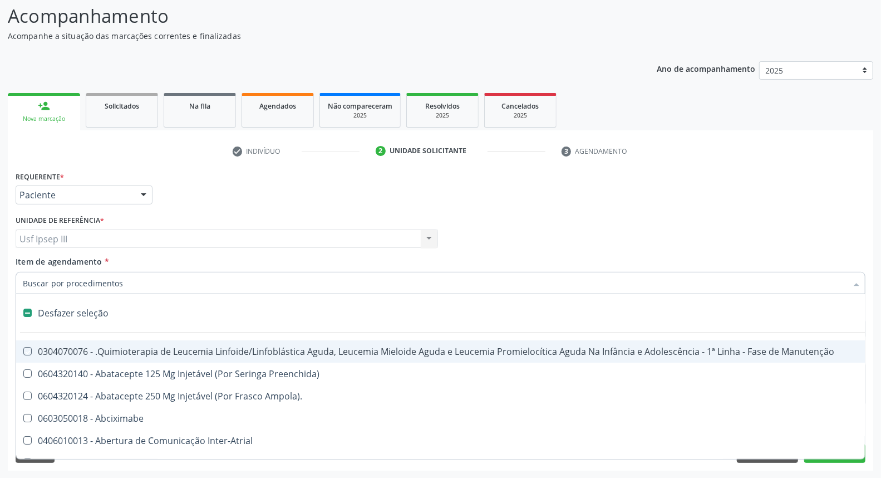
checkbox Manutenção "false"
type input "t"
checkbox Gastro-Esofagico "true"
checkbox Creatinina "false"
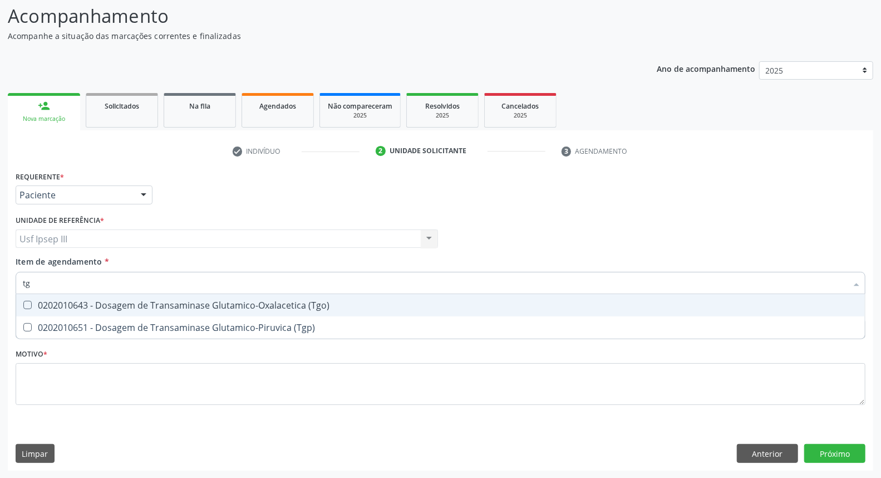
type input "tgo"
click at [140, 301] on div "0202010643 - Dosagem de Transaminase Glutamico-Oxalacetica (Tgo)" at bounding box center [441, 305] width 836 height 9
checkbox \(Tgo\) "true"
type input "tgp"
click at [140, 301] on div "0202010651 - Dosagem de Transaminase Glutamico-Piruvica (Tgp)" at bounding box center [441, 305] width 836 height 9
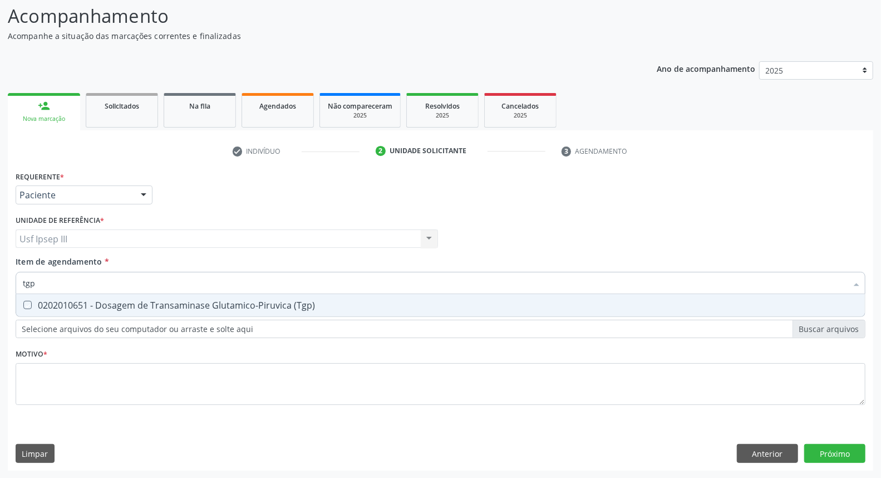
checkbox \(Tgp\) "true"
type input "t"
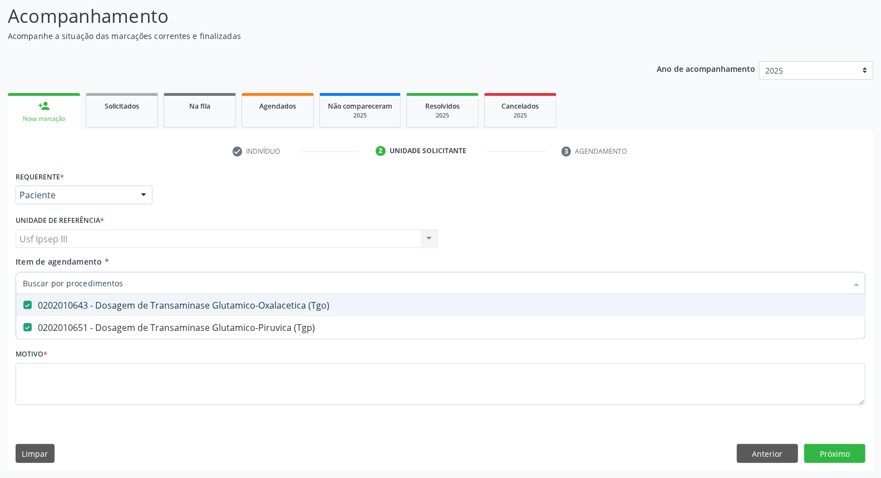
checkbox \(Tgo\) "false"
checkbox \(Tgp\) "false"
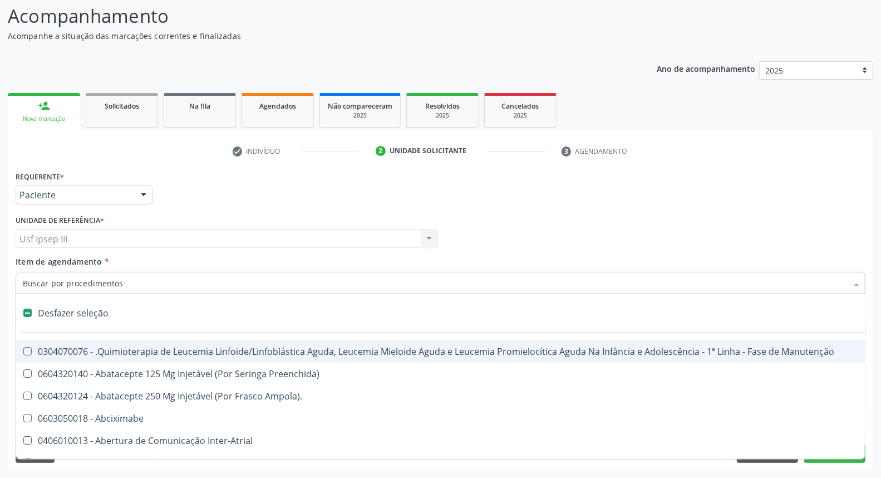
type input "h"
checkbox B "true"
checkbox Creatinina "false"
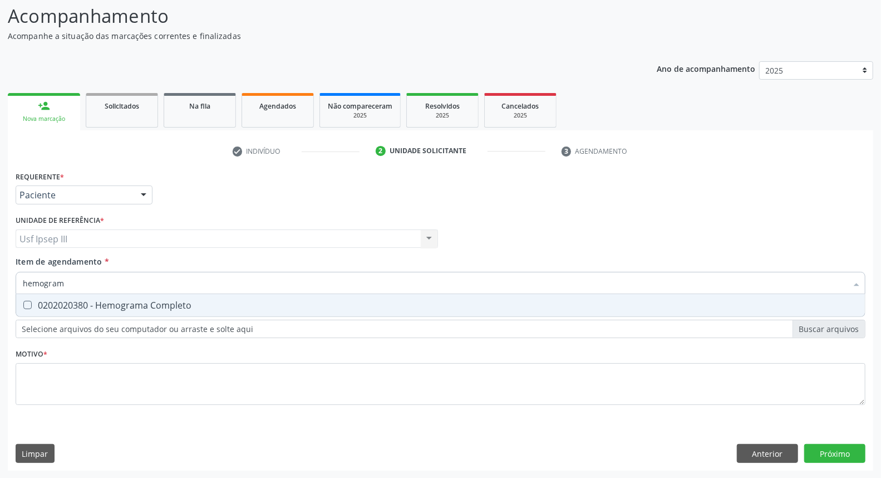
type input "hemograma"
click at [140, 301] on div "0202020380 - Hemograma Completo" at bounding box center [441, 305] width 836 height 9
checkbox Completo "true"
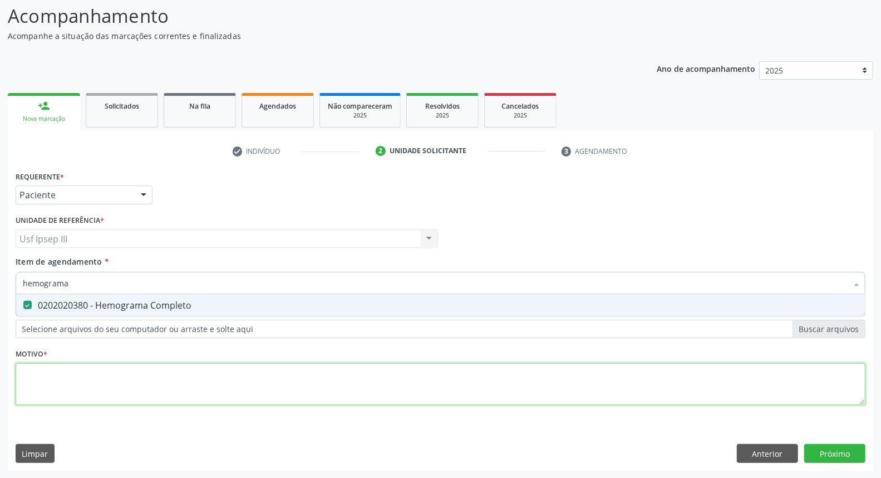
click at [112, 377] on div "Requerente * Paciente Profissional de Saúde Paciente Nenhum resultado encontrad…" at bounding box center [441, 294] width 850 height 252
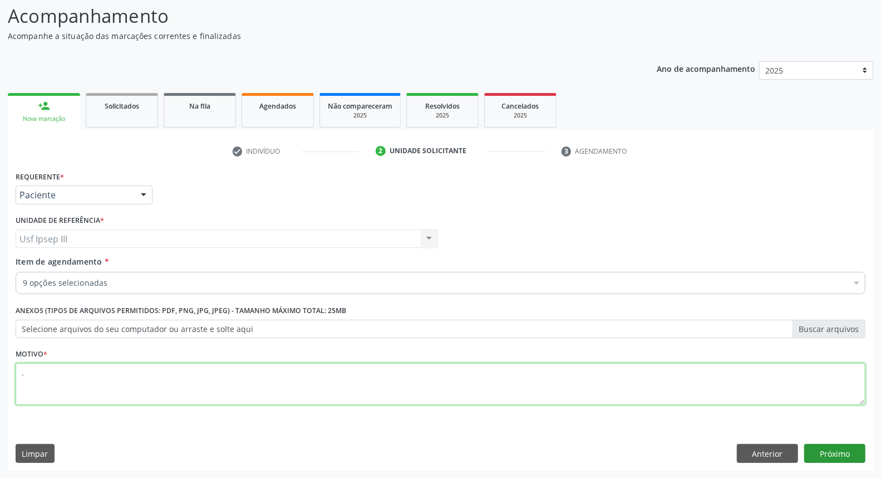
type textarea "."
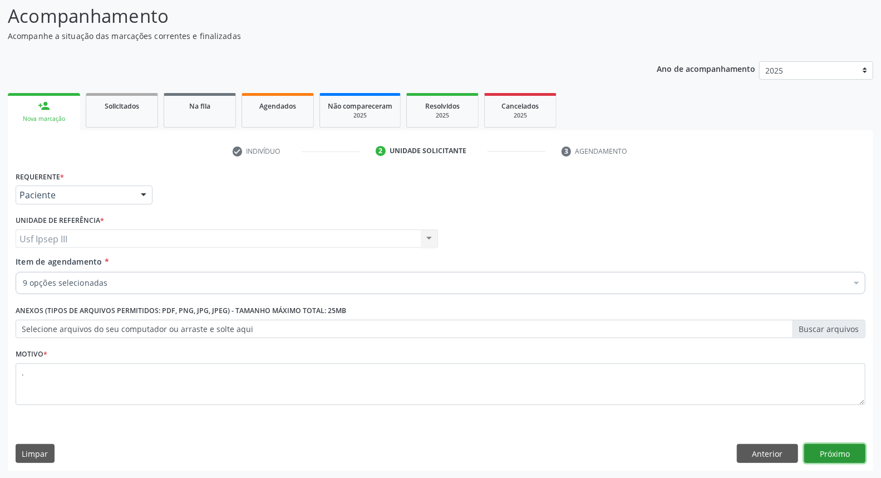
click at [819, 447] on button "Próximo" at bounding box center [834, 453] width 61 height 19
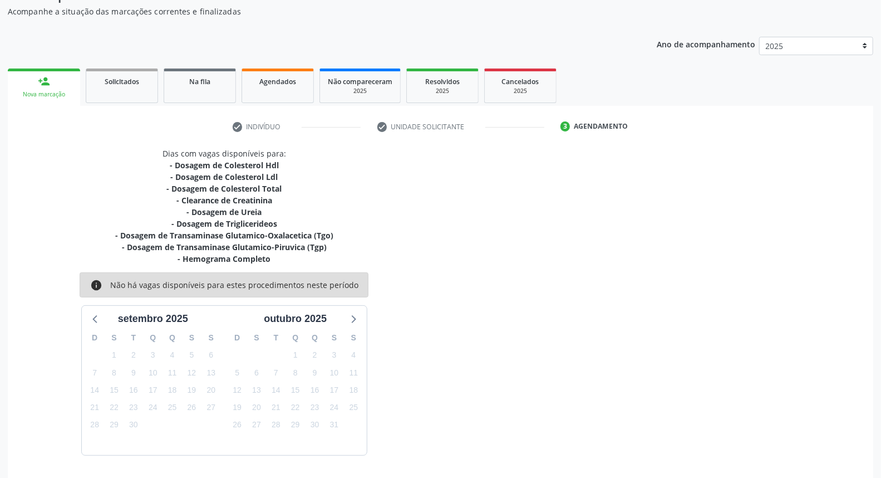
scroll to position [132, 0]
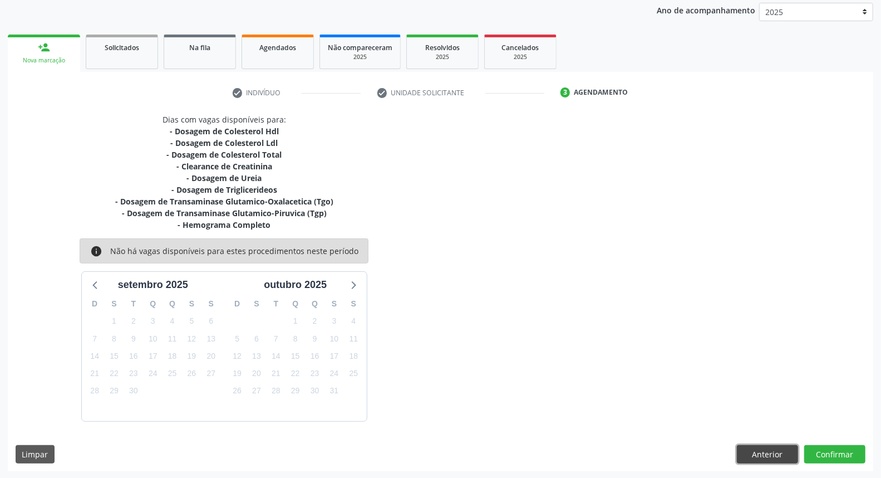
click at [755, 447] on button "Anterior" at bounding box center [767, 454] width 61 height 19
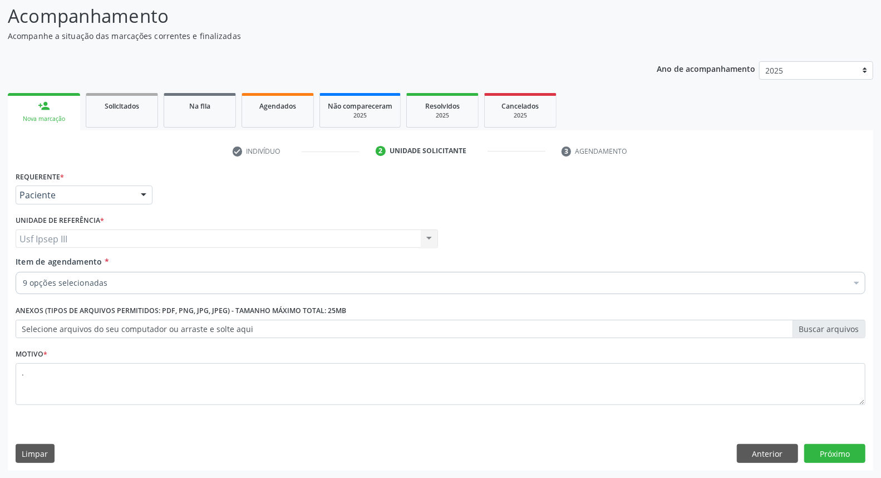
click at [858, 282] on div at bounding box center [856, 283] width 17 height 19
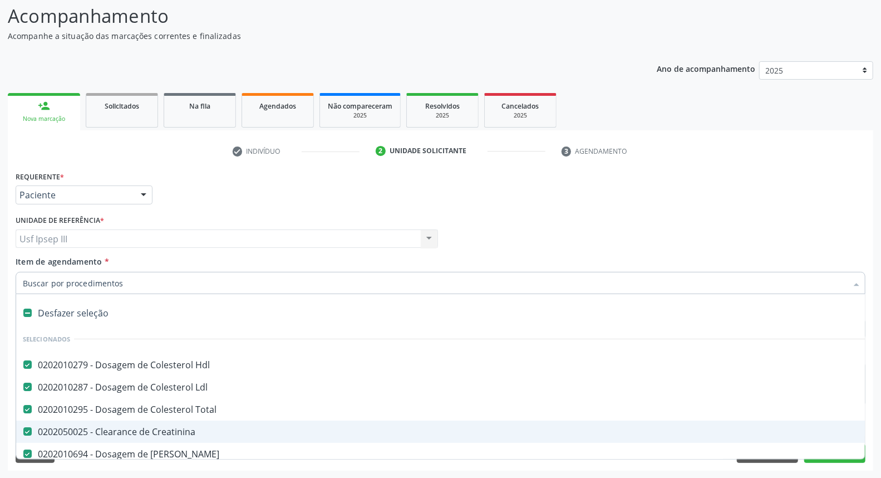
click at [248, 433] on div "0202050025 - Clearance de Creatinina" at bounding box center [456, 431] width 867 height 9
checkbox Creatinina "false"
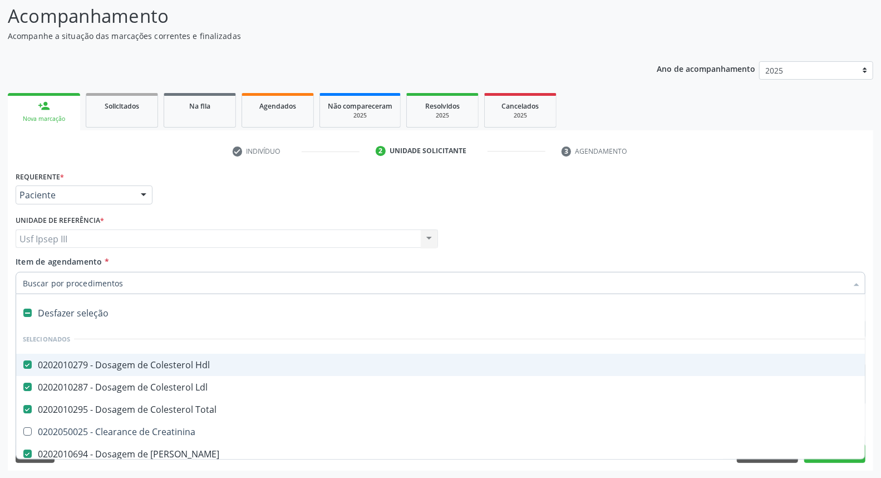
click at [190, 282] on input "Item de agendamento *" at bounding box center [435, 283] width 824 height 22
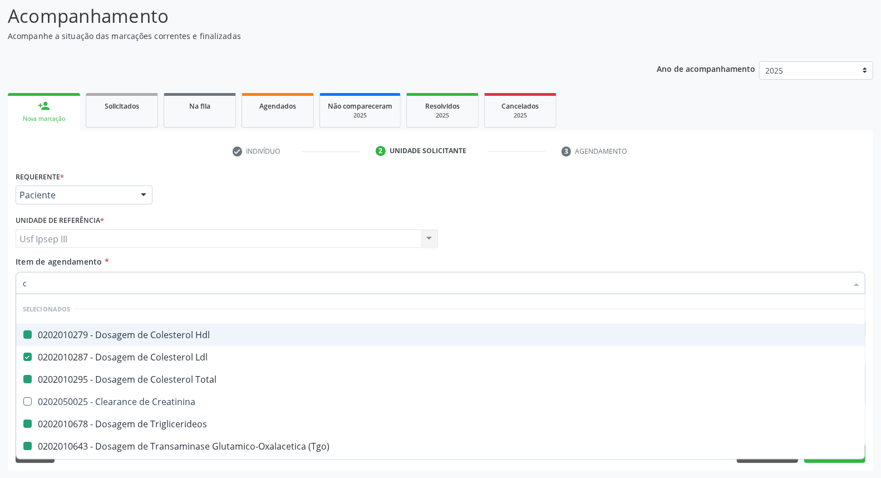
type input "cr"
checkbox Hdl "false"
checkbox Total "false"
checkbox Triglicerideos "false"
checkbox \(Tgo\) "false"
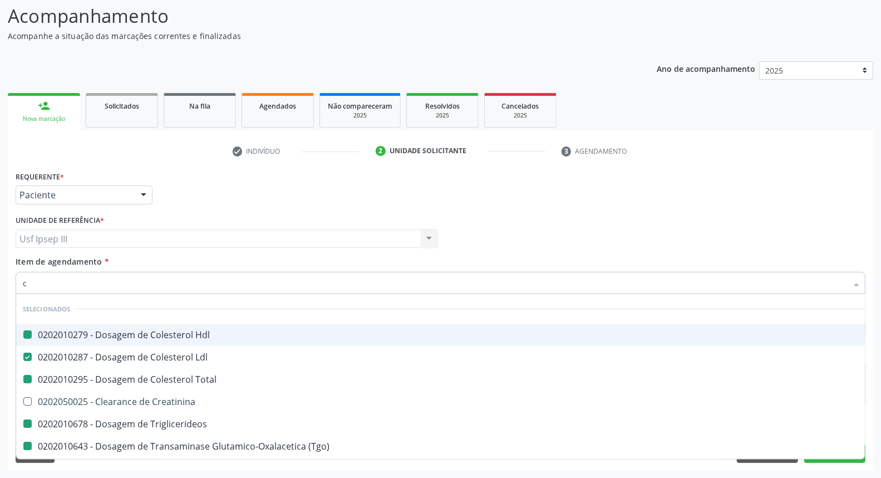
checkbox \(Tgp\) "false"
checkbox Completo "false"
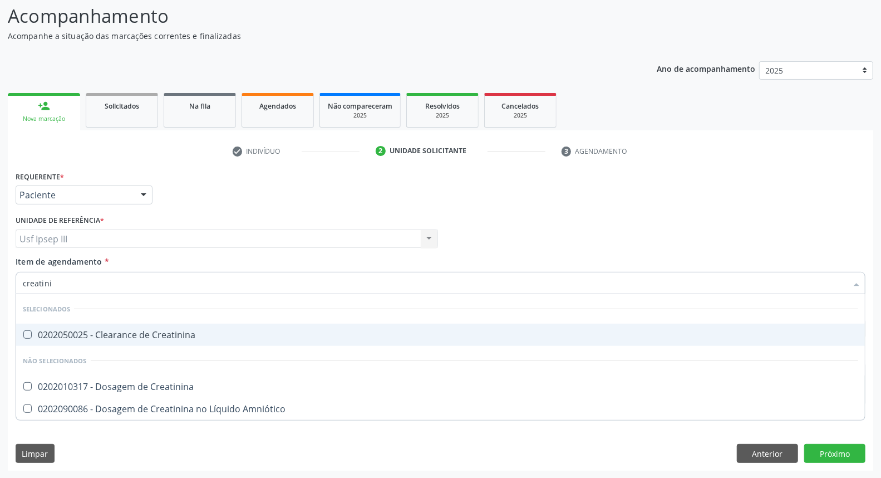
type input "creatinin"
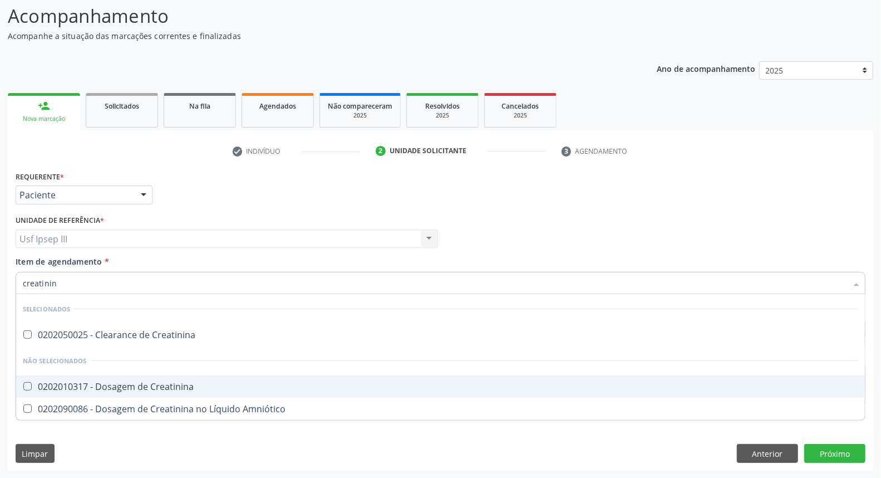
click at [107, 383] on div "0202010317 - Dosagem de Creatinina" at bounding box center [441, 386] width 836 height 9
checkbox Creatinina "true"
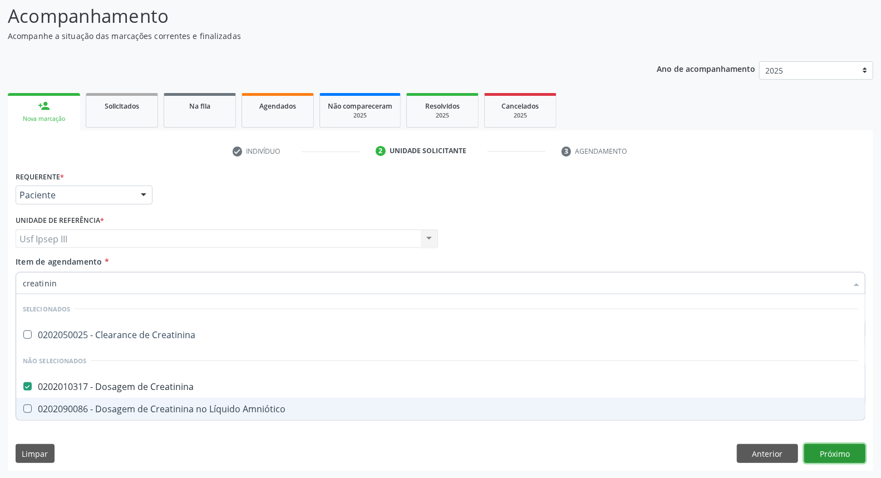
click at [848, 457] on div "Requerente * Paciente Profissional de Saúde Paciente Nenhum resultado encontrad…" at bounding box center [441, 319] width 866 height 302
checkbox Creatinina "true"
checkbox Amniótico "true"
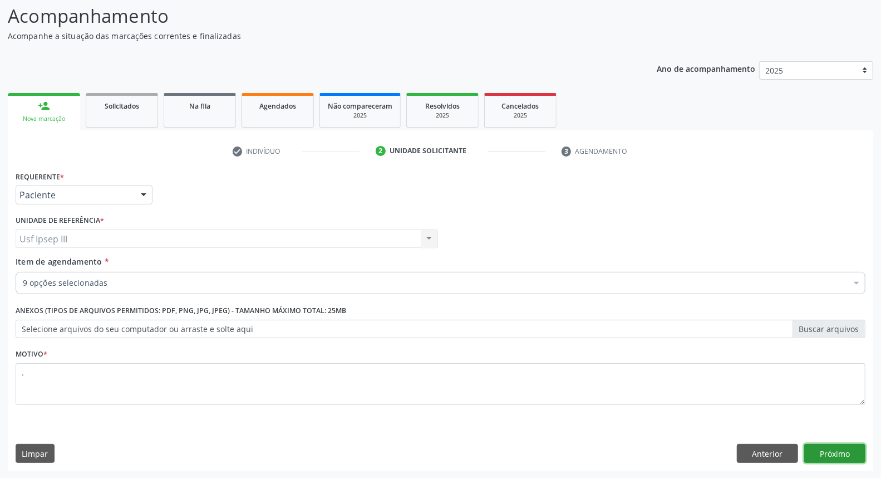
click at [828, 448] on button "Próximo" at bounding box center [834, 453] width 61 height 19
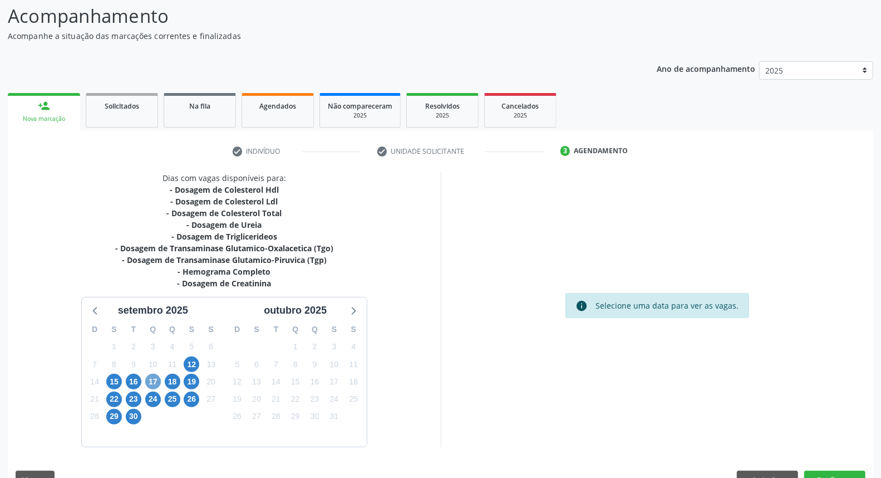
click at [158, 379] on span "17" at bounding box center [153, 382] width 16 height 16
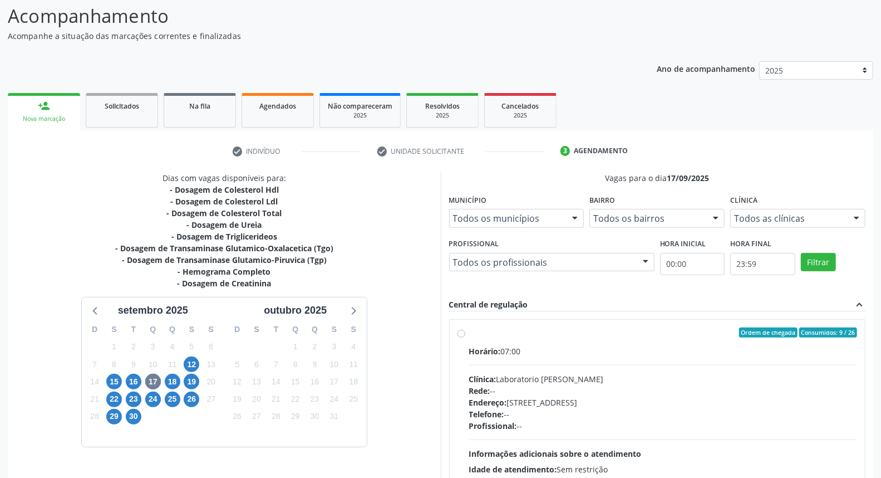
click at [666, 405] on div "Endereço: Casa, nº 409, N Senhora da Penha, Serra Talhada - PE" at bounding box center [663, 402] width 389 height 12
click at [465, 337] on input "Ordem de chegada Consumidos: 9 / 26 Horário: 07:00 Clínica: Laboratorio Jose Pa…" at bounding box center [462, 332] width 8 height 10
radio input "true"
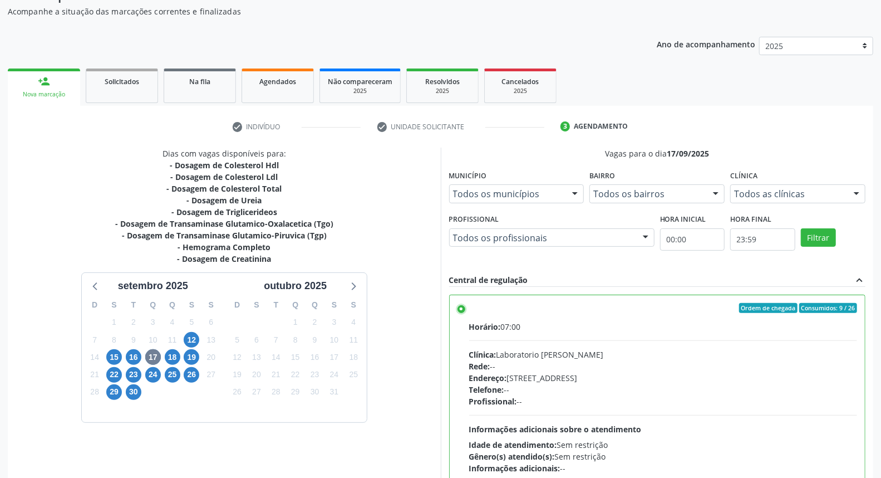
scroll to position [186, 0]
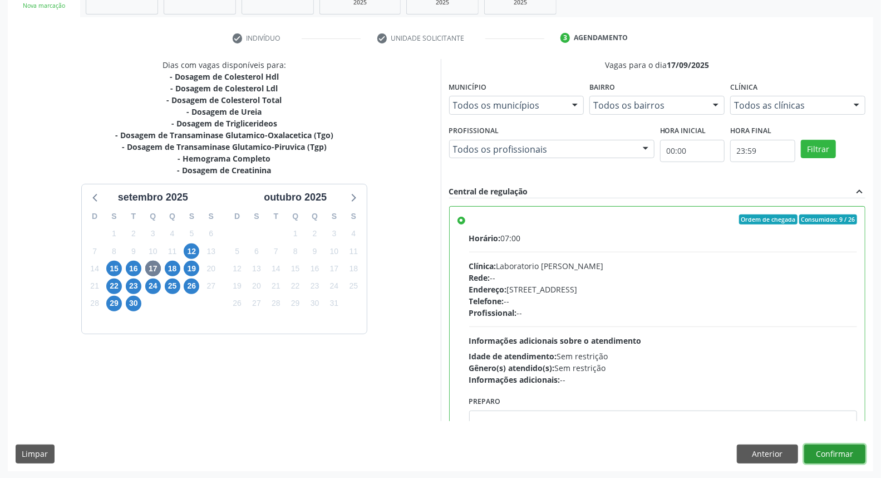
click at [850, 453] on button "Confirmar" at bounding box center [834, 453] width 61 height 19
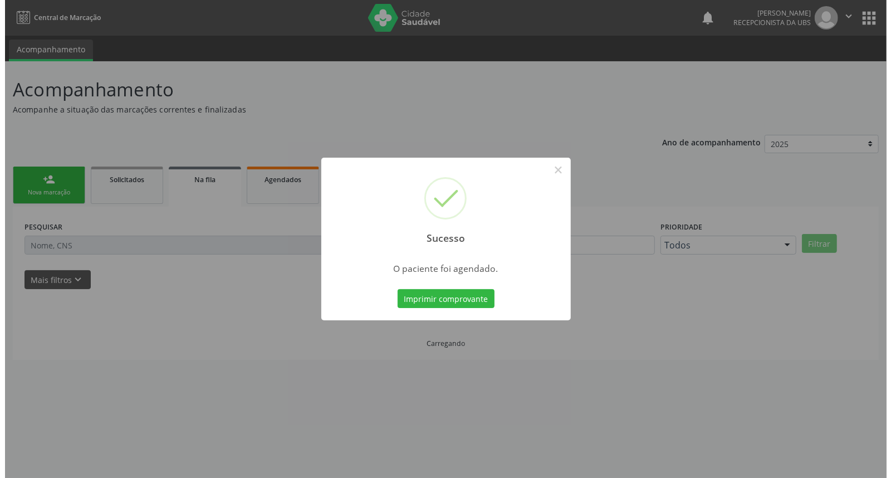
scroll to position [0, 0]
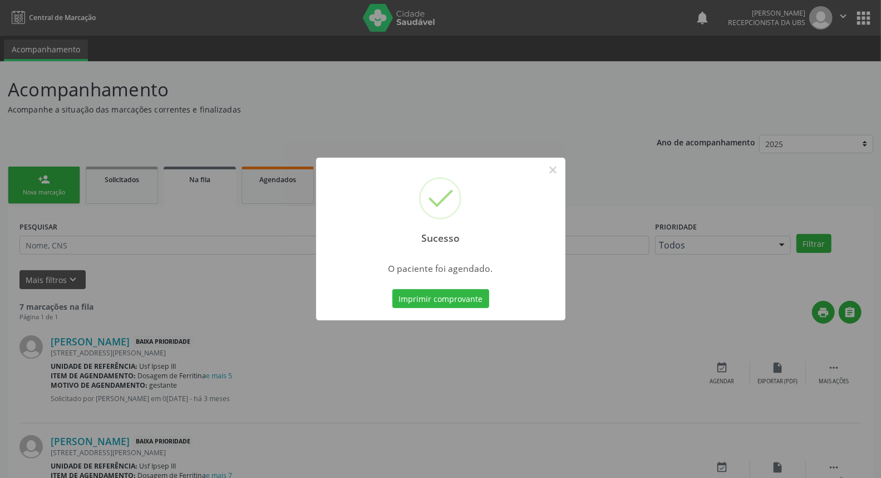
click at [480, 301] on button "Imprimir comprovante" at bounding box center [440, 298] width 97 height 19
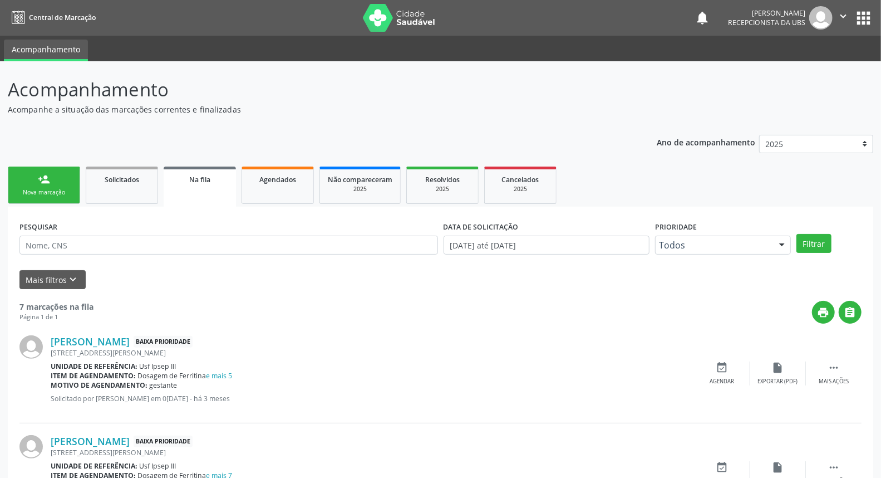
click at [41, 189] on div "Nova marcação" at bounding box center [44, 192] width 56 height 8
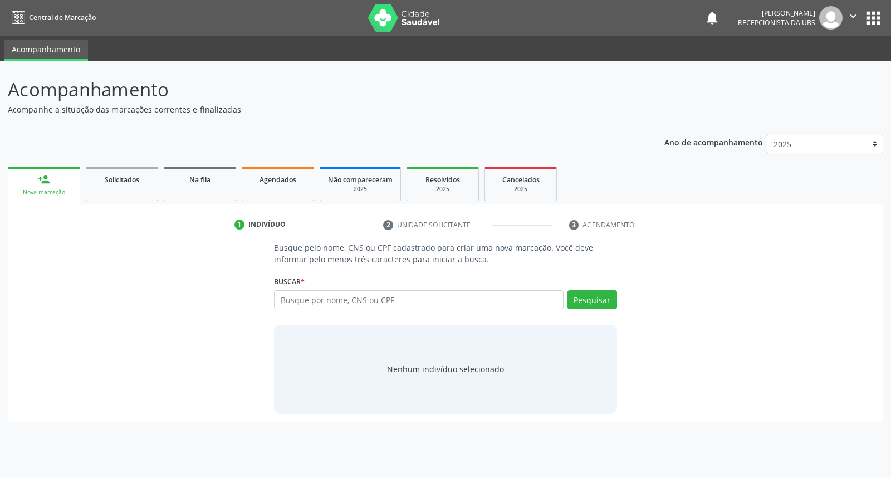
click at [308, 288] on div "Buscar * Busque por nome, CNS ou CPF Nenhum resultado encontrado para: " " Digi…" at bounding box center [445, 294] width 342 height 43
click at [305, 294] on input "text" at bounding box center [418, 299] width 289 height 19
type input "girleide [PERSON_NAME][DEMOGRAPHIC_DATA]"
click at [577, 298] on button "Pesquisar" at bounding box center [592, 299] width 50 height 19
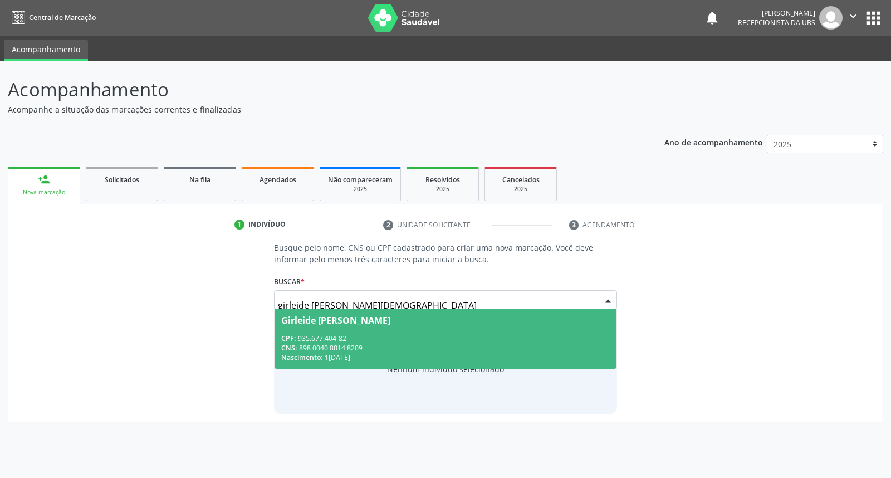
click at [559, 335] on div "CPF: 935.677.404-82" at bounding box center [445, 337] width 328 height 9
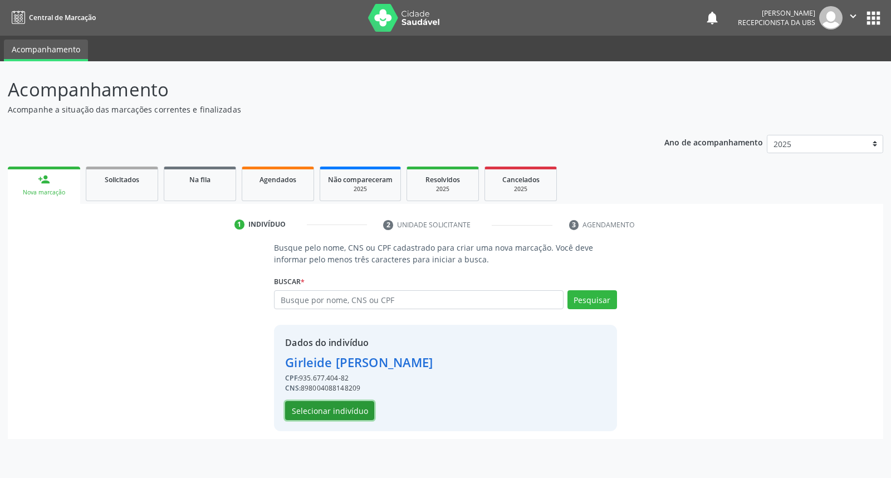
click at [307, 407] on button "Selecionar indivíduo" at bounding box center [329, 410] width 89 height 19
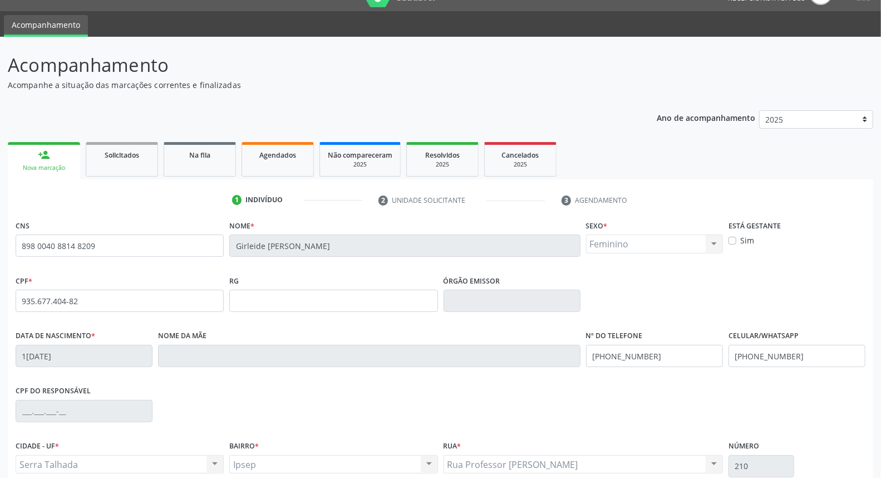
scroll to position [125, 0]
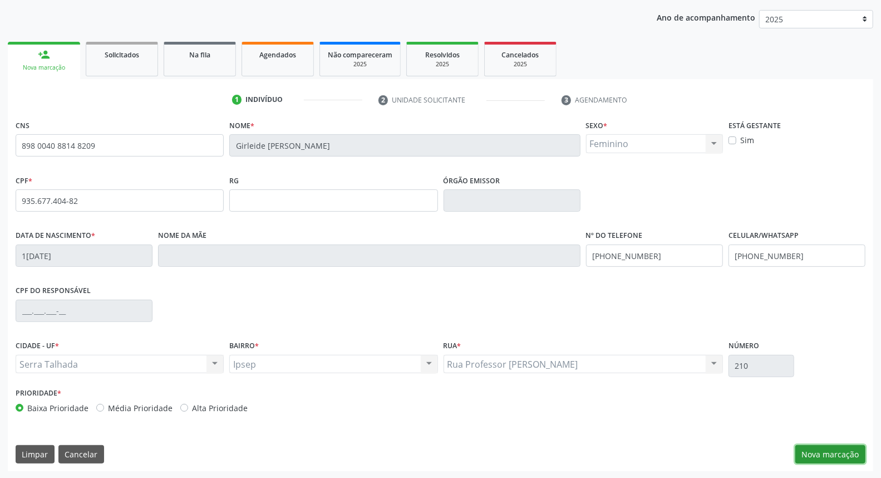
click at [813, 455] on button "Nova marcação" at bounding box center [831, 454] width 70 height 19
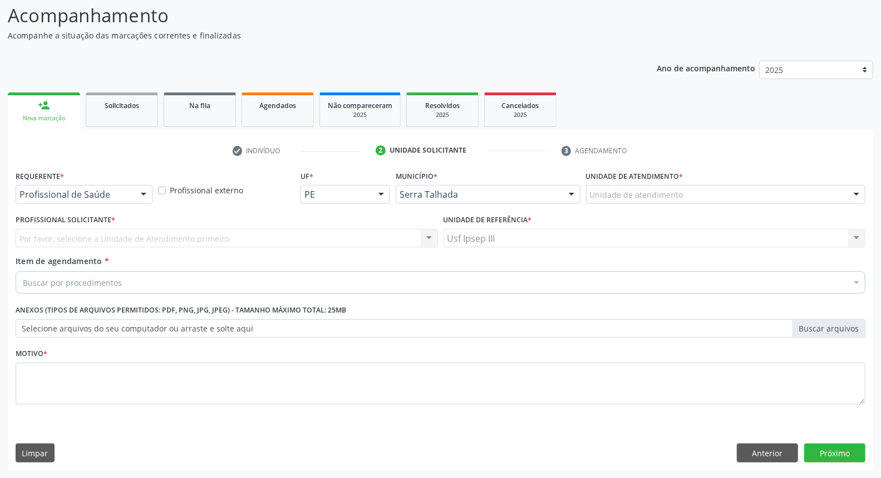
scroll to position [73, 0]
click at [140, 195] on div at bounding box center [143, 195] width 17 height 19
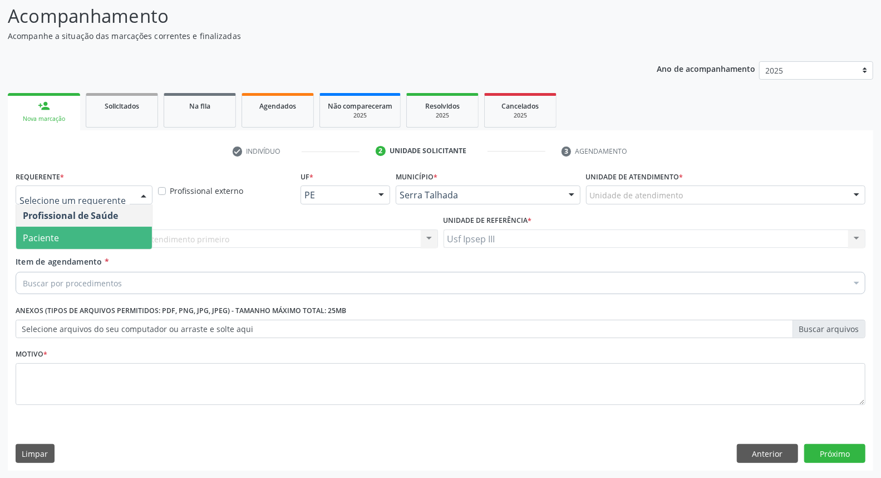
click at [135, 228] on span "Paciente" at bounding box center [84, 238] width 136 height 22
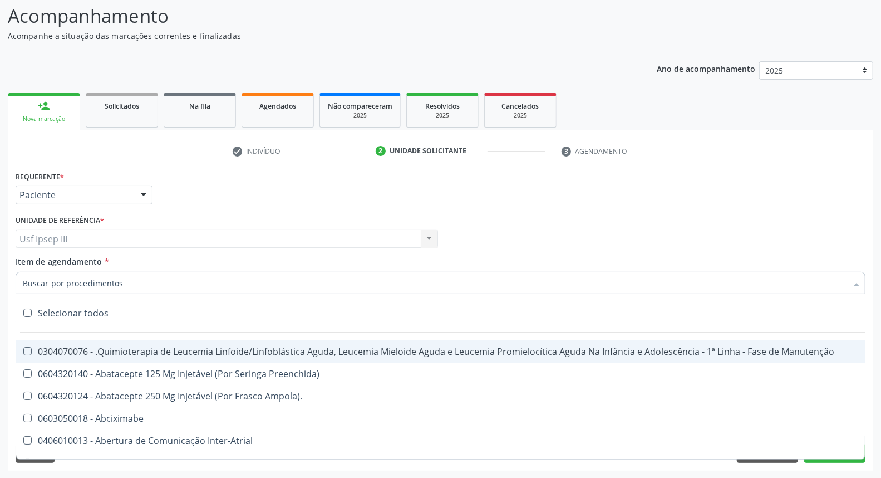
click at [143, 282] on div at bounding box center [441, 283] width 850 height 22
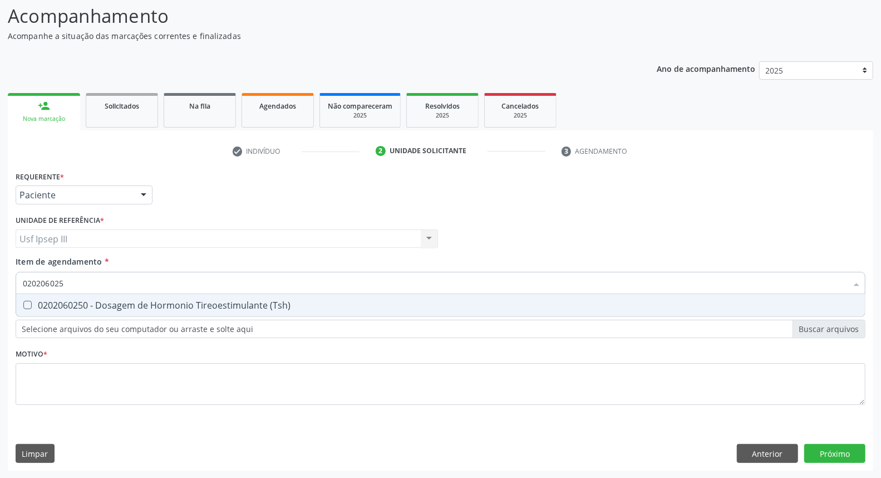
type input "0202060250"
click at [145, 301] on div "0202060250 - Dosagem de Hormonio Tireoestimulante (Tsh)" at bounding box center [441, 305] width 836 height 9
checkbox \(Tsh\) "true"
type input "02020602"
checkbox \(Tsh\) "false"
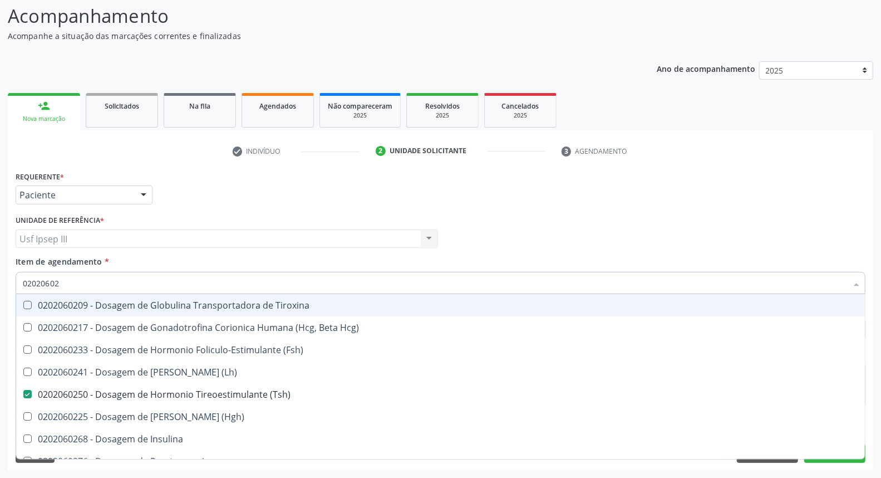
type input "0202060"
checkbox \(Tsh\) "false"
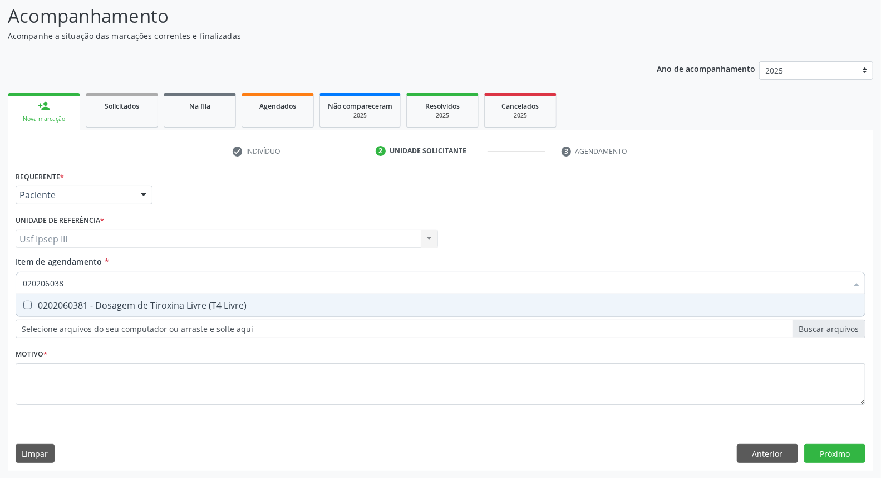
type input "0202060381"
click at [145, 301] on div "0202060381 - Dosagem de Tiroxina Livre (T4 Livre)" at bounding box center [441, 305] width 836 height 9
checkbox Livre\) "true"
type input "02020603"
checkbox Livre\) "false"
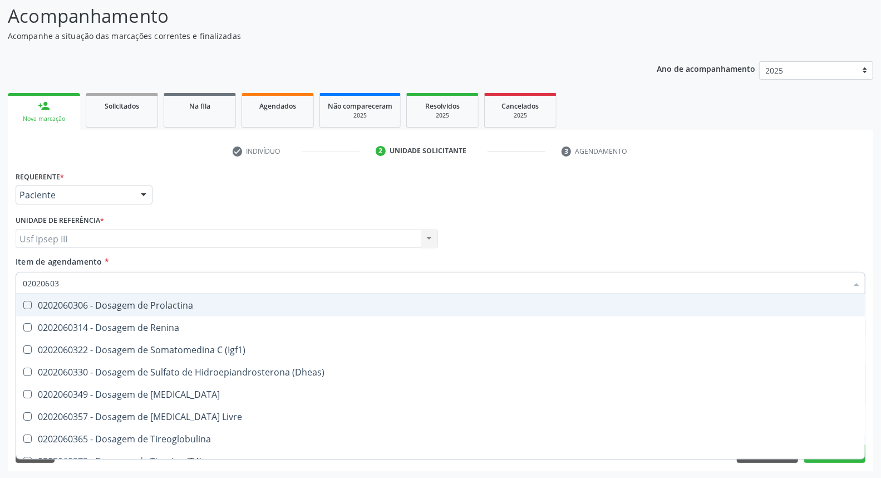
type input "0202060"
checkbox Livre\) "false"
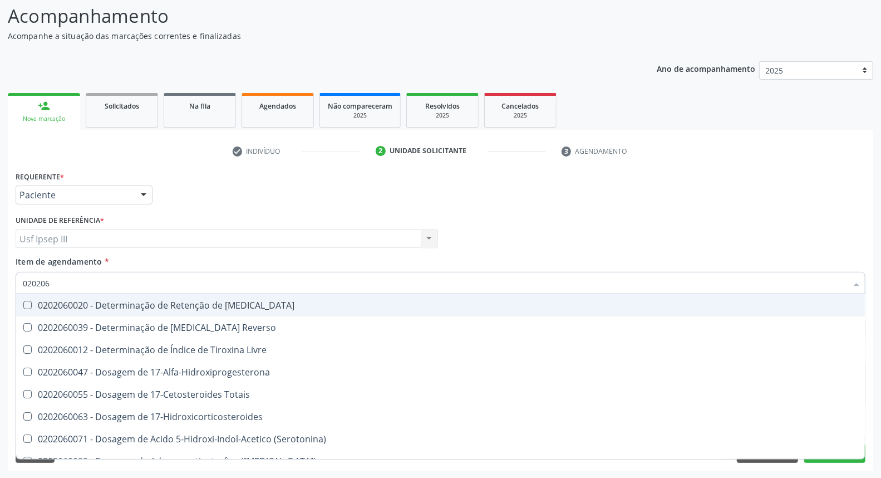
type input "02020"
checkbox \(Tsh\) "false"
checkbox Livre\) "false"
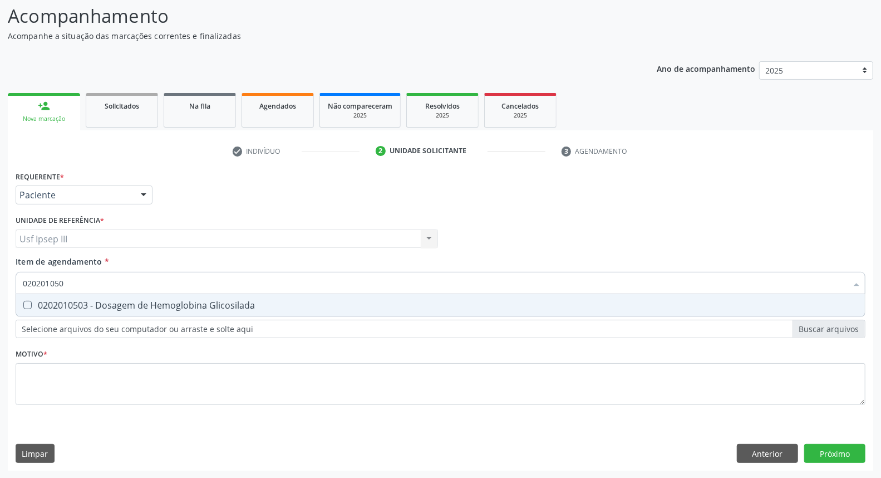
type input "0202010503"
click at [145, 301] on div "0202010503 - Dosagem de Hemoglobina Glicosilada" at bounding box center [441, 305] width 836 height 9
checkbox Glicosilada "true"
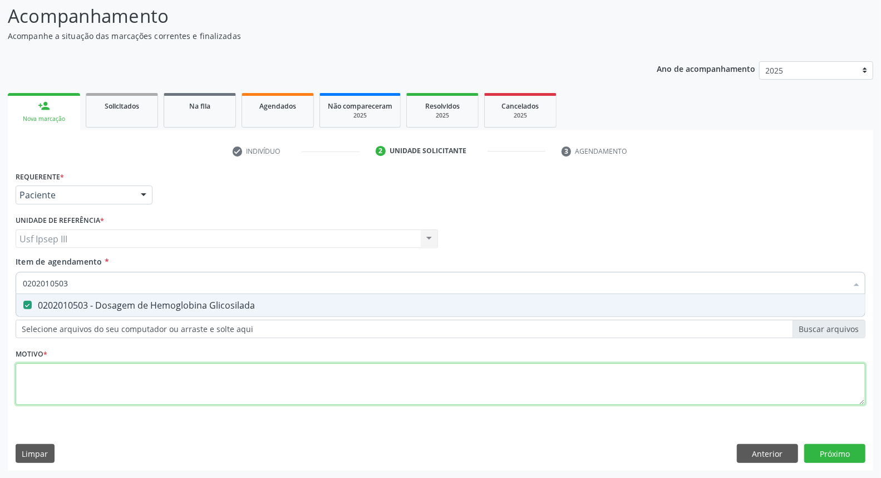
click at [87, 369] on div "Requerente * Paciente Profissional de Saúde Paciente Nenhum resultado encontrad…" at bounding box center [441, 294] width 850 height 252
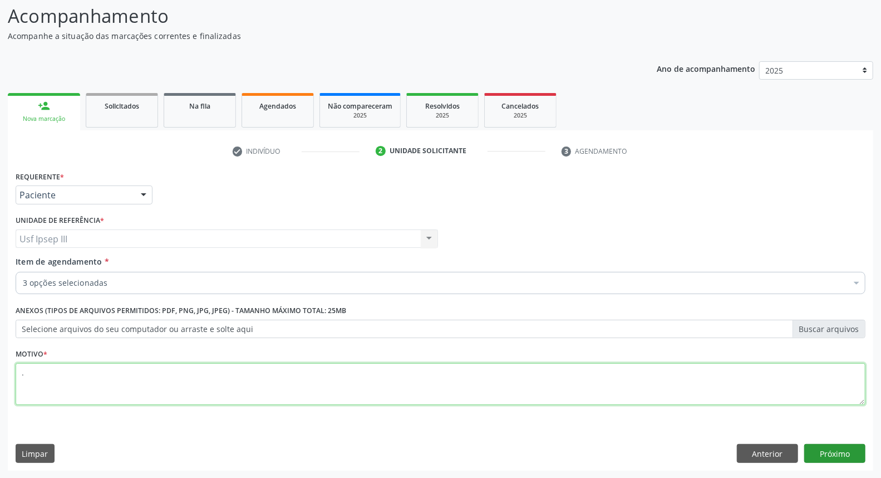
type textarea "."
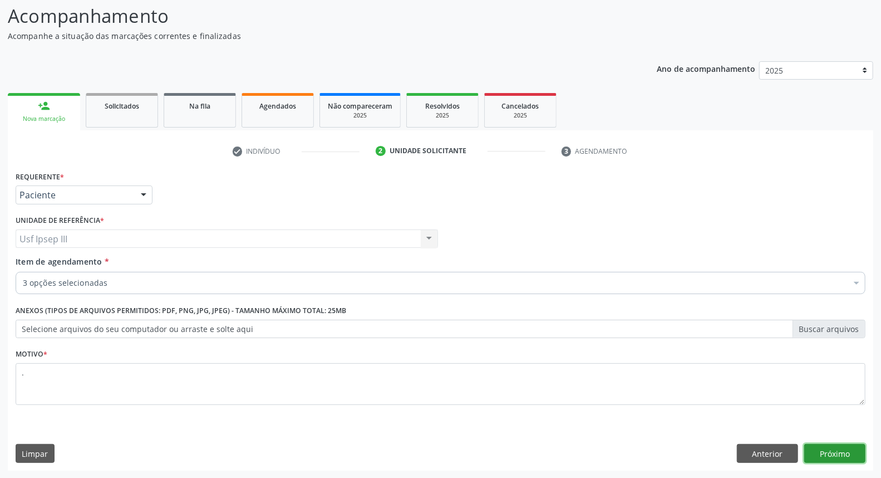
click at [838, 446] on button "Próximo" at bounding box center [834, 453] width 61 height 19
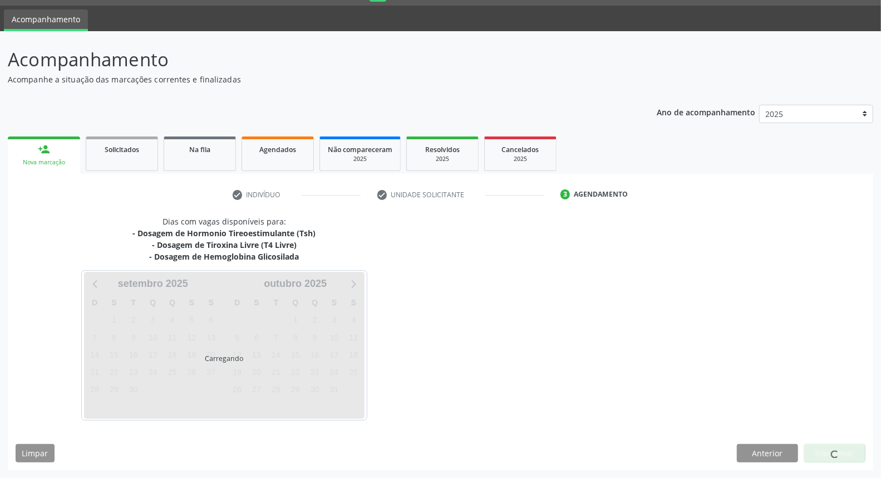
scroll to position [30, 0]
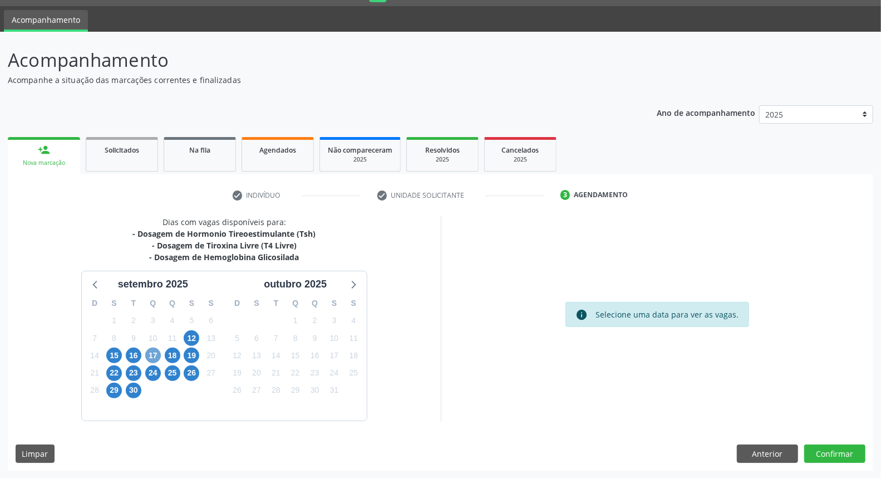
click at [153, 351] on span "17" at bounding box center [153, 355] width 16 height 16
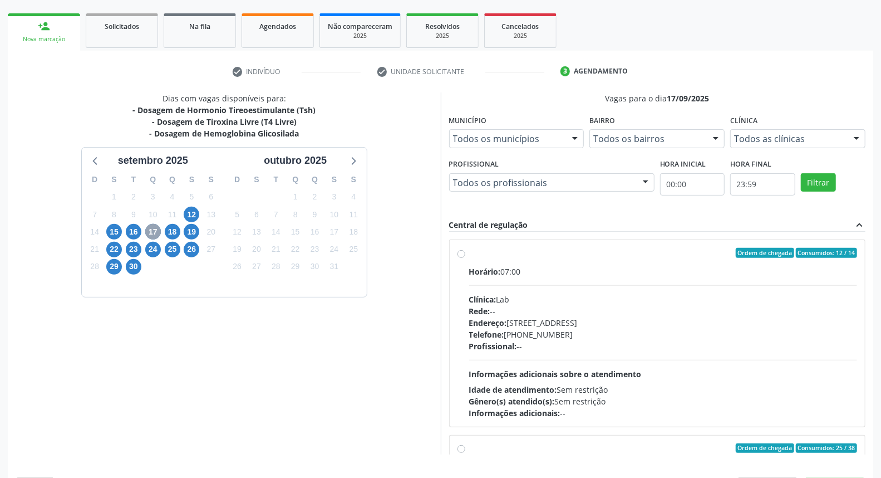
scroll to position [186, 0]
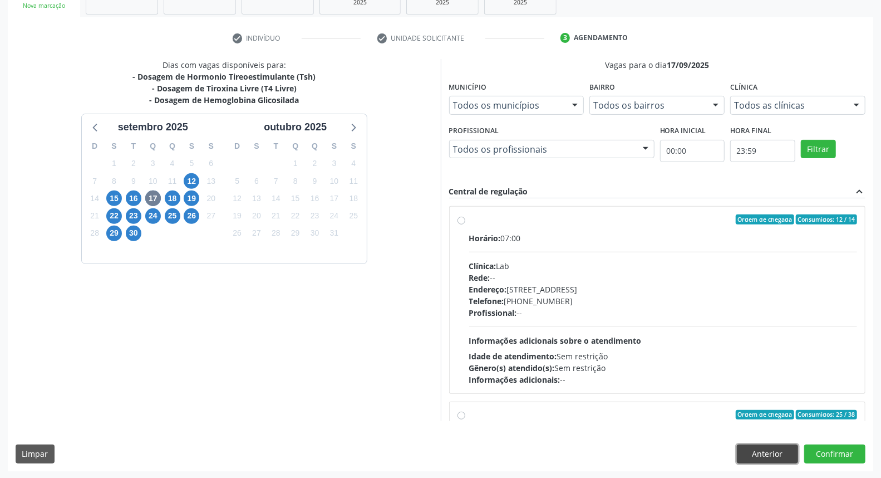
click at [748, 453] on button "Anterior" at bounding box center [767, 453] width 61 height 19
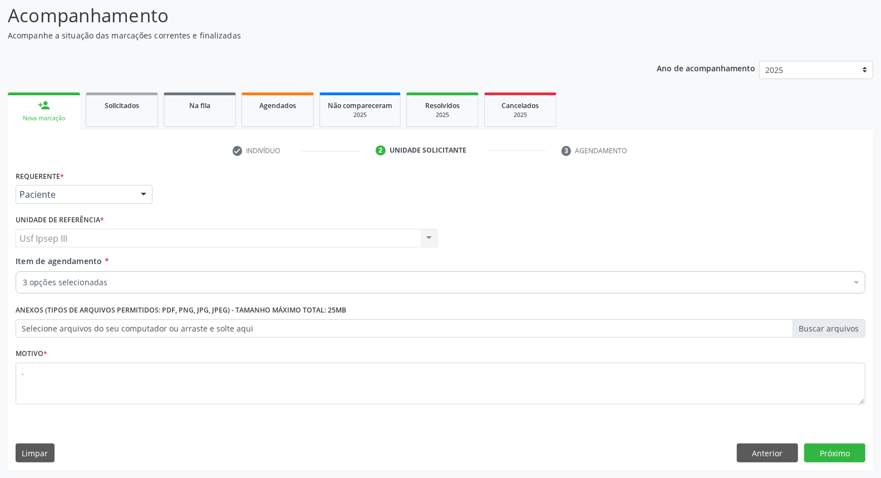
scroll to position [73, 0]
click at [861, 281] on div at bounding box center [856, 283] width 17 height 19
click at [831, 461] on button "Próximo" at bounding box center [834, 453] width 61 height 19
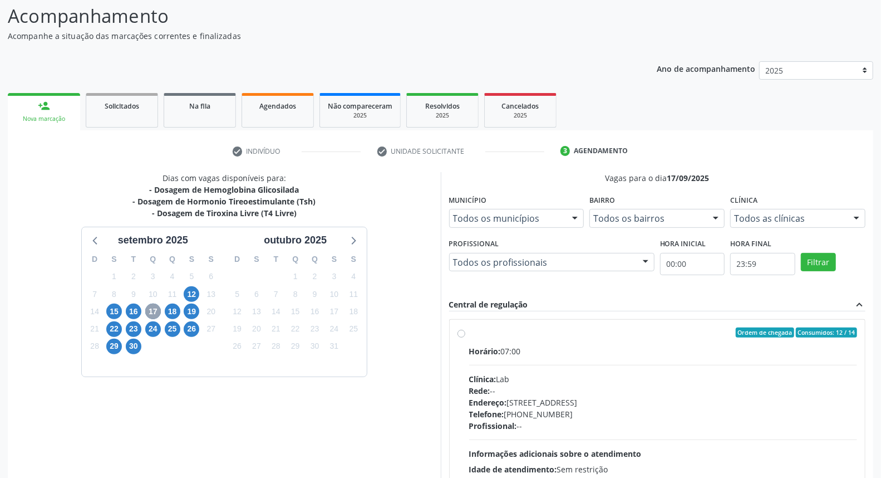
click at [155, 313] on span "17" at bounding box center [153, 311] width 16 height 16
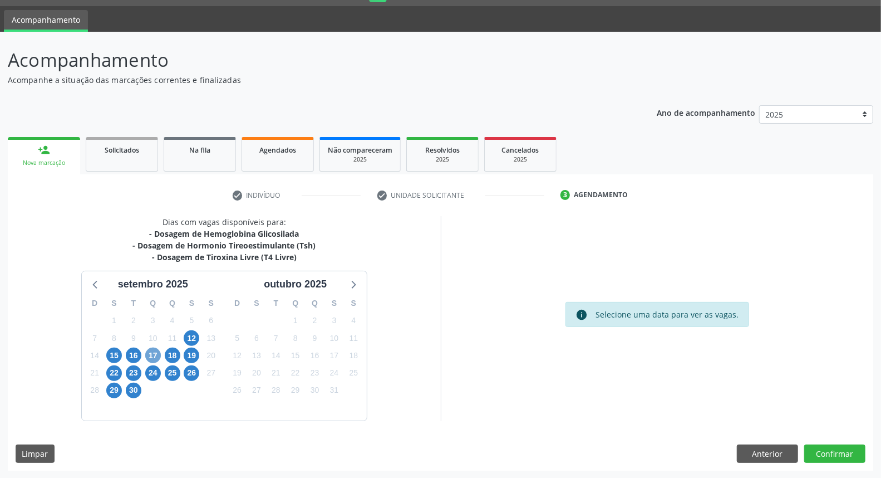
click at [150, 350] on span "17" at bounding box center [153, 355] width 16 height 16
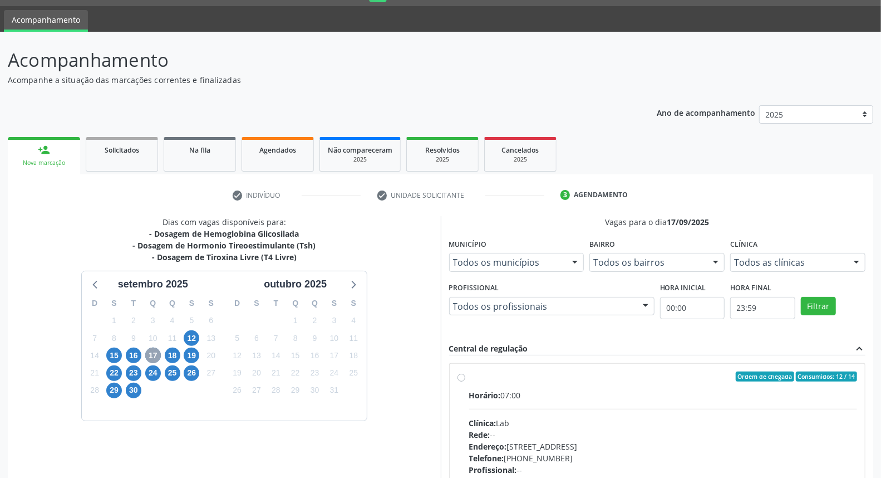
scroll to position [73, 0]
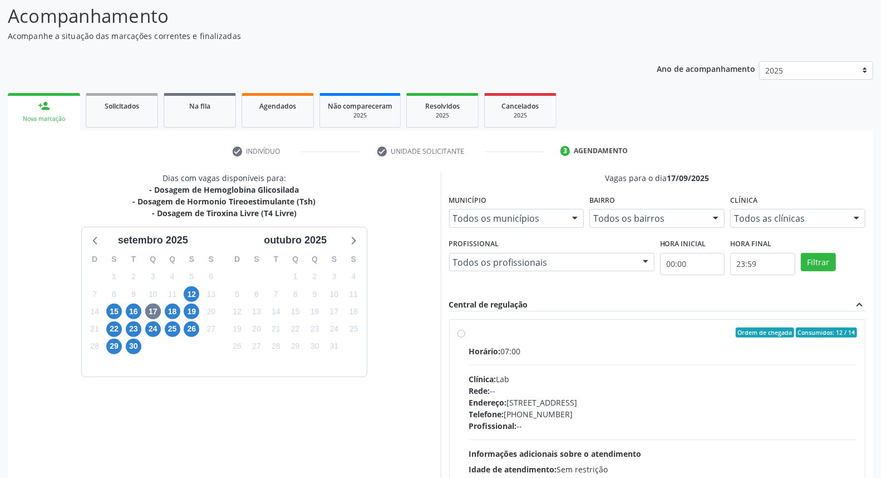
click at [880, 468] on div "Acompanhamento Acompanhe a situação das marcações correntes e finalizadas Relat…" at bounding box center [440, 290] width 881 height 604
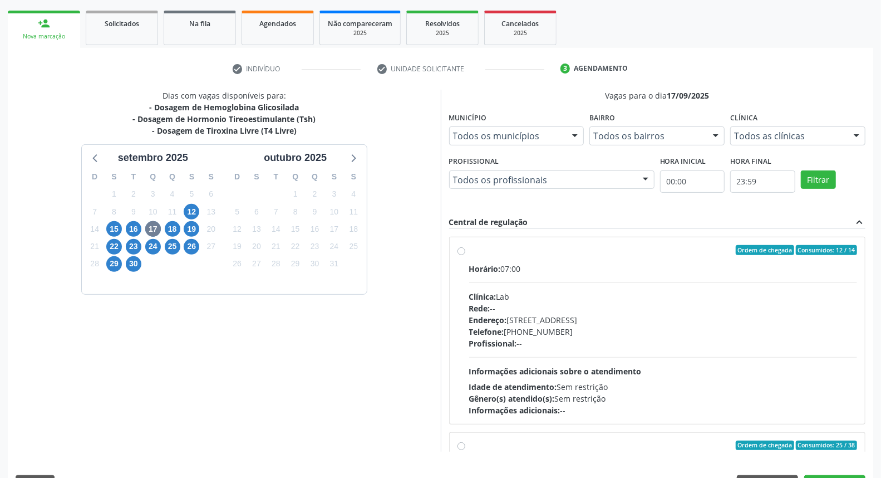
scroll to position [186, 0]
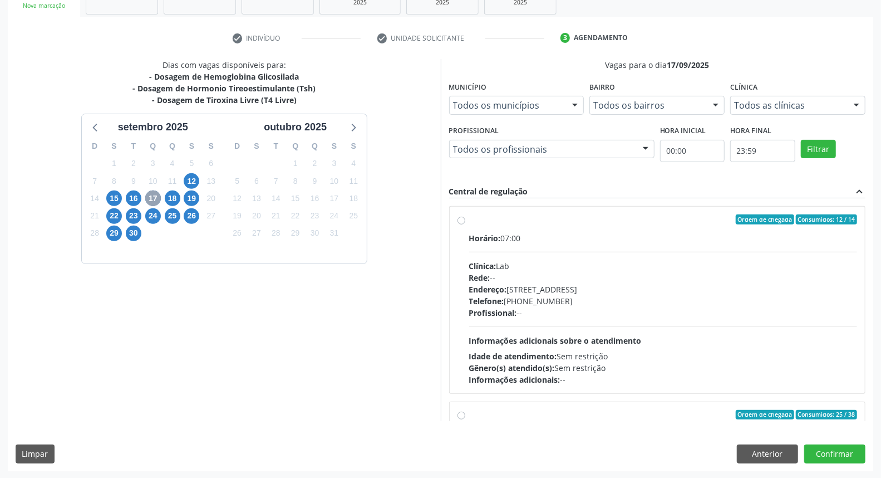
click at [158, 194] on span "17" at bounding box center [153, 198] width 16 height 16
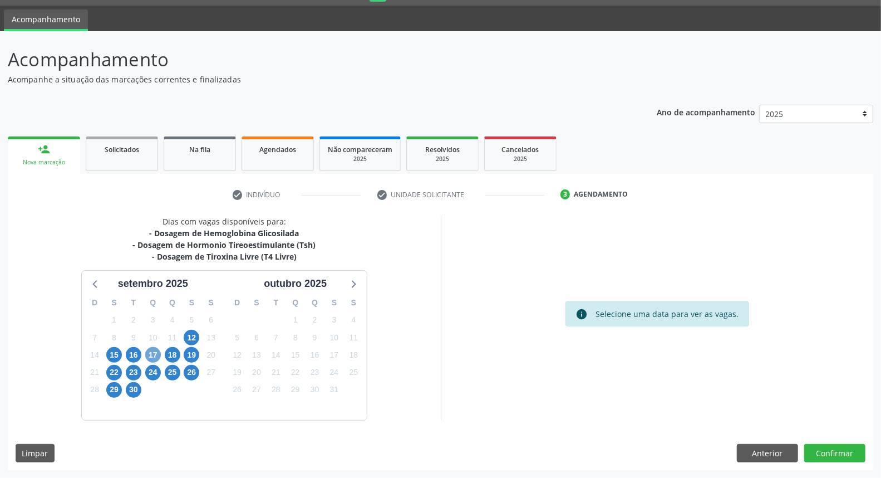
scroll to position [30, 0]
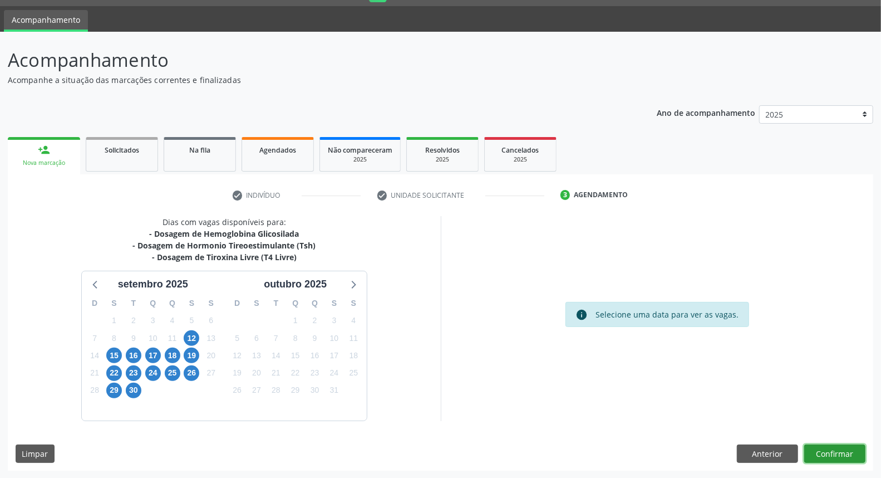
click at [840, 451] on button "Confirmar" at bounding box center [834, 453] width 61 height 19
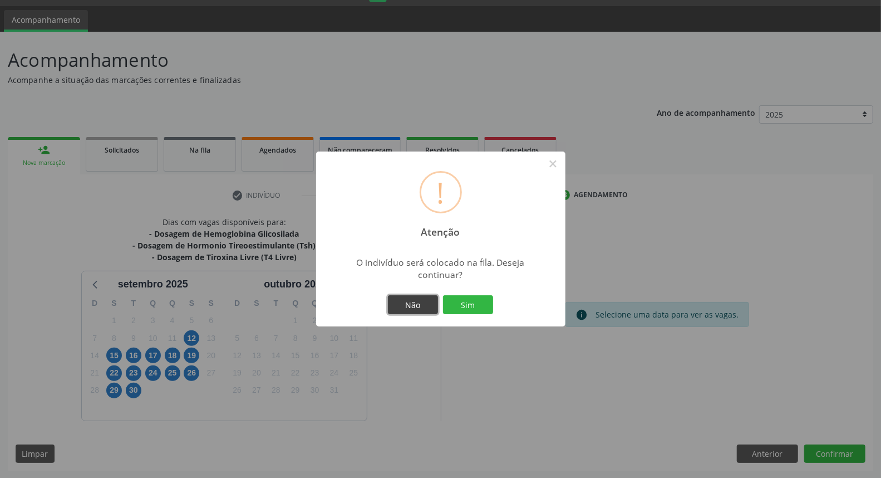
click at [401, 299] on button "Não" at bounding box center [413, 304] width 50 height 19
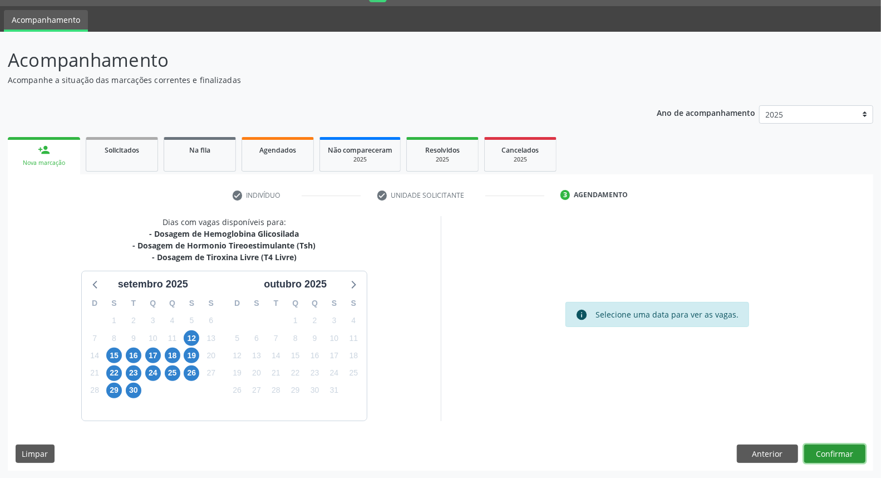
click at [823, 448] on button "Confirmar" at bounding box center [834, 453] width 61 height 19
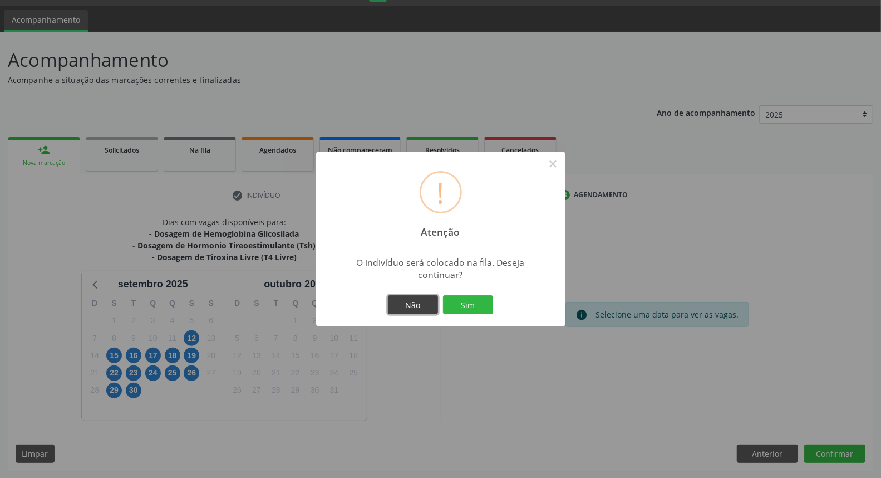
click at [408, 307] on button "Não" at bounding box center [413, 304] width 50 height 19
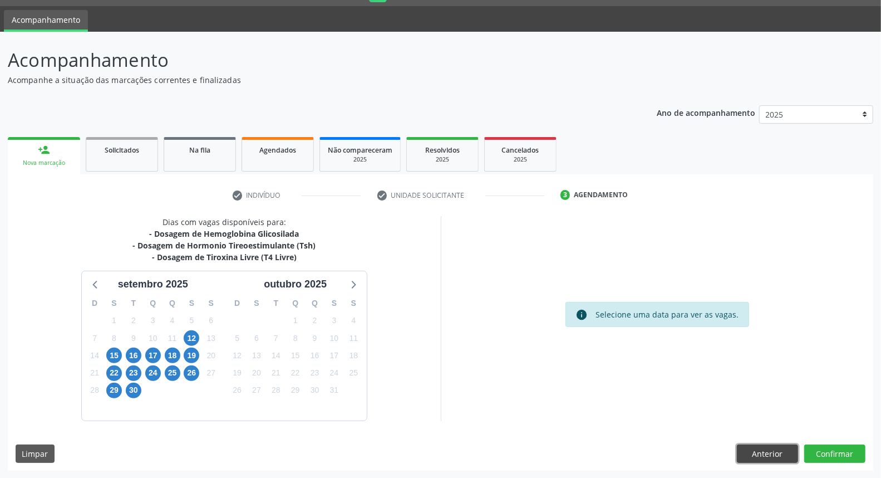
click at [770, 445] on button "Anterior" at bounding box center [767, 453] width 61 height 19
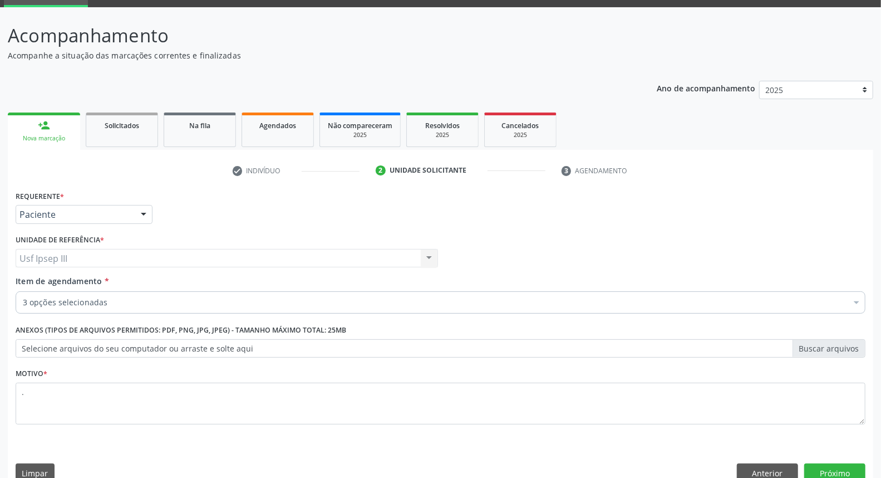
scroll to position [73, 0]
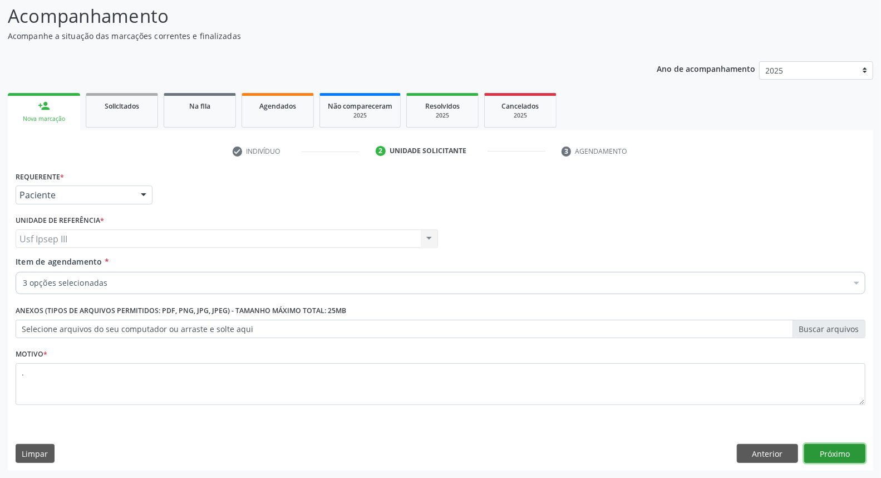
click at [831, 451] on button "Próximo" at bounding box center [834, 453] width 61 height 19
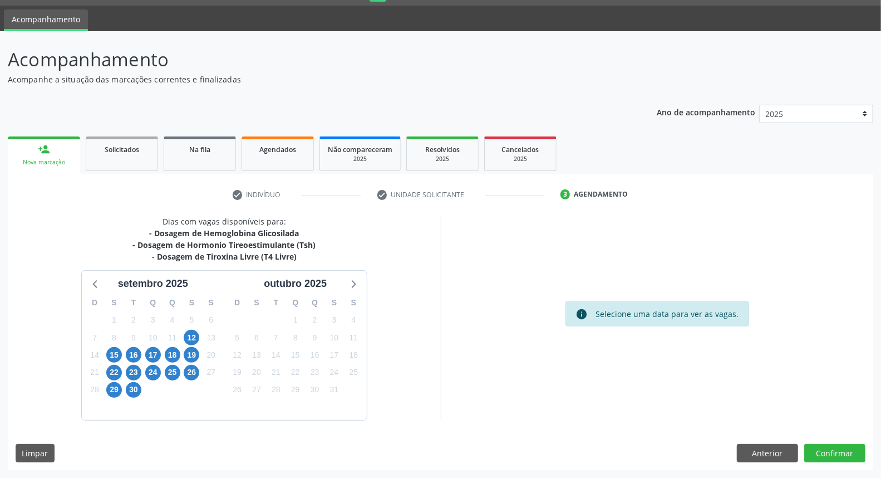
scroll to position [30, 0]
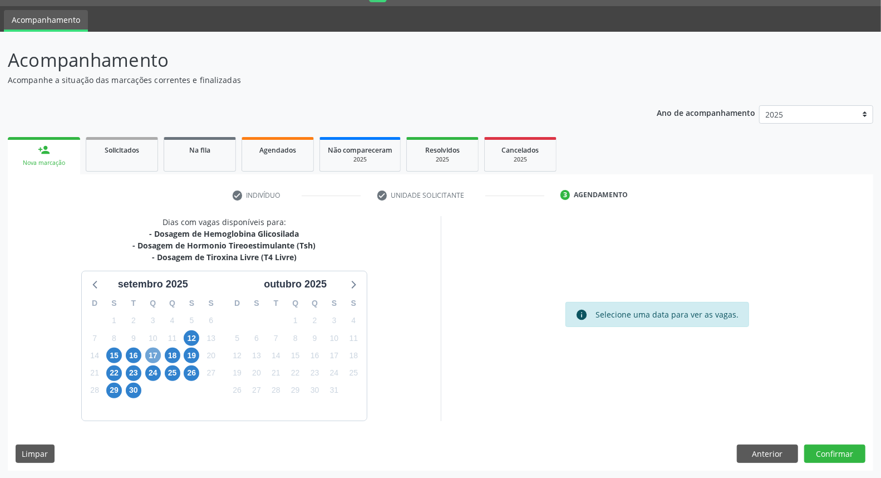
click at [157, 352] on span "17" at bounding box center [153, 355] width 16 height 16
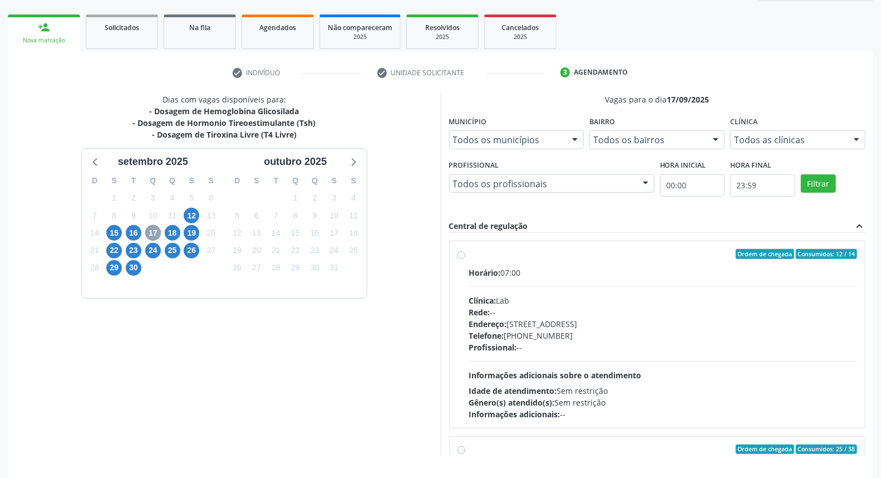
scroll to position [186, 0]
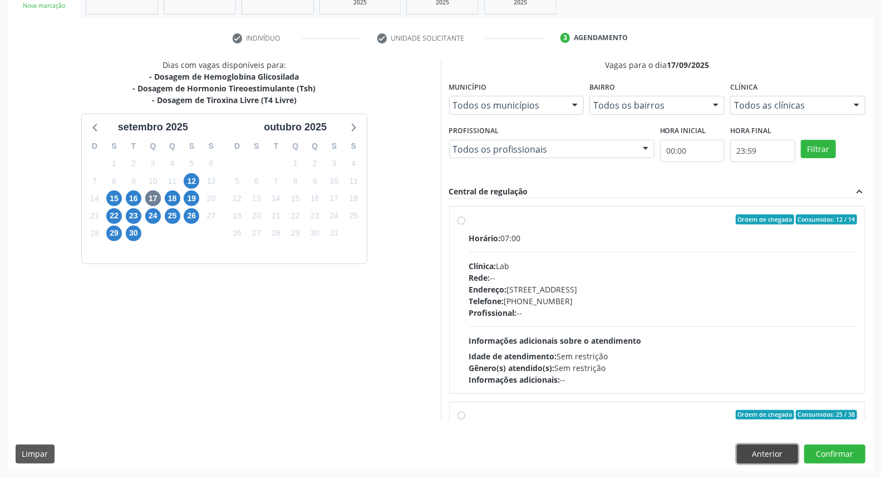
click at [766, 449] on button "Anterior" at bounding box center [767, 453] width 61 height 19
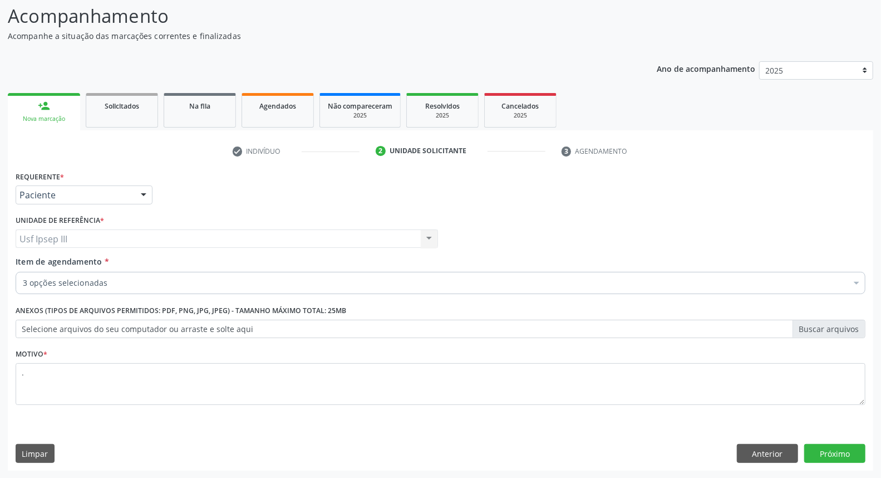
click at [852, 284] on div at bounding box center [856, 283] width 17 height 19
click at [827, 461] on button "Próximo" at bounding box center [834, 453] width 61 height 19
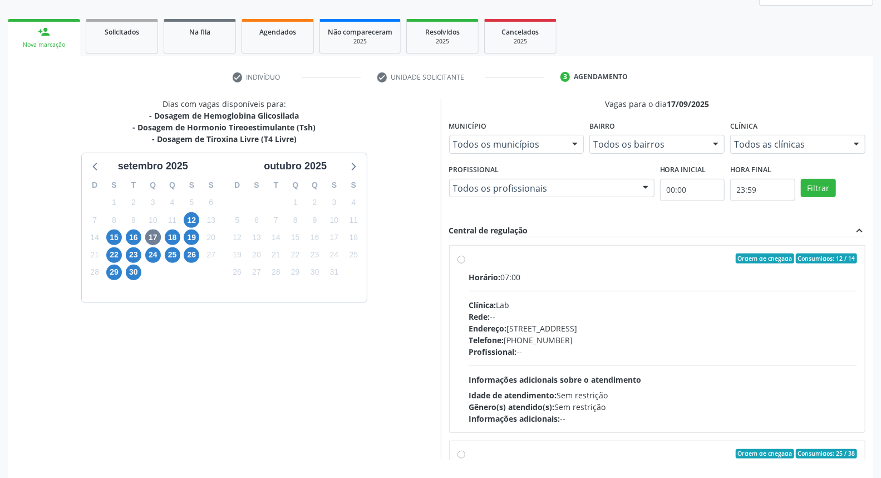
scroll to position [186, 0]
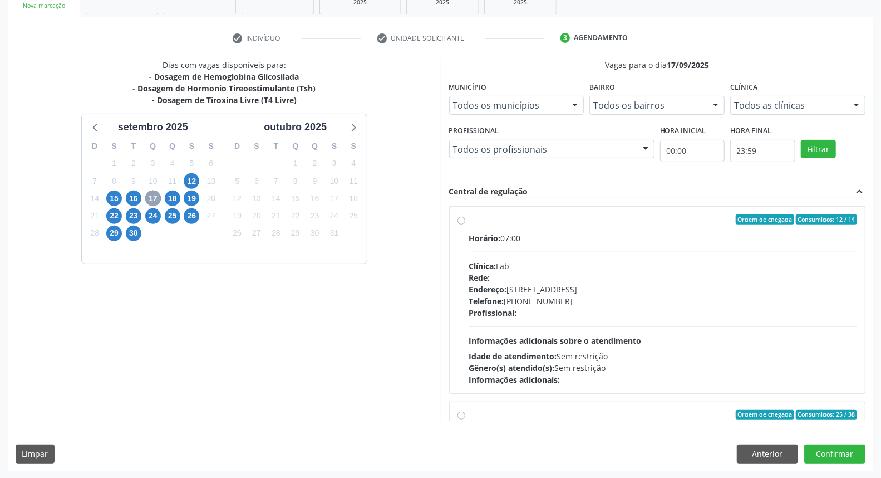
click at [158, 197] on span "17" at bounding box center [153, 198] width 16 height 16
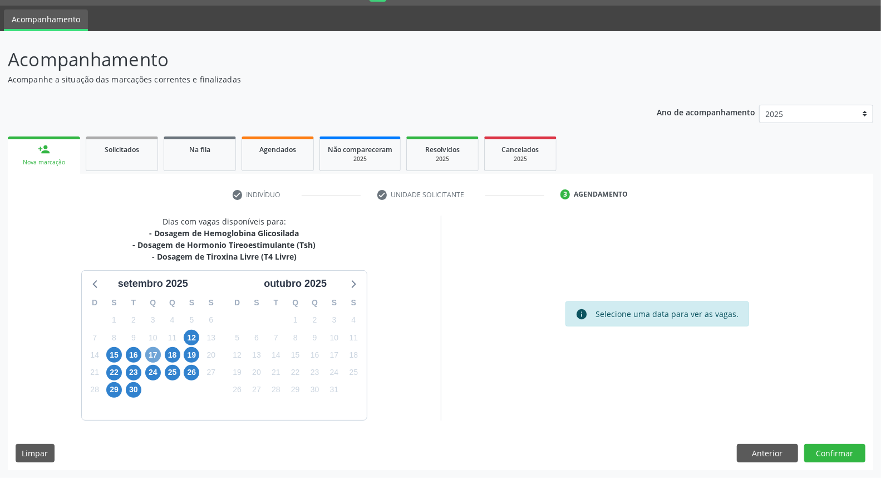
scroll to position [30, 0]
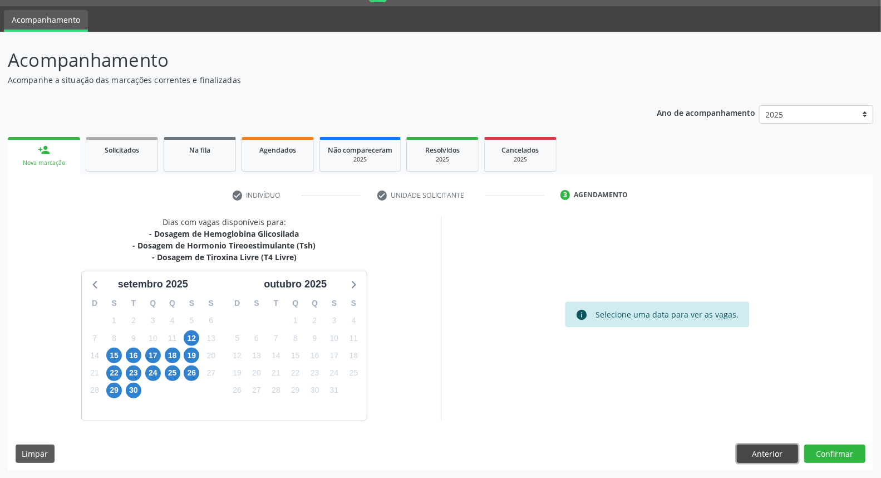
click at [768, 449] on button "Anterior" at bounding box center [767, 453] width 61 height 19
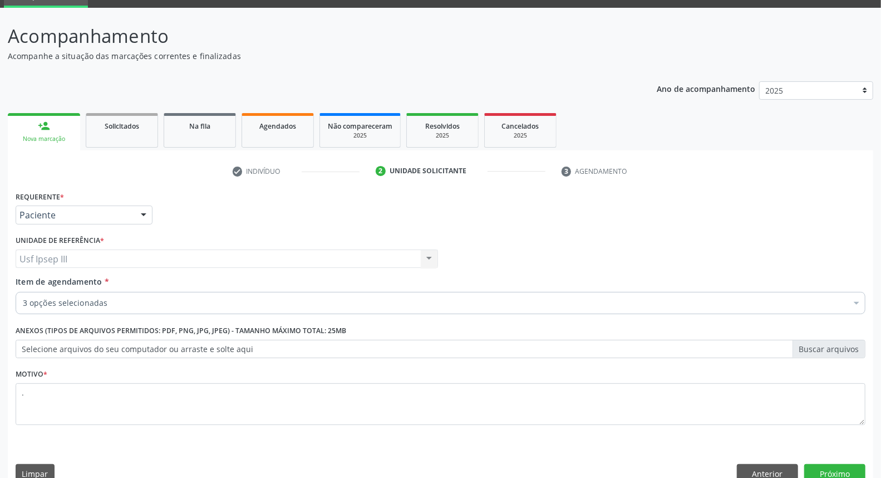
scroll to position [73, 0]
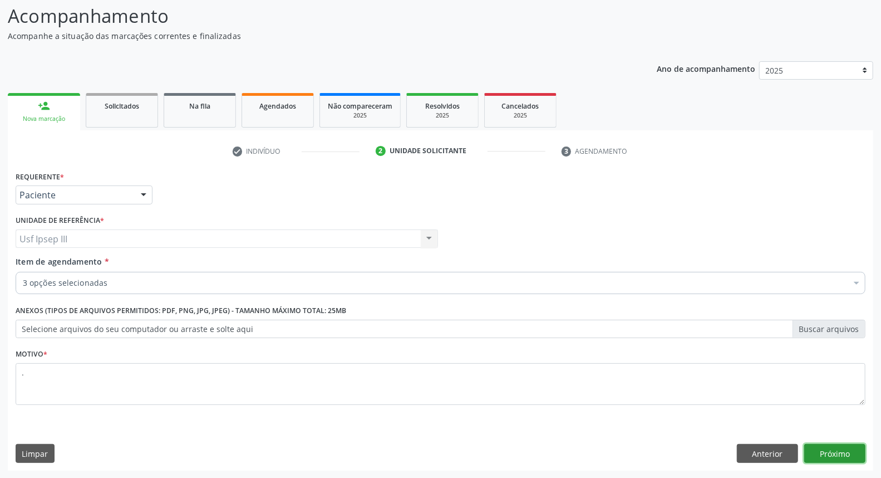
click at [841, 445] on button "Próximo" at bounding box center [834, 453] width 61 height 19
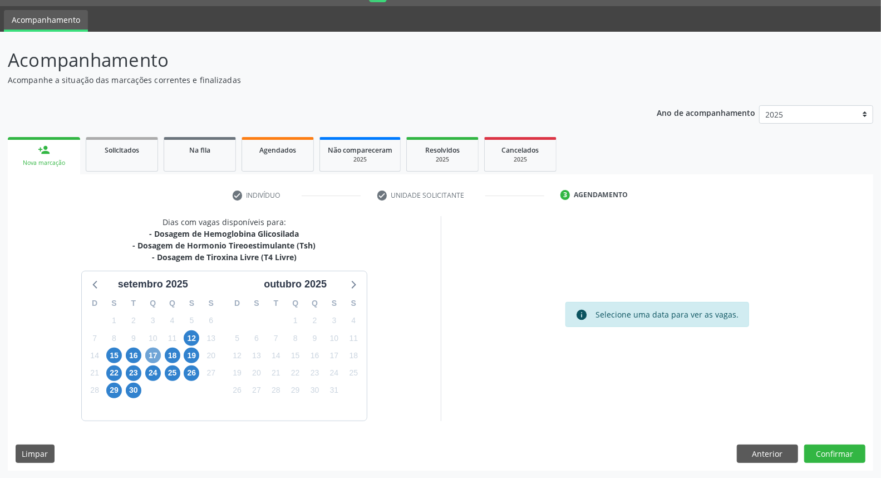
click at [150, 355] on span "17" at bounding box center [153, 355] width 16 height 16
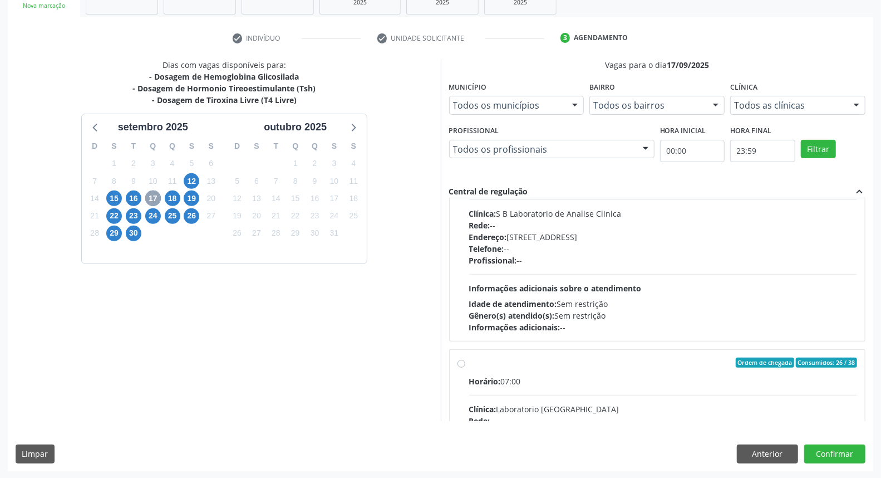
scroll to position [272, 0]
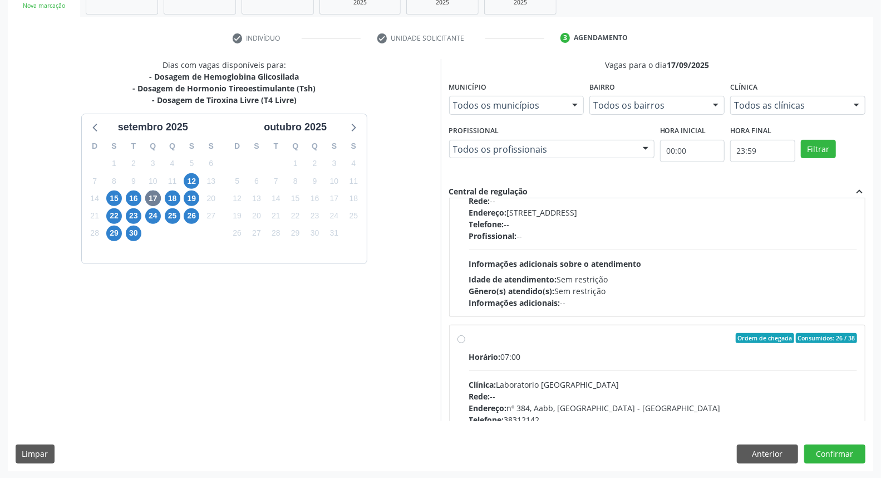
click at [683, 391] on div "Rede: --" at bounding box center [663, 396] width 389 height 12
click at [465, 343] on input "Ordem de chegada Consumidos: 26 / 38 Horário: 07:00 Clínica: Laboratorio Sao Fr…" at bounding box center [462, 338] width 8 height 10
radio input "true"
click at [833, 453] on button "Confirmar" at bounding box center [834, 453] width 61 height 19
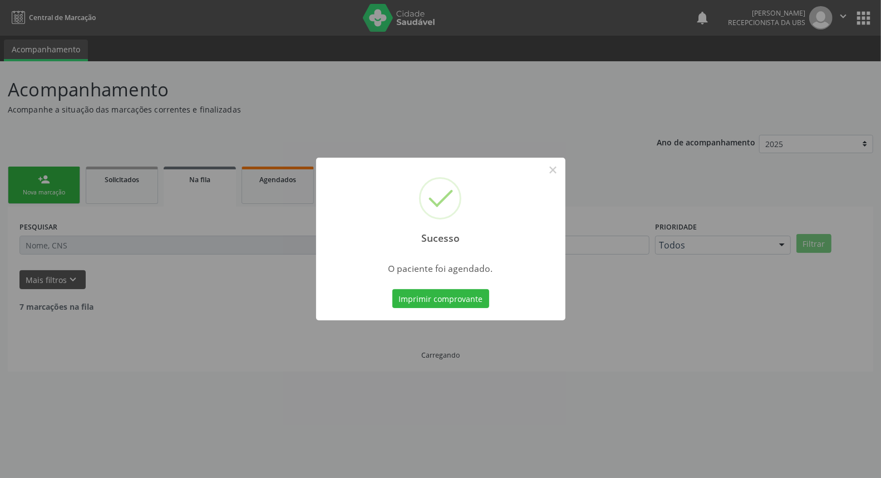
scroll to position [0, 0]
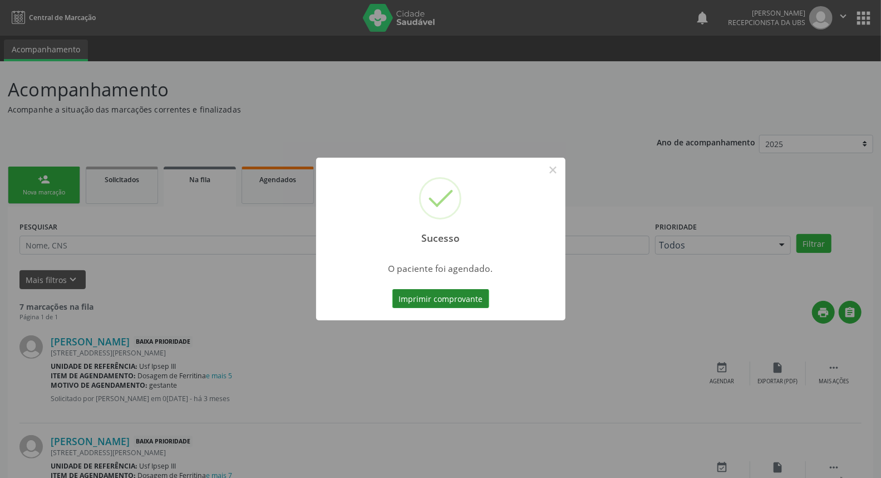
click at [462, 307] on button "Imprimir comprovante" at bounding box center [440, 298] width 97 height 19
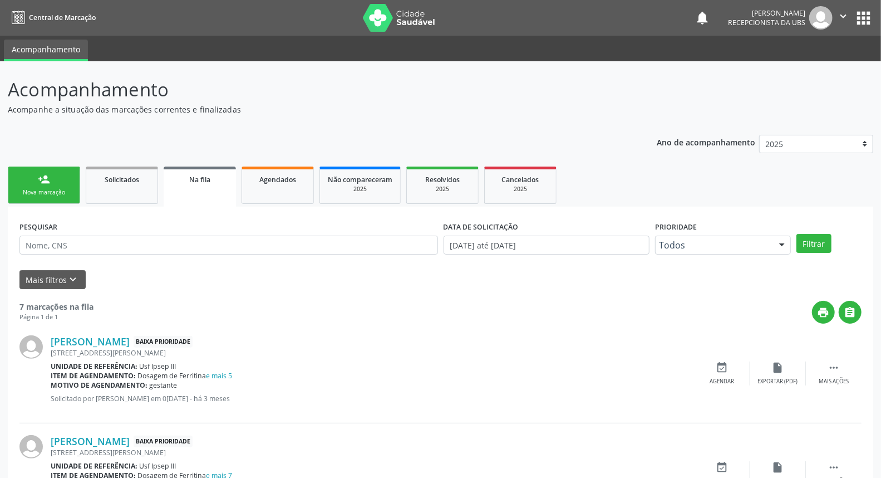
click at [56, 186] on link "person_add Nova marcação" at bounding box center [44, 184] width 72 height 37
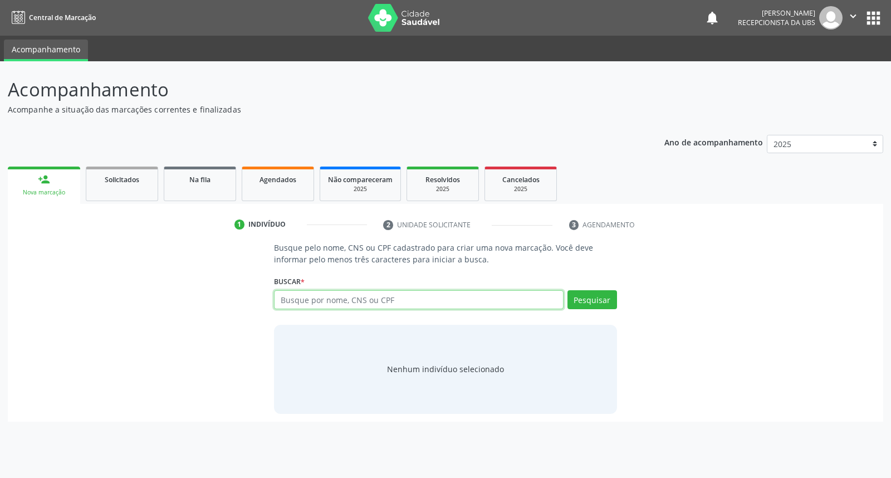
click at [365, 299] on input "text" at bounding box center [418, 299] width 289 height 19
type input "girleide maria do nascimento santos"
click at [579, 290] on button "Pesquisar" at bounding box center [592, 299] width 50 height 19
type input "girleide maria do nascimento santos"
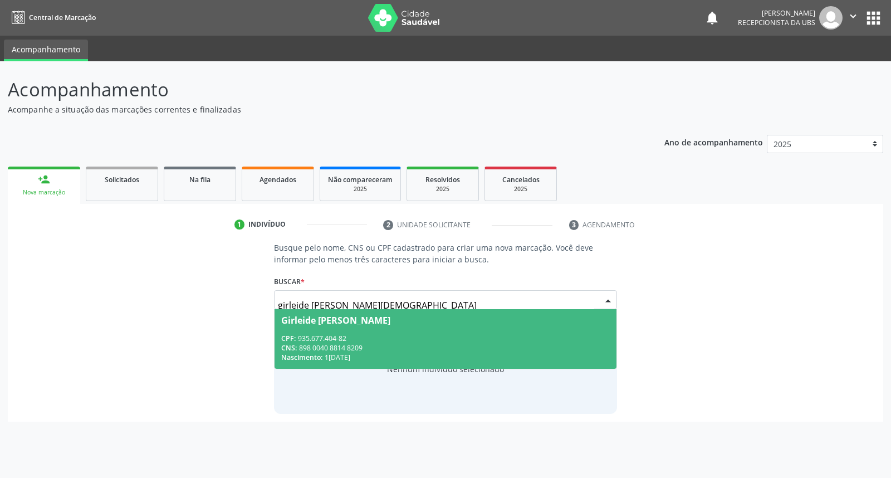
click at [516, 330] on span "Girleide Maria do Nascimento Santos CPF: 935.677.404-82 CNS: 898 0040 8814 8209…" at bounding box center [444, 339] width 341 height 60
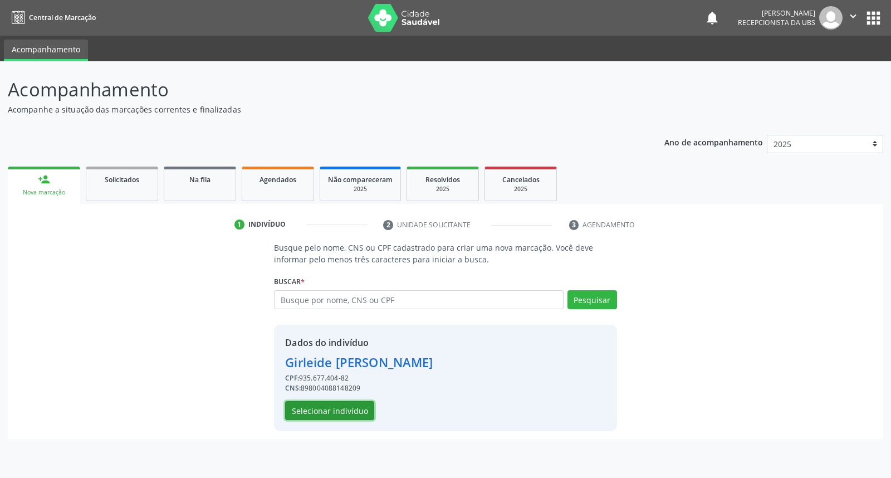
click at [335, 405] on button "Selecionar indivíduo" at bounding box center [329, 410] width 89 height 19
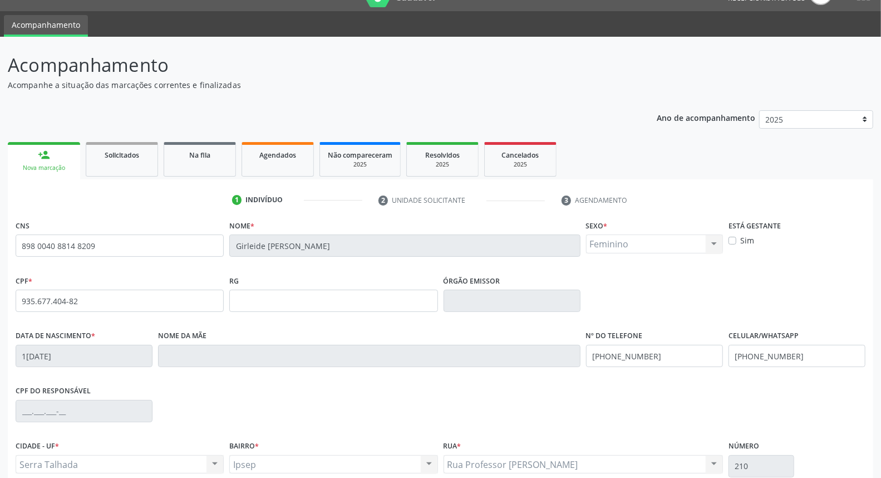
scroll to position [125, 0]
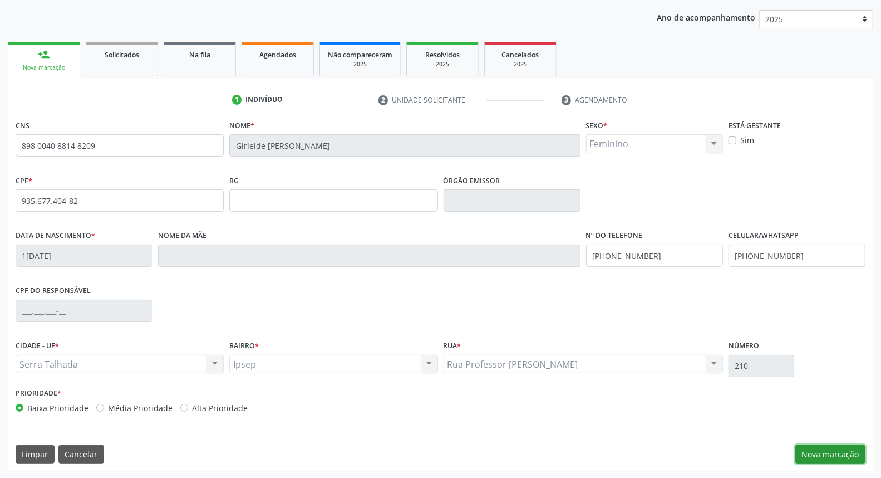
click at [828, 447] on button "Nova marcação" at bounding box center [831, 454] width 70 height 19
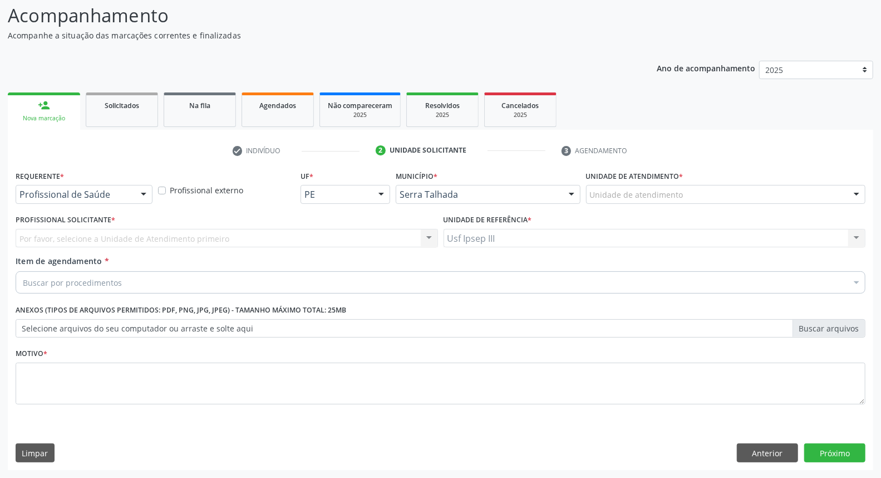
scroll to position [73, 0]
click at [141, 188] on div at bounding box center [143, 195] width 17 height 19
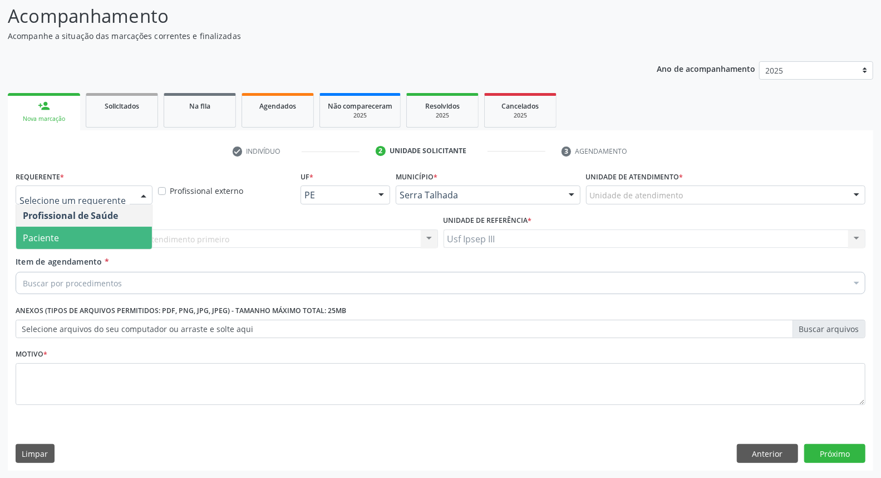
click at [128, 230] on span "Paciente" at bounding box center [84, 238] width 136 height 22
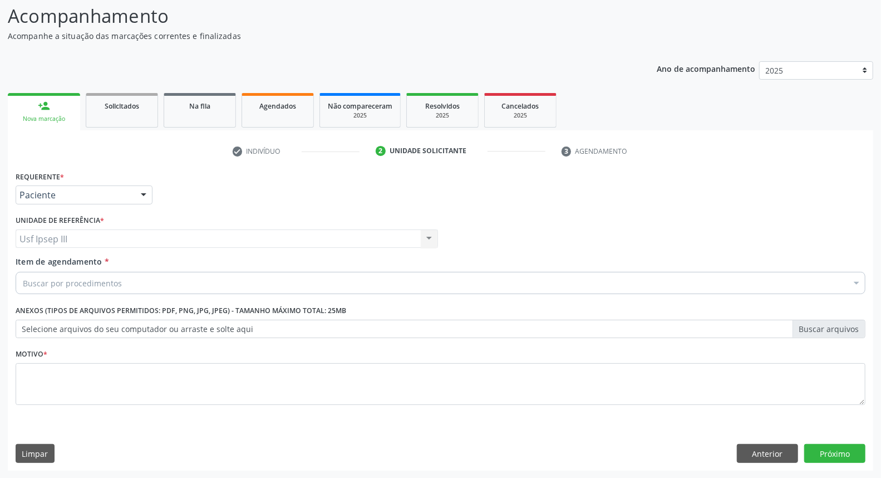
click at [121, 277] on div "Buscar por procedimentos" at bounding box center [441, 283] width 850 height 22
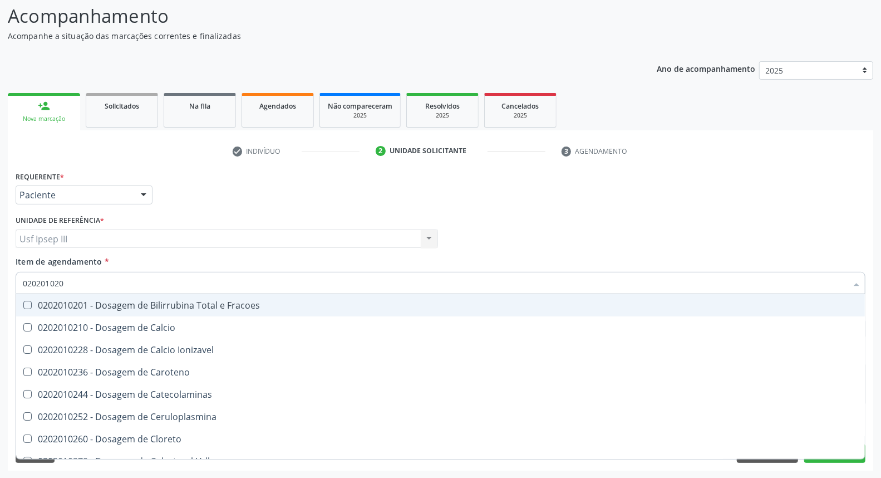
type input "0202010201"
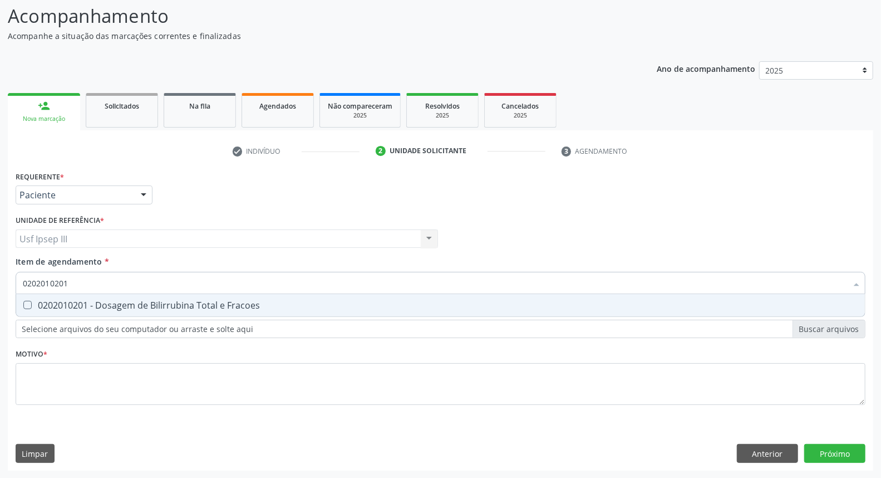
click at [117, 307] on div "0202010201 - Dosagem de Bilirrubina Total e Fracoes" at bounding box center [441, 305] width 836 height 9
checkbox Fracoes "true"
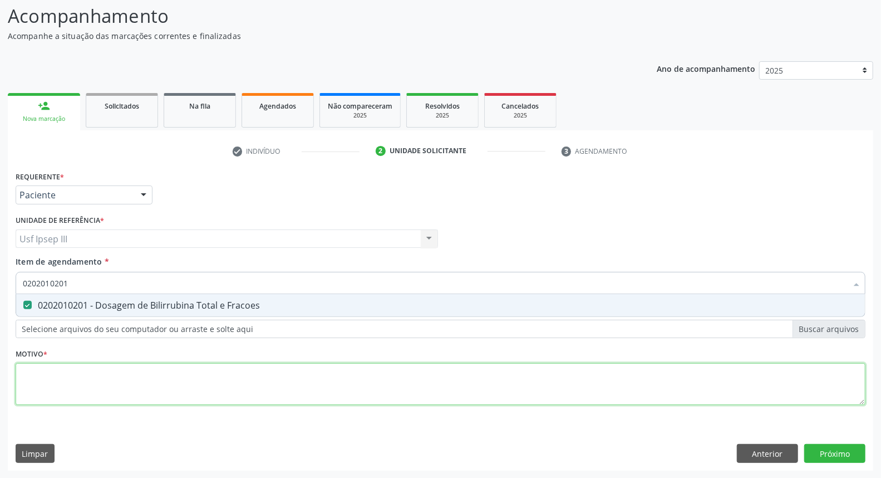
click at [199, 387] on div "Requerente * Paciente Profissional de Saúde Paciente Nenhum resultado encontrad…" at bounding box center [441, 294] width 850 height 252
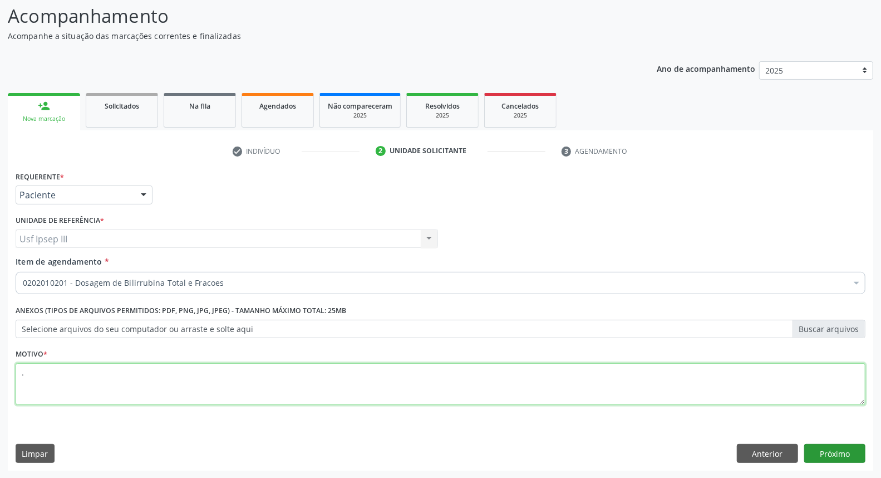
type textarea "."
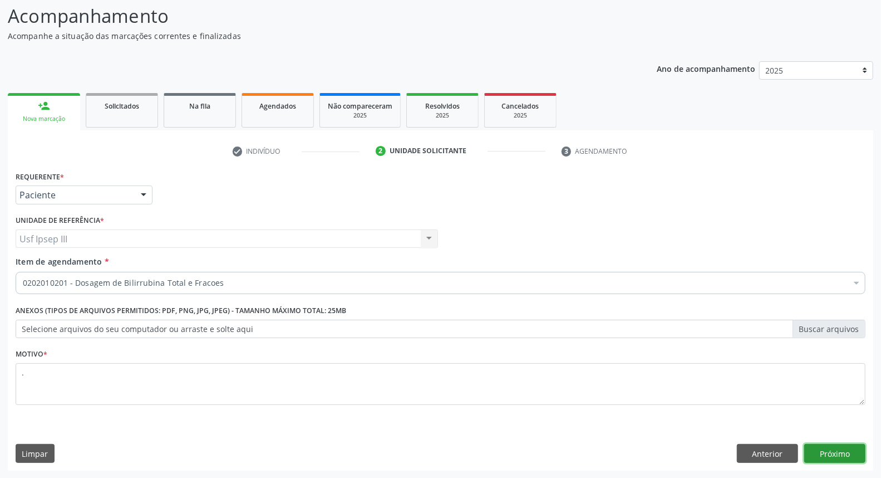
click at [833, 454] on button "Próximo" at bounding box center [834, 453] width 61 height 19
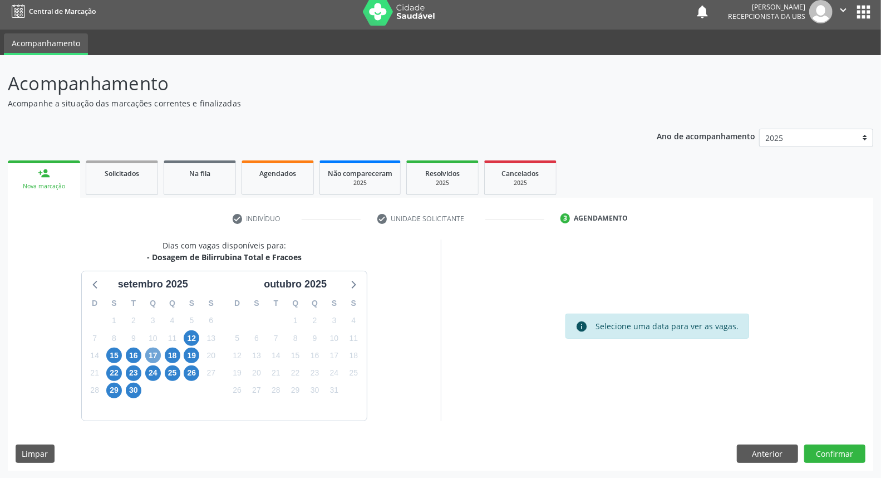
click at [153, 358] on span "17" at bounding box center [153, 355] width 16 height 16
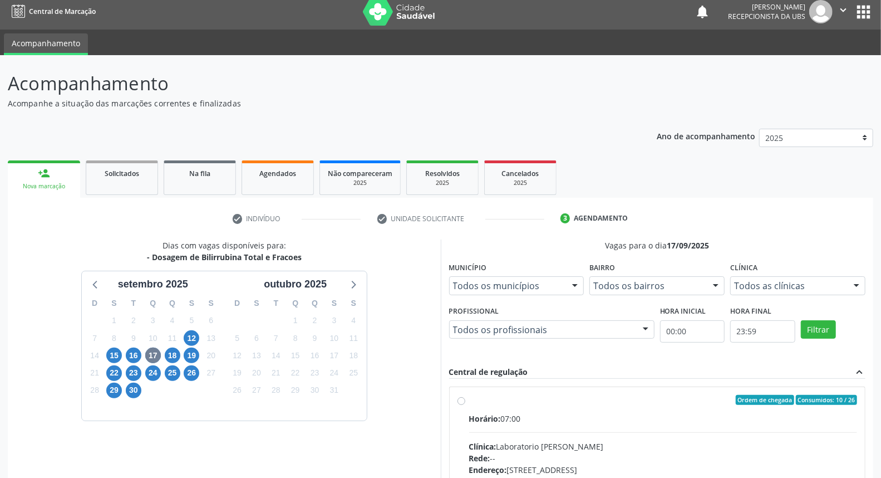
click at [465, 405] on input "Ordem de chegada Consumidos: 10 / 26 Horário: 07:00 Clínica: Laboratorio Jose P…" at bounding box center [462, 400] width 8 height 10
radio input "true"
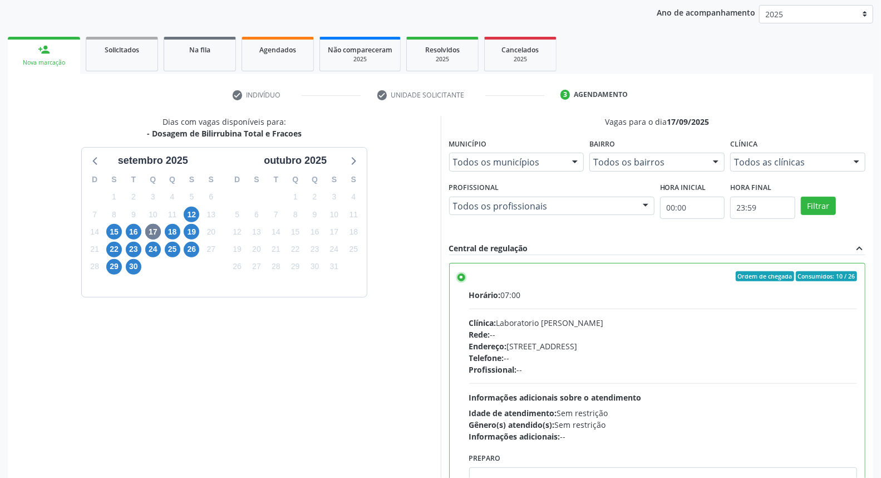
scroll to position [186, 0]
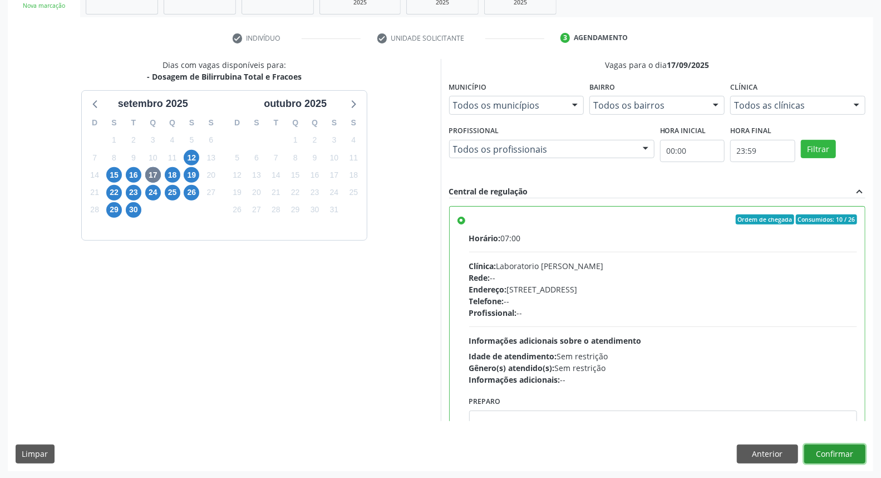
click at [842, 451] on button "Confirmar" at bounding box center [834, 453] width 61 height 19
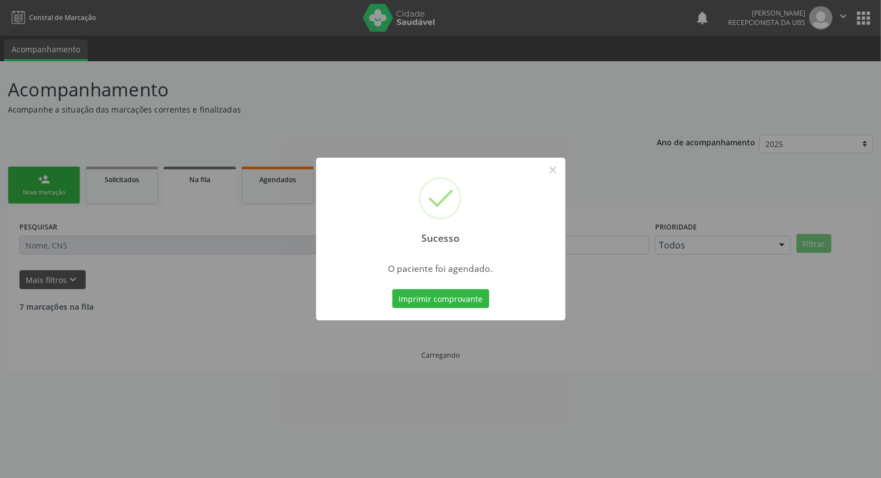
scroll to position [0, 0]
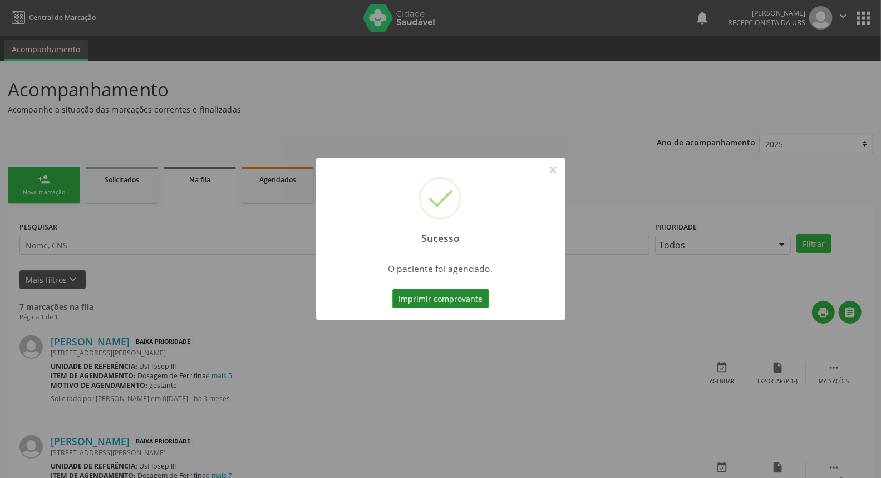
click at [443, 293] on button "Imprimir comprovante" at bounding box center [440, 298] width 97 height 19
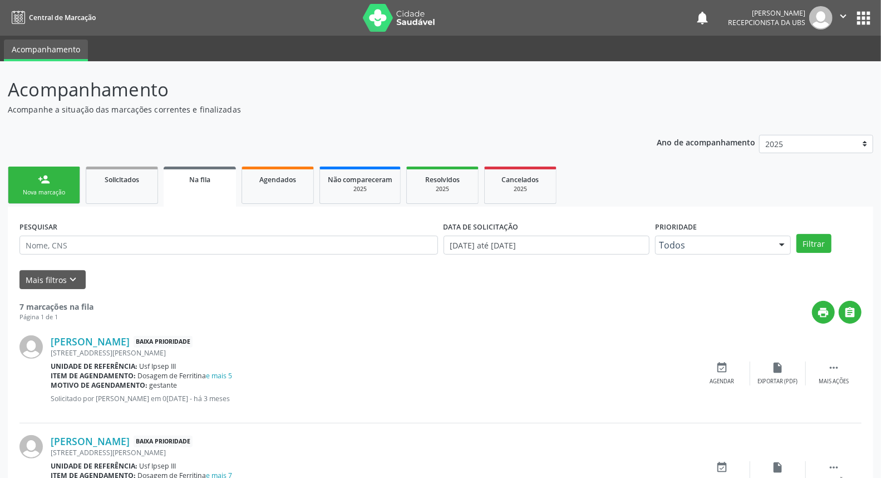
click at [56, 188] on div "Nova marcação" at bounding box center [44, 192] width 56 height 8
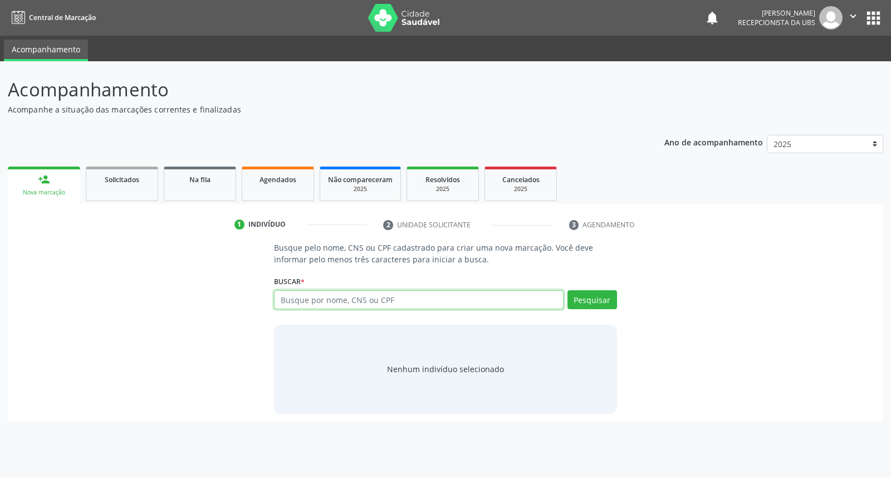
click at [310, 299] on input "text" at bounding box center [418, 299] width 289 height 19
type input "ivonete barros de moraes aquino"
click at [601, 298] on button "Pesquisar" at bounding box center [592, 299] width 50 height 19
type input "ivonete barros de moraes aquino"
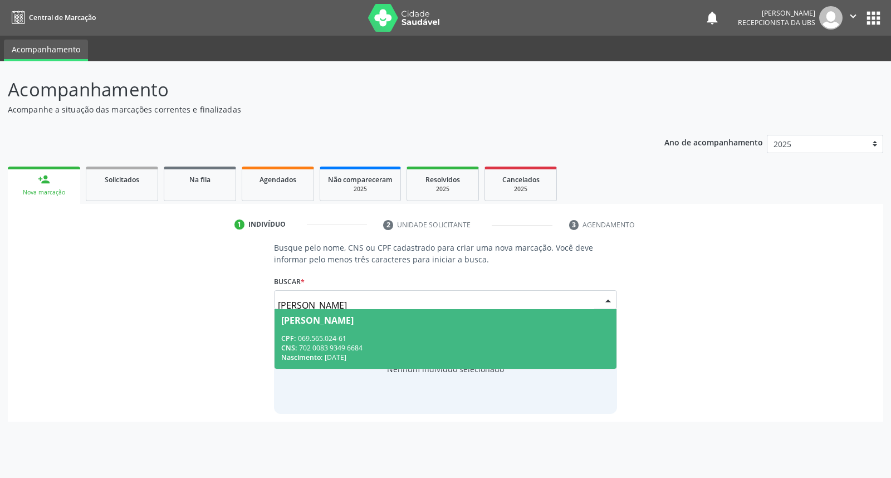
click at [562, 329] on span "Ivonete Barros de Moraes Aquino CPF: 069.565.024-61 CNS: 702 0083 9349 6684 Nas…" at bounding box center [444, 339] width 341 height 60
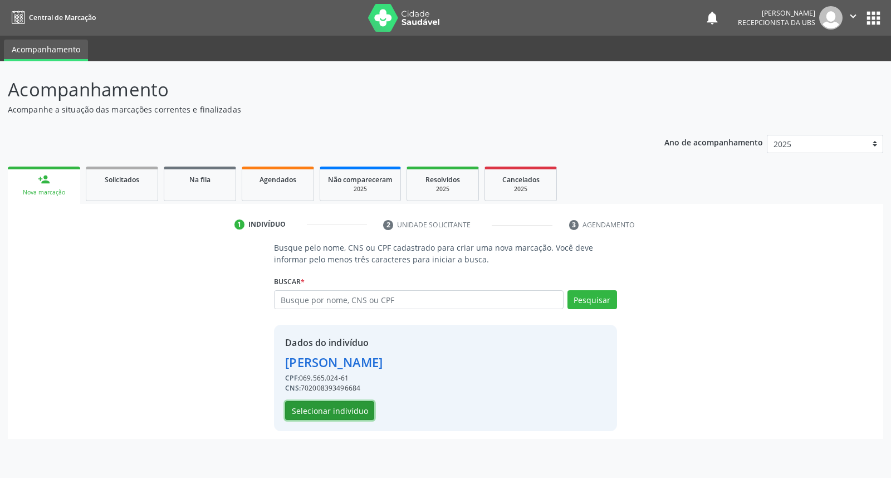
click at [351, 401] on button "Selecionar indivíduo" at bounding box center [329, 410] width 89 height 19
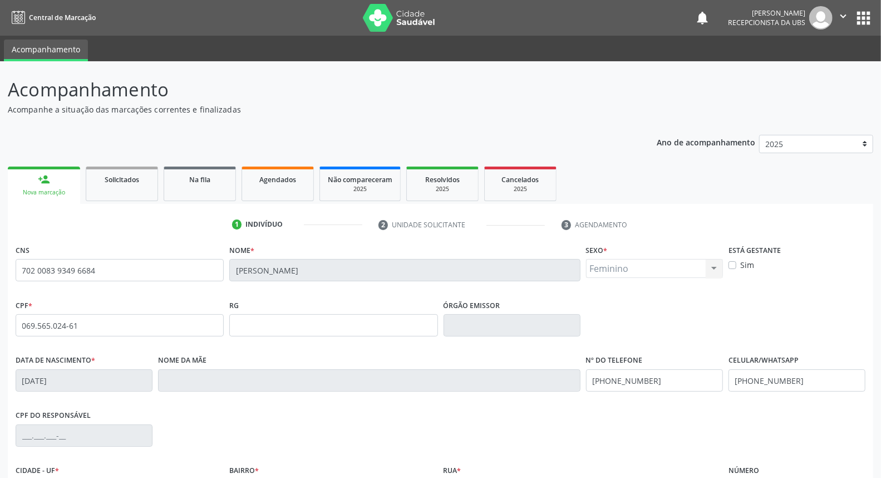
click at [880, 467] on div "Acompanhamento Acompanhe a situação das marcações correntes e finalizadas Relat…" at bounding box center [440, 332] width 881 height 542
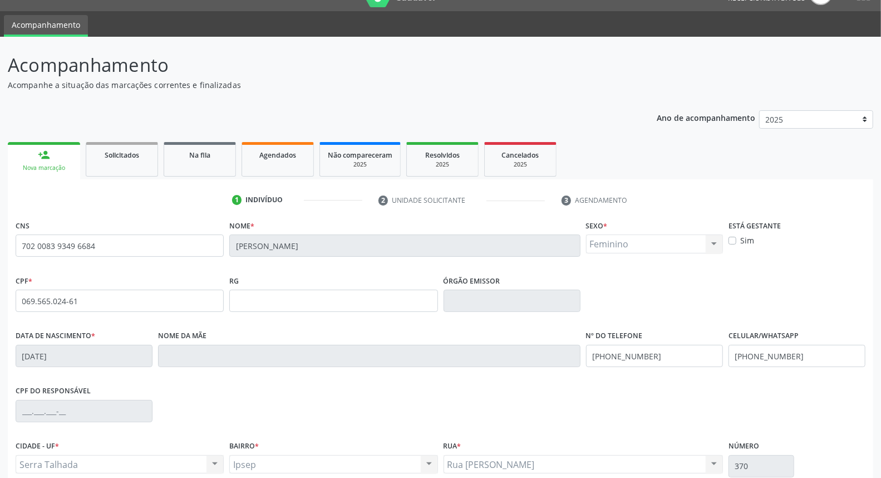
scroll to position [125, 0]
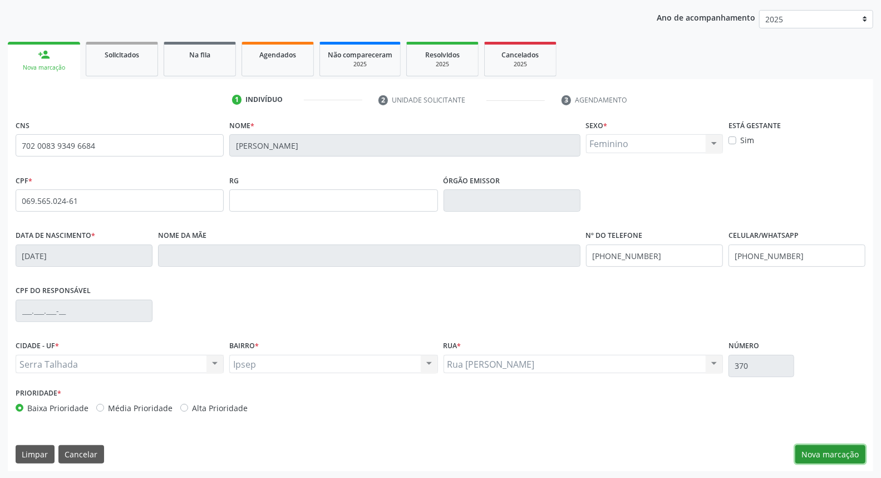
click at [821, 458] on button "Nova marcação" at bounding box center [831, 454] width 70 height 19
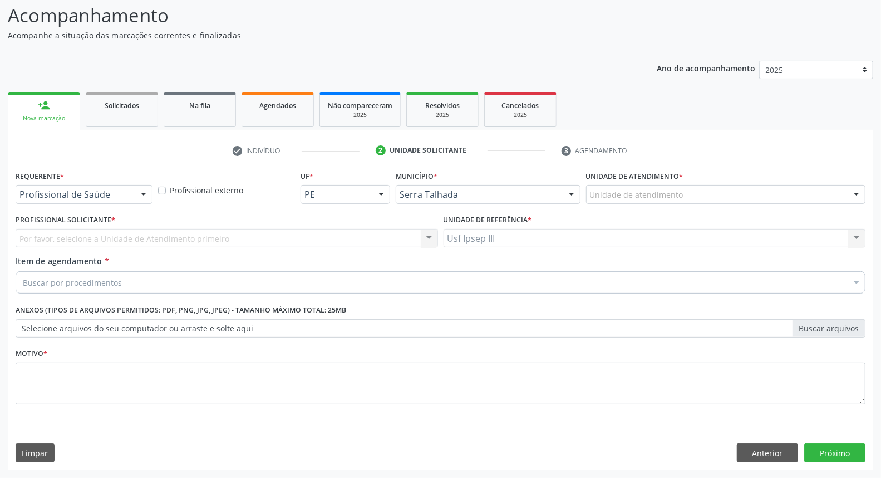
scroll to position [73, 0]
click at [141, 193] on div at bounding box center [143, 195] width 17 height 19
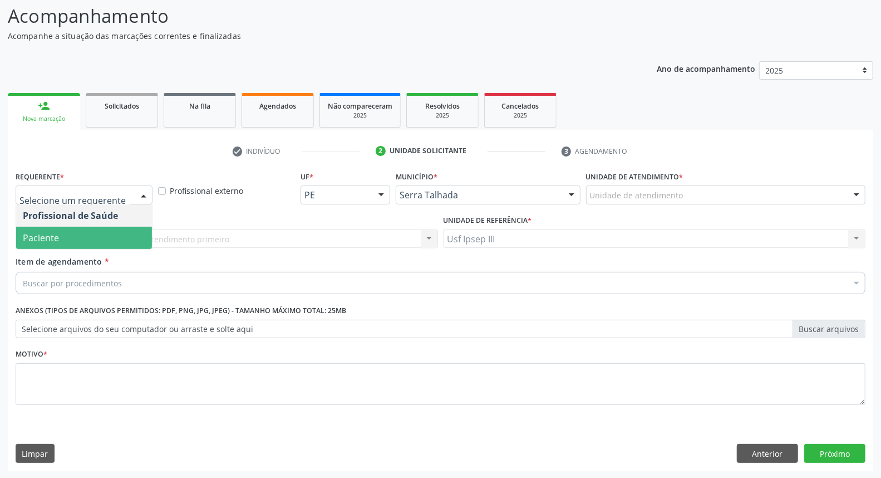
click at [124, 232] on span "Paciente" at bounding box center [84, 238] width 136 height 22
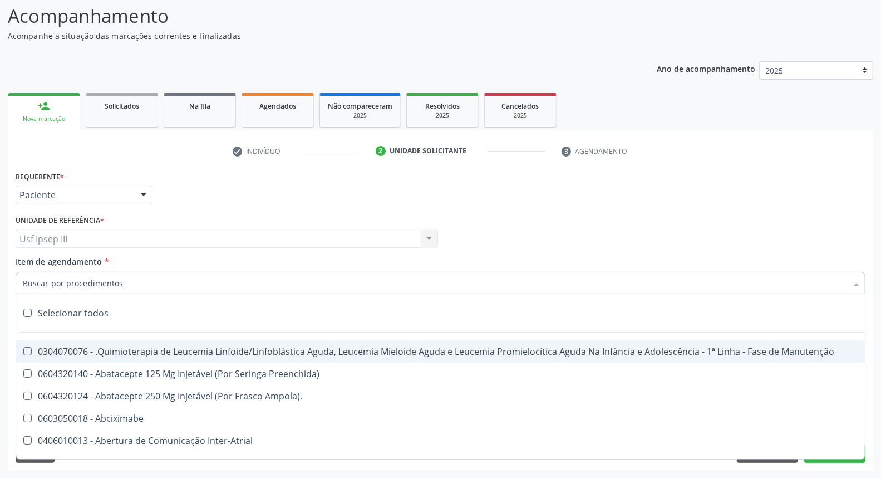
click at [120, 282] on div at bounding box center [441, 283] width 850 height 22
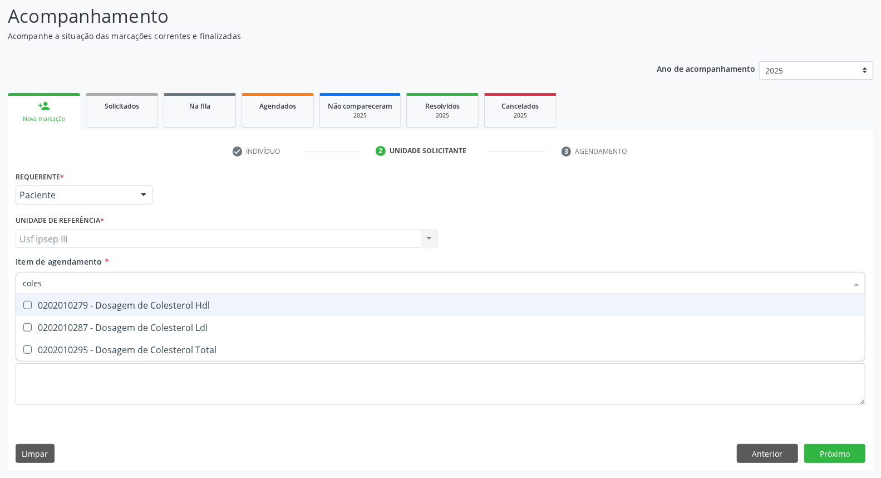
type input "colest"
click at [117, 297] on span "0202010279 - Dosagem de Colesterol Hdl" at bounding box center [440, 305] width 849 height 22
checkbox Hdl "true"
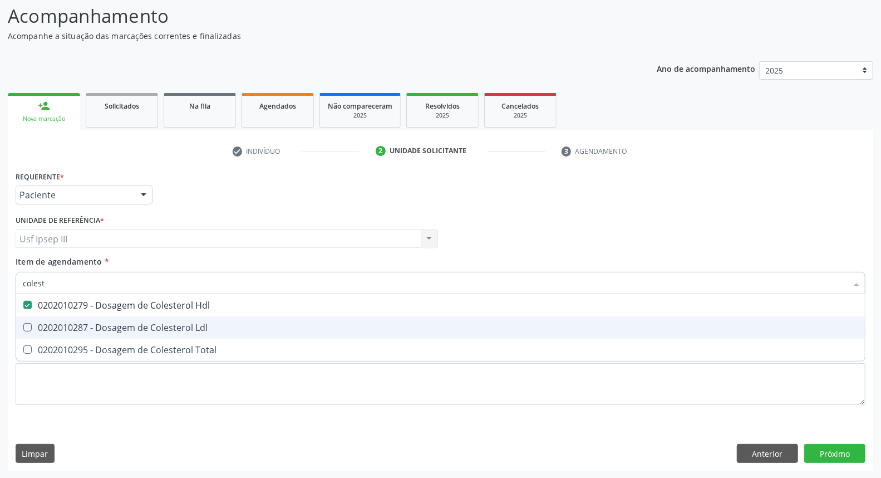
click at [107, 323] on div "0202010287 - Dosagem de Colesterol Ldl" at bounding box center [441, 327] width 836 height 9
checkbox Ldl "true"
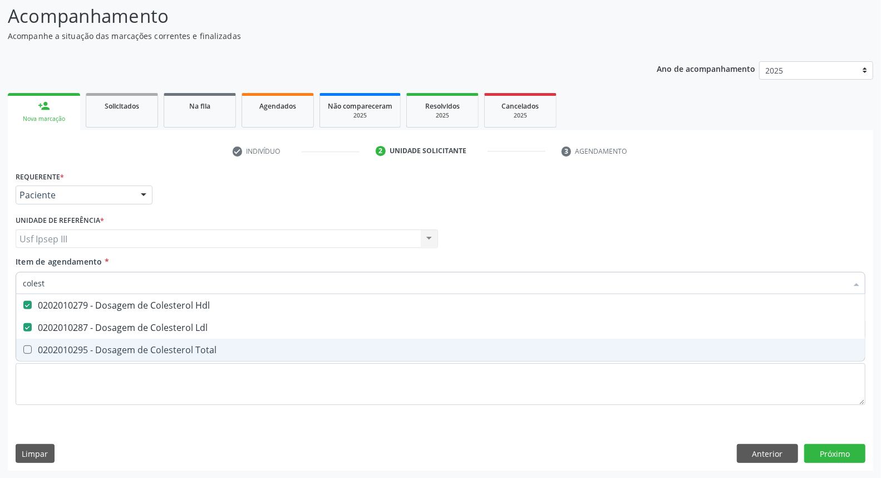
click at [100, 345] on div "0202010295 - Dosagem de Colesterol Total" at bounding box center [441, 349] width 836 height 9
checkbox Total "true"
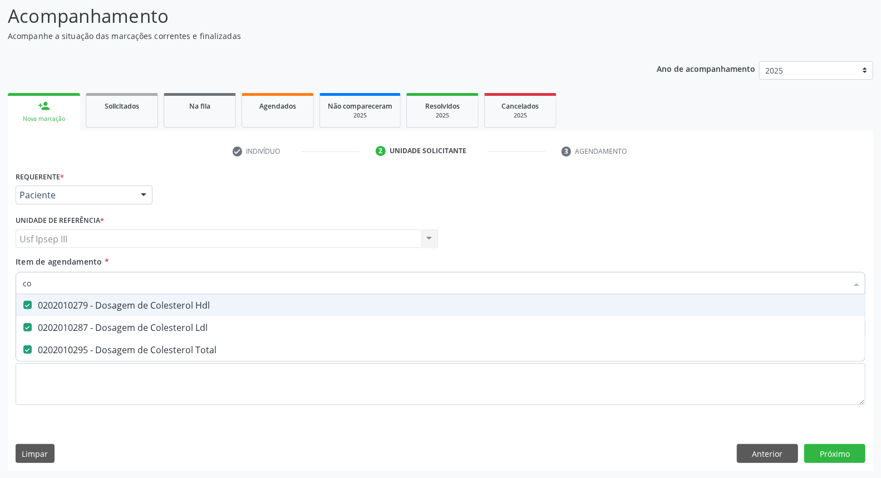
type input "c"
checkbox Hdl "false"
checkbox Ldl "false"
checkbox Total "false"
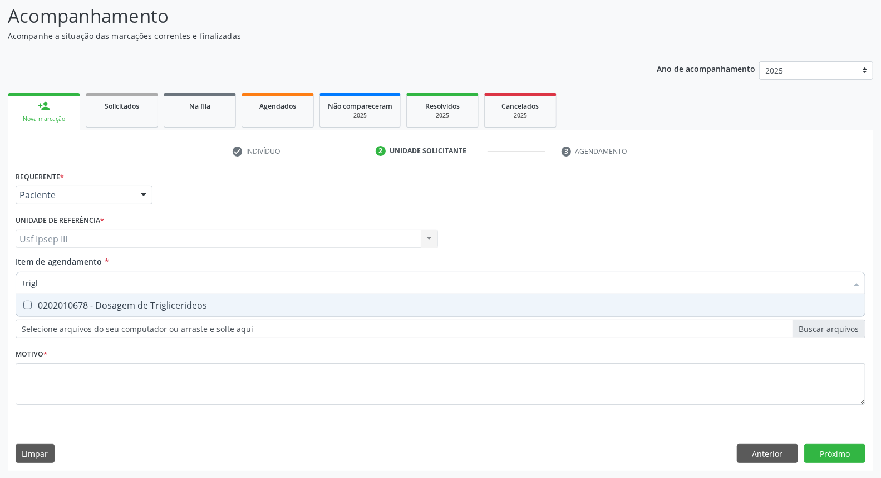
type input "trigli"
click at [107, 297] on span "0202010678 - Dosagem de Triglicerideos" at bounding box center [440, 305] width 849 height 22
checkbox Triglicerideos "true"
type input "t"
checkbox Triglicerideos "false"
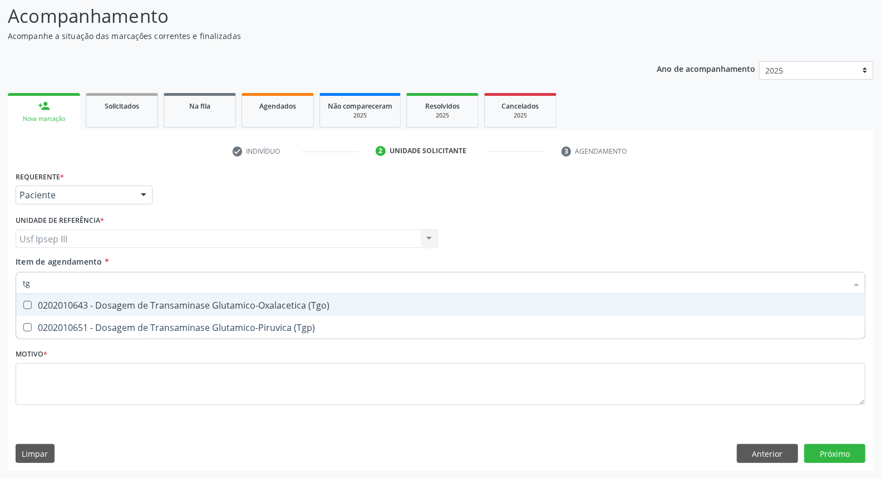
type input "t"
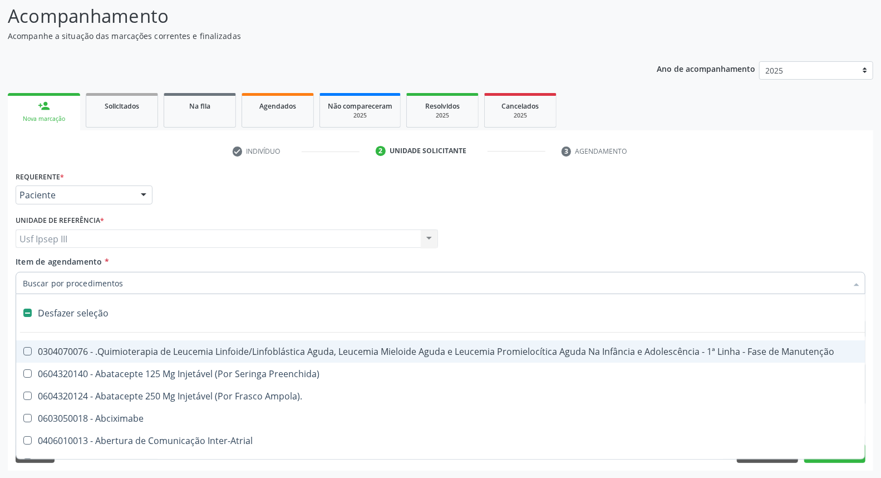
type input "g"
checkbox Linha "true"
checkbox Infusão "true"
checkbox Urostomizados "true"
checkbox Capsula\) "true"
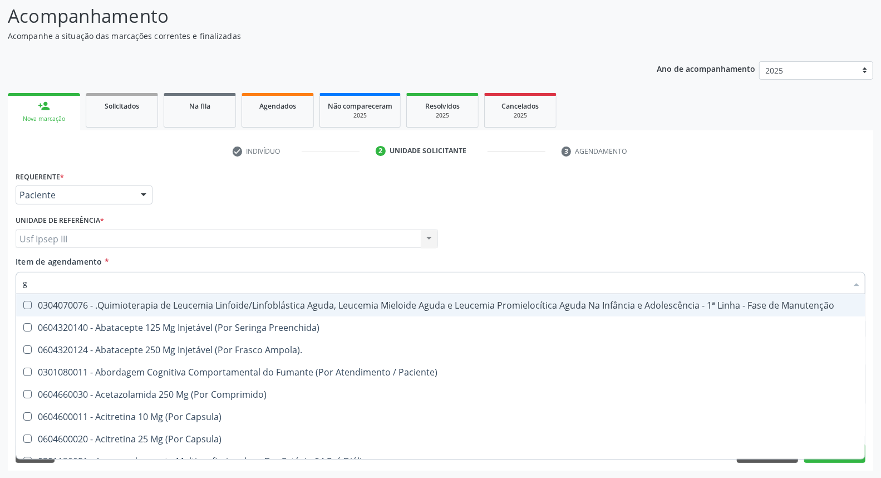
type input "gl"
checkbox Pé "true"
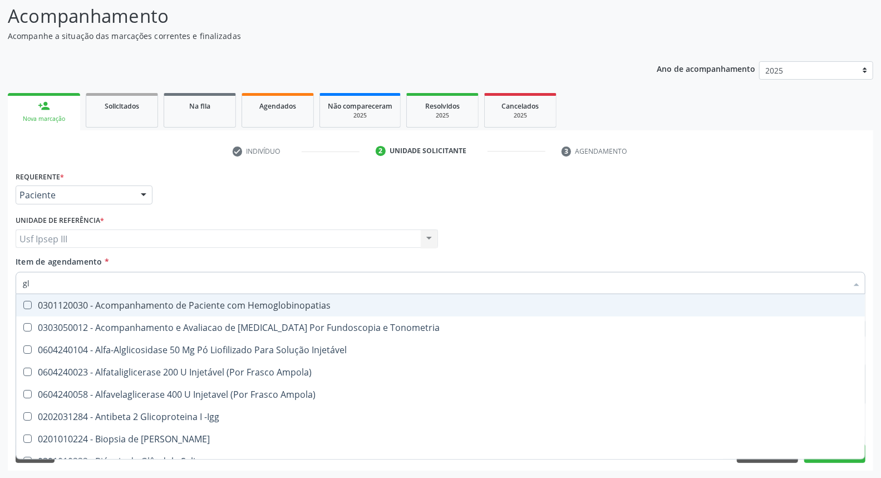
type input "gli"
checkbox Glomerular "true"
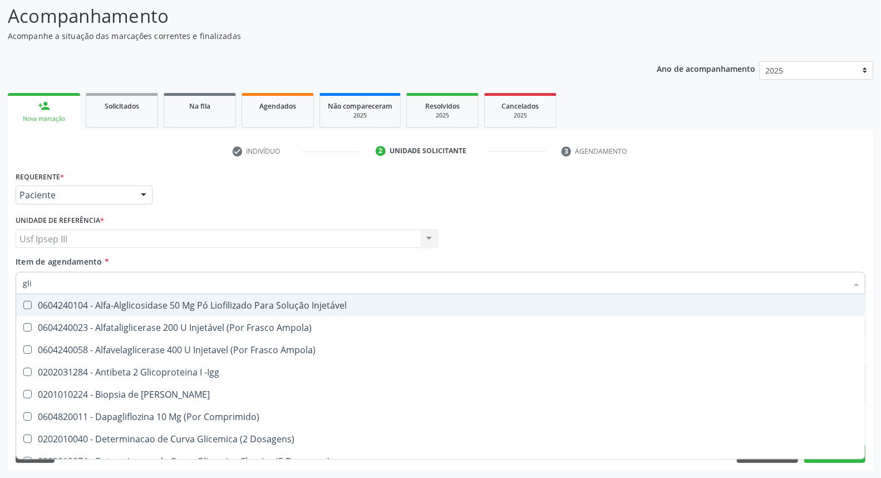
type input "glic"
checkbox Derrames "true"
checkbox Triglicerideos "false"
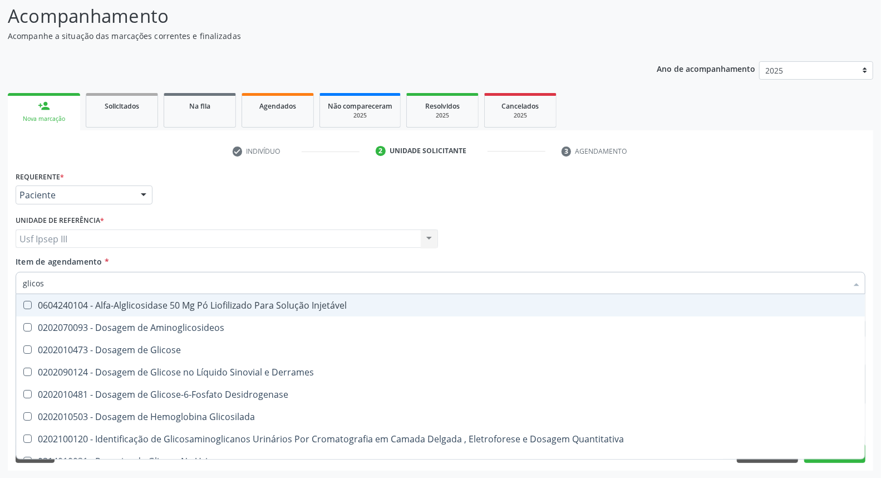
type input "glicose"
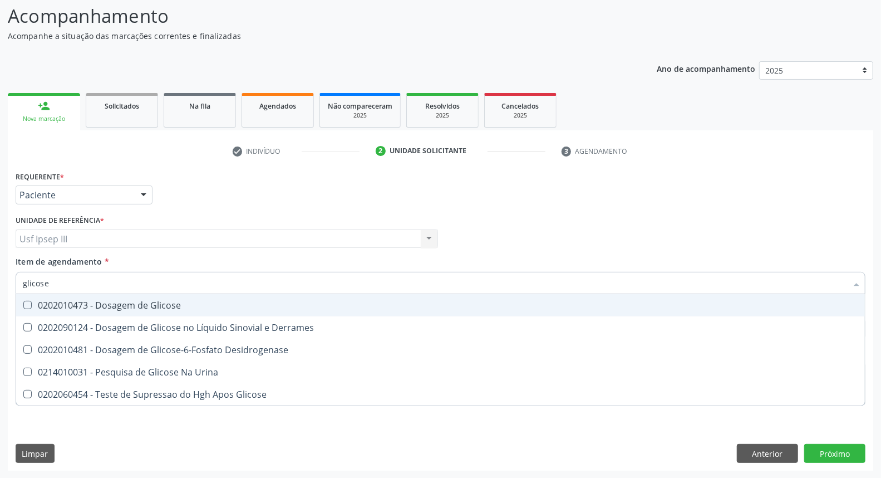
click at [107, 297] on span "0202010473 - Dosagem de Glicose" at bounding box center [440, 305] width 849 height 22
checkbox Glicose "true"
type input "glicos"
checkbox Glicose "false"
checkbox Desidrogenase "true"
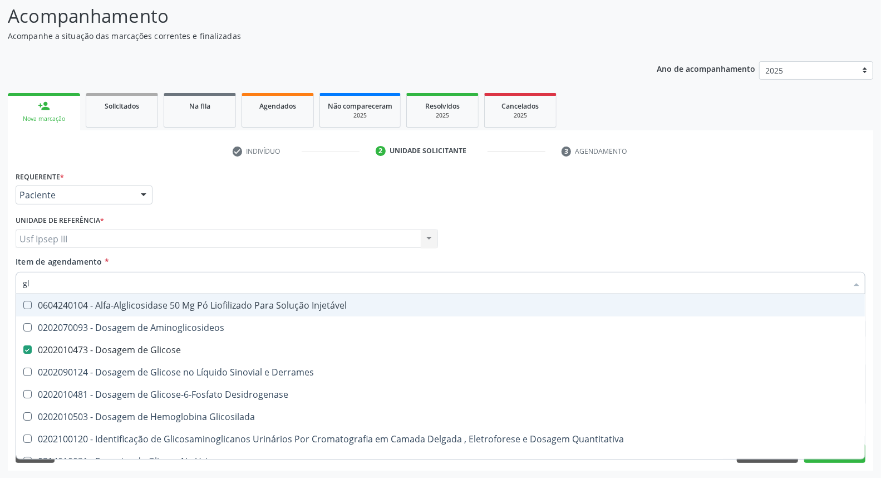
type input "g"
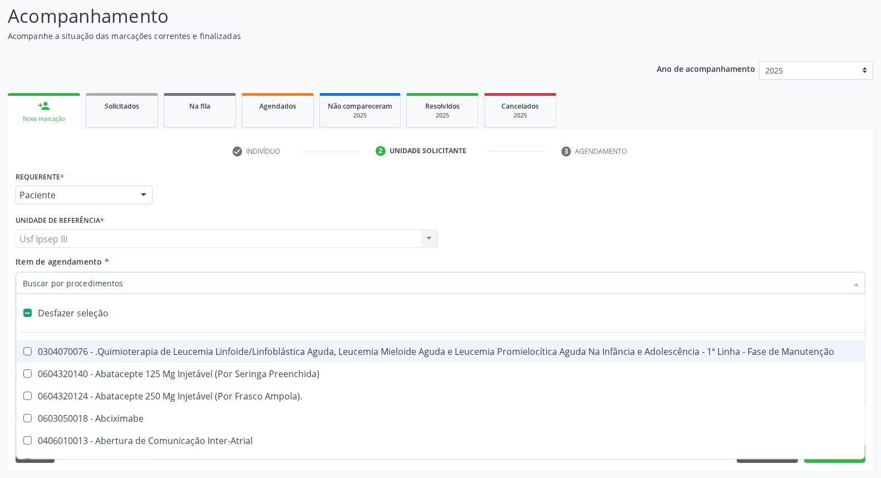
checkbox Ampola\)\ "false"
checkbox Valvar "false"
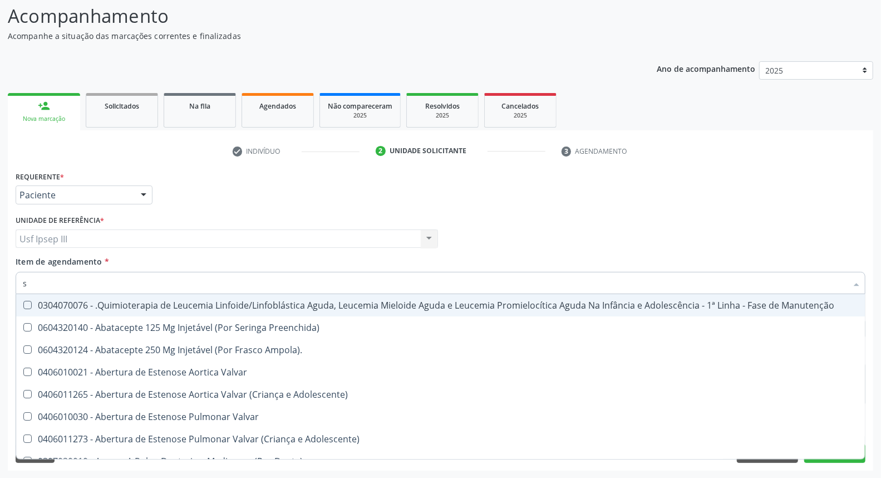
type input "se"
checkbox Especializada "true"
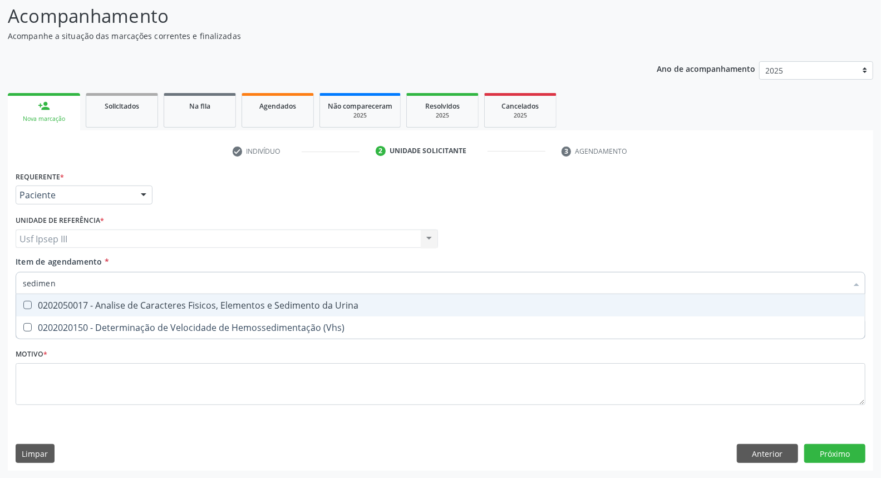
type input "sediment"
click at [107, 297] on span "0202050017 - Analise de Caracteres Fisicos, Elementos e Sedimento da Urina" at bounding box center [440, 305] width 849 height 22
checkbox Urina "true"
type input "s"
checkbox Urina "false"
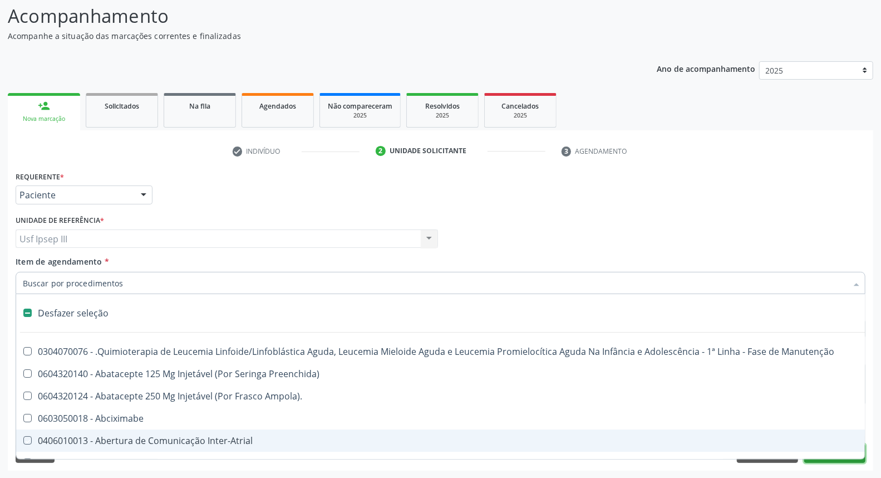
click at [818, 459] on button "Próximo" at bounding box center [834, 453] width 61 height 19
checkbox Preenchida\) "true"
checkbox Ampola\)\ "true"
checkbox Abciximabe "true"
checkbox Inter-Atrial "true"
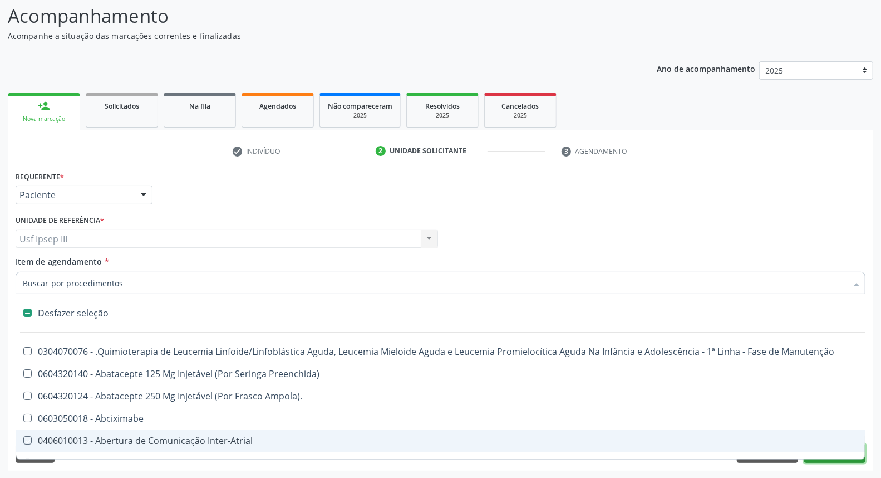
checkbox Valvar "true"
checkbox Adolescente\) "true"
checkbox Urina "false"
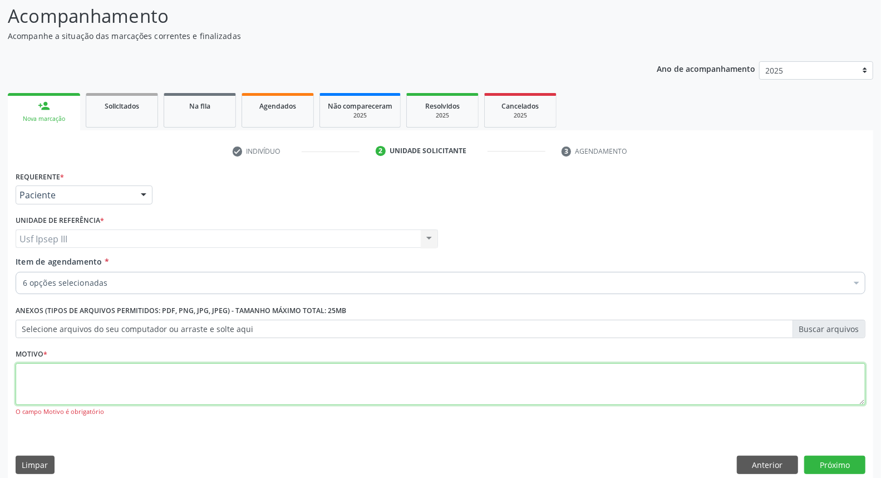
click at [333, 371] on textarea at bounding box center [441, 384] width 850 height 42
type textarea "."
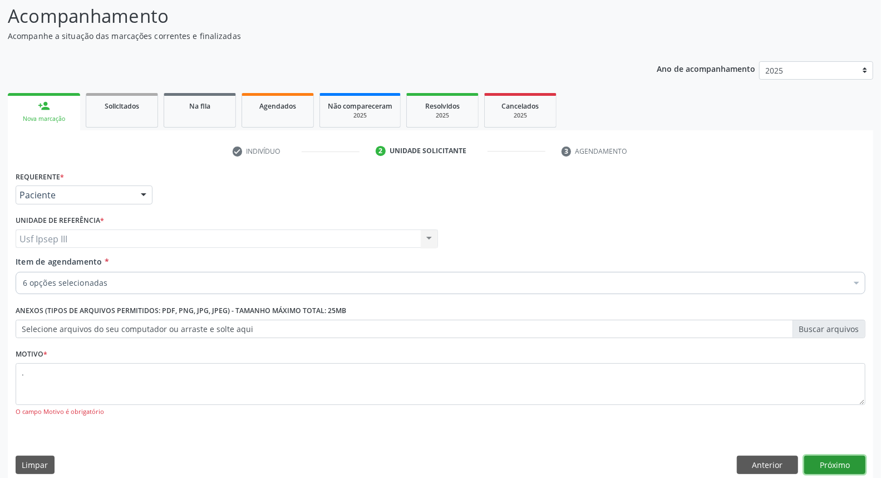
click at [816, 463] on button "Próximo" at bounding box center [834, 464] width 61 height 19
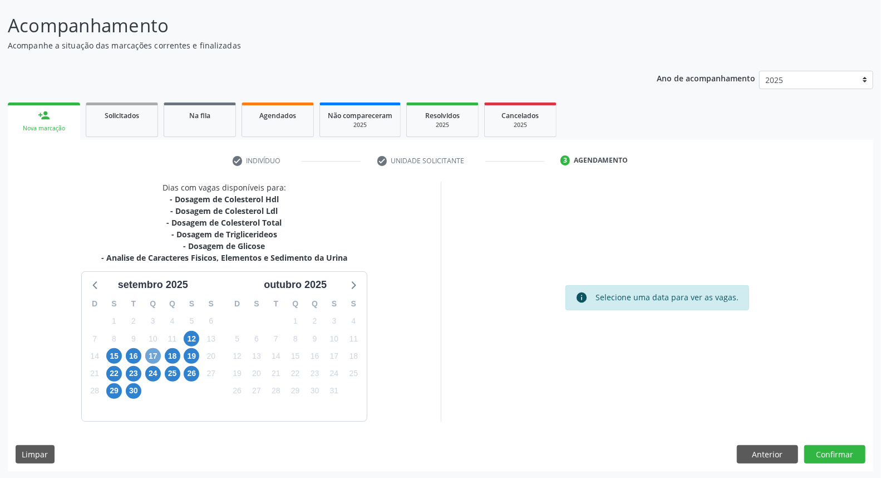
click at [154, 358] on span "17" at bounding box center [153, 356] width 16 height 16
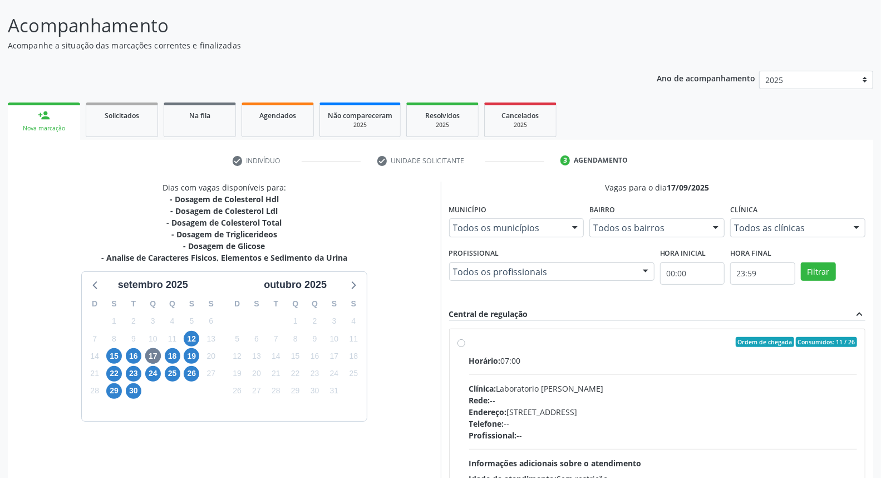
click at [550, 401] on div "Rede: --" at bounding box center [663, 400] width 389 height 12
click at [465, 347] on input "Ordem de chegada Consumidos: 11 / 26 Horário: 07:00 Clínica: Laboratorio Jose P…" at bounding box center [462, 342] width 8 height 10
radio input "true"
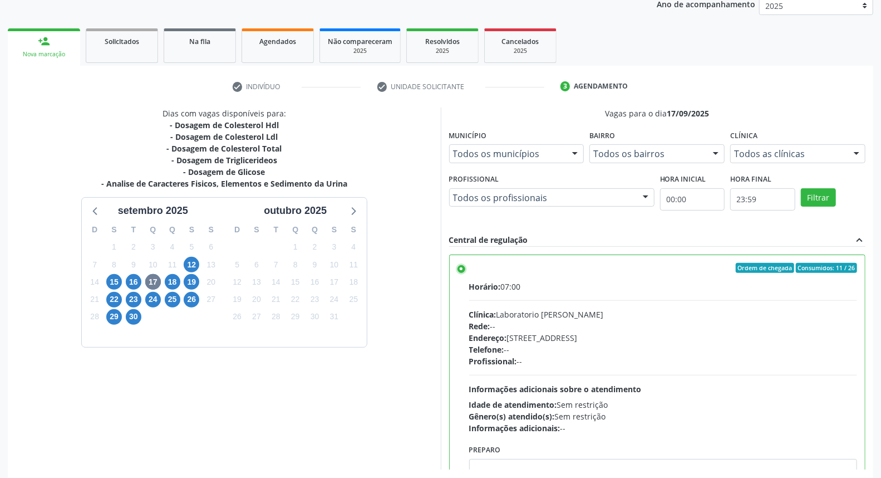
scroll to position [186, 0]
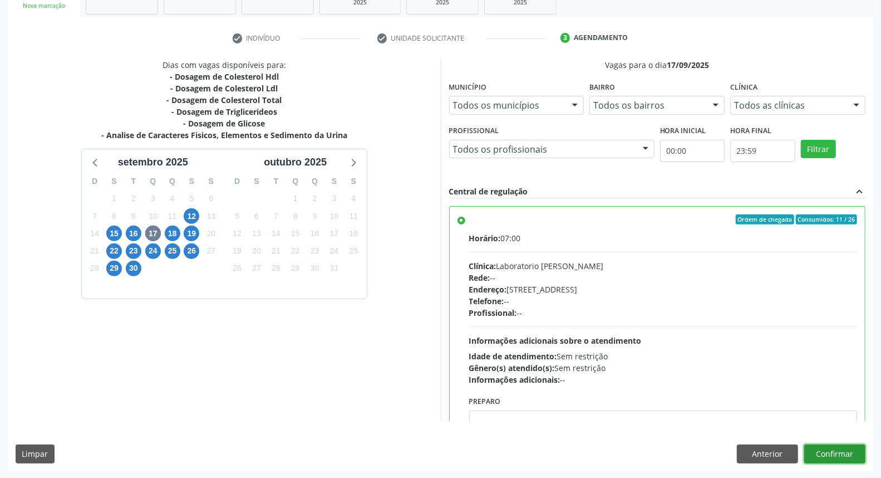
click at [826, 452] on button "Confirmar" at bounding box center [834, 453] width 61 height 19
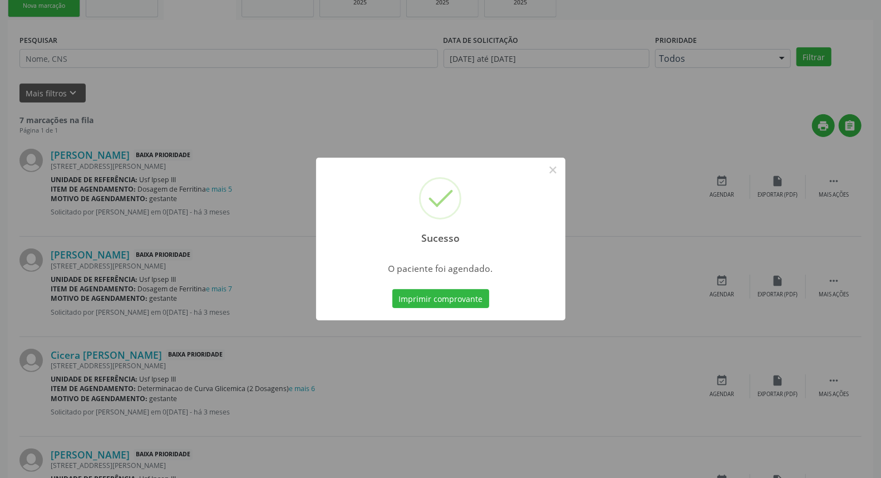
scroll to position [0, 0]
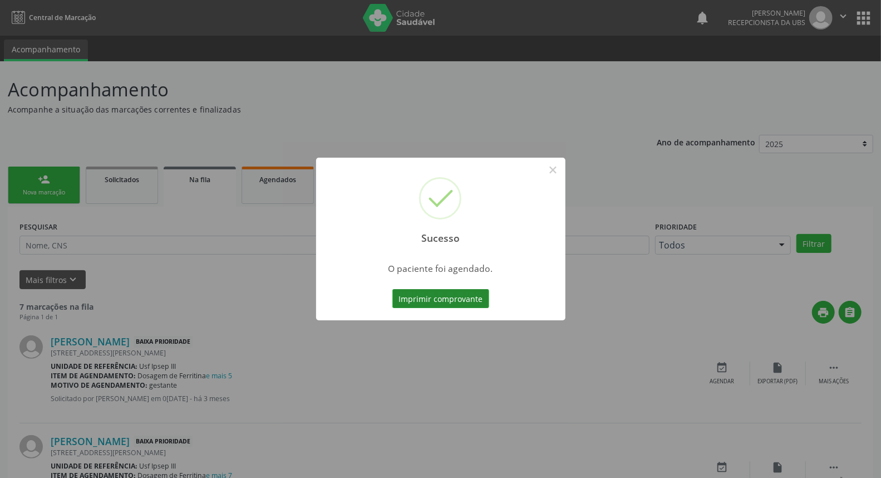
click at [438, 307] on button "Imprimir comprovante" at bounding box center [440, 298] width 97 height 19
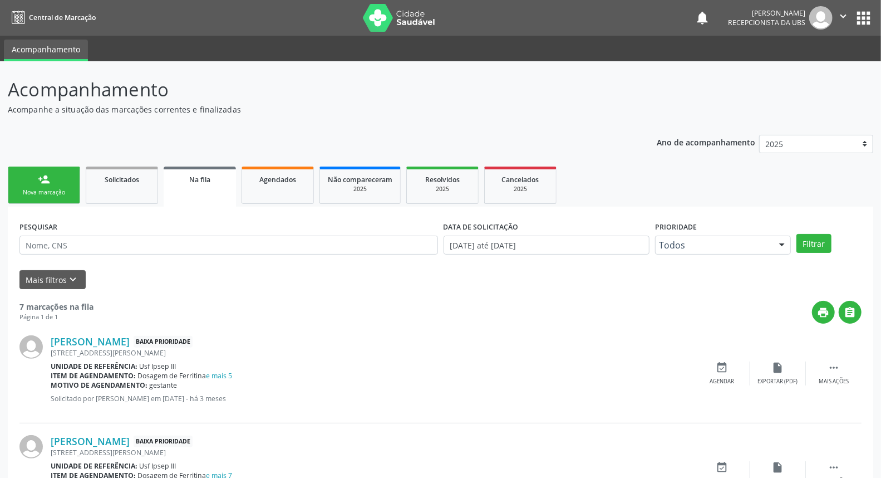
click at [59, 182] on link "person_add Nova marcação" at bounding box center [44, 184] width 72 height 37
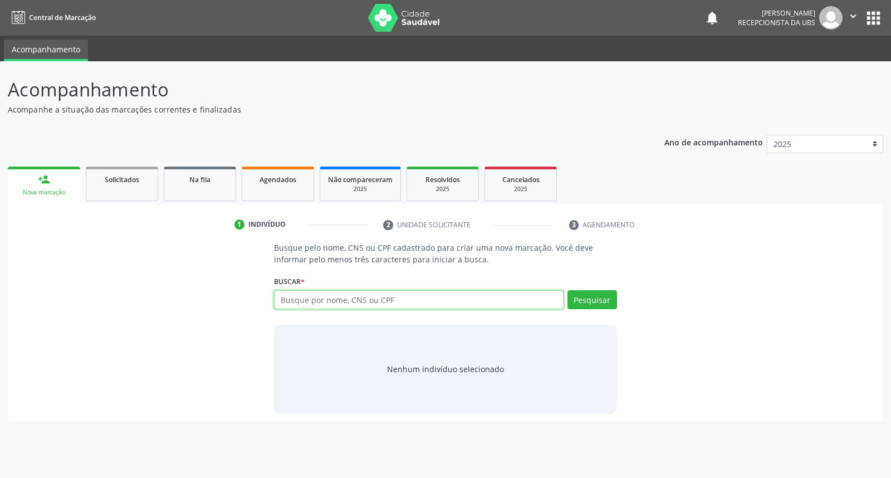
click at [321, 292] on input "text" at bounding box center [418, 299] width 289 height 19
type input "[PERSON_NAME]"
click at [580, 306] on button "Pesquisar" at bounding box center [592, 299] width 50 height 19
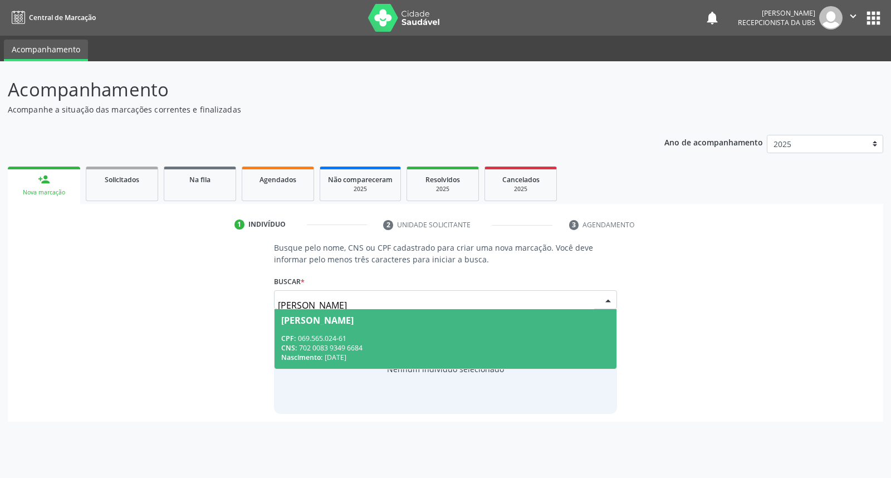
click at [551, 328] on span "[PERSON_NAME] CPF: 069.565.024-61 CNS: 702 0083 9349 6684 Nascimento: [DATE]" at bounding box center [444, 339] width 341 height 60
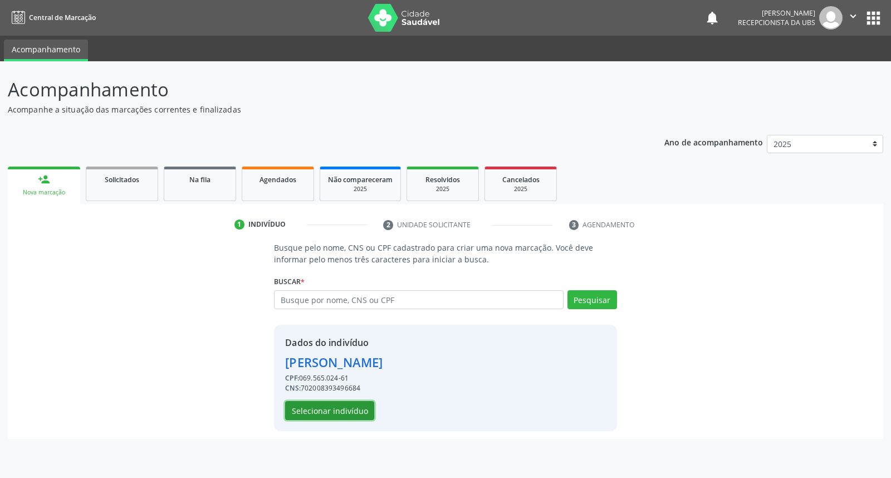
click at [333, 408] on button "Selecionar indivíduo" at bounding box center [329, 410] width 89 height 19
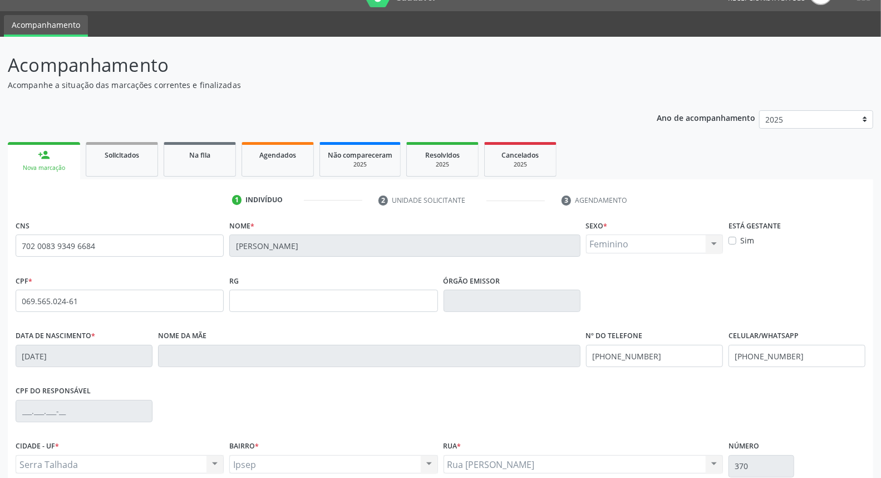
scroll to position [125, 0]
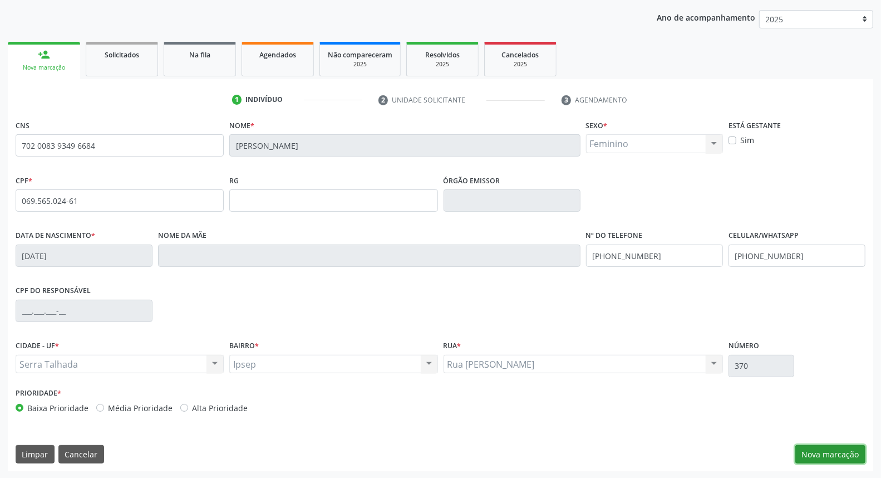
click at [843, 450] on button "Nova marcação" at bounding box center [831, 454] width 70 height 19
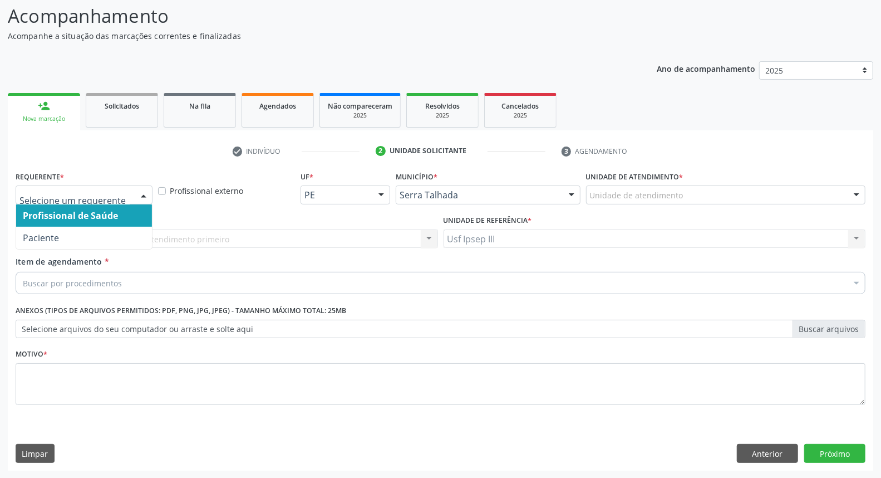
click at [147, 194] on div at bounding box center [143, 195] width 17 height 19
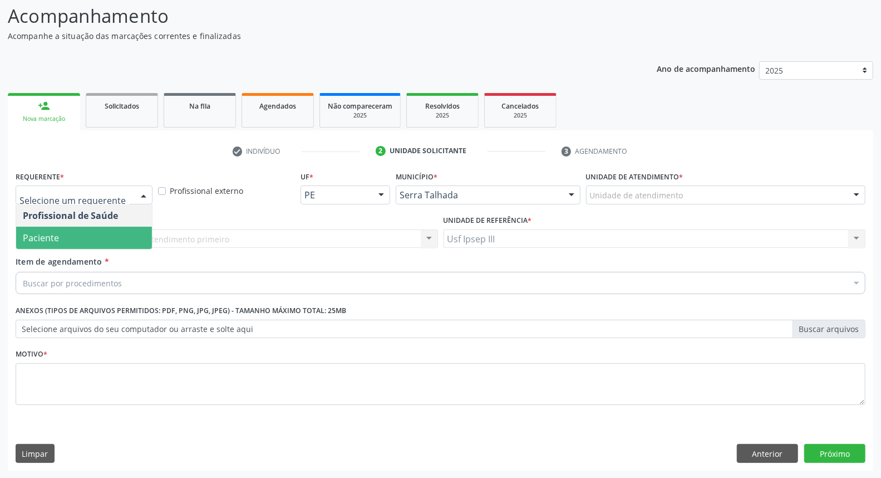
click at [134, 244] on span "Paciente" at bounding box center [84, 238] width 136 height 22
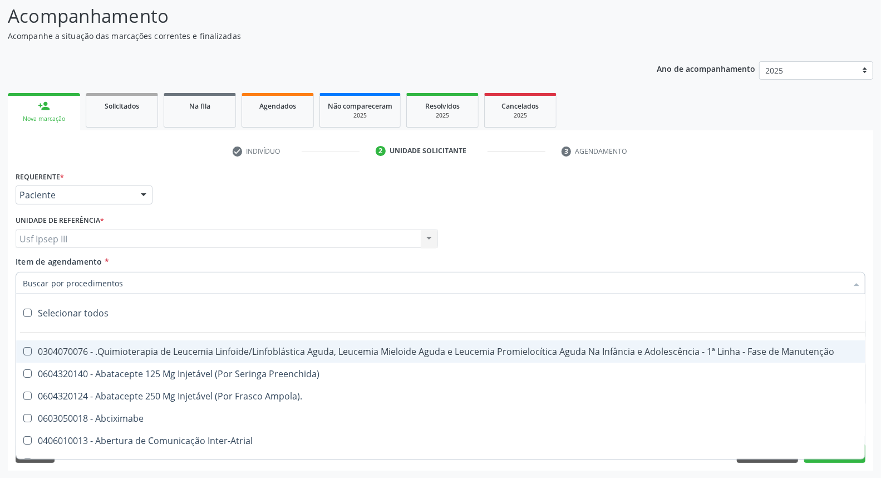
click at [130, 281] on div at bounding box center [441, 283] width 850 height 22
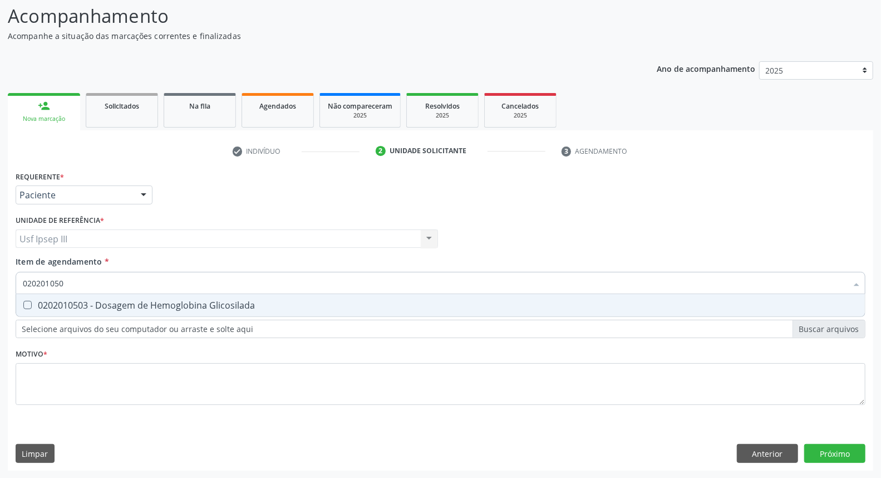
type input "0202010503"
click at [130, 297] on span "0202010503 - Dosagem de Hemoglobina Glicosilada" at bounding box center [440, 305] width 849 height 22
checkbox Glicosilada "true"
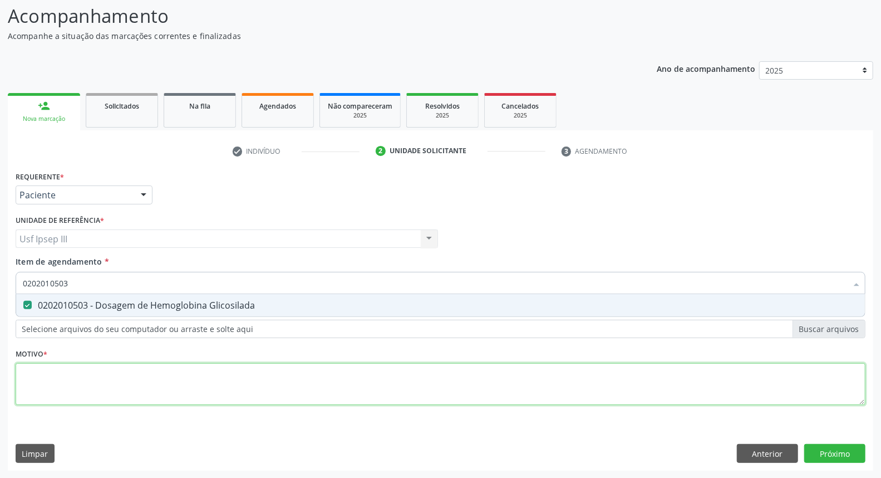
click at [86, 376] on div "Requerente * Paciente Profissional de Saúde Paciente Nenhum resultado encontrad…" at bounding box center [441, 294] width 850 height 252
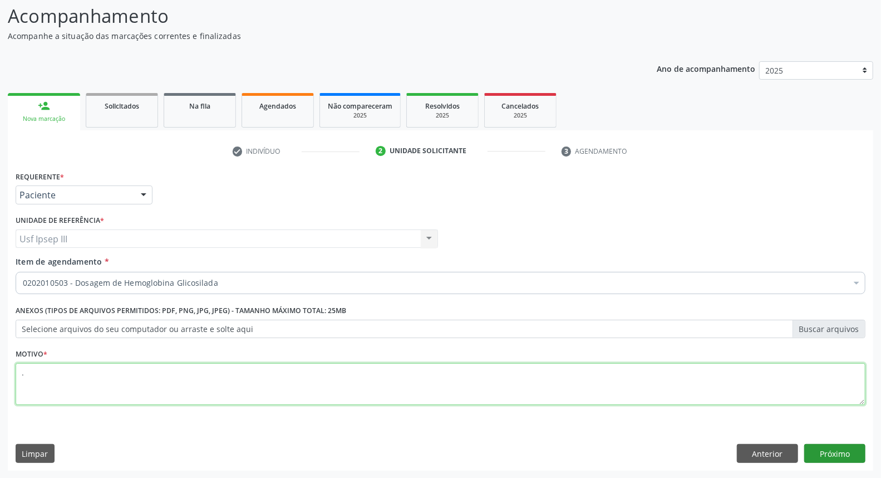
type textarea "."
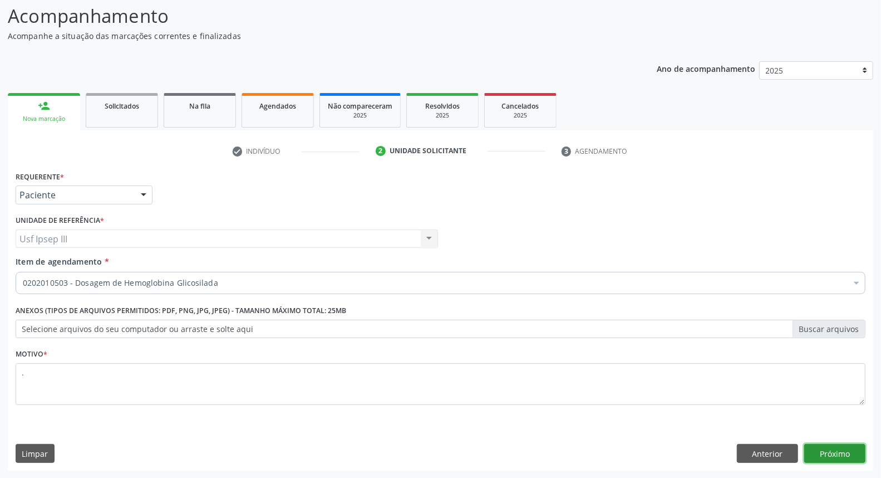
click at [846, 452] on button "Próximo" at bounding box center [834, 453] width 61 height 19
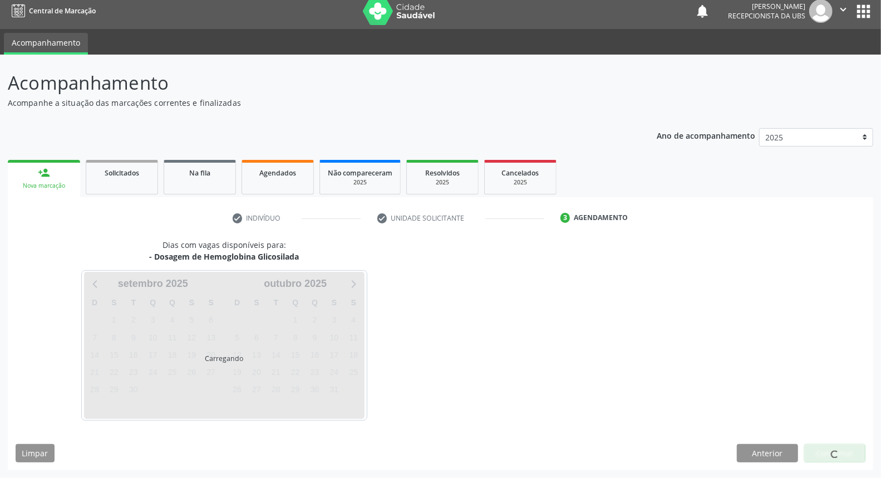
scroll to position [6, 0]
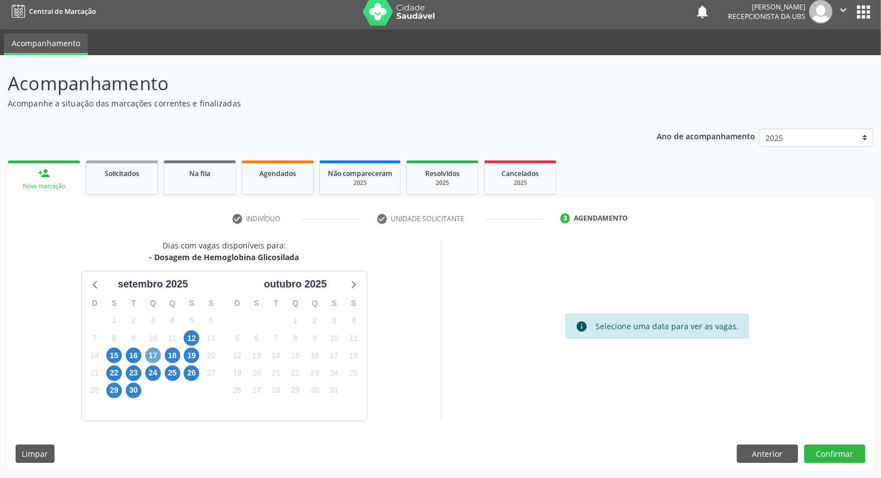
click at [150, 357] on span "17" at bounding box center [153, 355] width 16 height 16
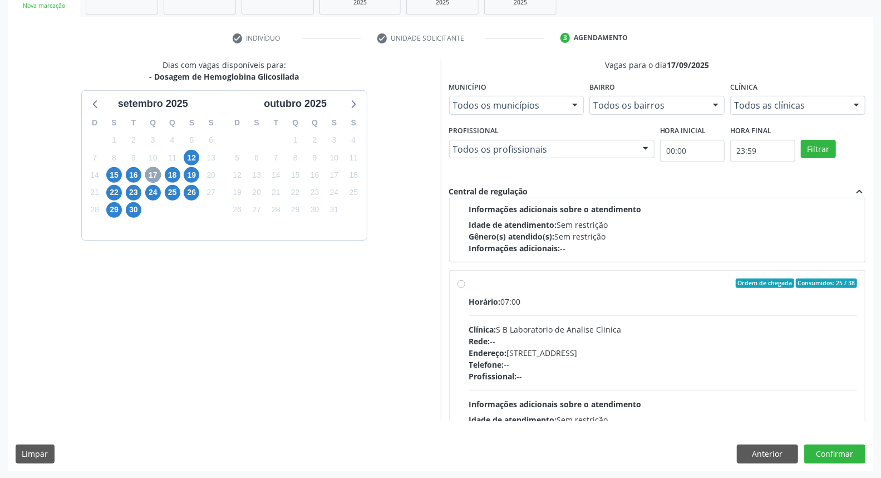
scroll to position [239, 0]
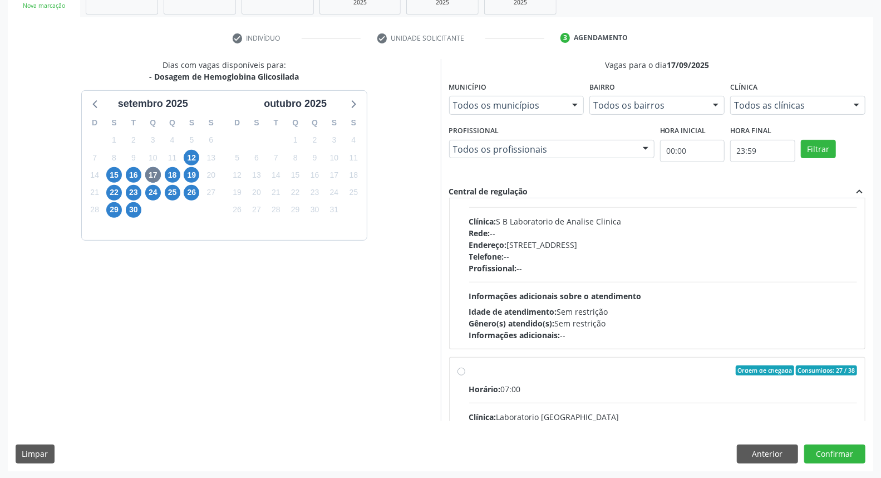
click at [635, 409] on div "Horário: 07:00 Clínica: Laboratorio [GEOGRAPHIC_DATA] Rede: -- Endereço: [STREE…" at bounding box center [663, 459] width 389 height 153
click at [465, 375] on input "Ordem de chegada Consumidos: 27 / 38 Horário: 07:00 Clínica: Laboratorio [GEOGR…" at bounding box center [462, 370] width 8 height 10
radio input "true"
click at [841, 449] on button "Confirmar" at bounding box center [834, 453] width 61 height 19
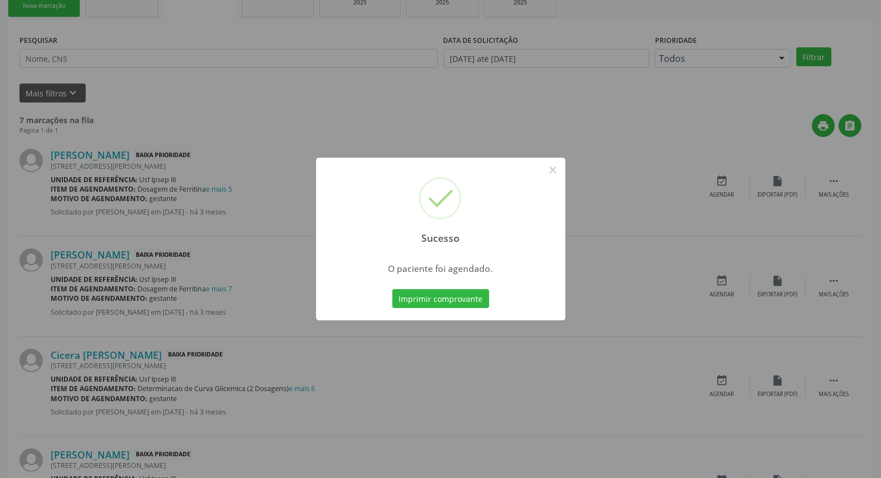
scroll to position [0, 0]
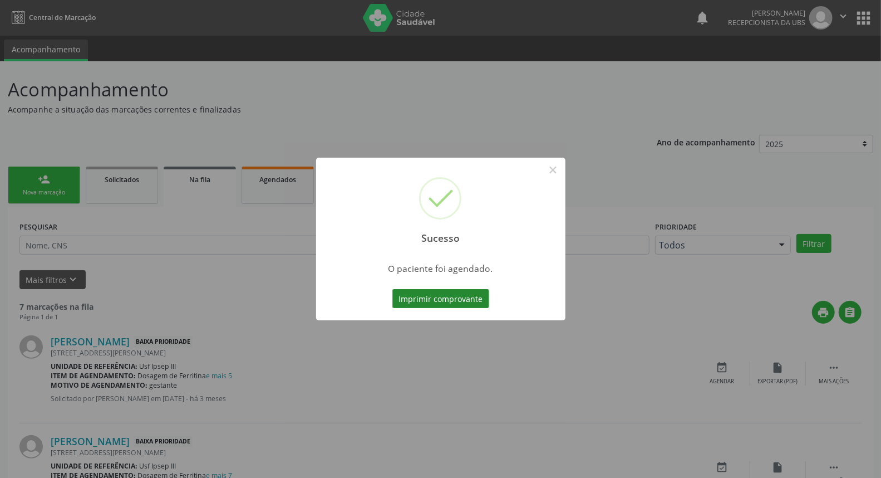
click at [445, 302] on button "Imprimir comprovante" at bounding box center [440, 298] width 97 height 19
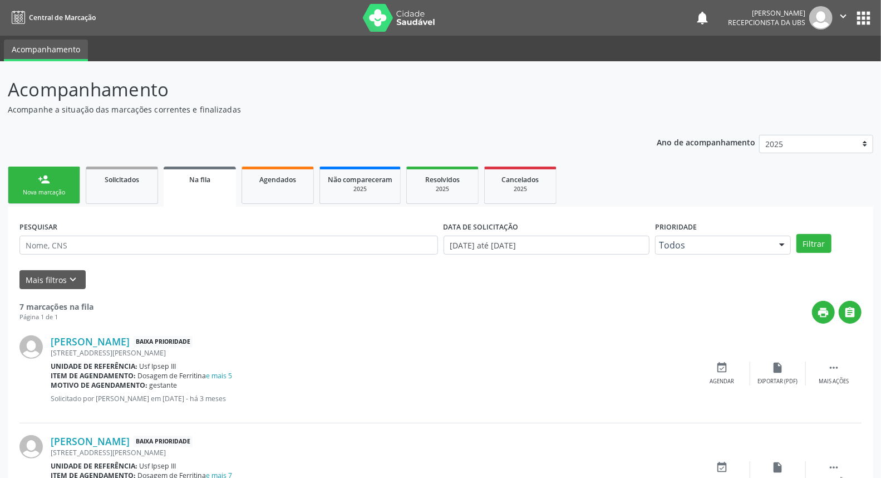
click at [37, 176] on link "person_add Nova marcação" at bounding box center [44, 184] width 72 height 37
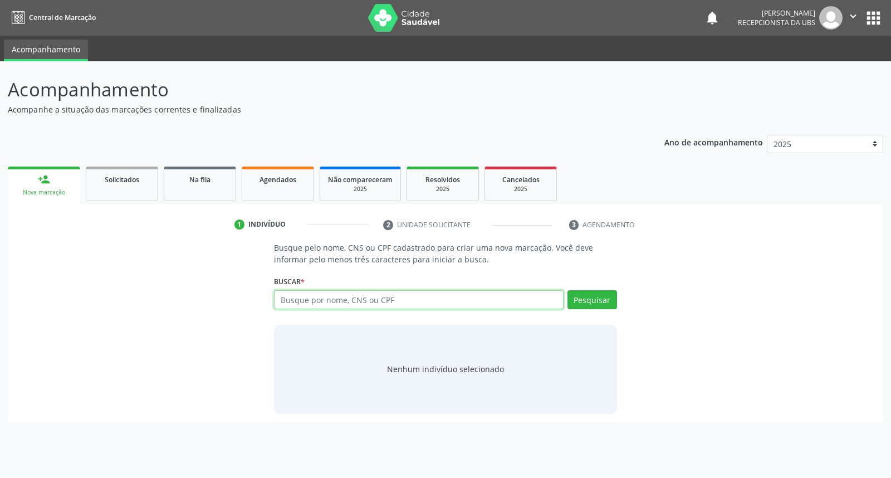
click at [327, 293] on input "text" at bounding box center [418, 299] width 289 height 19
type input "andherson gabriel da silva lima"
click at [594, 304] on button "Pesquisar" at bounding box center [592, 299] width 50 height 19
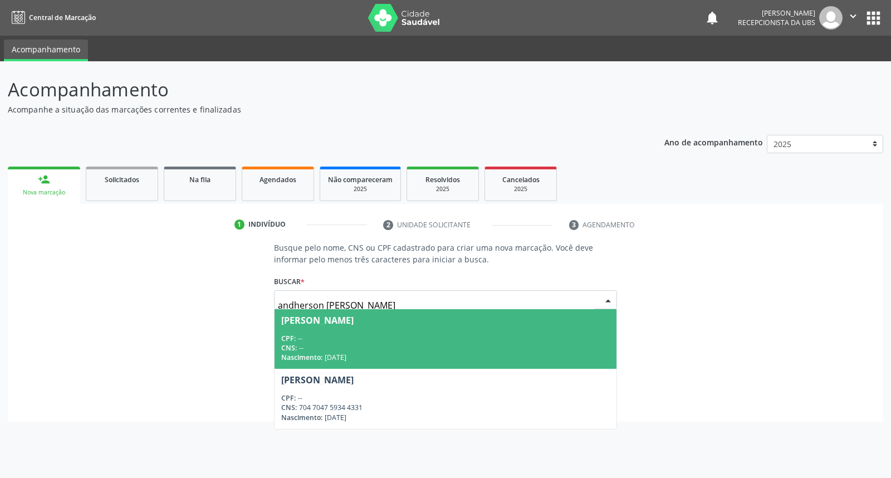
click at [559, 321] on div "Andherson Gabriel da Silva Lima" at bounding box center [445, 320] width 328 height 9
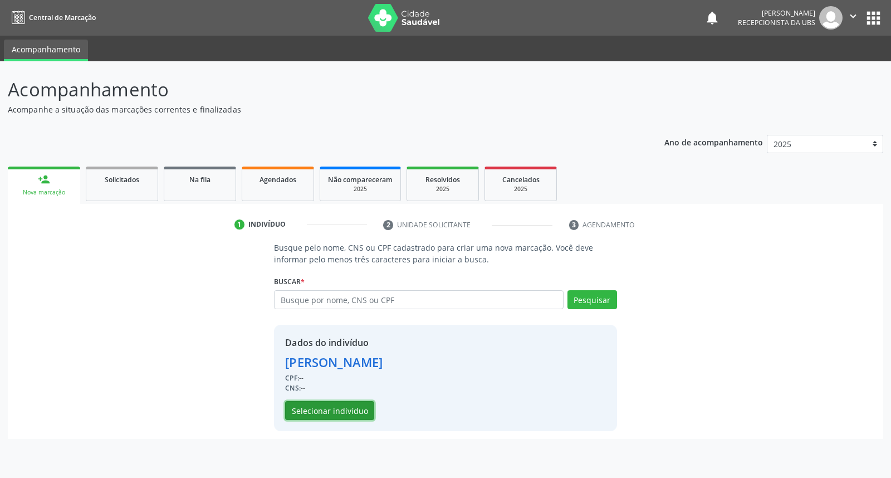
click at [304, 409] on button "Selecionar indivíduo" at bounding box center [329, 410] width 89 height 19
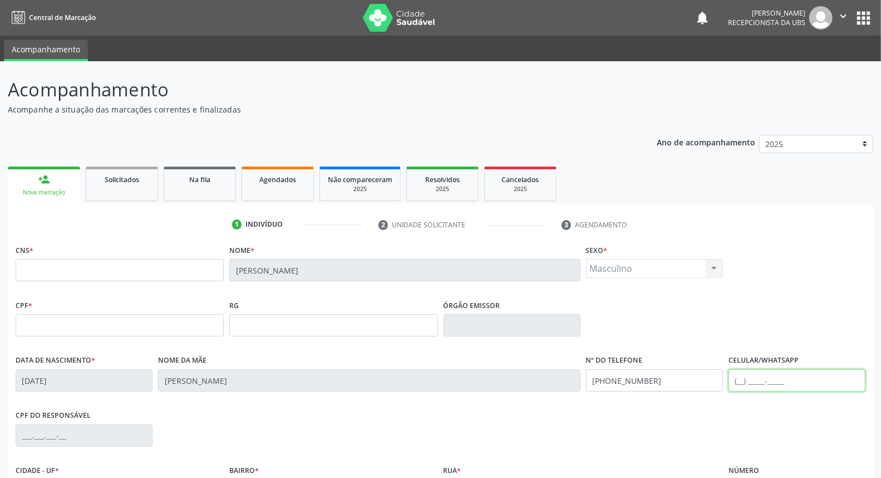
click at [793, 379] on input "text" at bounding box center [797, 380] width 137 height 22
type input "(87) 9"
drag, startPoint x: 657, startPoint y: 382, endPoint x: 586, endPoint y: 388, distance: 71.0
click at [586, 388] on input "(87) 99623-0013" at bounding box center [654, 380] width 137 height 22
click at [761, 377] on input "(87) 9" at bounding box center [797, 380] width 137 height 22
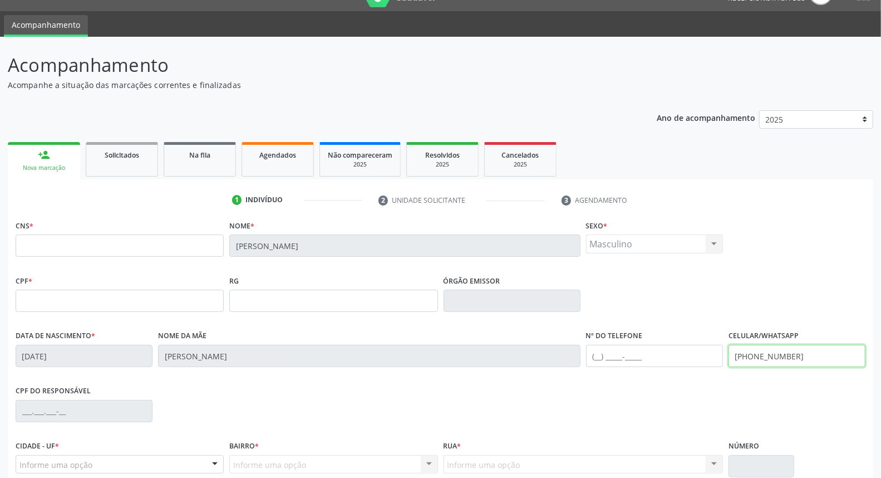
scroll to position [125, 0]
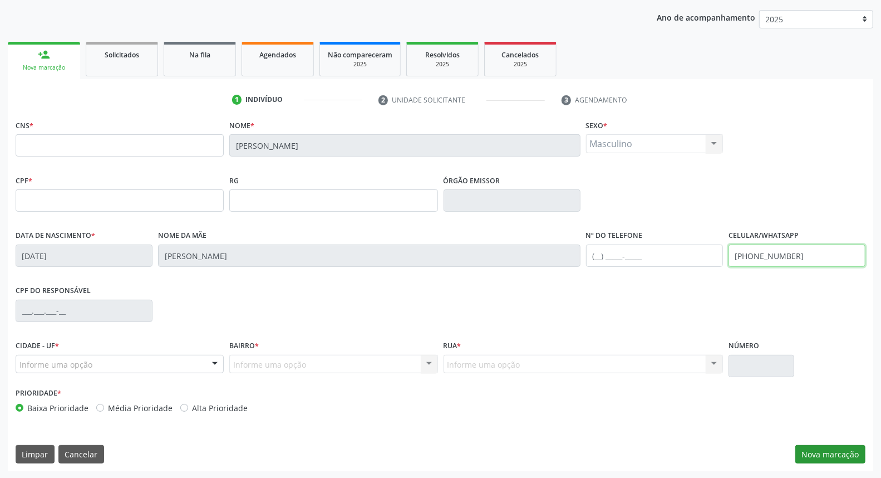
type input "(87) 98155-7177"
click at [849, 453] on button "Nova marcação" at bounding box center [831, 454] width 70 height 19
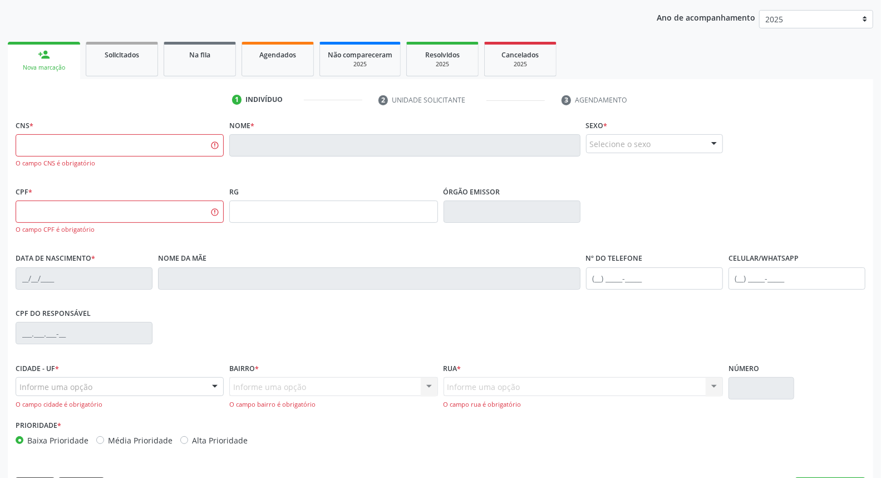
scroll to position [0, 0]
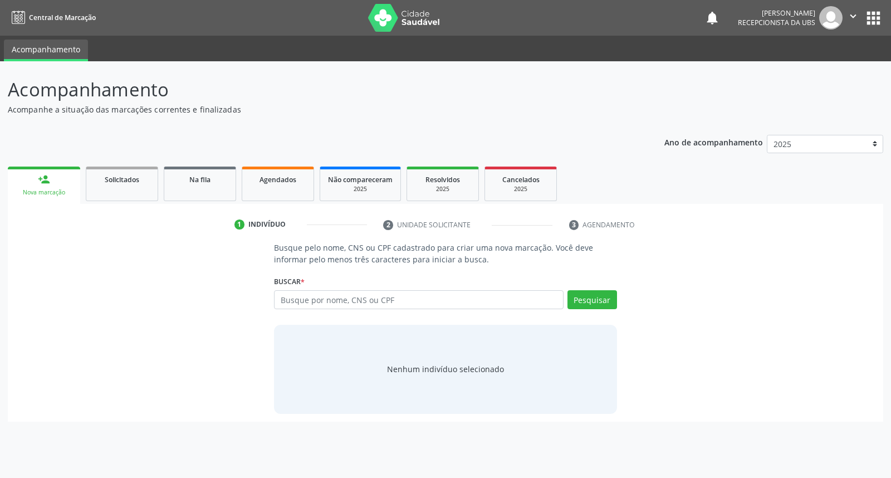
click at [413, 301] on input "text" at bounding box center [418, 299] width 289 height 19
type input "[PERSON_NAME]"
click at [598, 301] on button "Pesquisar" at bounding box center [592, 299] width 50 height 19
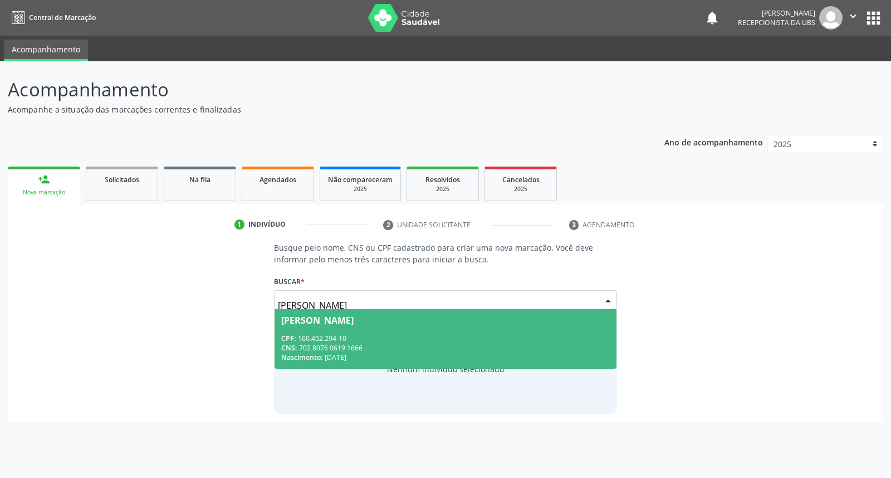
click at [551, 327] on span "[PERSON_NAME] CPF: 160.452.294-10 CNS: 702 8076 0619 1666 Nascimento: 0[DATE]" at bounding box center [444, 339] width 341 height 60
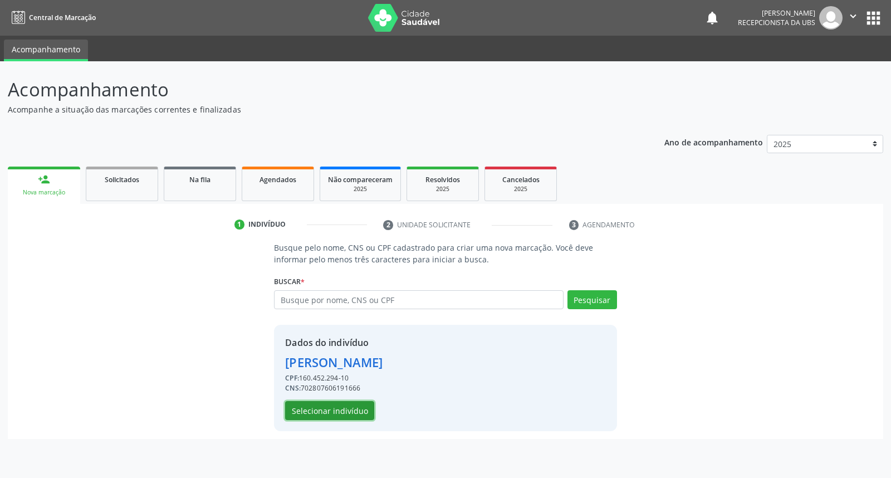
click at [323, 409] on button "Selecionar indivíduo" at bounding box center [329, 410] width 89 height 19
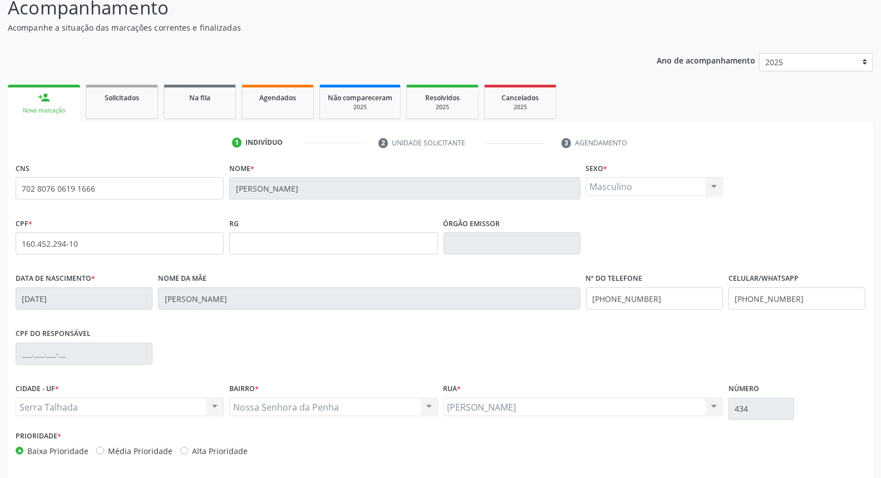
scroll to position [125, 0]
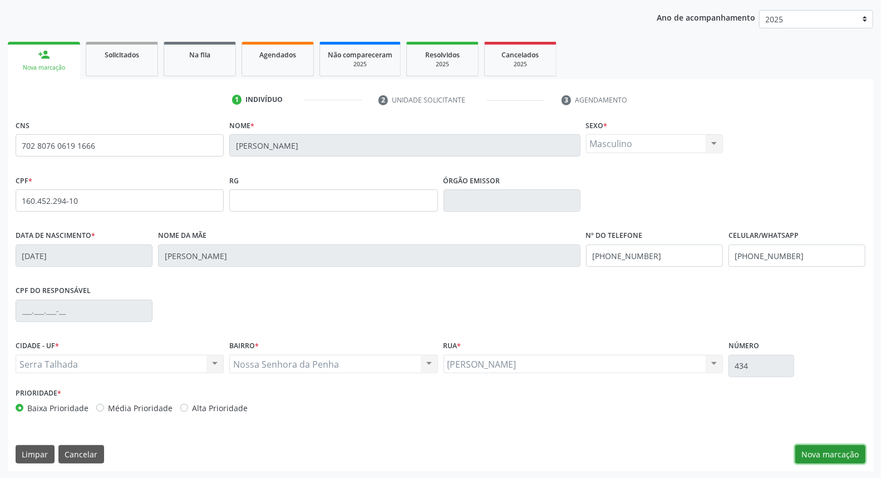
click at [841, 453] on button "Nova marcação" at bounding box center [831, 454] width 70 height 19
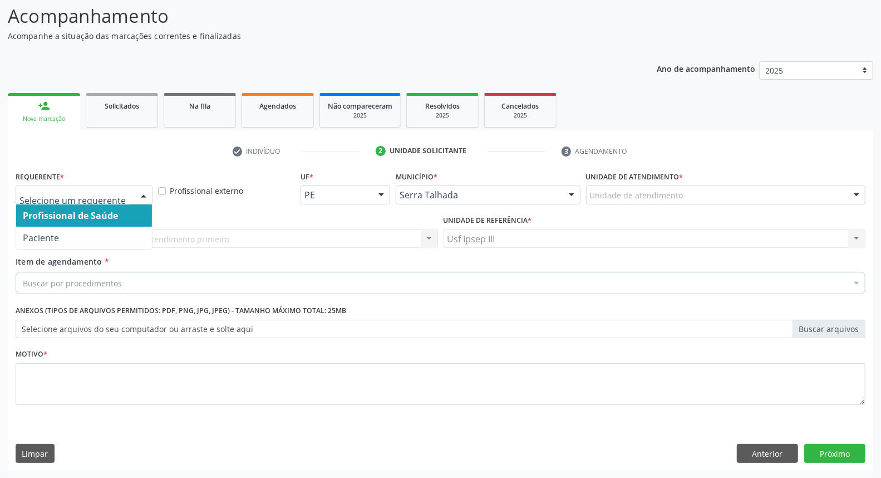
click at [144, 195] on div at bounding box center [143, 195] width 17 height 19
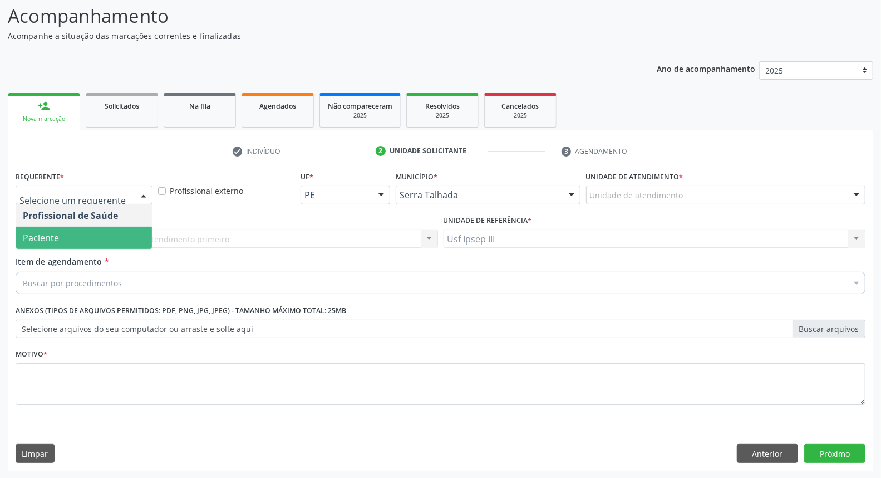
click at [127, 235] on span "Paciente" at bounding box center [84, 238] width 136 height 22
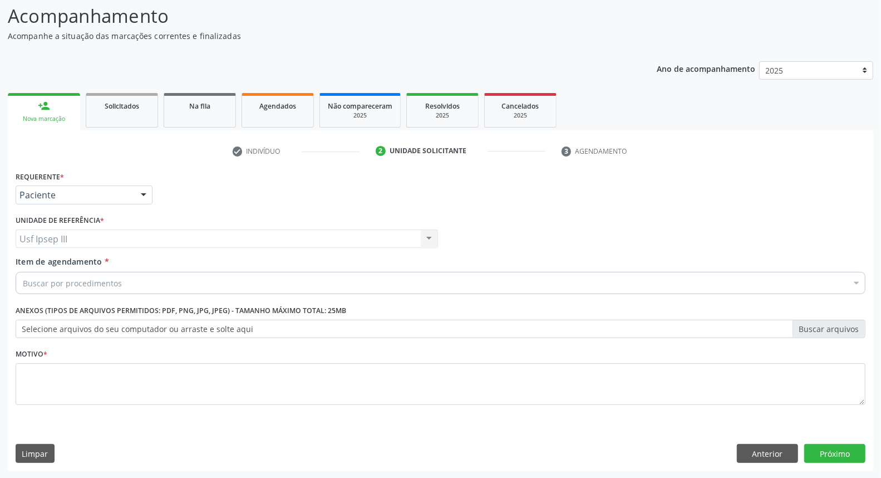
click at [129, 282] on div "Buscar por procedimentos" at bounding box center [441, 283] width 850 height 22
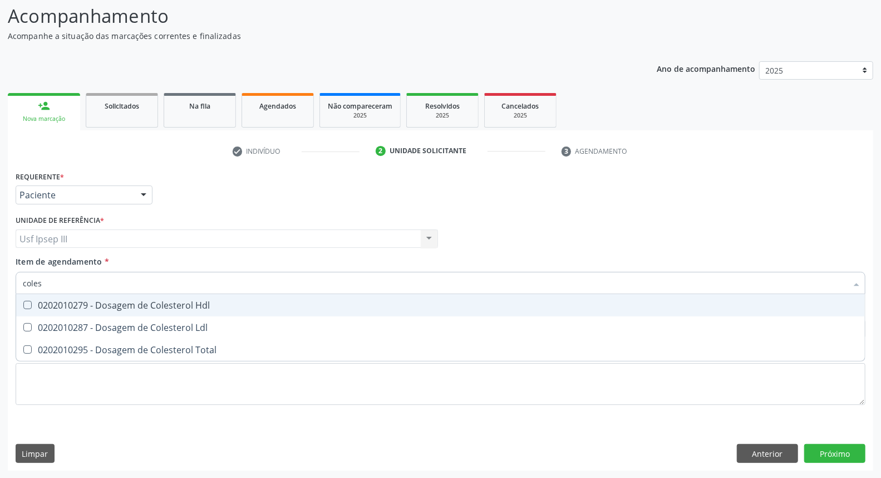
type input "colest"
click at [119, 306] on div "0202010279 - Dosagem de Colesterol Hdl" at bounding box center [441, 305] width 836 height 9
checkbox Hdl "true"
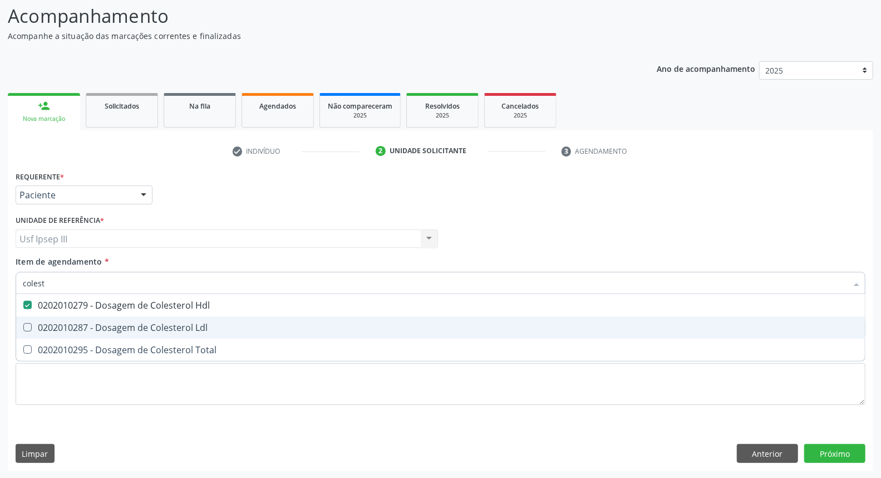
click at [115, 319] on span "0202010287 - Dosagem de Colesterol Ldl" at bounding box center [440, 327] width 849 height 22
checkbox Ldl "true"
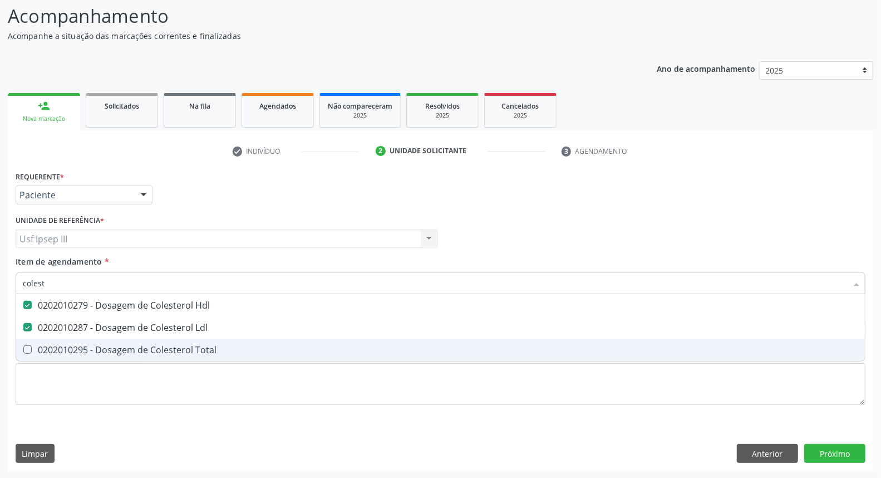
type input "colest"
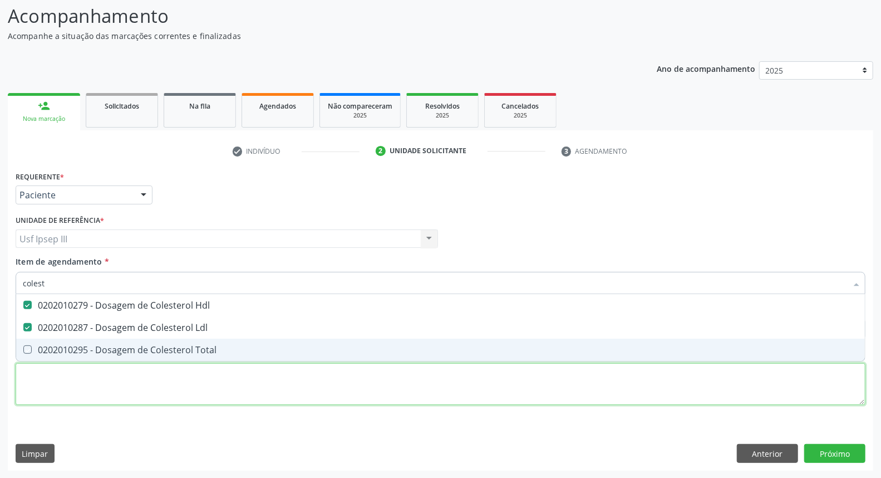
click at [105, 364] on div "Requerente * Paciente Profissional de Saúde Paciente Nenhum resultado encontrad…" at bounding box center [441, 294] width 850 height 252
checkbox Total "true"
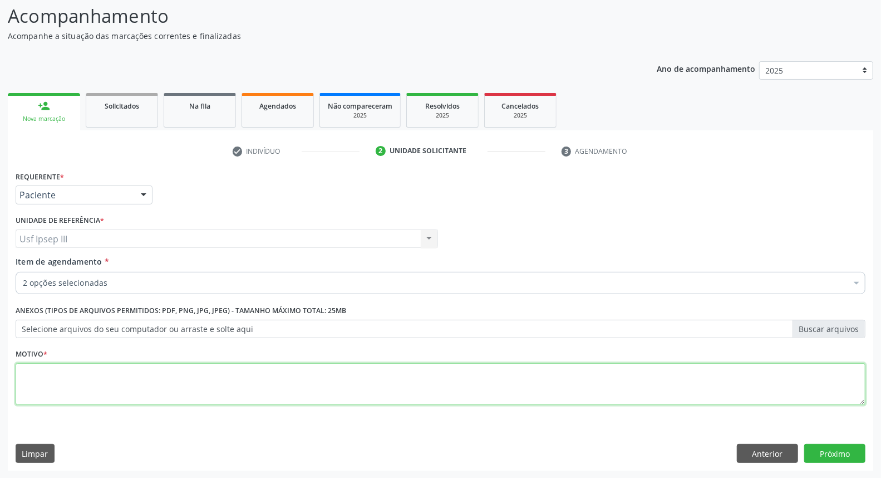
click at [106, 354] on div "Requerente * Paciente Profissional de Saúde Paciente Nenhum resultado encontrad…" at bounding box center [441, 294] width 850 height 252
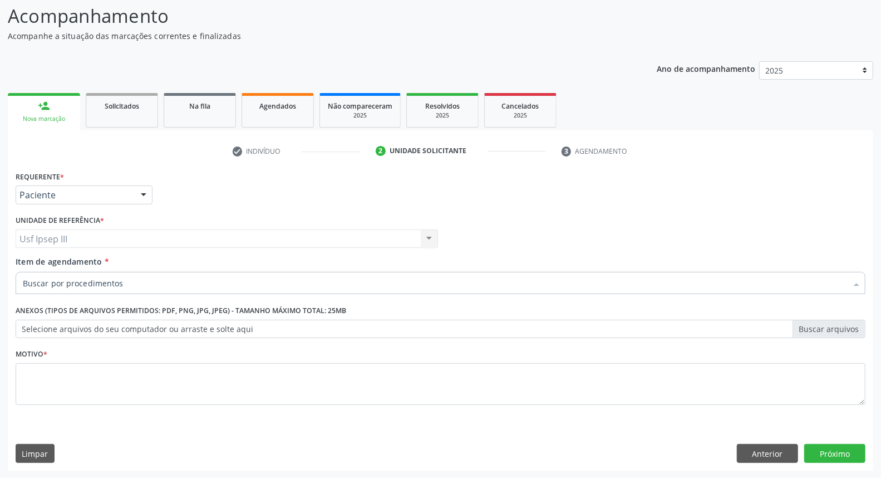
click at [117, 273] on div at bounding box center [441, 283] width 850 height 22
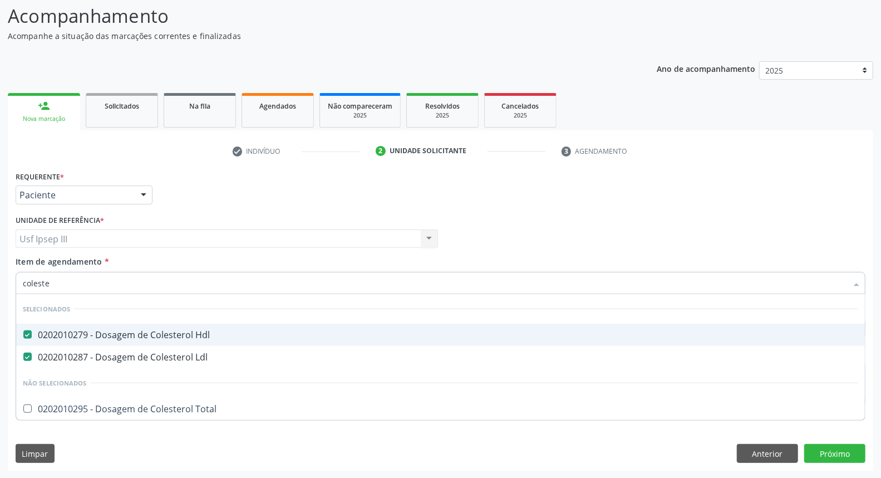
type input "colester"
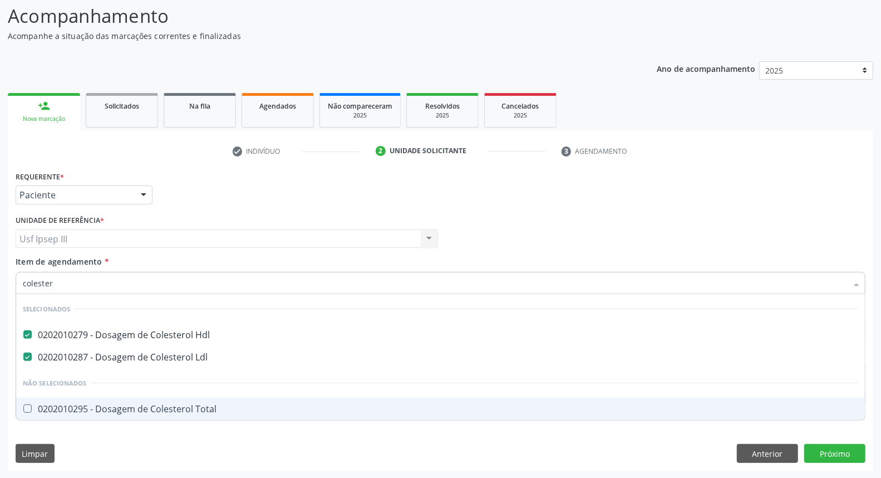
click at [120, 408] on div "0202010295 - Dosagem de Colesterol Total" at bounding box center [441, 408] width 836 height 9
checkbox Total "true"
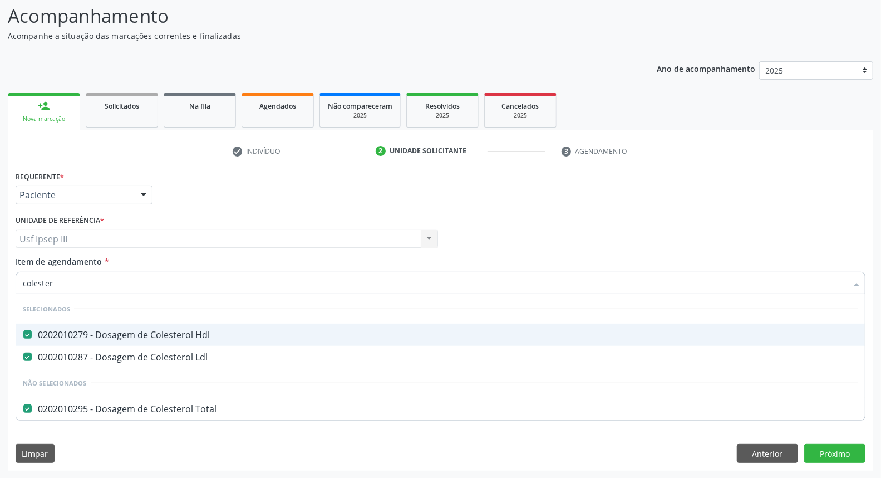
click at [181, 286] on input "colester" at bounding box center [435, 283] width 824 height 22
type input "c"
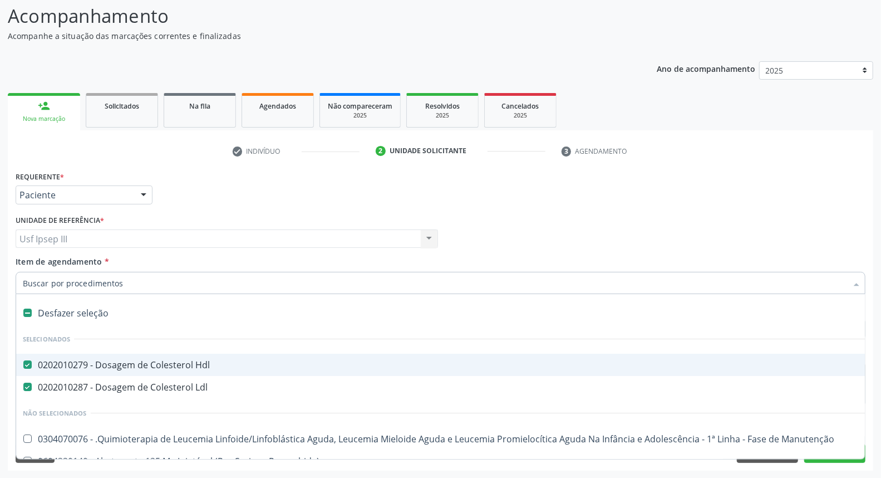
checkbox Manutenção "false"
type input "g"
checkbox Linha "true"
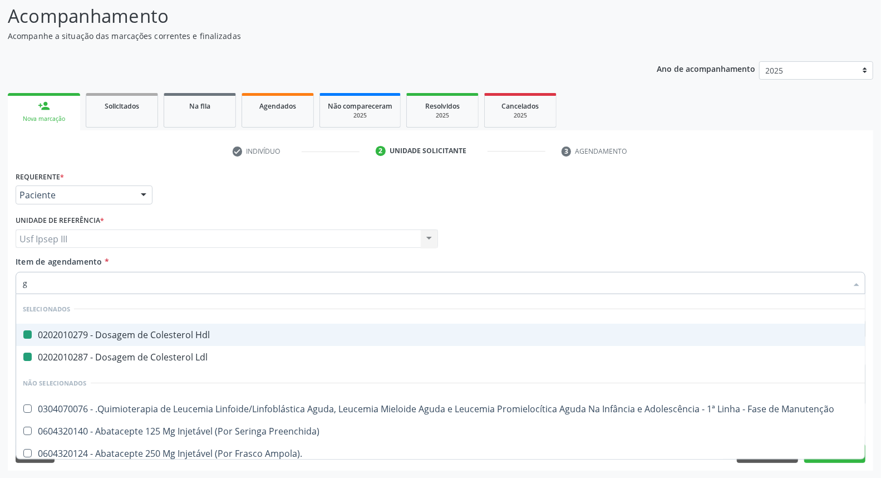
type input "gl"
checkbox Hdl "false"
checkbox Ldl "false"
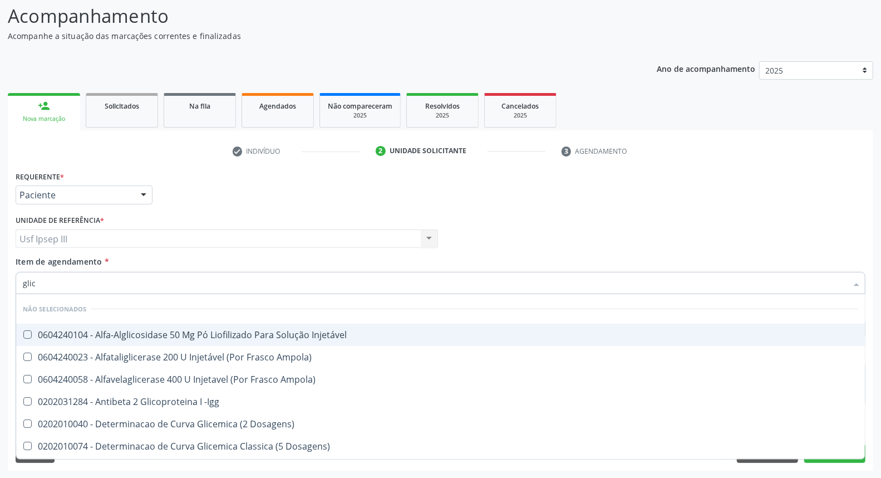
type input "glico"
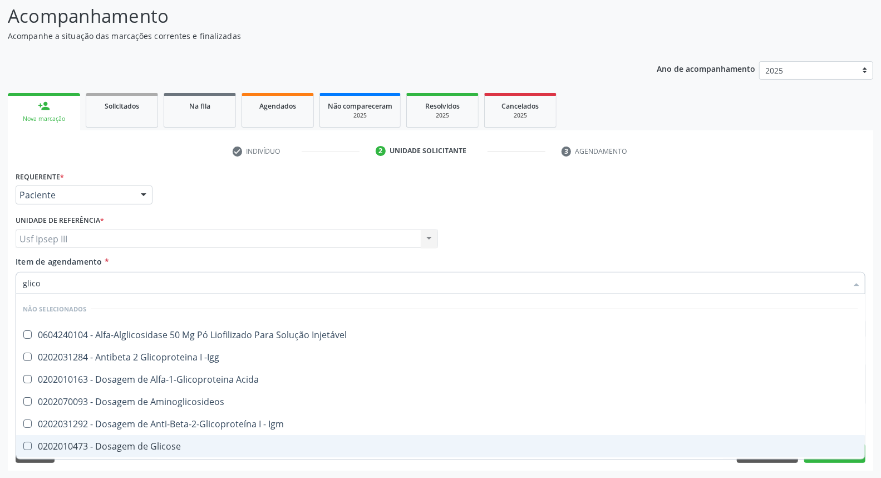
click at [161, 435] on span "0202010473 - Dosagem de Glicose" at bounding box center [440, 446] width 849 height 22
checkbox Glicose "true"
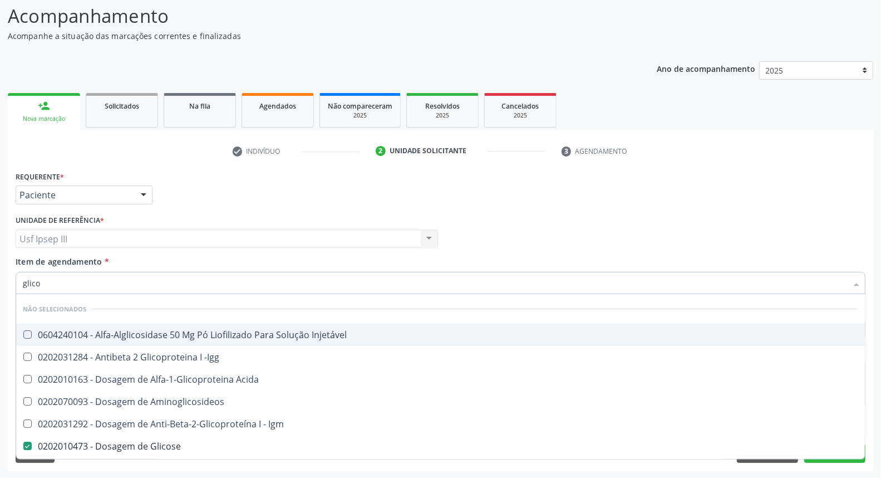
type input "glic"
checkbox Glicose "false"
checkbox Glicose "true"
type input "g"
checkbox Injetável "true"
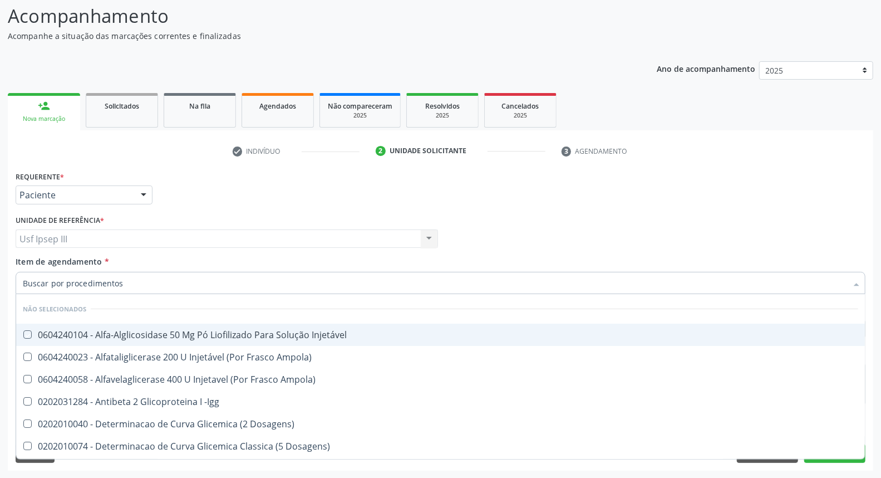
checkbox Ampola\) "true"
checkbox Glicose "false"
checkbox Glicosilada "false"
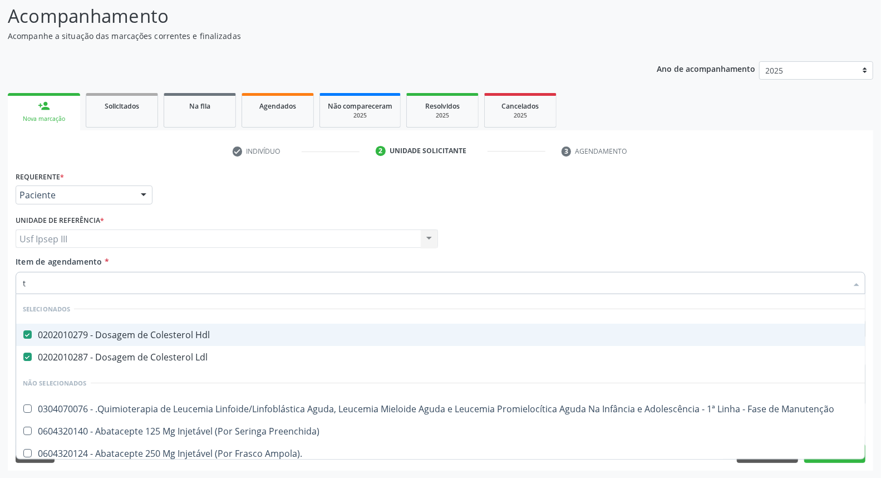
type input "tr"
checkbox Hdl "false"
checkbox Ldl "false"
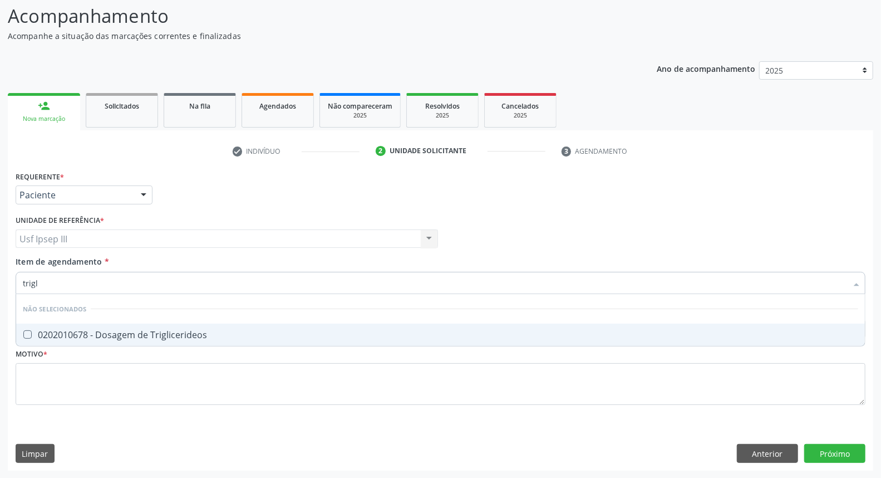
type input "trigli"
click at [84, 334] on div "0202010678 - Dosagem de Triglicerideos" at bounding box center [441, 334] width 836 height 9
checkbox Triglicerideos "true"
click at [68, 280] on input "trigli" at bounding box center [435, 283] width 824 height 22
type input "t"
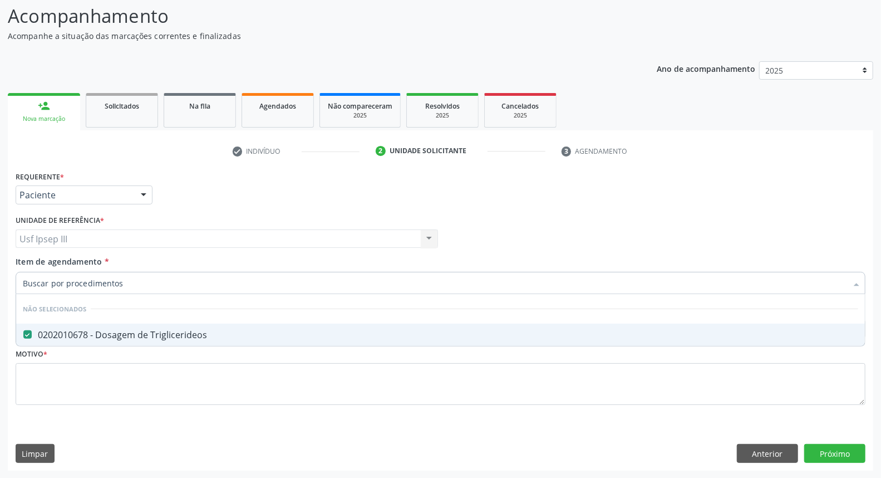
checkbox Triglicerideos "true"
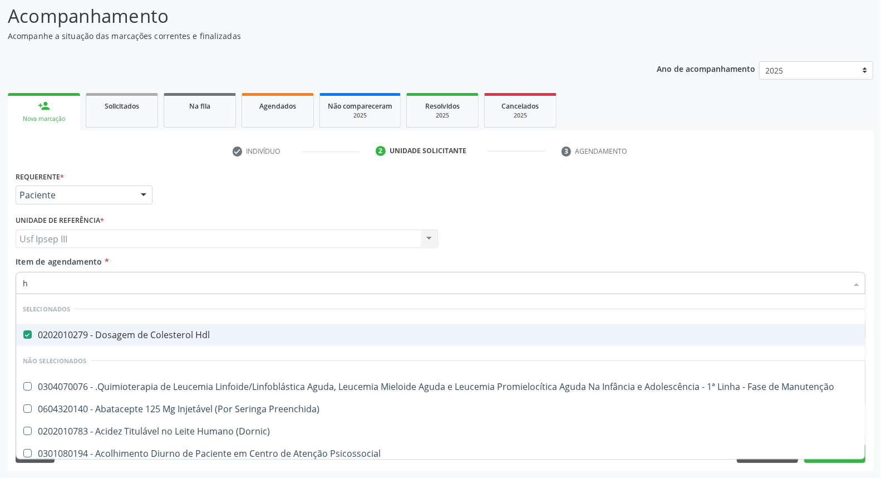
type input "he"
checkbox Hdl "false"
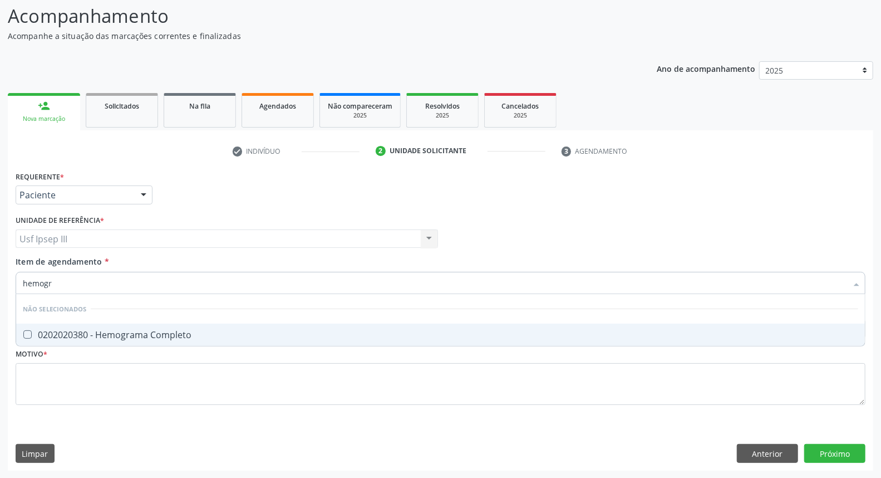
type input "hemogra"
click at [37, 341] on span "0202020380 - Hemograma Completo" at bounding box center [440, 334] width 849 height 22
checkbox Completo "true"
type input "h"
checkbox Completo "true"
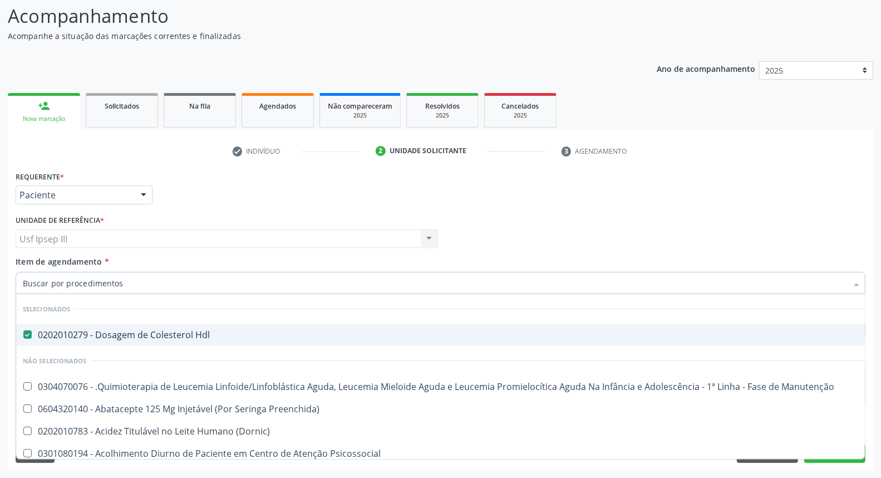
checkbox Completo "false"
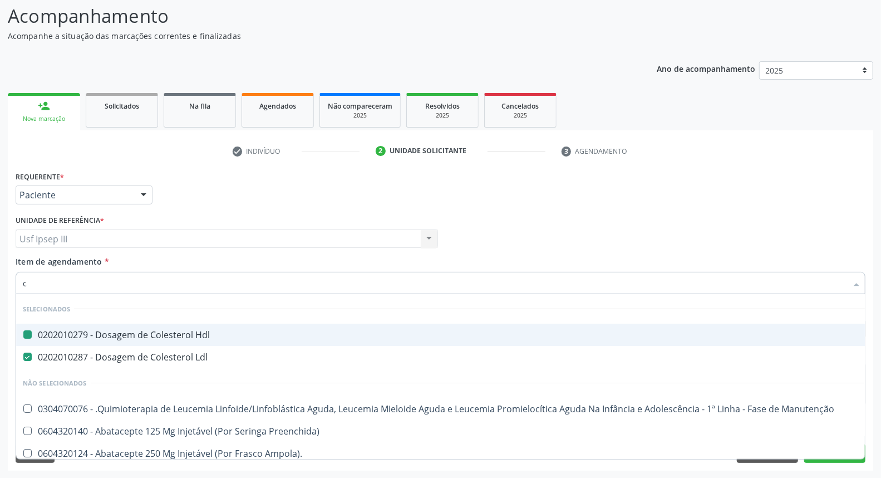
type input "cr"
checkbox Hdl "false"
checkbox Ldl "false"
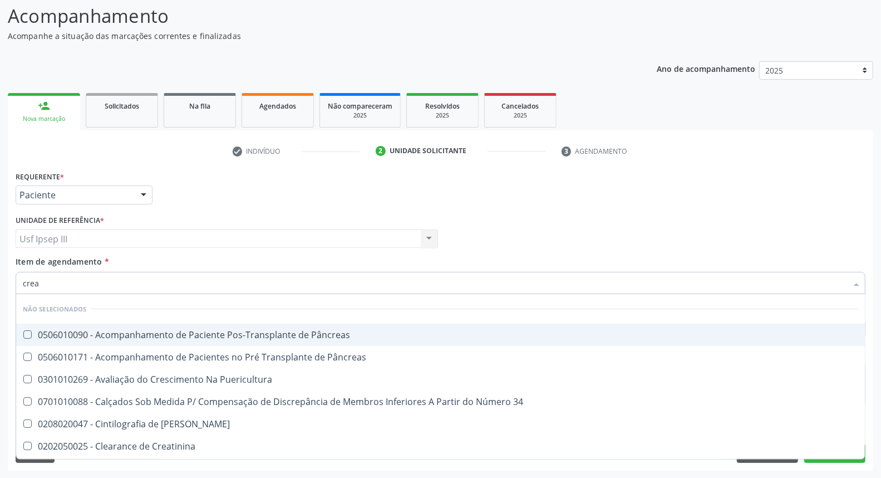
type input "creat"
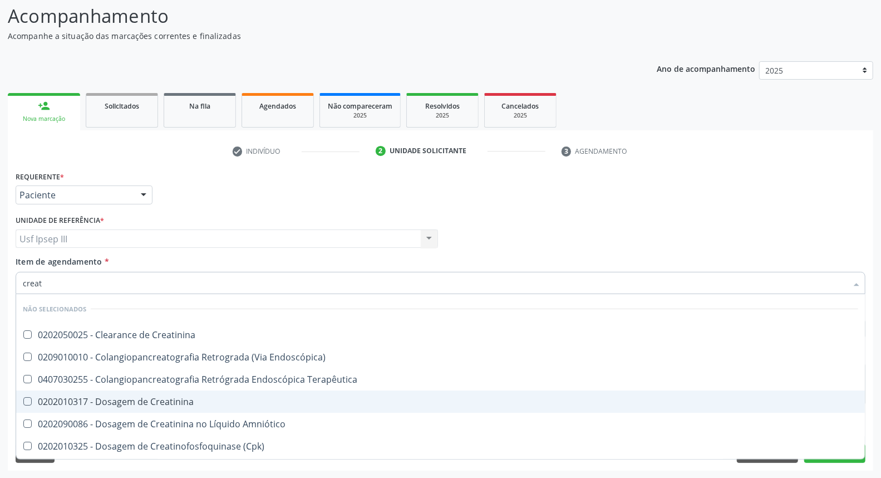
click at [47, 397] on div "0202010317 - Dosagem de Creatinina" at bounding box center [441, 401] width 836 height 9
checkbox Creatinina "true"
type input "crea"
checkbox Creatinina "false"
checkbox Mb "true"
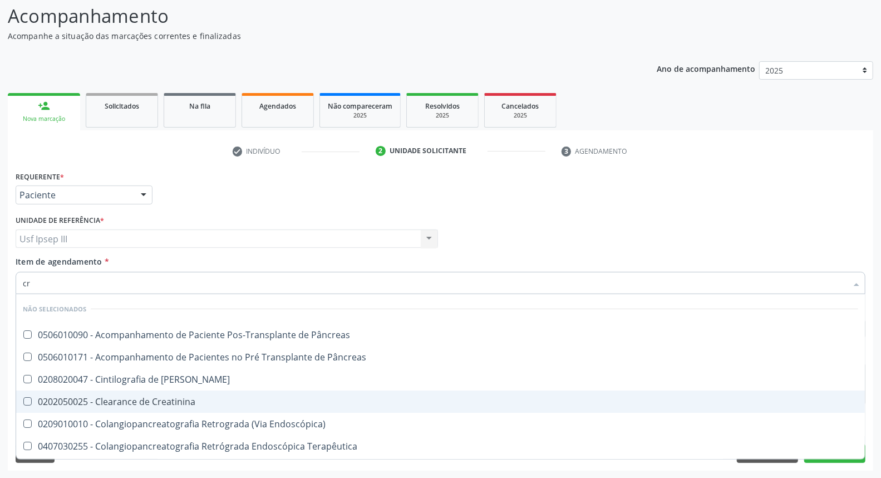
type input "c"
checkbox Pâncreas "true"
checkbox Creatinina "false"
checkbox Oncologia "false"
checkbox Pâncreas "true"
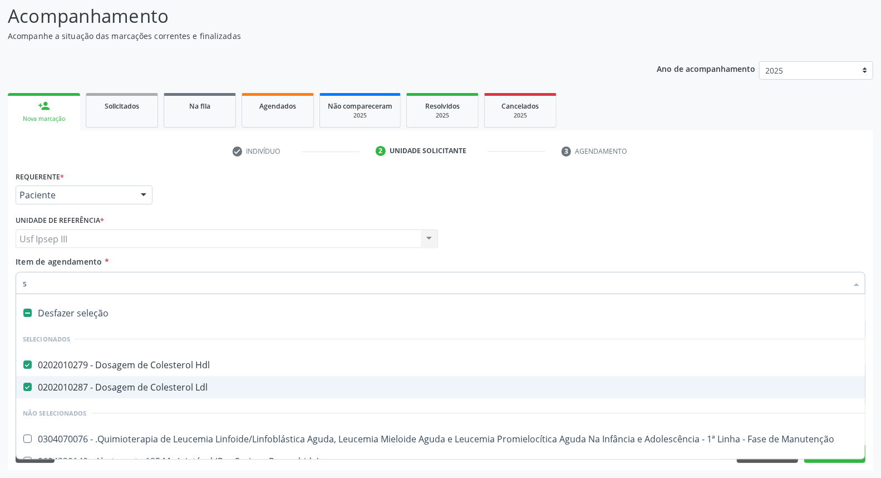
type input "se"
checkbox Hdl "false"
checkbox Ldl "false"
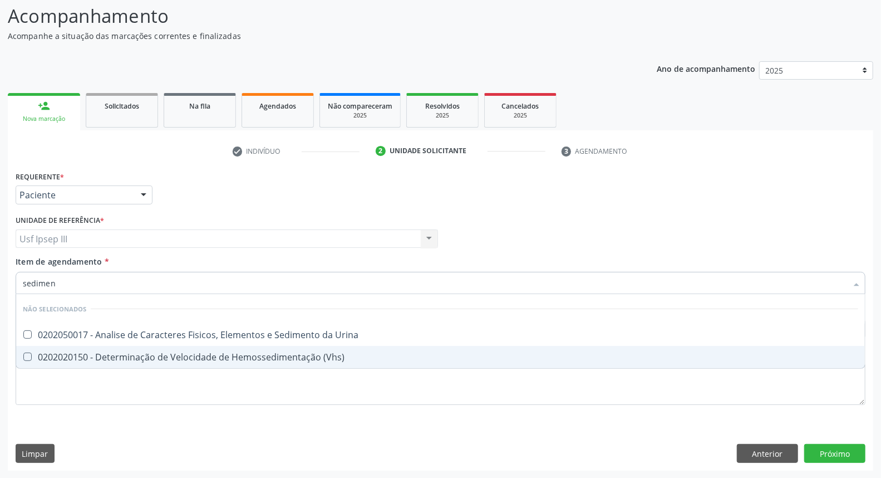
type input "sediment"
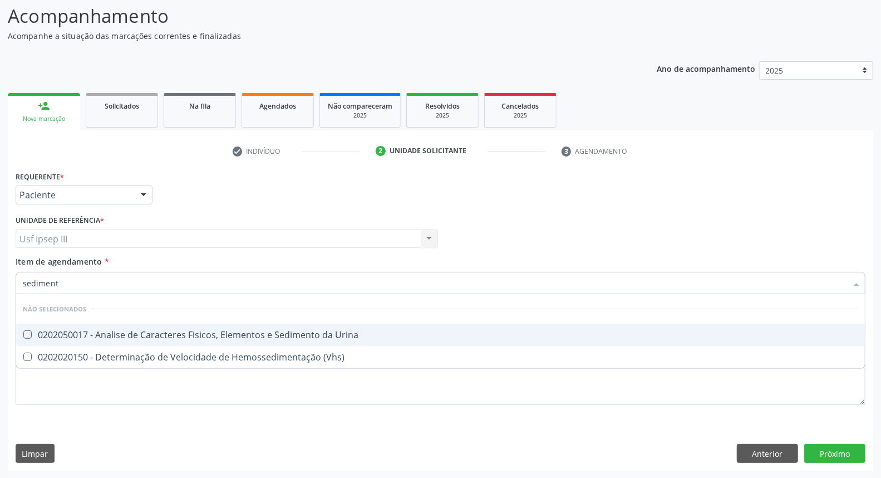
click at [176, 335] on div "0202050017 - Analise de Caracteres Fisicos, Elementos e Sedimento da Urina" at bounding box center [441, 334] width 836 height 9
checkbox Urina "true"
type input "s"
checkbox Urina "true"
checkbox \(Vhs\) "true"
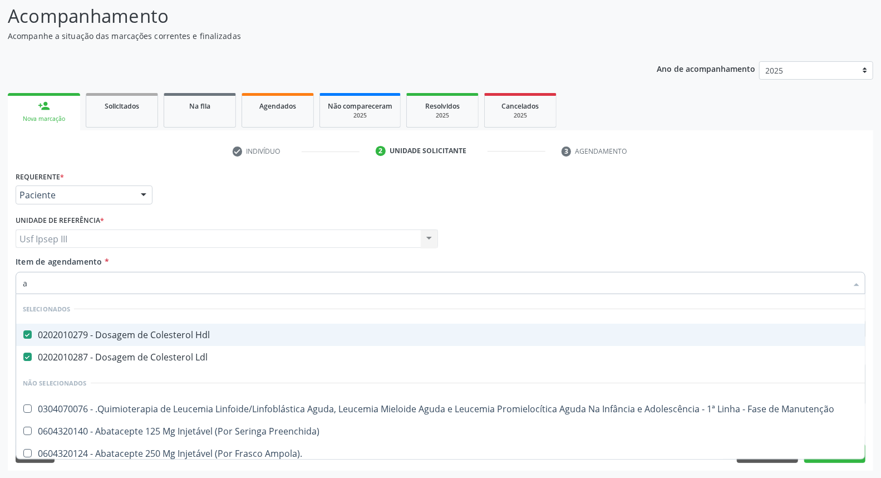
type input "ac"
checkbox Hdl "false"
checkbox Ldl "false"
checkbox Tronco "true"
checkbox Urina "false"
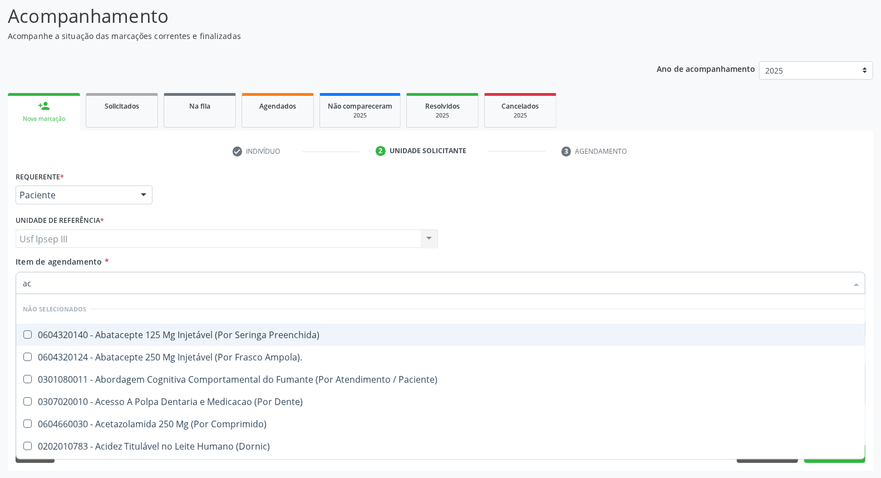
type input "aci"
checkbox Urina "false"
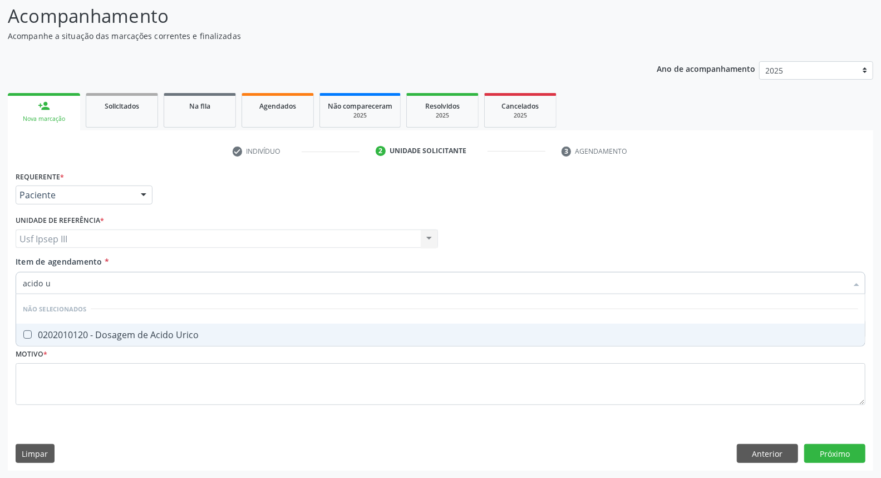
type input "acido ur"
click at [170, 330] on div "0202010120 - Dosagem de Acido Urico" at bounding box center [441, 334] width 836 height 9
checkbox Urico "true"
type input "a"
checkbox Urico "true"
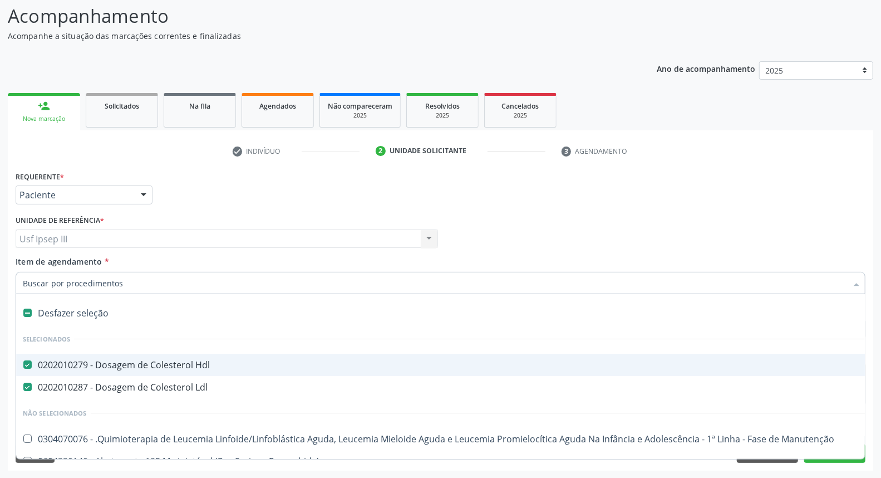
type input "t"
checkbox Reto "true"
checkbox Urina "false"
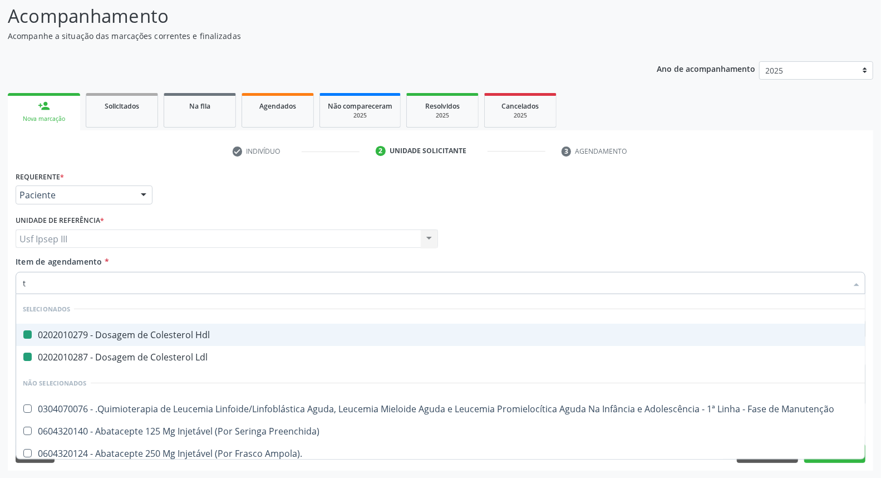
type input "tg"
checkbox Hdl "false"
checkbox Ldl "false"
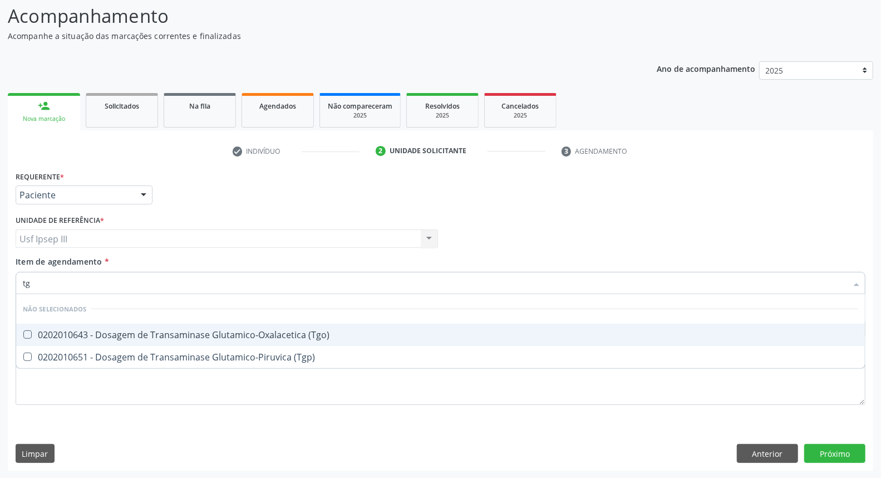
type input "tgo"
click at [170, 330] on div "0202010643 - Dosagem de Transaminase Glutamico-Oxalacetica (Tgo)" at bounding box center [441, 334] width 836 height 9
checkbox \(Tgo\) "true"
type input "tgp"
click at [170, 330] on div "0202010651 - Dosagem de Transaminase Glutamico-Piruvica (Tgp)" at bounding box center [441, 334] width 836 height 9
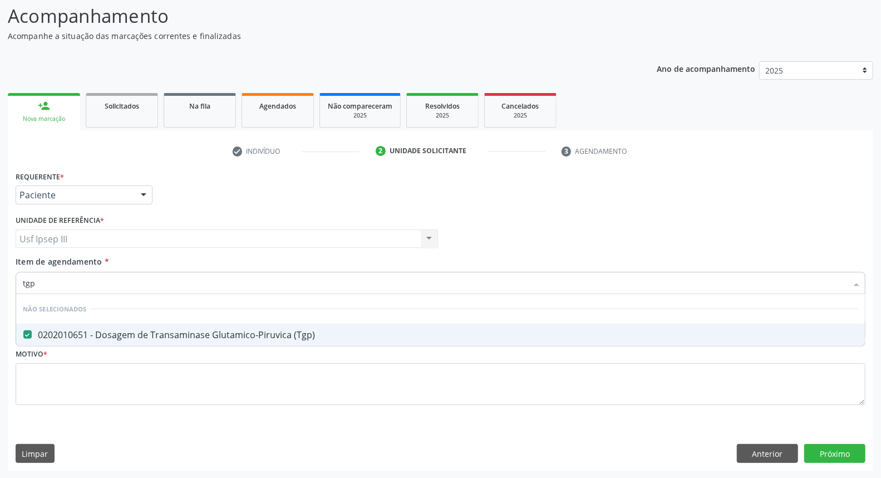
click at [170, 330] on div "0202010651 - Dosagem de Transaminase Glutamico-Piruvica (Tgp)" at bounding box center [441, 334] width 836 height 9
checkbox \(Tgp\) "true"
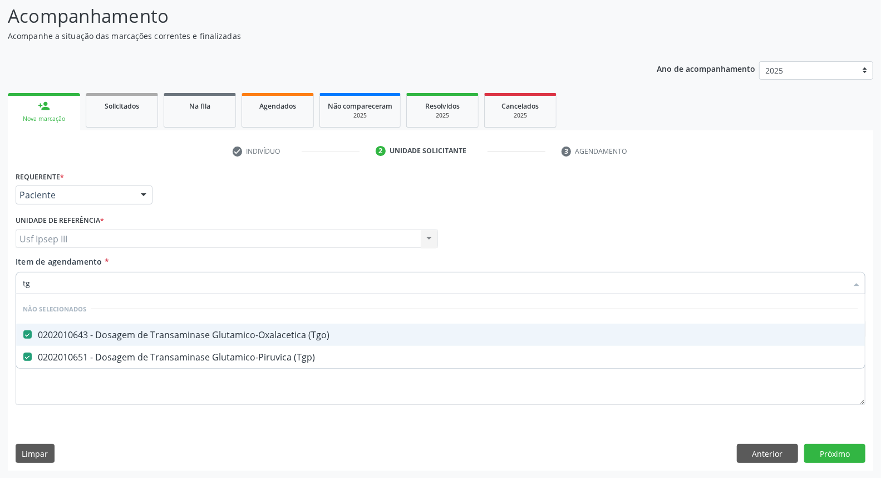
type input "t"
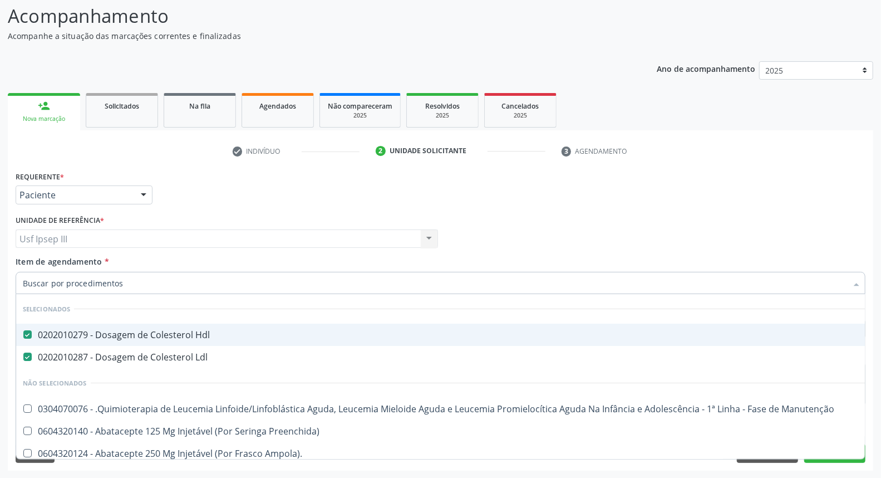
checkbox Urina "false"
checkbox Central "true"
type input "02"
checkbox Coração "true"
checkbox Urina "false"
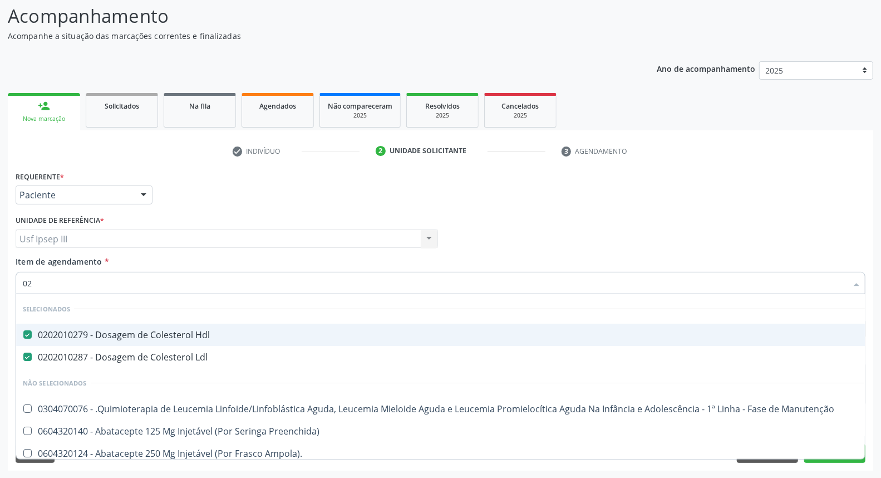
checkbox Hemodialise "true"
checkbox Comprimido\) "true"
checkbox \(Semi-Solido\) "true"
checkbox Método\) "true"
checkbox Bronco-Alveolar "true"
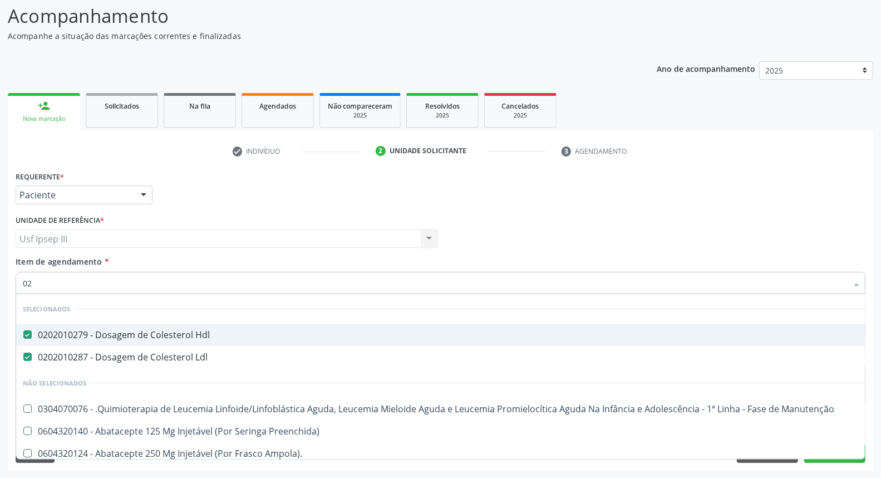
checkbox Leprae "true"
checkbox Citopatológico "true"
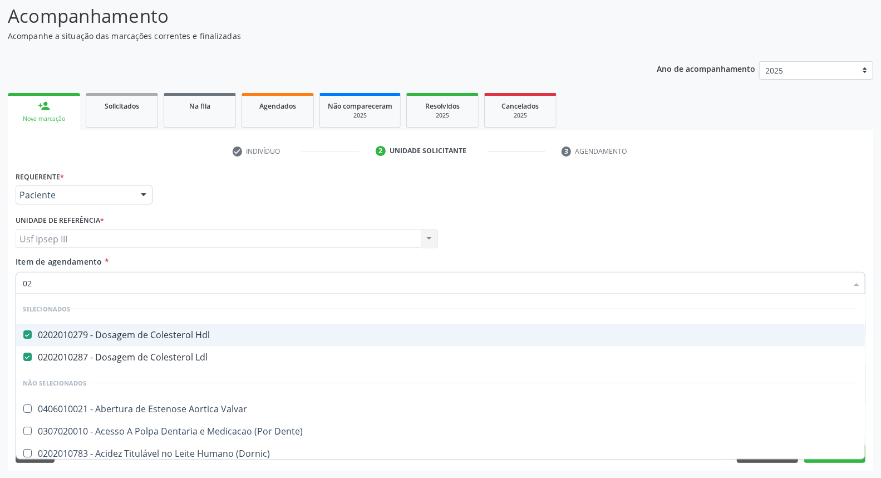
type input "020"
checkbox Terapeutica "true"
checkbox Urina "false"
checkbox Intra-Aortico "true"
checkbox Epispádia "true"
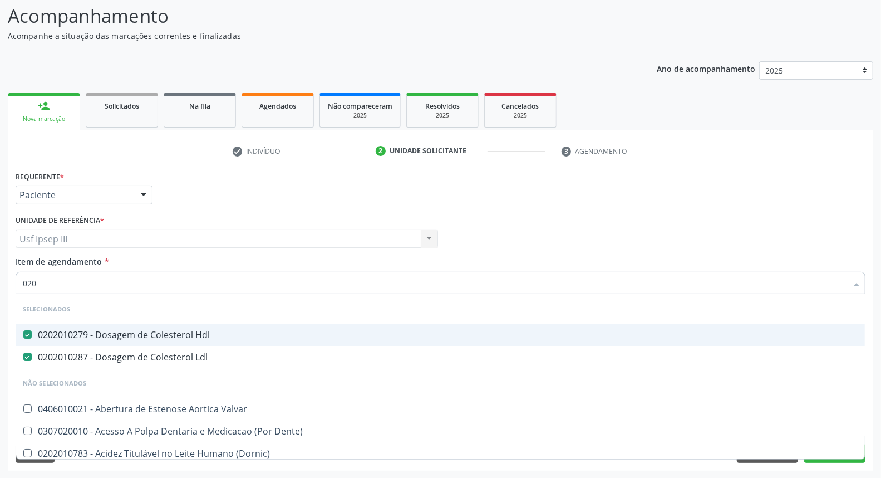
checkbox Maxilar "true"
checkbox \(Qualitativo\) "true"
checkbox Pescoço "true"
checkbox Artéria "true"
checkbox Pediátrico "true"
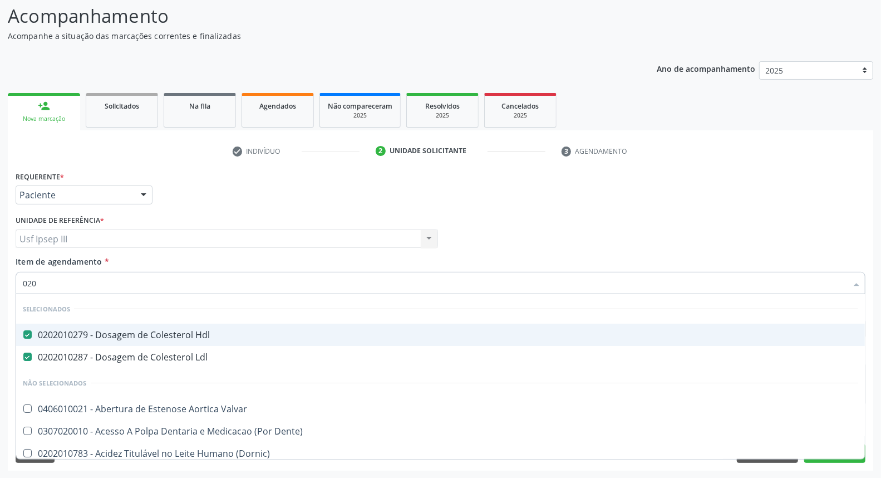
checkbox Urico "false"
checkbox Total "false"
checkbox Creatinina "false"
checkbox Glicose "false"
checkbox \(Tgo\) "false"
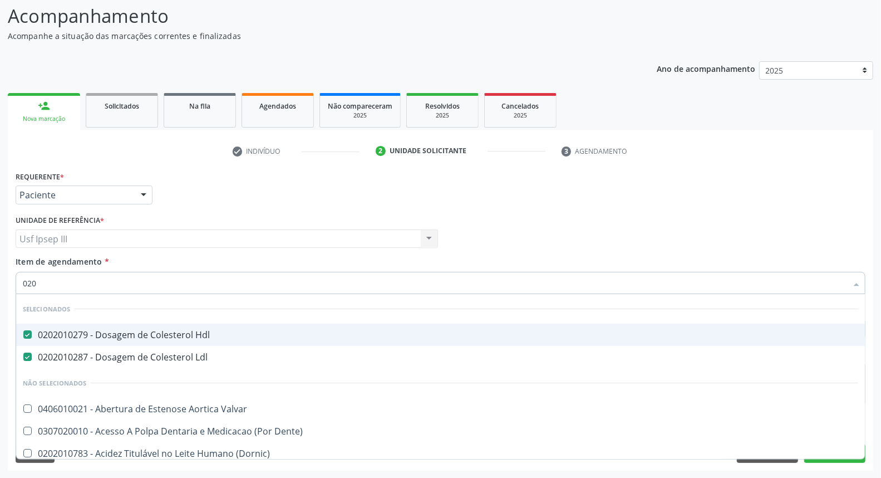
checkbox \(Tgp\) "false"
checkbox Triglicerideos "false"
checkbox \(T3\) "true"
type input "0202"
checkbox Capsula\) "true"
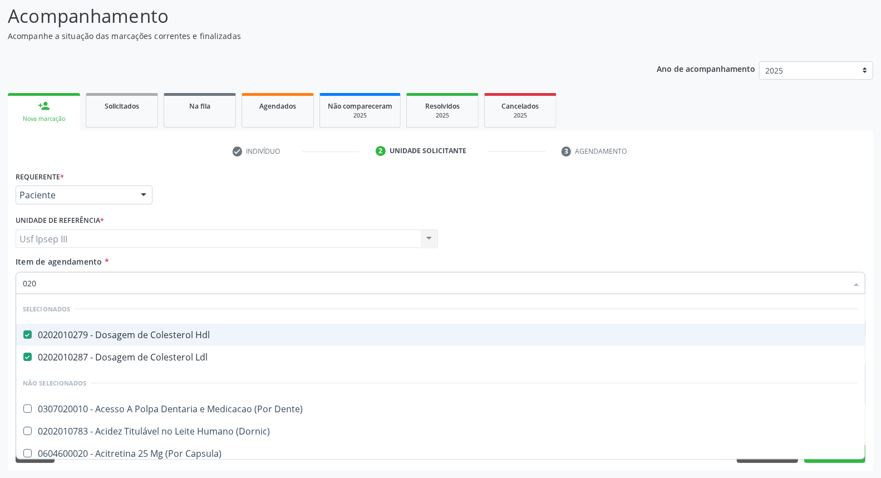
checkbox Urina "false"
checkbox População "true"
checkbox Faringe\/Laringe "true"
checkbox Aberto\) "true"
checkbox Monobloco "true"
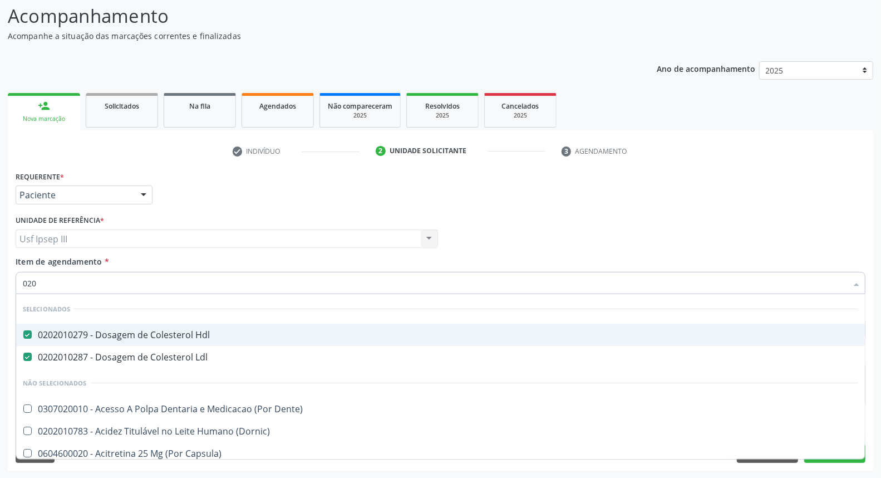
checkbox Pancreas "true"
checkbox Paratireoides "true"
checkbox 67 "true"
checkbox Revisão "true"
checkbox Urico "false"
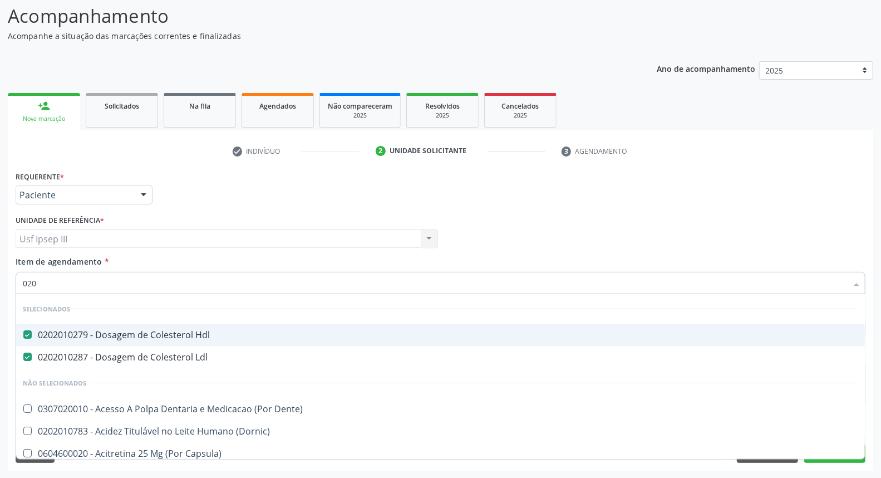
checkbox Total "false"
checkbox Creatinina "false"
checkbox Glicose "false"
type input "02020"
checkbox Organicos "true"
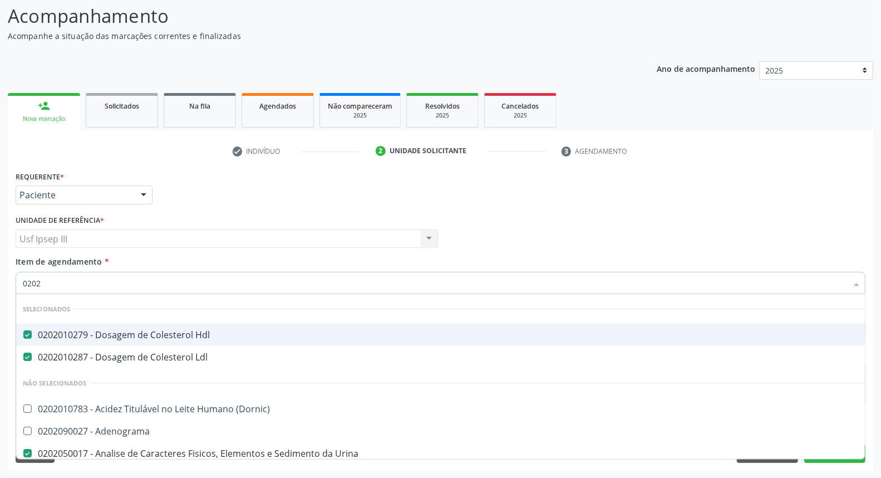
checkbox Urico "false"
checkbox \(Psa\) "true"
checkbox Fracoes "true"
checkbox Total "false"
checkbox Creatinina "false"
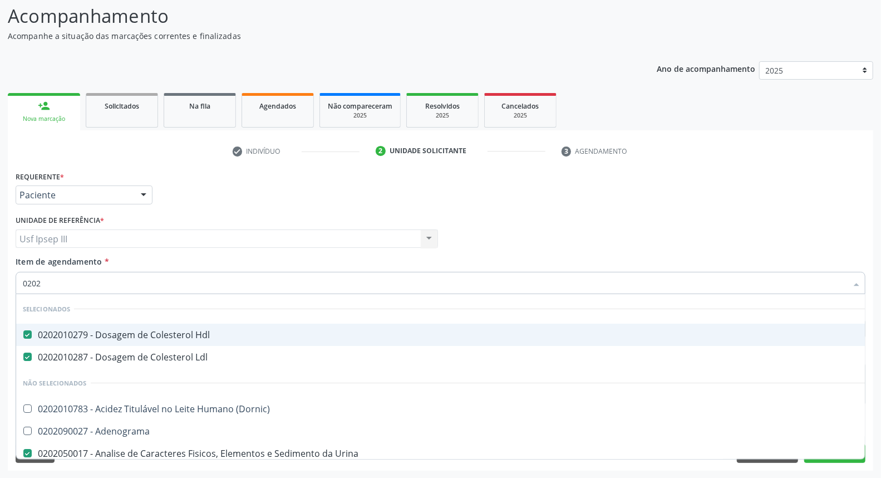
checkbox Xi "true"
checkbox Glicose "false"
checkbox Prolactina "true"
checkbox Funcional "true"
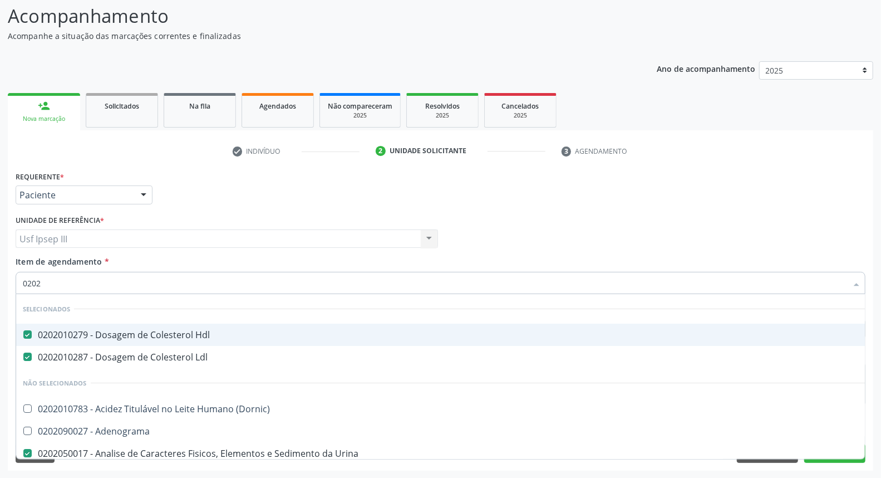
checkbox \(Tgo\) "false"
checkbox \(Tgp\) "false"
checkbox Triglicerideos "false"
checkbox Zinco "true"
checkbox Completo "false"
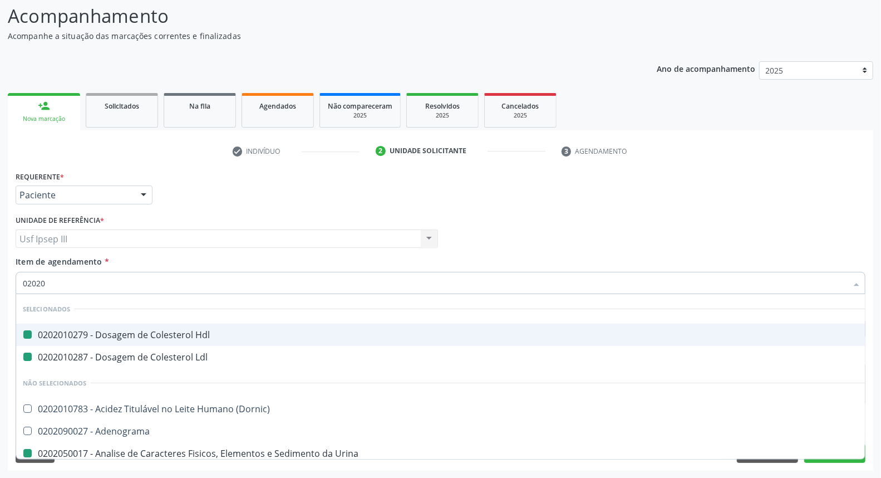
type input "020204"
checkbox Hdl "false"
checkbox Ldl "false"
checkbox Urina "false"
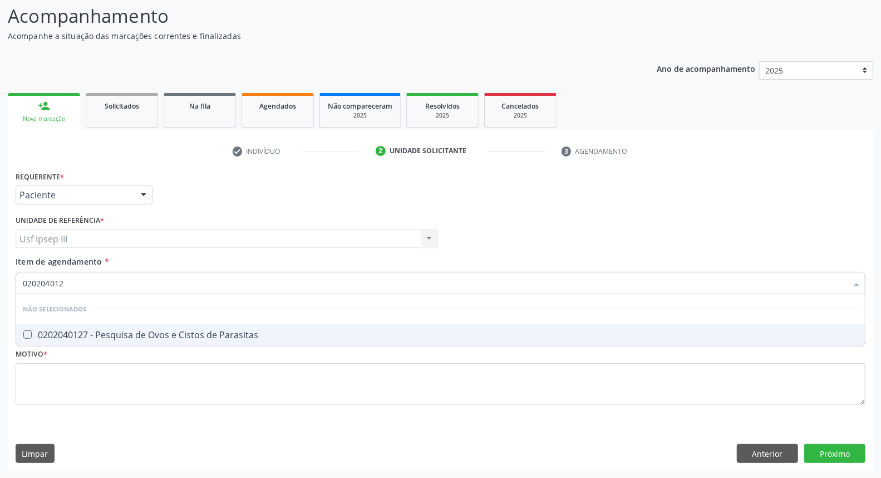
type input "0202040127"
click at [170, 330] on div "0202040127 - Pesquisa de Ovos e Cistos de Parasitas" at bounding box center [441, 334] width 836 height 9
checkbox Parasitas "true"
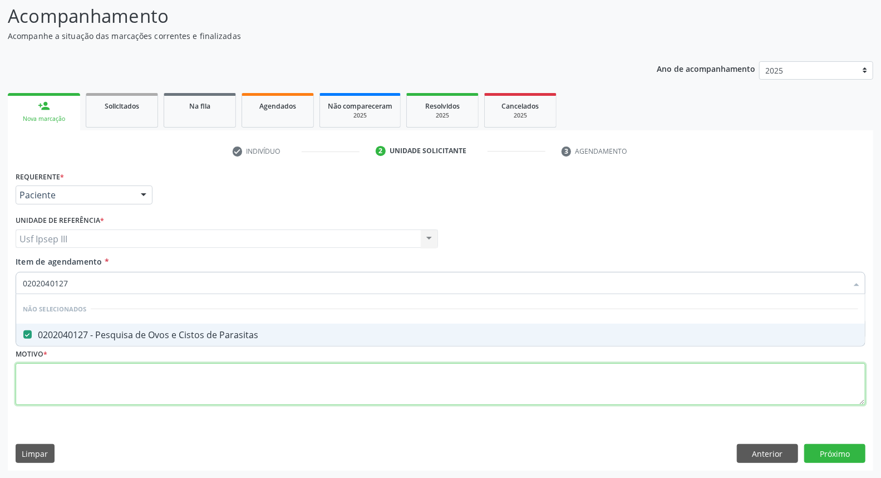
click at [173, 376] on div "Requerente * Paciente Profissional de Saúde Paciente Nenhum resultado encontrad…" at bounding box center [441, 294] width 850 height 252
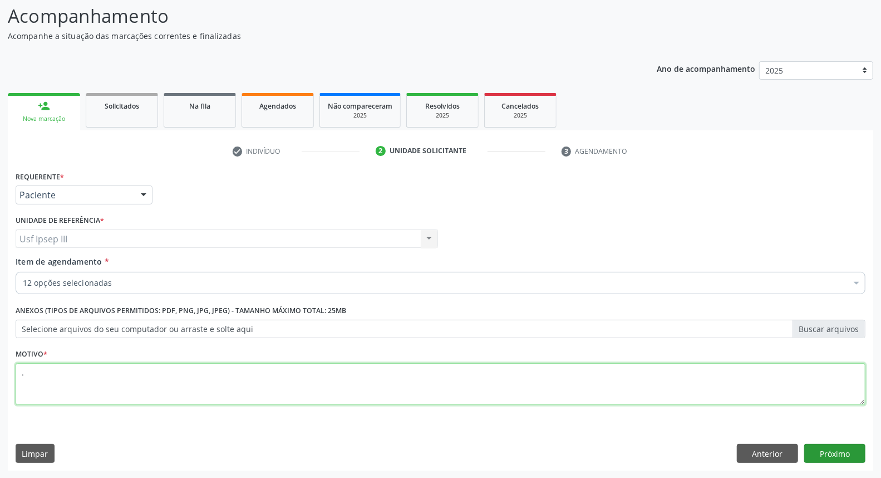
type textarea "."
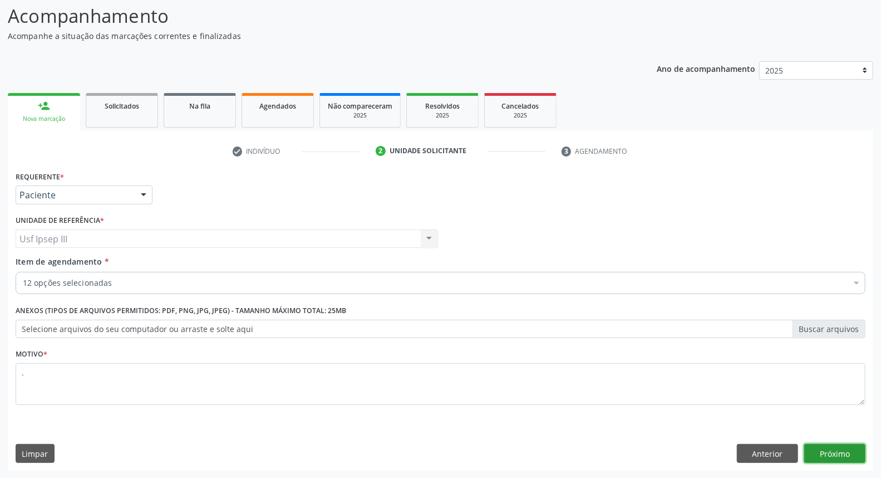
click at [837, 449] on button "Próximo" at bounding box center [834, 453] width 61 height 19
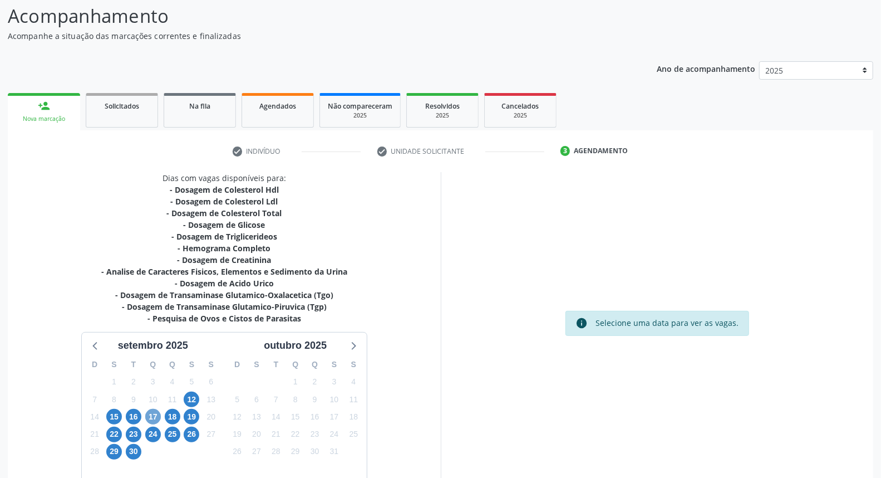
click at [153, 415] on span "17" at bounding box center [153, 417] width 16 height 16
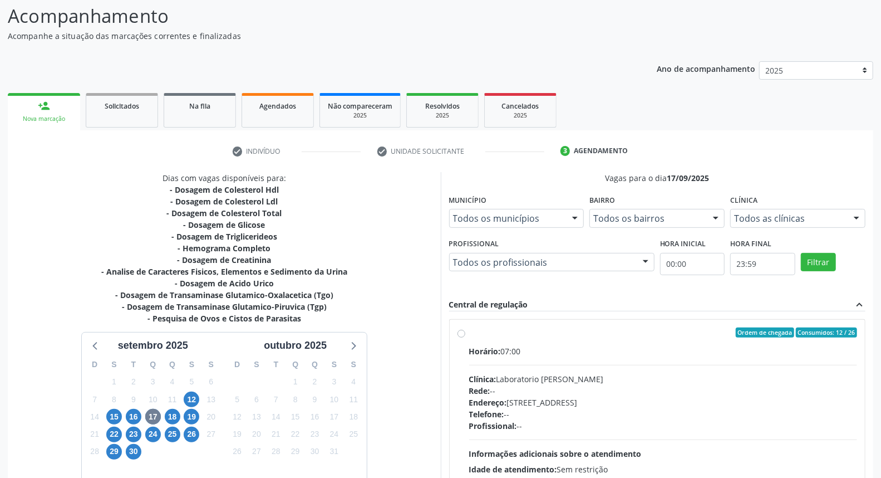
click at [729, 426] on div "Profissional: --" at bounding box center [663, 426] width 389 height 12
click at [465, 337] on input "Ordem de chegada Consumidos: 12 / 26 Horário: 07:00 Clínica: Laboratorio Jose P…" at bounding box center [462, 332] width 8 height 10
radio input "true"
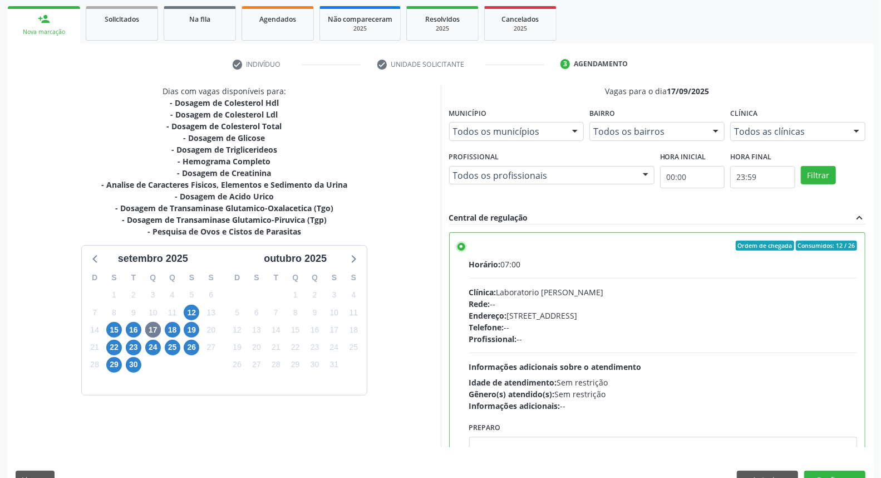
scroll to position [186, 0]
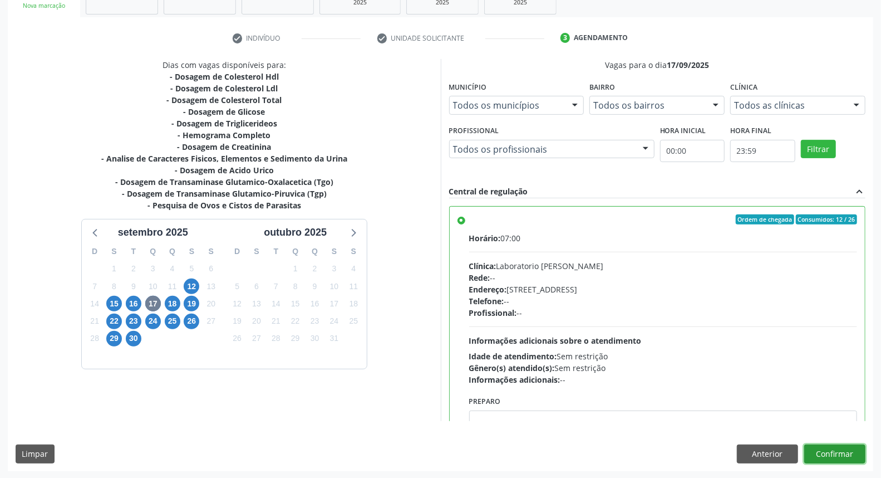
click at [856, 453] on button "Confirmar" at bounding box center [834, 453] width 61 height 19
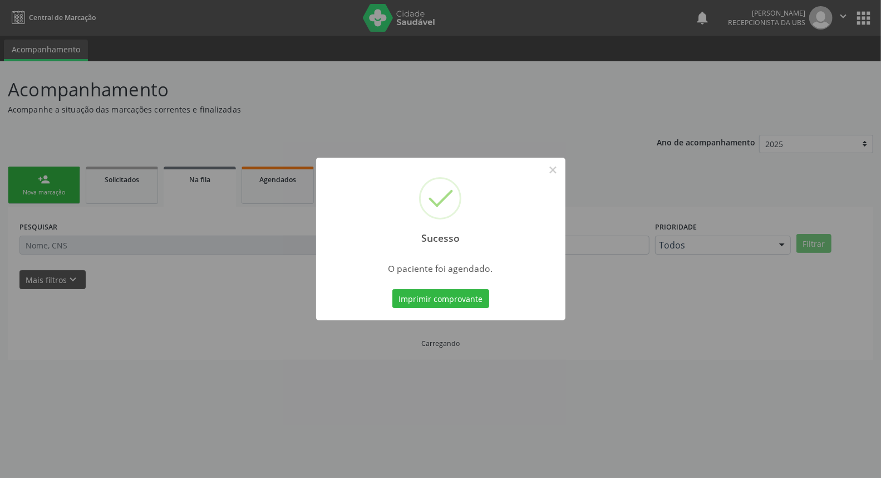
scroll to position [0, 0]
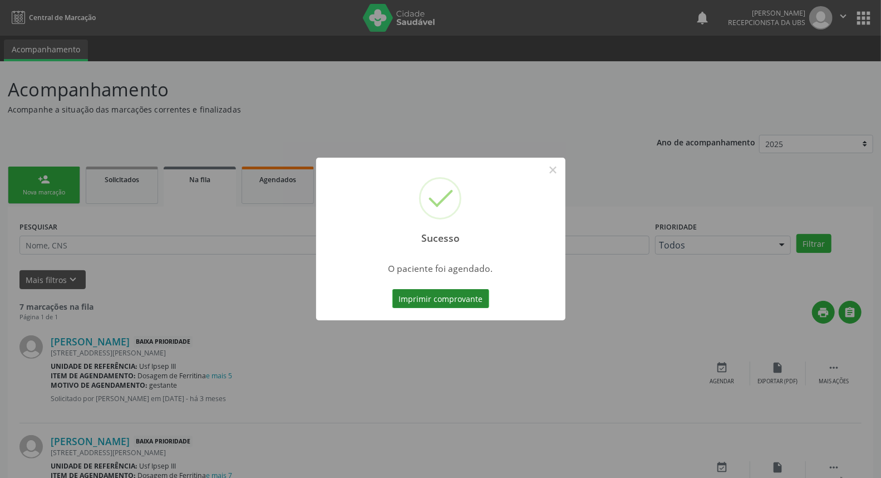
click at [439, 301] on button "Imprimir comprovante" at bounding box center [440, 298] width 97 height 19
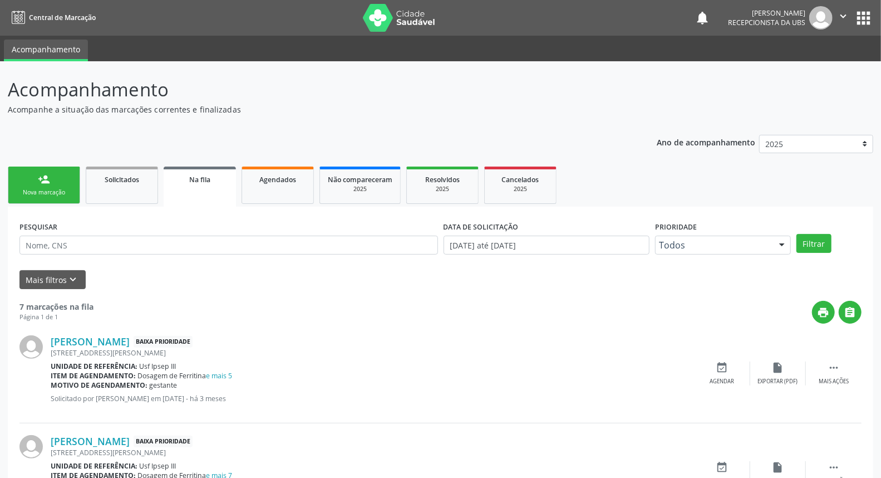
click at [41, 182] on div "person_add" at bounding box center [44, 179] width 12 height 12
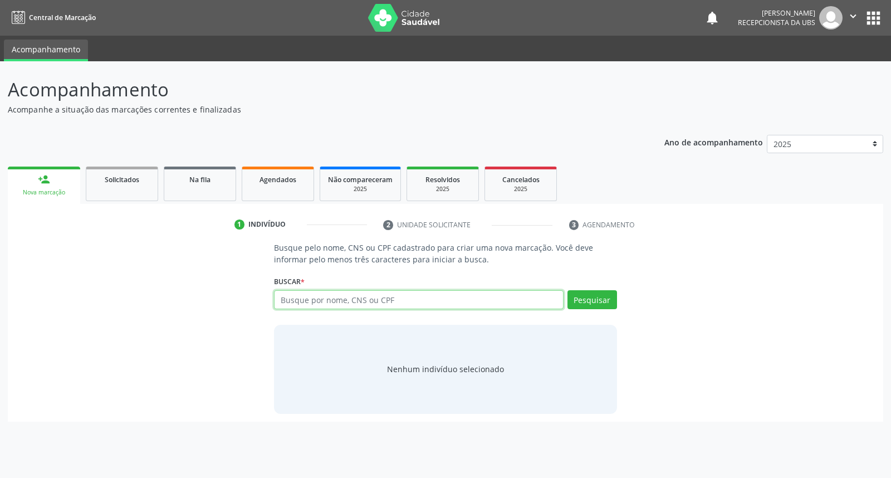
click at [296, 294] on input "text" at bounding box center [418, 299] width 289 height 19
type input "[PERSON_NAME]"
click at [581, 297] on button "Pesquisar" at bounding box center [592, 299] width 50 height 19
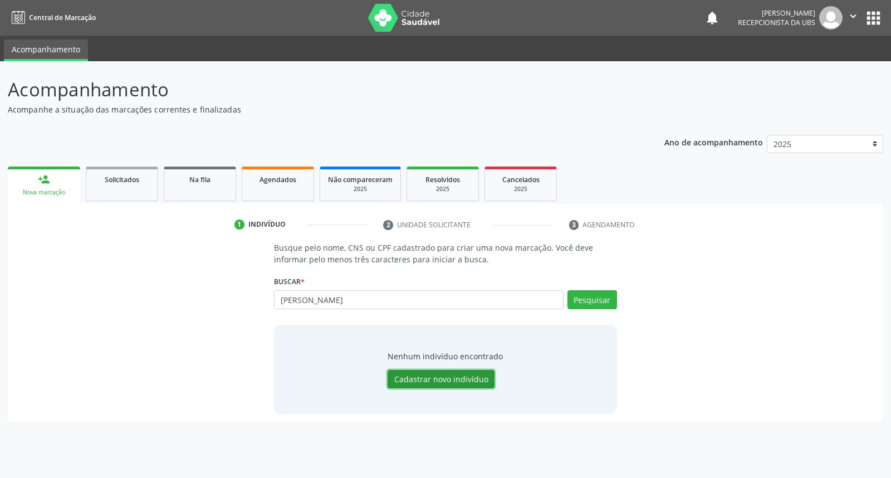
click at [462, 373] on button "Cadastrar novo indivíduo" at bounding box center [440, 379] width 107 height 19
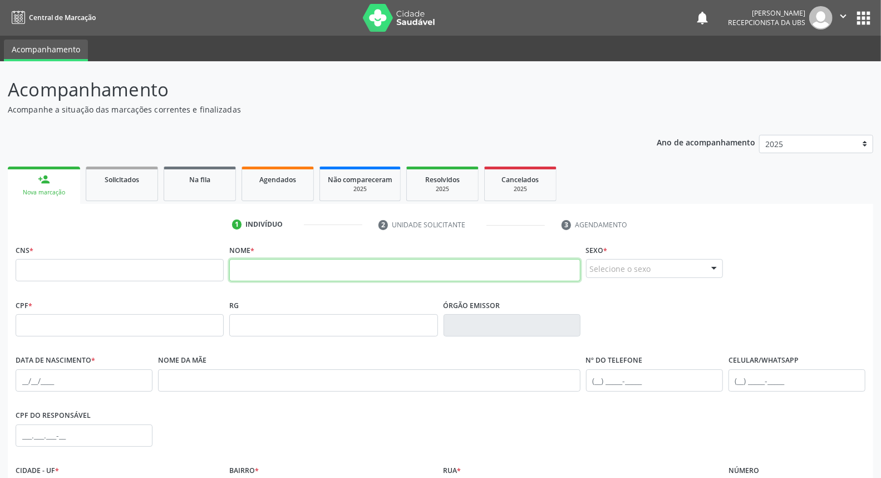
click at [524, 273] on input "text" at bounding box center [404, 270] width 351 height 22
click at [362, 267] on input "text" at bounding box center [404, 270] width 351 height 22
type input "t"
type input "[PERSON_NAME]"
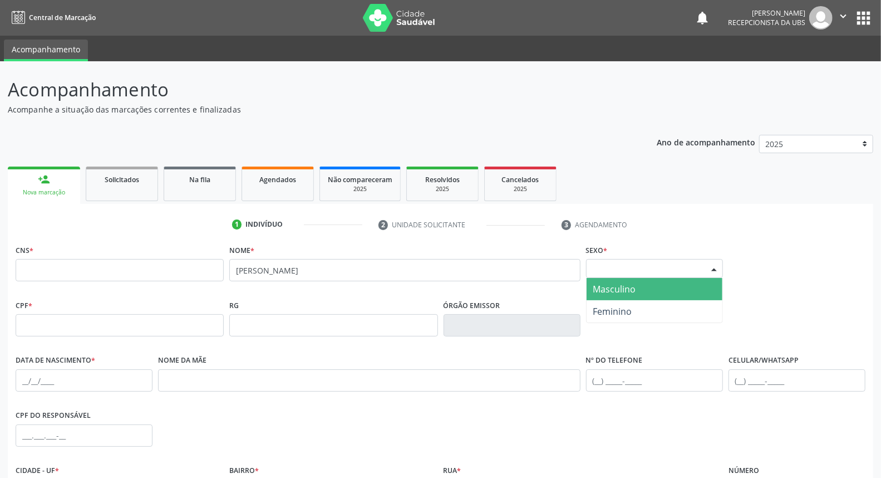
click at [639, 270] on div "Selecione o sexo" at bounding box center [654, 268] width 137 height 19
click at [631, 287] on span "Masculino" at bounding box center [614, 289] width 43 height 12
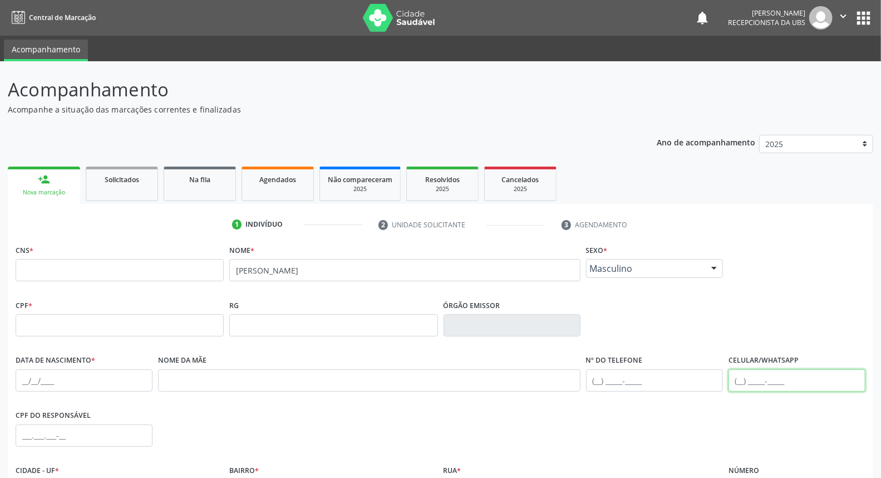
click at [748, 371] on input "text" at bounding box center [797, 380] width 137 height 22
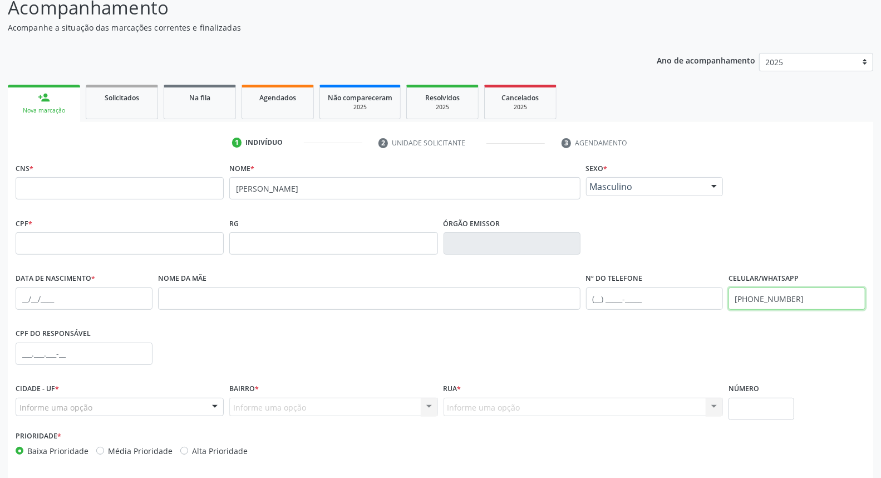
scroll to position [125, 0]
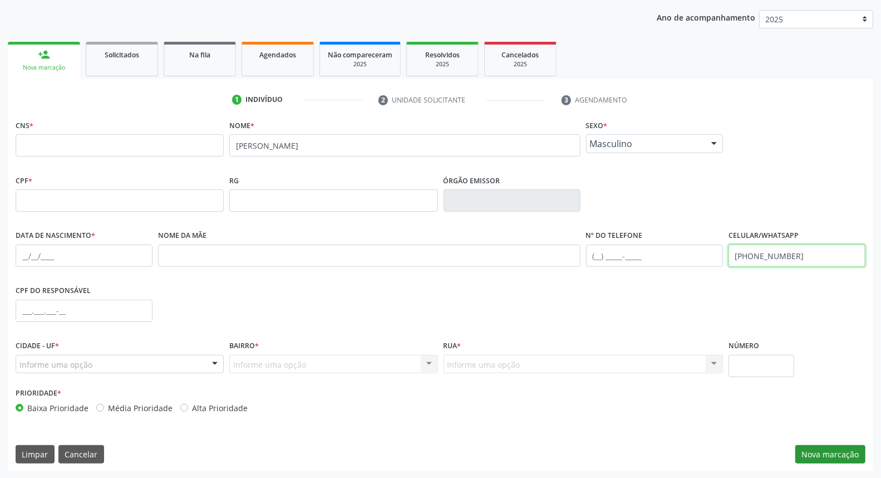
type input "[PHONE_NUMBER]"
click at [848, 450] on button "Nova marcação" at bounding box center [831, 454] width 70 height 19
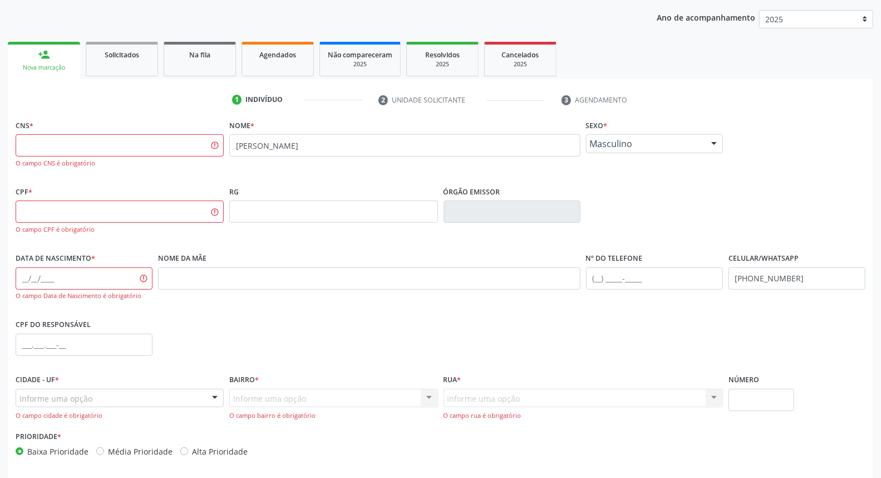
scroll to position [0, 0]
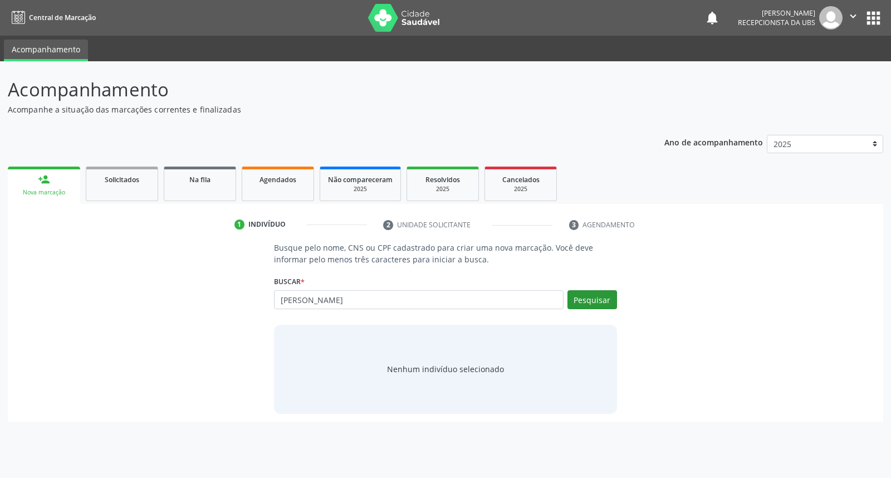
type input "[PERSON_NAME]"
click at [601, 293] on button "Pesquisar" at bounding box center [592, 299] width 50 height 19
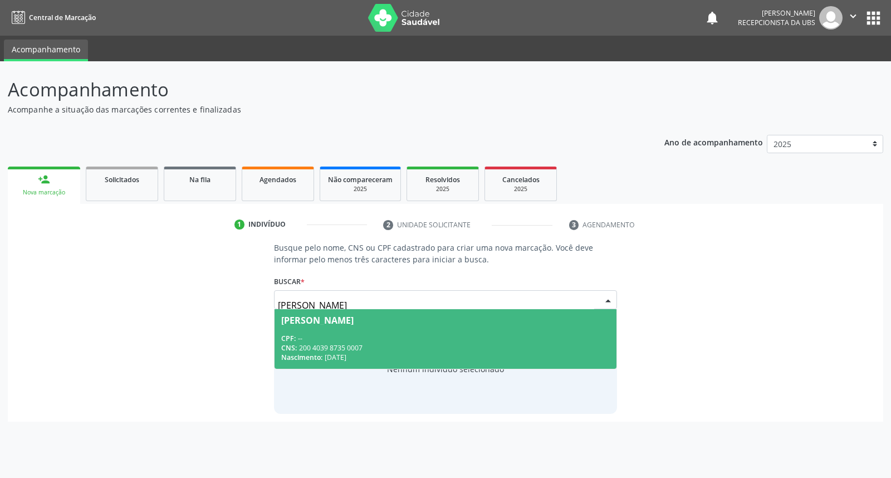
click at [505, 325] on span "[PERSON_NAME] CPF: -- CNS: 200 4039 8735 0007 Nascimento: [DATE]" at bounding box center [444, 339] width 341 height 60
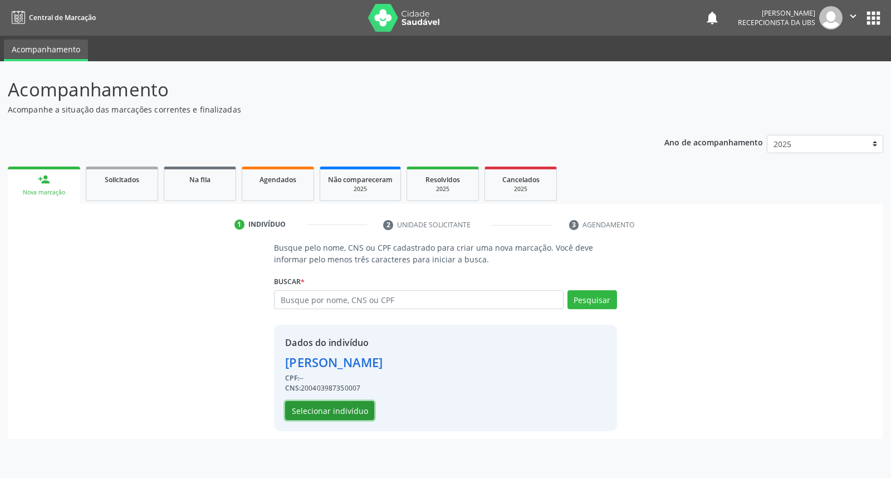
click at [327, 414] on button "Selecionar indivíduo" at bounding box center [329, 410] width 89 height 19
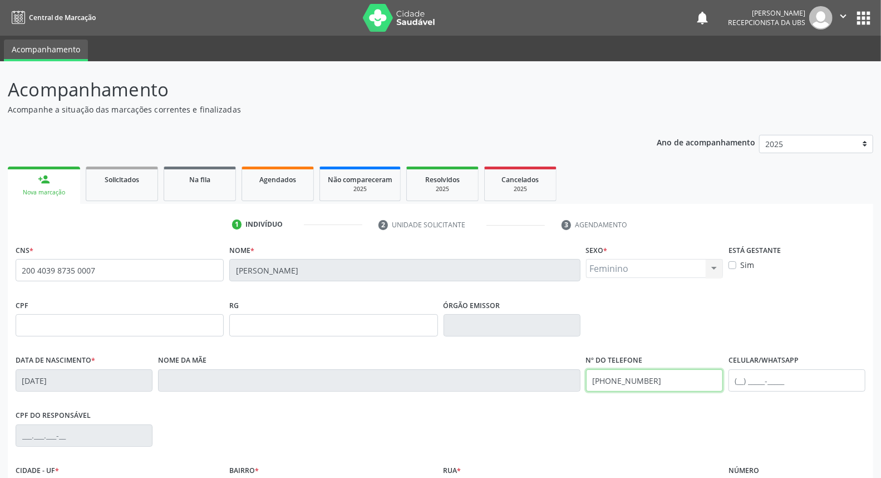
click at [560, 370] on div "Data de nascimento * 1[DATE] Nome da mãe Nº do Telefone [PHONE_NUMBER] Celular/…" at bounding box center [441, 379] width 856 height 55
click at [749, 382] on input "text" at bounding box center [797, 380] width 137 height 22
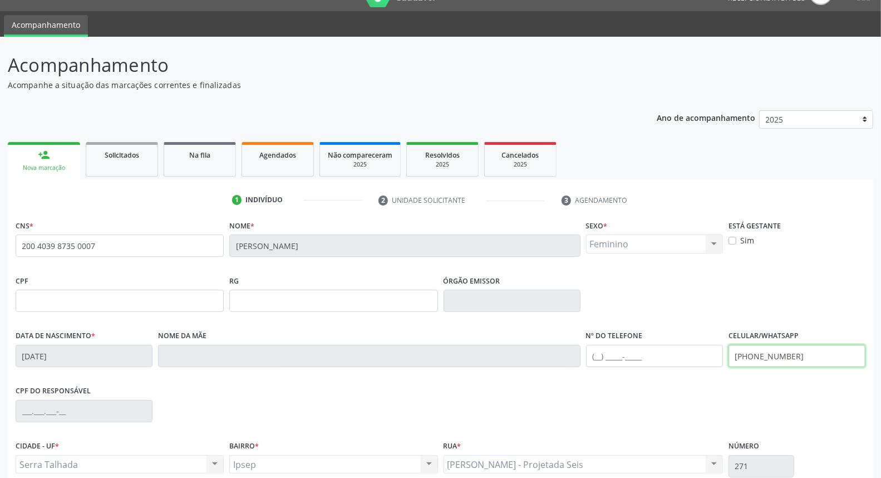
scroll to position [125, 0]
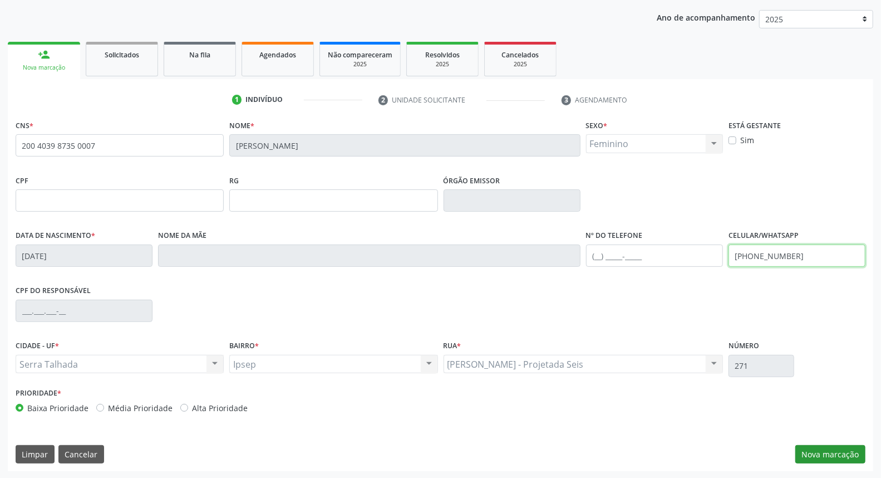
type input "[PHONE_NUMBER]"
click at [845, 459] on button "Nova marcação" at bounding box center [831, 454] width 70 height 19
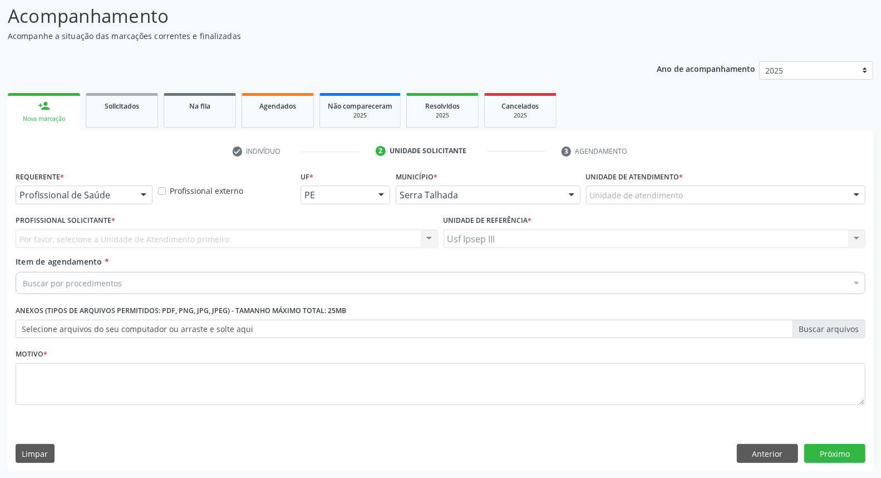
click at [138, 193] on div at bounding box center [143, 195] width 17 height 19
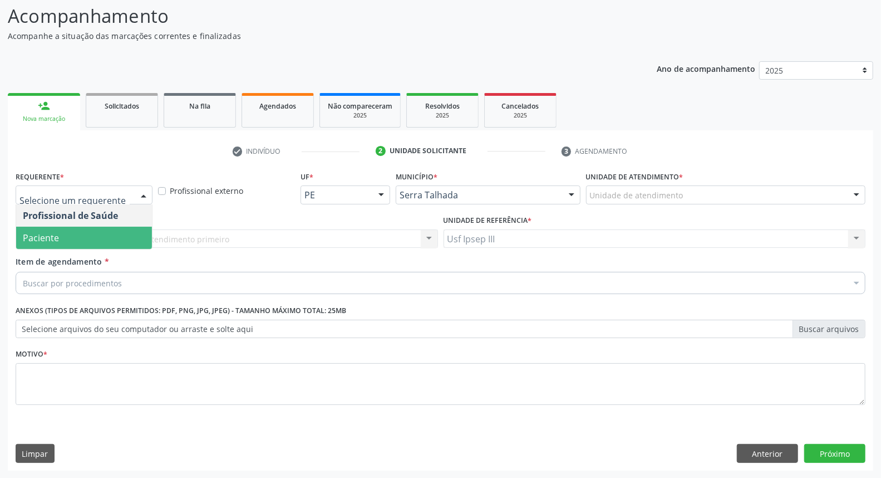
click at [117, 235] on span "Paciente" at bounding box center [84, 238] width 136 height 22
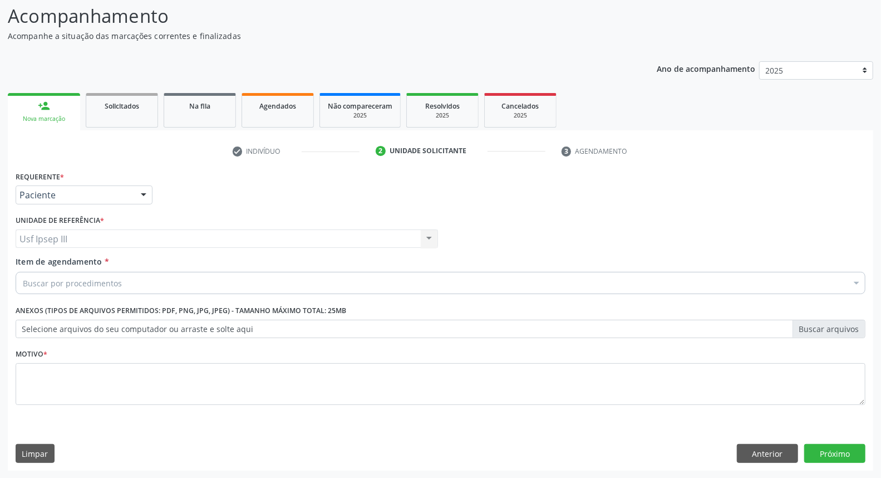
click at [110, 273] on div "Buscar por procedimentos" at bounding box center [441, 283] width 850 height 22
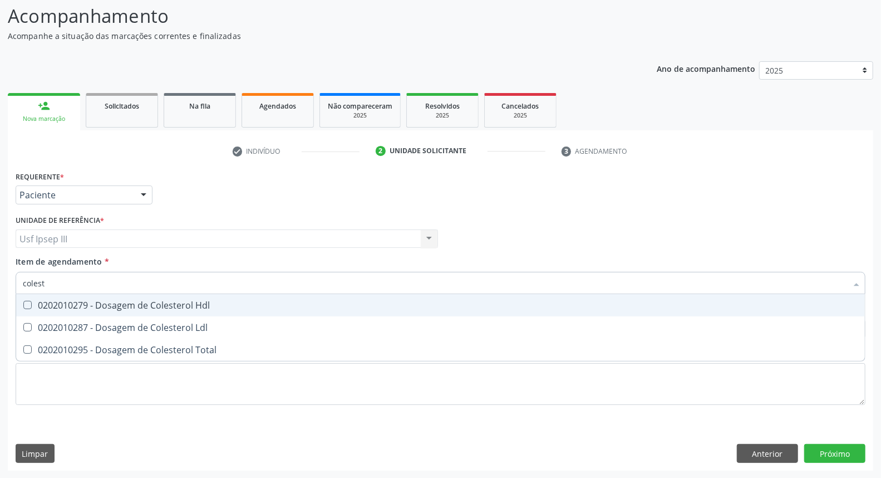
type input "coleste"
click at [84, 308] on div "0202010279 - Dosagem de Colesterol Hdl" at bounding box center [441, 305] width 836 height 9
checkbox Hdl "true"
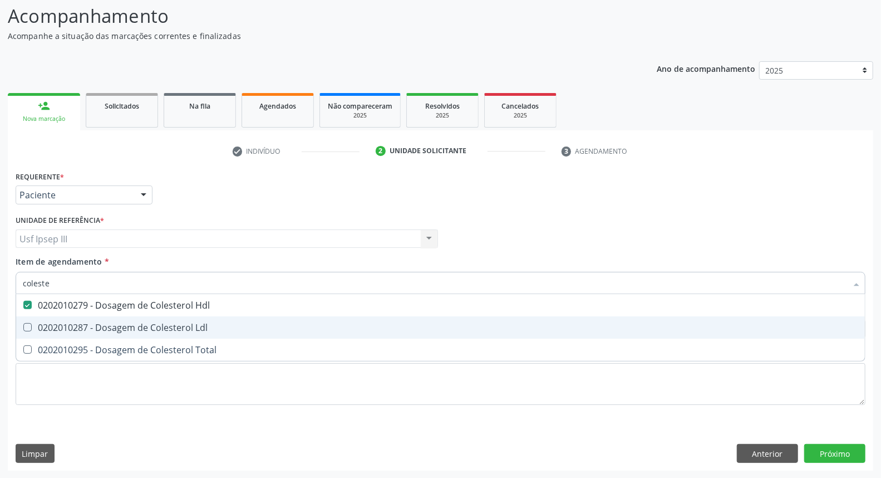
click at [81, 319] on span "0202010287 - Dosagem de Colesterol Ldl" at bounding box center [440, 327] width 849 height 22
checkbox Ldl "true"
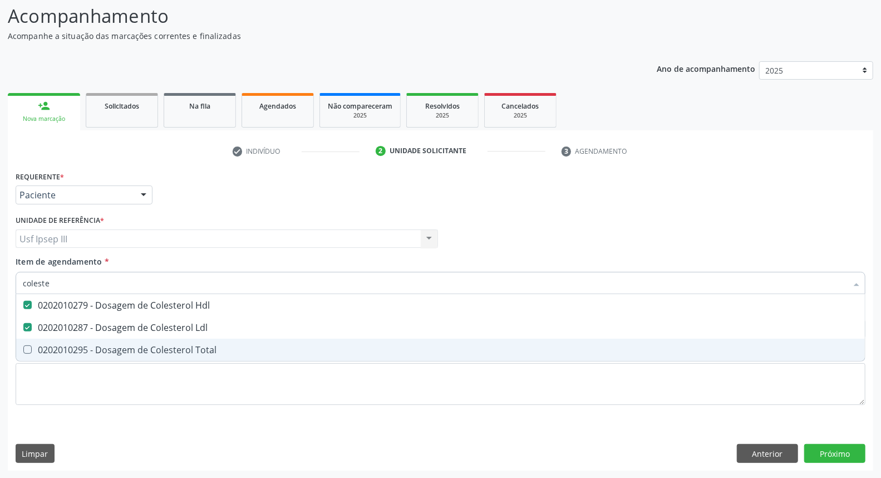
click at [69, 355] on span "0202010295 - Dosagem de Colesterol Total" at bounding box center [440, 349] width 849 height 22
checkbox Total "true"
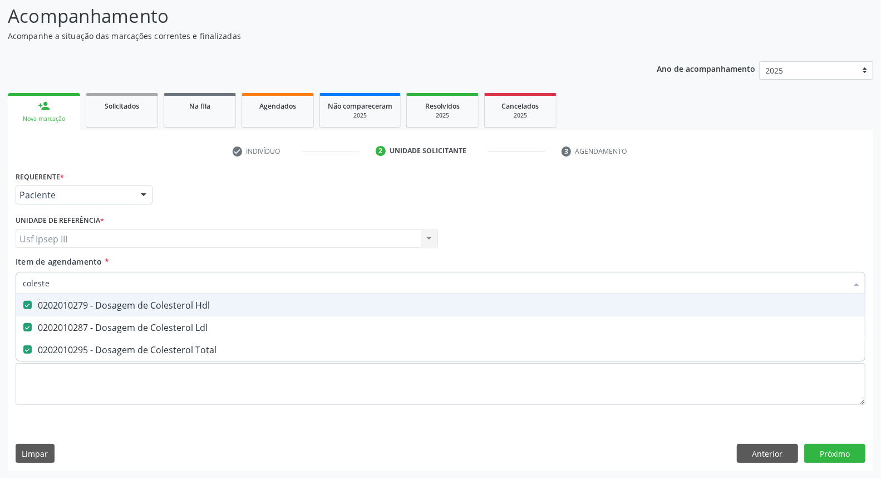
click at [277, 286] on input "coleste" at bounding box center [435, 283] width 824 height 22
type input "c"
checkbox Hdl "false"
checkbox Ldl "false"
checkbox Total "false"
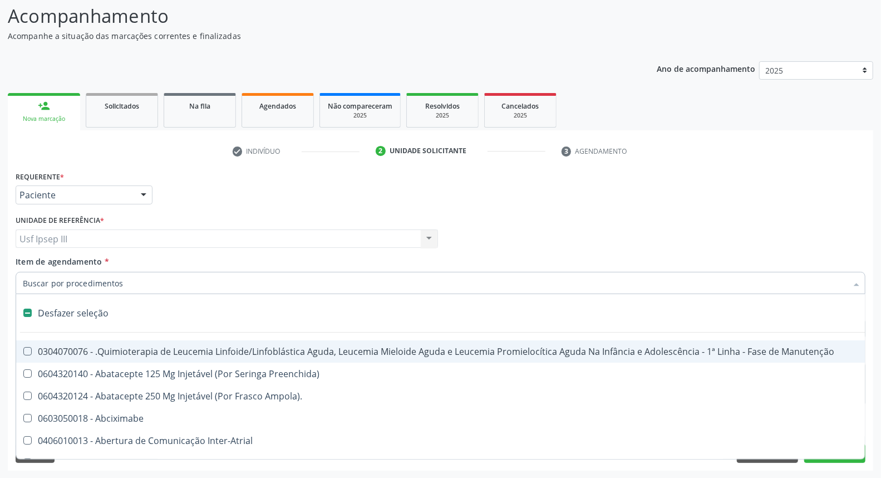
type input "h"
checkbox B "true"
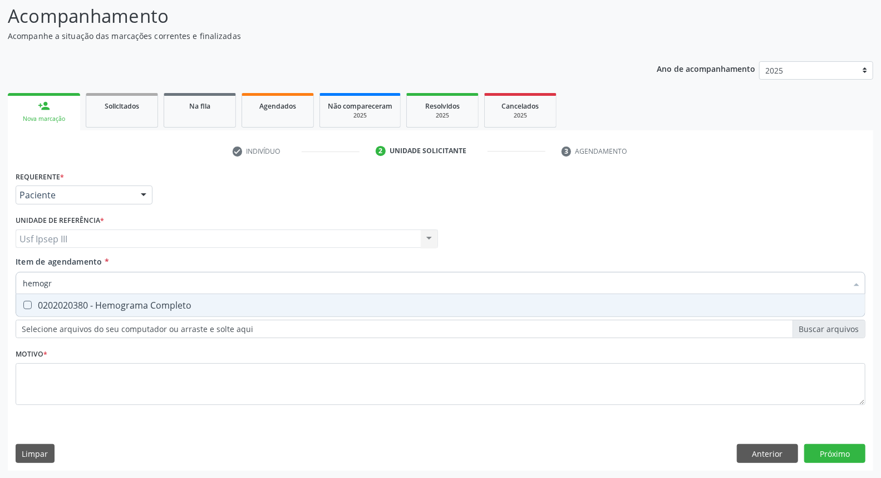
type input "hemogra"
click at [258, 303] on div "0202020380 - Hemograma Completo" at bounding box center [441, 305] width 836 height 9
checkbox Completo "true"
type input "h"
checkbox Completo "false"
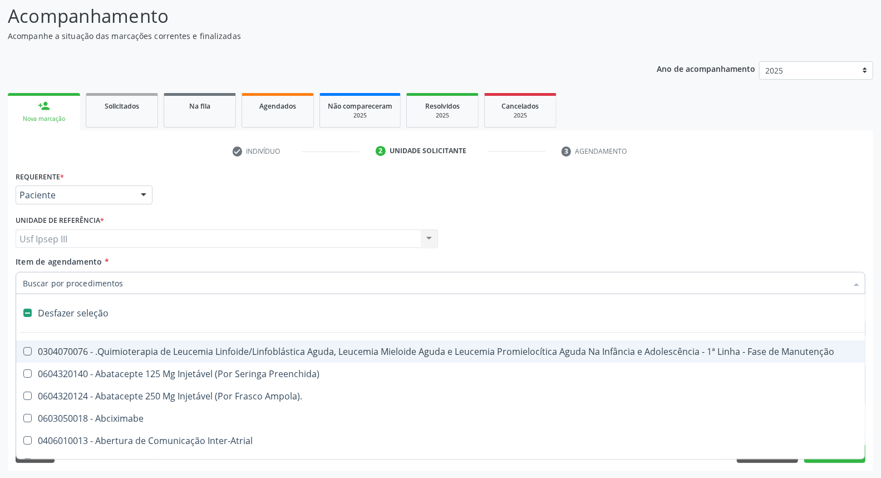
type input "g"
checkbox Linha "true"
checkbox Infusão "true"
checkbox Urostomizados "true"
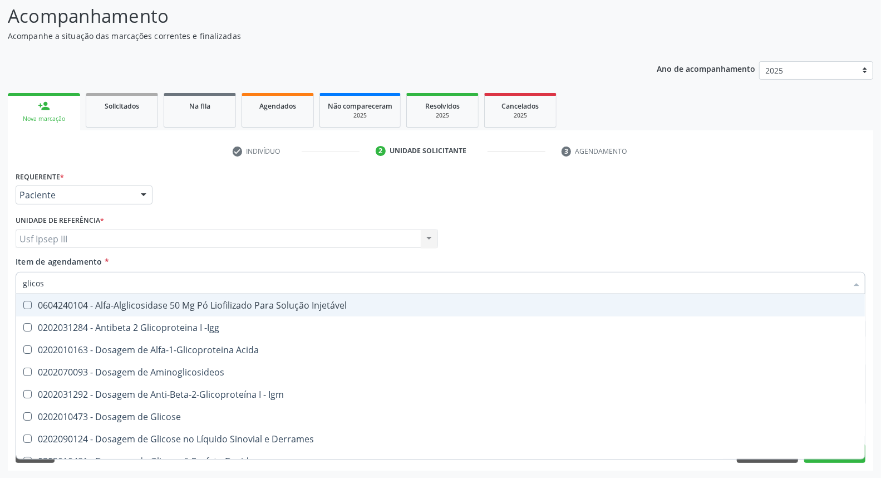
type input "glicose"
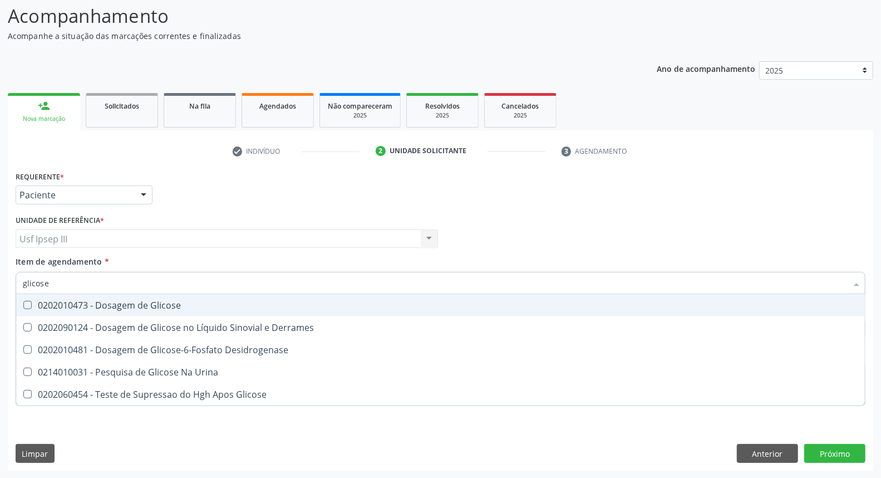
click at [258, 303] on div "0202010473 - Dosagem de Glicose" at bounding box center [441, 305] width 836 height 9
checkbox Glicose "true"
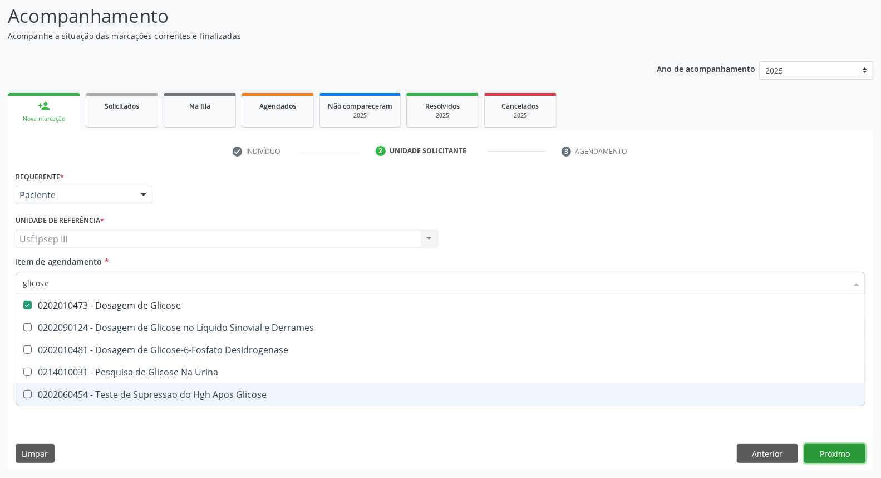
click at [828, 451] on div "Requerente * Paciente Profissional de Saúde Paciente Nenhum resultado encontrad…" at bounding box center [441, 319] width 866 height 302
checkbox Derrames "true"
checkbox Desidrogenase "true"
checkbox Urina "true"
checkbox Glicose "true"
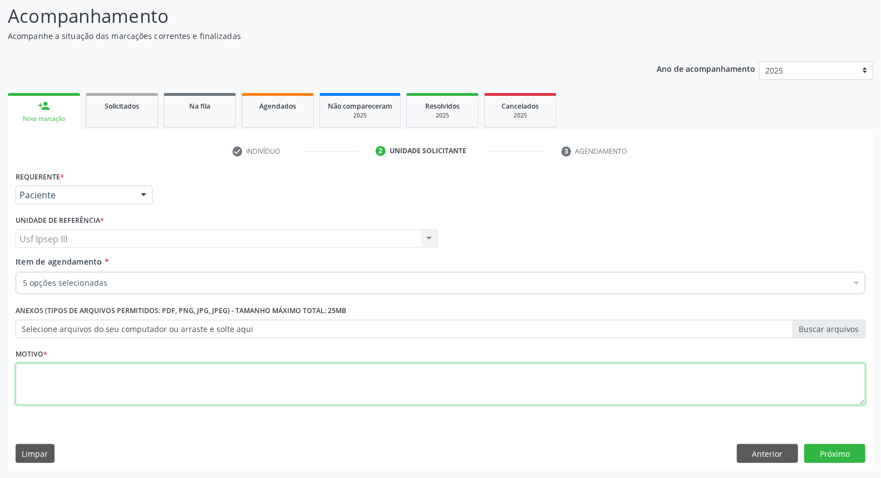
click at [280, 365] on textarea at bounding box center [441, 384] width 850 height 42
type textarea "."
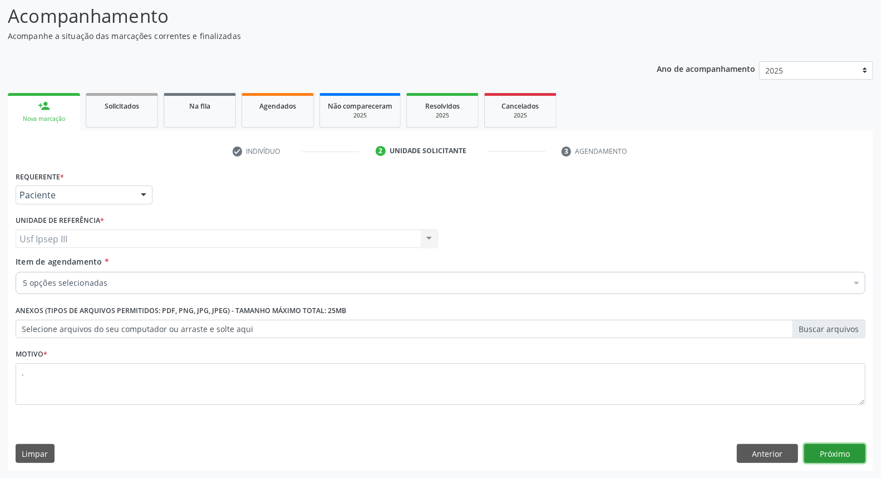
click at [824, 452] on button "Próximo" at bounding box center [834, 453] width 61 height 19
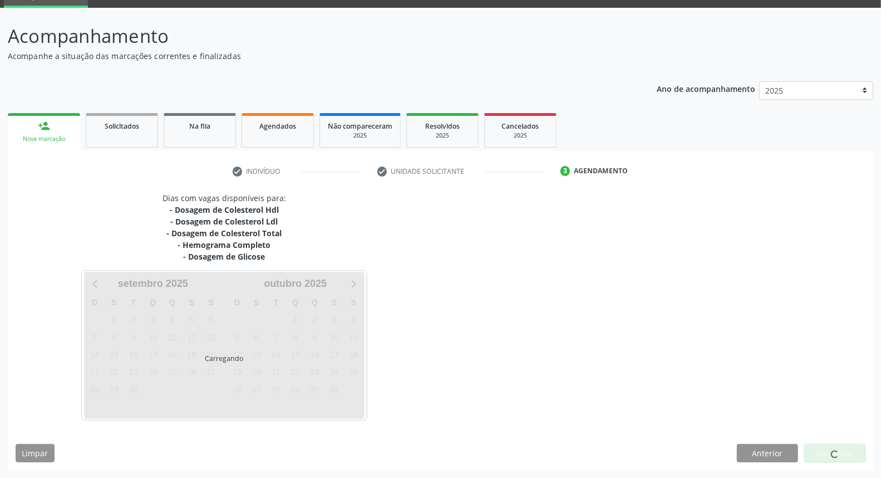
scroll to position [52, 0]
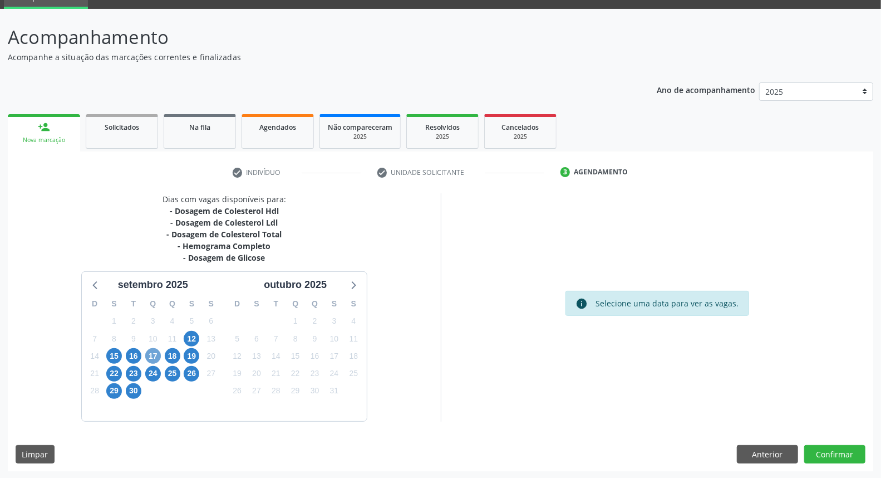
click at [159, 354] on span "17" at bounding box center [153, 356] width 16 height 16
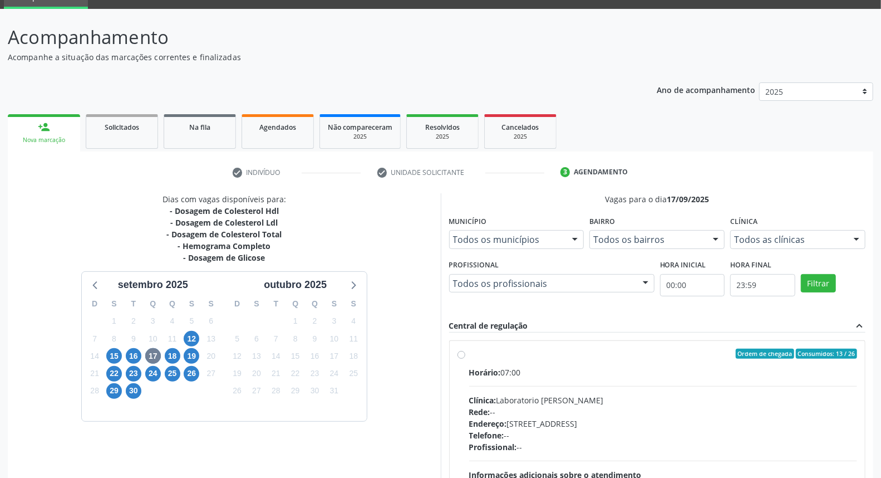
click at [622, 418] on div "Endereço: [STREET_ADDRESS]" at bounding box center [663, 424] width 389 height 12
click at [465, 359] on input "Ordem de chegada Consumidos: 13 / 26 Horário: 07:00 Clínica: Laboratorio [PERSO…" at bounding box center [462, 354] width 8 height 10
radio input "true"
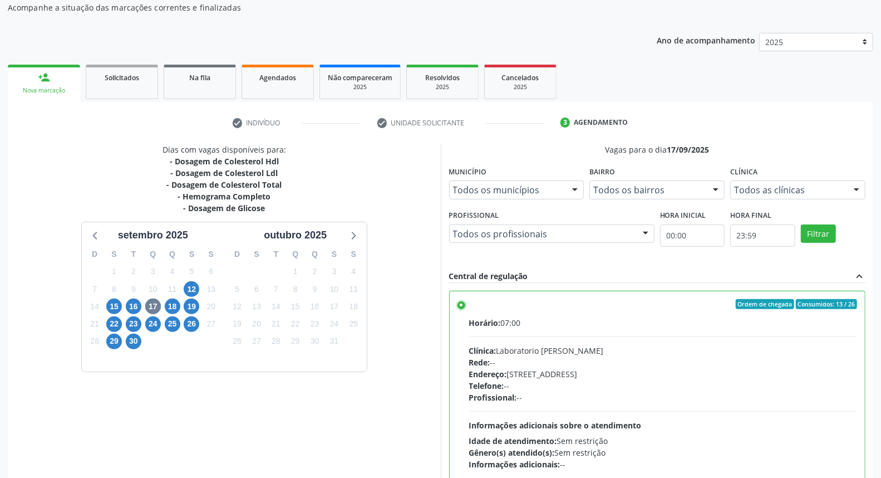
scroll to position [186, 0]
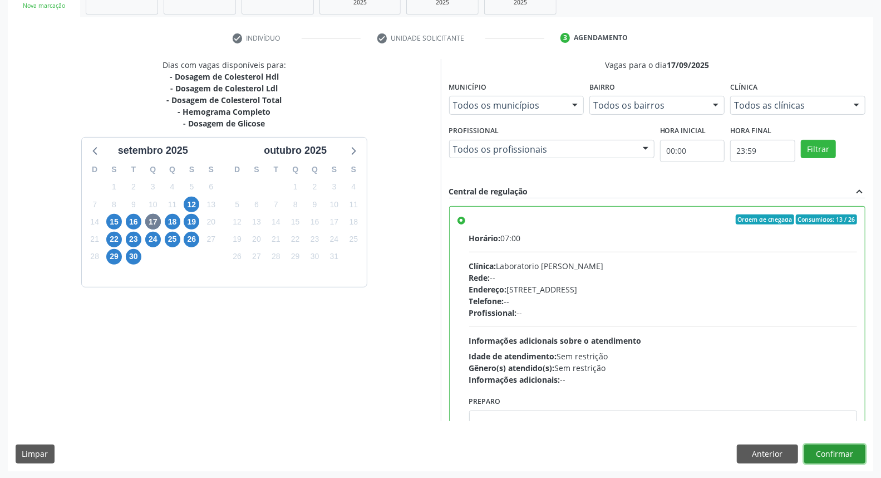
click at [843, 449] on button "Confirmar" at bounding box center [834, 453] width 61 height 19
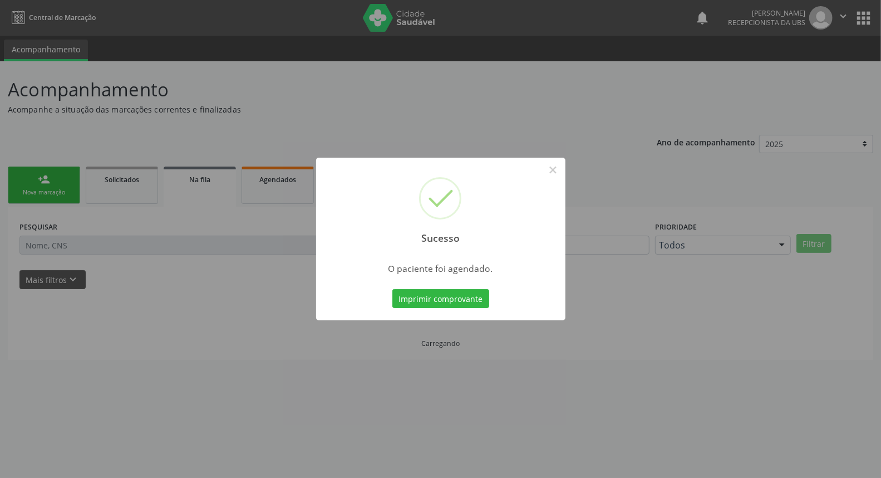
scroll to position [0, 0]
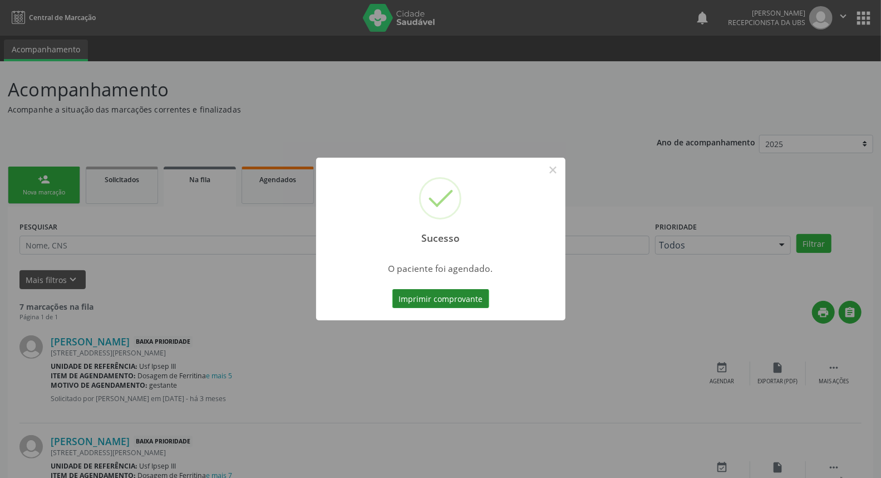
click at [425, 292] on button "Imprimir comprovante" at bounding box center [440, 298] width 97 height 19
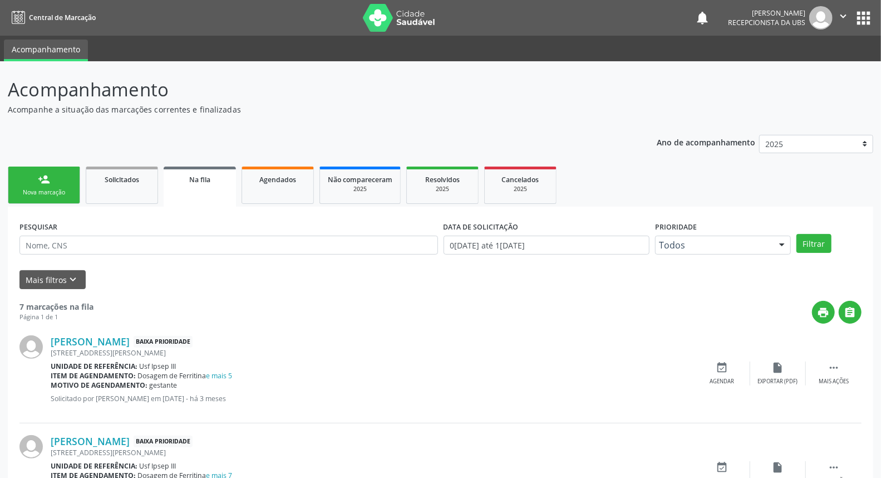
click at [41, 186] on link "person_add Nova marcação" at bounding box center [44, 184] width 72 height 37
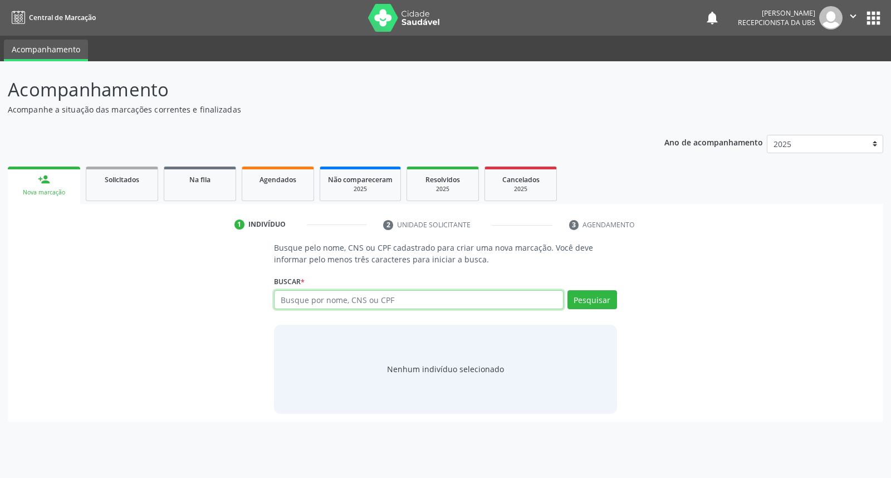
click at [290, 302] on input "text" at bounding box center [418, 299] width 289 height 19
type input "[PERSON_NAME]"
click at [585, 303] on button "Pesquisar" at bounding box center [592, 299] width 50 height 19
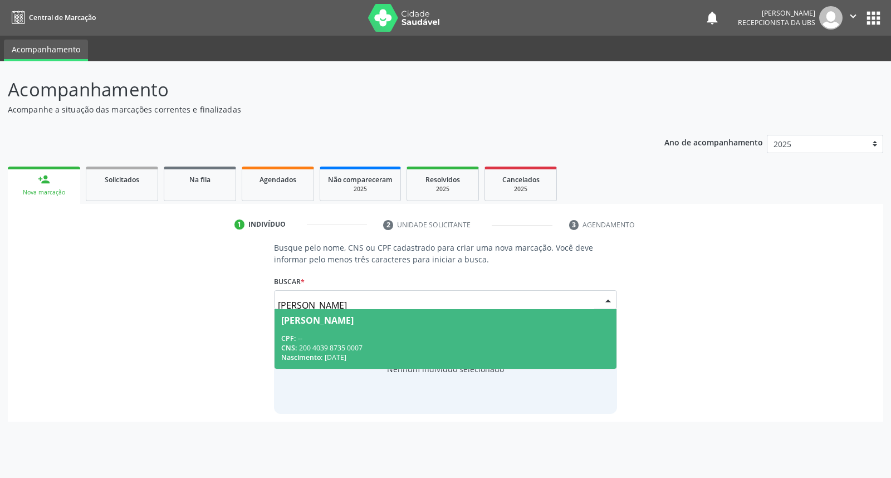
click at [549, 327] on span "[PERSON_NAME] CPF: -- CNS: 200 4039 8735 0007 Nascimento: [DATE]" at bounding box center [444, 339] width 341 height 60
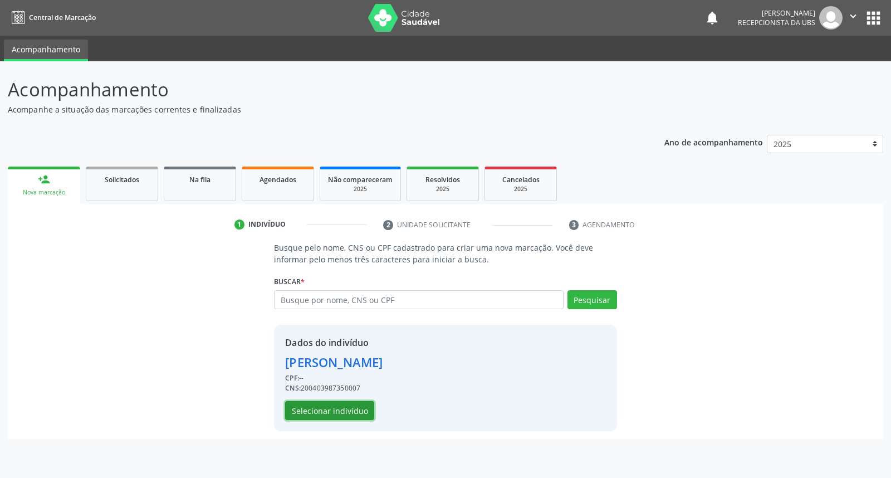
click at [343, 410] on button "Selecionar indivíduo" at bounding box center [329, 410] width 89 height 19
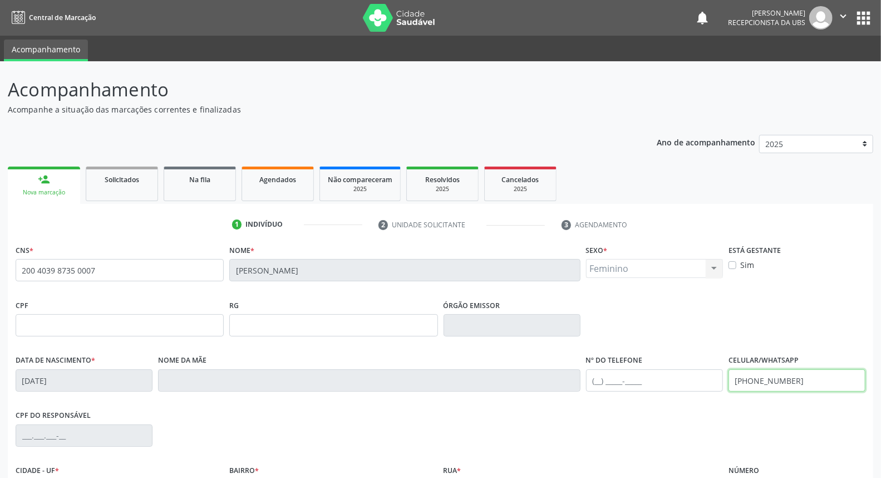
drag, startPoint x: 821, startPoint y: 382, endPoint x: 754, endPoint y: 381, distance: 66.3
click at [754, 381] on input "[PHONE_NUMBER]" at bounding box center [797, 380] width 137 height 22
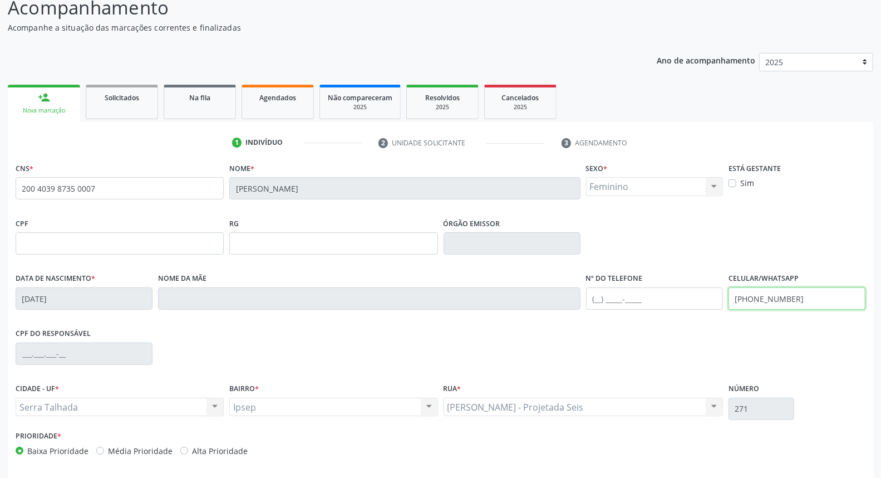
scroll to position [125, 0]
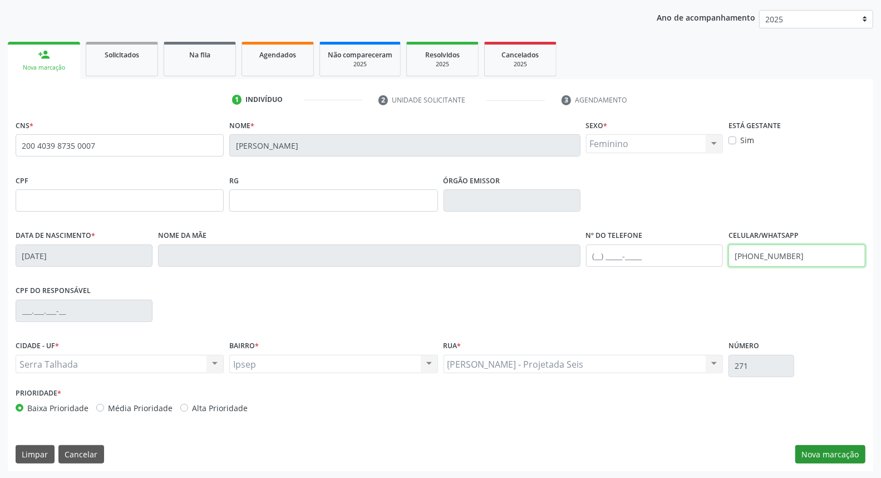
type input "[PHONE_NUMBER]"
click at [816, 455] on button "Nova marcação" at bounding box center [831, 454] width 70 height 19
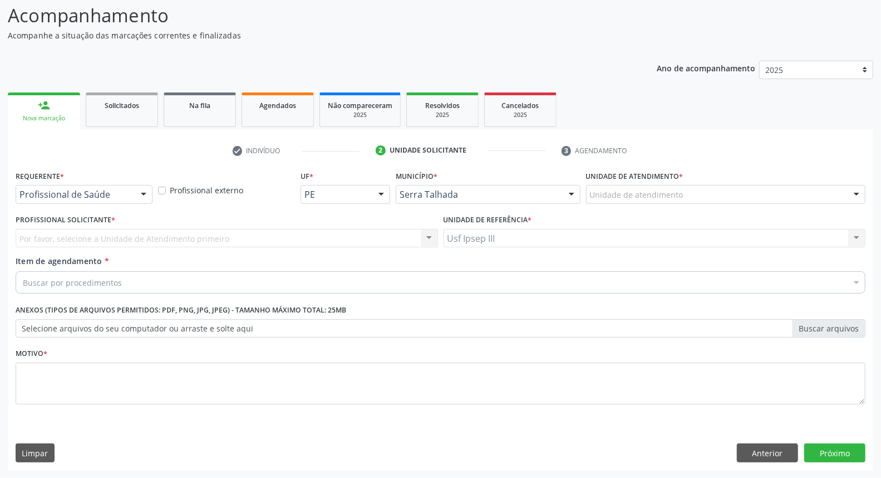
scroll to position [73, 0]
click at [142, 192] on div at bounding box center [143, 195] width 17 height 19
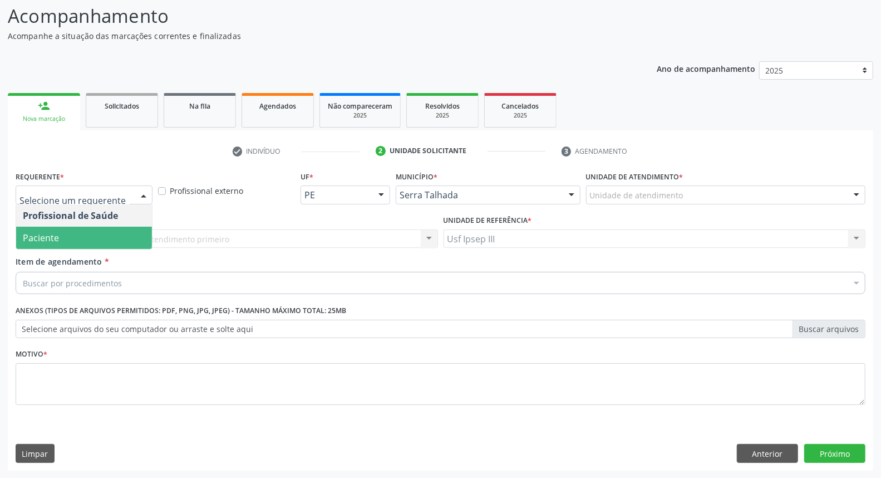
click at [122, 238] on span "Paciente" at bounding box center [84, 238] width 136 height 22
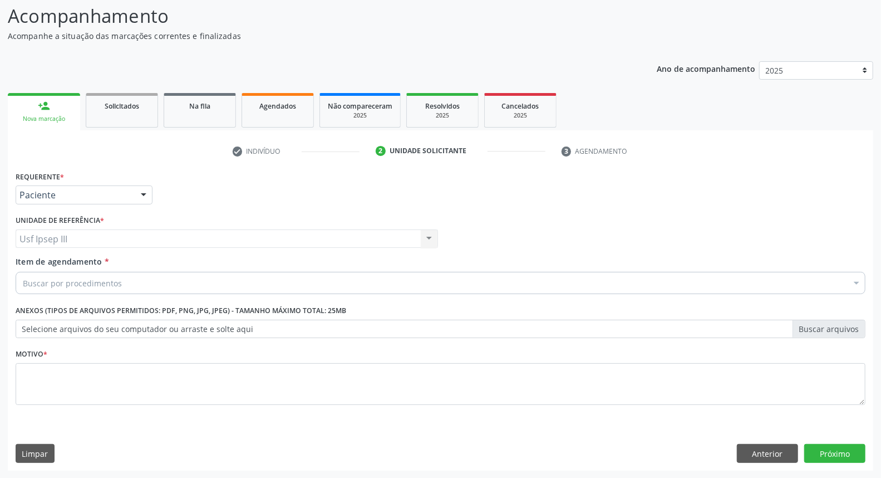
click at [115, 275] on div "Buscar por procedimentos" at bounding box center [441, 283] width 850 height 22
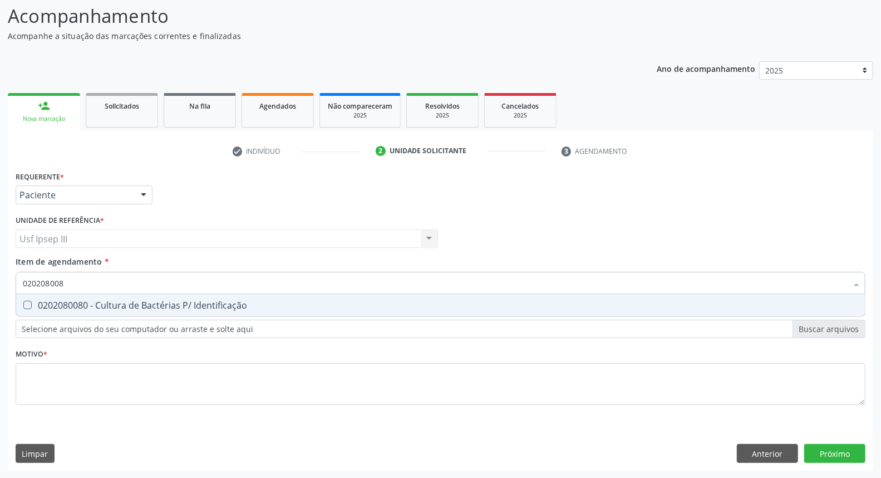
type input "0202080080"
click at [115, 294] on span "0202080080 - Cultura de Bactérias P/ Identificação" at bounding box center [440, 305] width 849 height 22
checkbox Identificação "true"
type input "0"
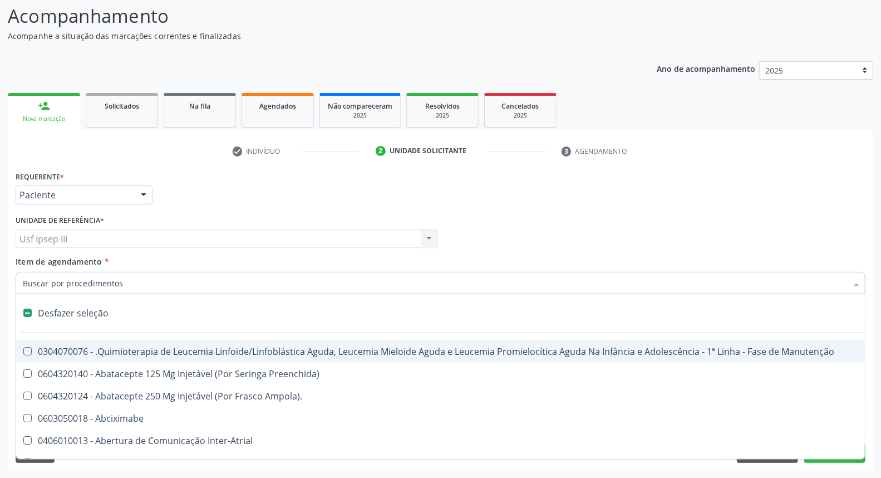
checkbox Manutenção "false"
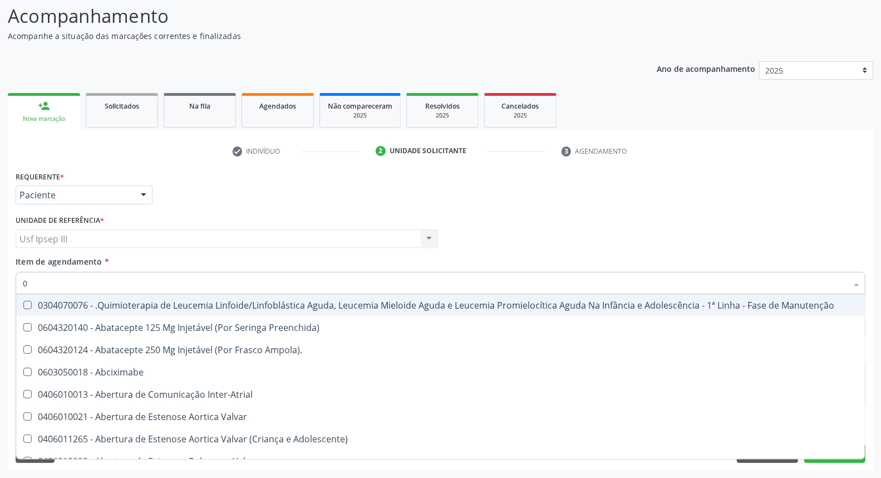
type input "02"
checkbox Aberto "true"
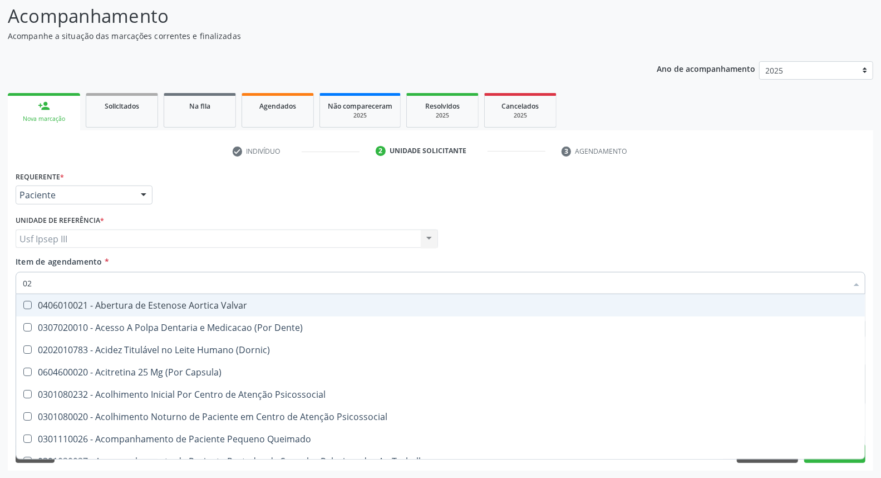
type input "020"
checkbox Gastro-Esofagico "true"
checkbox Identificação "false"
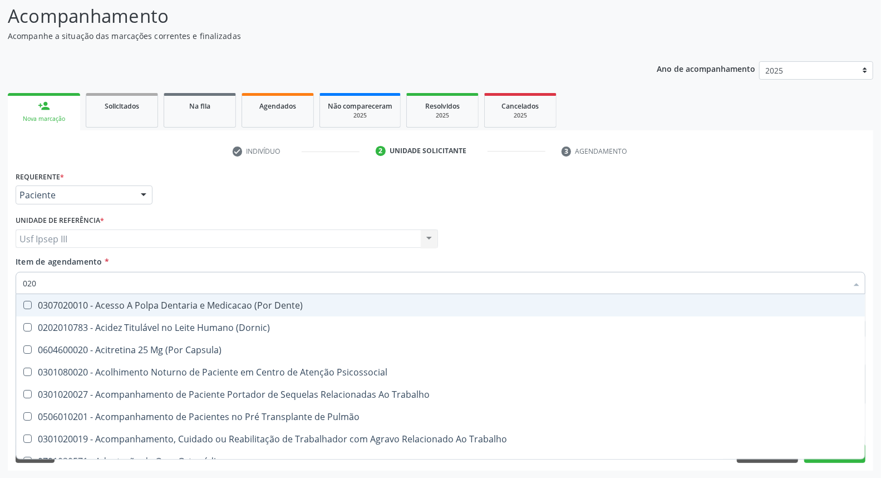
type input "0202"
checkbox Blot "true"
checkbox Identificação "false"
type input "02020"
checkbox -Igg "true"
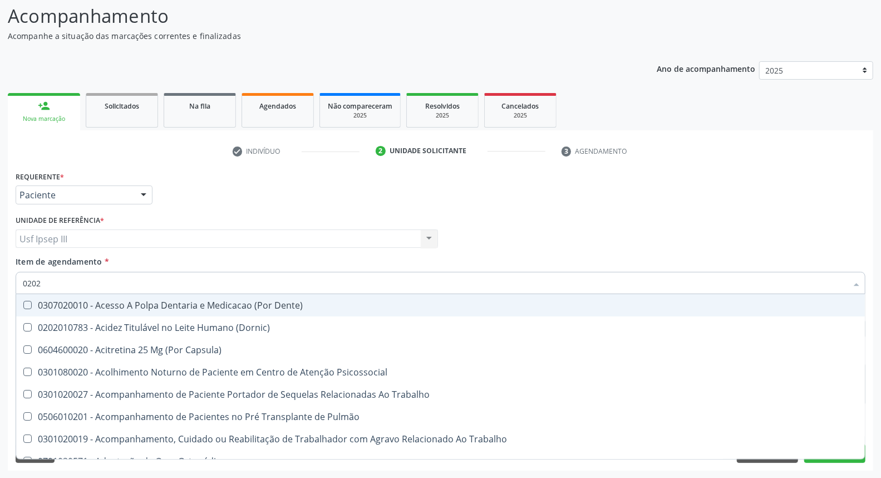
checkbox Blot "false"
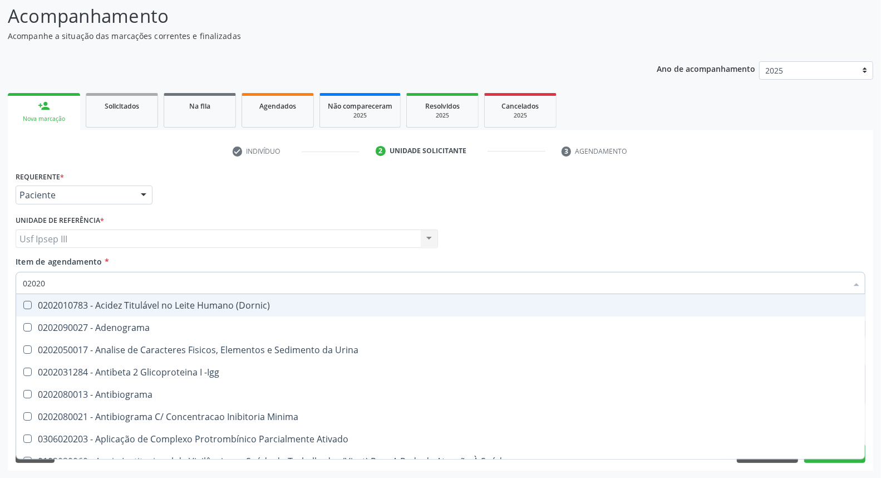
type input "020201"
checkbox Identificação "false"
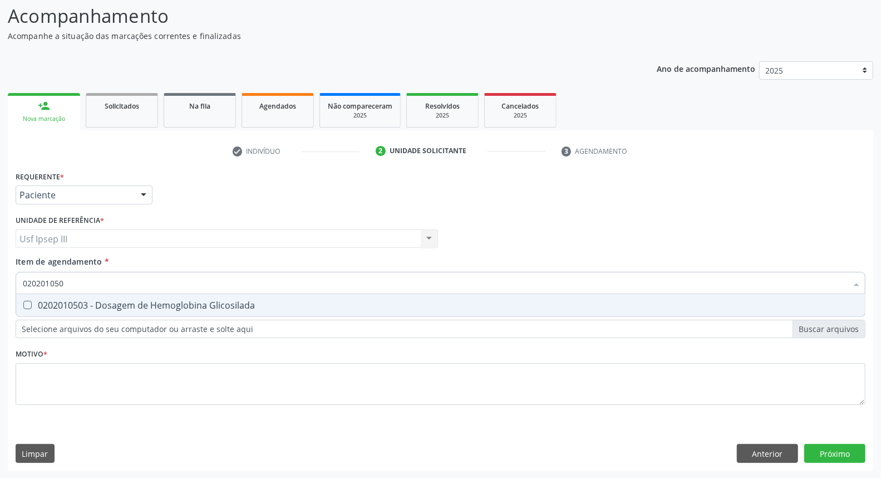
type input "0202010503"
click at [115, 294] on span "0202010503 - Dosagem de Hemoglobina Glicosilada" at bounding box center [440, 305] width 849 height 22
checkbox Glicosilada "true"
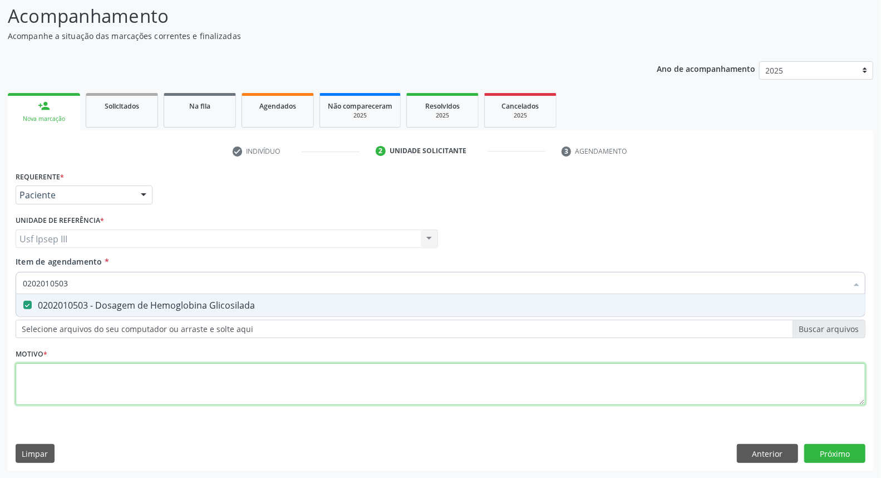
click at [33, 380] on div "Requerente * Paciente Profissional de Saúde Paciente Nenhum resultado encontrad…" at bounding box center [441, 294] width 850 height 252
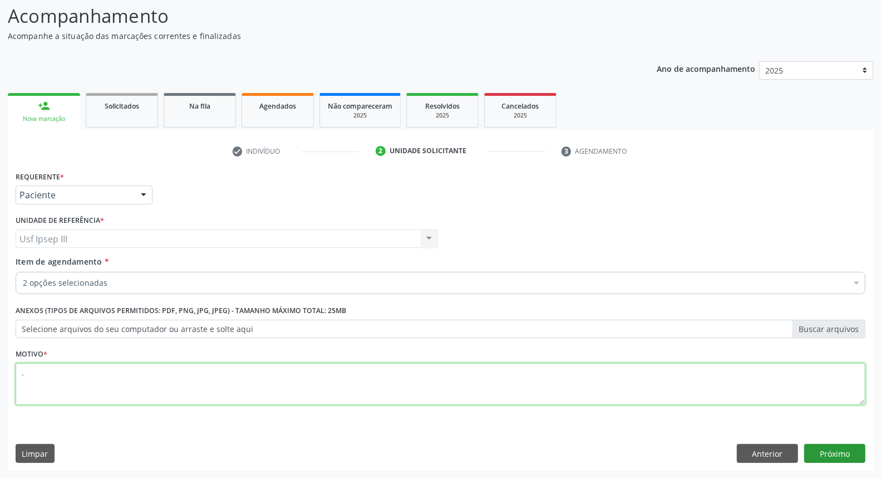
type textarea "."
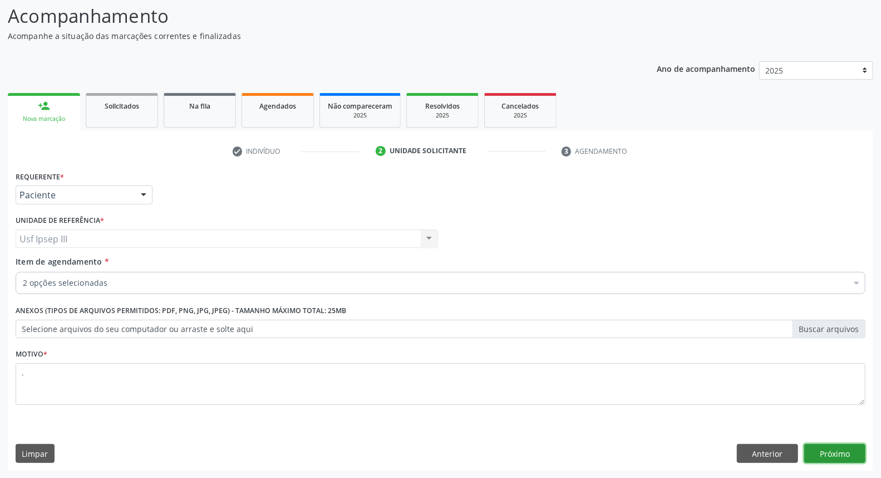
click at [832, 455] on button "Próximo" at bounding box center [834, 453] width 61 height 19
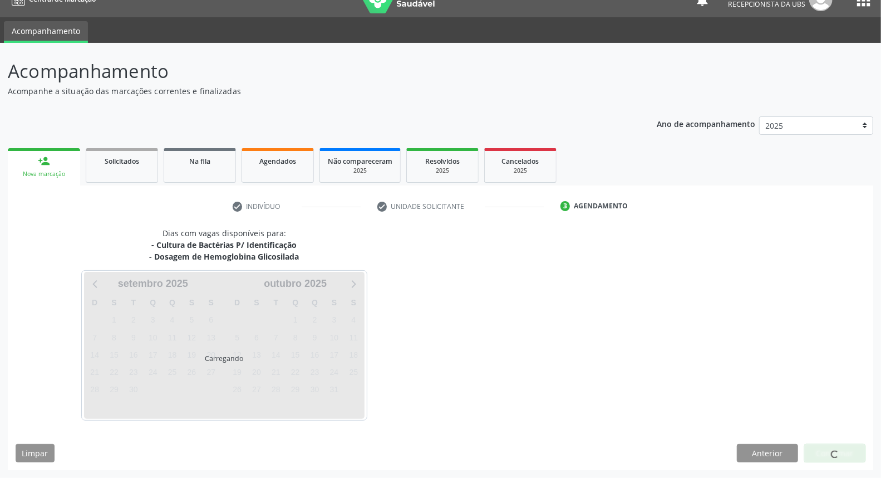
scroll to position [18, 0]
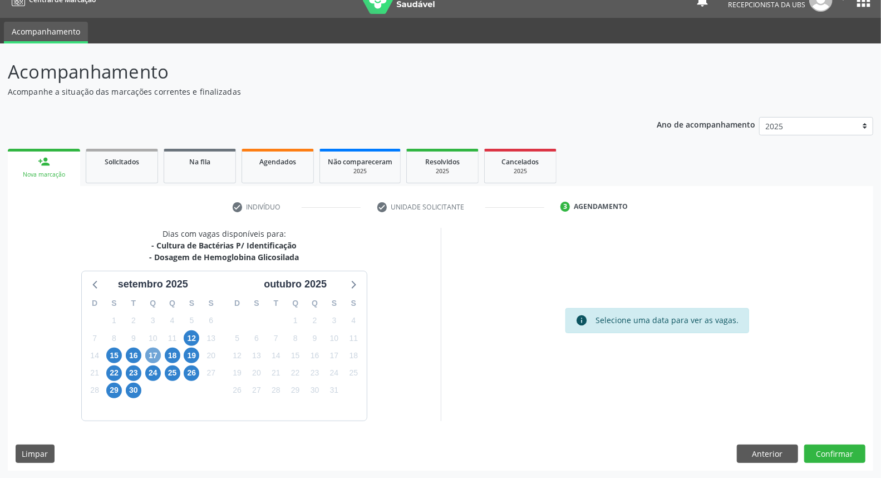
click at [153, 352] on span "17" at bounding box center [153, 355] width 16 height 16
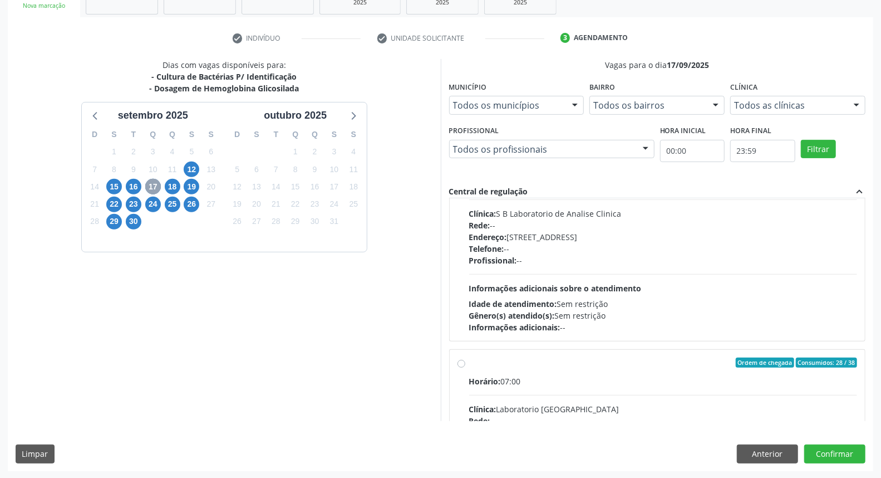
scroll to position [297, 0]
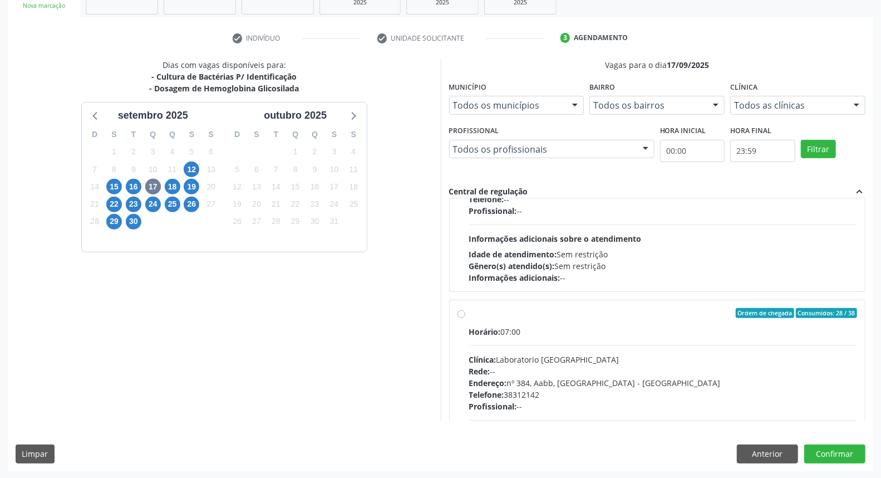
click at [641, 345] on div "Horário: 07:00 Clínica: Laboratorio [GEOGRAPHIC_DATA] Rede: -- Endereço: [STREE…" at bounding box center [663, 402] width 389 height 153
click at [465, 318] on input "Ordem de chegada Consumidos: 28 / 38 Horário: 07:00 Clínica: Laboratorio [GEOGR…" at bounding box center [462, 313] width 8 height 10
radio input "true"
click at [834, 449] on button "Confirmar" at bounding box center [834, 453] width 61 height 19
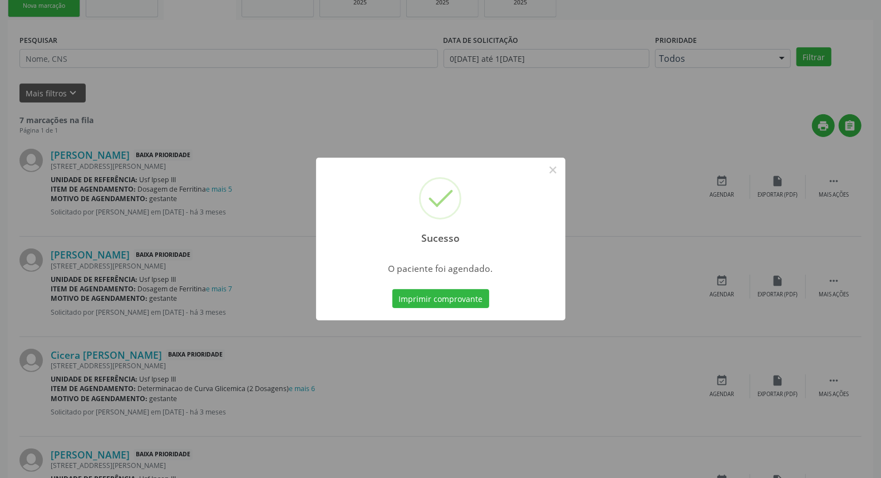
scroll to position [0, 0]
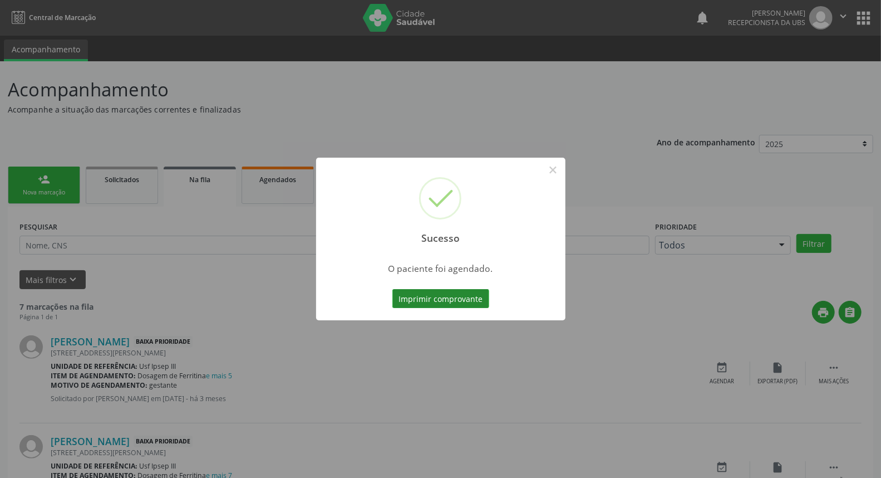
click at [452, 298] on button "Imprimir comprovante" at bounding box center [440, 298] width 97 height 19
